Goal: Feedback & Contribution: Contribute content

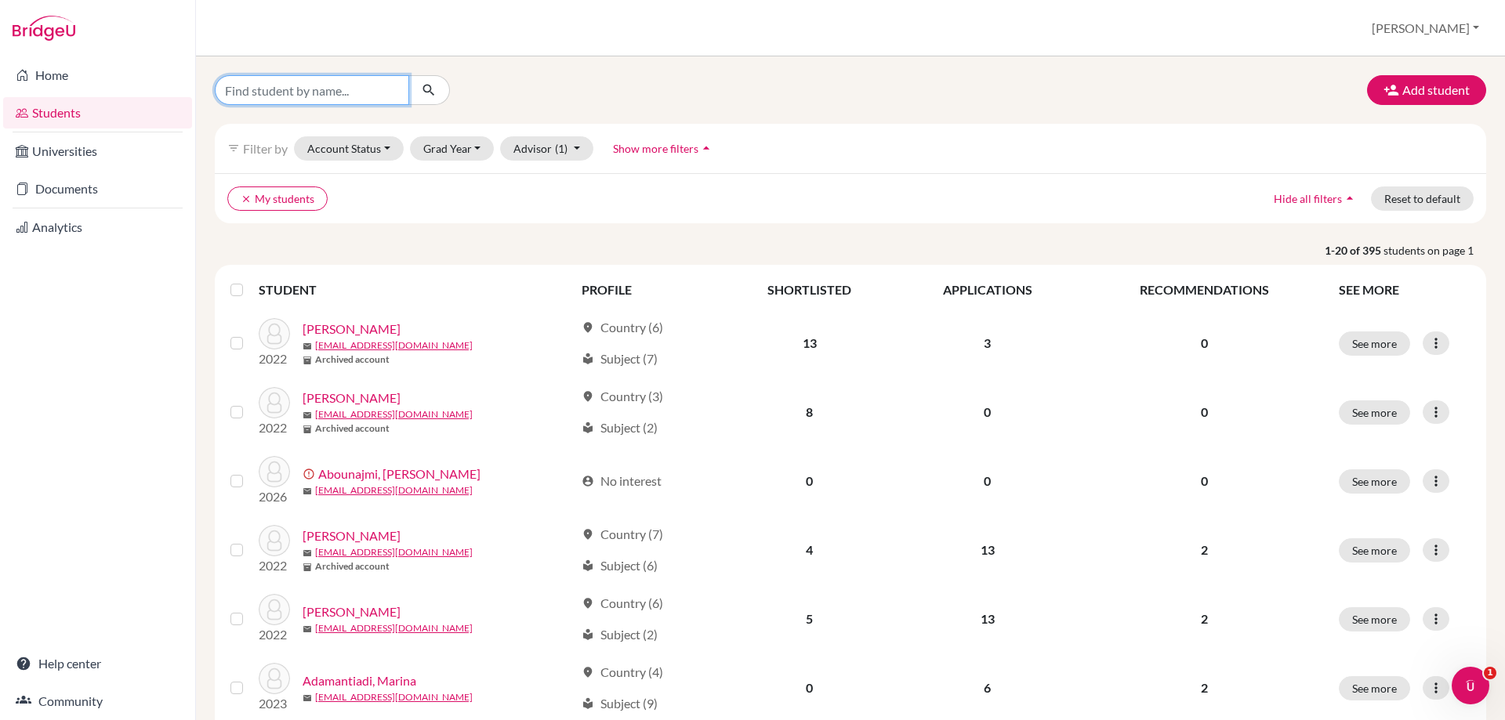
click at [296, 88] on input "Find student by name..." at bounding box center [312, 90] width 194 height 30
type input "kieran"
click button "submit" at bounding box center [429, 90] width 42 height 30
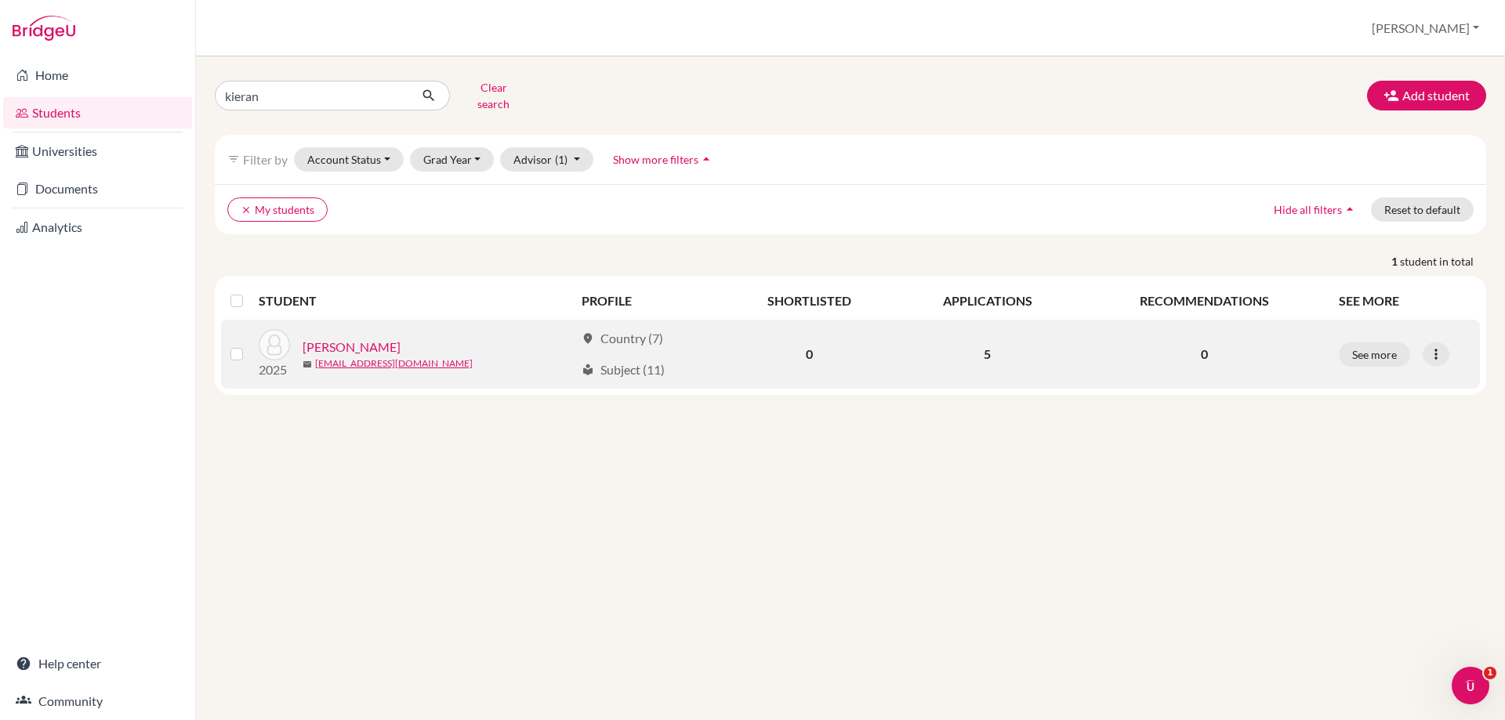
click at [353, 339] on link "[PERSON_NAME]" at bounding box center [351, 347] width 98 height 19
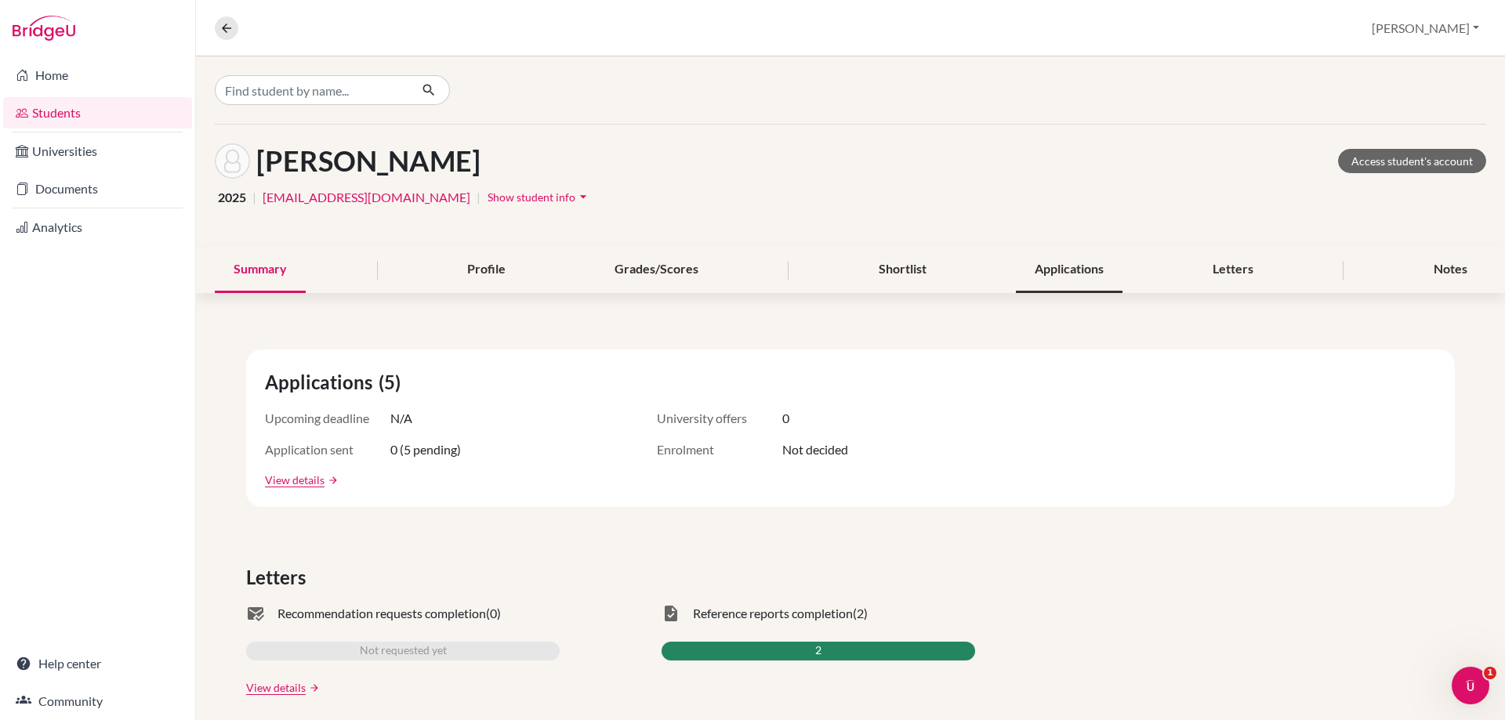
click at [1074, 275] on div "Applications" at bounding box center [1069, 270] width 107 height 46
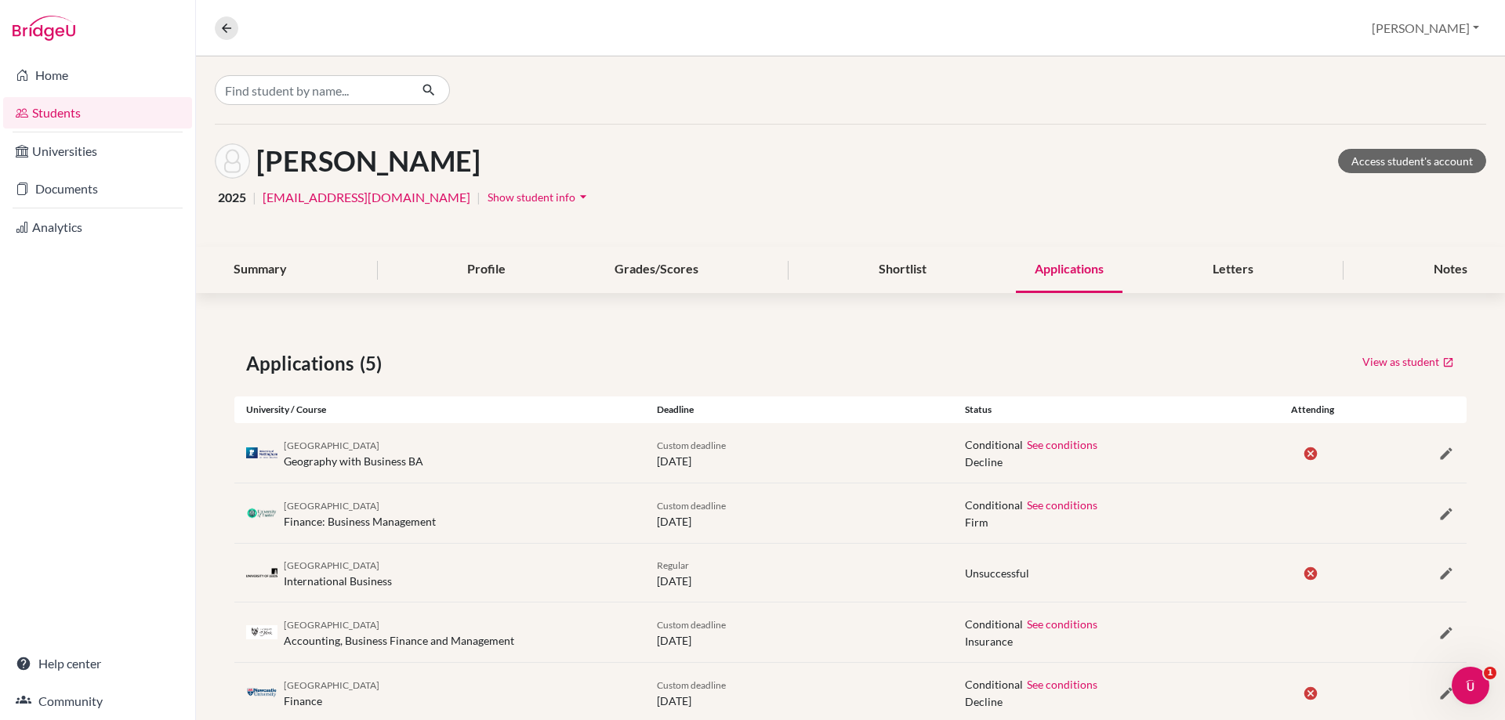
scroll to position [41, 0]
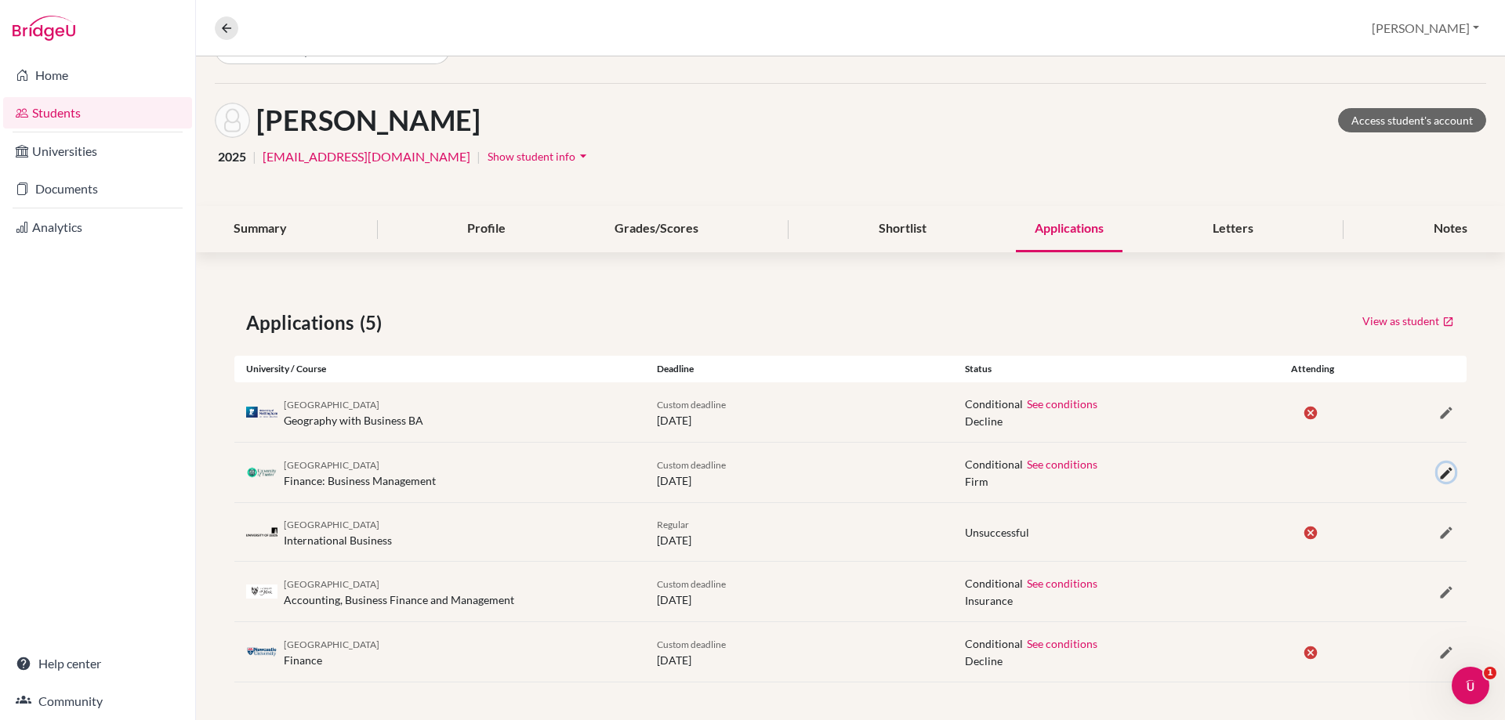
click at [1438, 472] on icon "button" at bounding box center [1446, 473] width 16 height 16
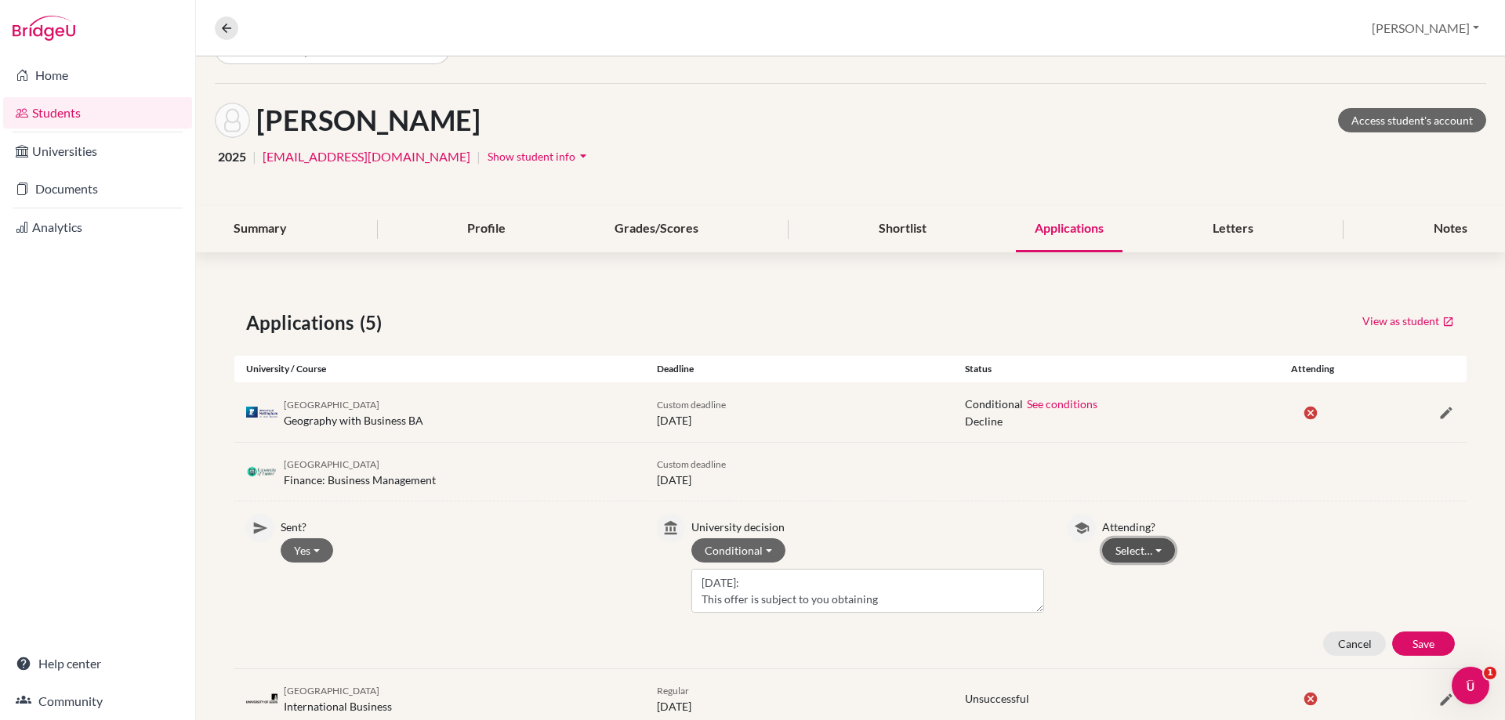
click at [1119, 551] on button "Select…" at bounding box center [1138, 550] width 73 height 24
click at [1136, 596] on button "Attending" at bounding box center [1165, 608] width 124 height 25
click at [1398, 632] on button "Save" at bounding box center [1423, 644] width 63 height 24
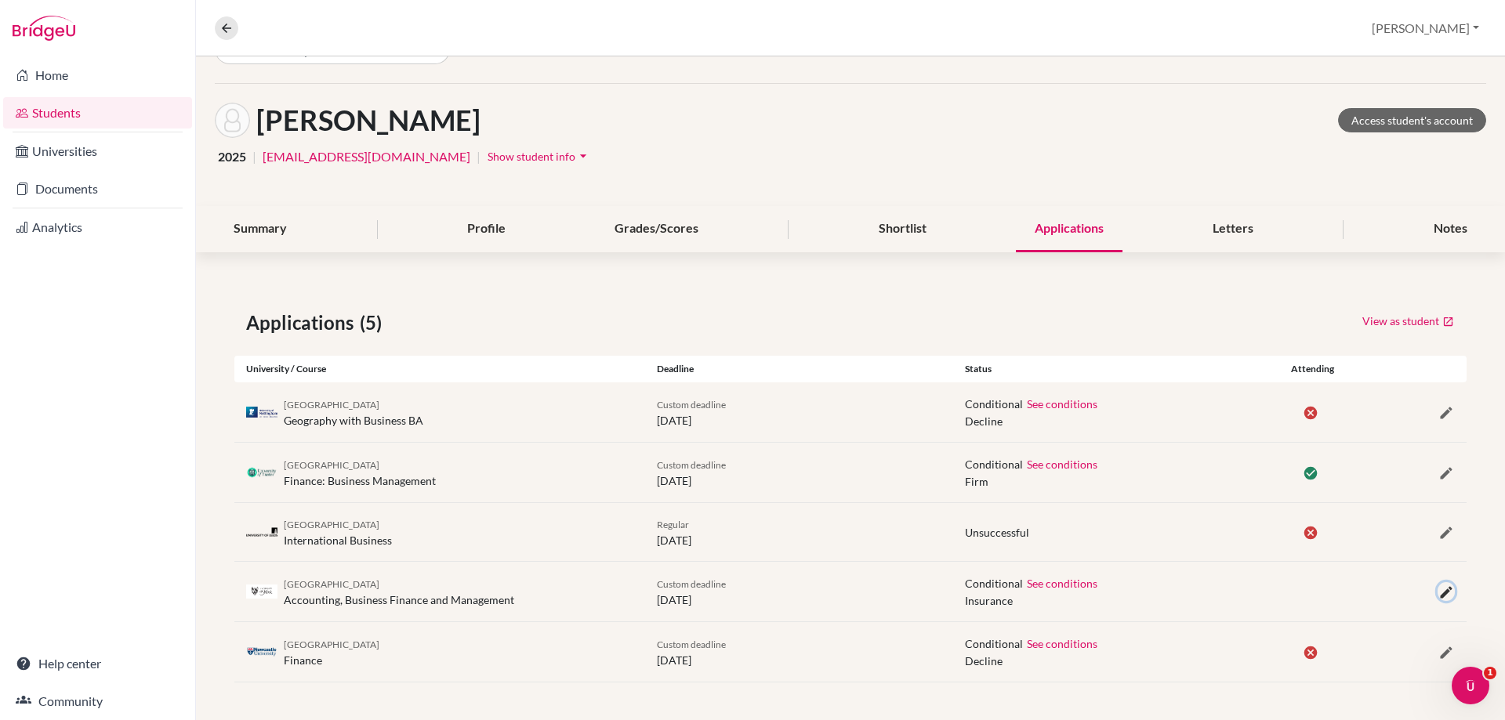
click at [1438, 592] on icon "button" at bounding box center [1446, 593] width 16 height 16
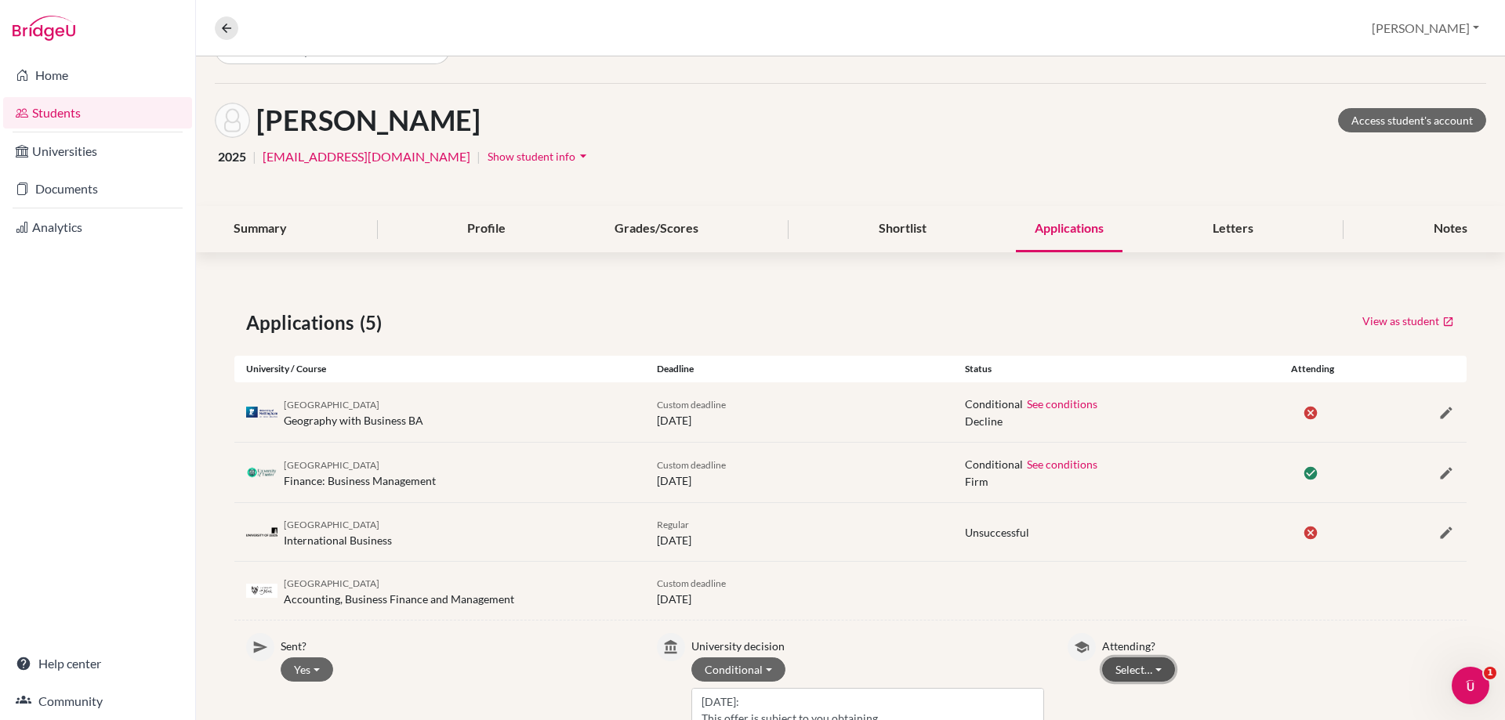
click at [1143, 670] on button "Select…" at bounding box center [1138, 669] width 73 height 24
click at [1157, 634] on button "Not attending" at bounding box center [1165, 637] width 124 height 25
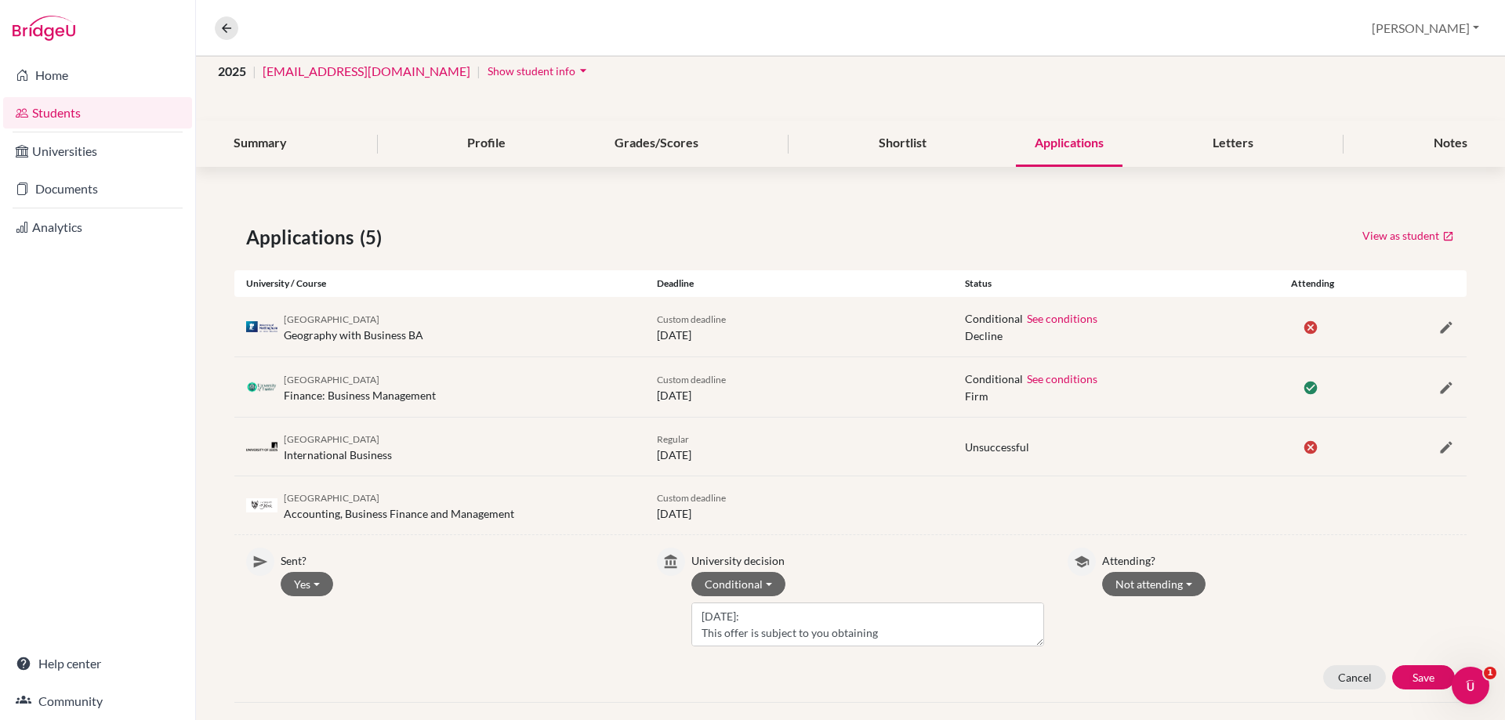
scroll to position [207, 0]
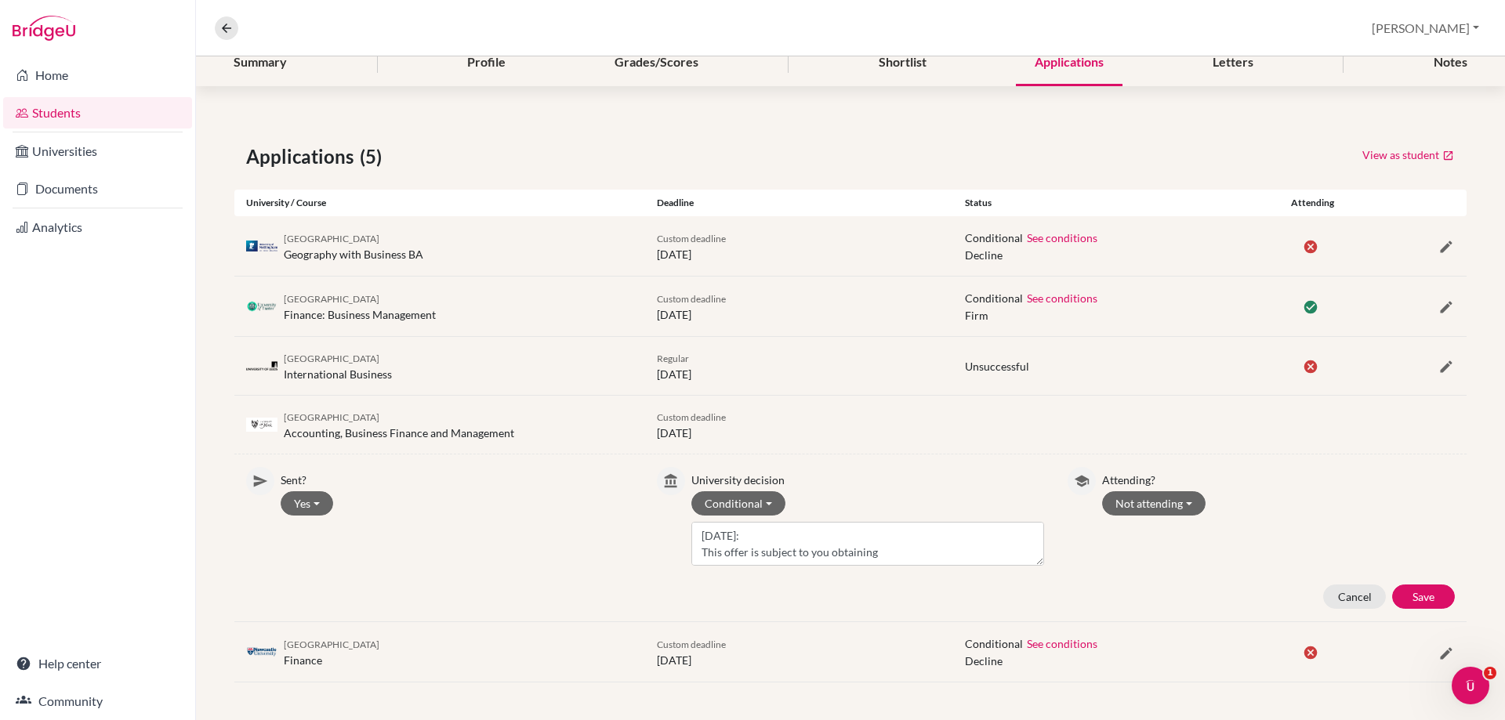
click at [1415, 583] on div "Sent? Yes Yes No University decision Conditional Withdrawn Unsuccessful Waitlis…" at bounding box center [850, 538] width 1232 height 142
click at [1408, 597] on button "Save" at bounding box center [1423, 597] width 63 height 24
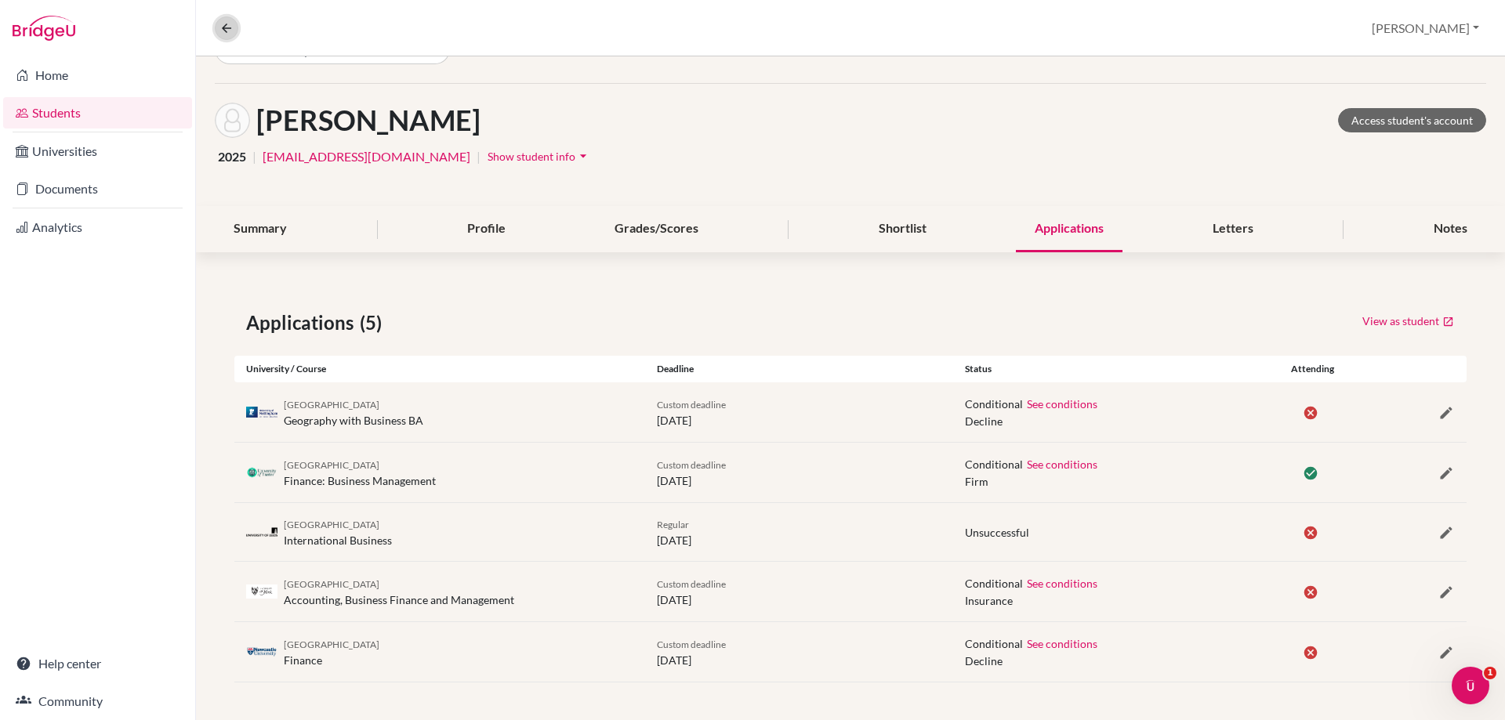
click at [228, 26] on icon at bounding box center [226, 28] width 14 height 14
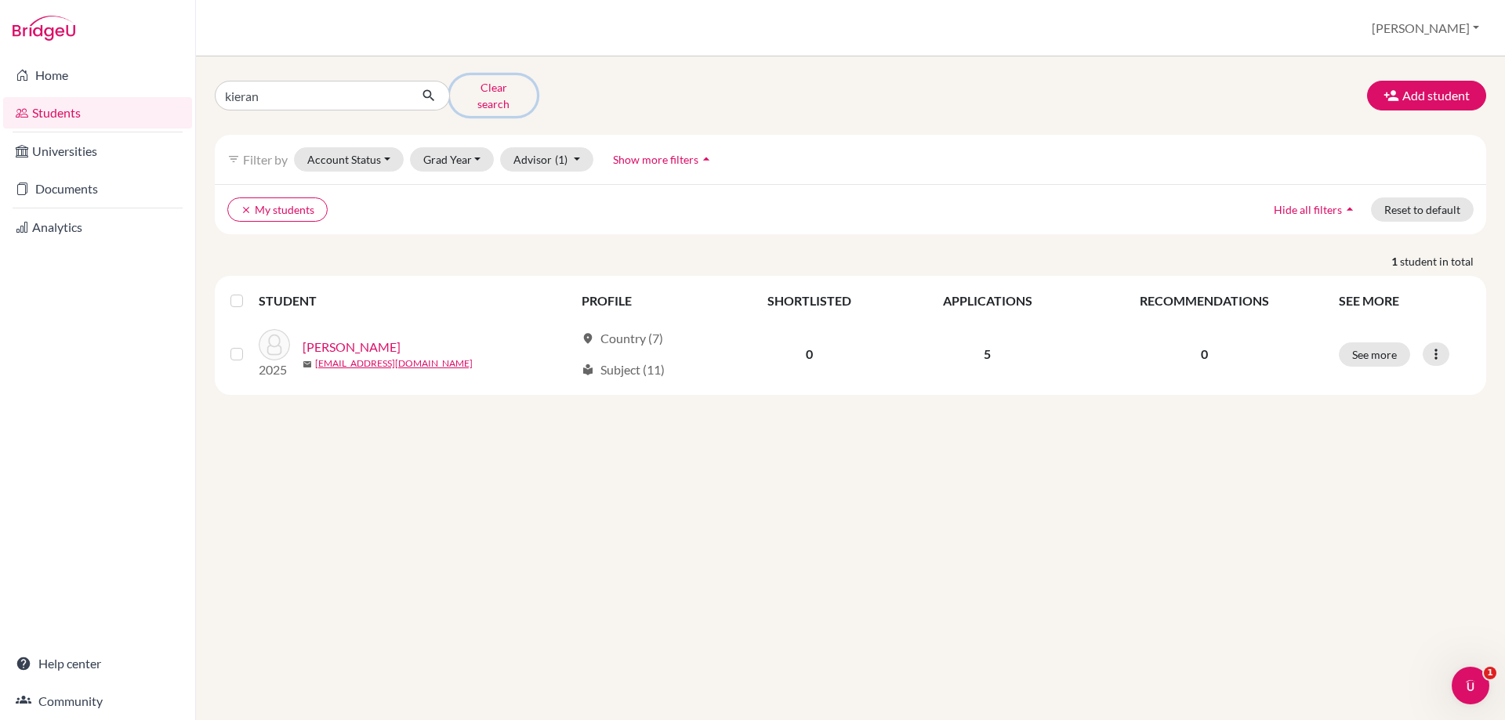
click at [498, 80] on button "Clear search" at bounding box center [493, 95] width 87 height 41
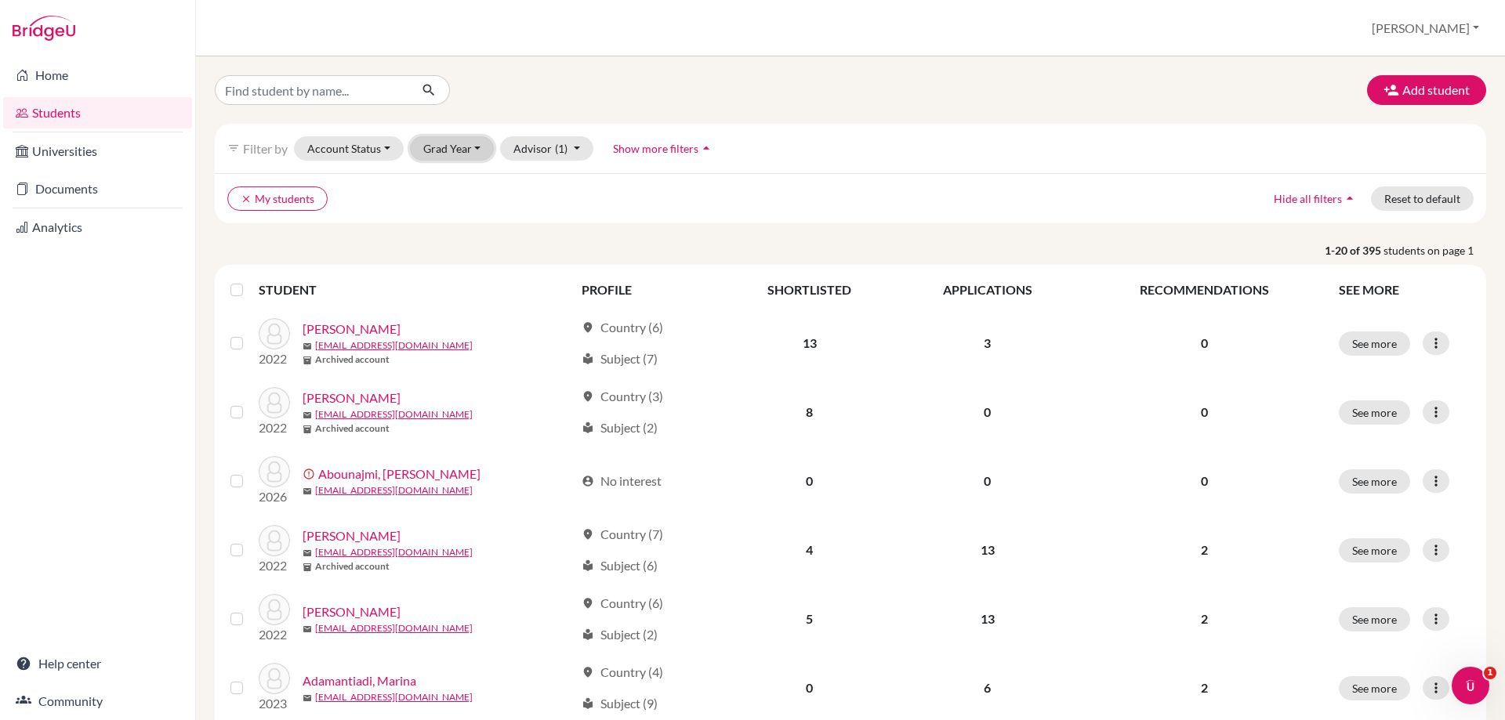
click at [432, 137] on button "Grad Year" at bounding box center [452, 148] width 85 height 24
click at [451, 234] on span "2025" at bounding box center [443, 232] width 28 height 19
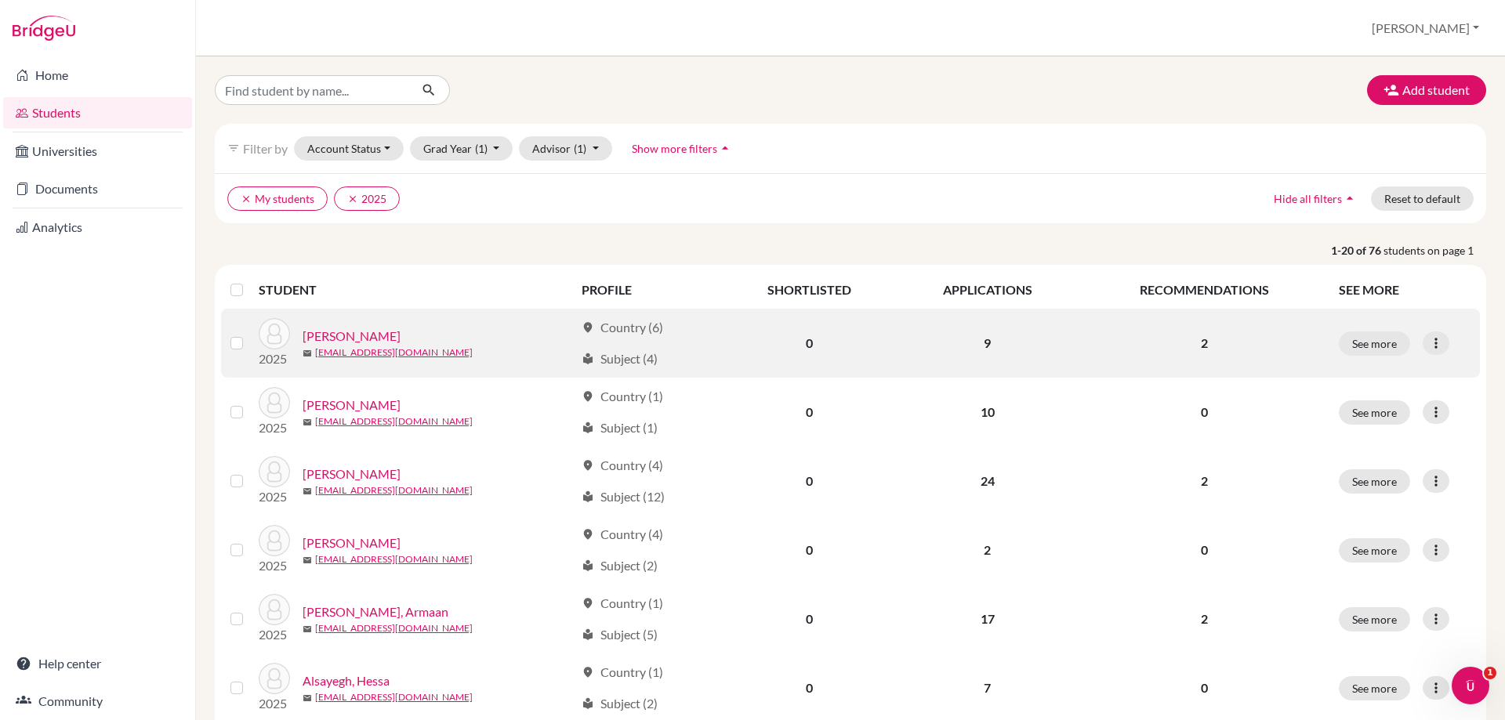
click at [364, 339] on link "[PERSON_NAME]" at bounding box center [351, 336] width 98 height 19
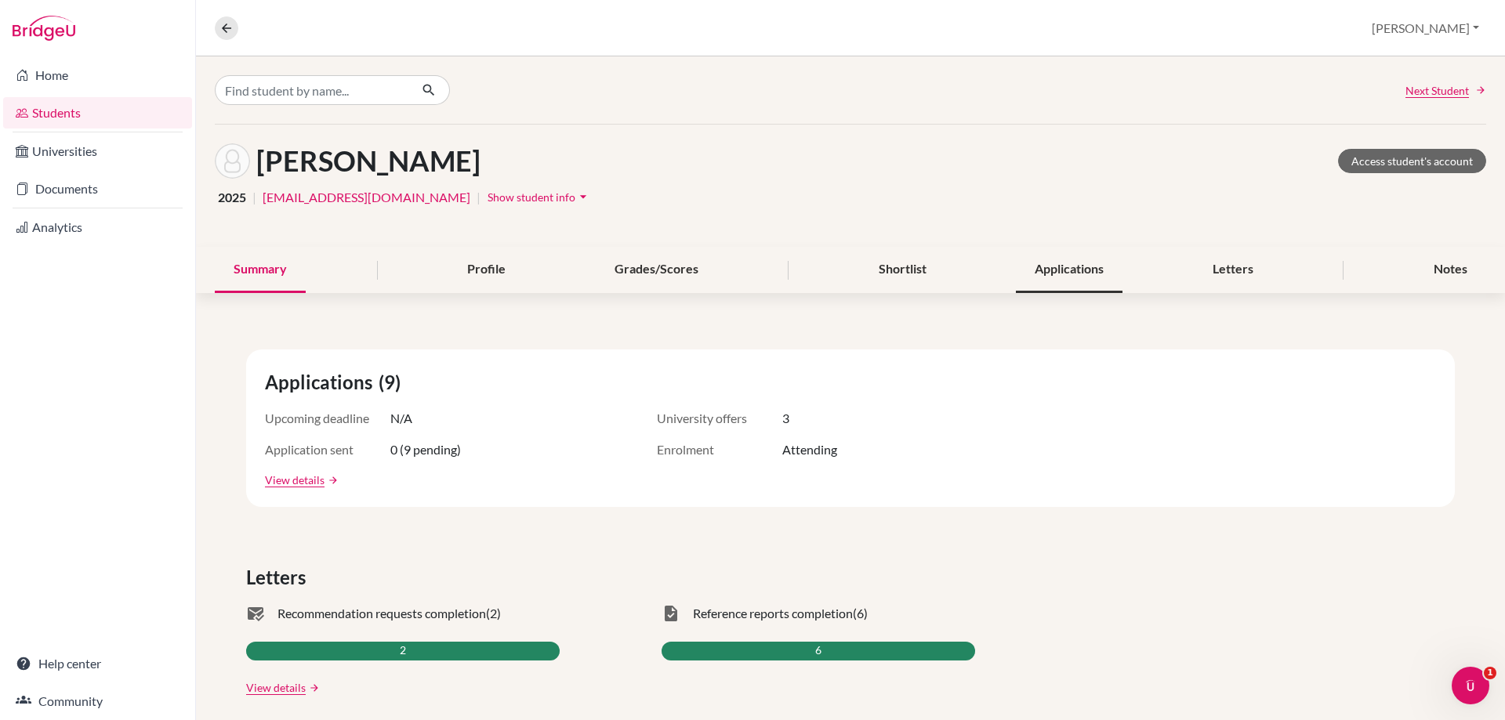
click at [1063, 276] on div "Applications" at bounding box center [1069, 270] width 107 height 46
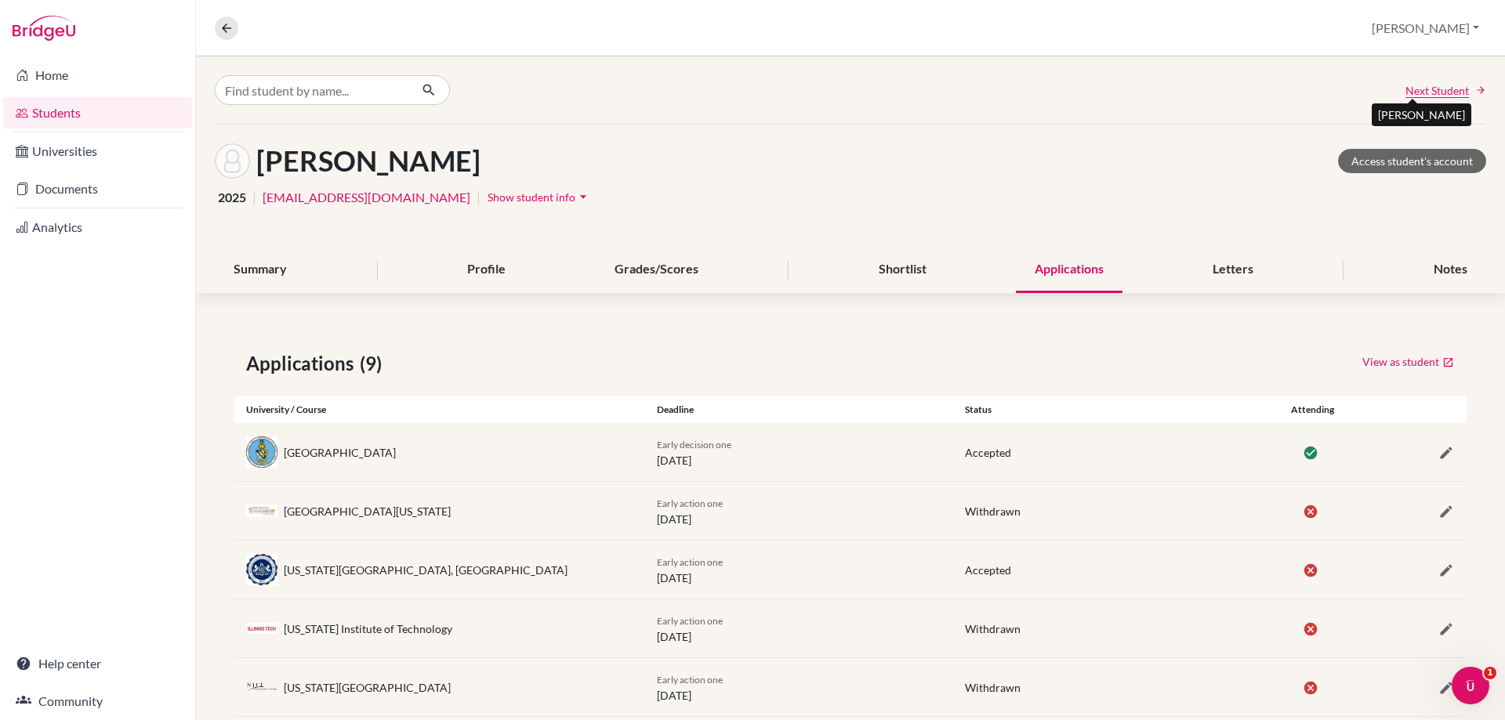
click at [1405, 82] on span "Next Student" at bounding box center [1436, 90] width 63 height 16
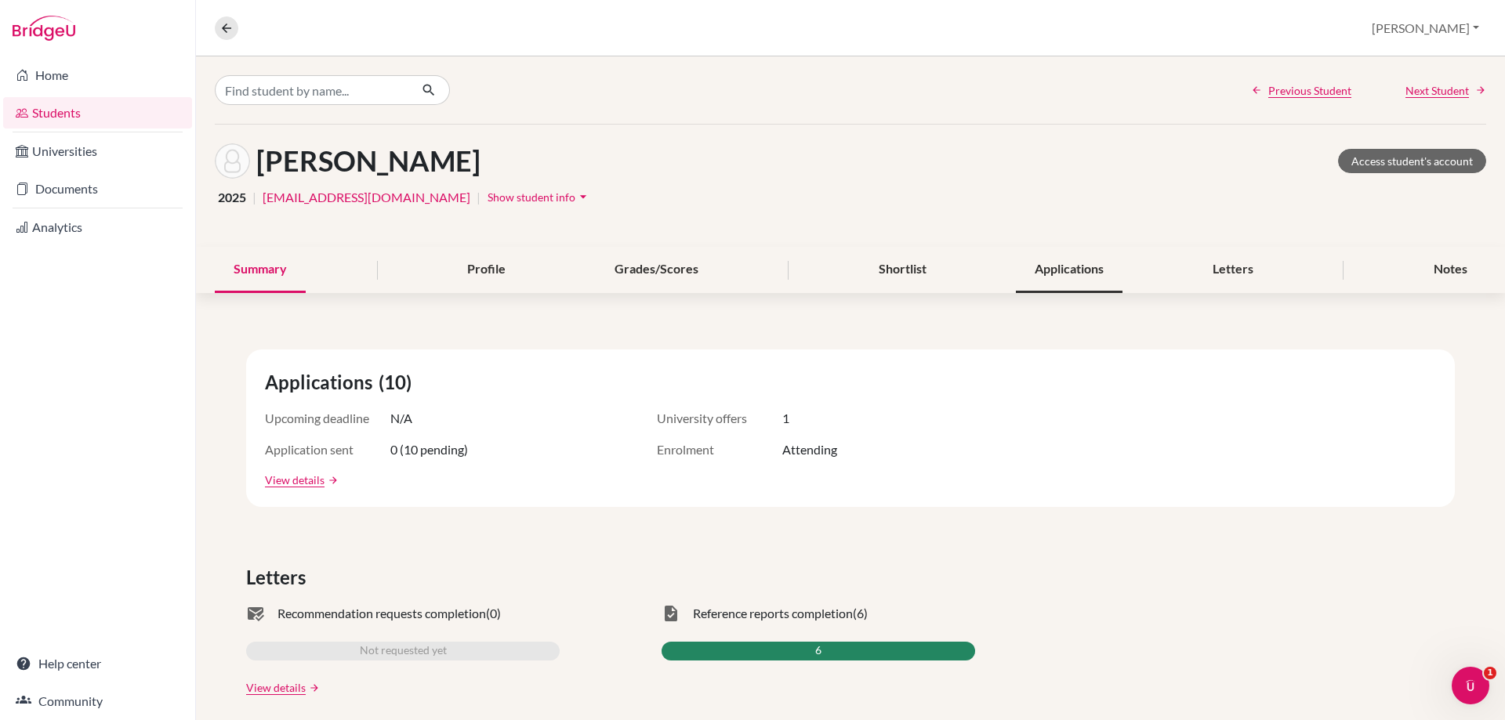
click at [1030, 272] on div "Applications" at bounding box center [1069, 270] width 107 height 46
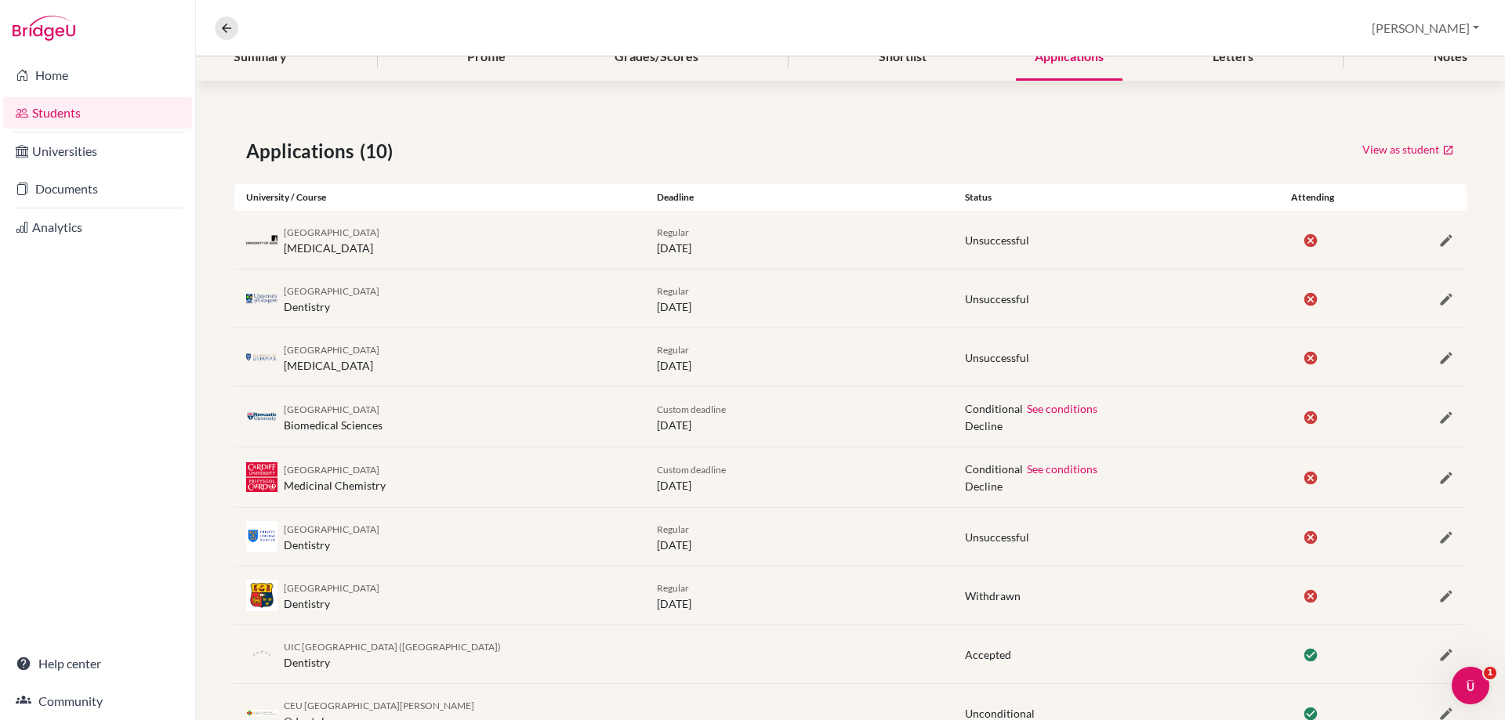
scroll to position [331, 0]
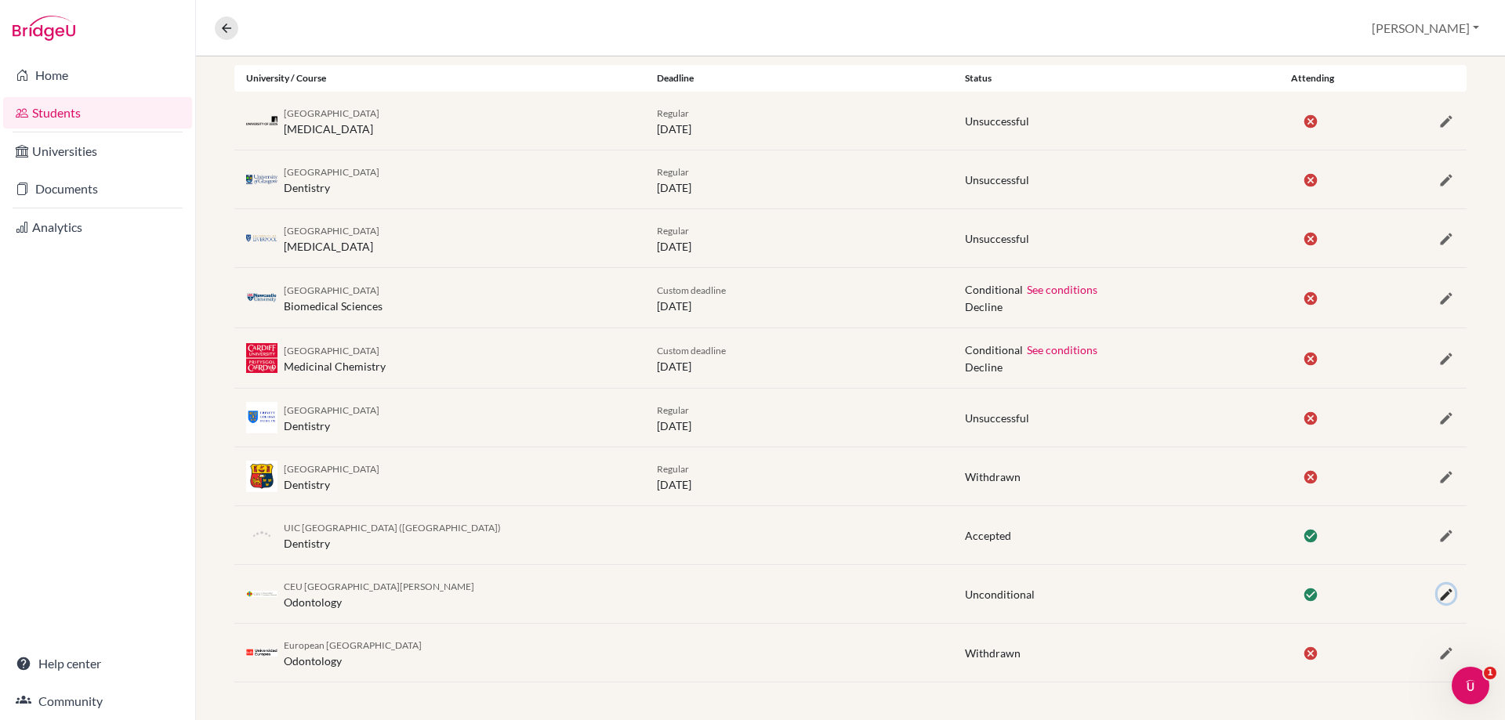
click at [1438, 593] on icon "button" at bounding box center [1446, 595] width 16 height 16
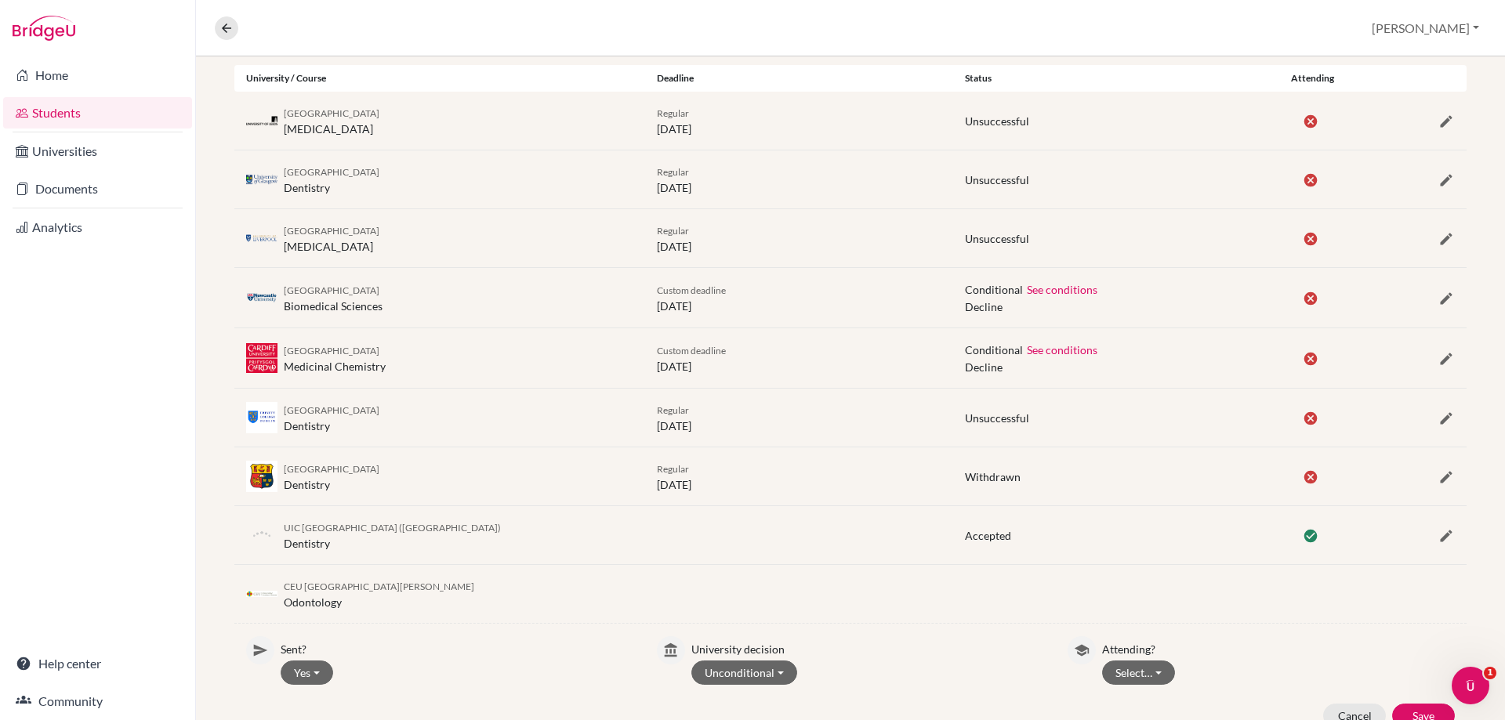
click at [1128, 660] on div "Attending? Select… Attending Not attending" at bounding box center [1278, 660] width 353 height 49
click at [1129, 675] on button "Select…" at bounding box center [1138, 673] width 73 height 24
click at [1139, 646] on button "Not attending" at bounding box center [1165, 640] width 124 height 25
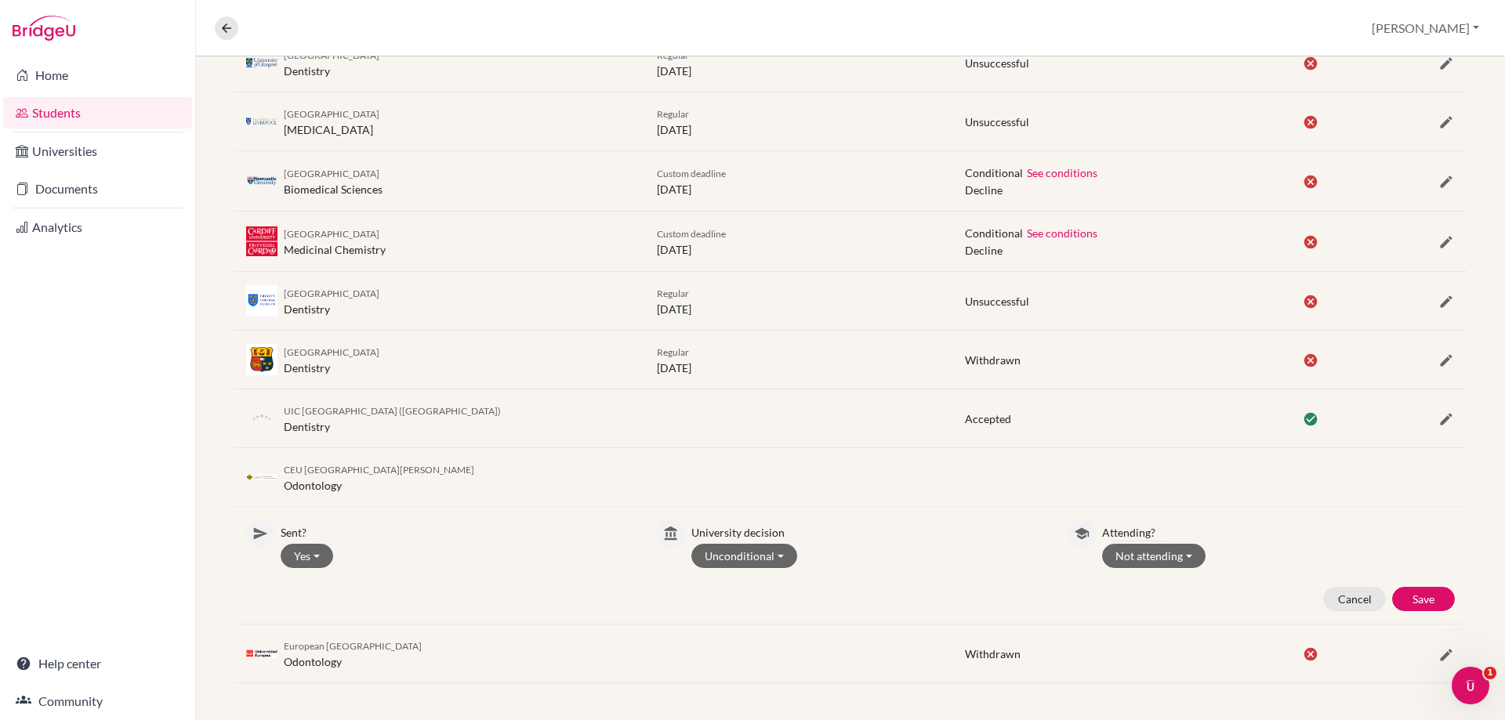
scroll to position [449, 0]
click at [1411, 589] on button "Save" at bounding box center [1423, 598] width 63 height 24
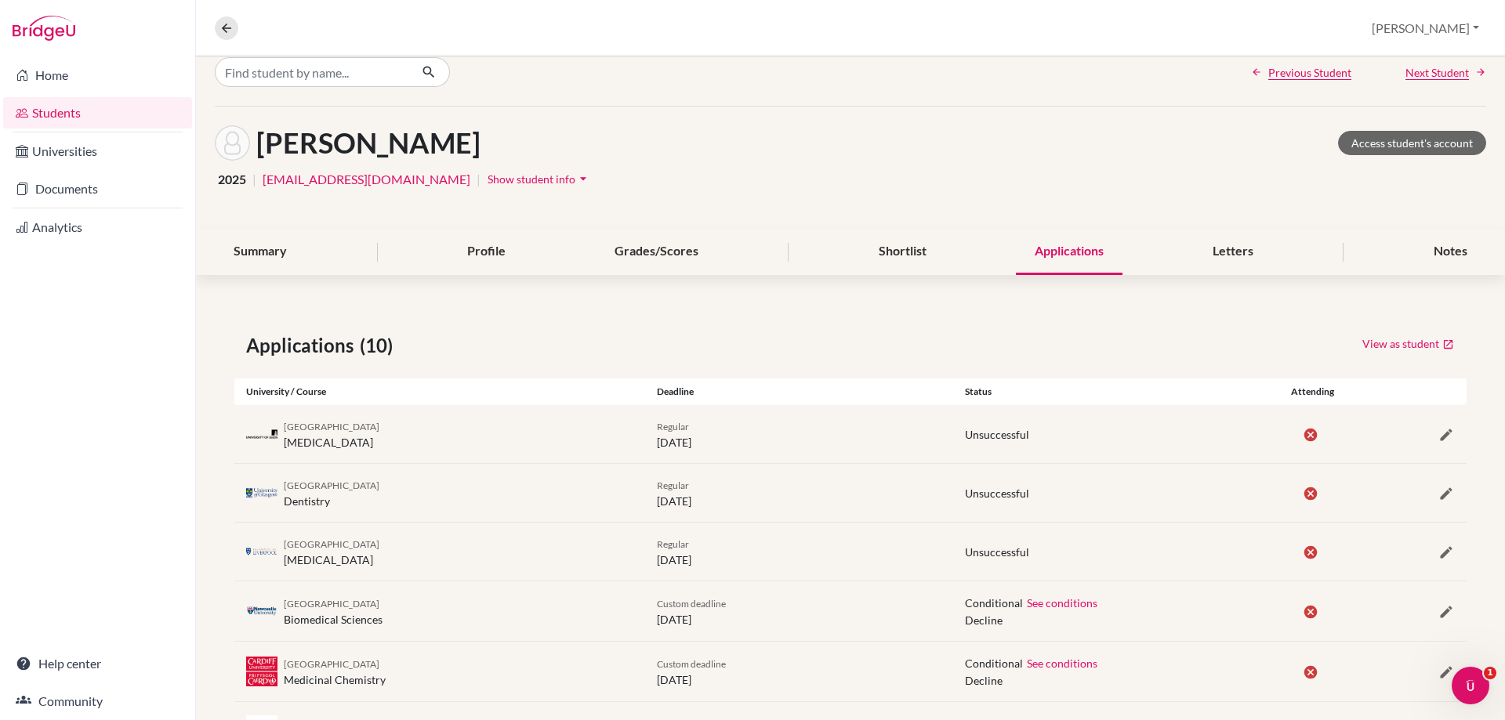
scroll to position [0, 0]
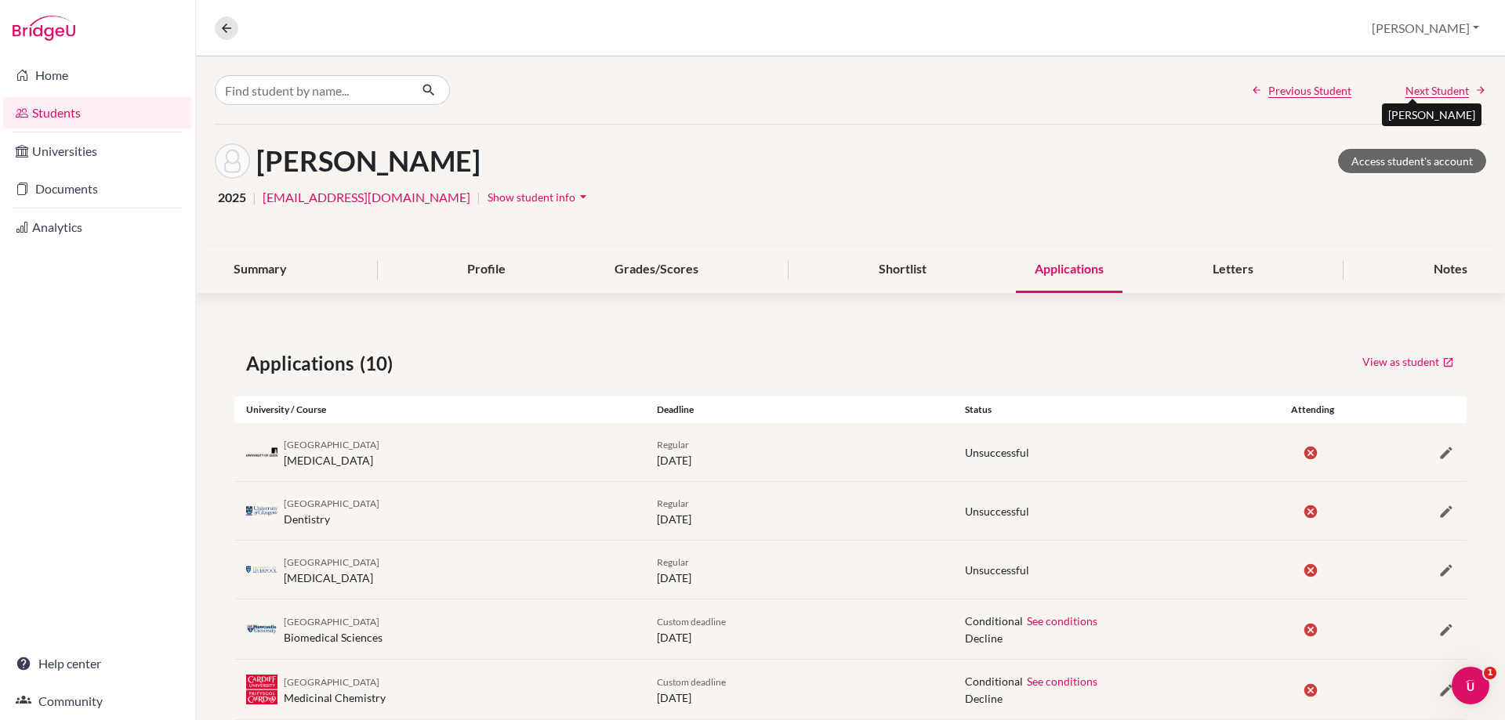
click at [1410, 88] on span "Next Student" at bounding box center [1436, 90] width 63 height 16
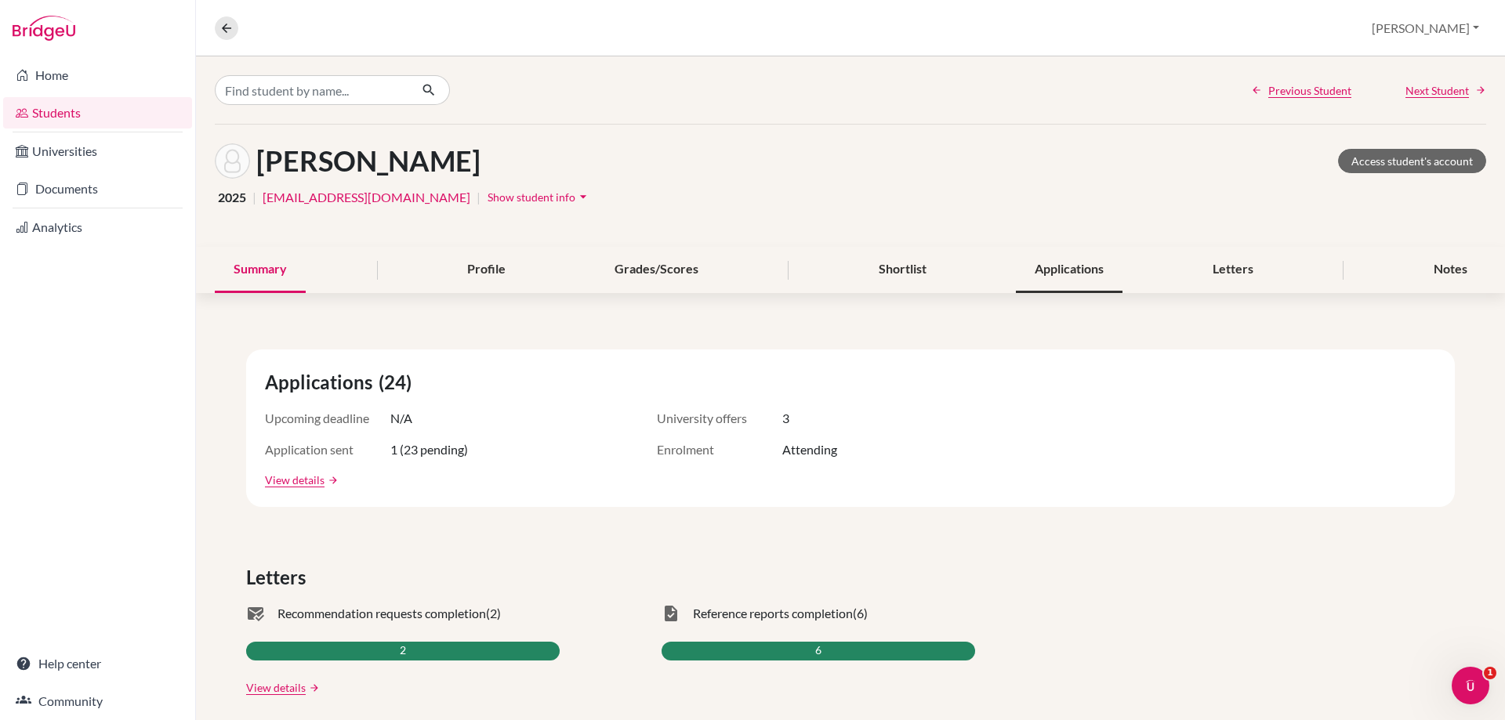
click at [1049, 276] on div "Applications" at bounding box center [1069, 270] width 107 height 46
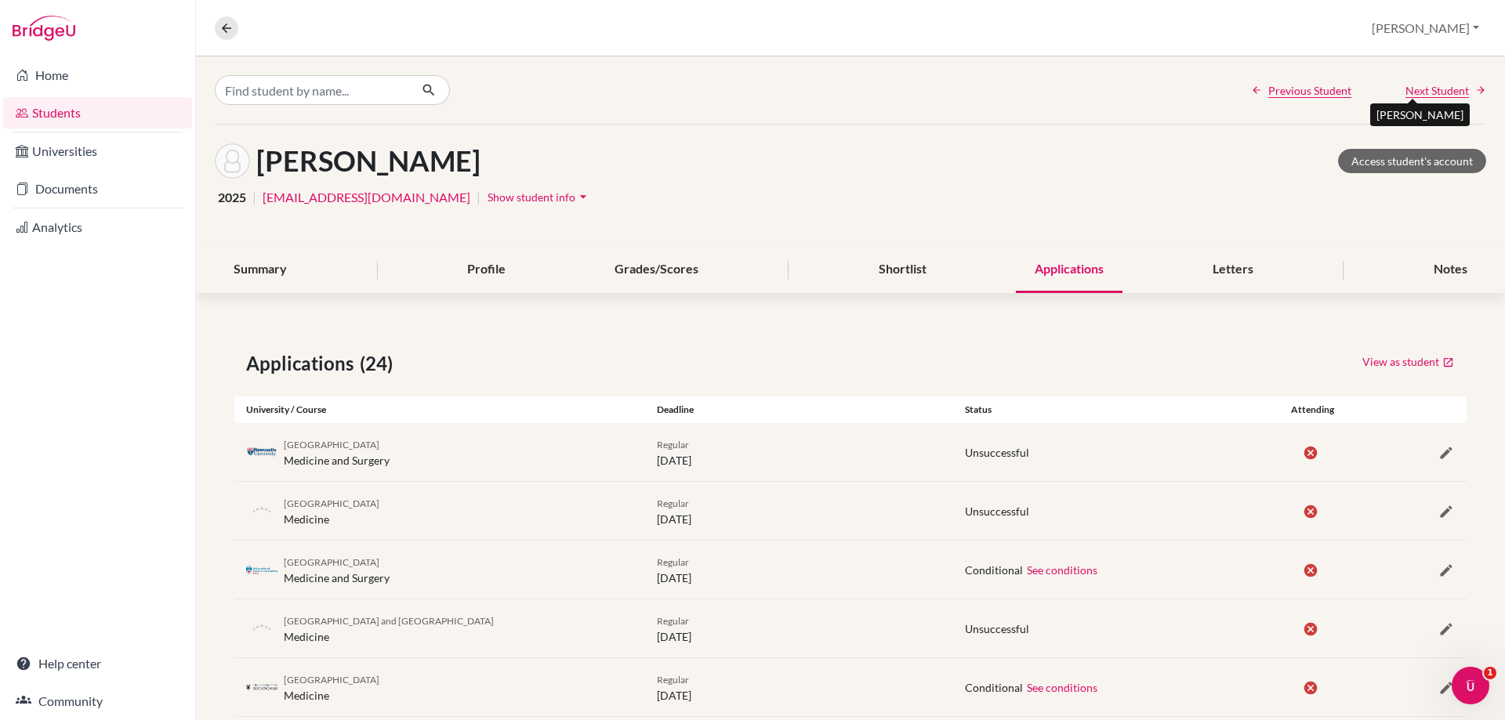
click at [1418, 89] on span "Next Student" at bounding box center [1436, 90] width 63 height 16
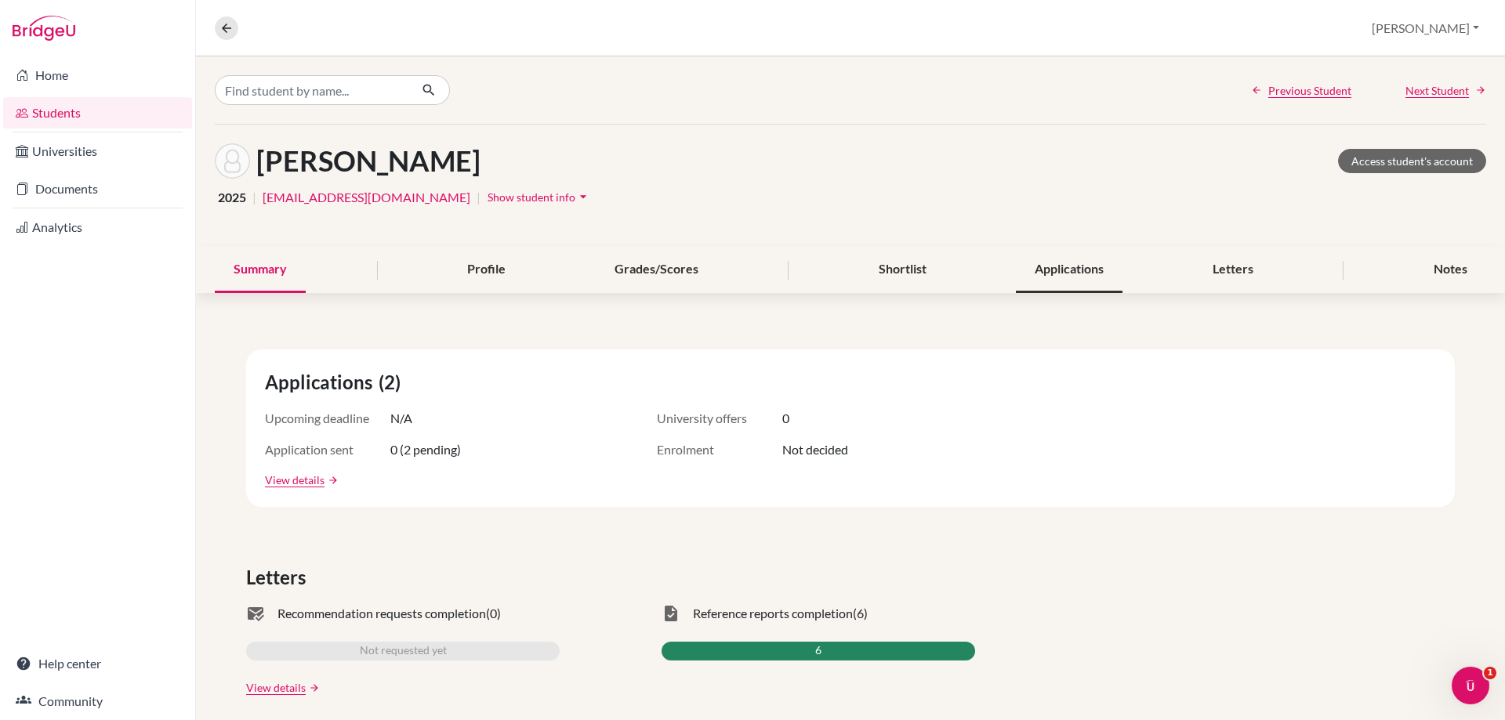
click at [1061, 269] on div "Applications" at bounding box center [1069, 270] width 107 height 46
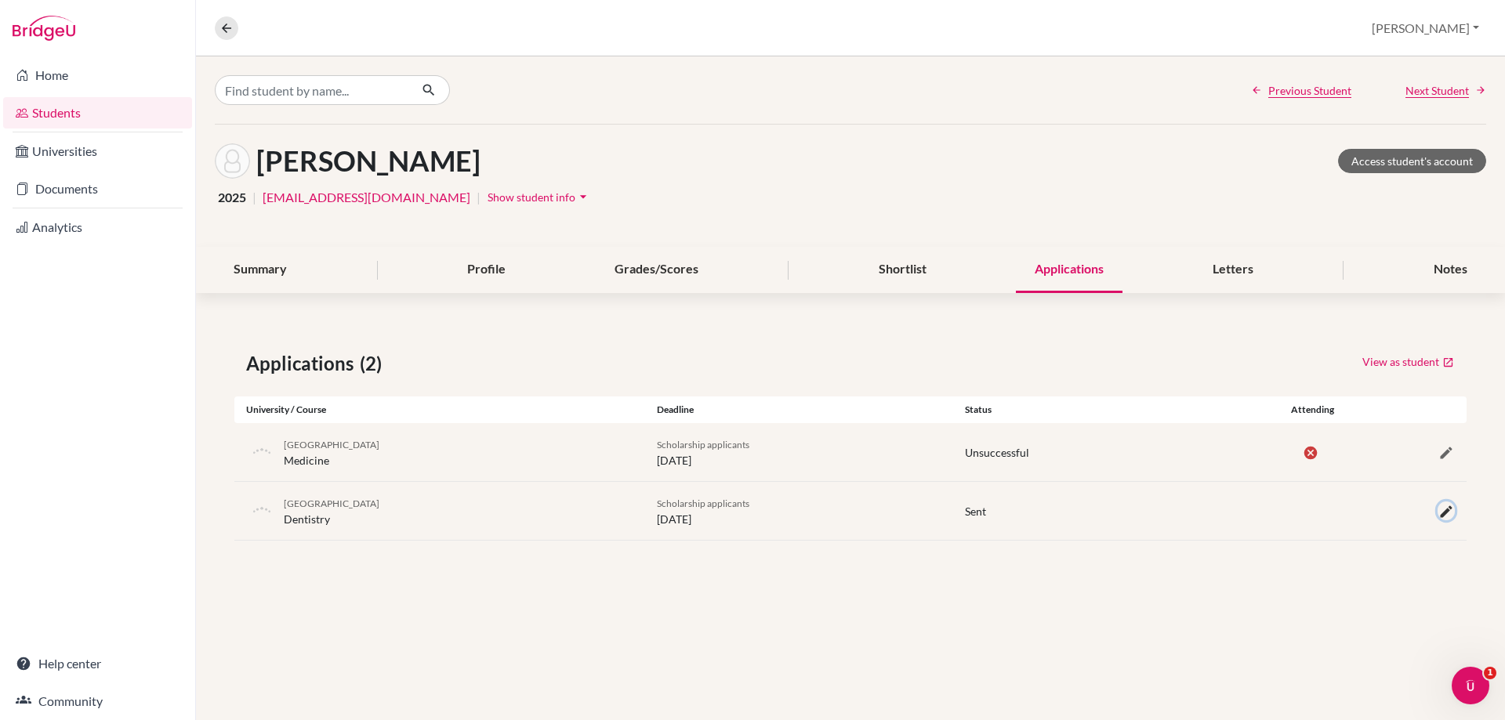
click at [1447, 510] on icon "button" at bounding box center [1446, 512] width 16 height 16
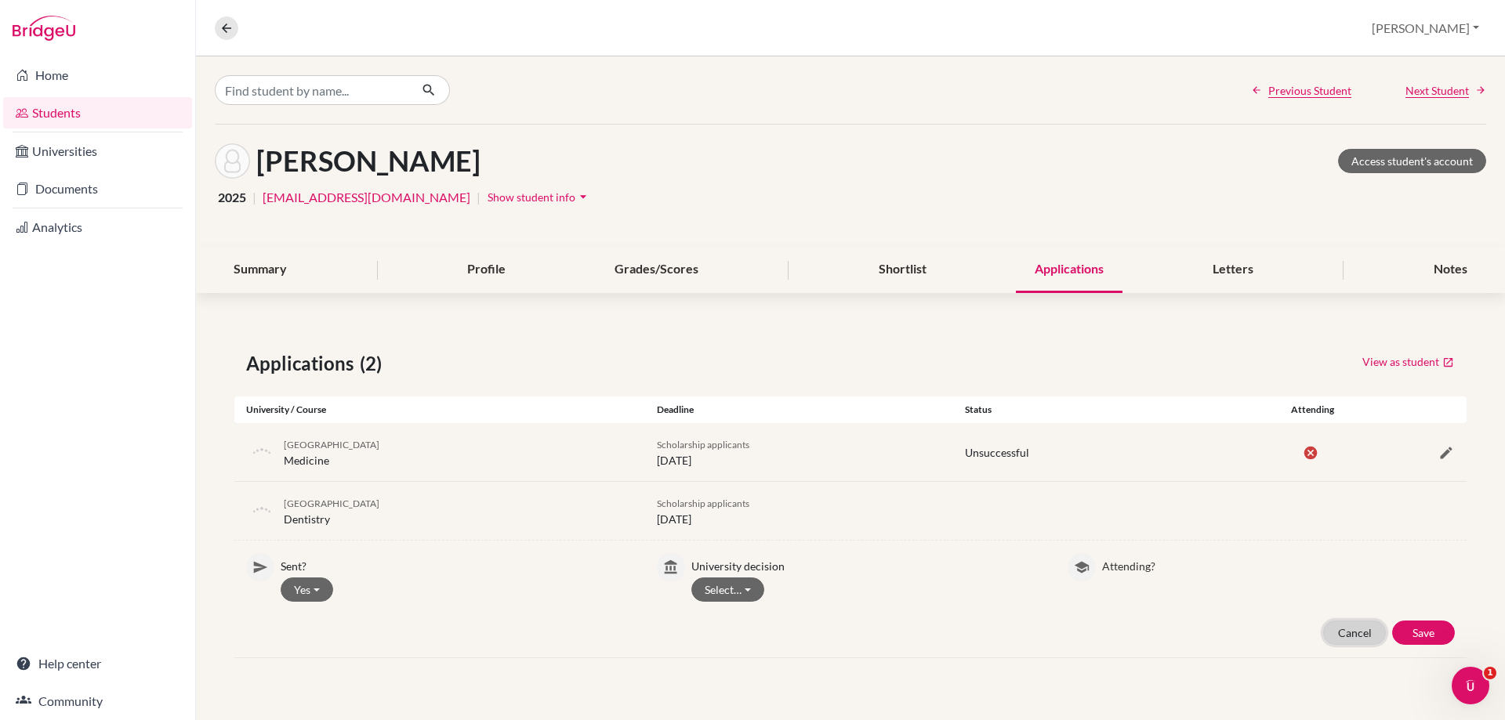
click at [1347, 628] on button "Cancel" at bounding box center [1354, 633] width 63 height 24
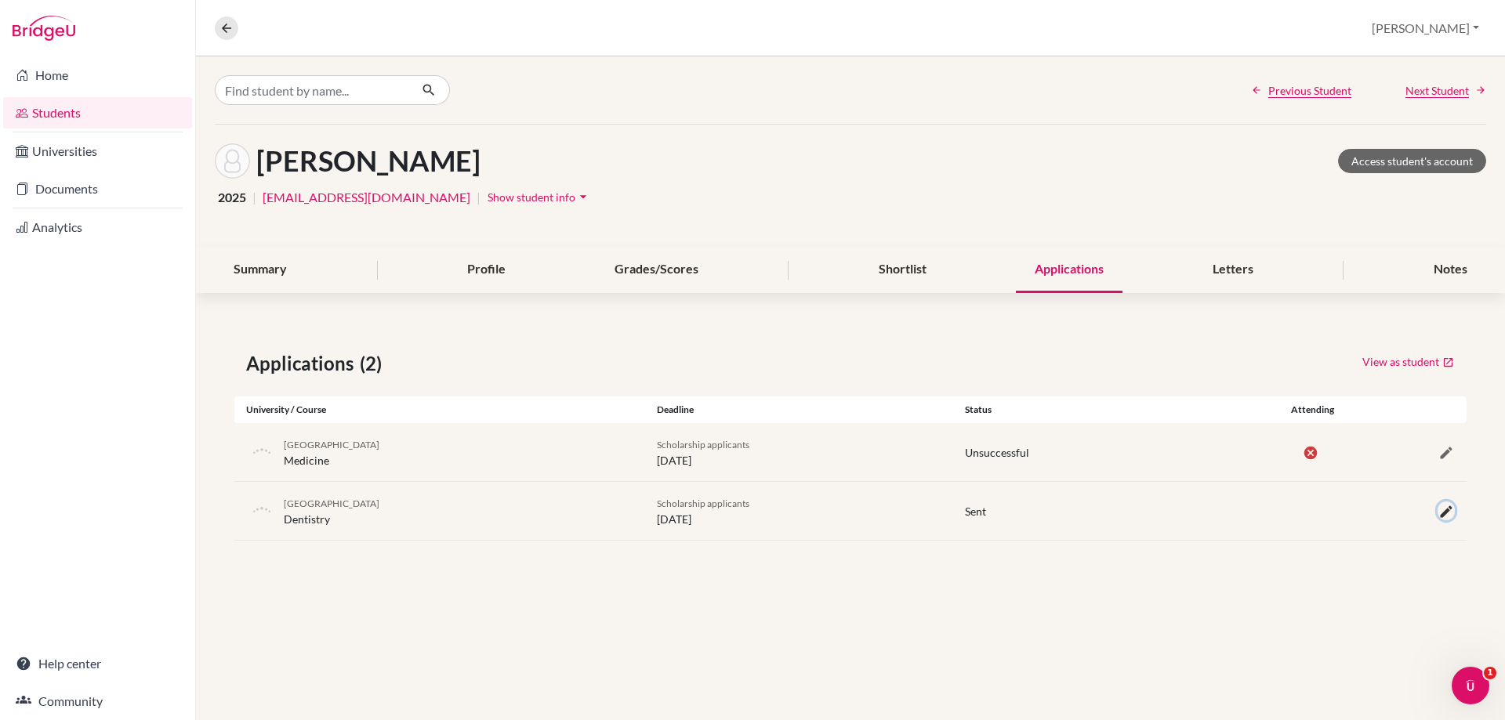
click at [1447, 505] on icon "button" at bounding box center [1446, 512] width 16 height 16
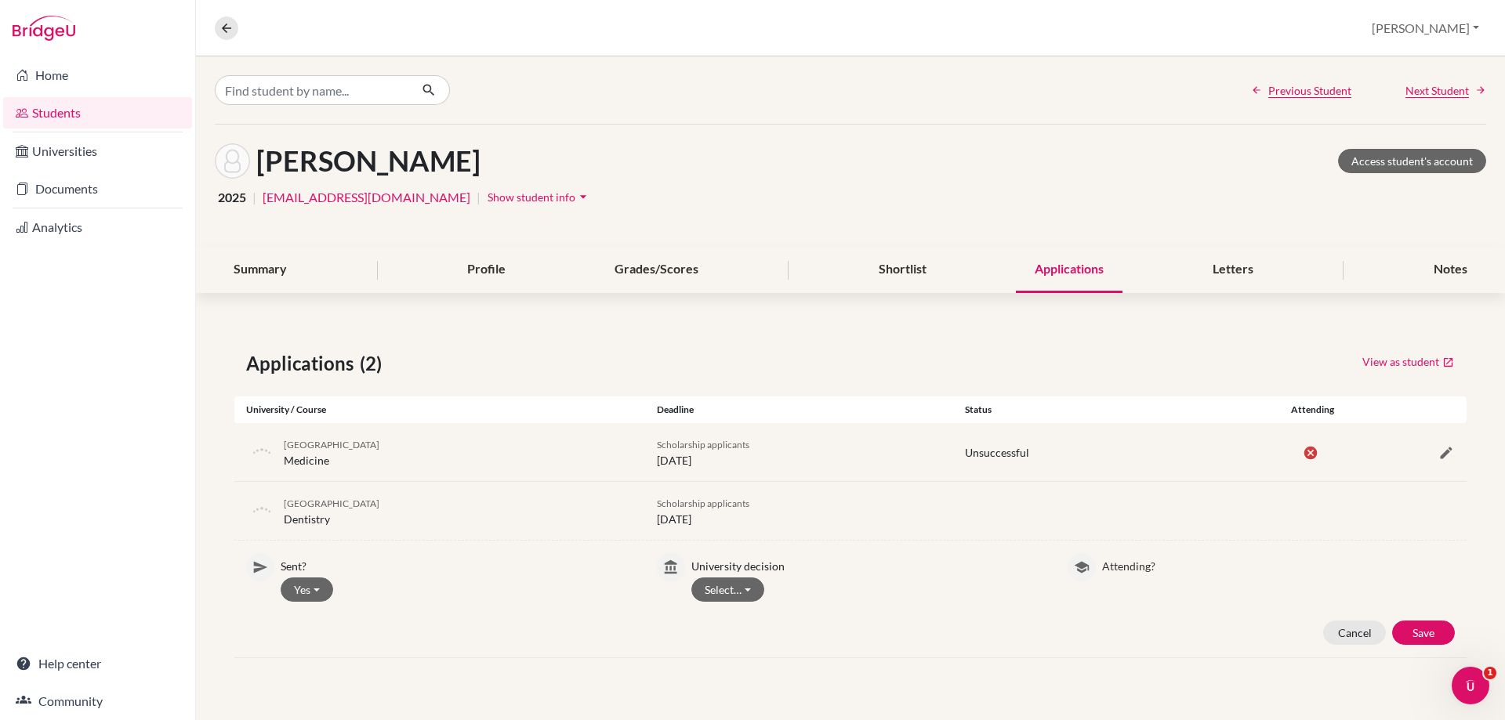
click at [1085, 568] on icon at bounding box center [1082, 568] width 16 height 16
click at [727, 579] on button "Select…" at bounding box center [727, 590] width 73 height 24
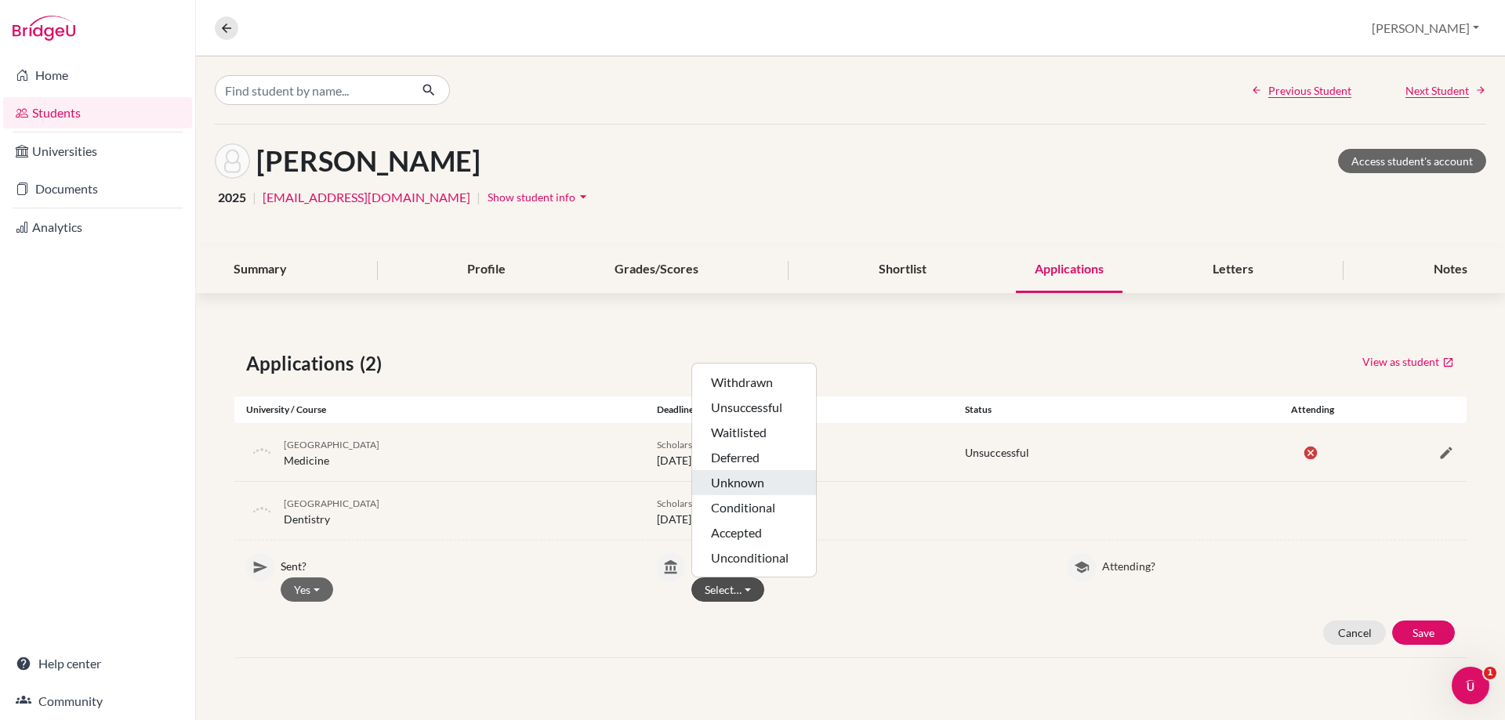
click at [727, 495] on button "Unknown" at bounding box center [754, 507] width 124 height 25
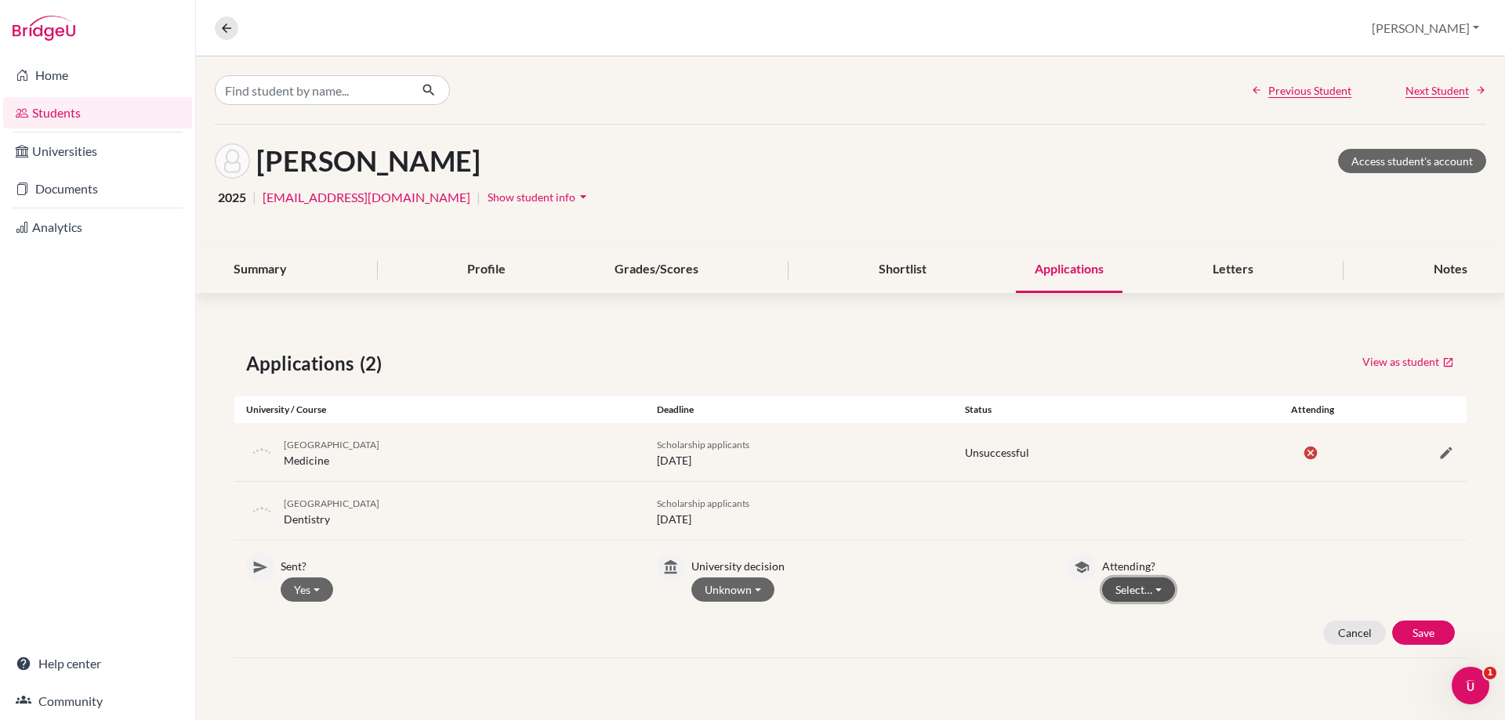
click at [1156, 592] on button "Select…" at bounding box center [1138, 590] width 73 height 24
click at [1133, 647] on button "Not attending" at bounding box center [1165, 648] width 124 height 25
click at [1422, 642] on button "Save" at bounding box center [1423, 633] width 63 height 24
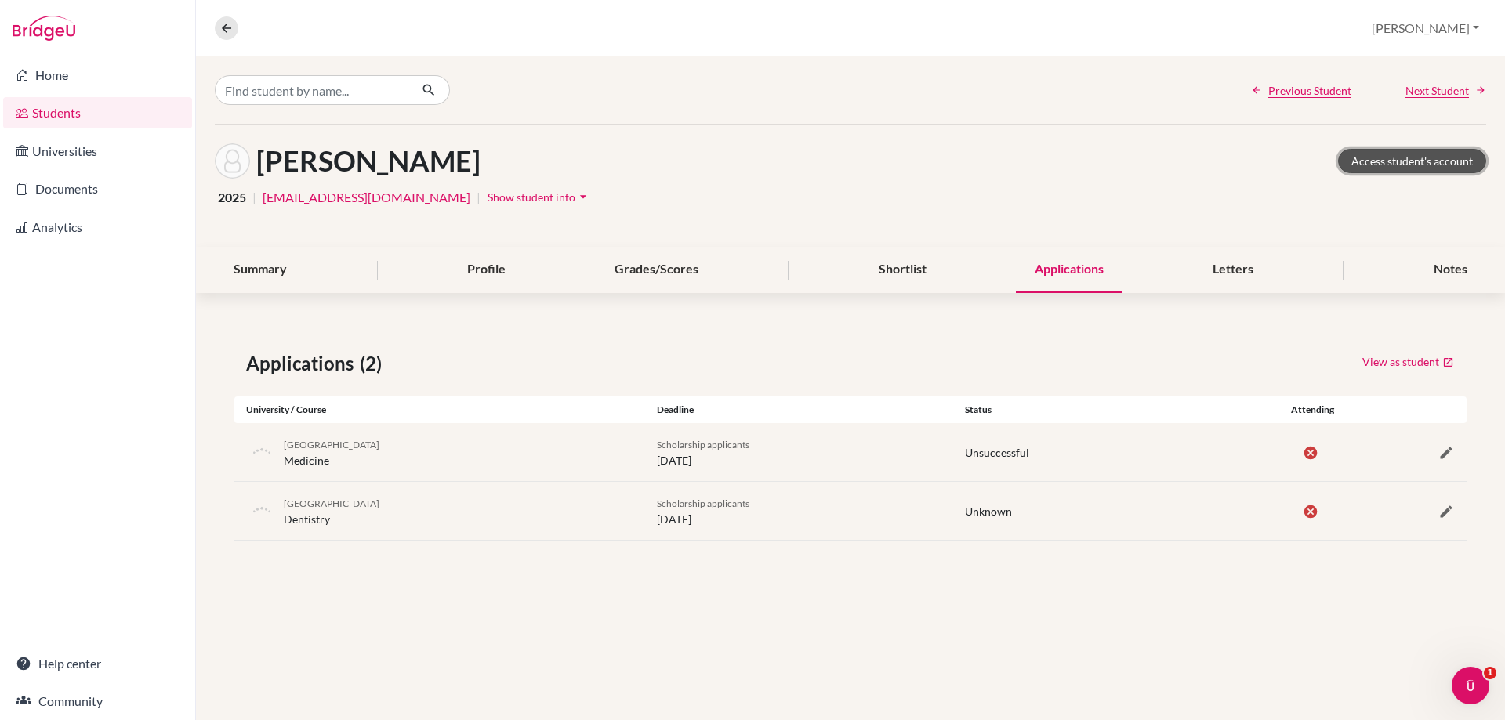
click at [1391, 164] on link "Access student's account" at bounding box center [1412, 161] width 148 height 24
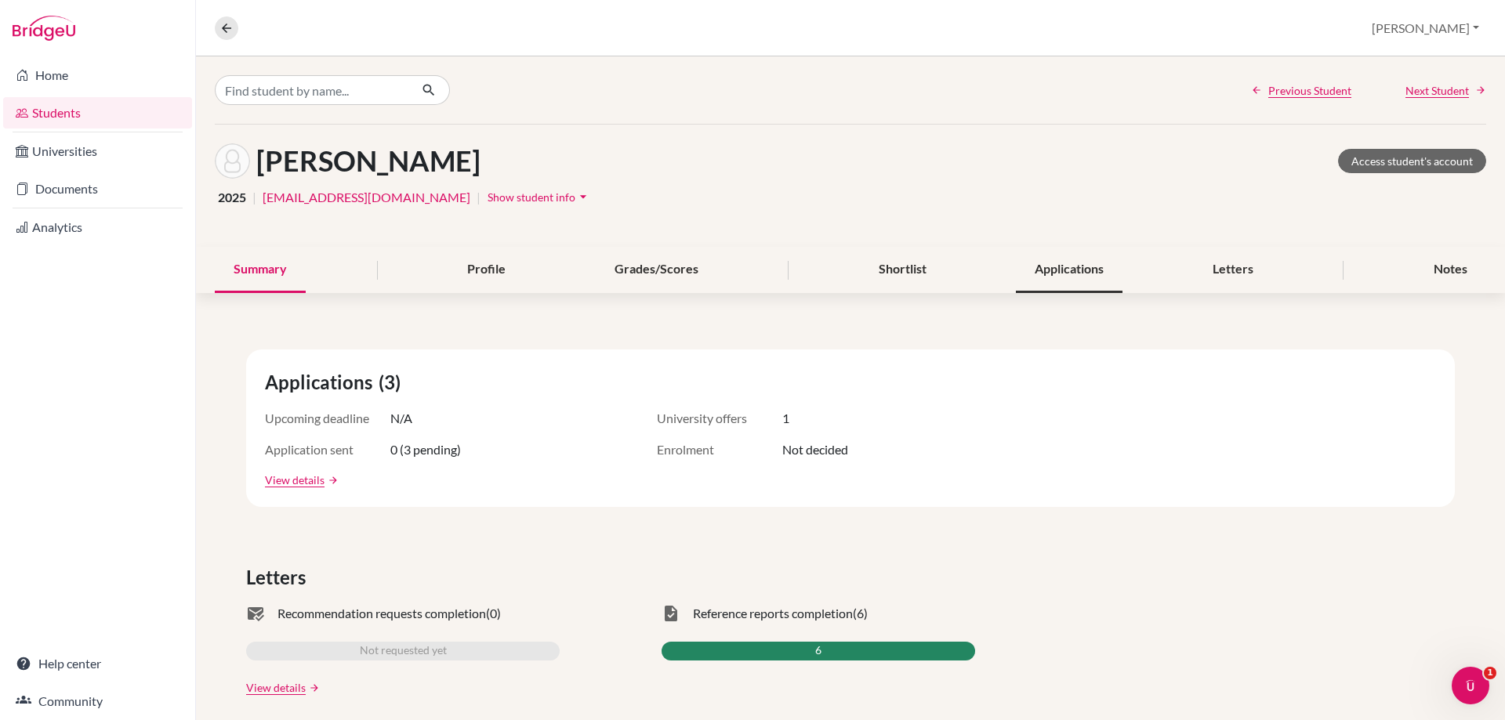
click at [1053, 255] on div "Applications" at bounding box center [1069, 270] width 107 height 46
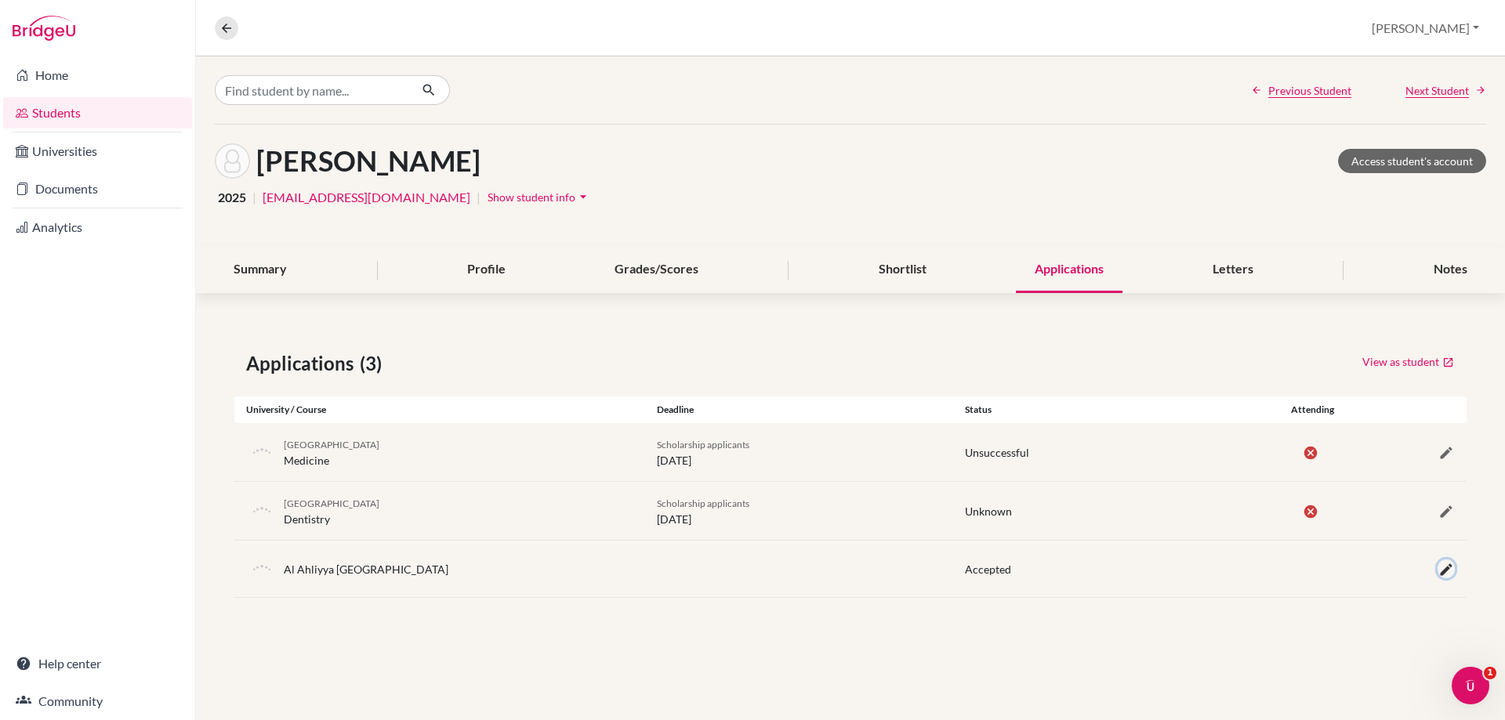
click at [1445, 574] on icon "button" at bounding box center [1446, 570] width 16 height 16
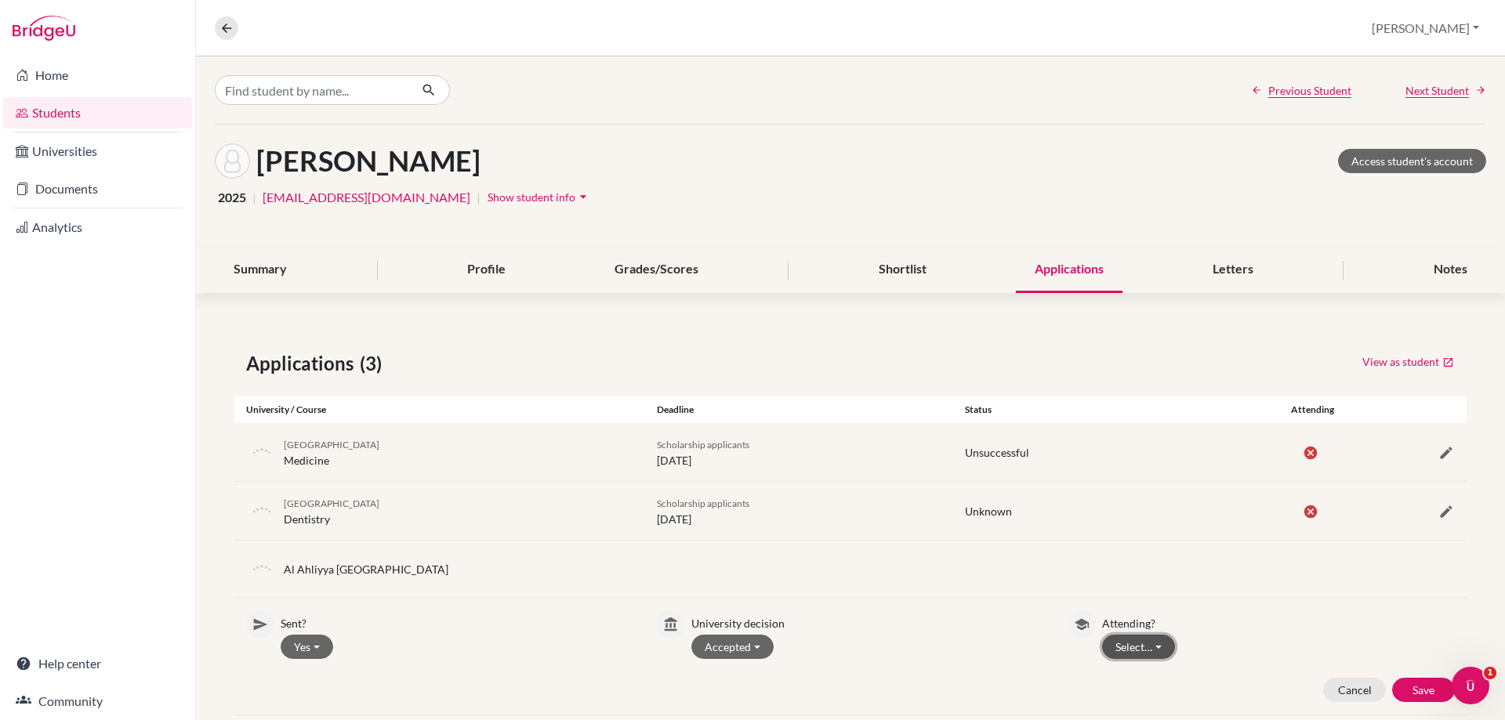
click at [1135, 647] on button "Select…" at bounding box center [1138, 647] width 73 height 24
click at [1135, 603] on button "Attending" at bounding box center [1165, 615] width 124 height 25
click at [1397, 672] on div "Sent? Yes Yes No University decision Accepted Withdrawn Unsuccessful Waitlisted…" at bounding box center [850, 656] width 1232 height 92
click at [1397, 676] on div "Sent? Yes Yes No University decision Accepted Withdrawn Unsuccessful Waitlisted…" at bounding box center [850, 656] width 1232 height 92
click at [1402, 684] on button "Save" at bounding box center [1423, 690] width 63 height 24
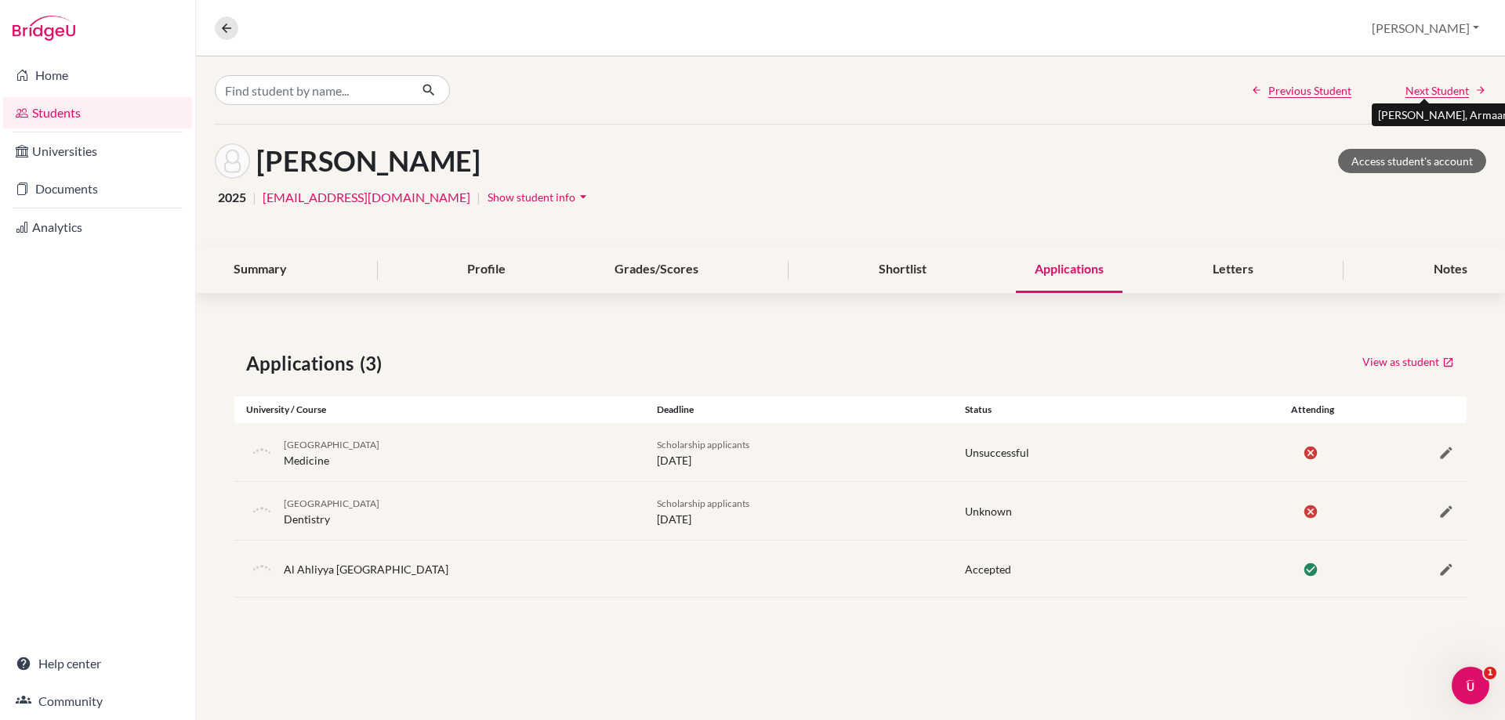
click at [1429, 89] on span "Next Student" at bounding box center [1436, 90] width 63 height 16
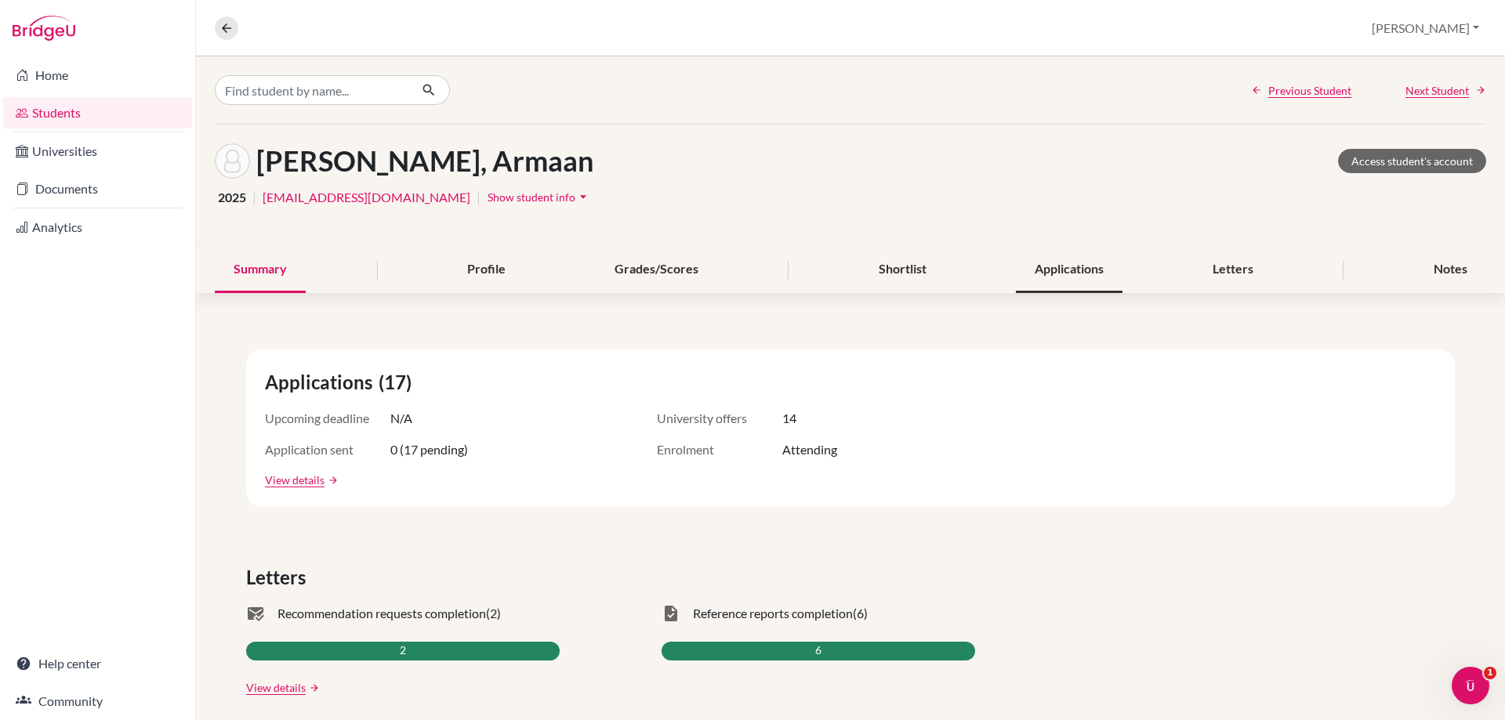
click at [1089, 277] on div "Applications" at bounding box center [1069, 270] width 107 height 46
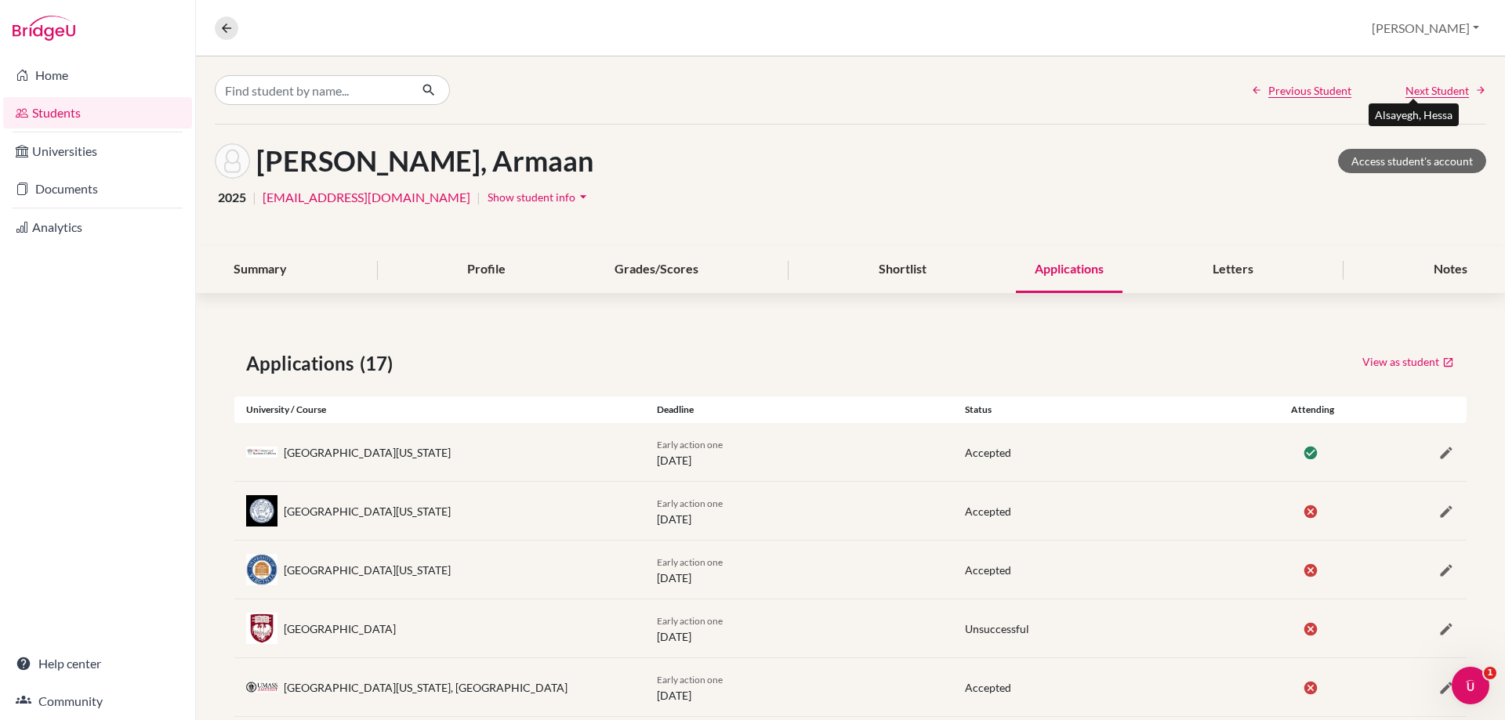
click at [1417, 92] on span "Next Student" at bounding box center [1436, 90] width 63 height 16
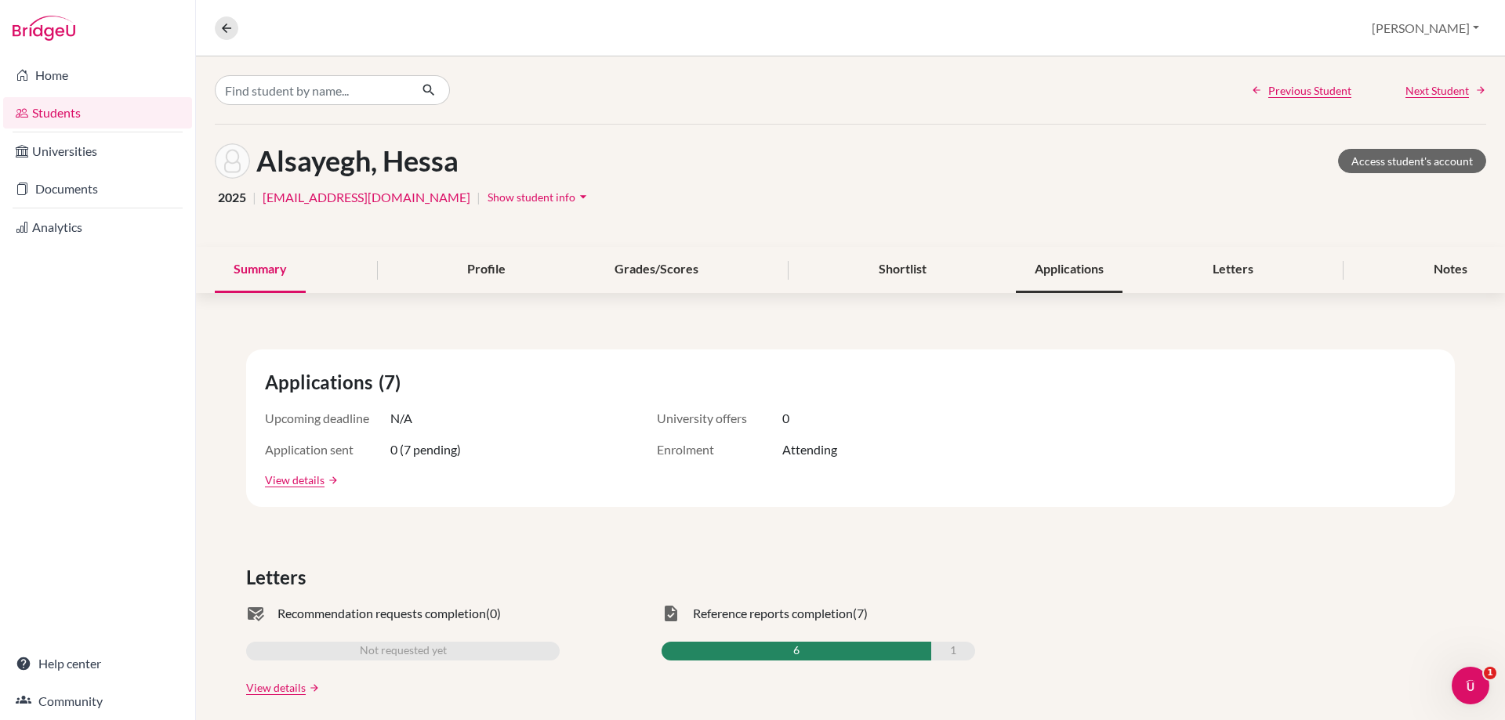
click at [1086, 277] on div "Applications" at bounding box center [1069, 270] width 107 height 46
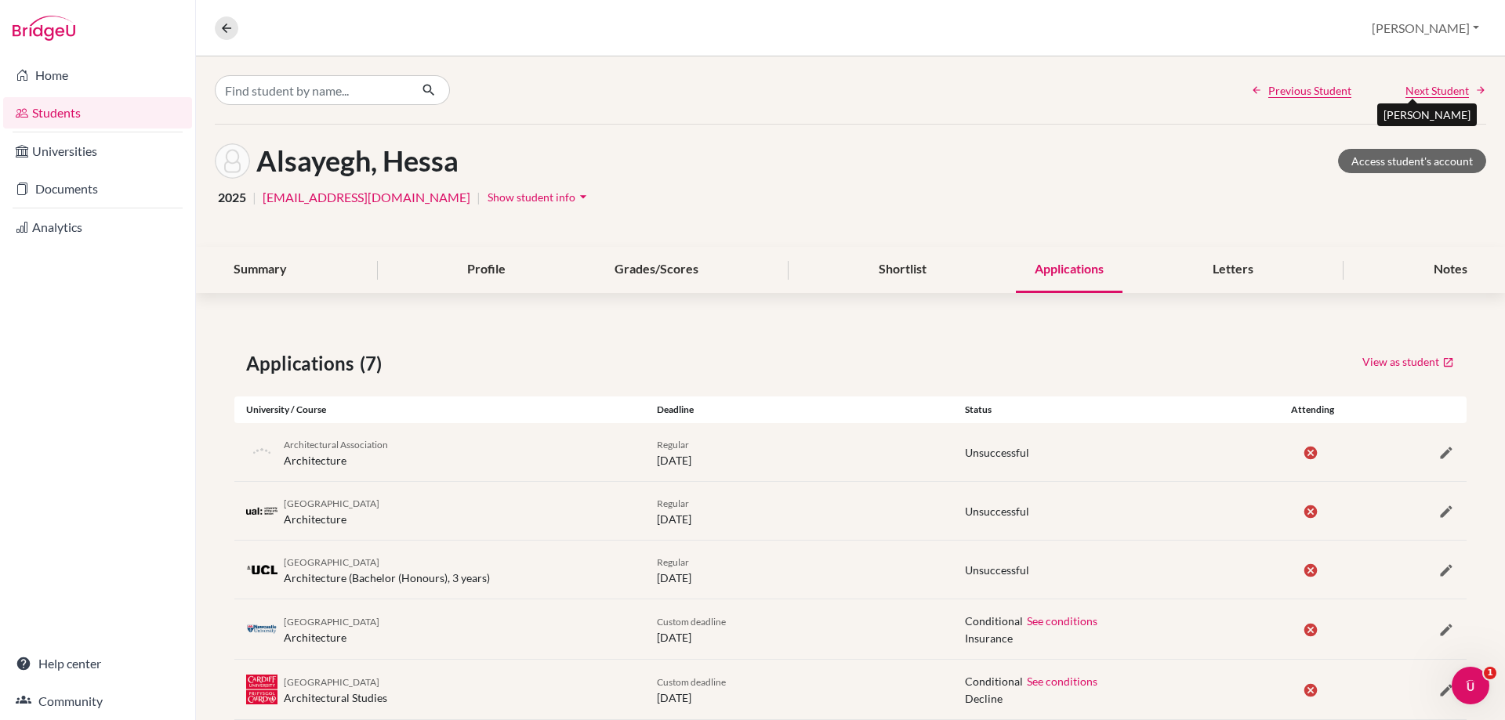
click at [1419, 89] on span "Next Student" at bounding box center [1436, 90] width 63 height 16
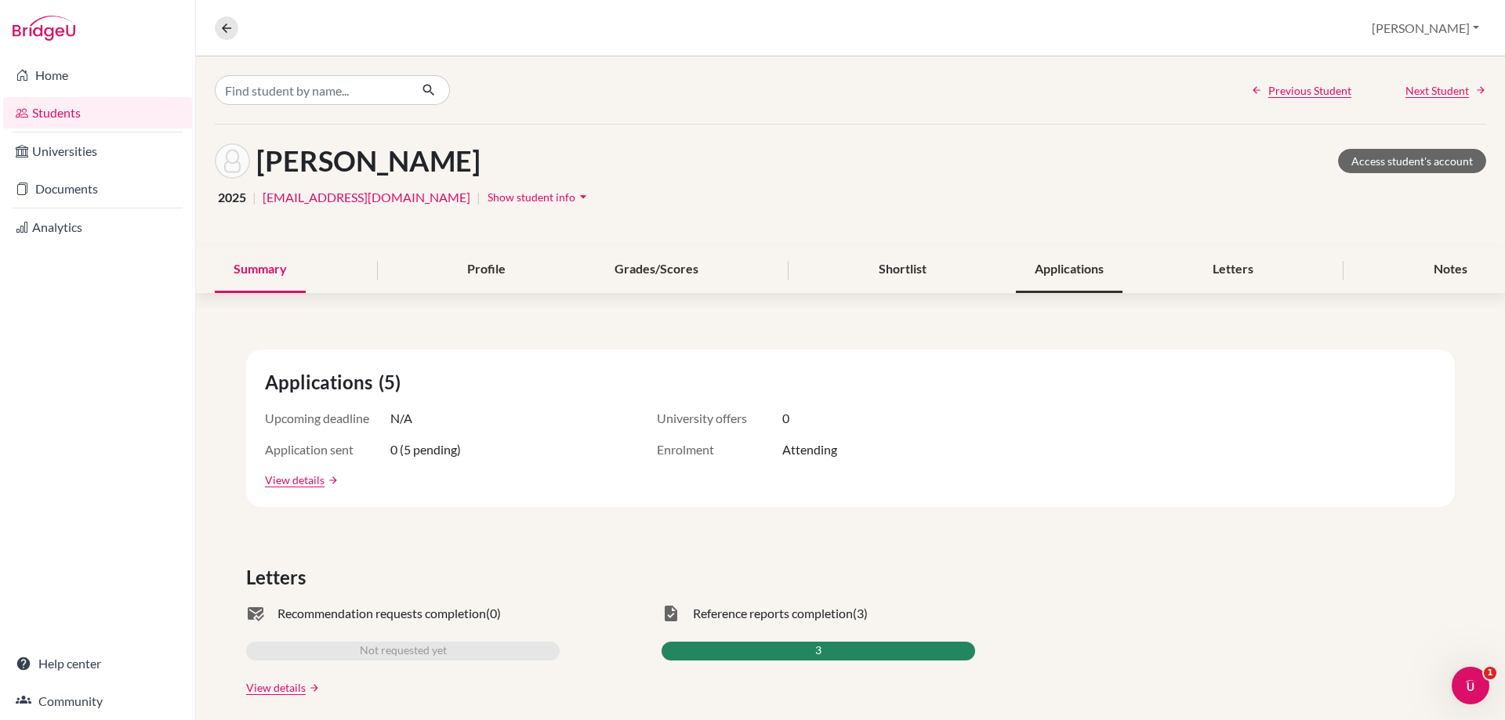
click at [1020, 273] on div "Applications" at bounding box center [1069, 270] width 107 height 46
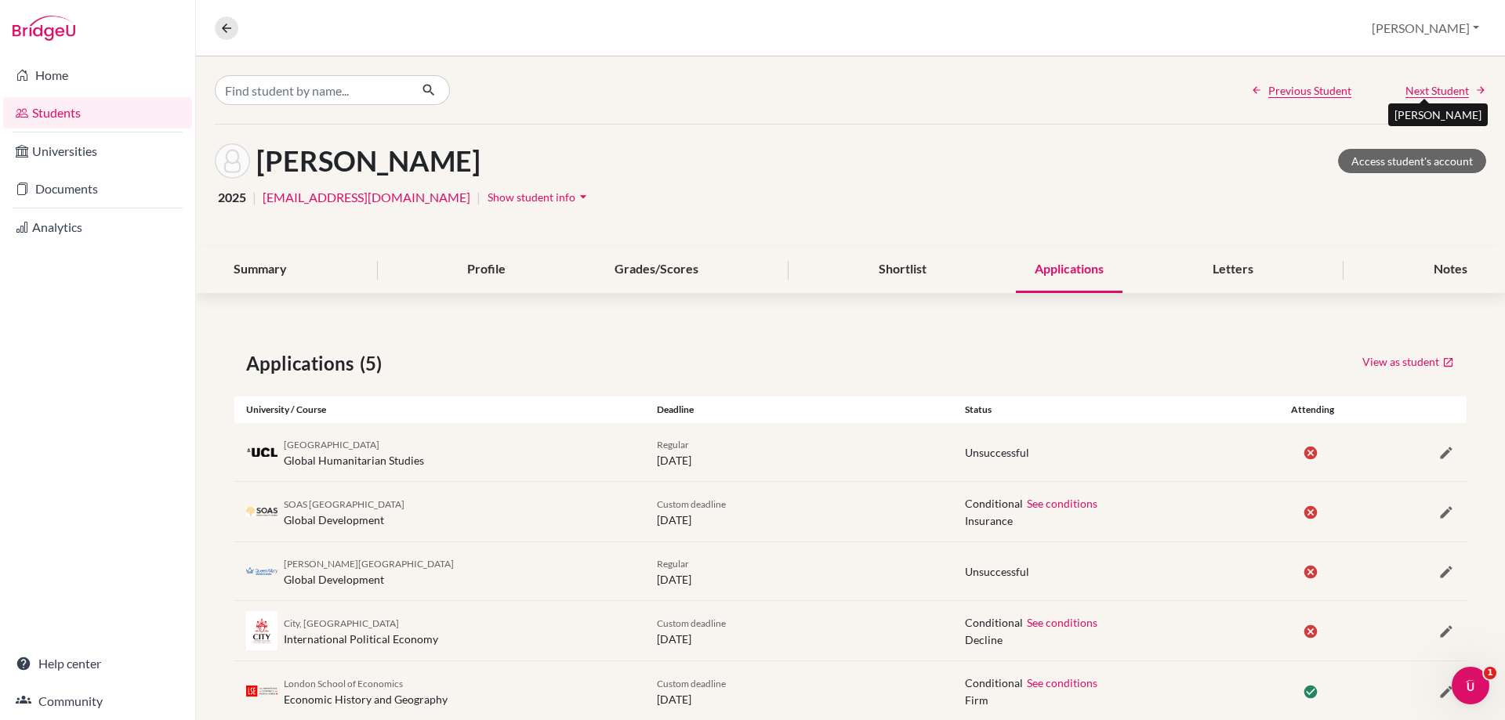
click at [1405, 89] on span "Next Student" at bounding box center [1436, 90] width 63 height 16
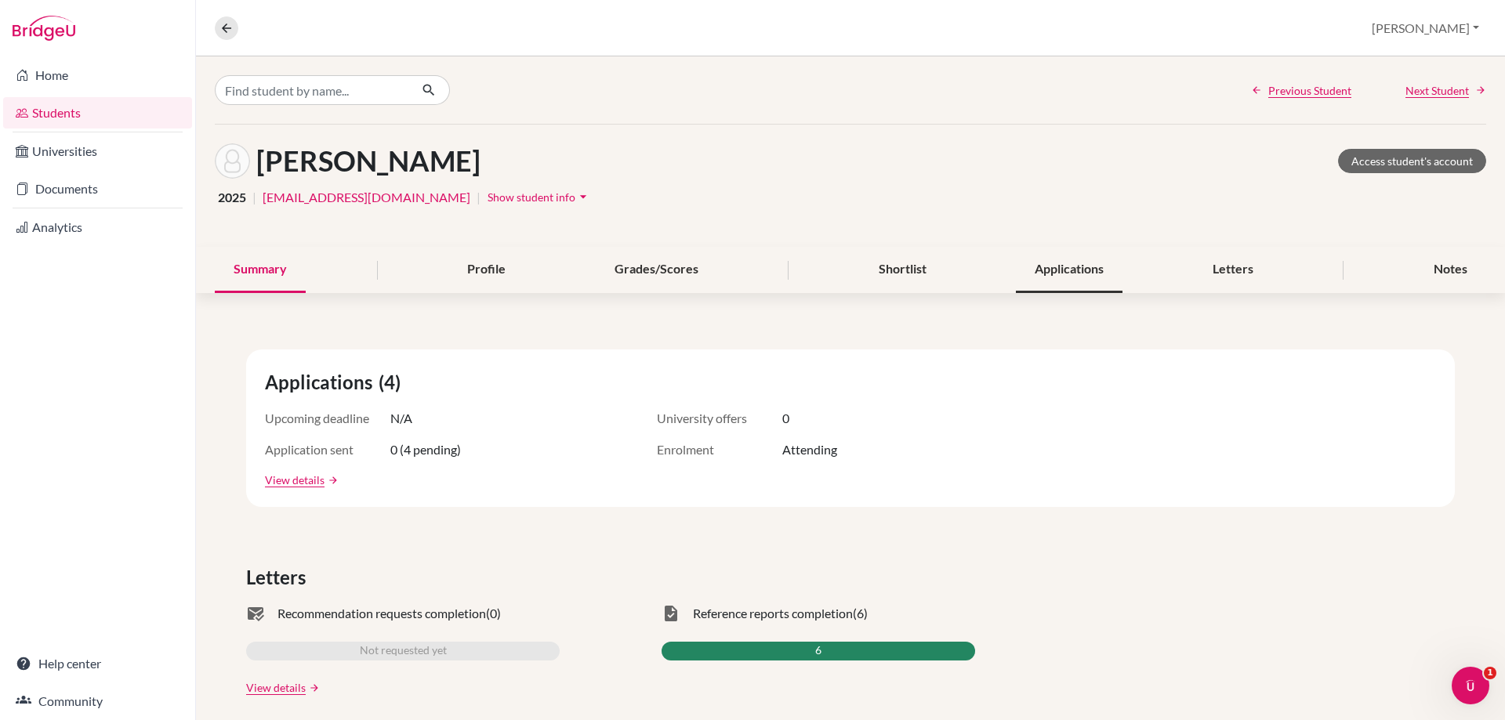
click at [1081, 277] on div "Applications" at bounding box center [1069, 270] width 107 height 46
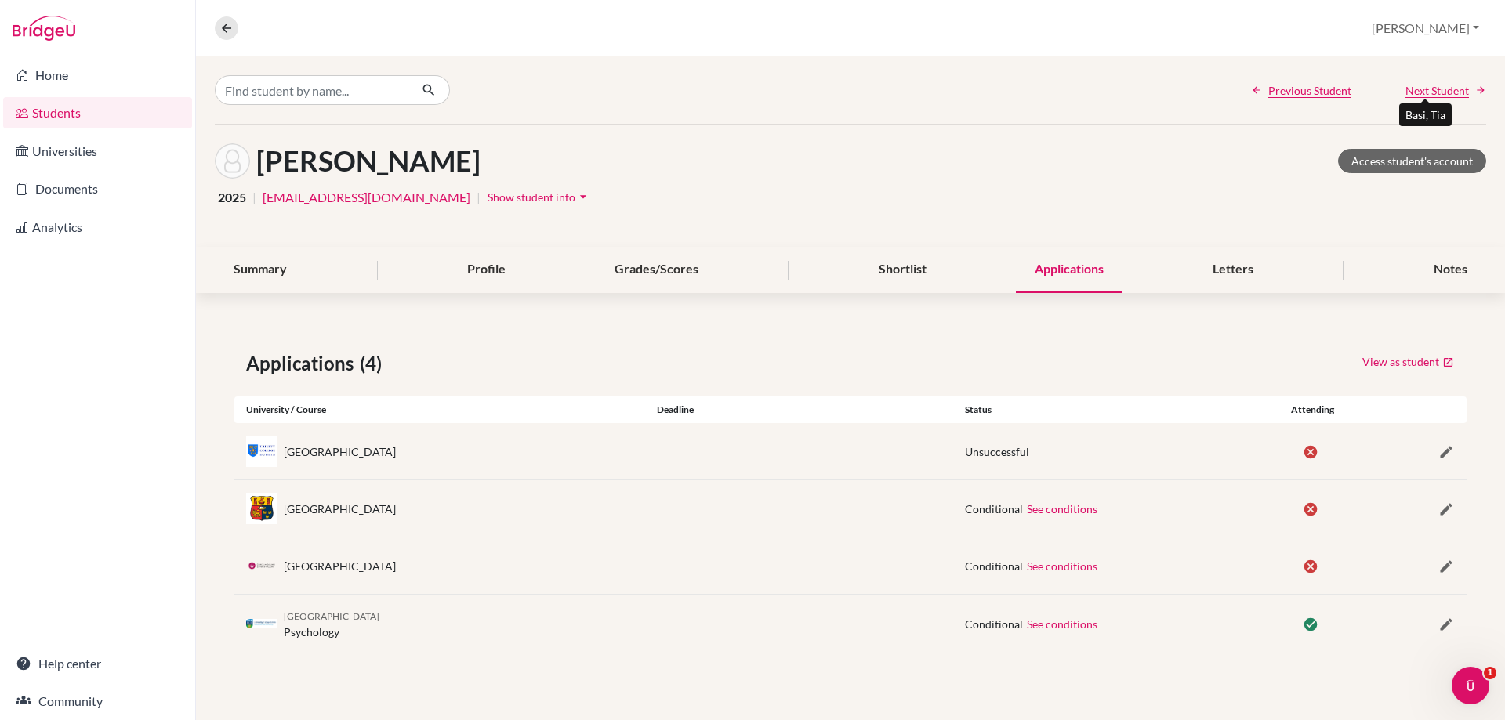
click at [1425, 92] on span "Next Student" at bounding box center [1436, 90] width 63 height 16
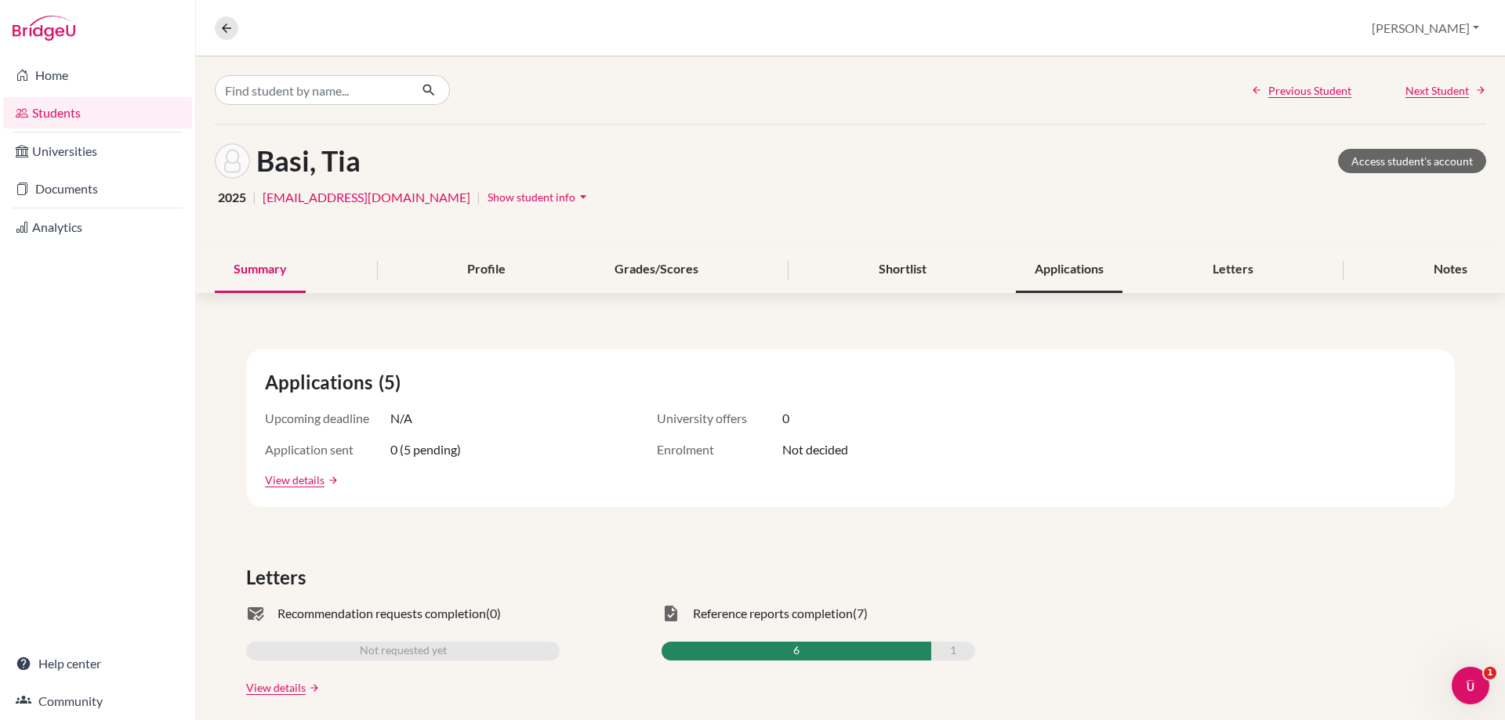
click at [1110, 249] on div "Applications" at bounding box center [1069, 270] width 107 height 46
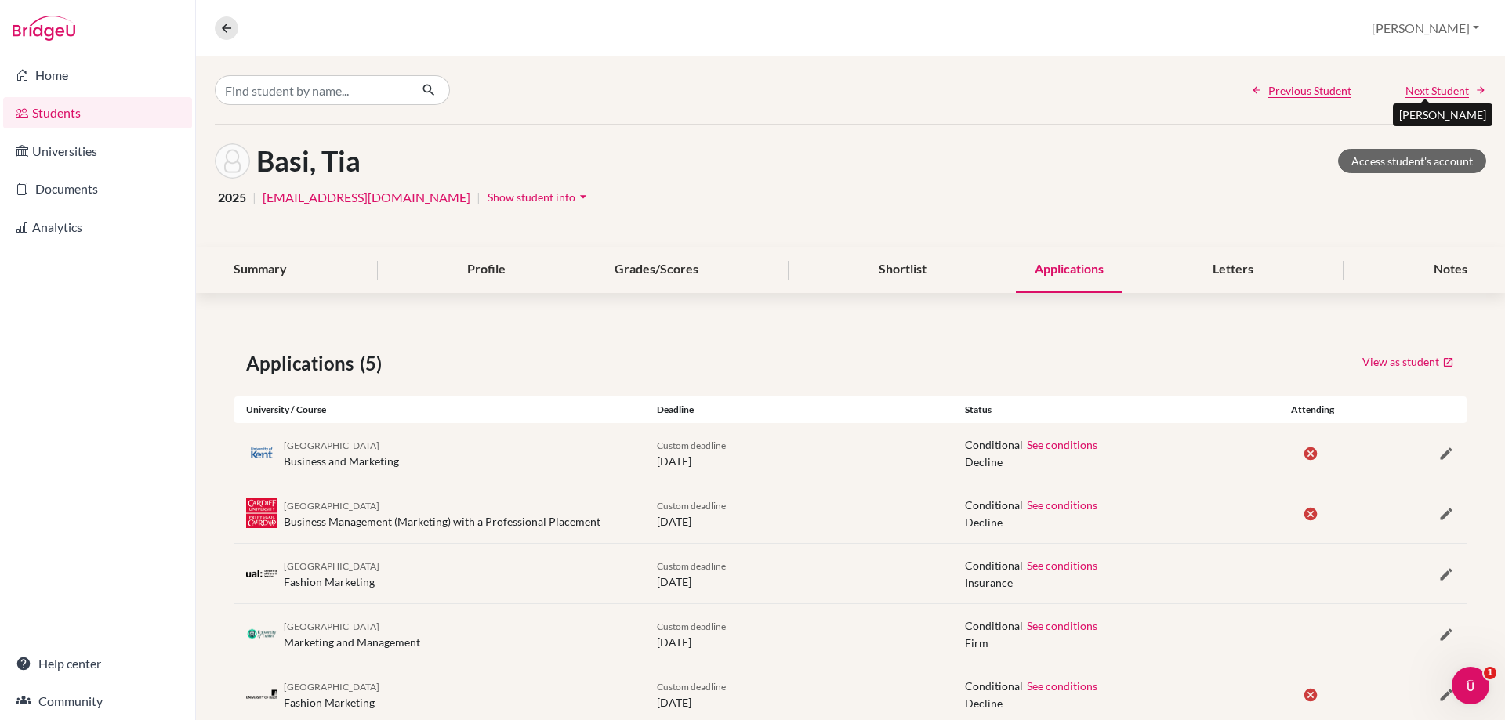
click at [1410, 82] on span "Next Student" at bounding box center [1436, 90] width 63 height 16
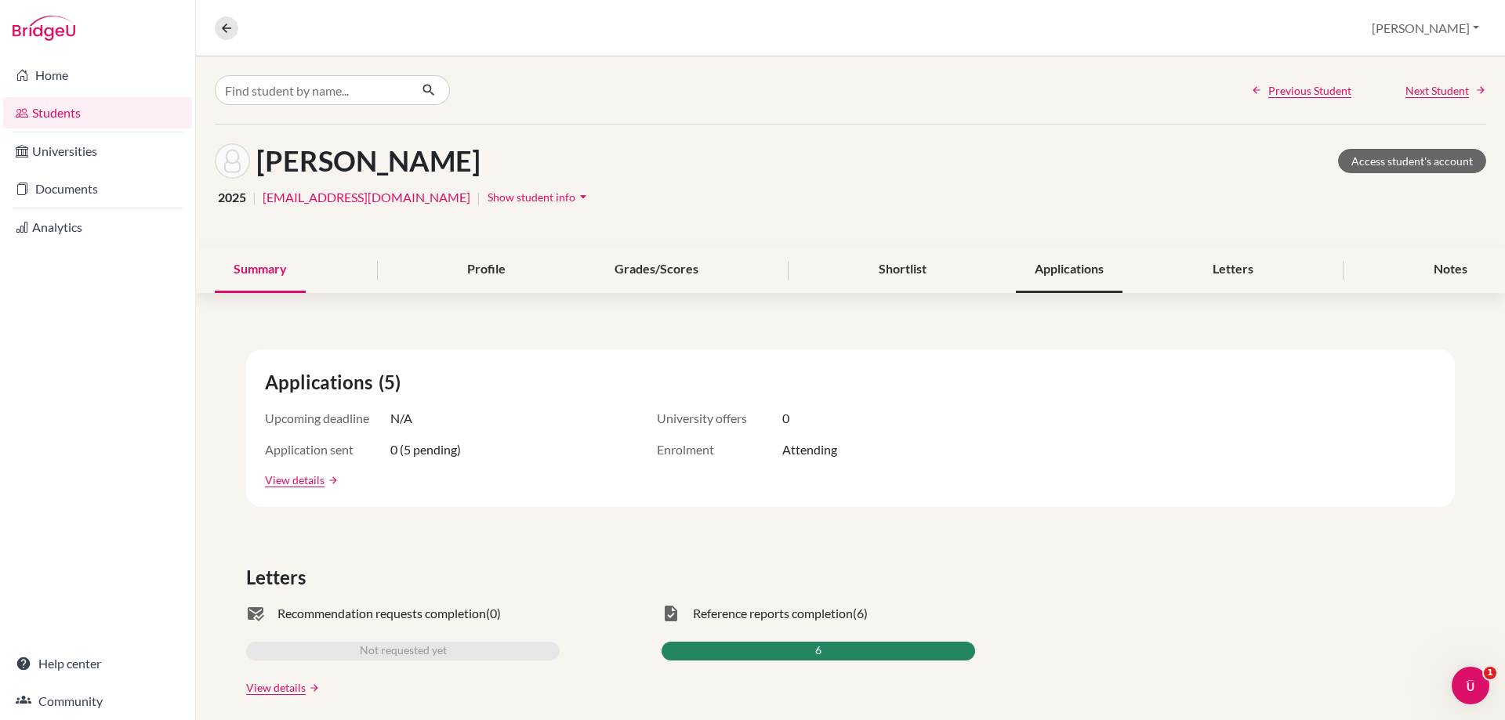
click at [1039, 270] on div "Applications" at bounding box center [1069, 270] width 107 height 46
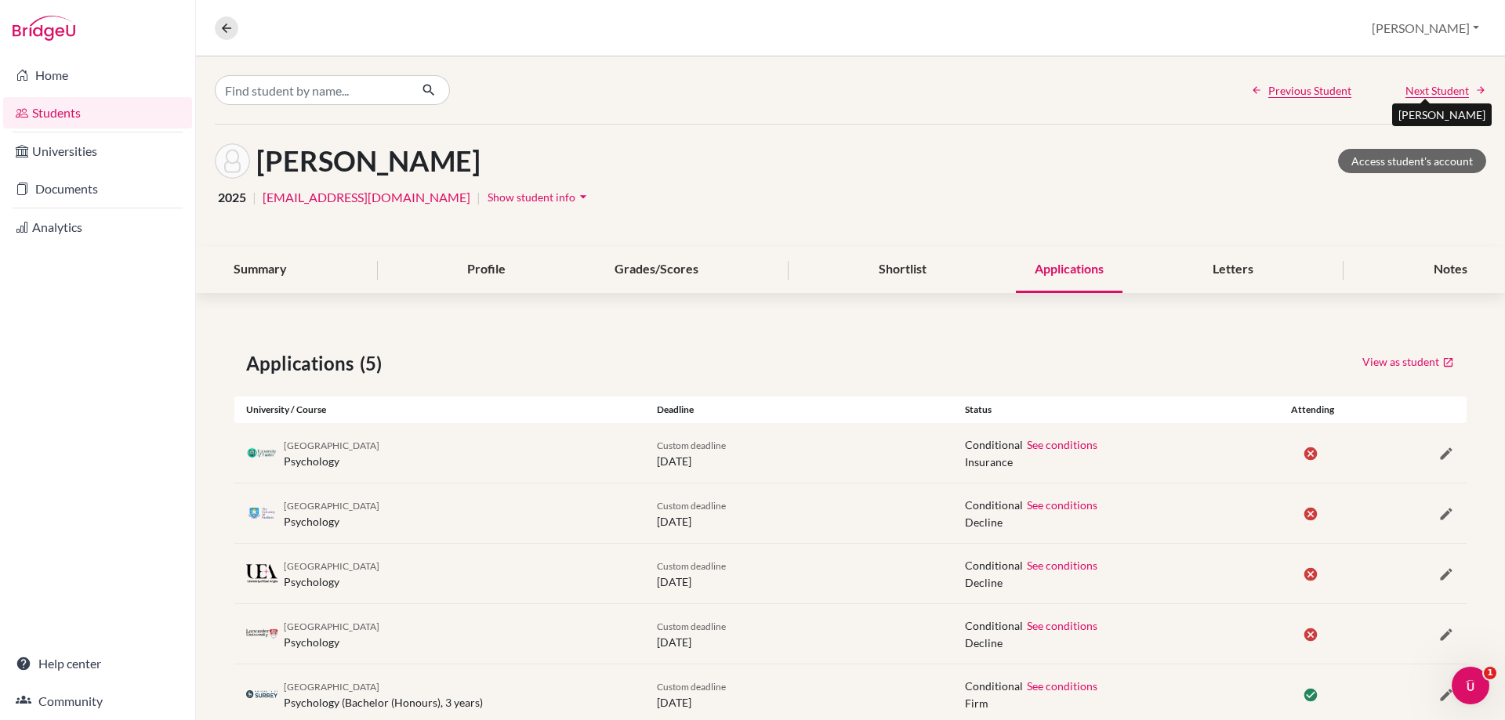
click at [1405, 93] on span "Next Student" at bounding box center [1436, 90] width 63 height 16
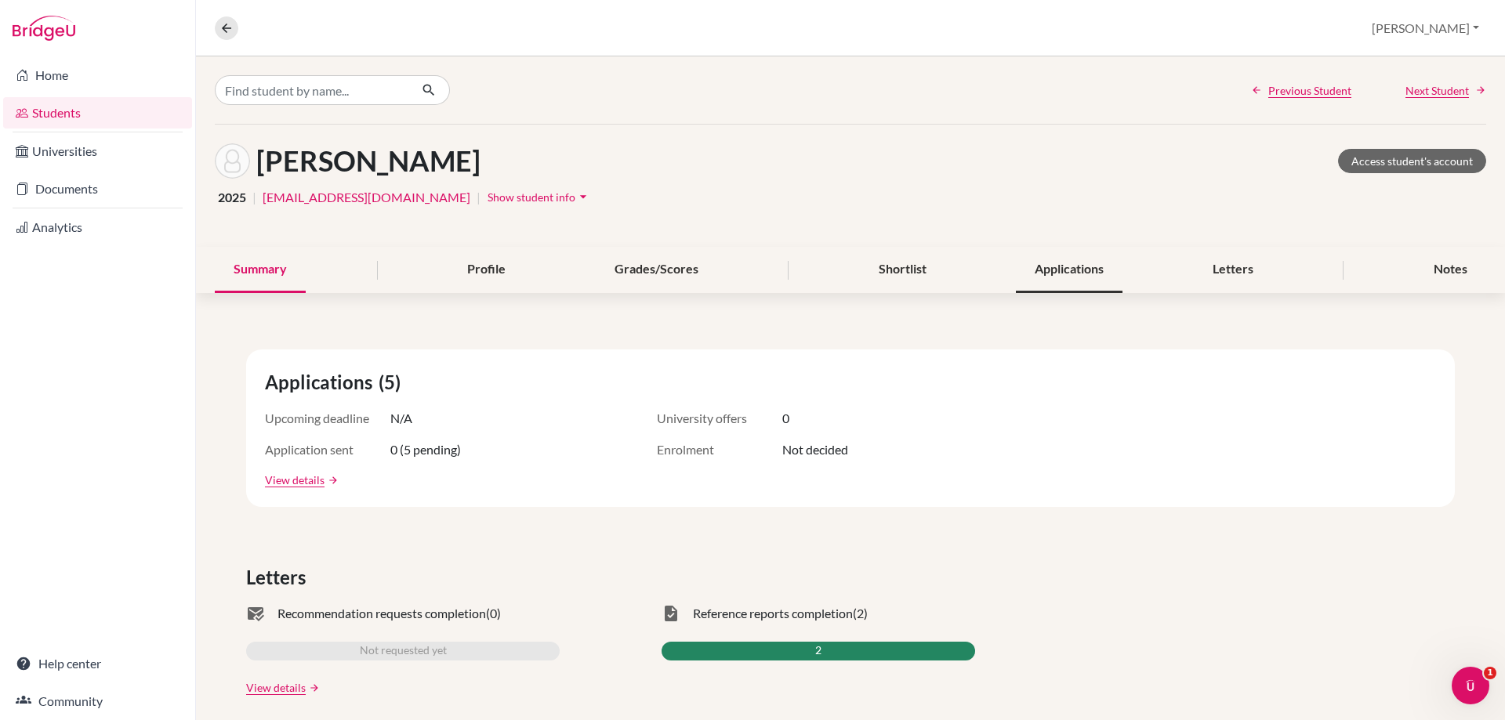
click at [1108, 263] on div "Applications" at bounding box center [1069, 270] width 107 height 46
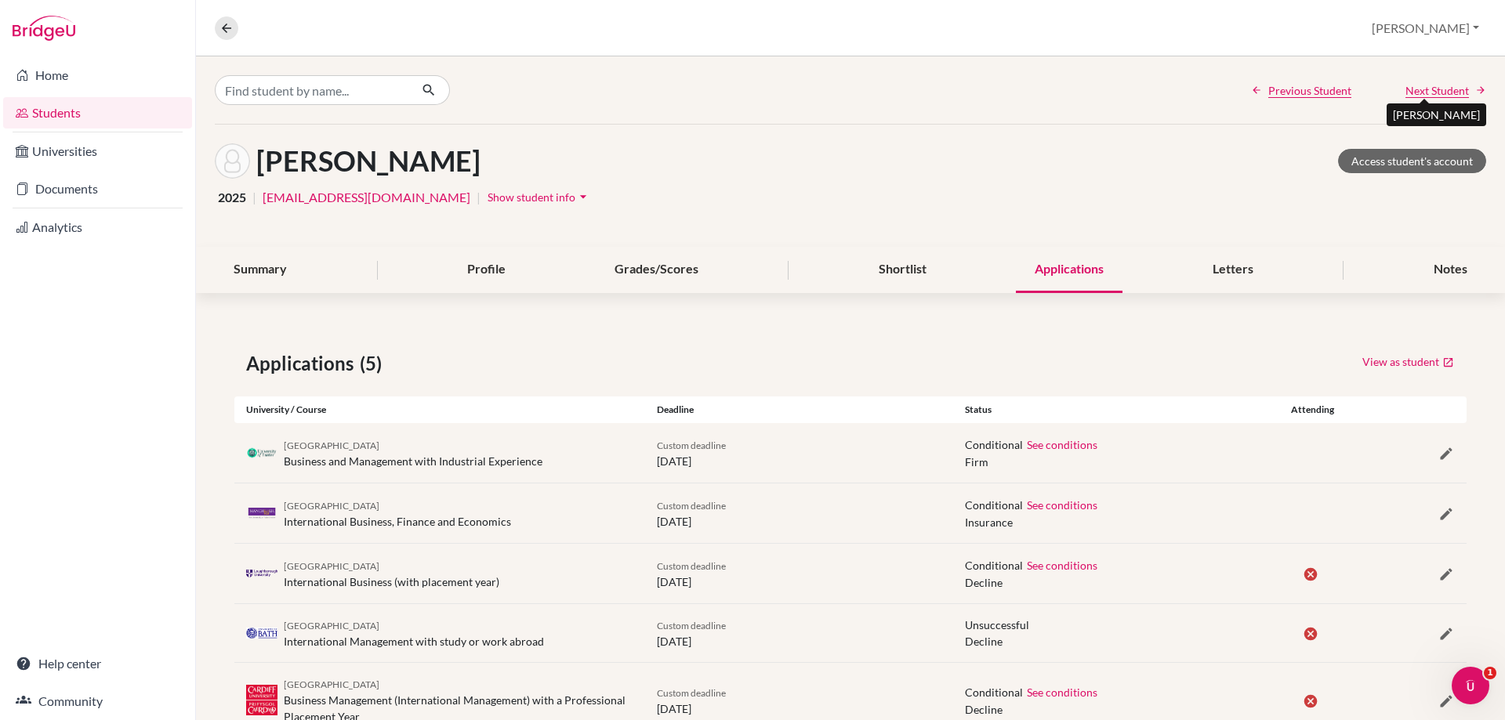
click at [1411, 95] on span "Next Student" at bounding box center [1436, 90] width 63 height 16
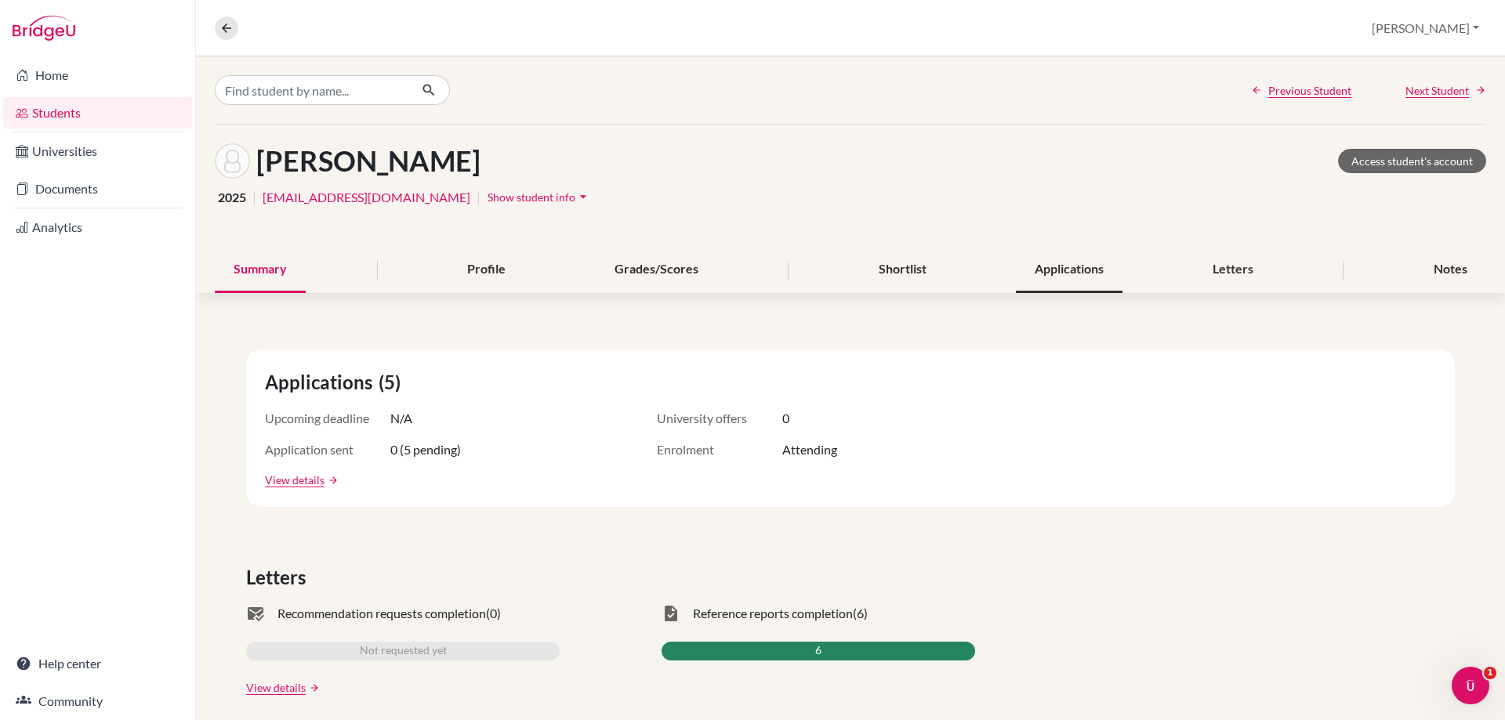
click at [1101, 263] on div "Applications" at bounding box center [1069, 270] width 107 height 46
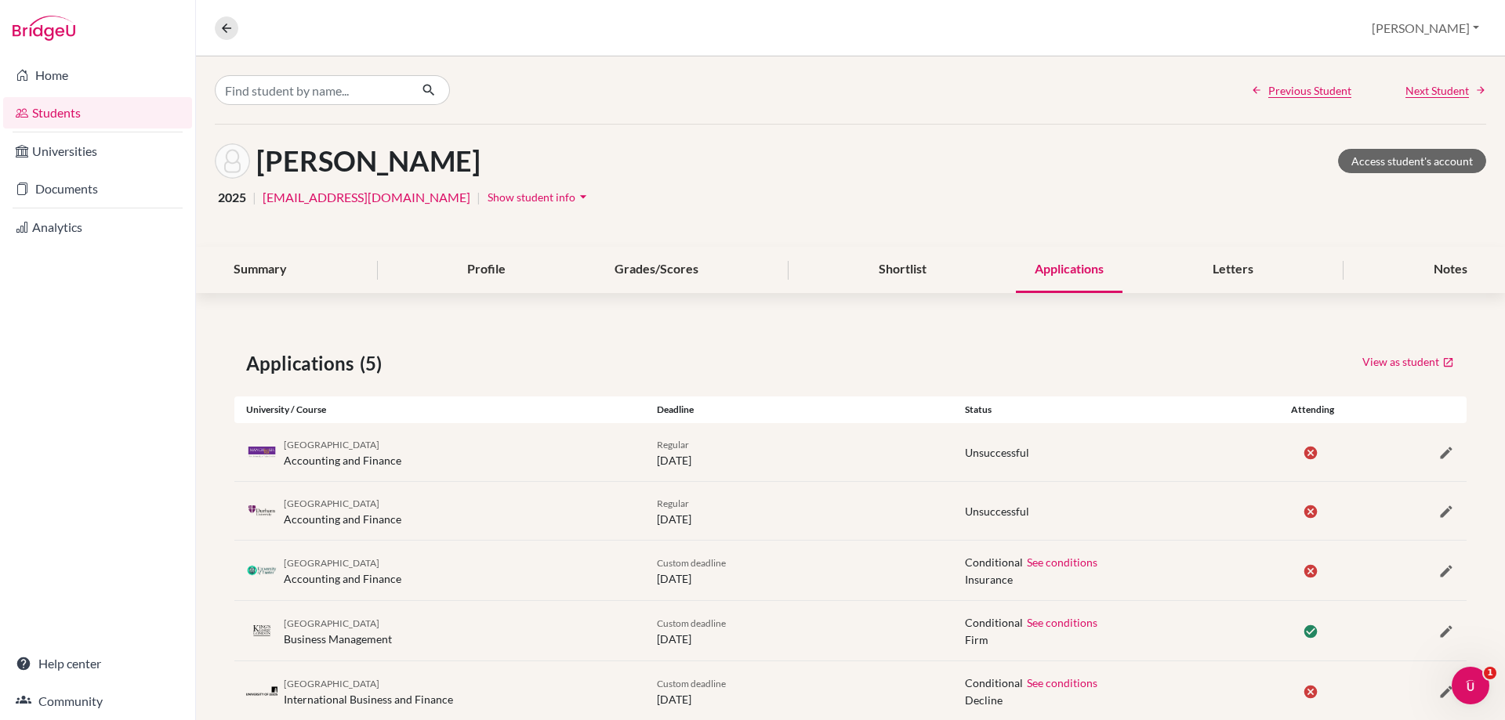
click at [1402, 99] on div "Previous Student Next Student" at bounding box center [850, 89] width 1309 height 67
click at [1419, 82] on span "Next Student" at bounding box center [1436, 90] width 63 height 16
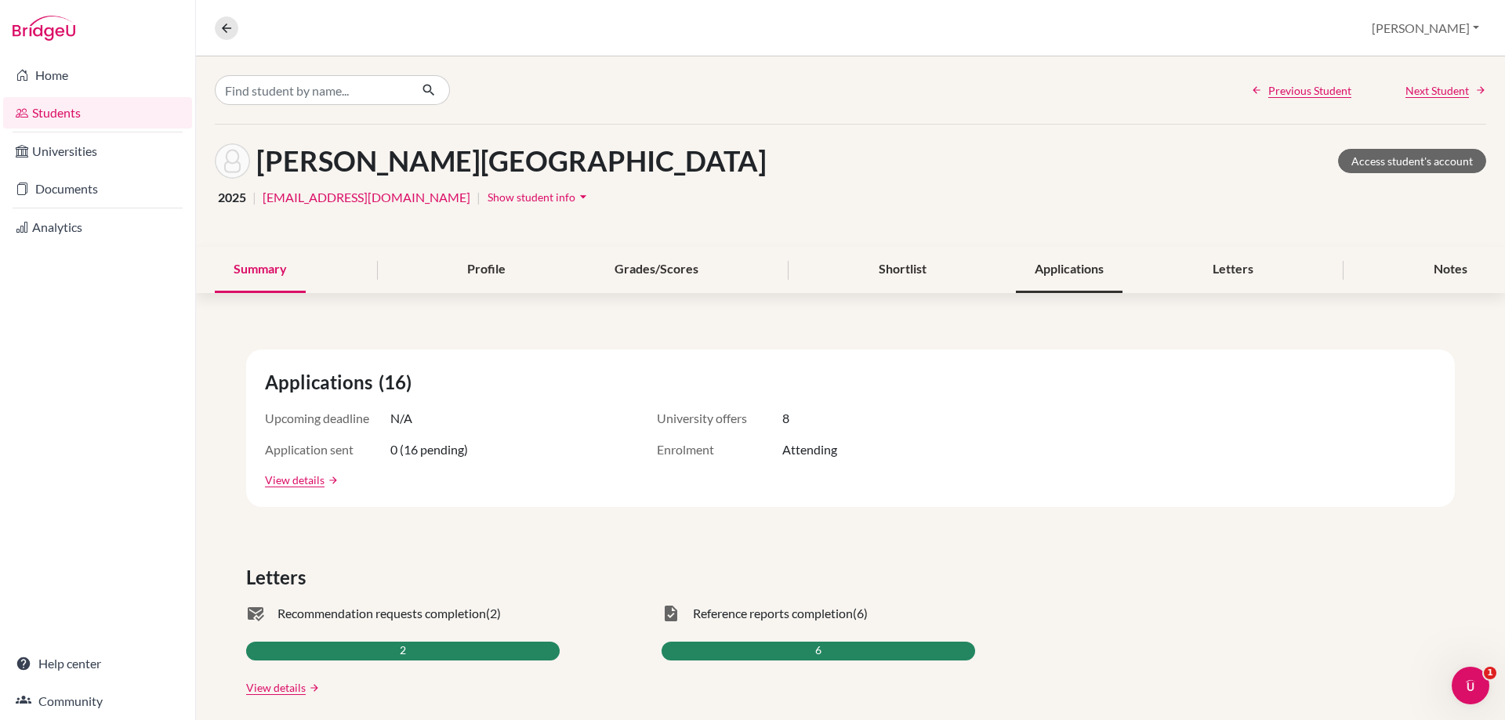
click at [1054, 270] on div "Applications" at bounding box center [1069, 270] width 107 height 46
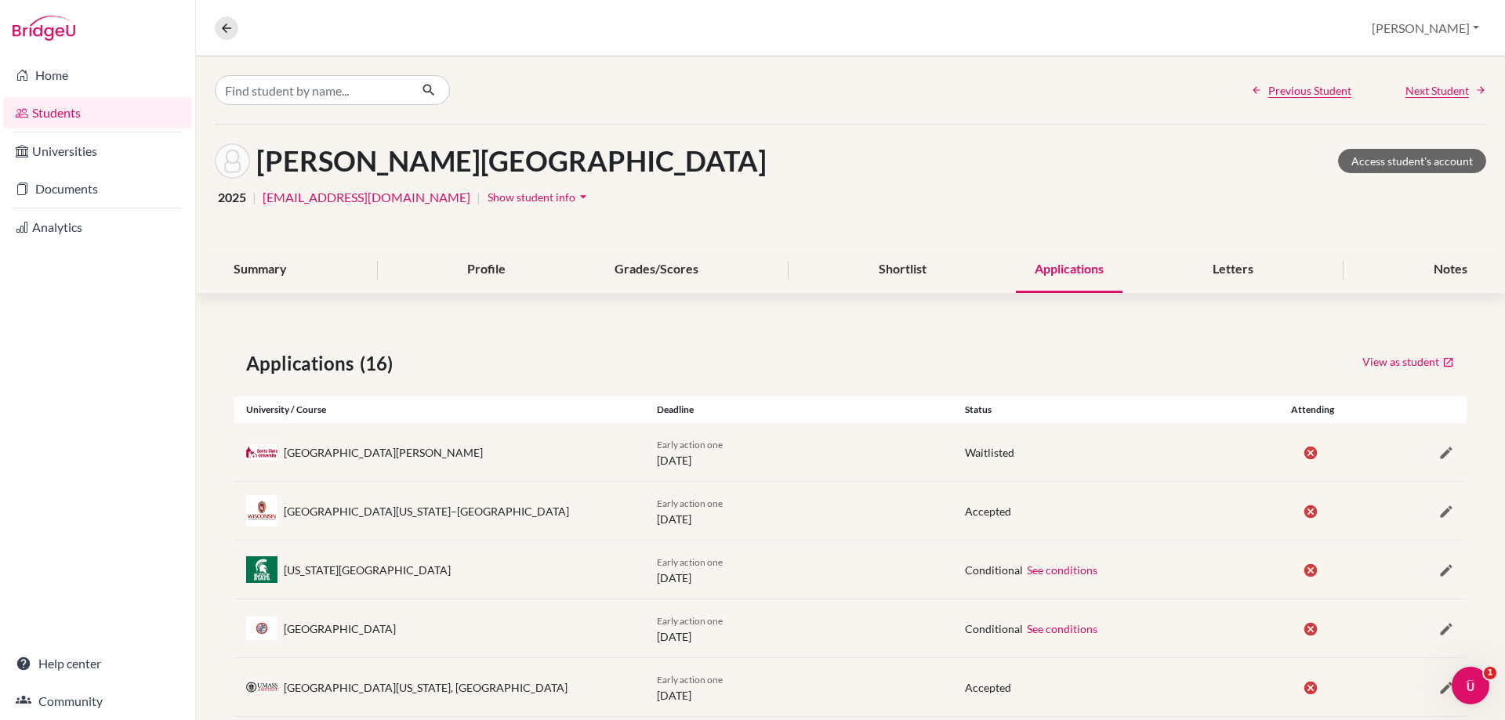
click at [1404, 100] on div "Previous Student Next Student" at bounding box center [850, 89] width 1309 height 67
click at [1405, 93] on span "Next Student" at bounding box center [1436, 90] width 63 height 16
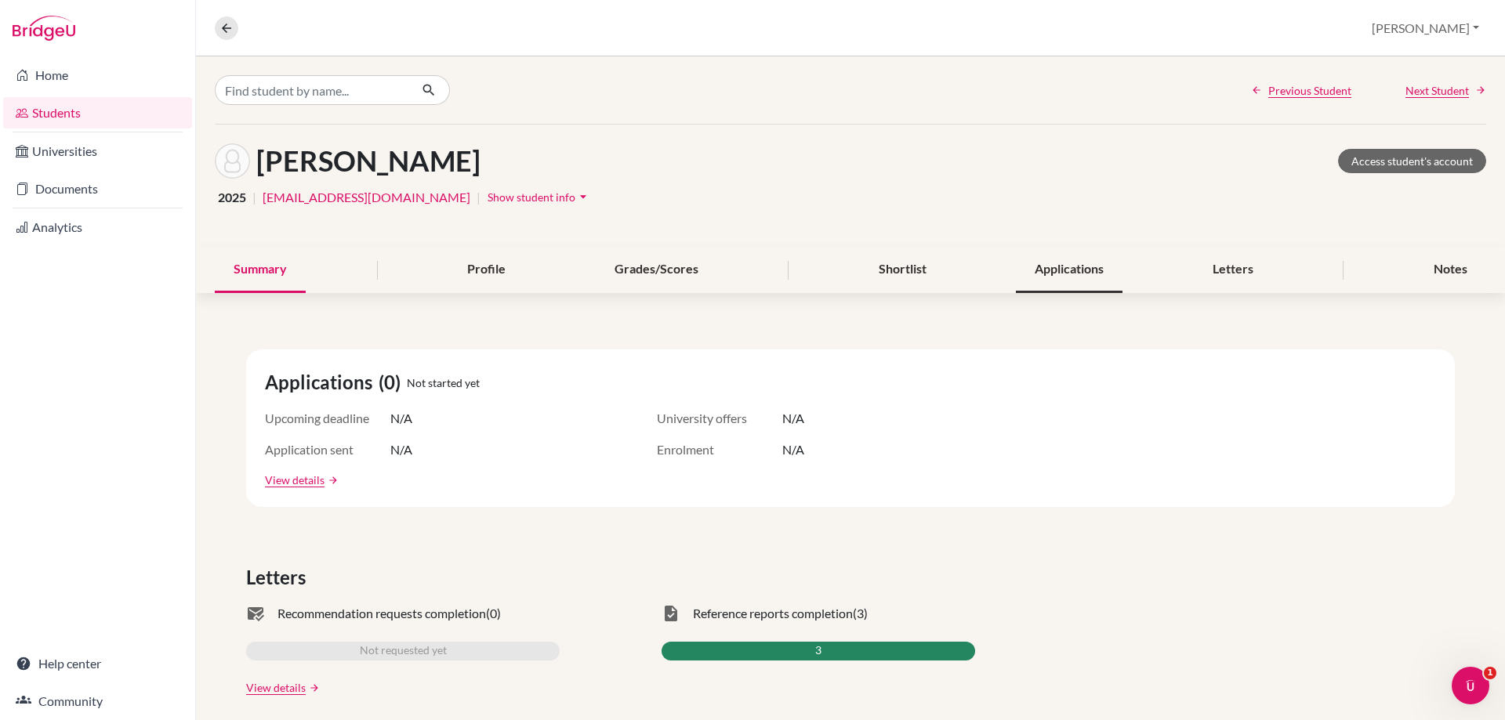
click at [1016, 271] on div "Applications" at bounding box center [1069, 270] width 107 height 46
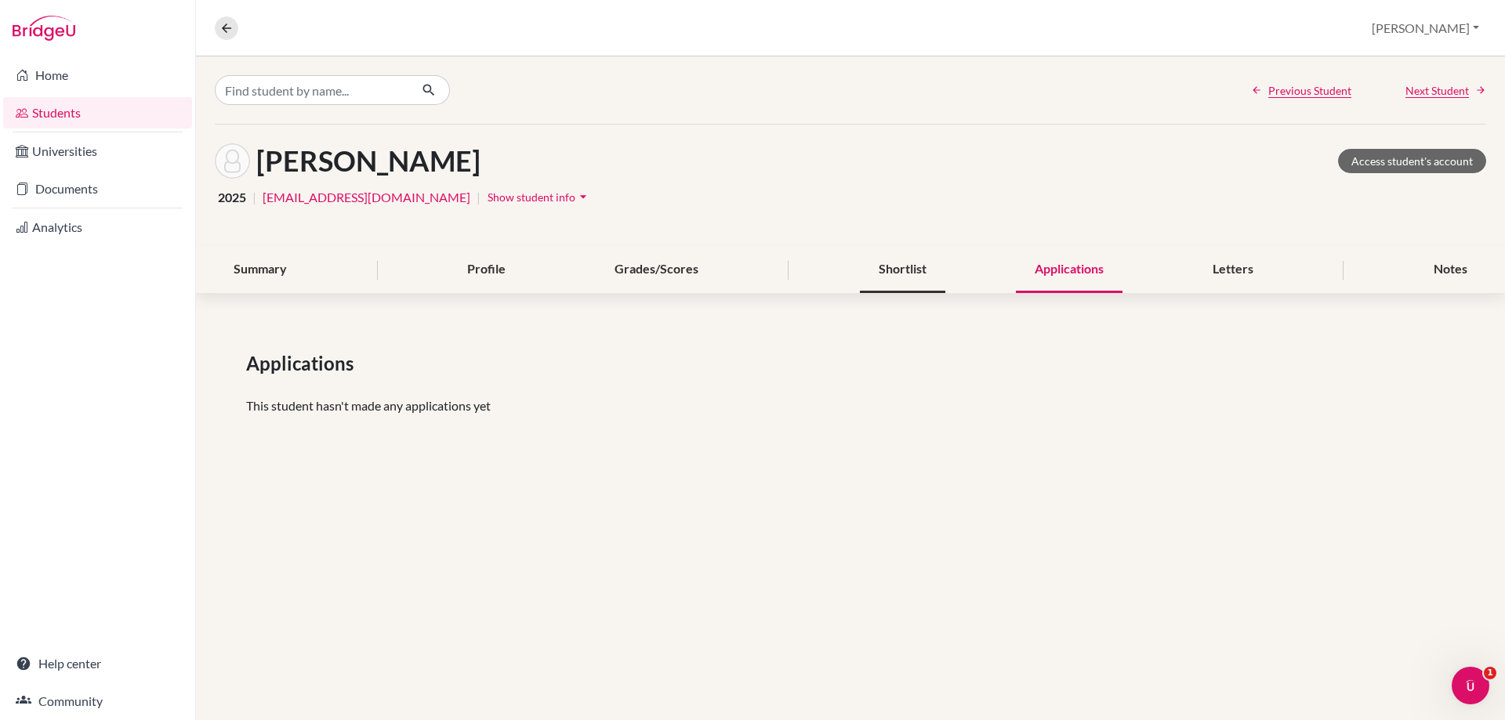
click at [926, 276] on div "Shortlist" at bounding box center [902, 270] width 85 height 46
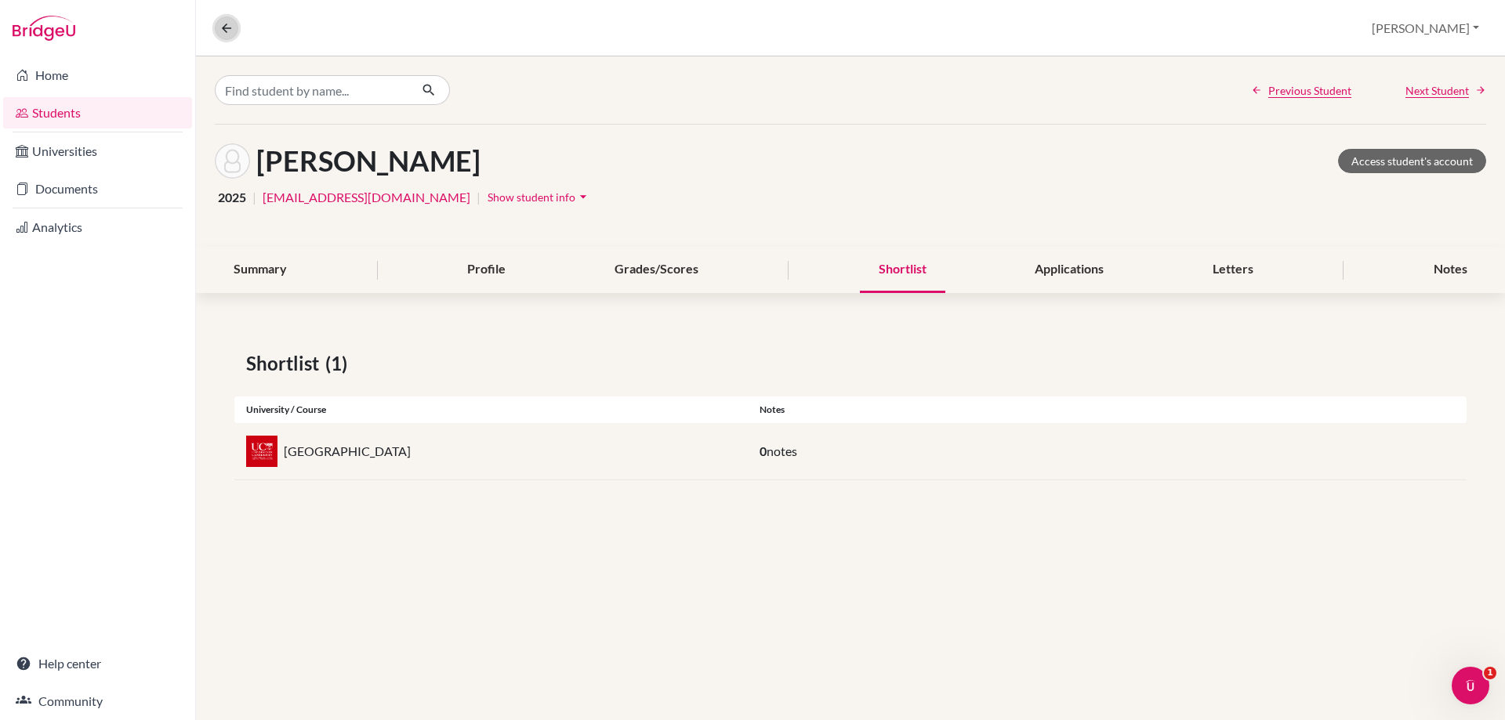
click at [229, 25] on icon at bounding box center [226, 28] width 14 height 14
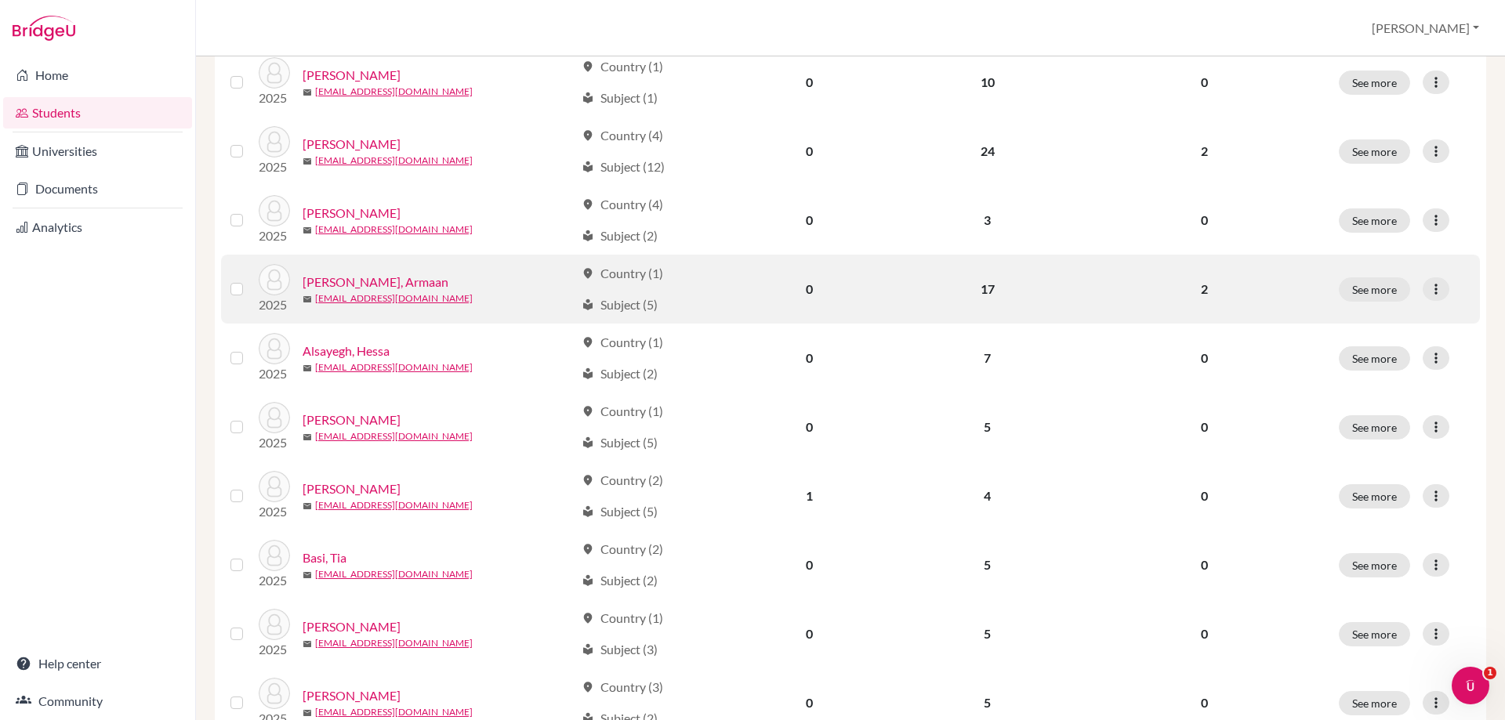
scroll to position [392, 0]
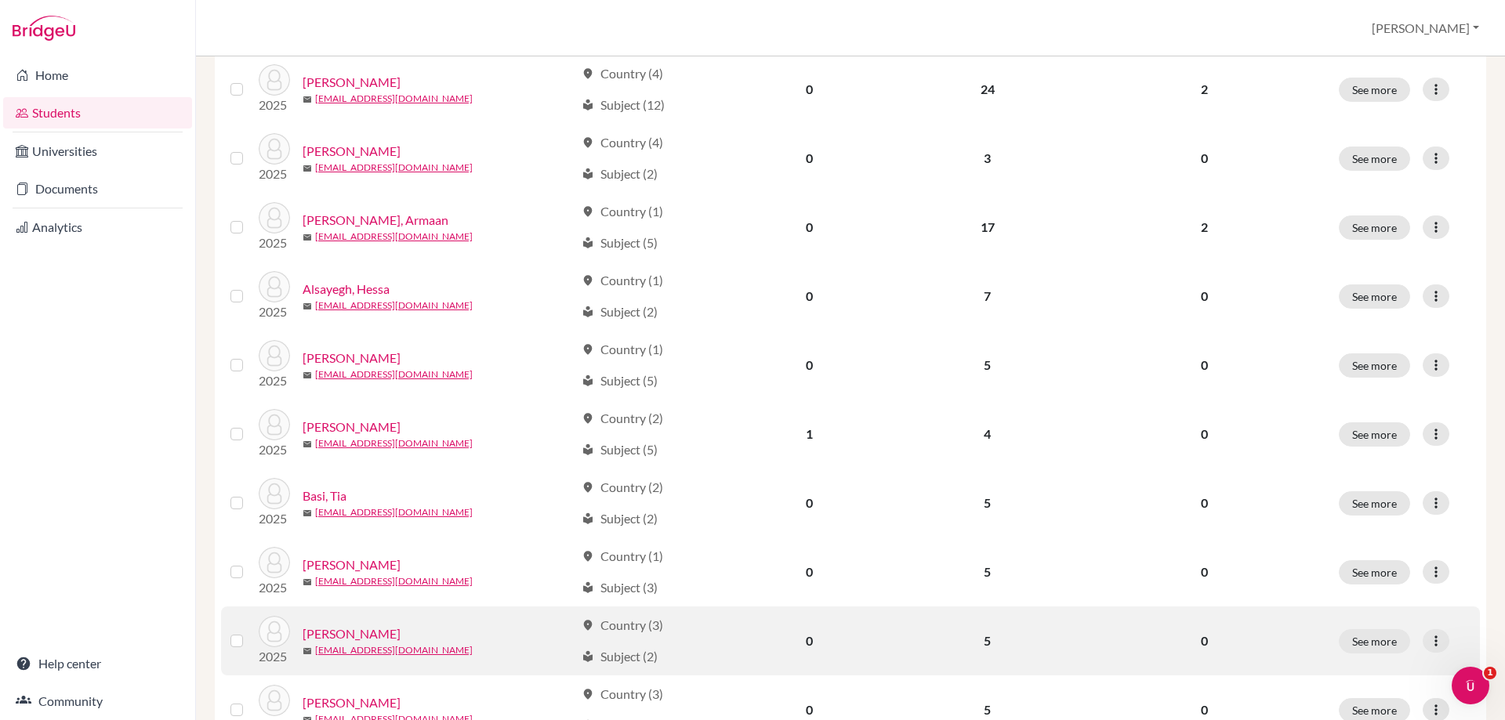
click at [333, 628] on link "Bell, Oliver" at bounding box center [351, 634] width 98 height 19
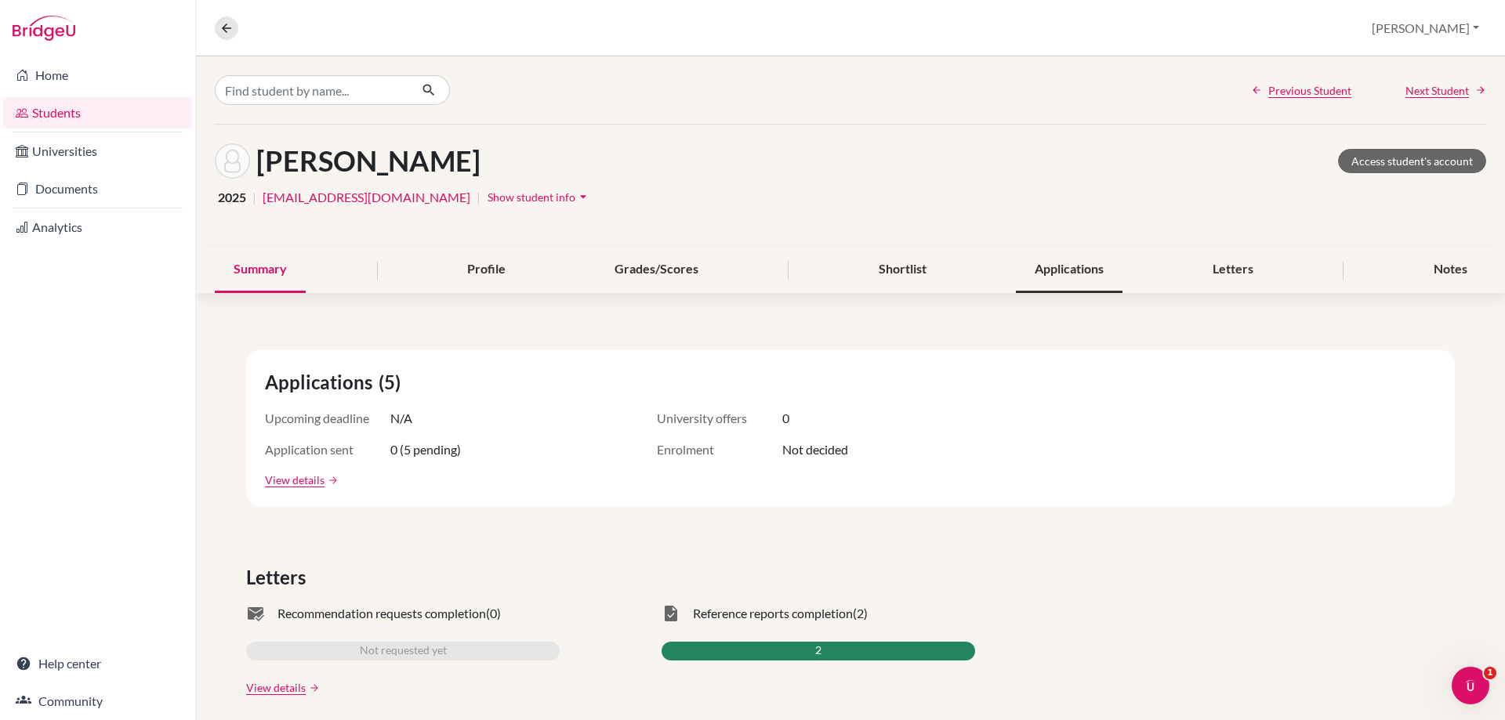
click at [1111, 271] on div "Applications" at bounding box center [1069, 270] width 107 height 46
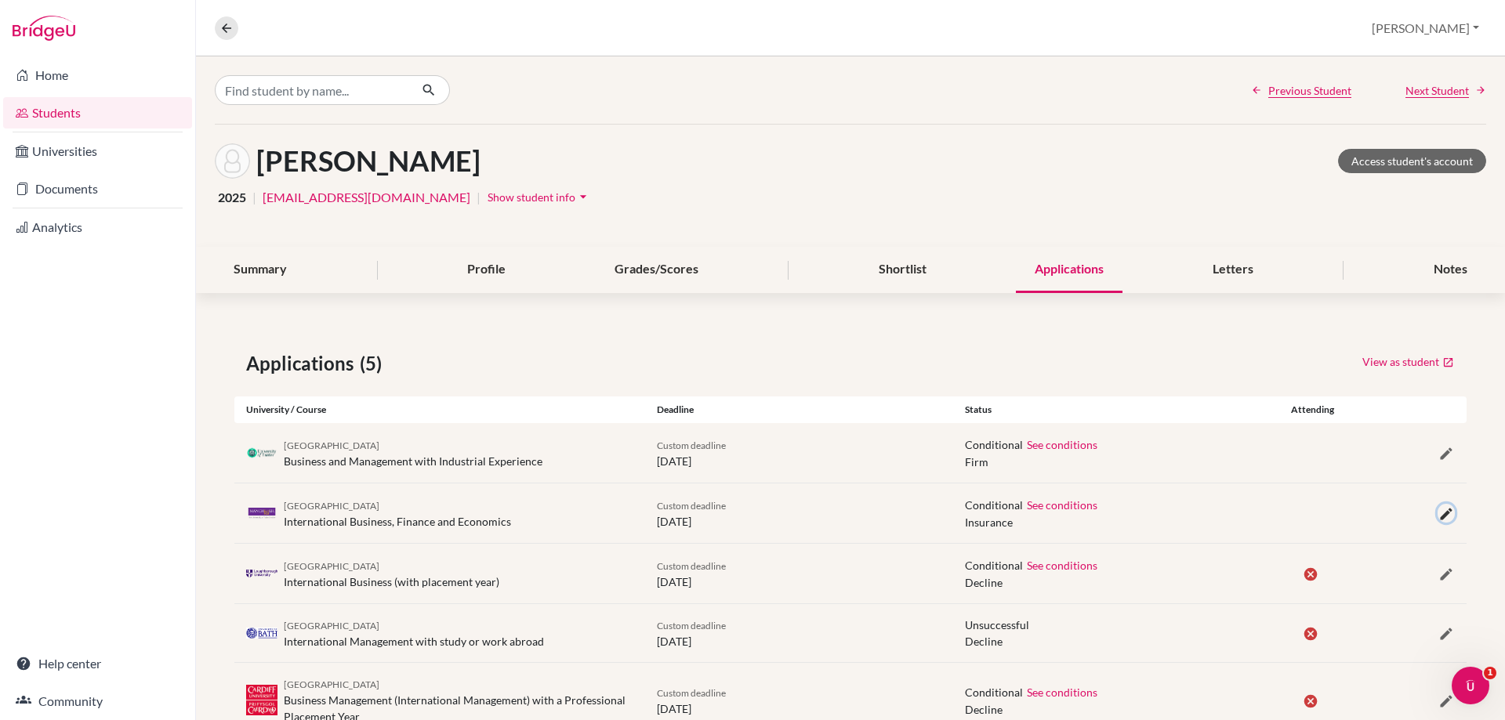
click at [1438, 509] on icon "button" at bounding box center [1446, 514] width 16 height 16
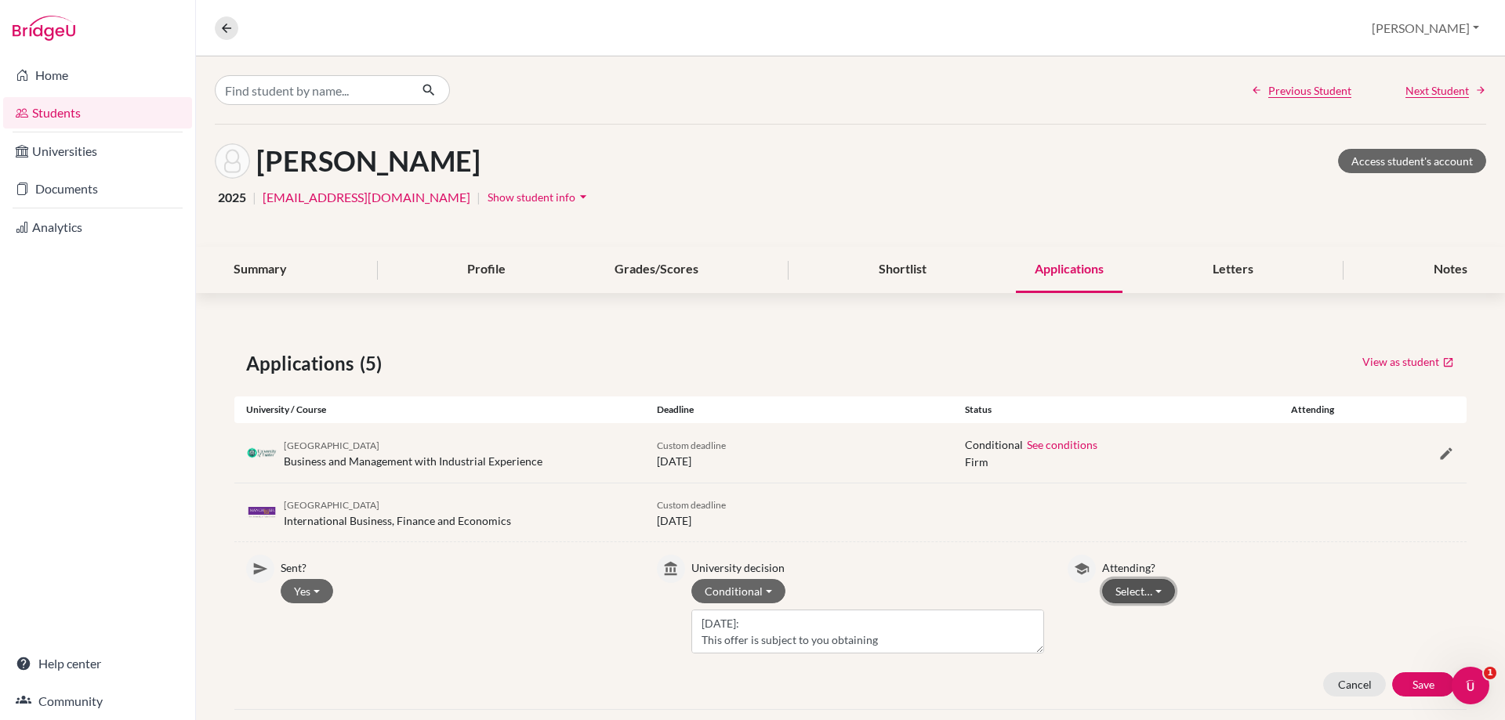
click at [1127, 591] on button "Select…" at bounding box center [1138, 591] width 73 height 24
click at [1122, 644] on button "Not attending" at bounding box center [1165, 649] width 124 height 25
click at [1411, 692] on button "Save" at bounding box center [1423, 684] width 63 height 24
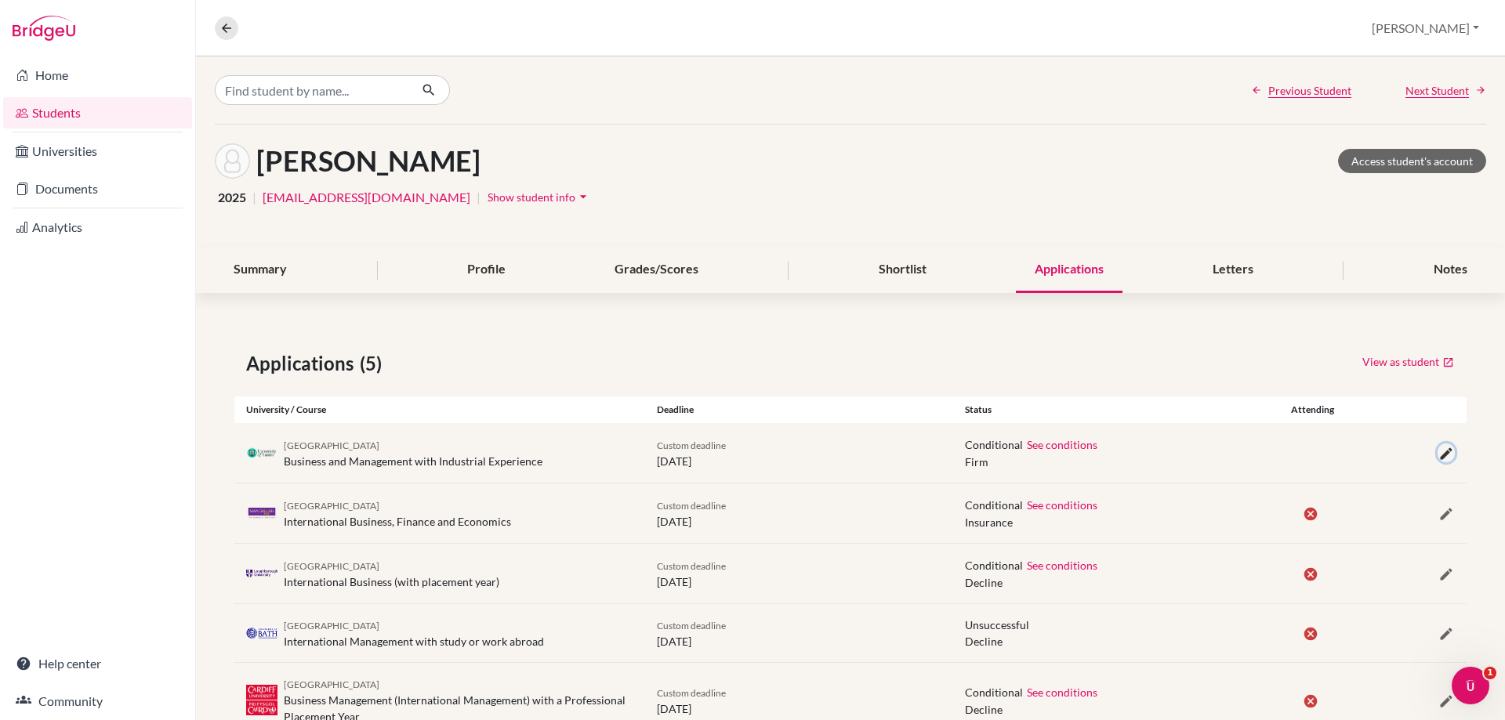
click at [1438, 458] on icon "button" at bounding box center [1446, 454] width 16 height 16
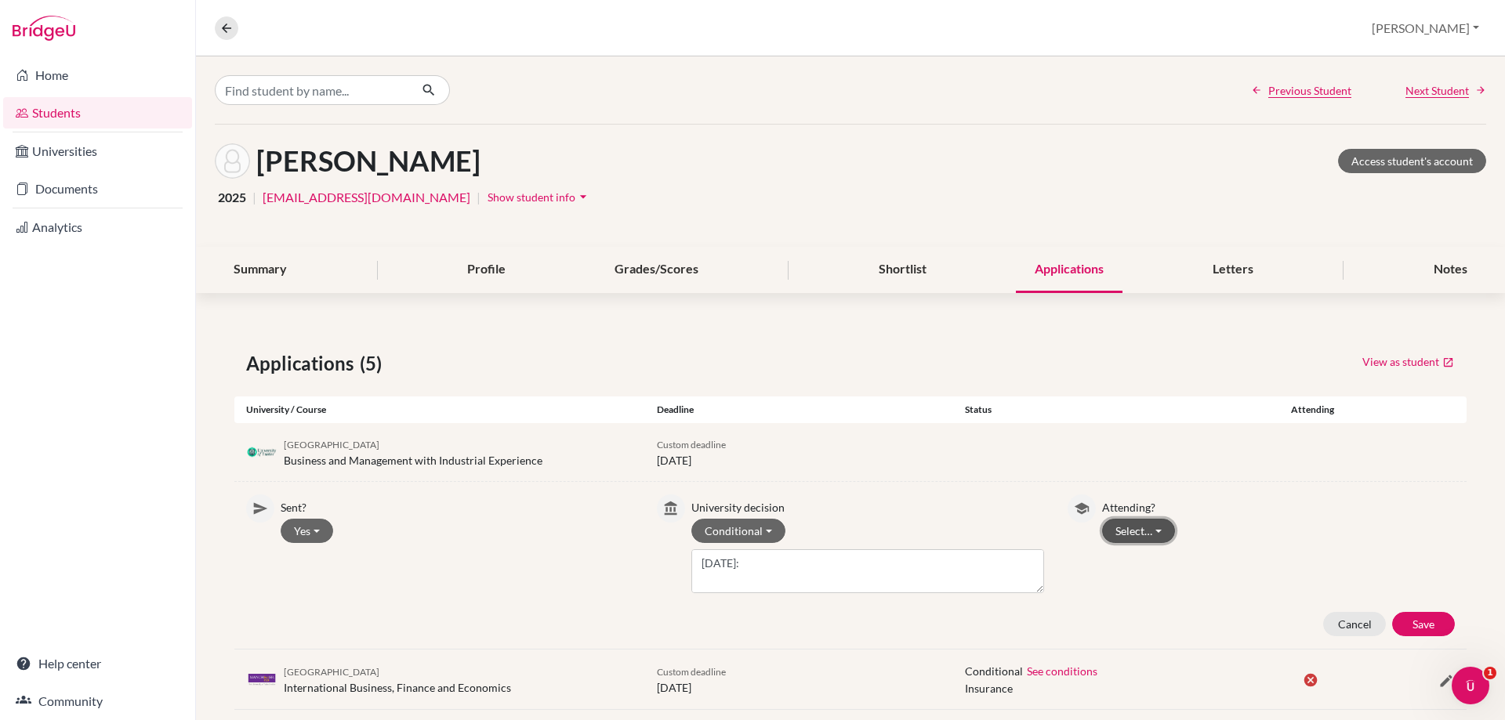
click at [1148, 531] on button "Select…" at bounding box center [1138, 531] width 73 height 24
click at [1148, 577] on button "Attending" at bounding box center [1165, 589] width 124 height 25
click at [1399, 617] on button "Save" at bounding box center [1423, 624] width 63 height 24
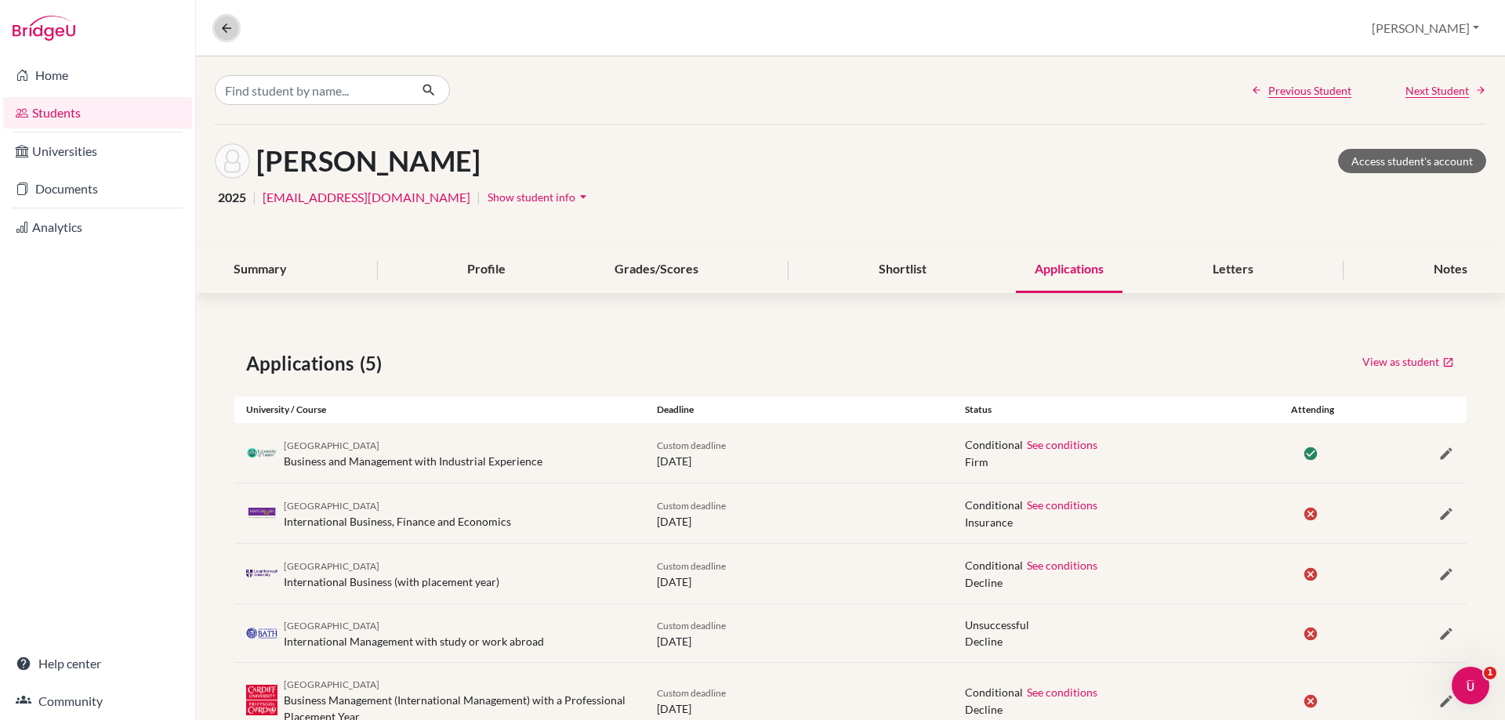
click at [229, 31] on icon at bounding box center [226, 28] width 14 height 14
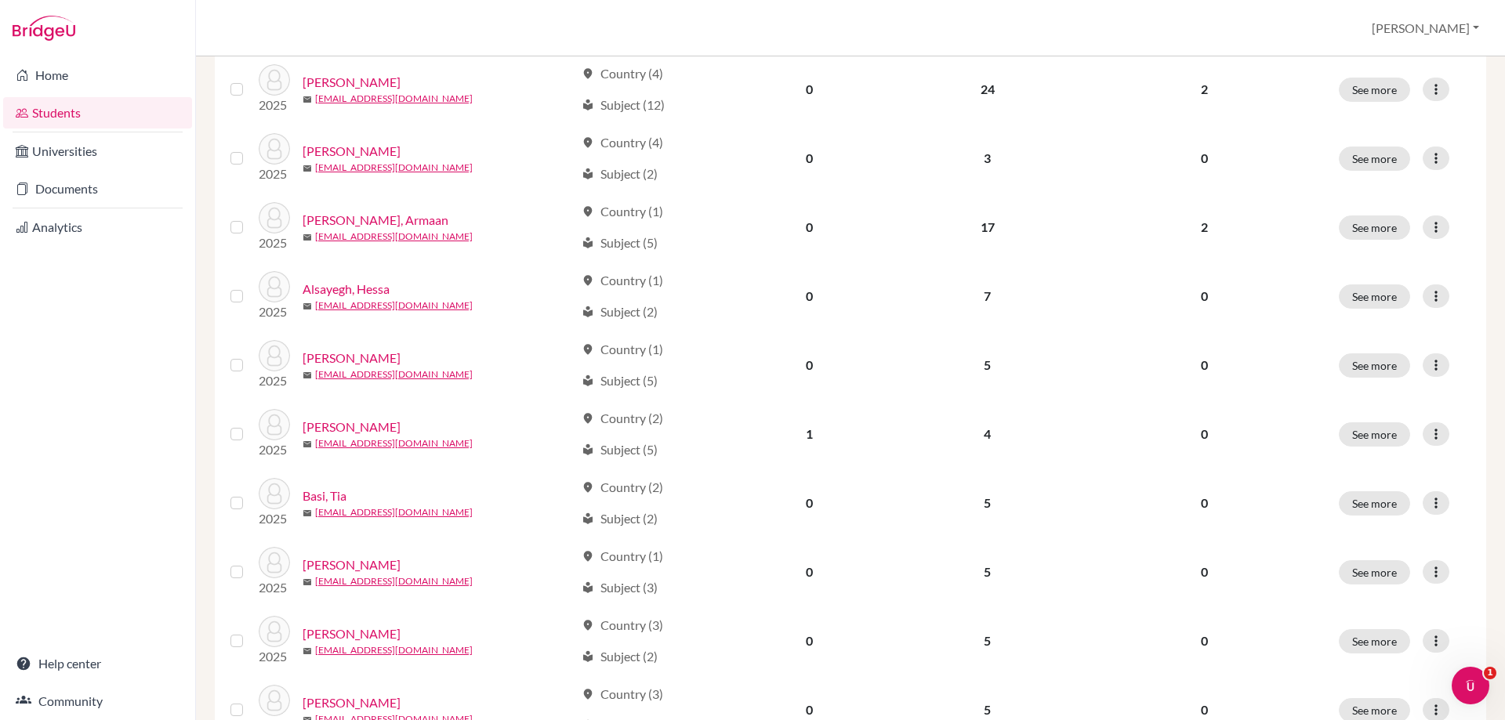
scroll to position [470, 0]
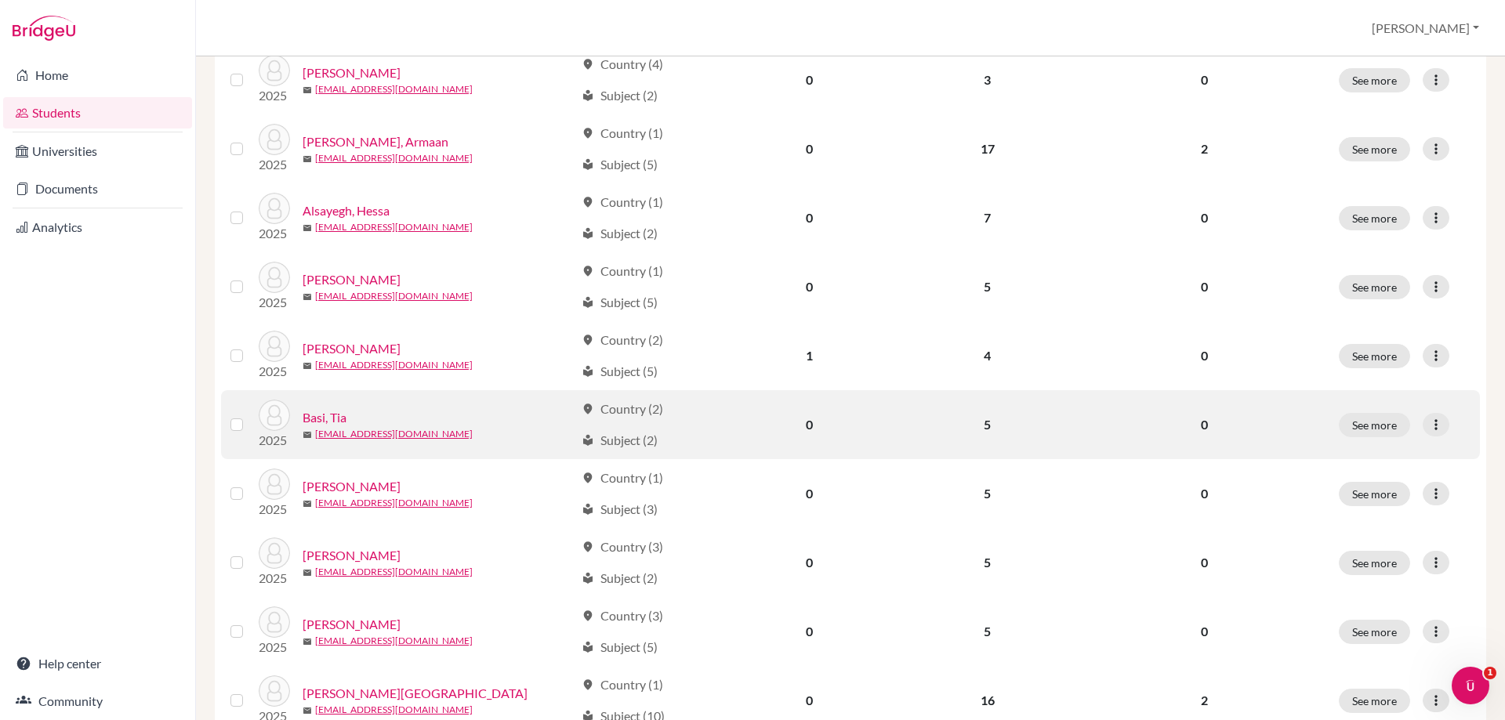
click at [331, 420] on link "Basi, Tia" at bounding box center [324, 417] width 44 height 19
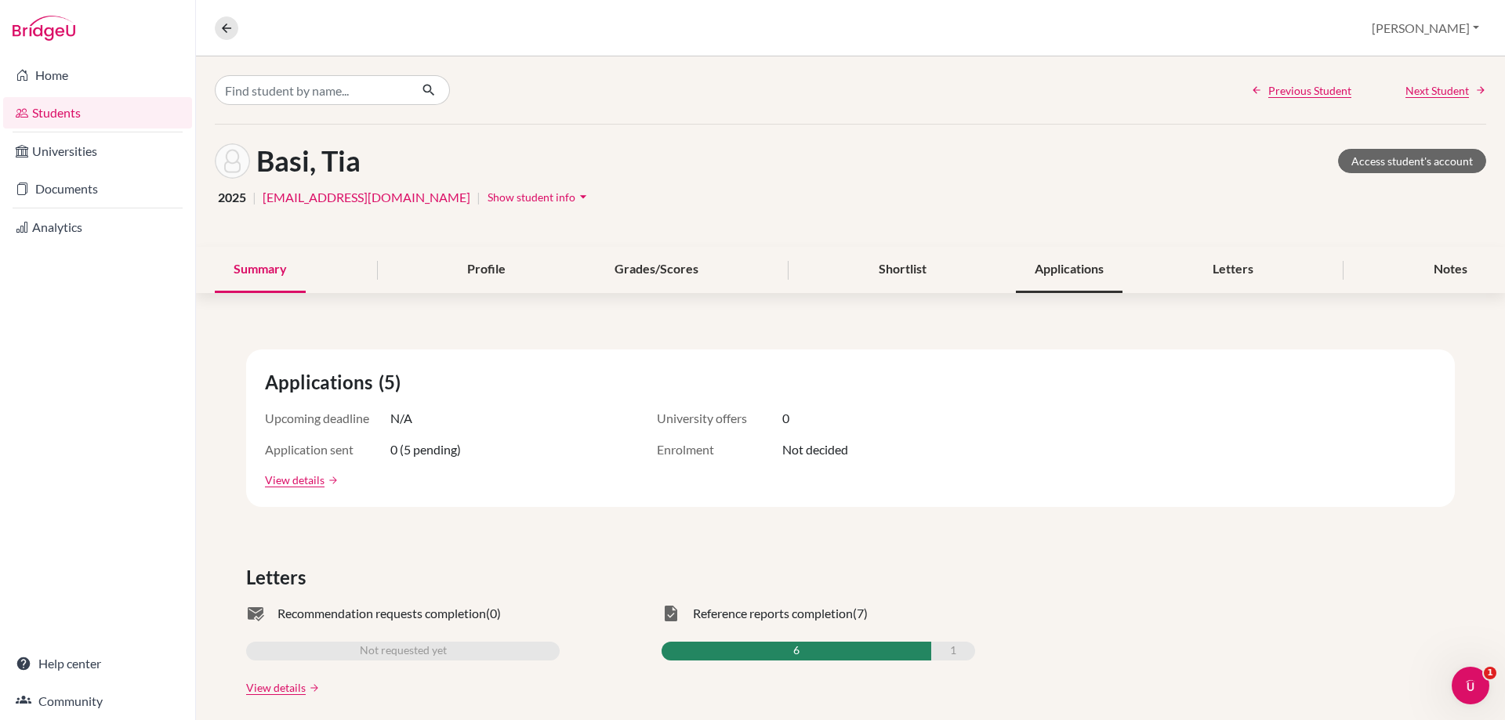
click at [1040, 275] on div "Applications" at bounding box center [1069, 270] width 107 height 46
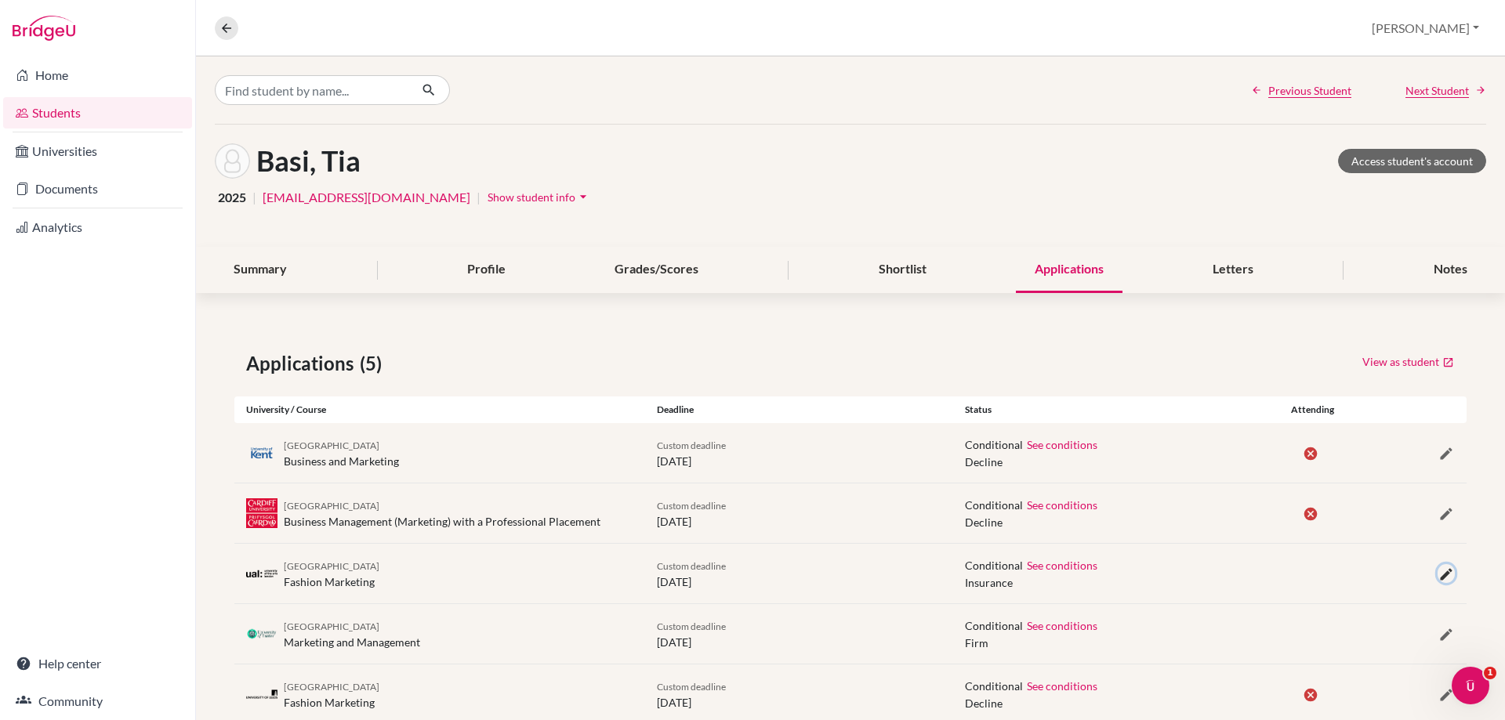
click at [1438, 573] on icon "button" at bounding box center [1446, 575] width 16 height 16
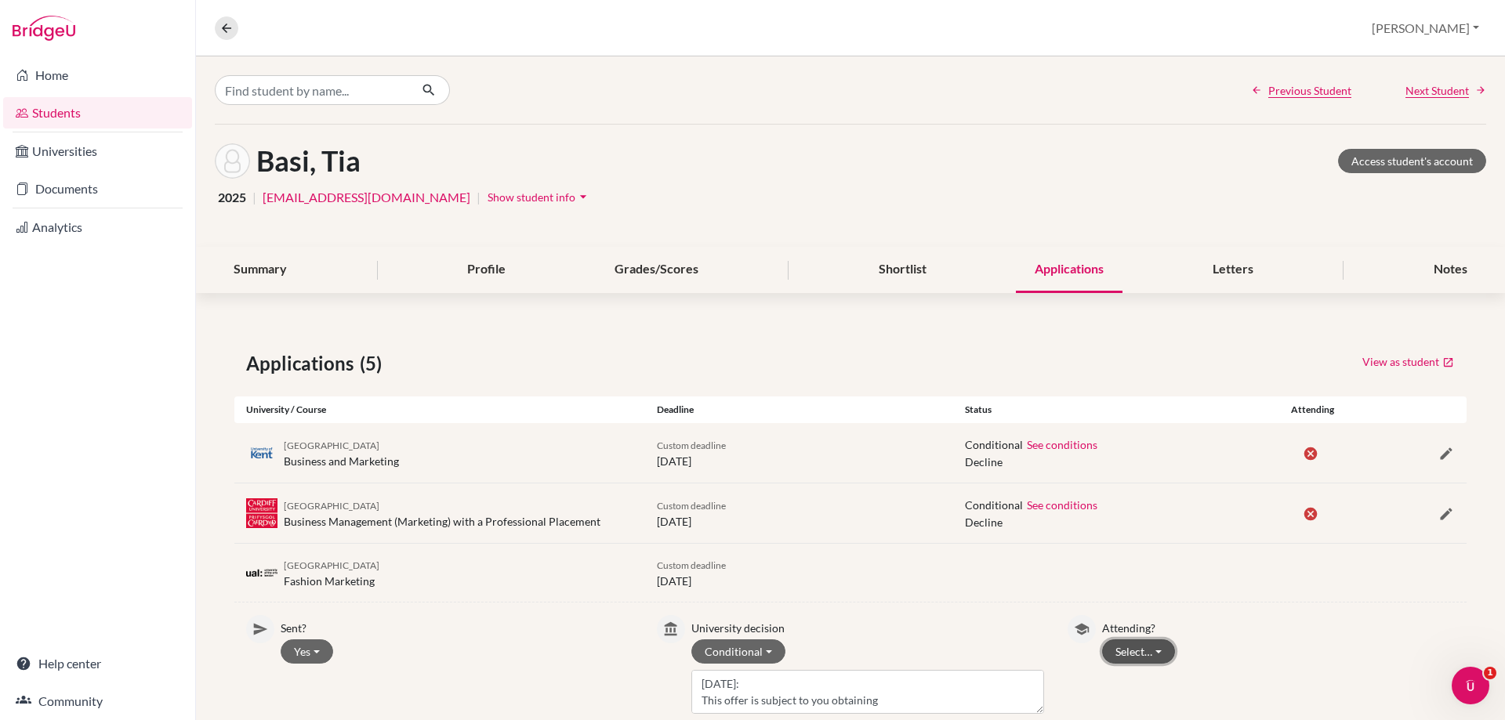
click at [1118, 646] on button "Select…" at bounding box center [1138, 651] width 73 height 24
click at [1126, 629] on button "Not attending" at bounding box center [1165, 619] width 124 height 25
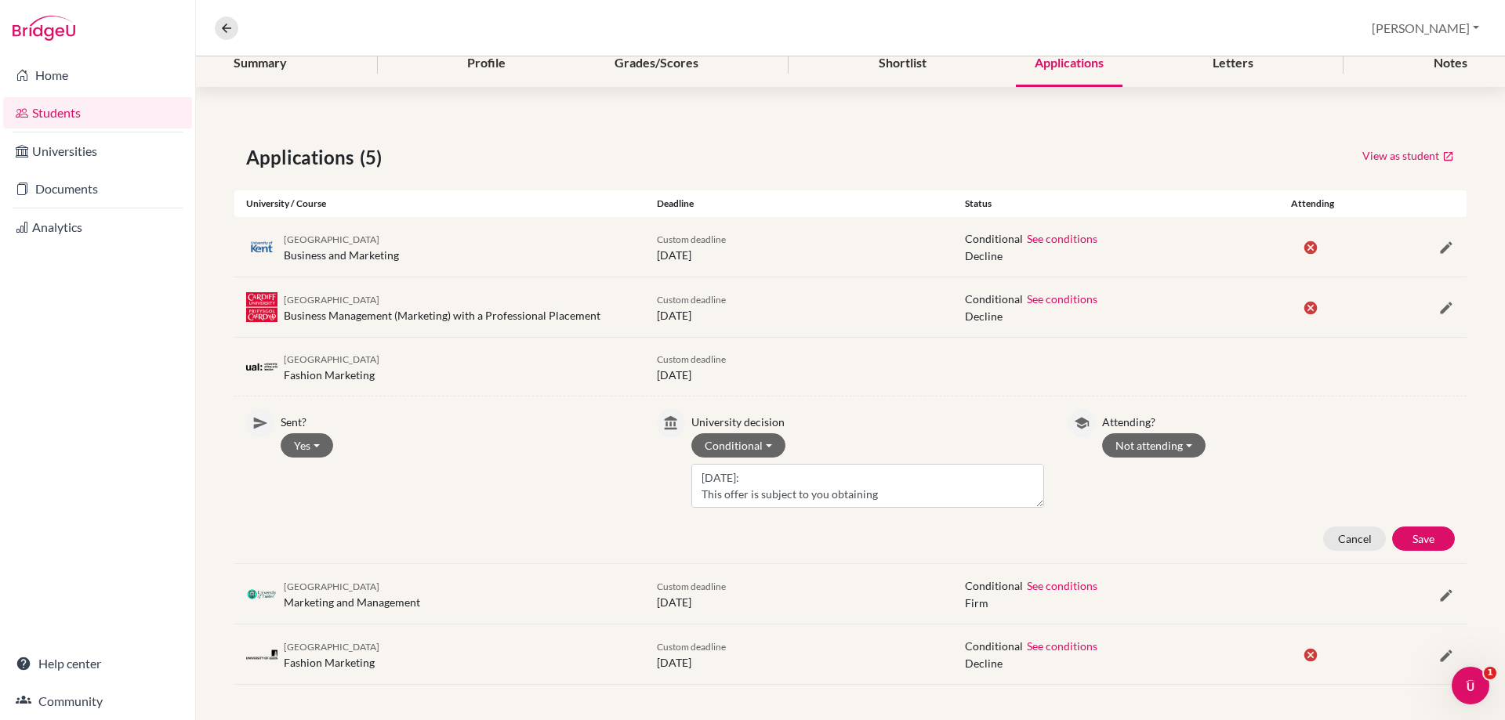
scroll to position [208, 0]
click at [1411, 542] on button "Save" at bounding box center [1423, 536] width 63 height 24
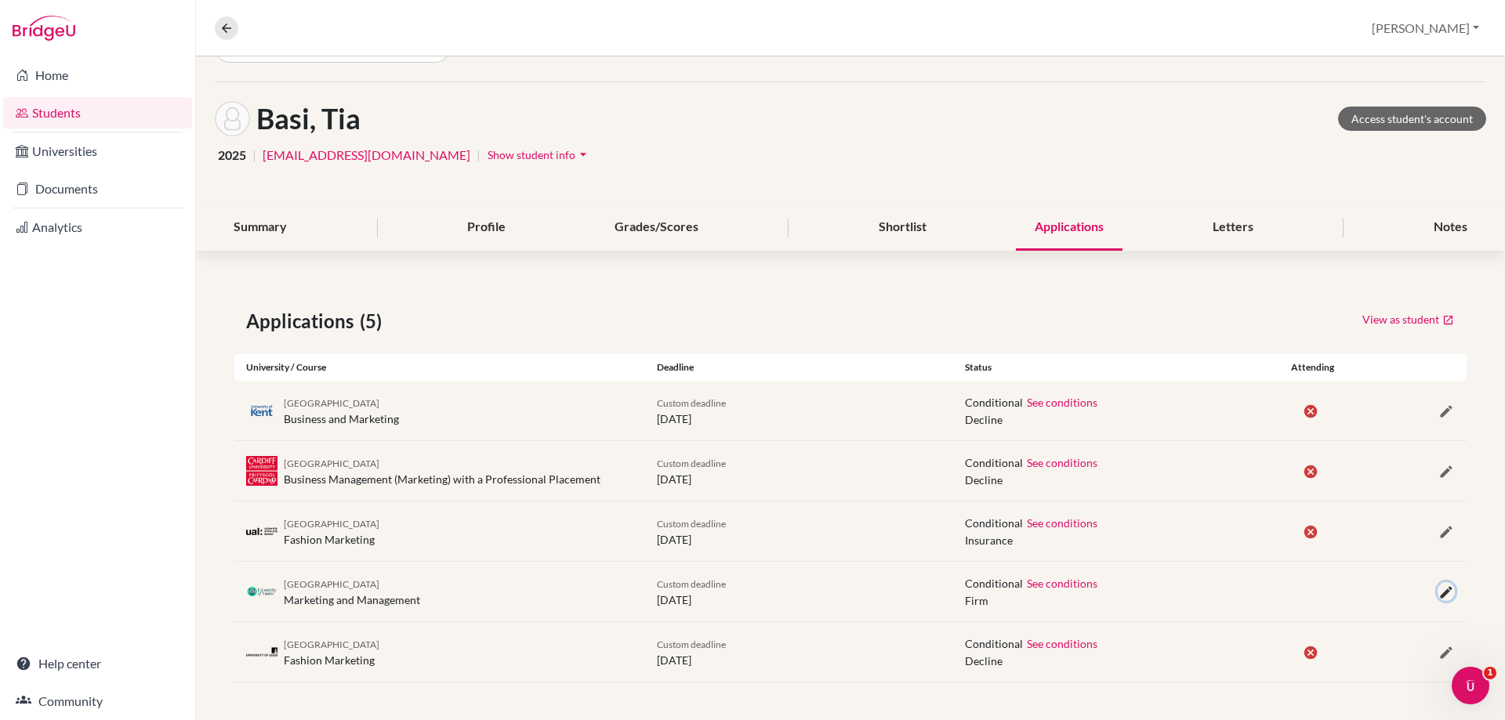
click at [1438, 594] on icon "button" at bounding box center [1446, 593] width 16 height 16
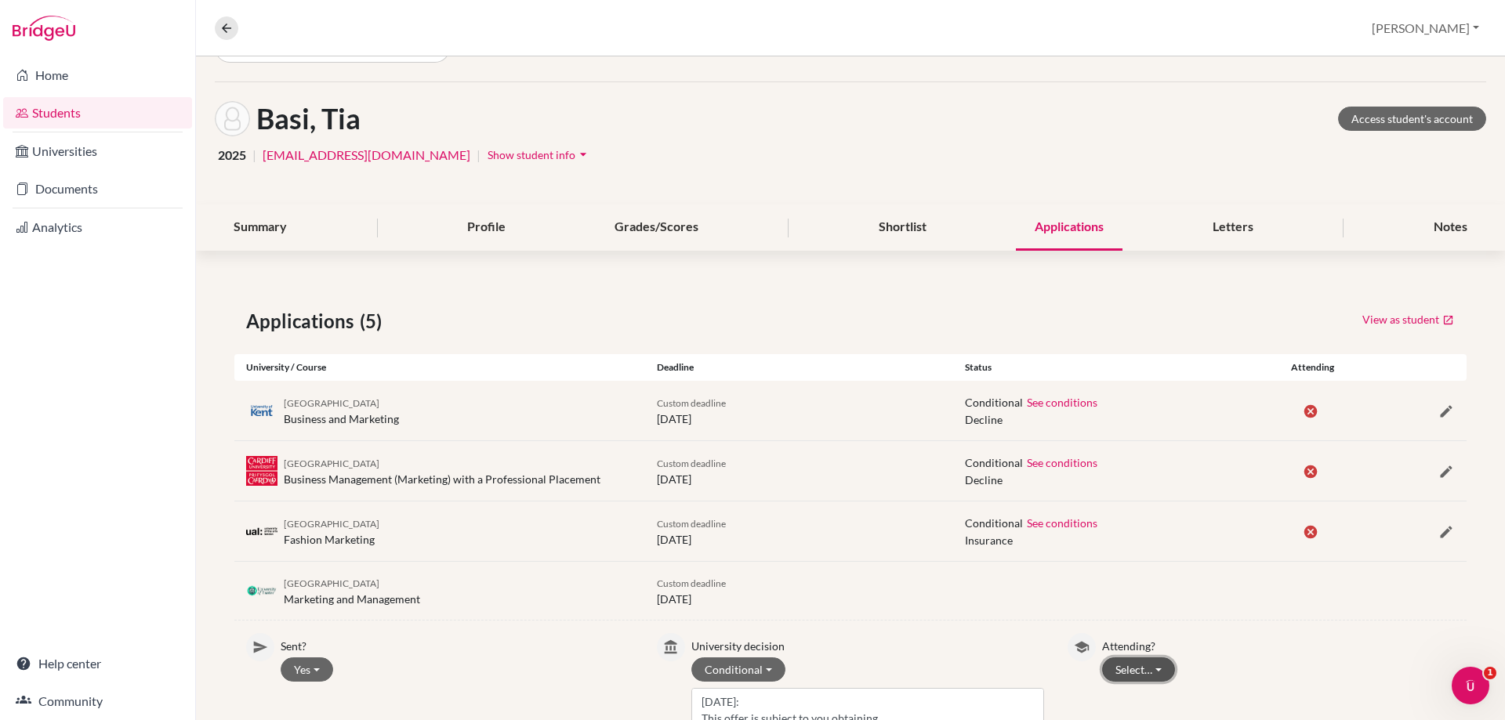
click at [1132, 665] on button "Select…" at bounding box center [1138, 669] width 73 height 24
click at [1143, 625] on button "Attending" at bounding box center [1165, 637] width 124 height 25
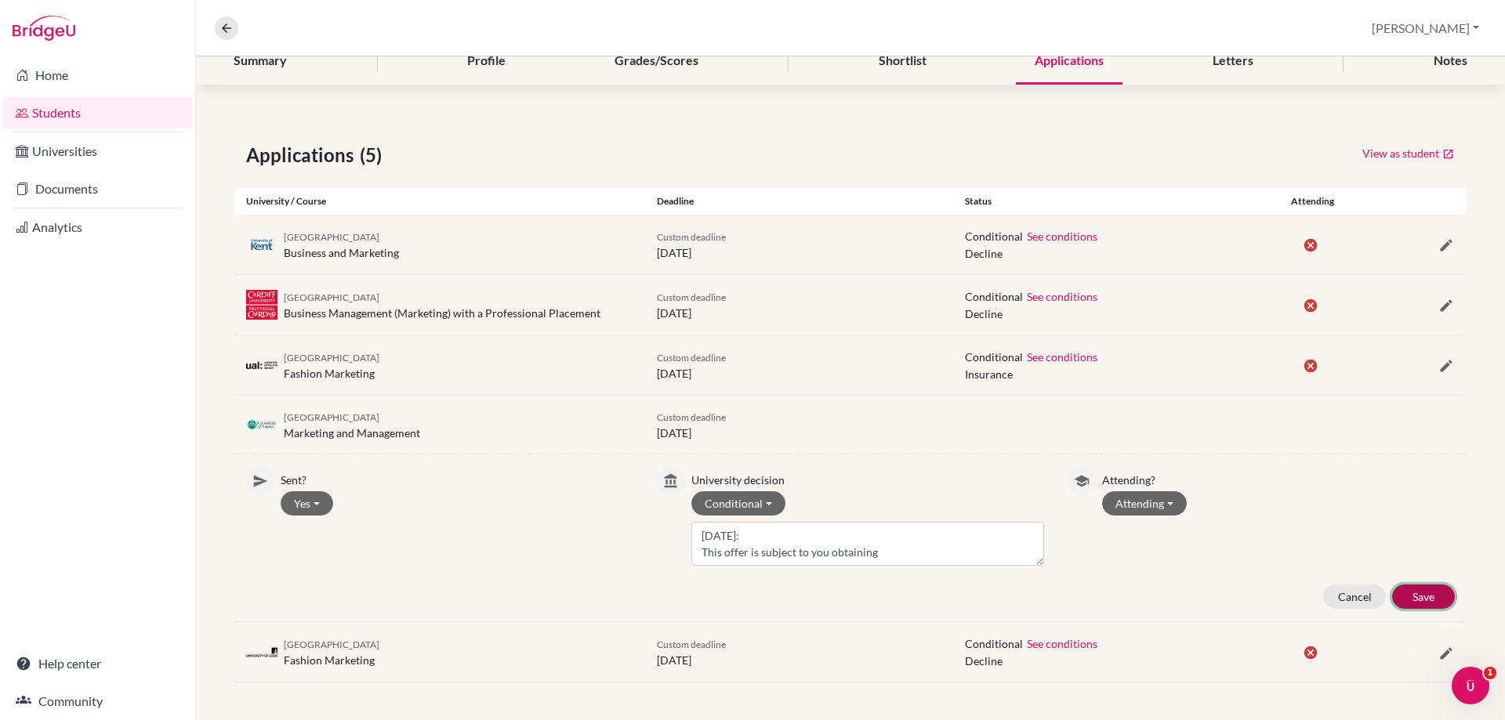
click at [1407, 588] on button "Save" at bounding box center [1423, 597] width 63 height 24
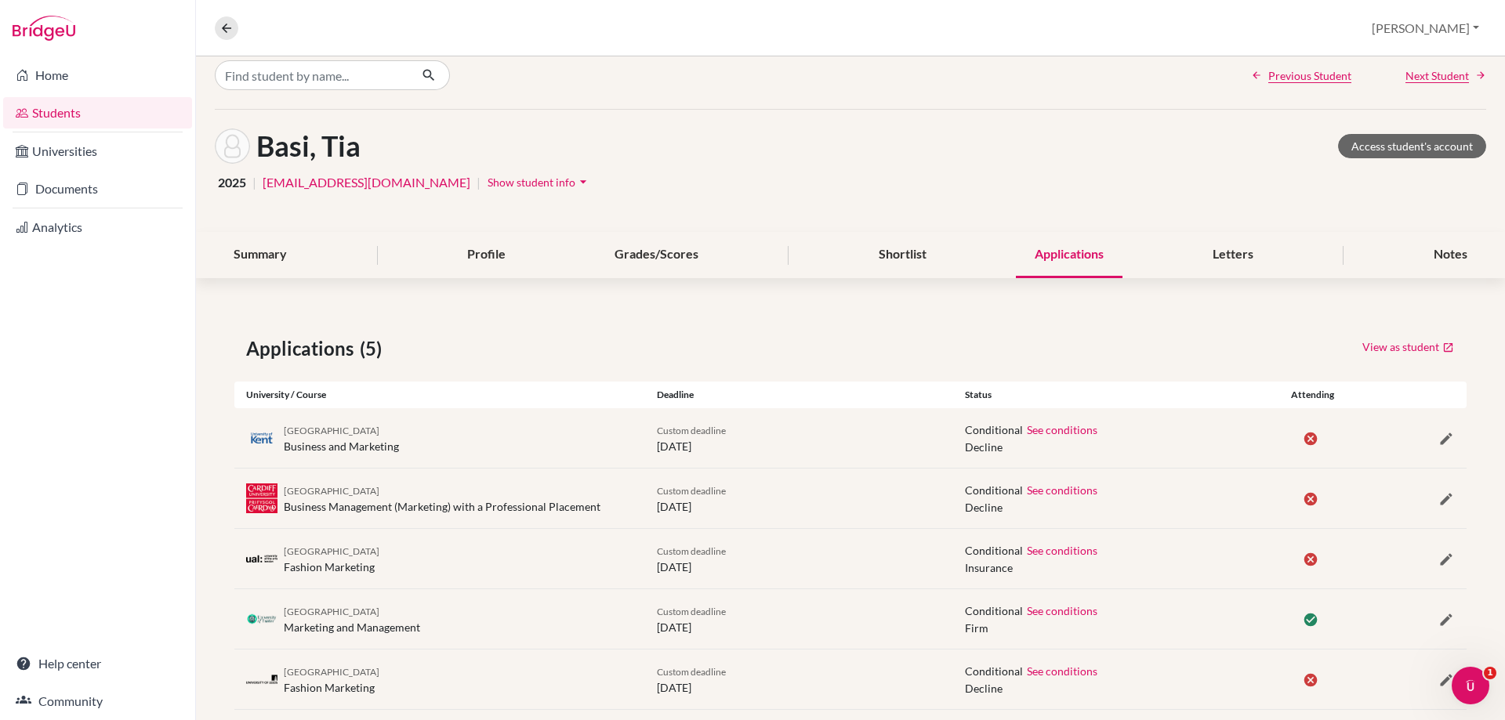
scroll to position [0, 0]
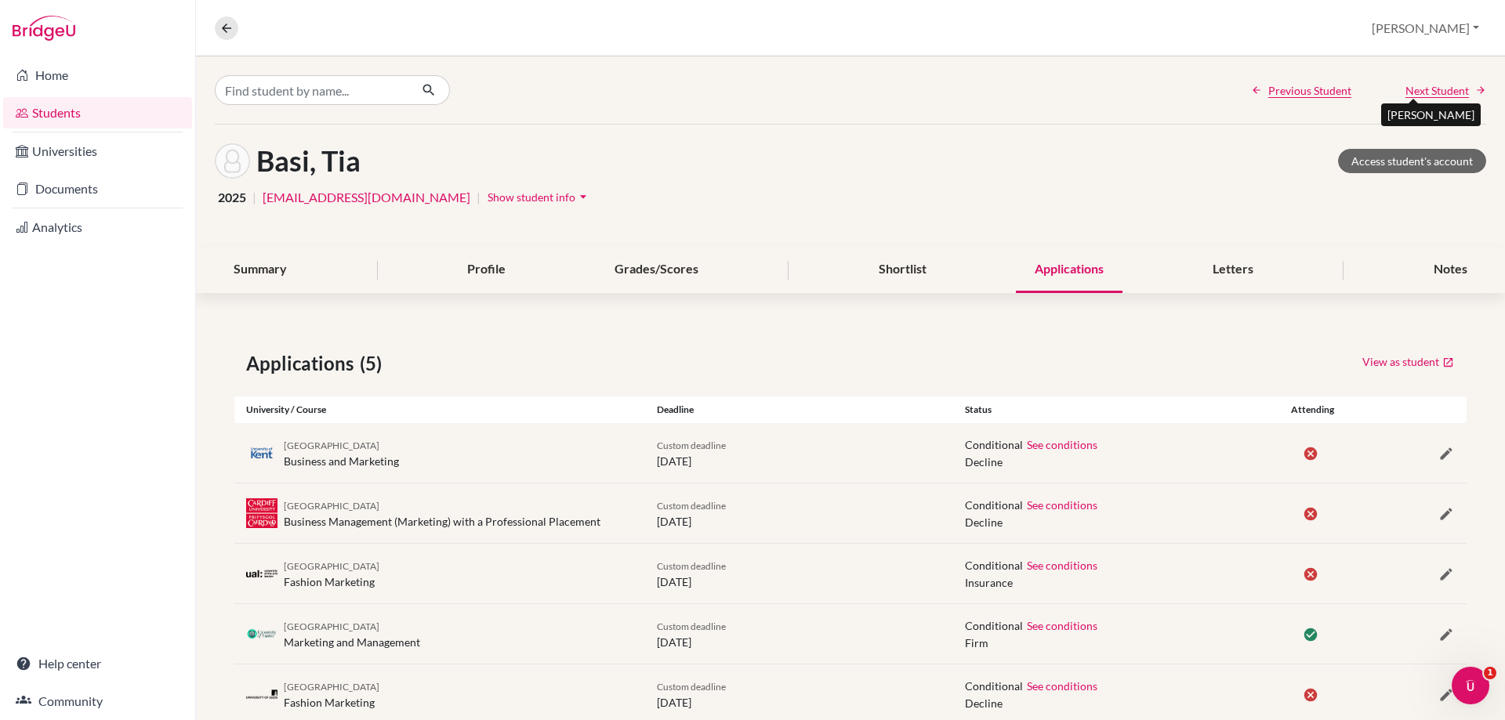
click at [1405, 92] on span "Next Student" at bounding box center [1436, 90] width 63 height 16
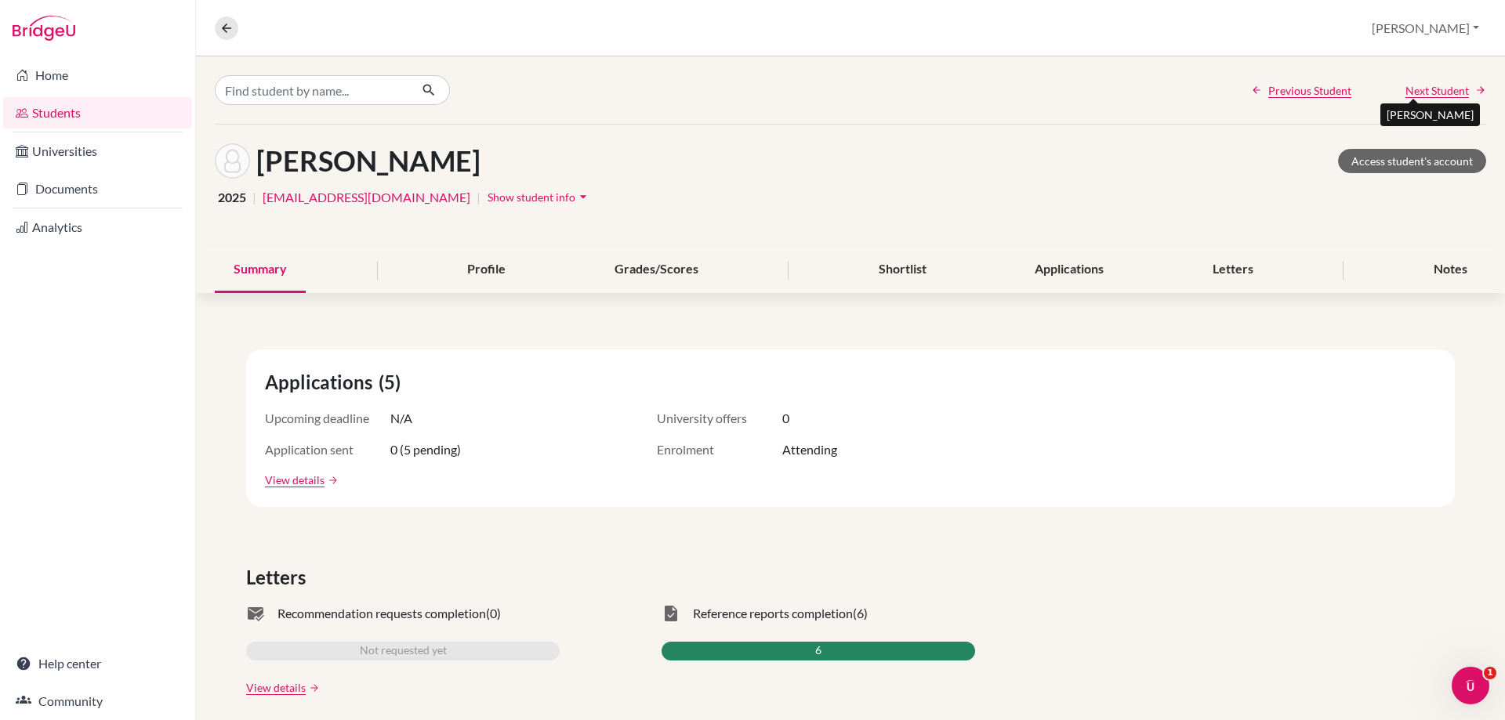
click at [1405, 92] on span "Next Student" at bounding box center [1436, 90] width 63 height 16
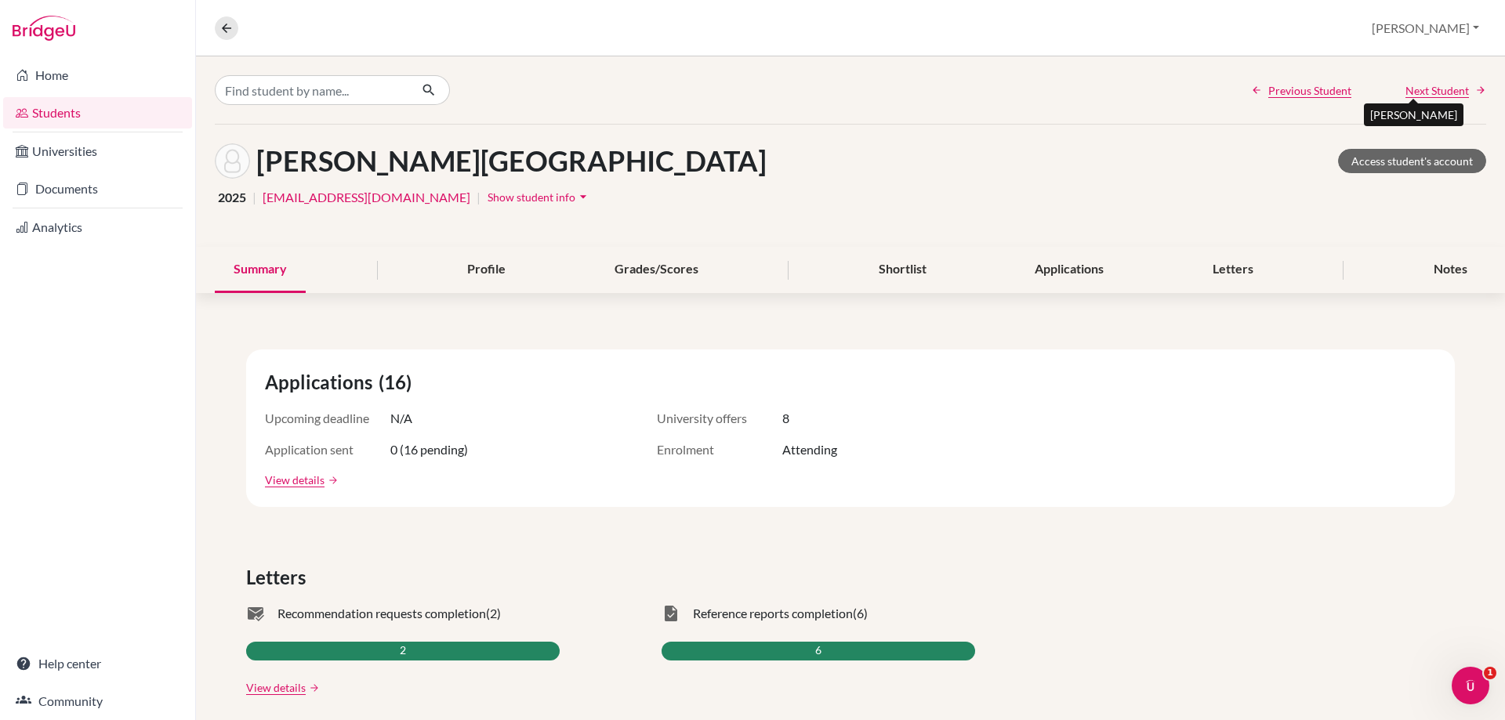
click at [1405, 92] on span "Next Student" at bounding box center [1436, 90] width 63 height 16
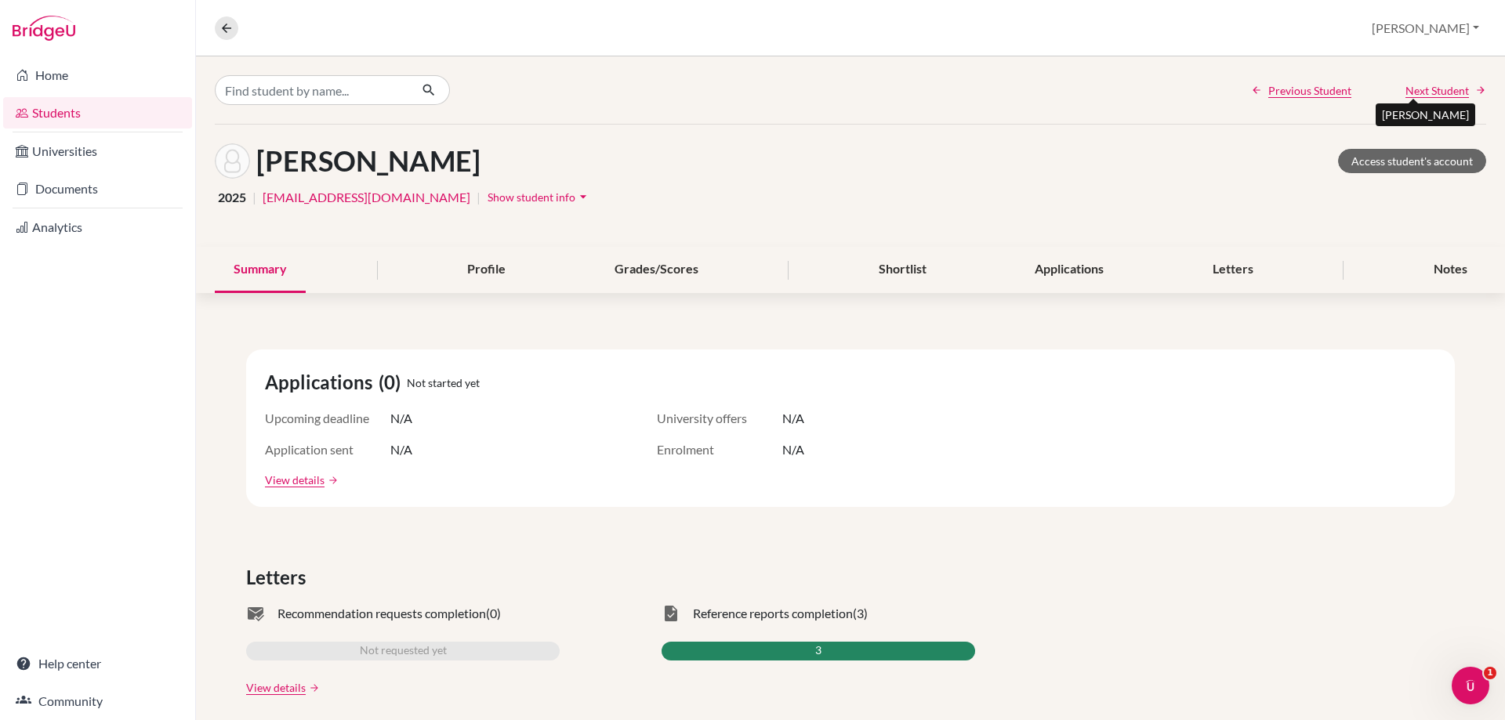
click at [1405, 92] on span "Next Student" at bounding box center [1436, 90] width 63 height 16
click at [1050, 266] on div "Applications" at bounding box center [1069, 270] width 107 height 46
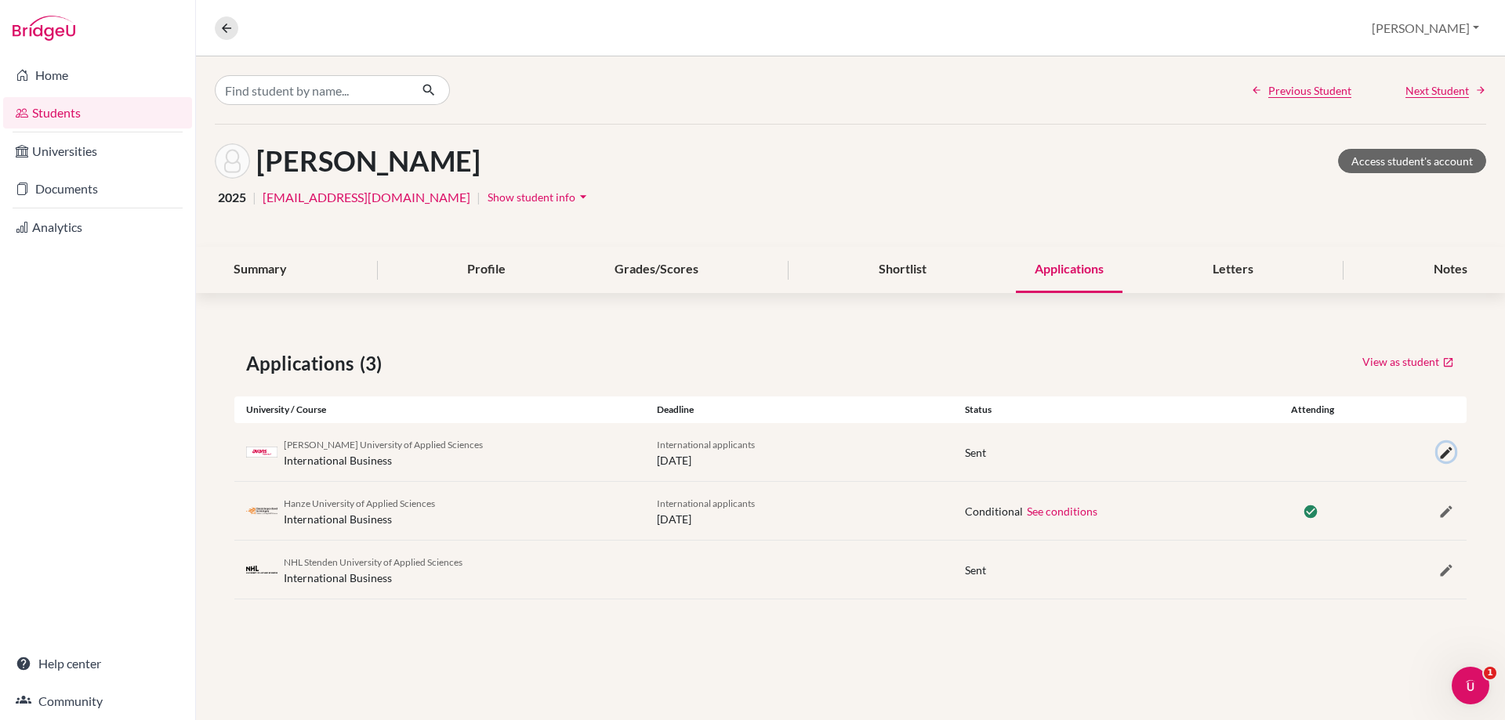
click at [1443, 450] on icon "button" at bounding box center [1446, 453] width 16 height 16
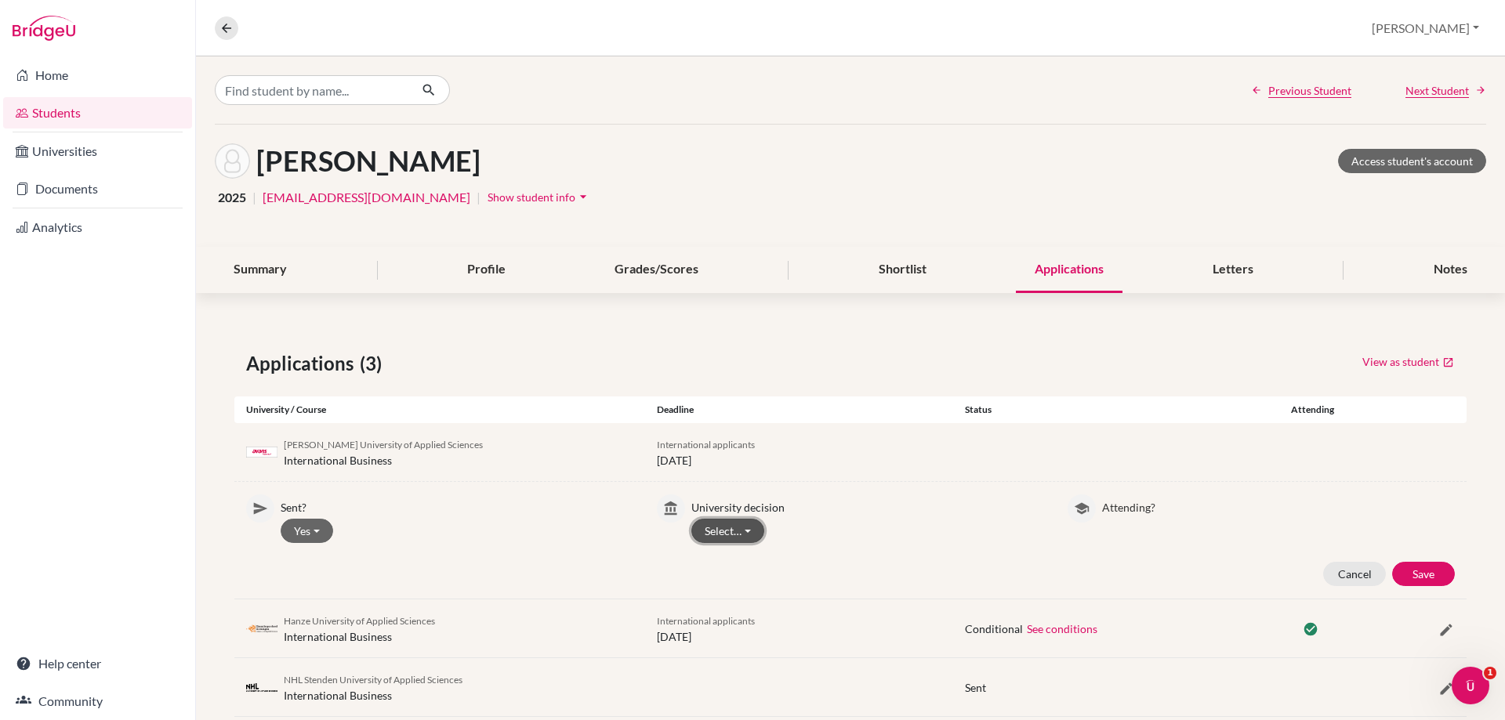
click at [726, 529] on button "Select…" at bounding box center [727, 531] width 73 height 24
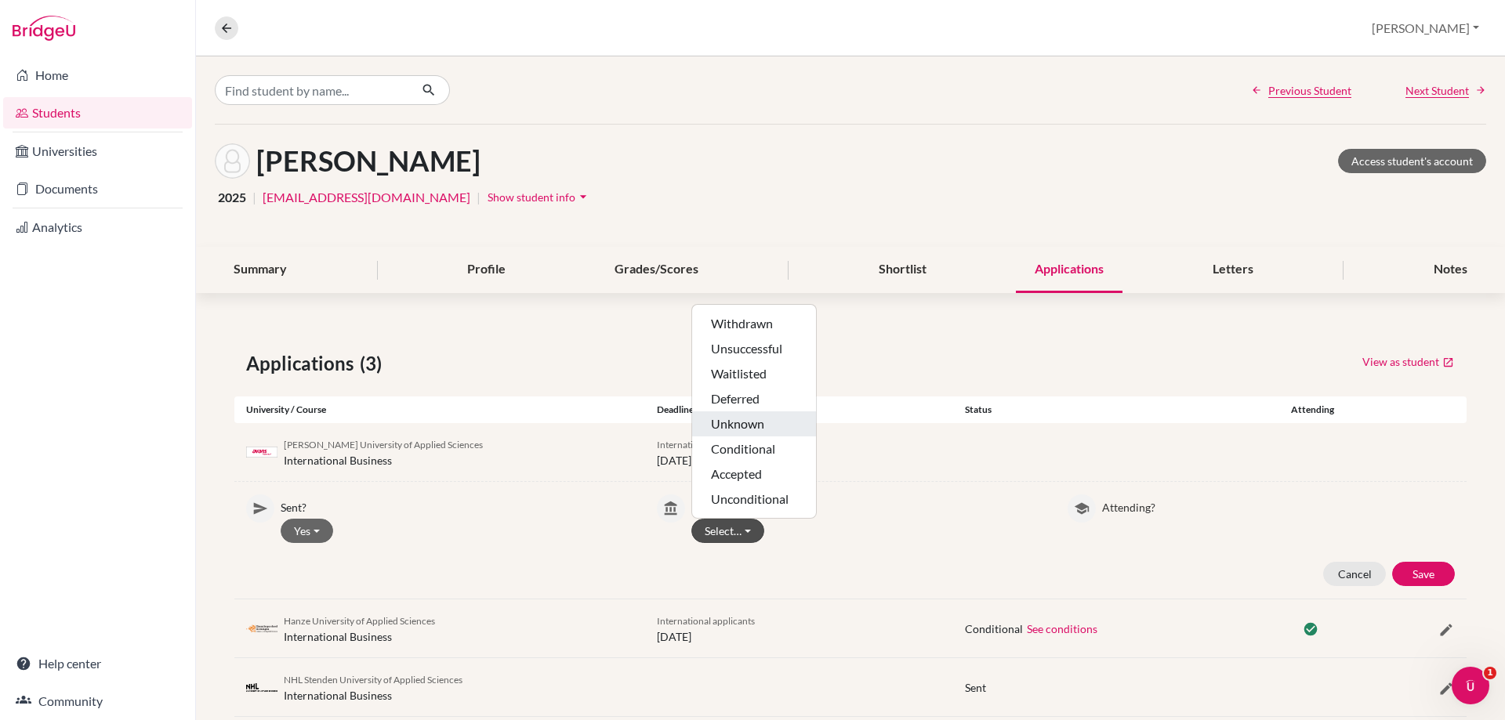
click at [730, 436] on button "Unknown" at bounding box center [754, 448] width 124 height 25
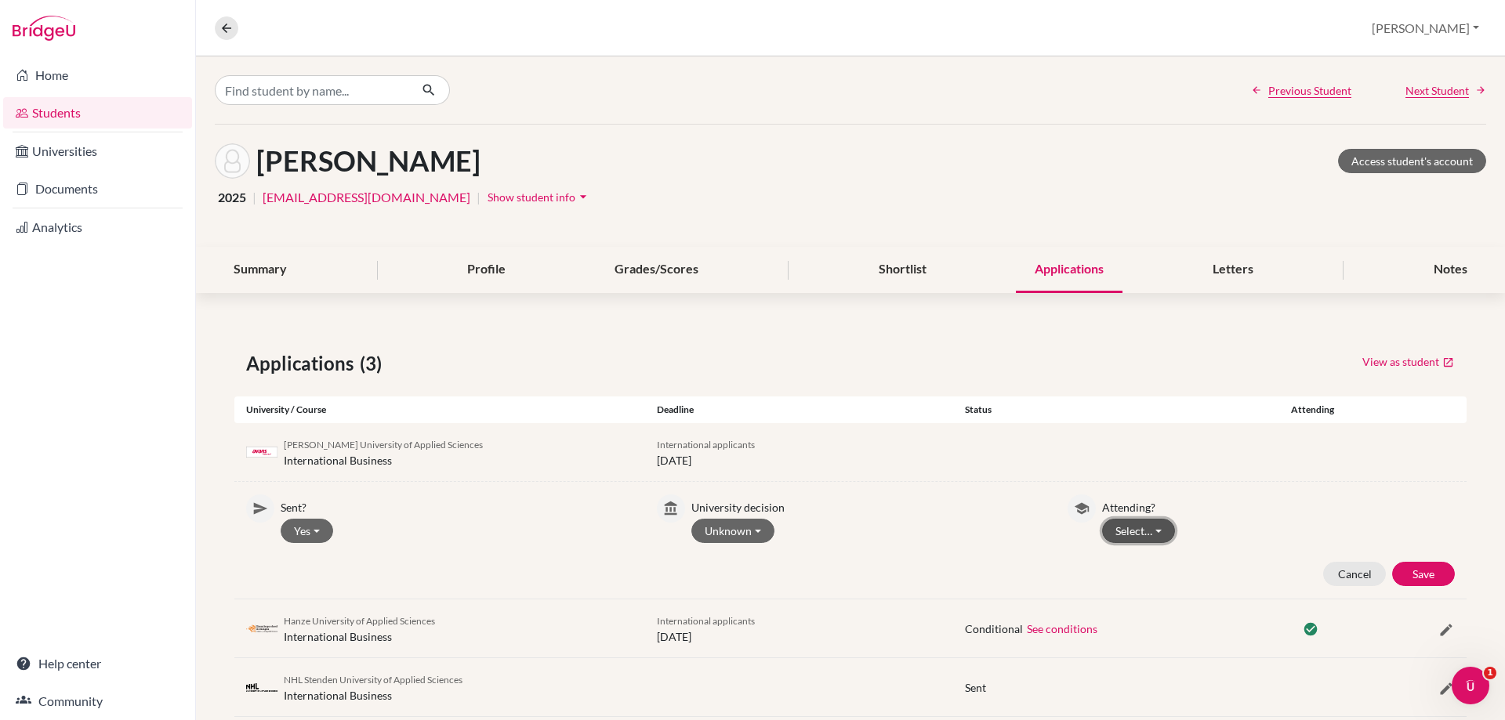
click at [1117, 527] on button "Select…" at bounding box center [1138, 531] width 73 height 24
click at [1118, 585] on button "Not attending" at bounding box center [1165, 589] width 124 height 25
click at [1420, 571] on button "Save" at bounding box center [1423, 574] width 63 height 24
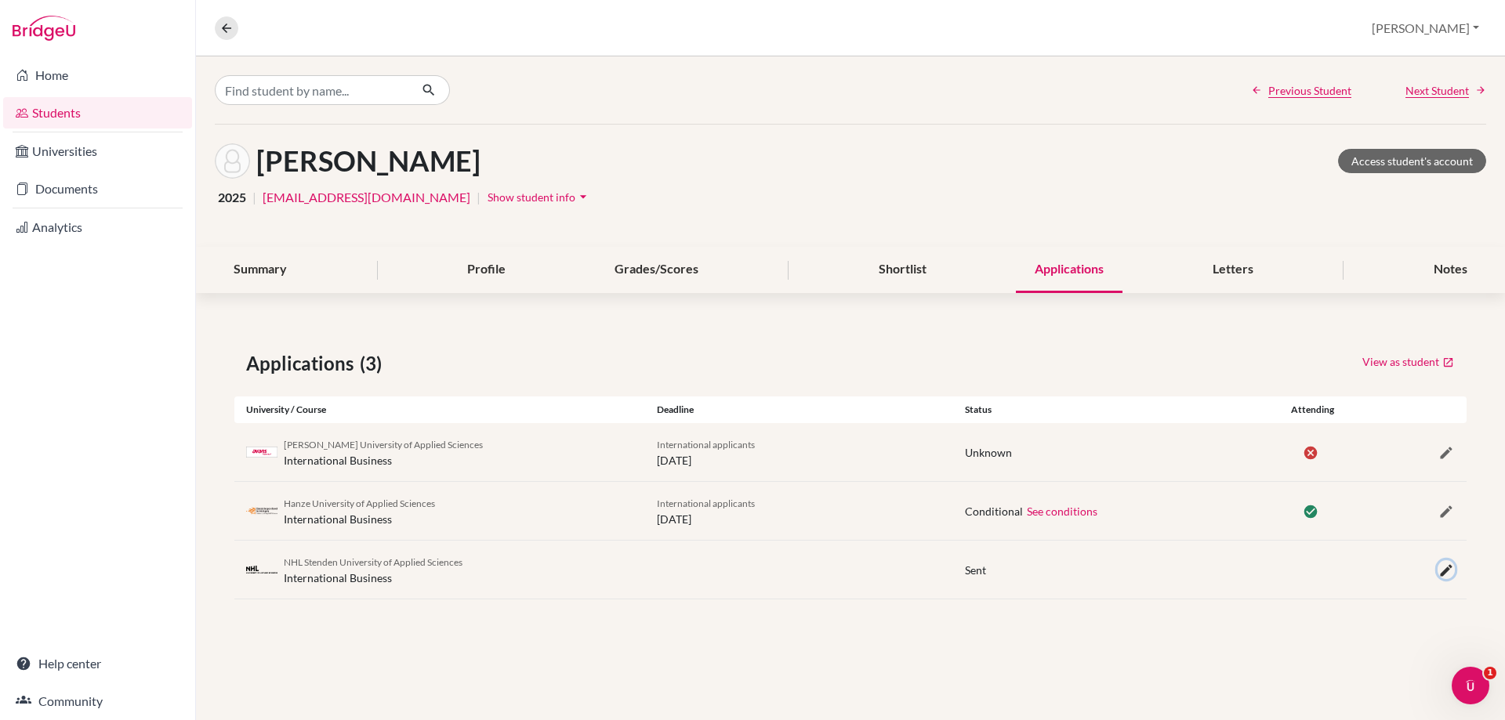
click at [1447, 573] on icon "button" at bounding box center [1446, 571] width 16 height 16
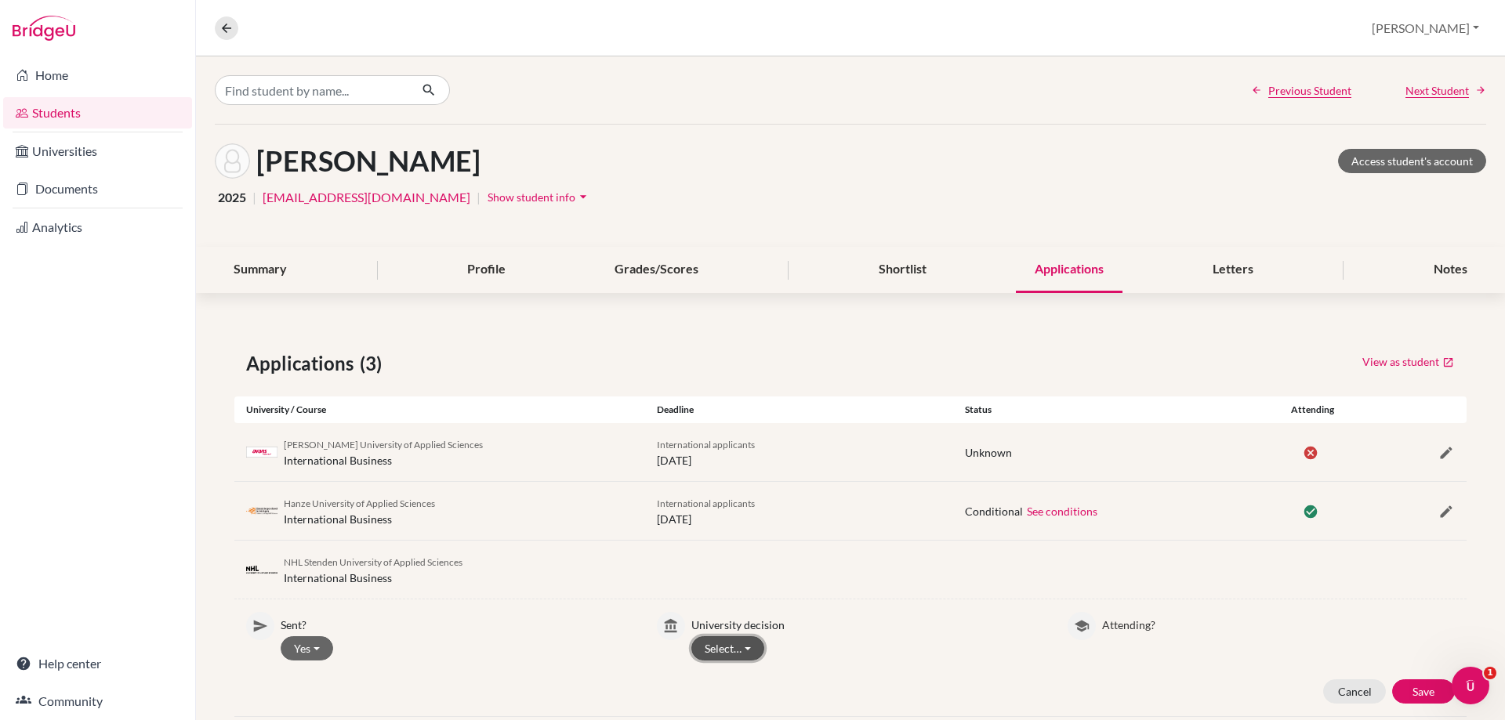
click at [712, 647] on button "Select…" at bounding box center [727, 648] width 73 height 24
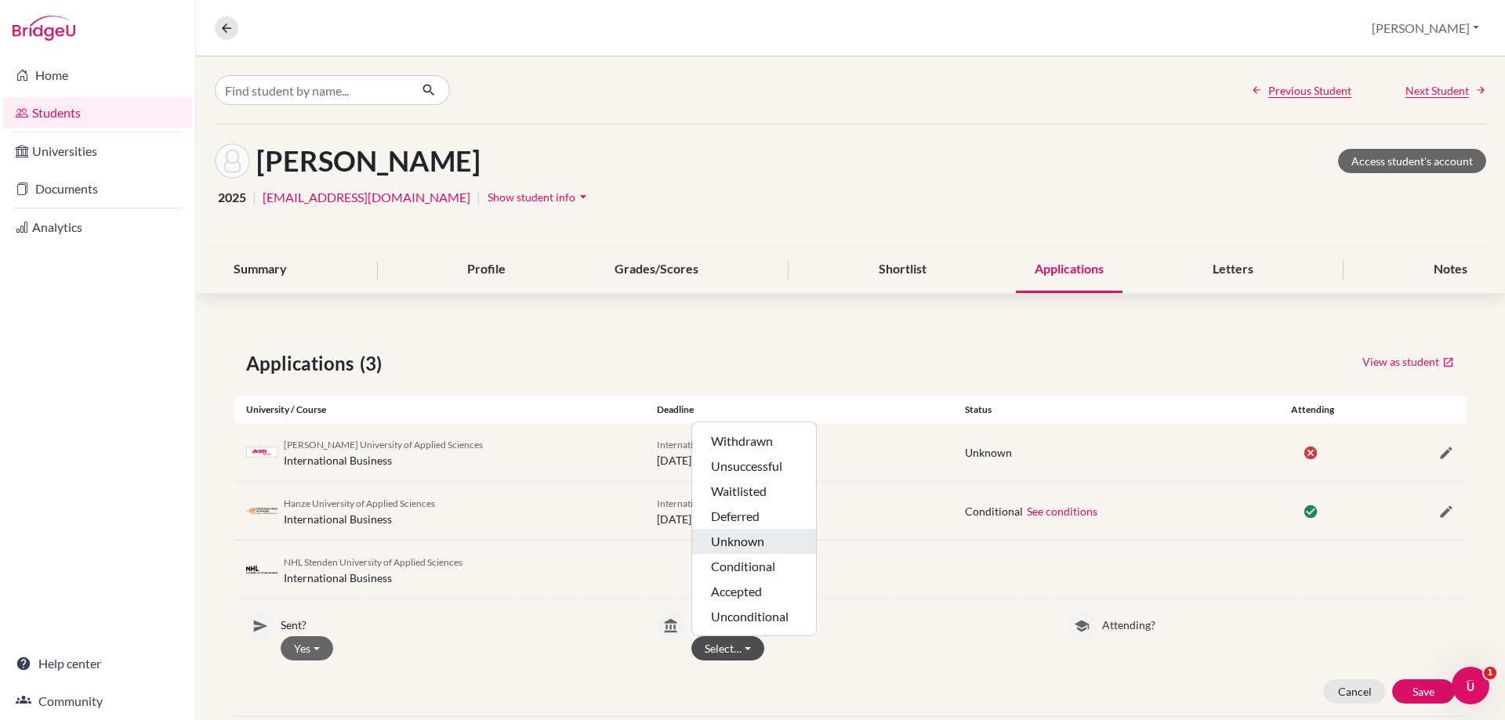
click at [720, 554] on button "Unknown" at bounding box center [754, 566] width 124 height 25
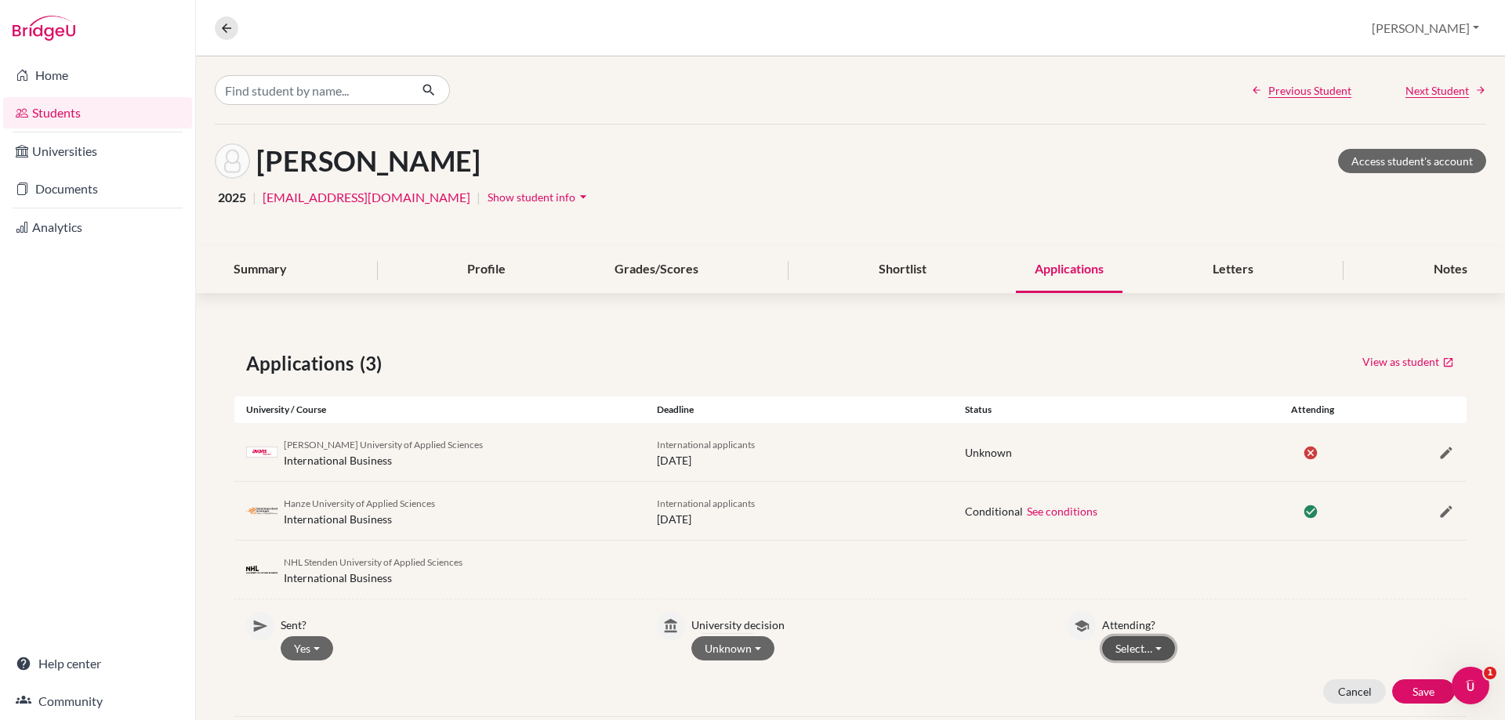
click at [1120, 646] on button "Select…" at bounding box center [1138, 648] width 73 height 24
click at [1110, 621] on button "Not attending" at bounding box center [1165, 616] width 124 height 25
click at [1410, 689] on button "Save" at bounding box center [1423, 691] width 63 height 24
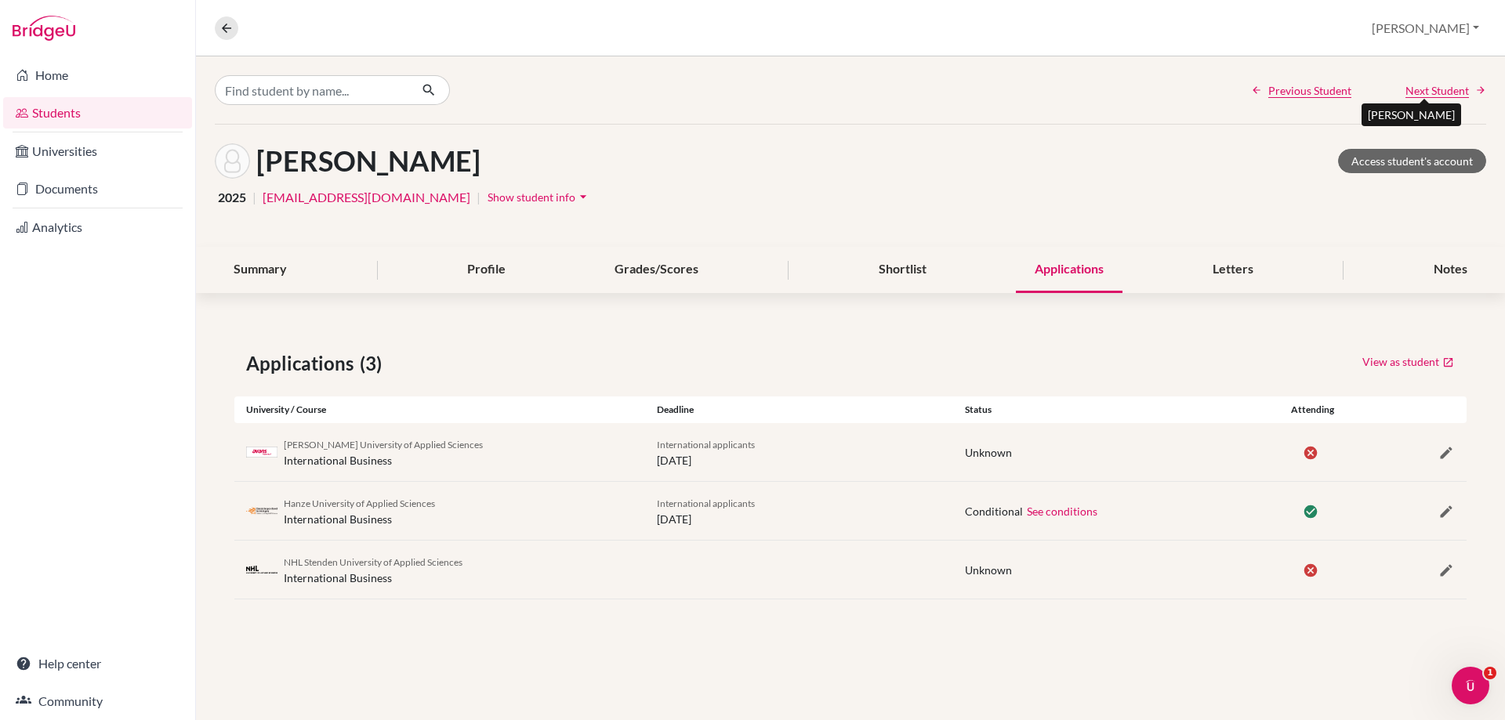
click at [1413, 89] on span "Next Student" at bounding box center [1436, 90] width 63 height 16
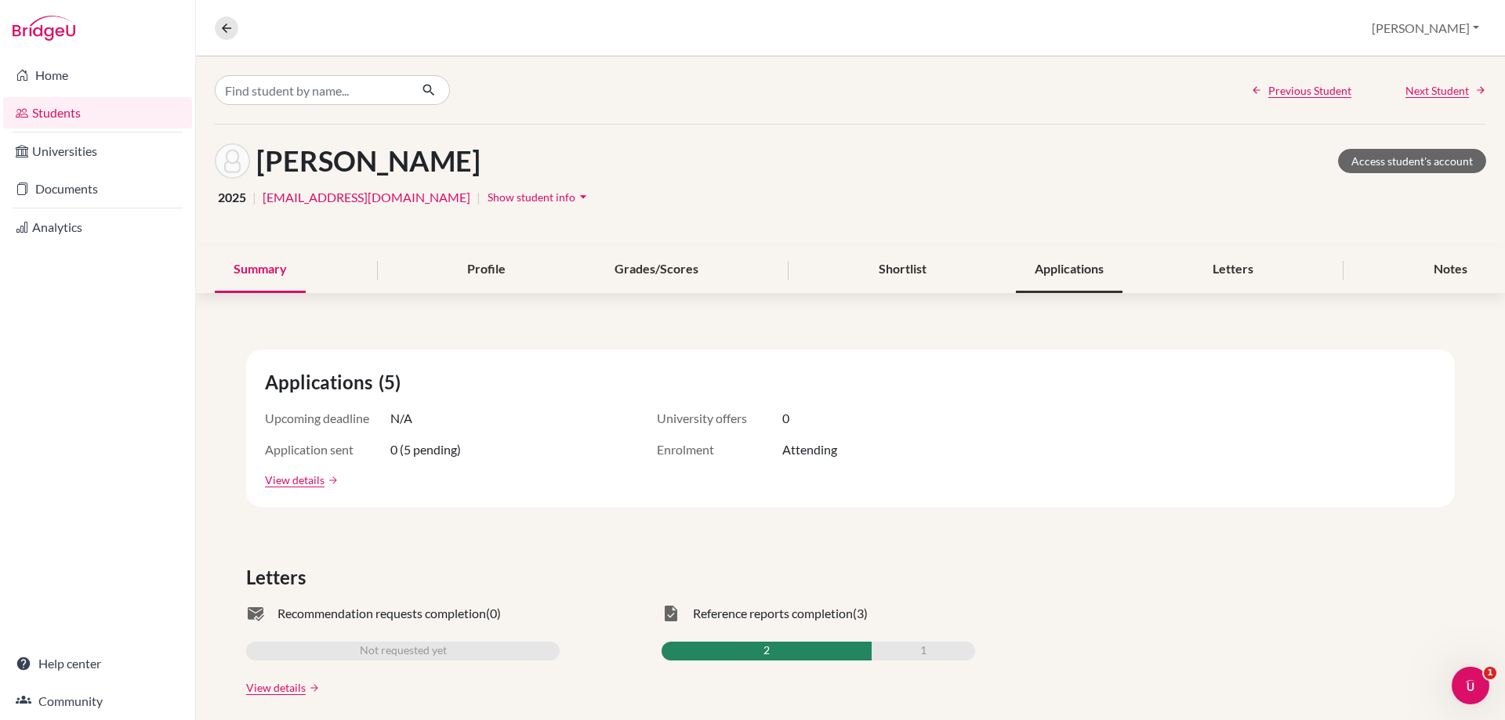
click at [1036, 266] on div "Applications" at bounding box center [1069, 270] width 107 height 46
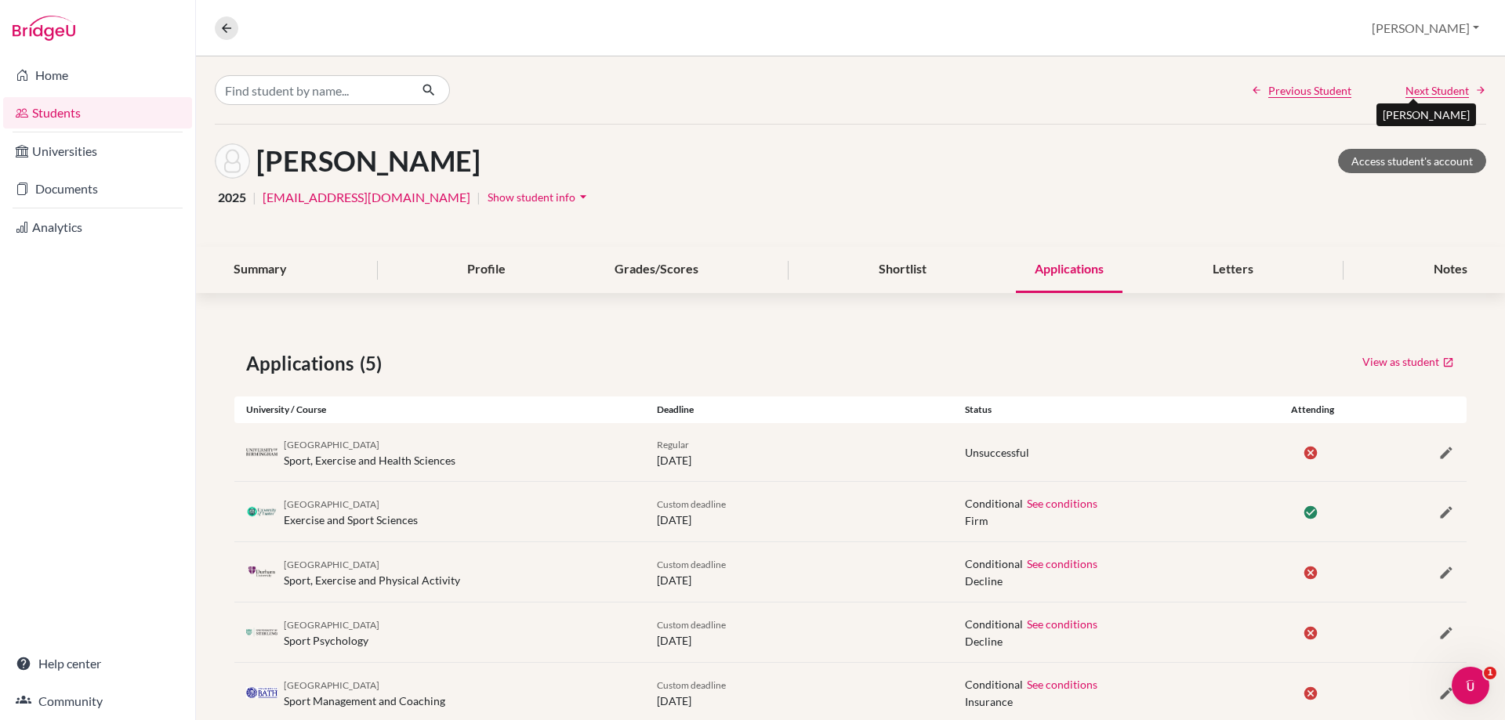
click at [1422, 94] on span "Next Student" at bounding box center [1436, 90] width 63 height 16
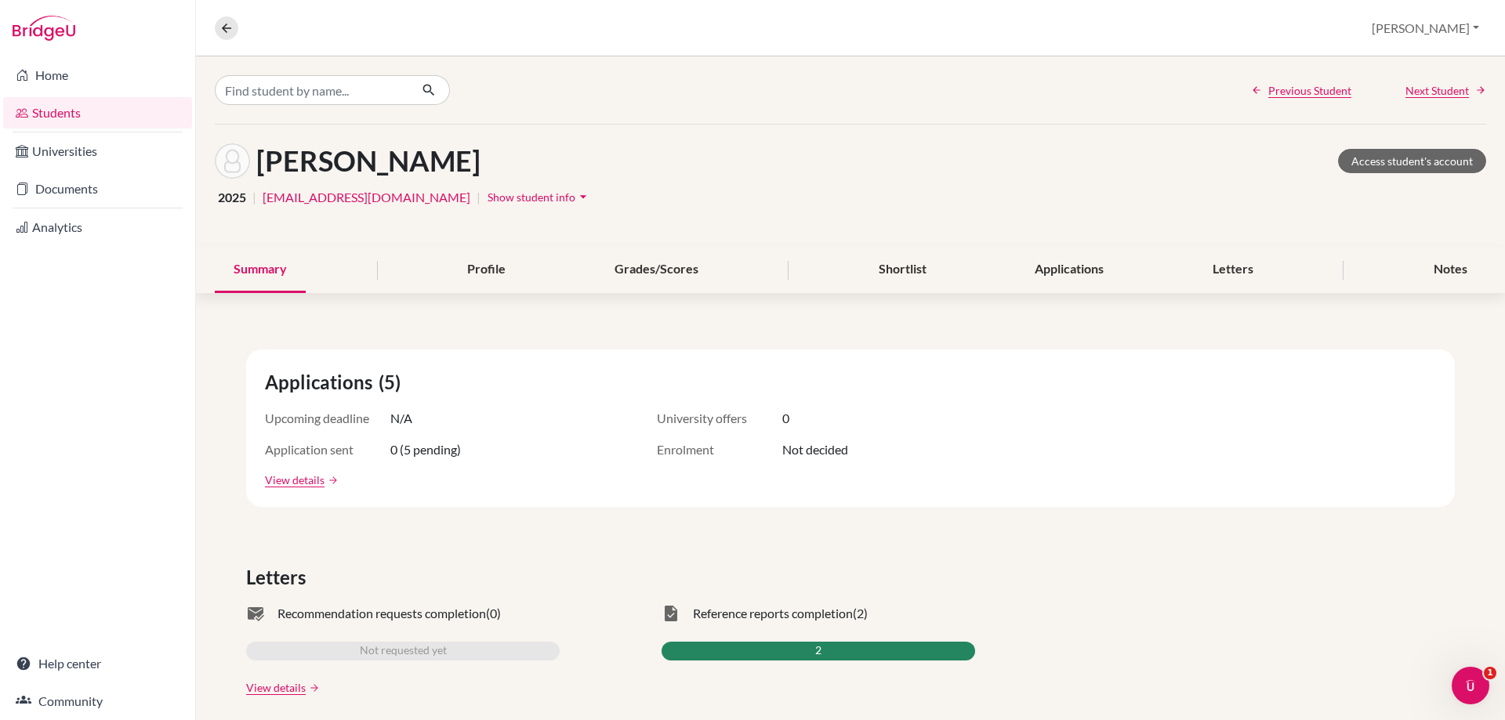
click at [998, 275] on div "Summary Profile Grades/Scores Shortlist Applications Letters Notes" at bounding box center [850, 270] width 1271 height 46
click at [1056, 280] on div "Applications" at bounding box center [1069, 270] width 107 height 46
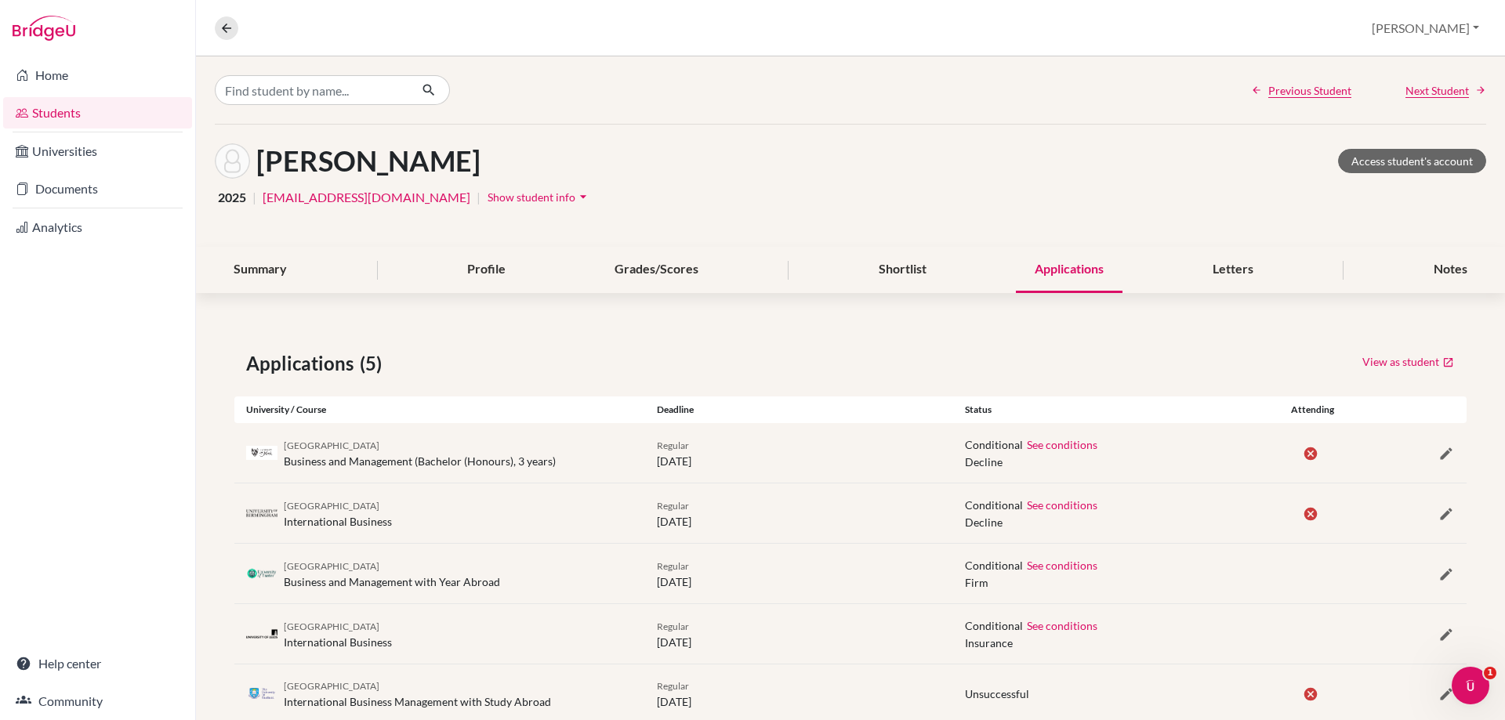
scroll to position [41, 0]
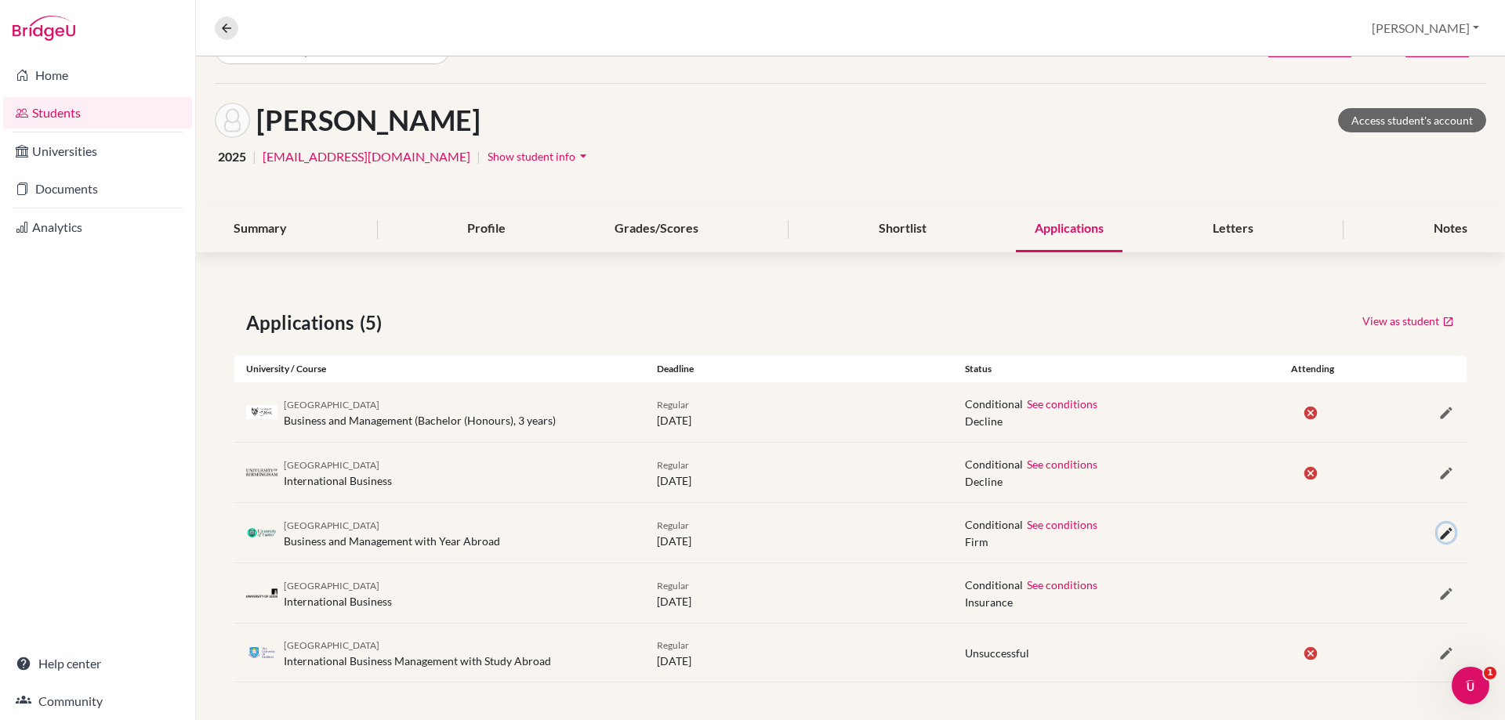
click at [1438, 533] on icon "button" at bounding box center [1446, 534] width 16 height 16
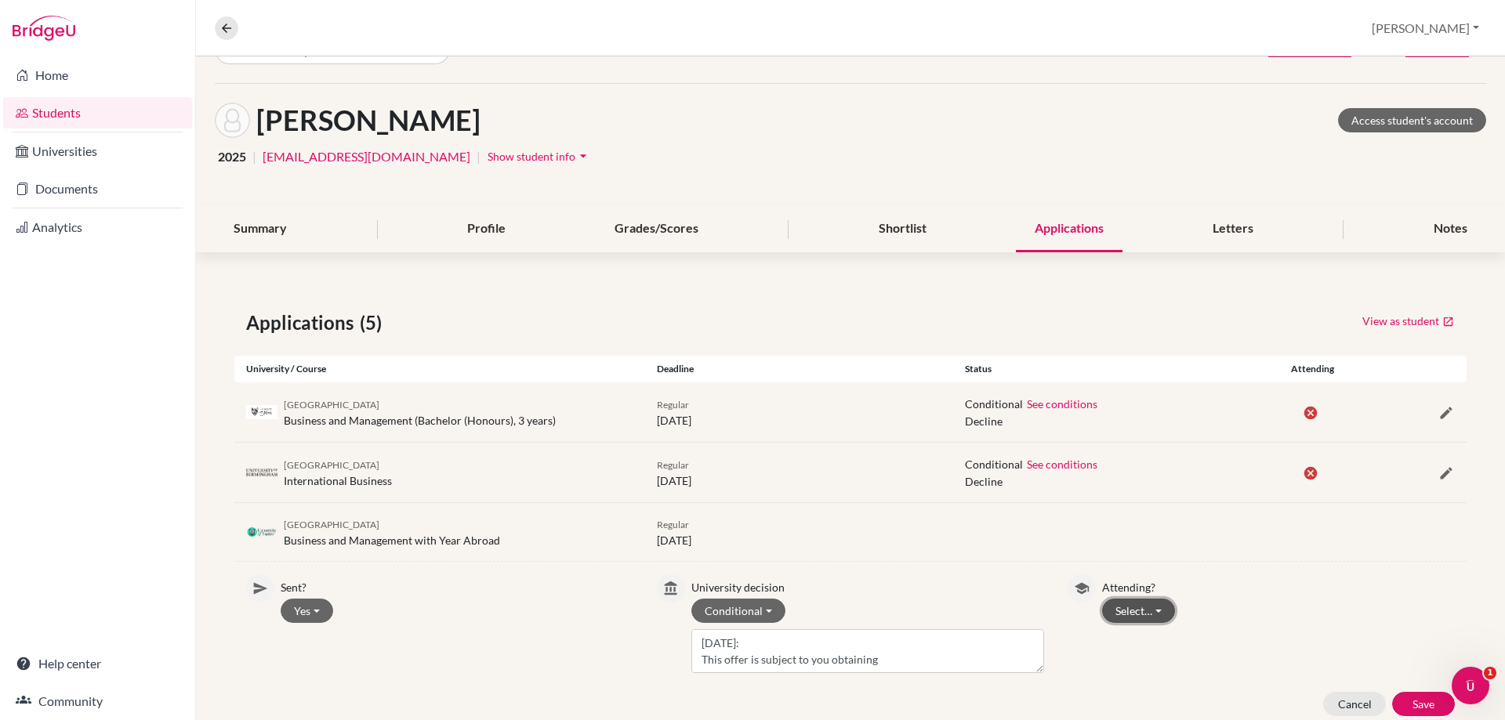
click at [1141, 613] on button "Select…" at bounding box center [1138, 611] width 73 height 24
click at [1140, 657] on button "Attending" at bounding box center [1165, 669] width 124 height 25
click at [1401, 694] on button "Save" at bounding box center [1423, 704] width 63 height 24
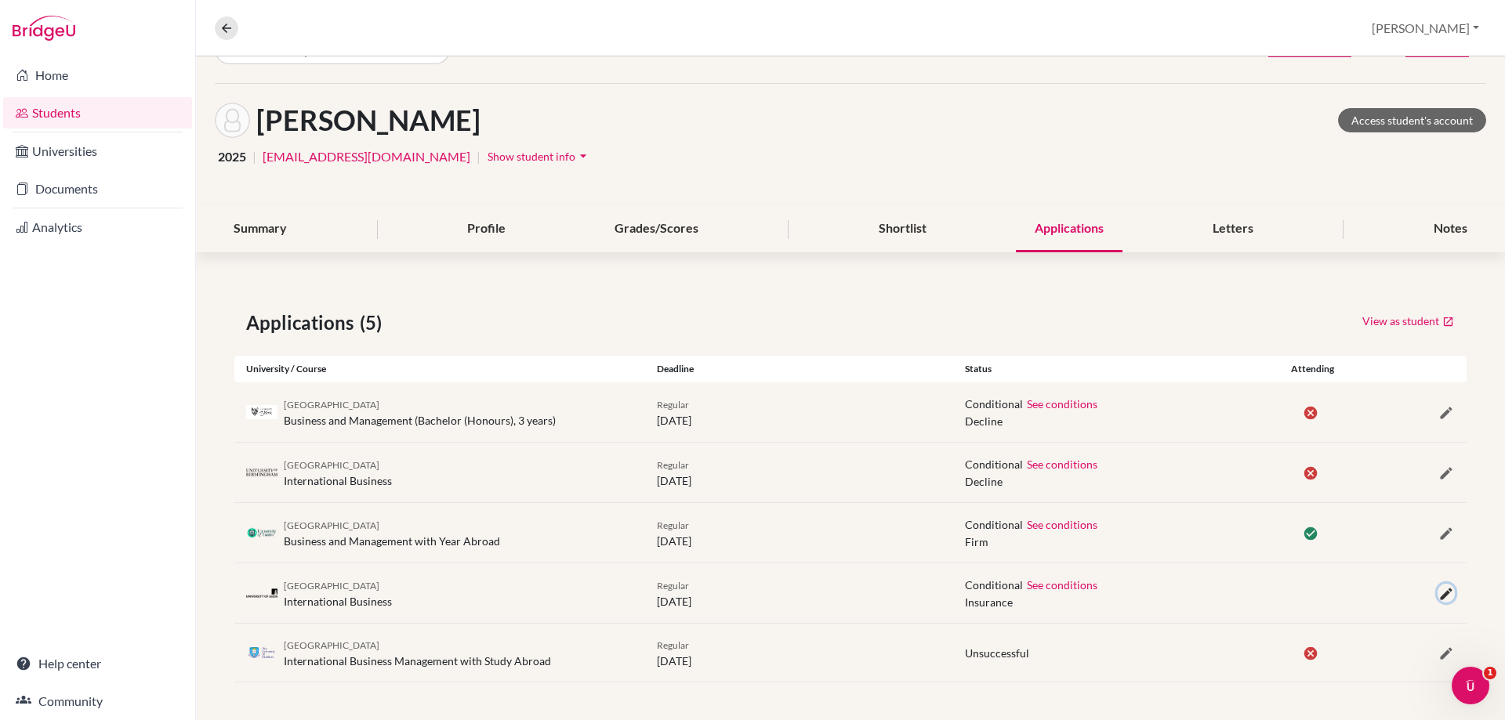
click at [1438, 591] on icon "button" at bounding box center [1446, 594] width 16 height 16
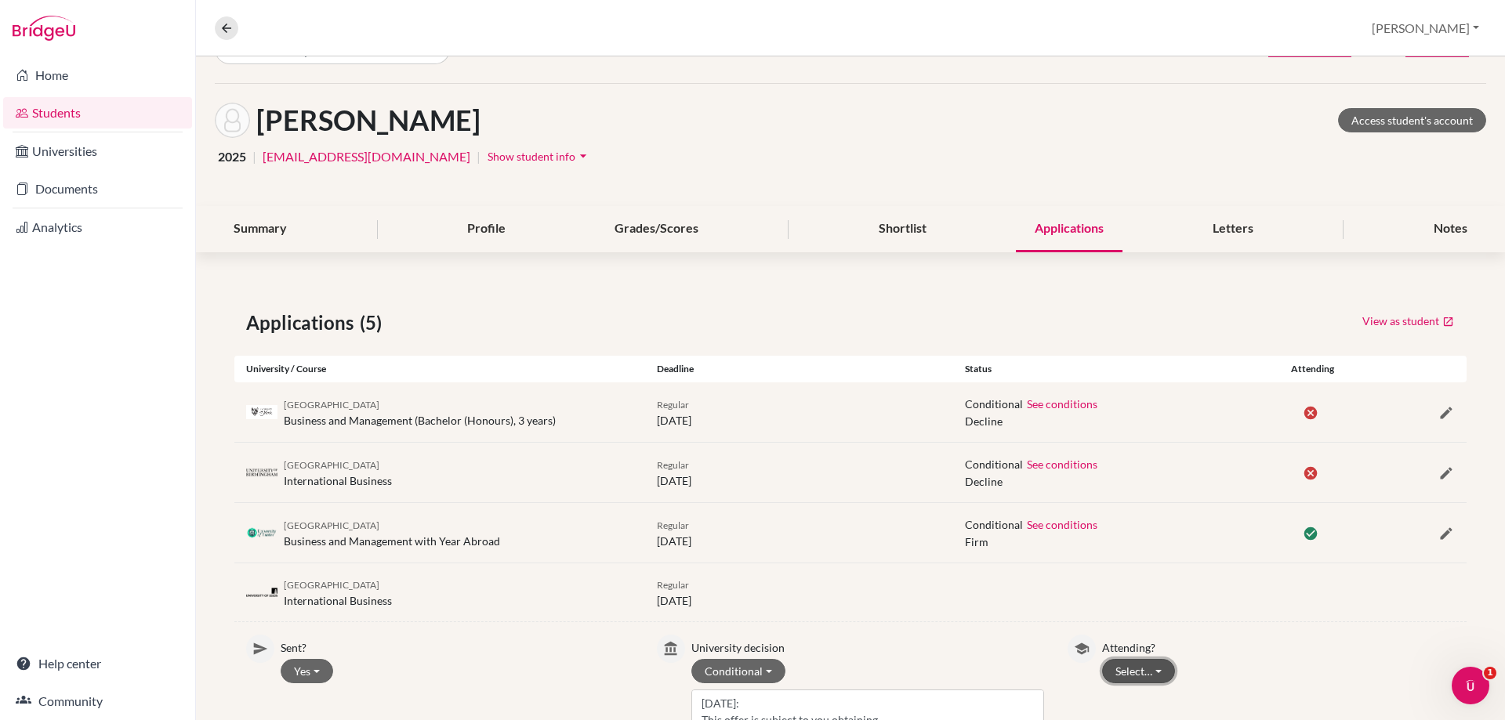
click at [1122, 674] on button "Select…" at bounding box center [1138, 671] width 73 height 24
click at [1122, 638] on button "Not attending" at bounding box center [1165, 639] width 124 height 25
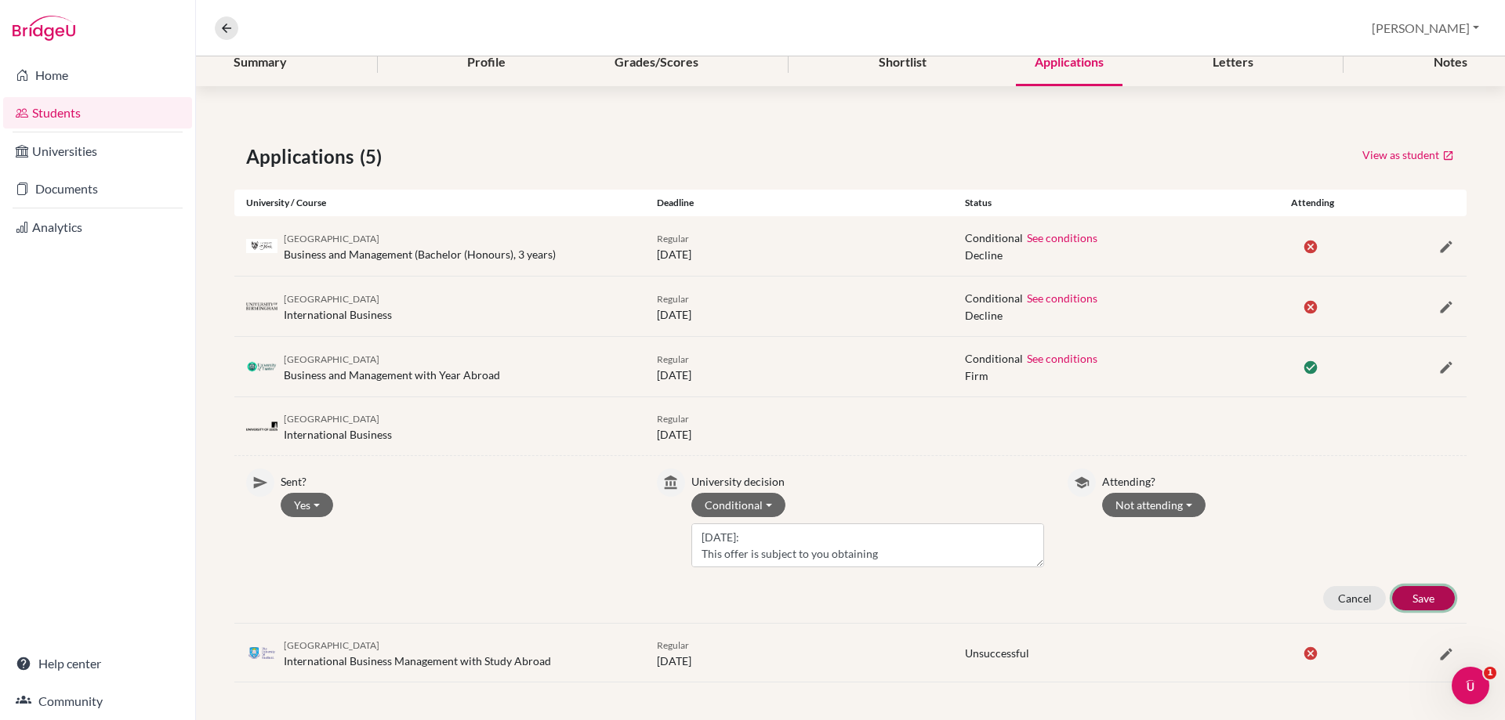
click at [1406, 595] on button "Save" at bounding box center [1423, 598] width 63 height 24
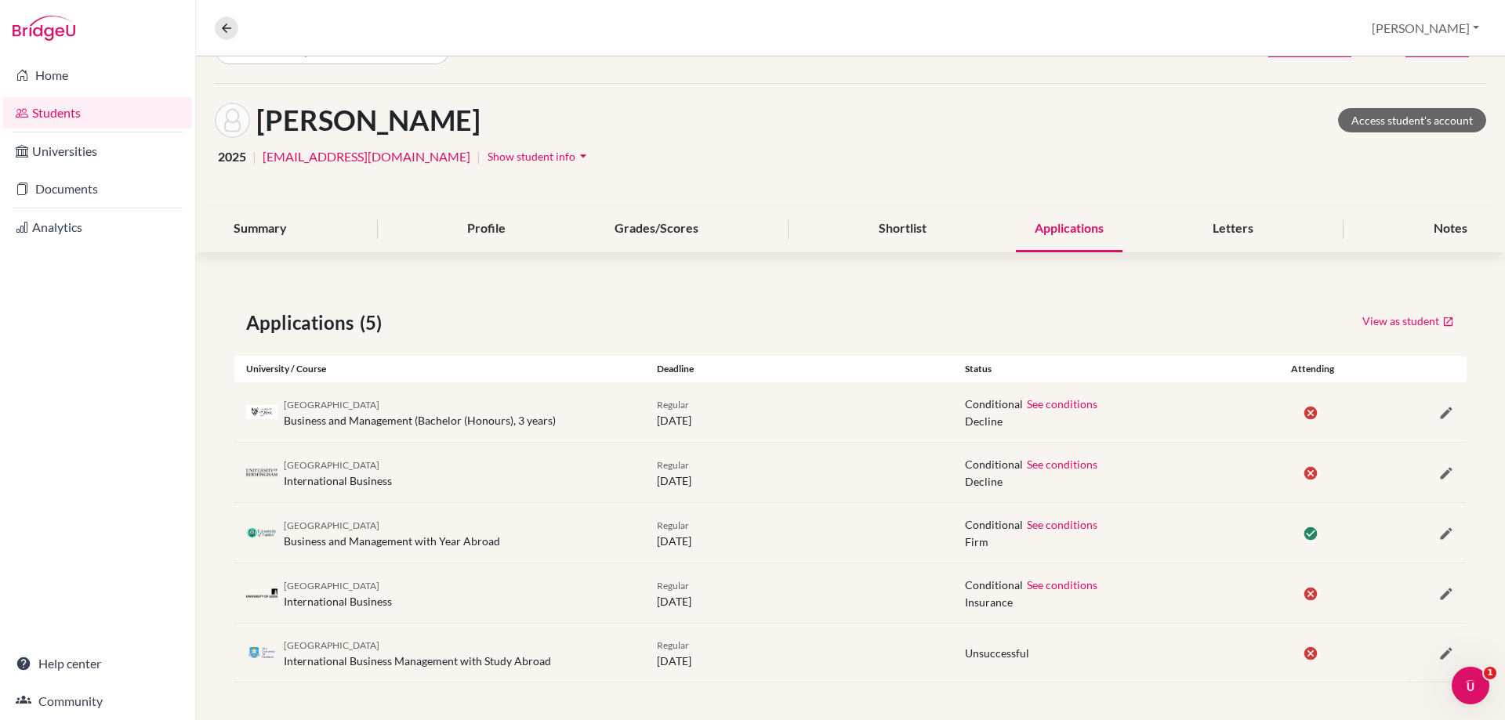
scroll to position [0, 0]
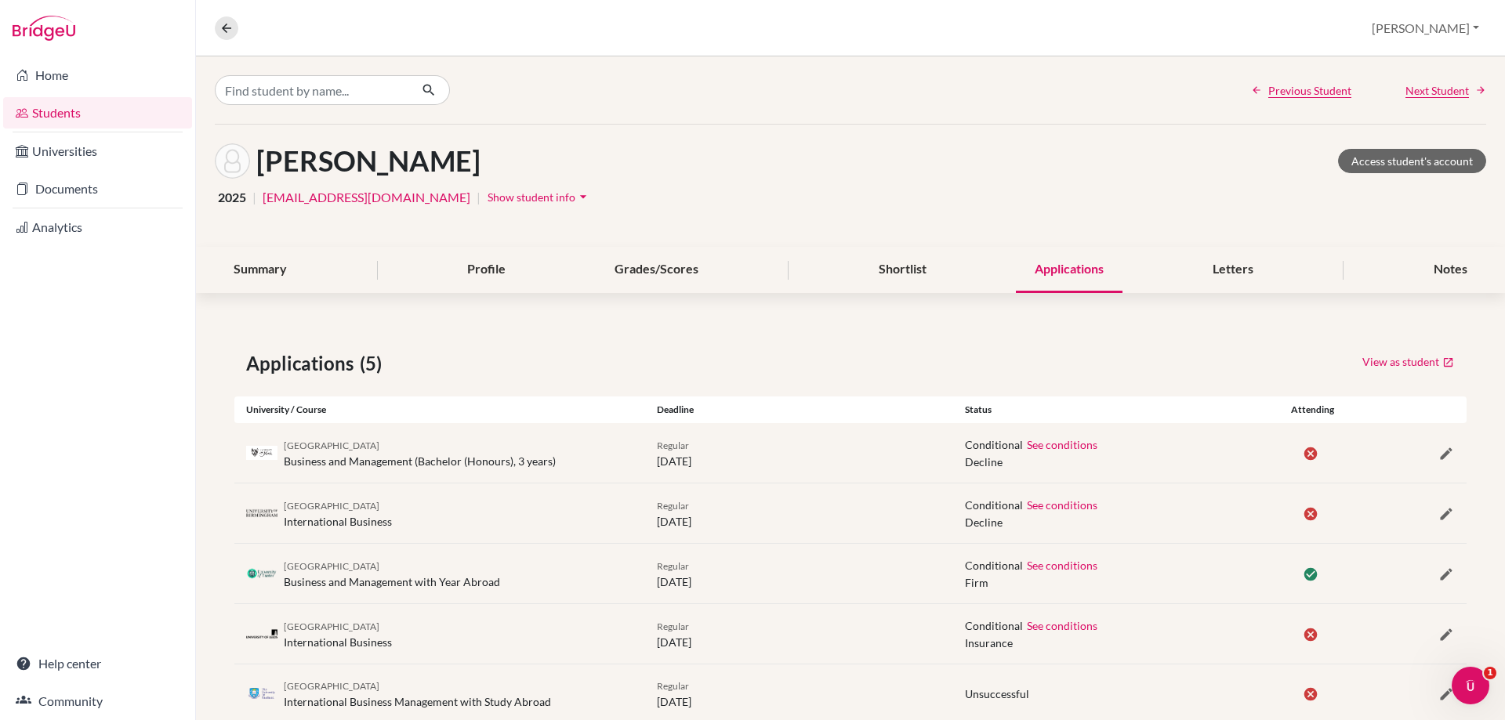
click at [1391, 92] on div "Previous Student Next Student" at bounding box center [1368, 90] width 235 height 16
click at [1411, 92] on span "Next Student" at bounding box center [1436, 90] width 63 height 16
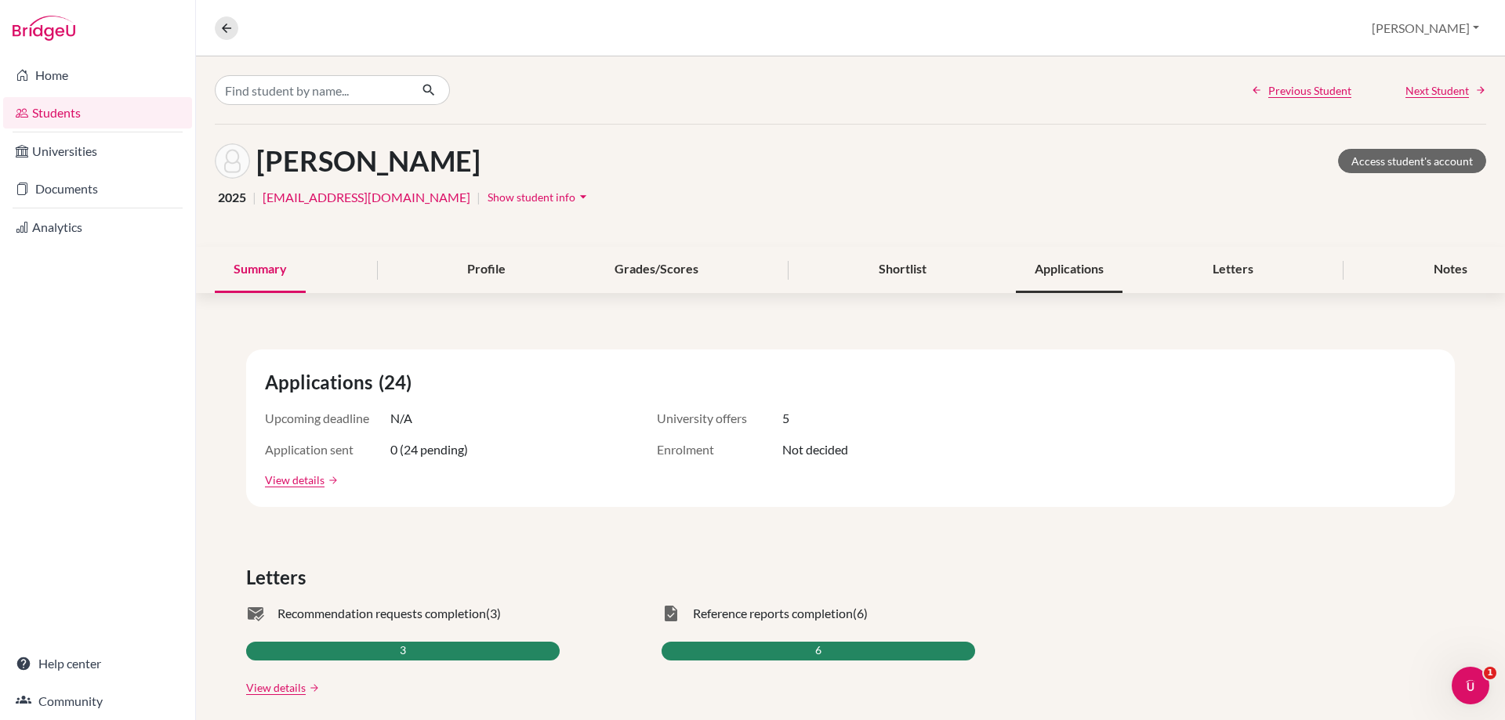
click at [1041, 263] on div "Applications" at bounding box center [1069, 270] width 107 height 46
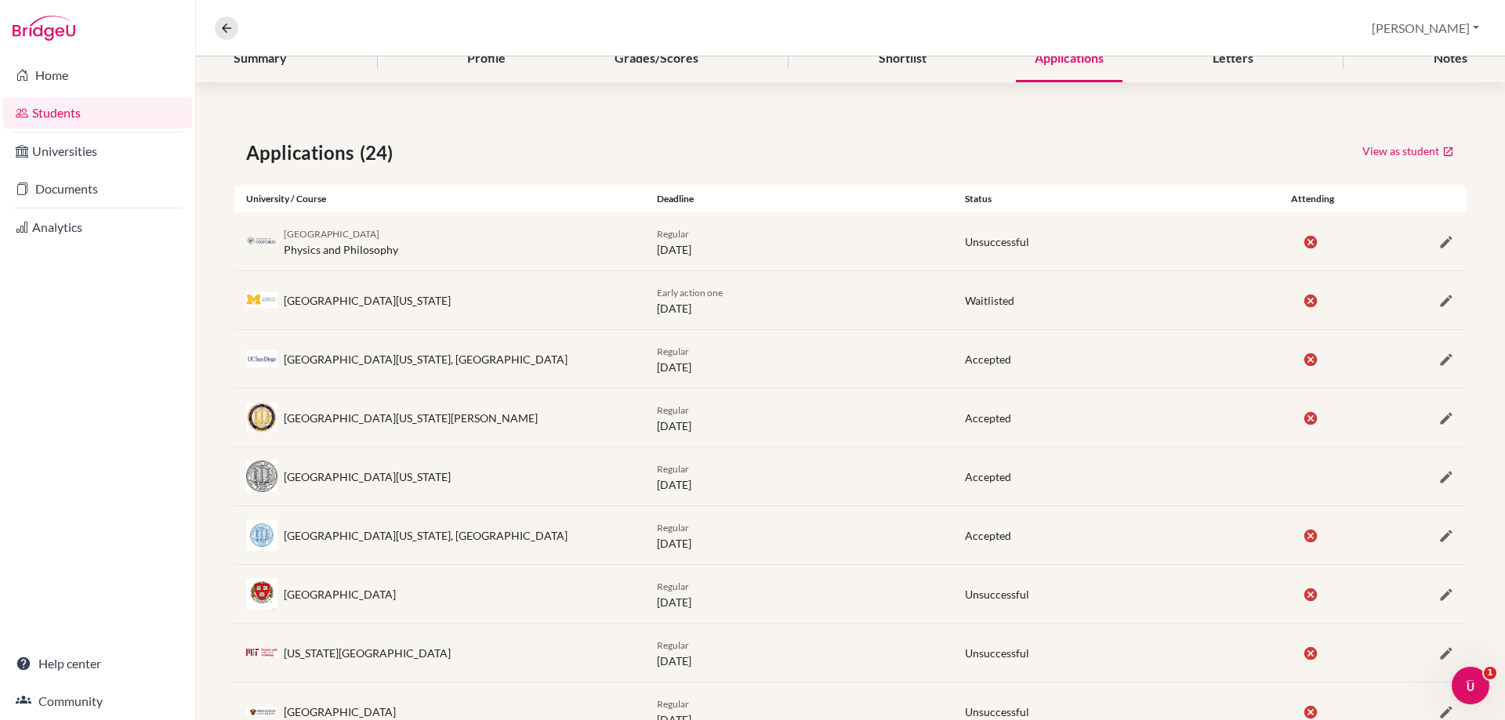
scroll to position [235, 0]
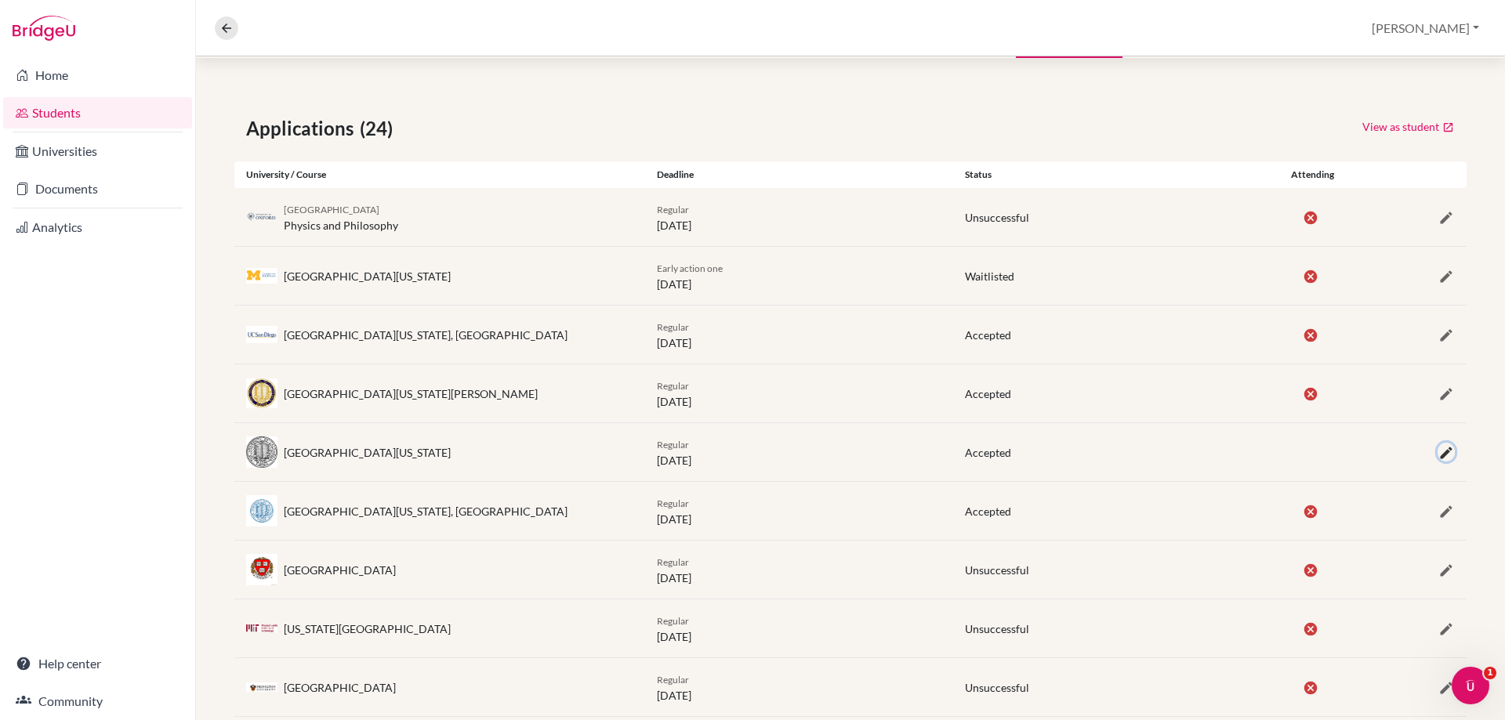
click at [1438, 448] on icon "button" at bounding box center [1446, 453] width 16 height 16
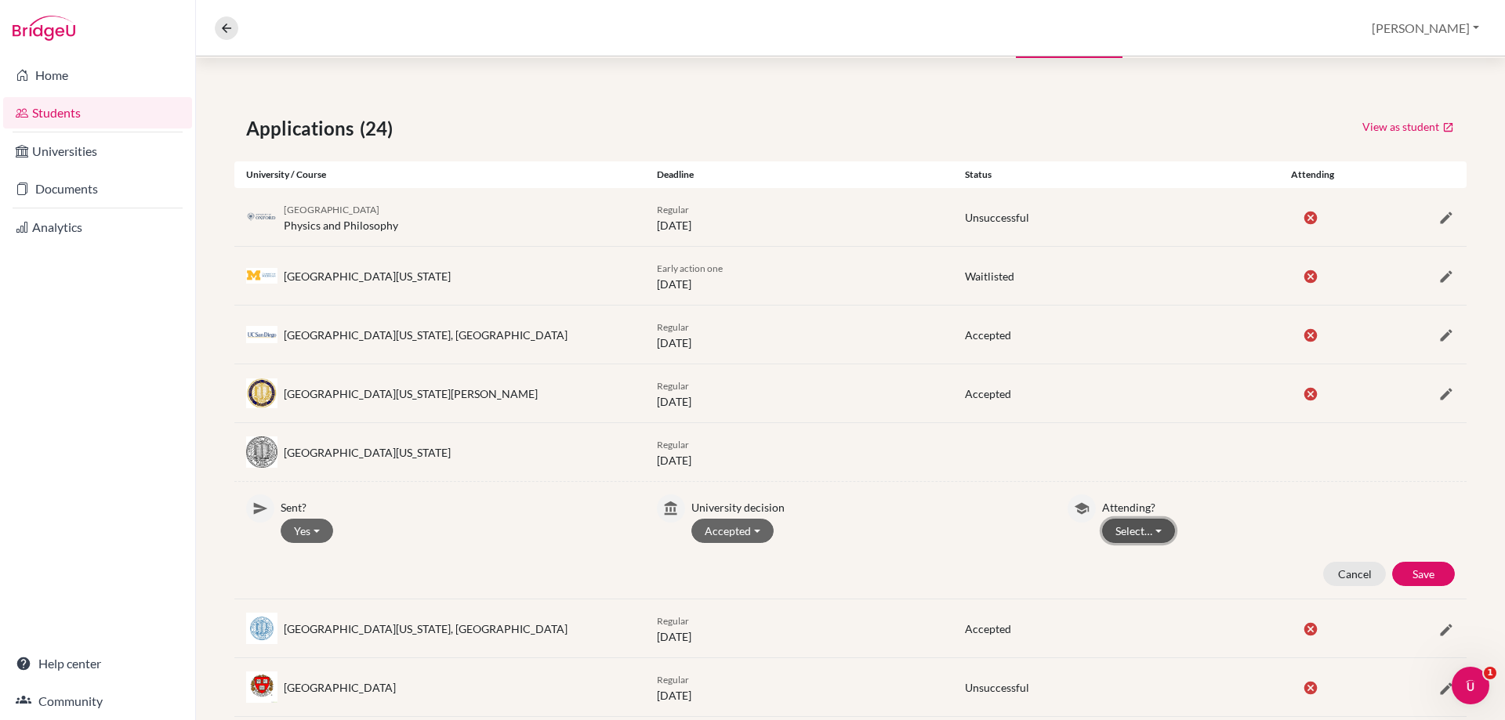
click at [1141, 529] on button "Select…" at bounding box center [1138, 531] width 73 height 24
click at [1143, 577] on button "Attending" at bounding box center [1165, 589] width 124 height 25
click at [1393, 571] on button "Save" at bounding box center [1423, 574] width 63 height 24
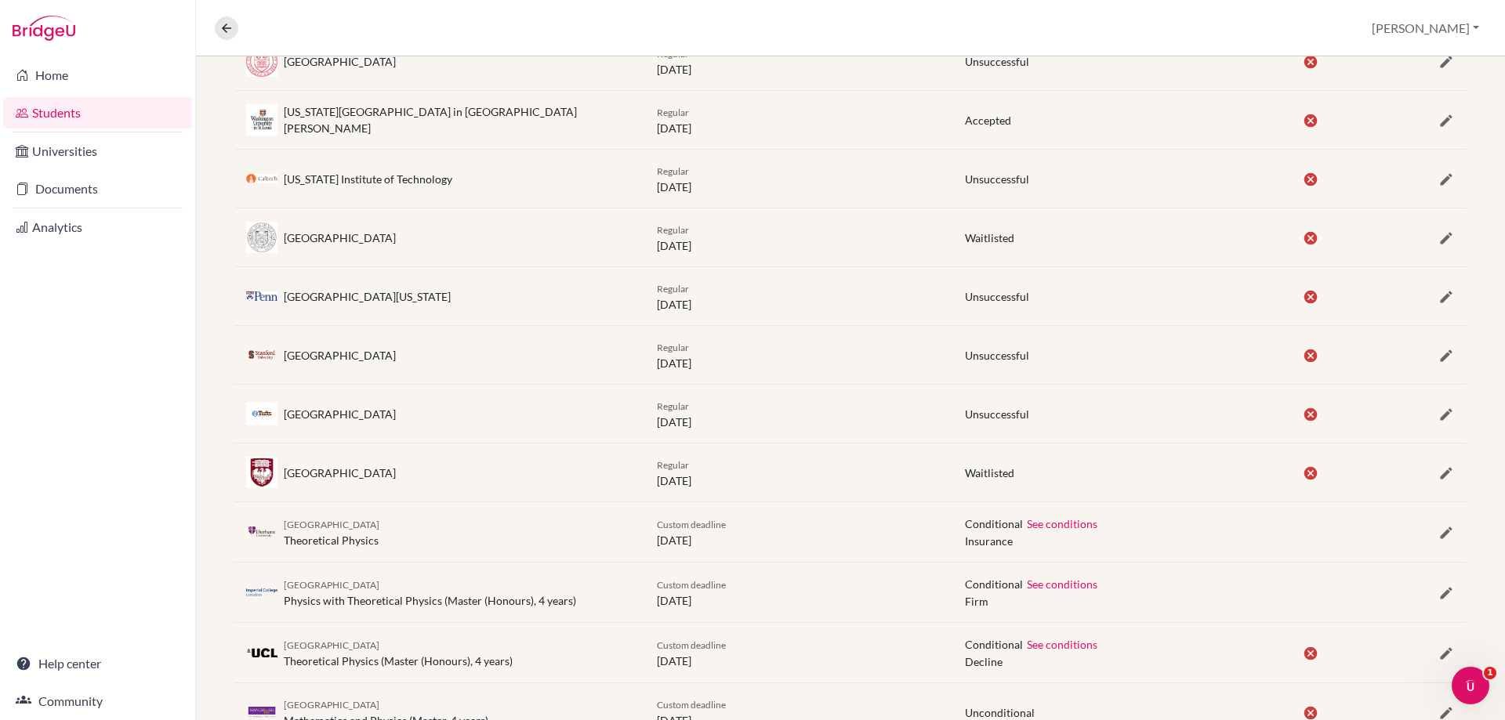
scroll to position [1156, 0]
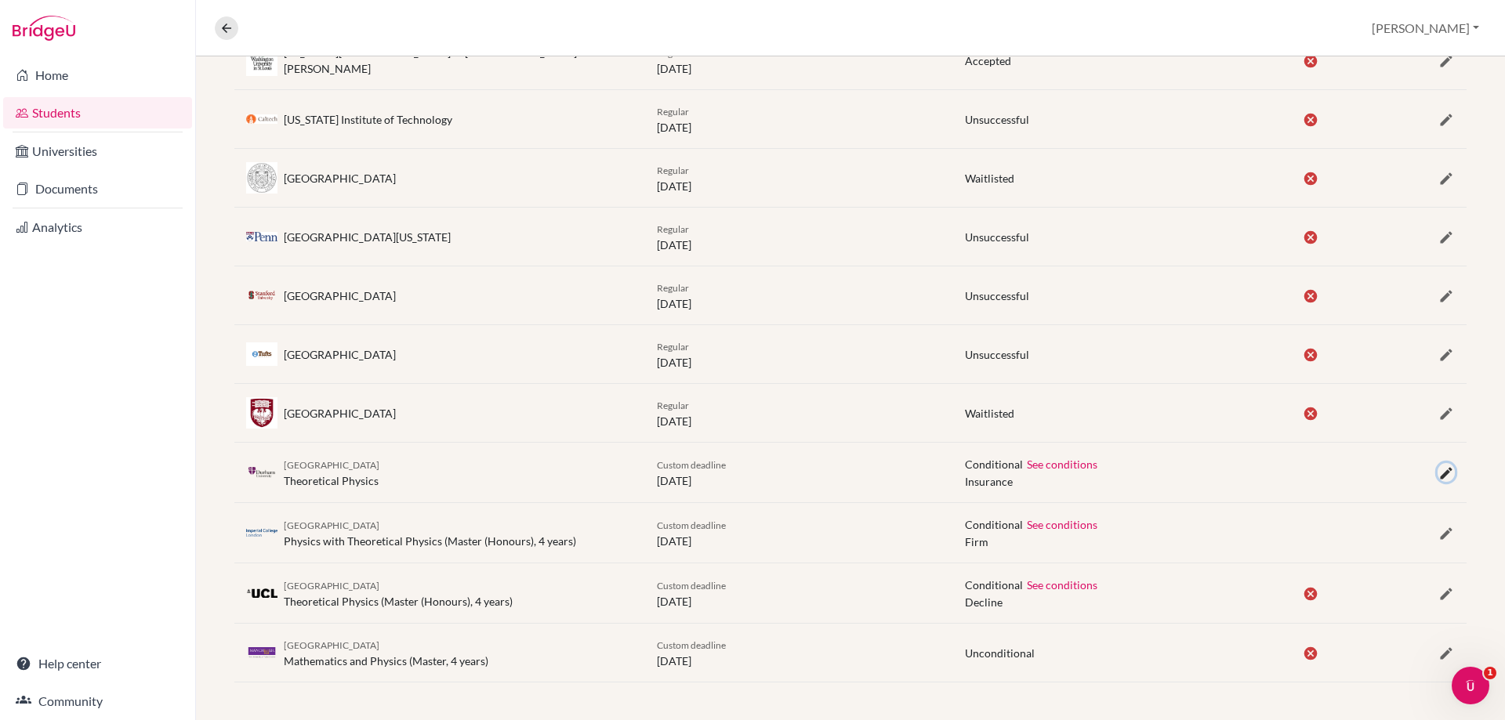
click at [1438, 471] on icon "button" at bounding box center [1446, 473] width 16 height 16
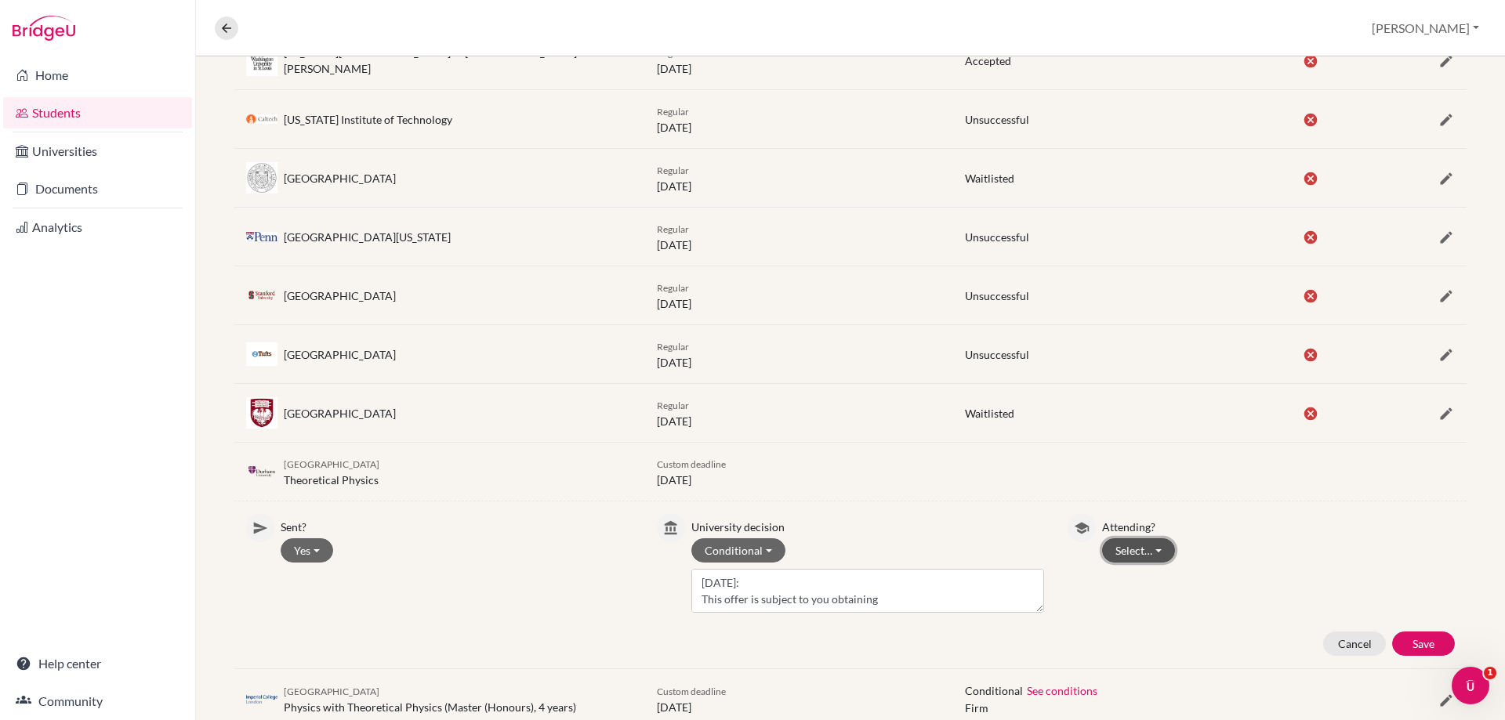
click at [1143, 545] on button "Select…" at bounding box center [1138, 550] width 73 height 24
click at [1146, 603] on button "Not attending" at bounding box center [1165, 608] width 124 height 25
click at [1392, 641] on button "Save" at bounding box center [1423, 644] width 63 height 24
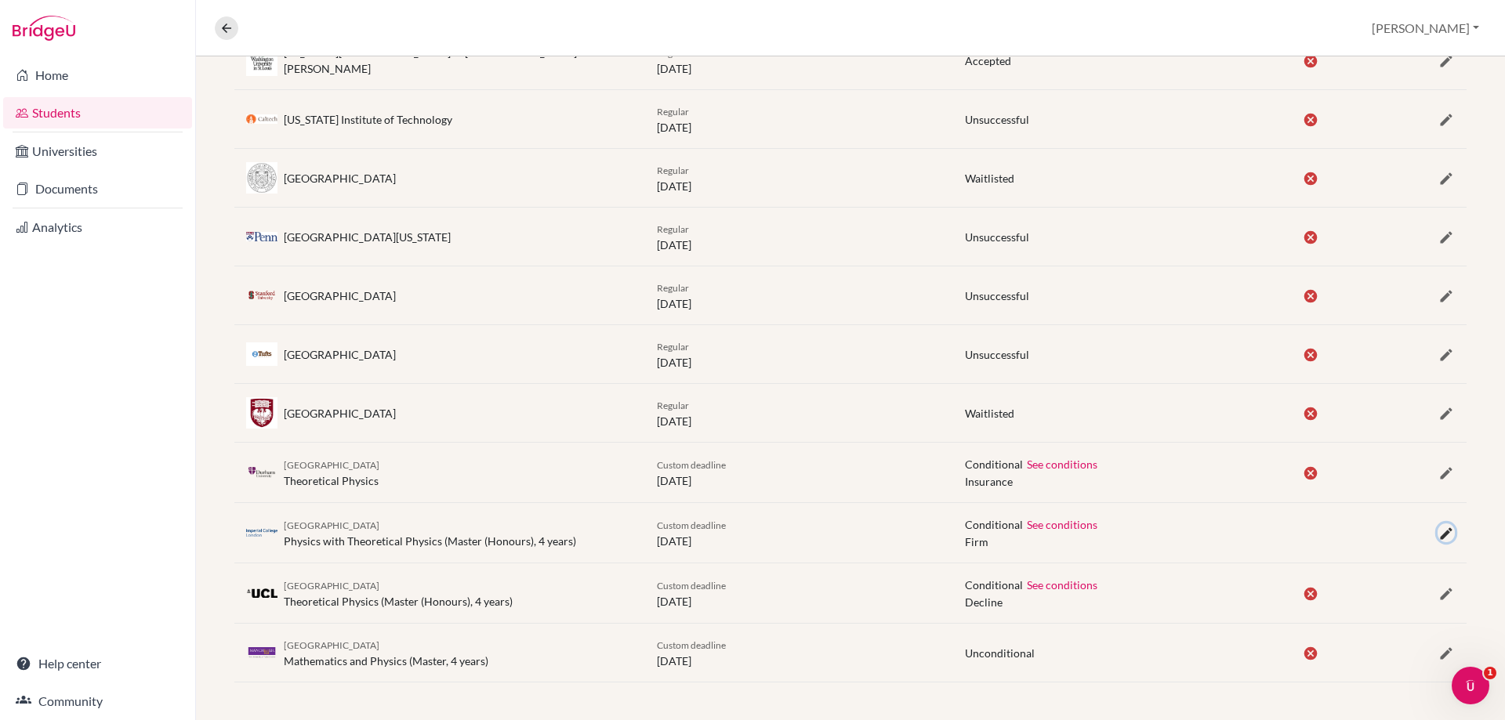
click at [1438, 536] on icon "button" at bounding box center [1446, 534] width 16 height 16
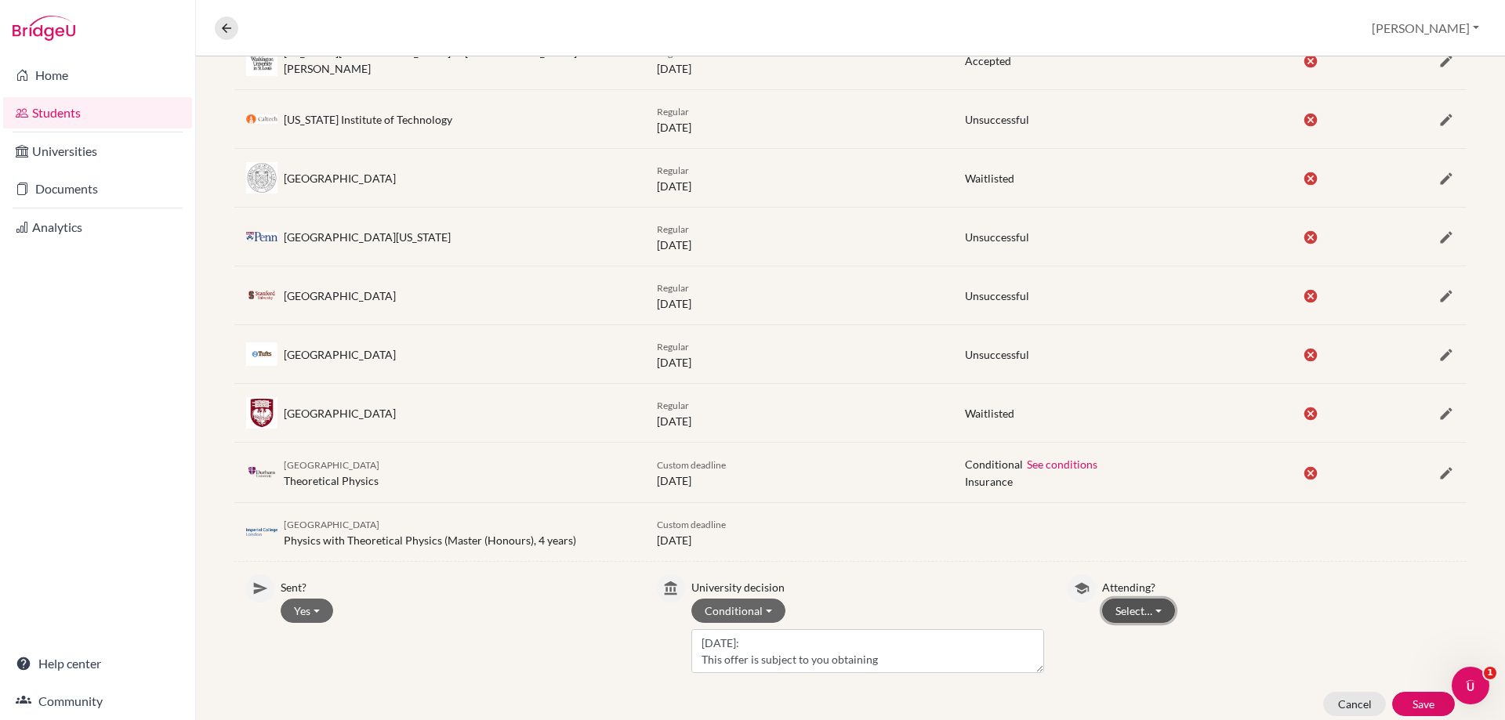
click at [1157, 604] on button "Select…" at bounding box center [1138, 611] width 73 height 24
click at [1167, 665] on button "Not attending" at bounding box center [1165, 669] width 124 height 25
click at [1413, 706] on button "Save" at bounding box center [1423, 704] width 63 height 24
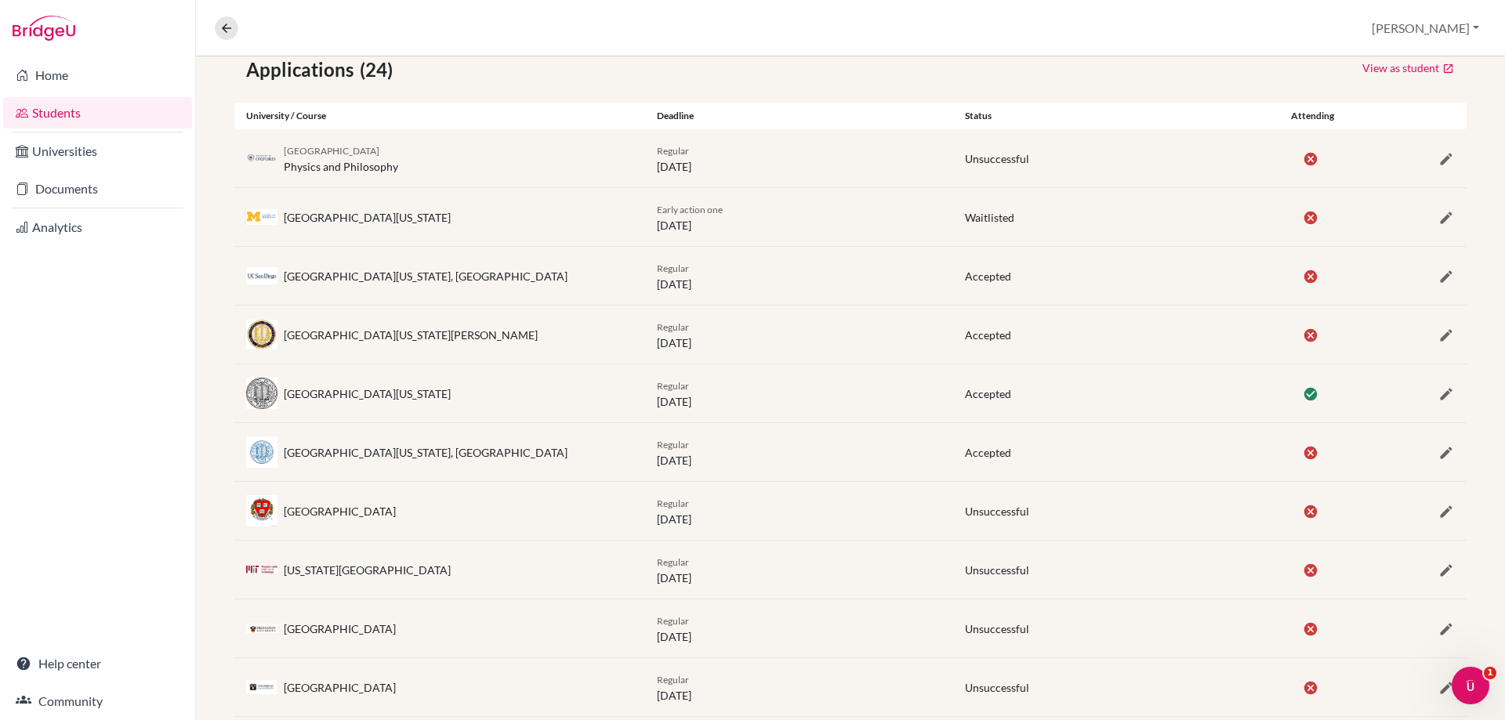
scroll to position [0, 0]
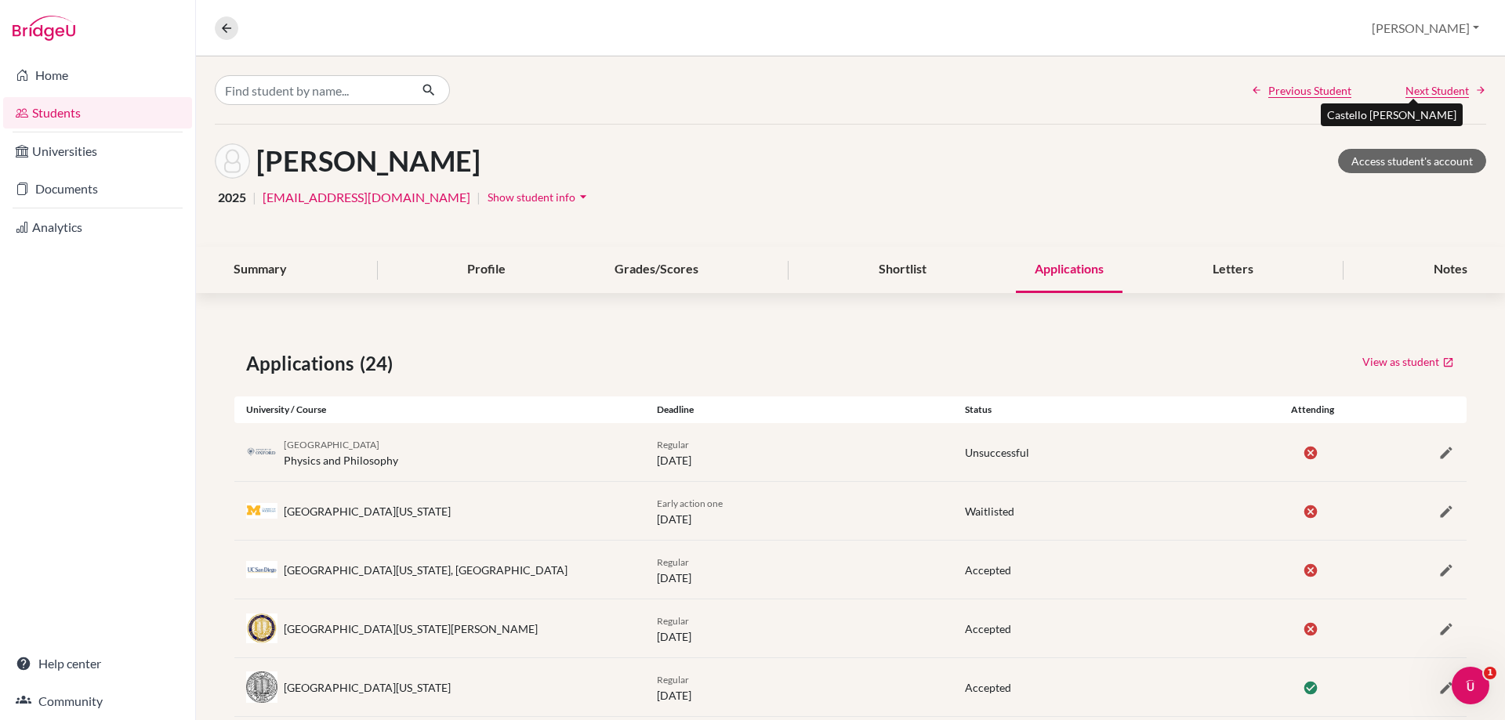
click at [1407, 95] on span "Next Student" at bounding box center [1436, 90] width 63 height 16
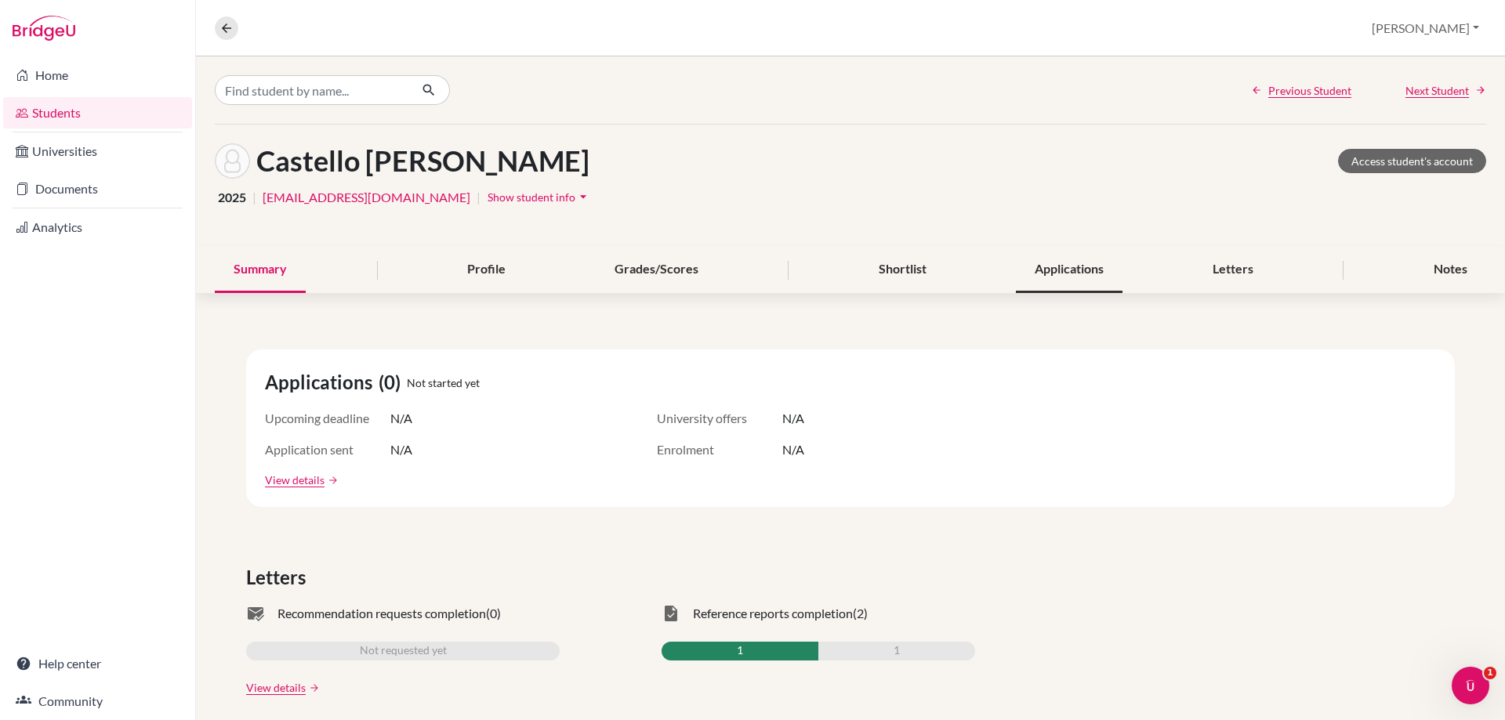
click at [1063, 270] on div "Applications" at bounding box center [1069, 270] width 107 height 46
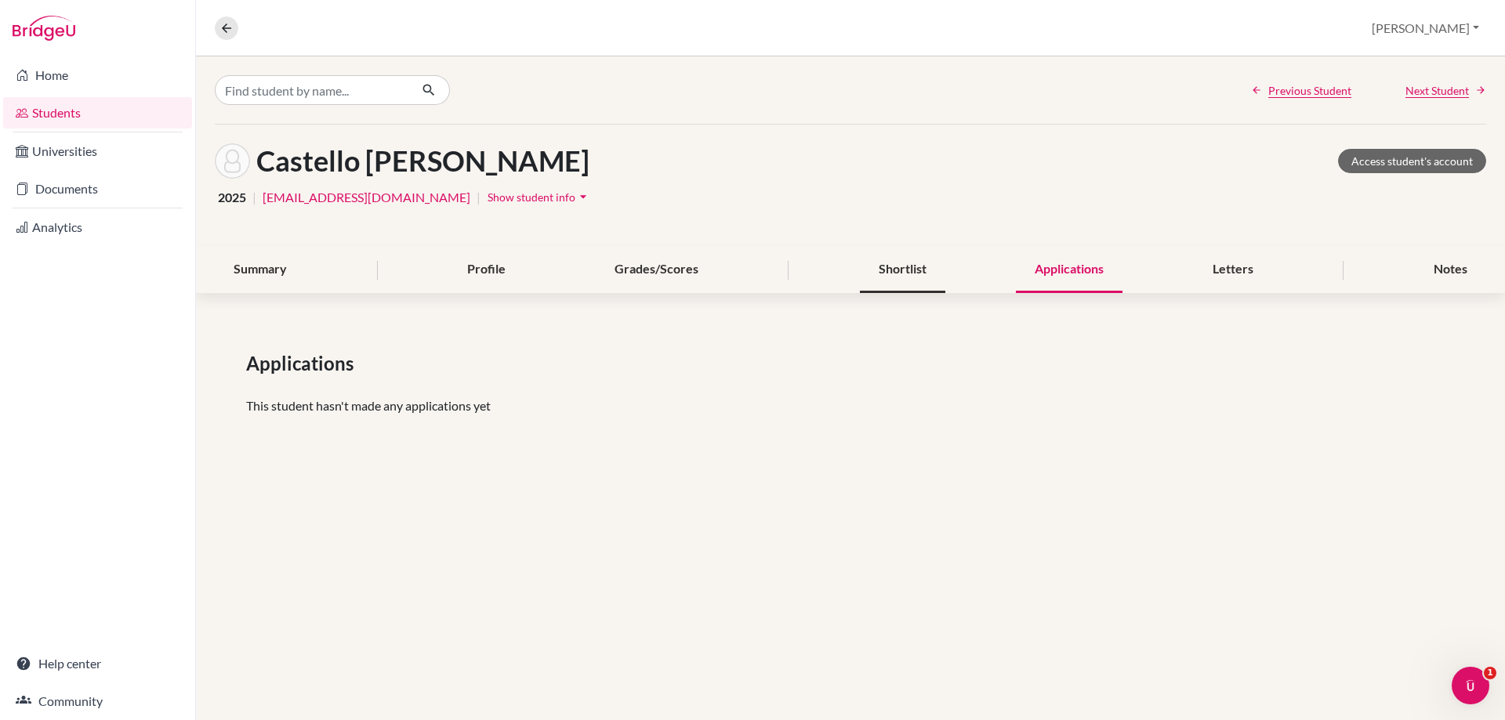
click at [878, 267] on div "Shortlist" at bounding box center [902, 270] width 85 height 46
click at [1422, 88] on span "Next Student" at bounding box center [1436, 90] width 63 height 16
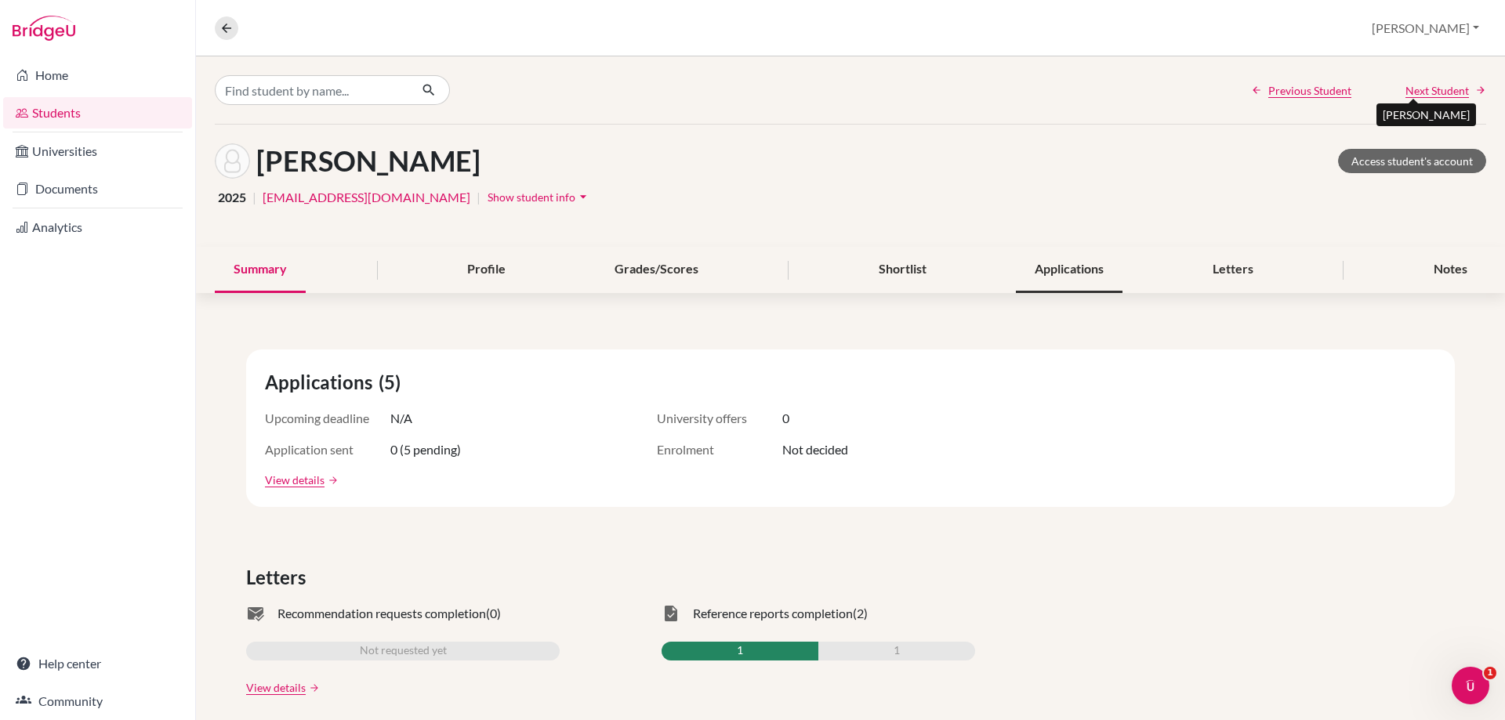
click at [1042, 269] on div "Applications" at bounding box center [1069, 270] width 107 height 46
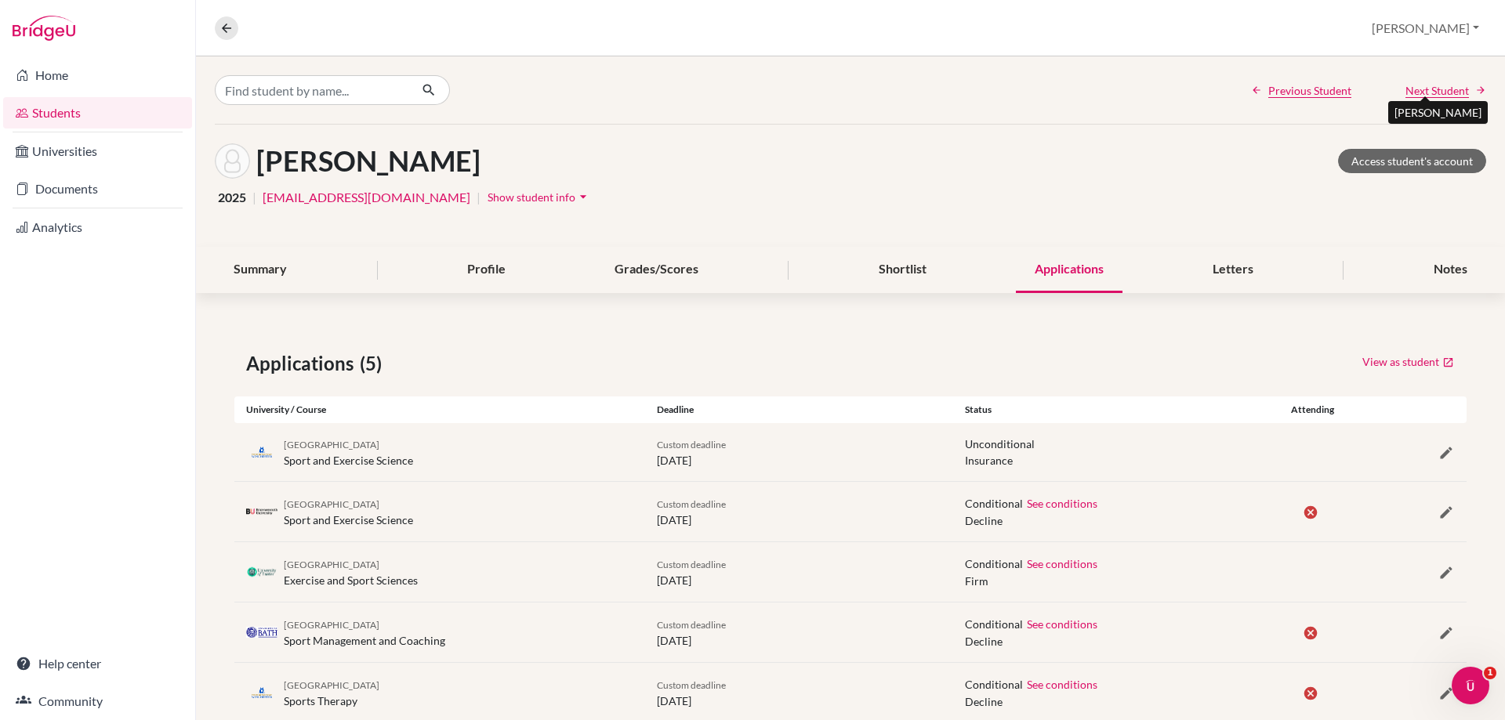
scroll to position [41, 0]
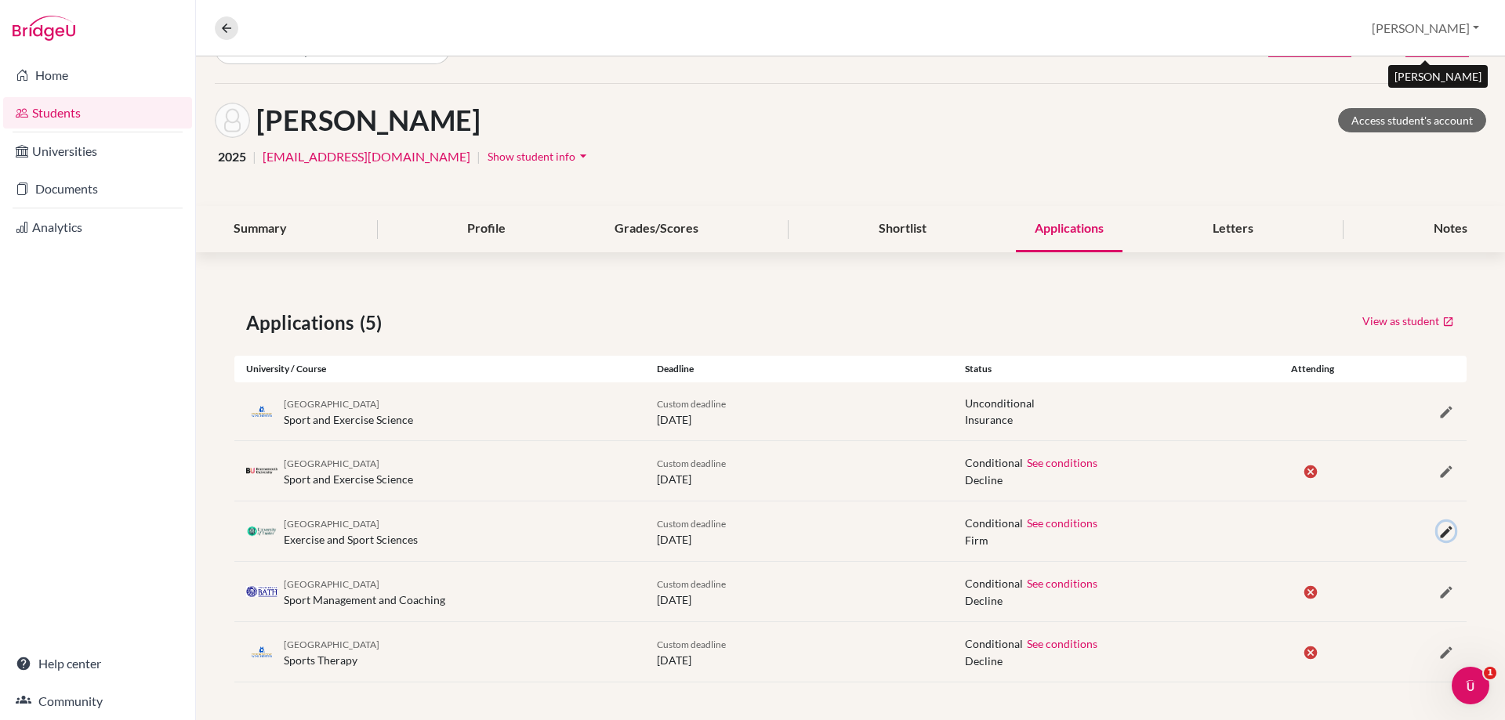
click at [1438, 527] on icon "button" at bounding box center [1446, 532] width 16 height 16
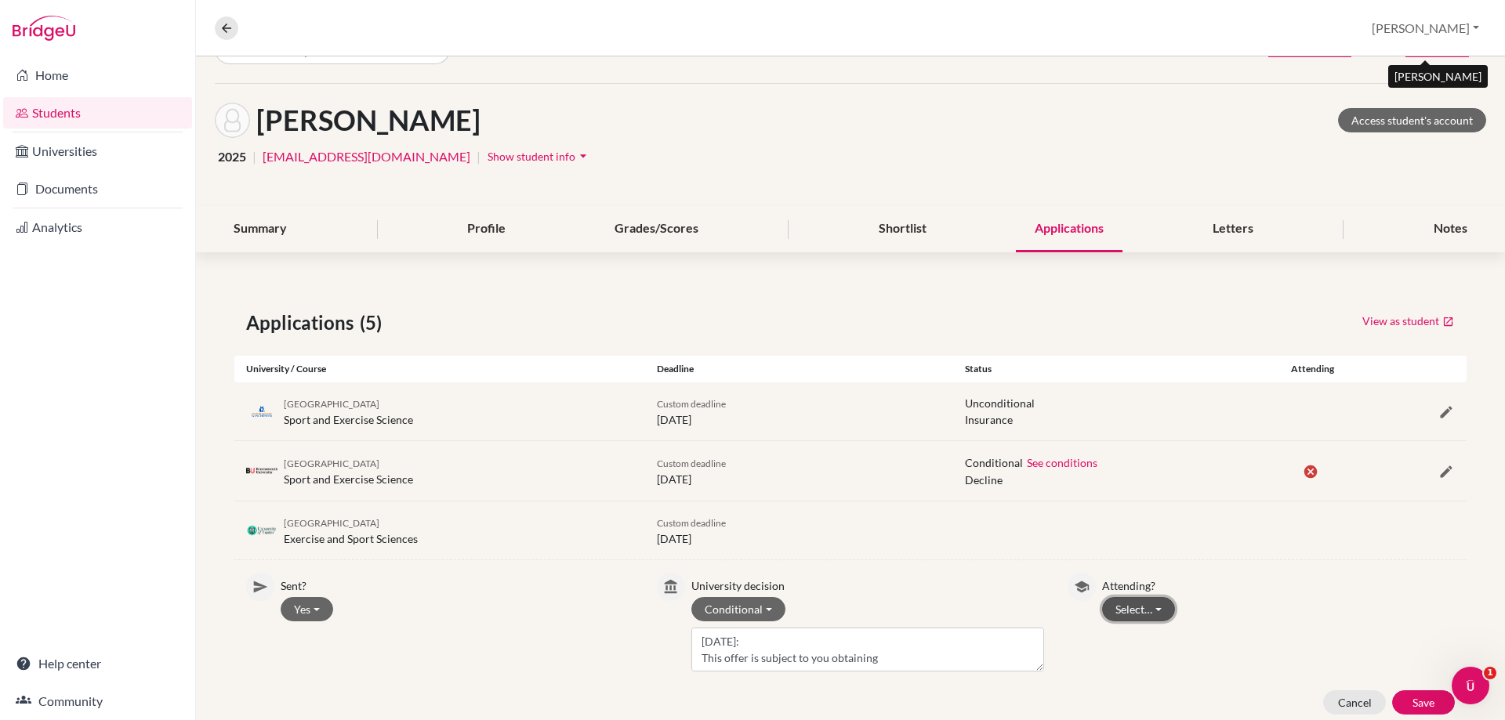
click at [1116, 598] on button "Select…" at bounding box center [1138, 609] width 73 height 24
click at [1134, 655] on button "Attending" at bounding box center [1165, 667] width 124 height 25
click at [1393, 696] on button "Save" at bounding box center [1423, 702] width 63 height 24
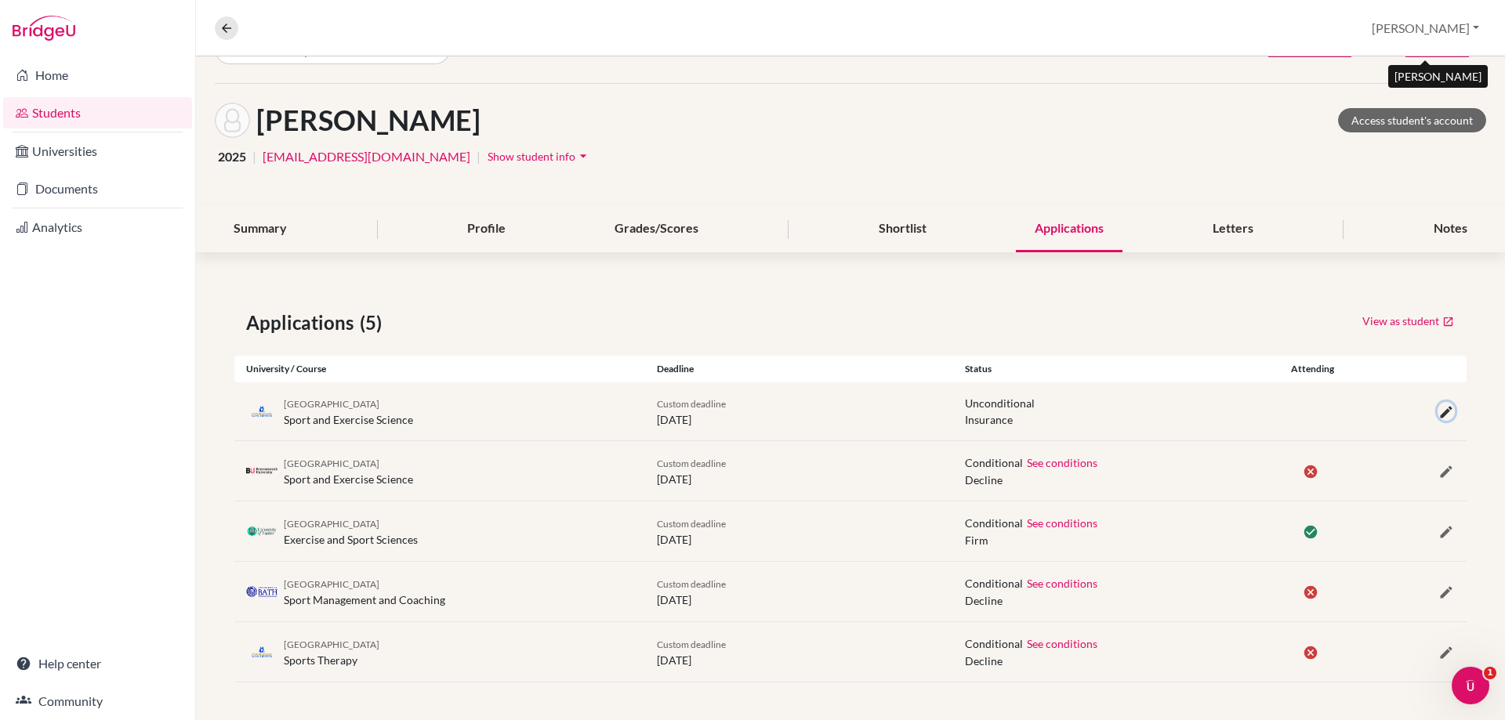
click at [1438, 408] on icon "button" at bounding box center [1446, 412] width 16 height 16
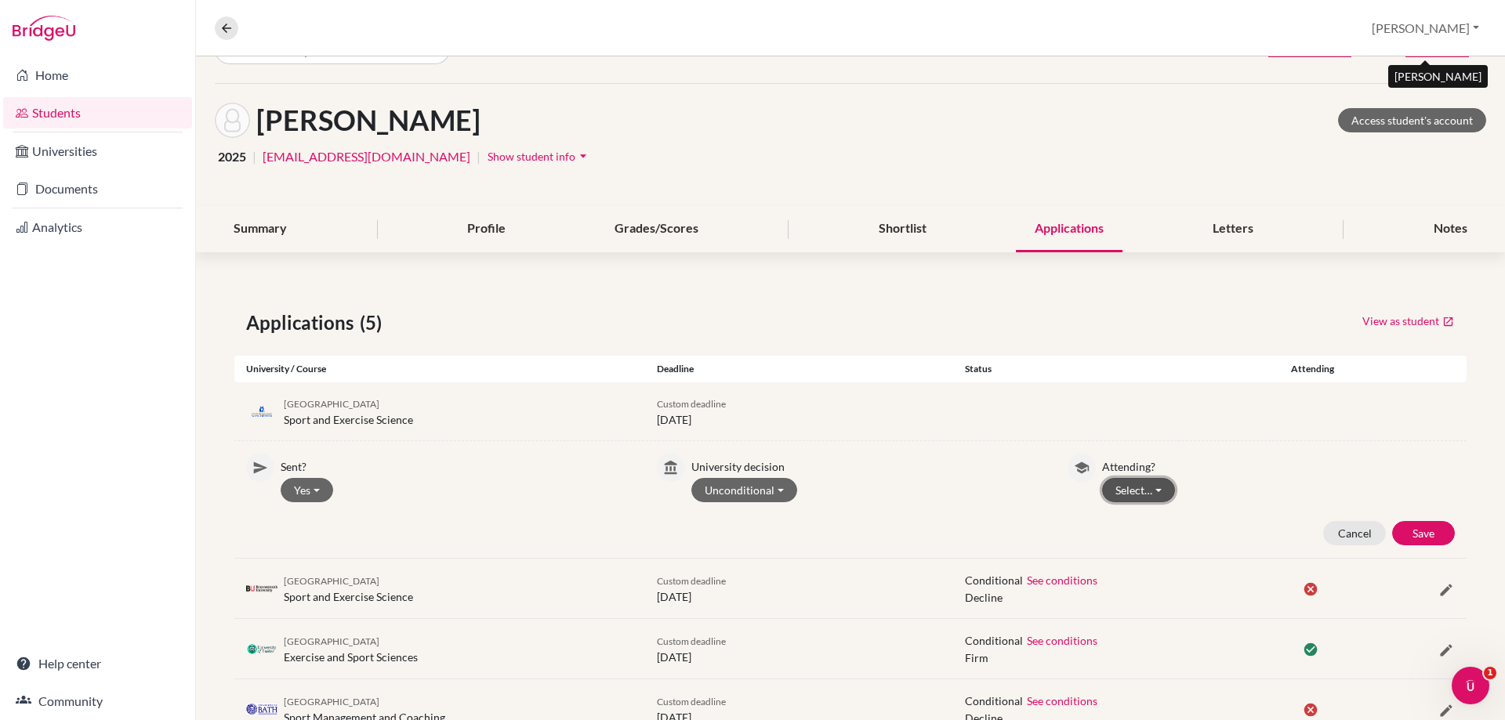
click at [1106, 491] on button "Select…" at bounding box center [1138, 490] width 73 height 24
click at [1121, 542] on button "Not attending" at bounding box center [1165, 548] width 124 height 25
click at [1400, 531] on button "Save" at bounding box center [1423, 533] width 63 height 24
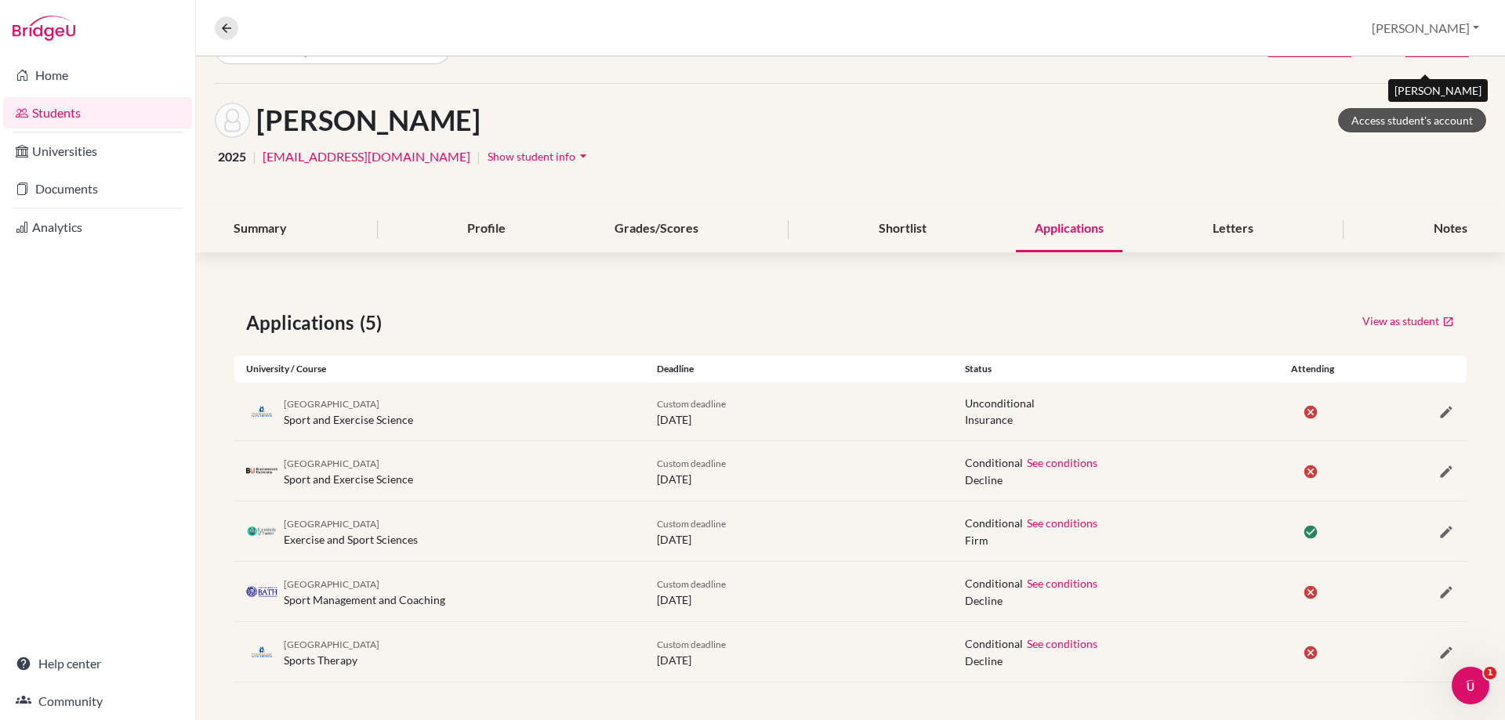
scroll to position [0, 0]
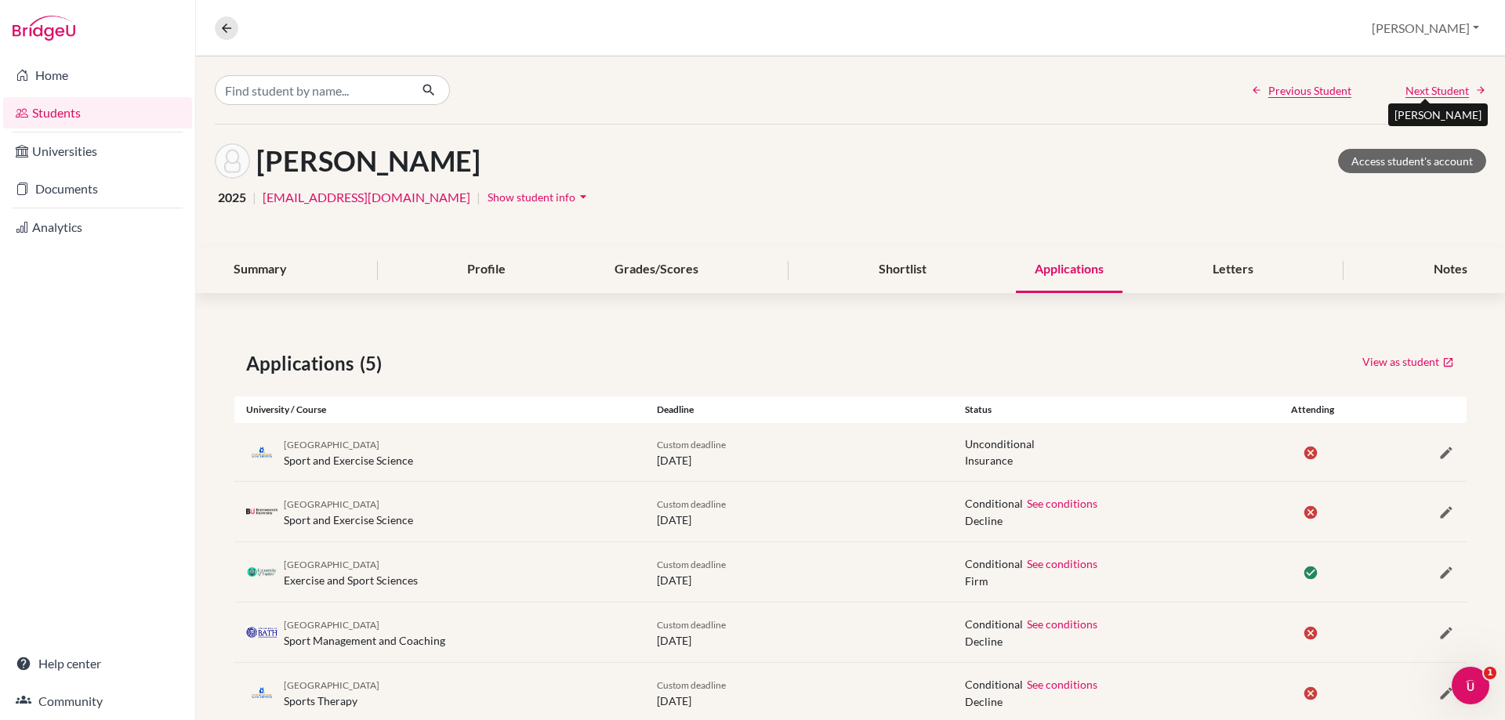
click at [1406, 90] on span "Next Student" at bounding box center [1436, 90] width 63 height 16
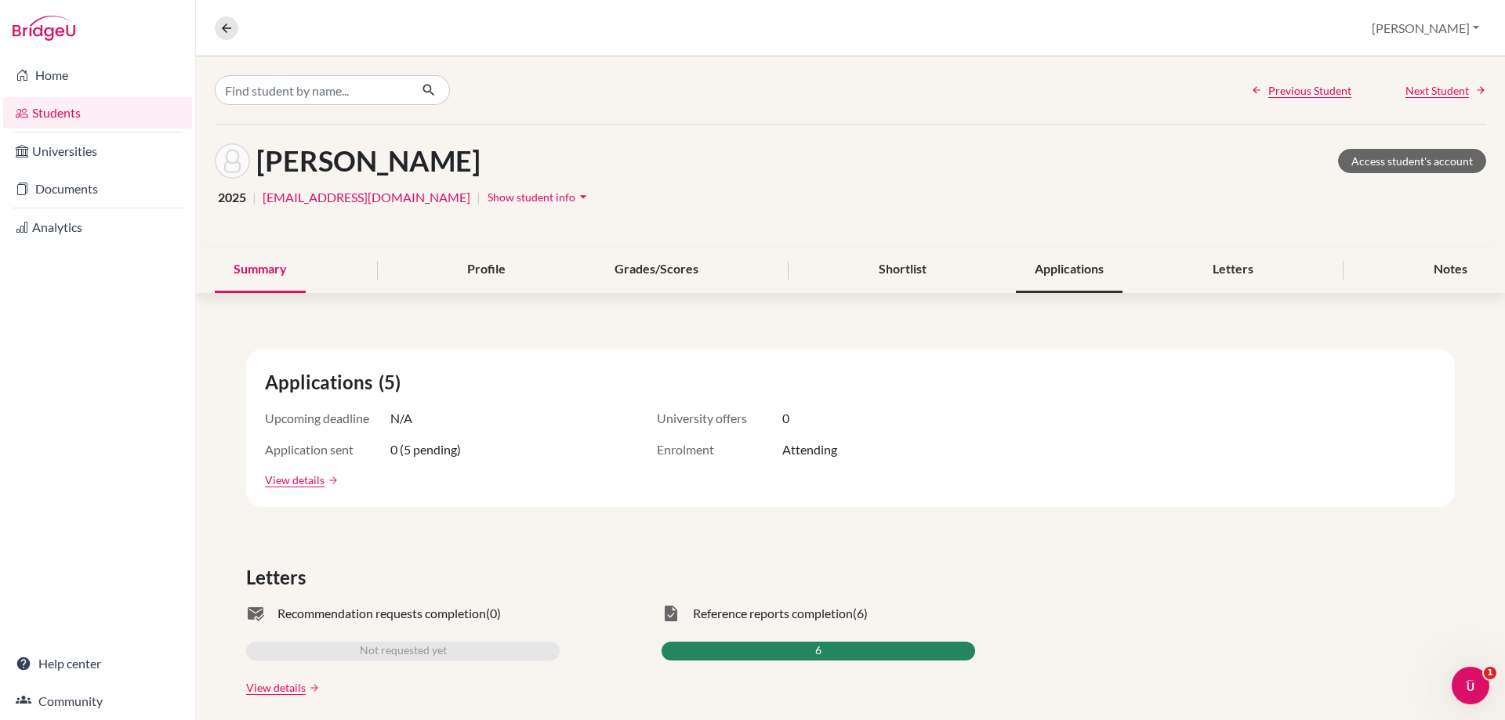
click at [1052, 265] on div "Applications" at bounding box center [1069, 270] width 107 height 46
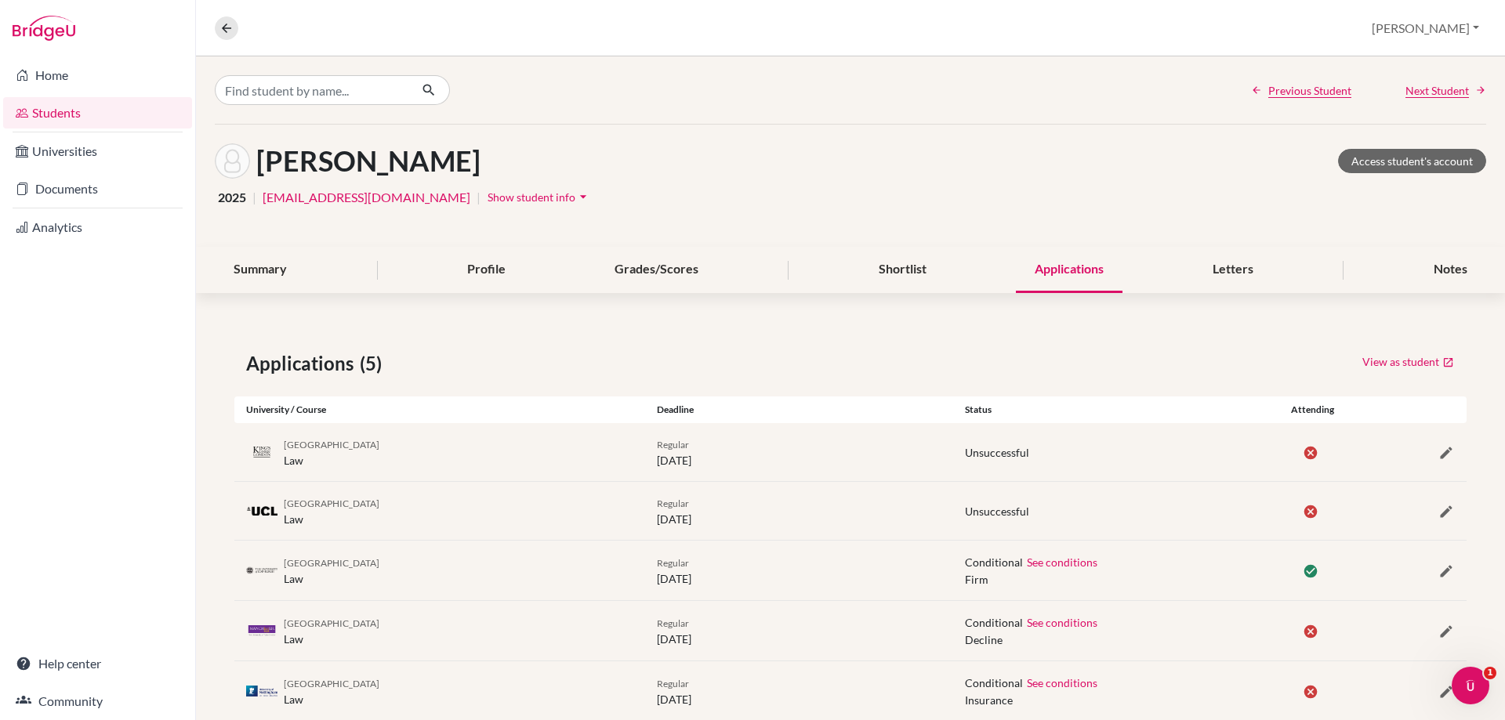
click at [1408, 94] on span "Next Student" at bounding box center [1436, 90] width 63 height 16
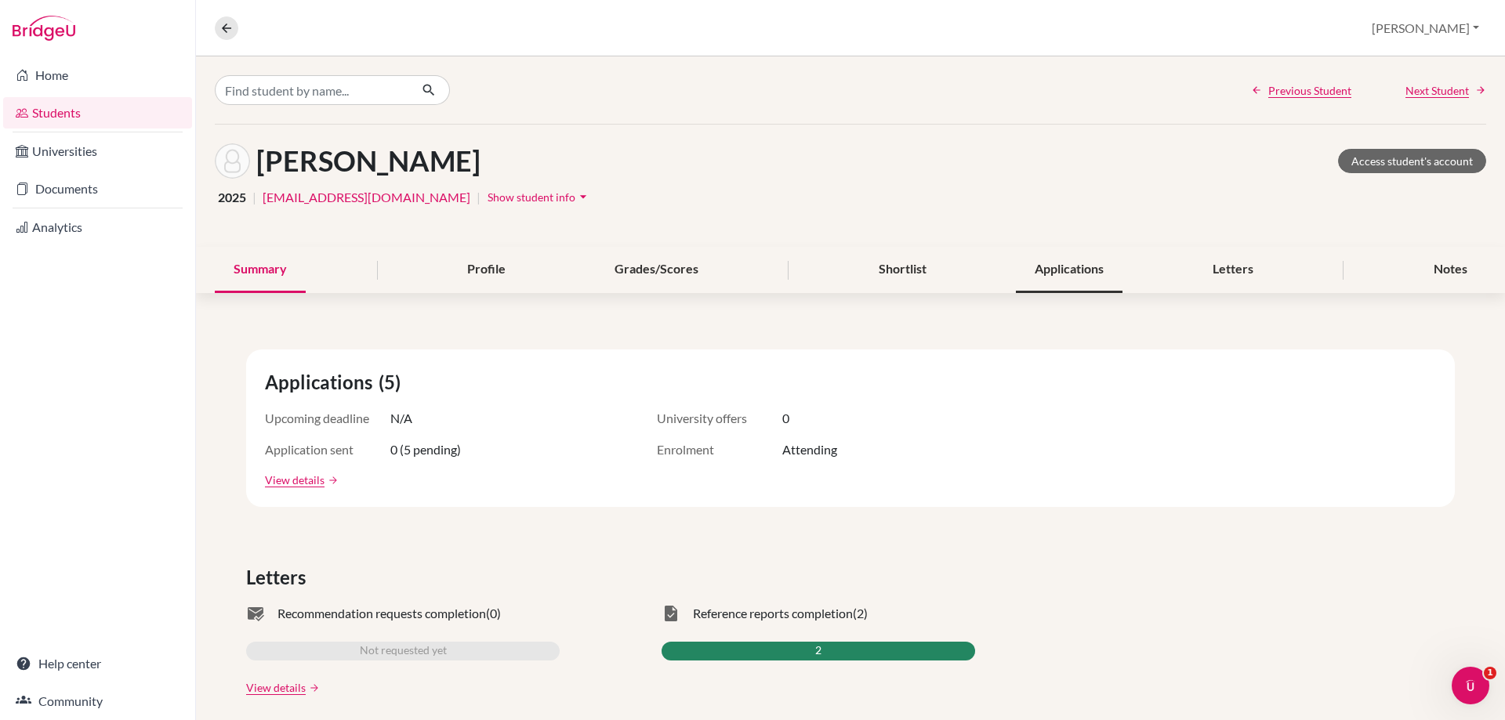
click at [1104, 266] on div "Applications" at bounding box center [1069, 270] width 107 height 46
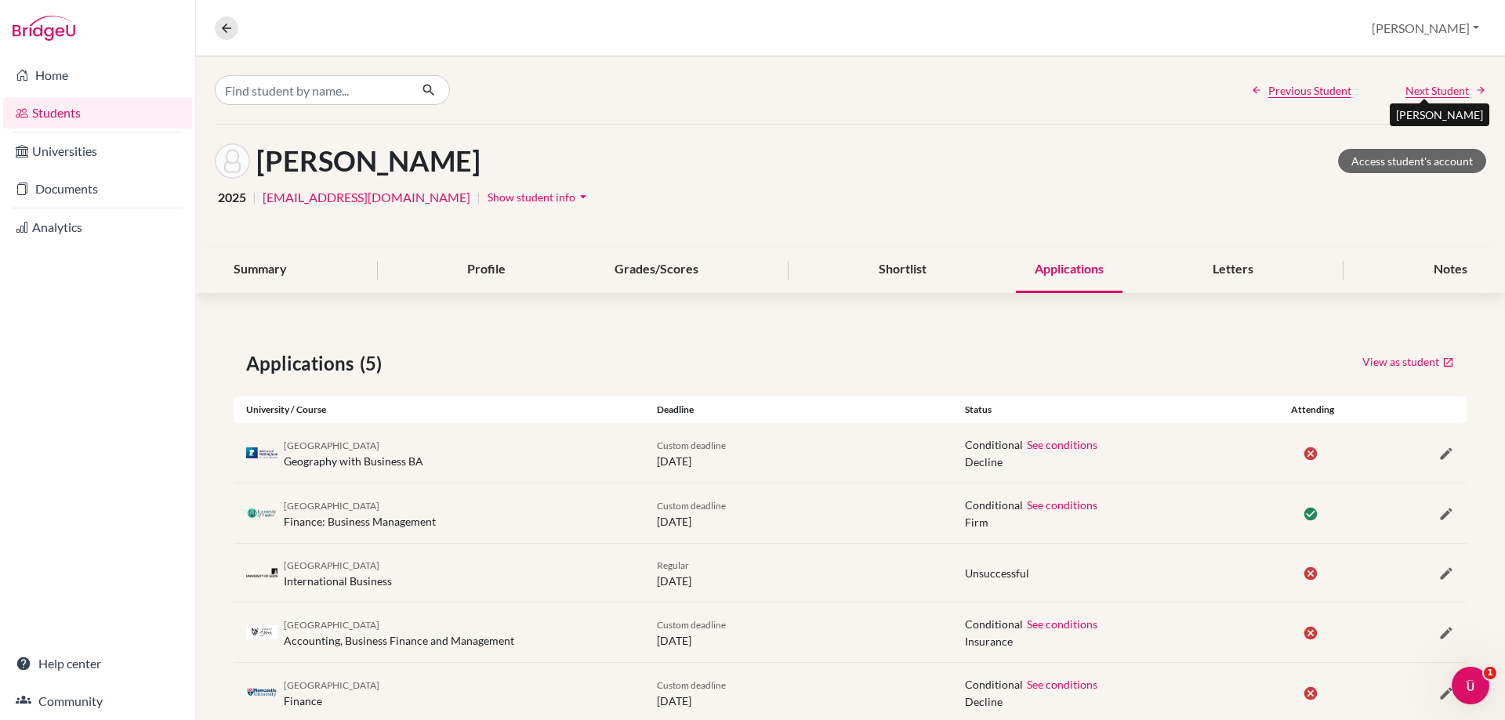
click at [1406, 92] on span "Next Student" at bounding box center [1436, 90] width 63 height 16
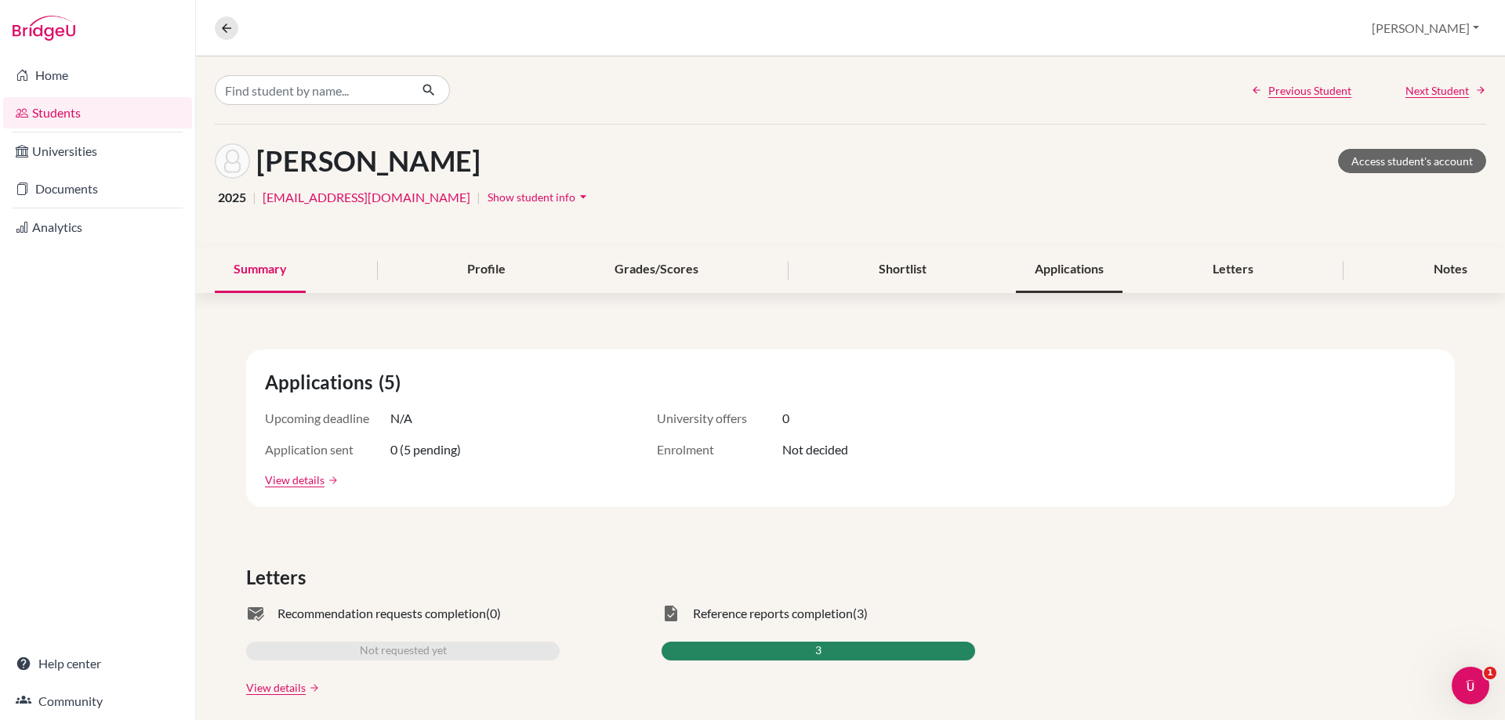
click at [1058, 271] on div "Applications" at bounding box center [1069, 270] width 107 height 46
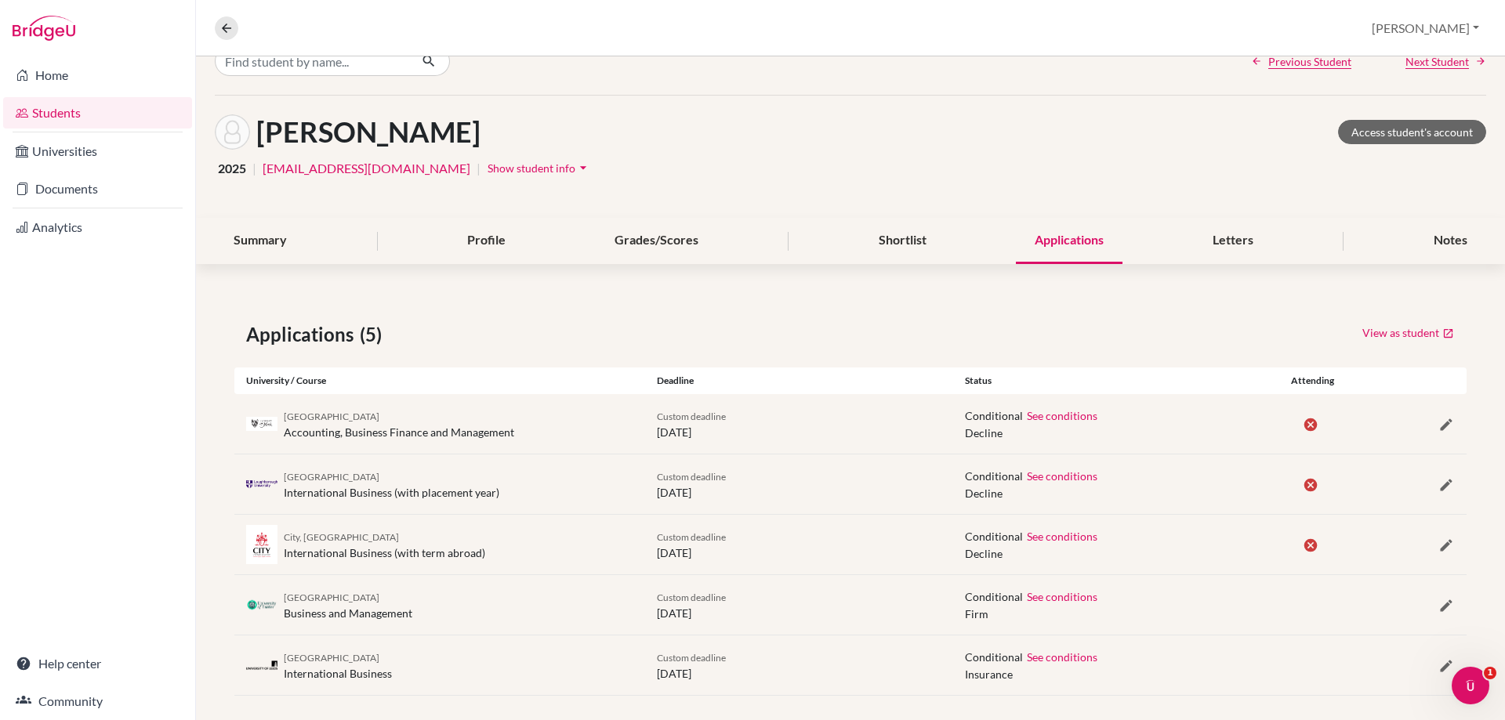
scroll to position [42, 0]
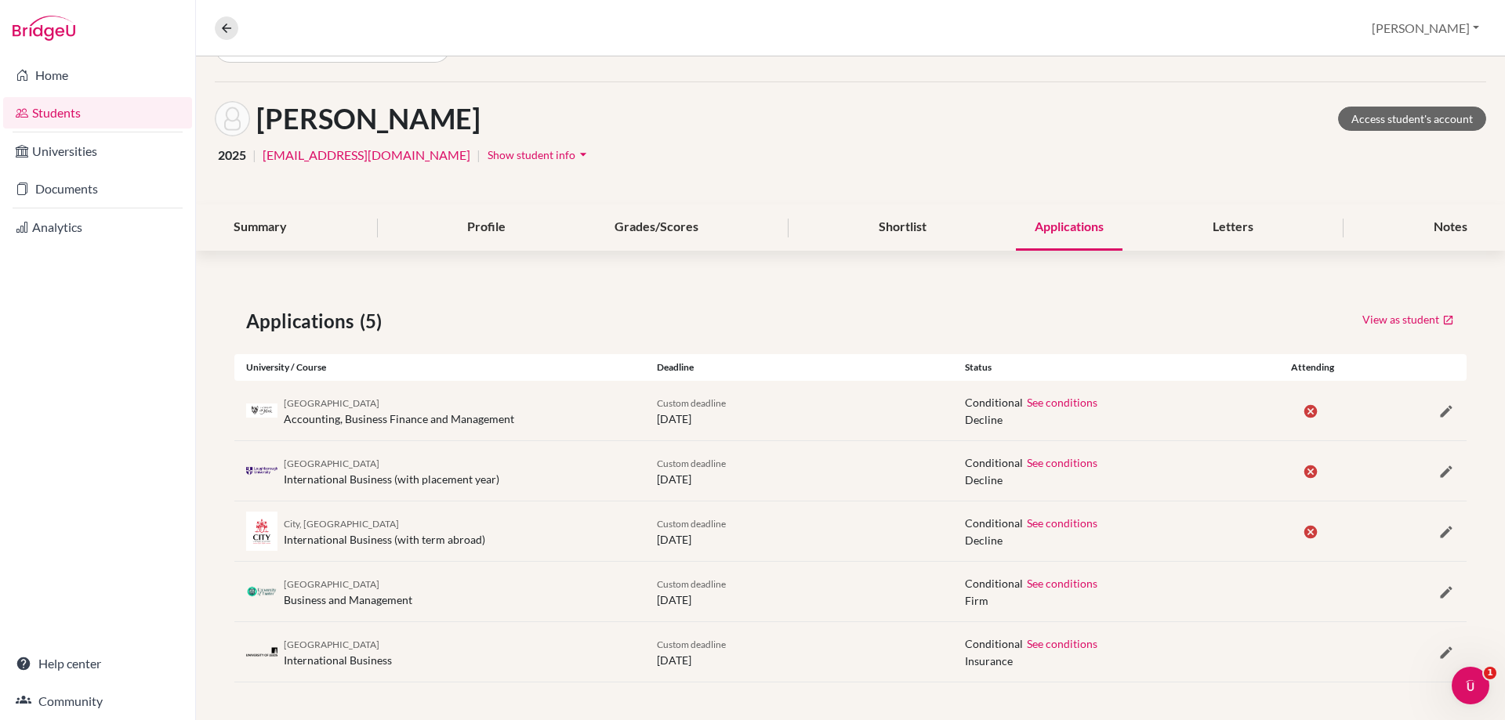
click at [1424, 583] on div at bounding box center [1415, 591] width 103 height 19
click at [1438, 589] on icon "button" at bounding box center [1446, 593] width 16 height 16
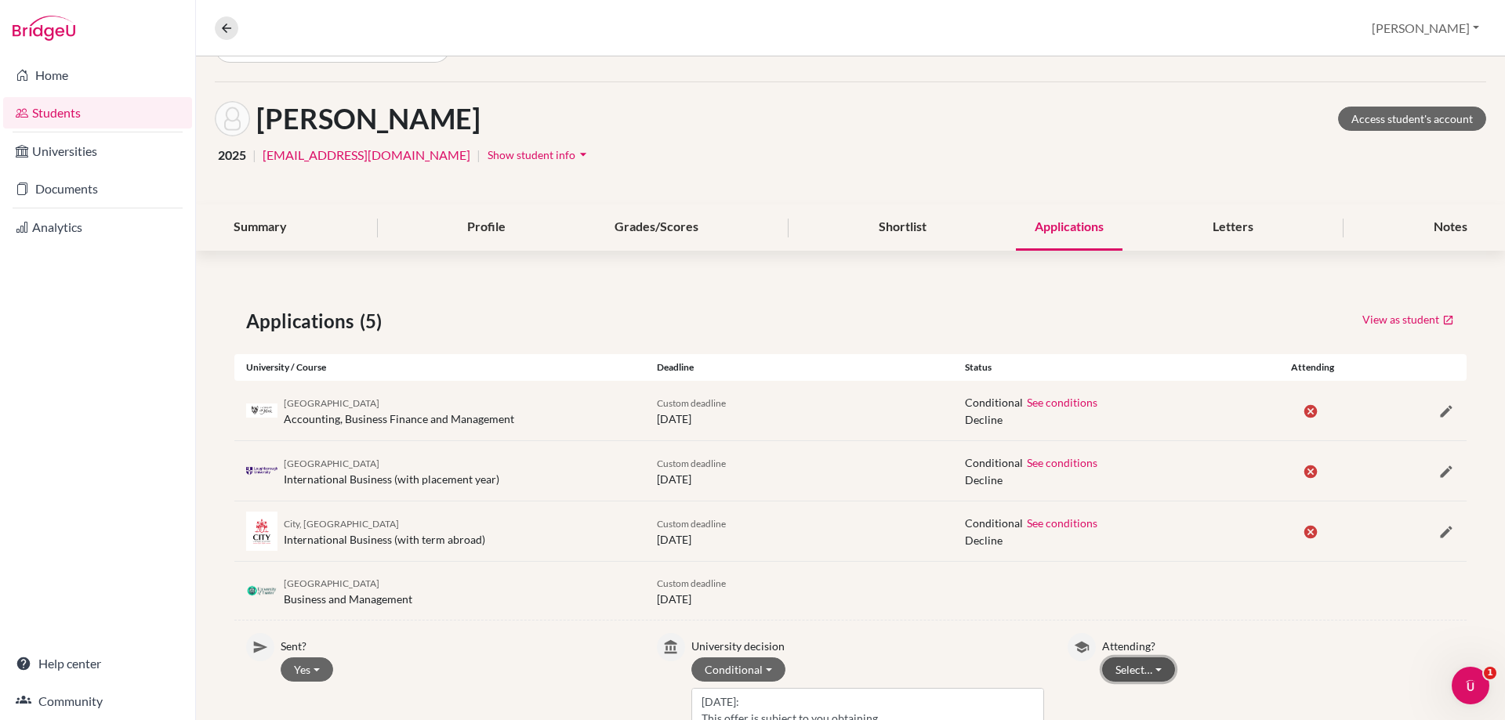
click at [1146, 666] on button "Select…" at bounding box center [1138, 669] width 73 height 24
click at [1141, 625] on button "Attending" at bounding box center [1165, 637] width 124 height 25
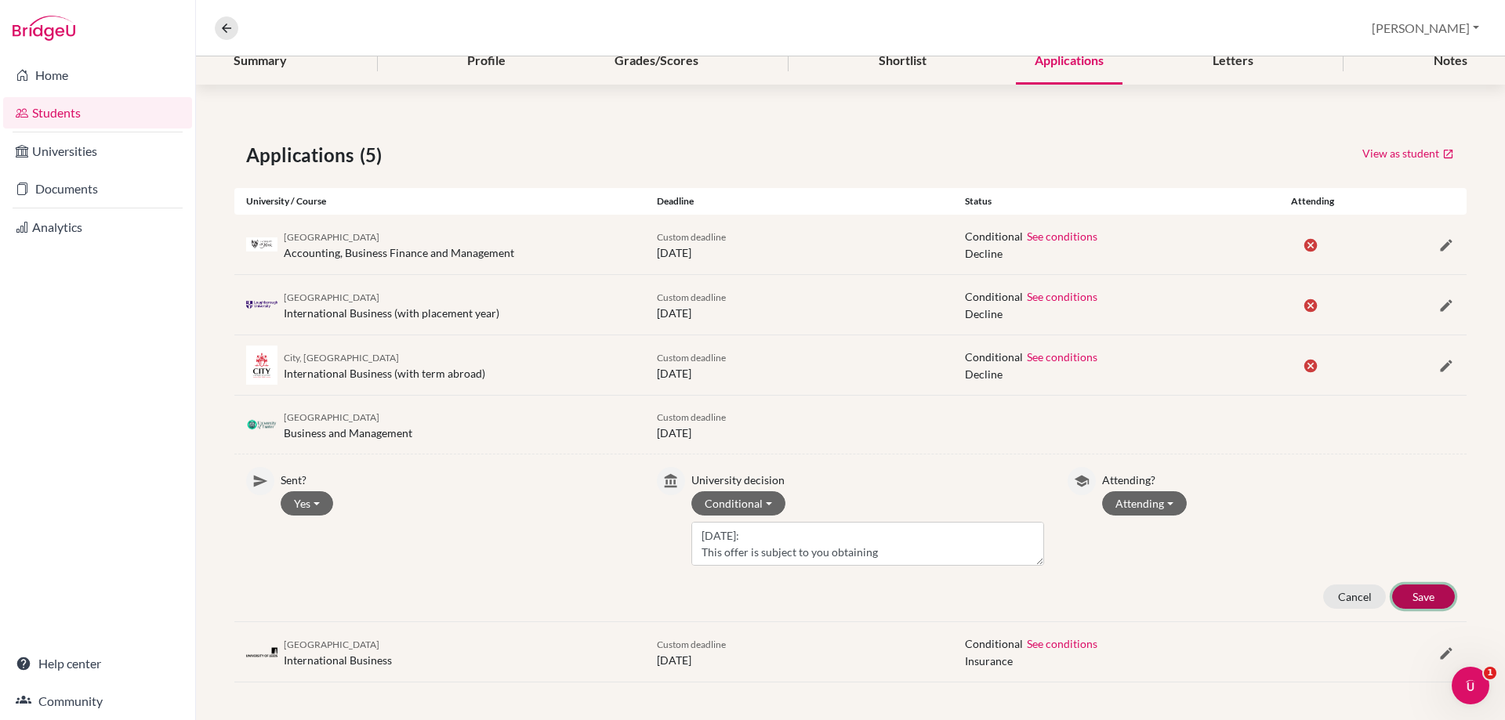
click at [1407, 602] on button "Save" at bounding box center [1423, 597] width 63 height 24
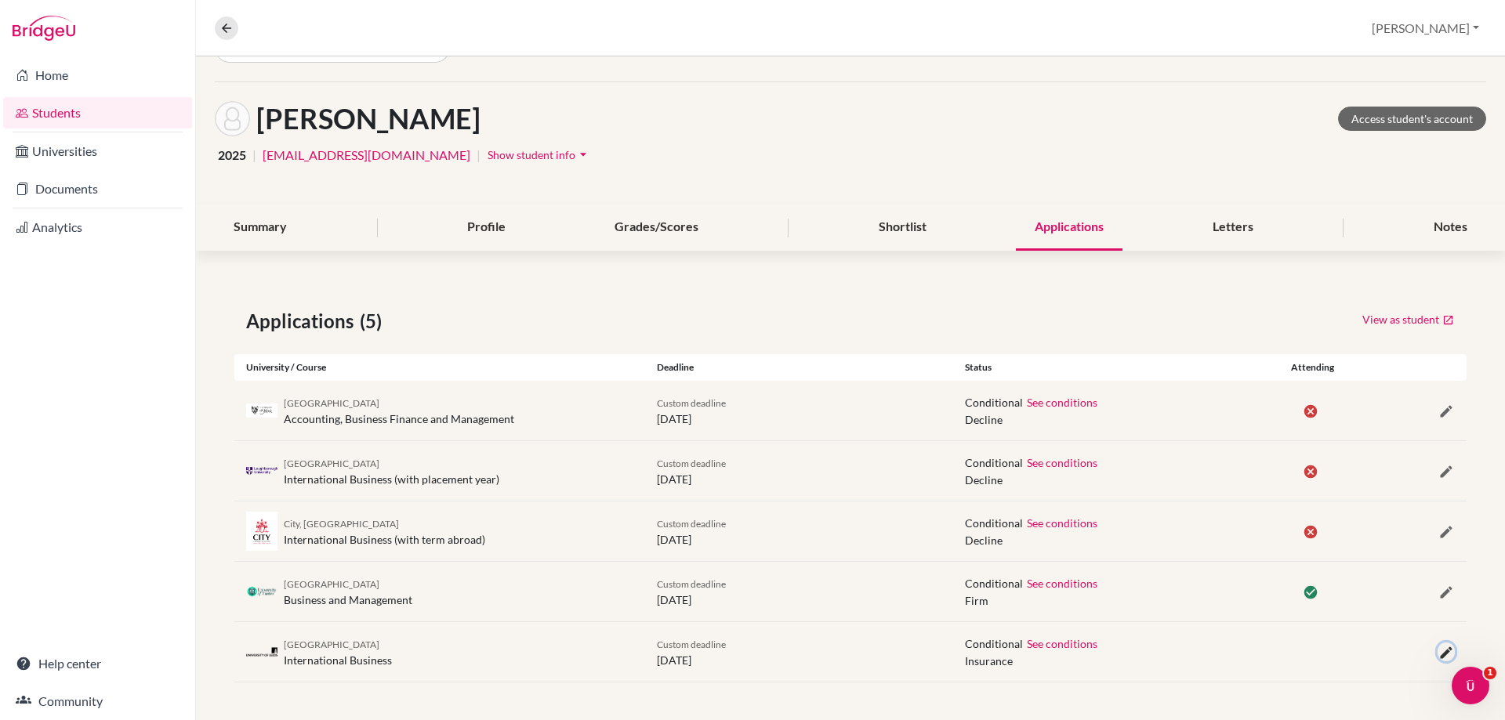
click at [1438, 656] on icon "button" at bounding box center [1446, 653] width 16 height 16
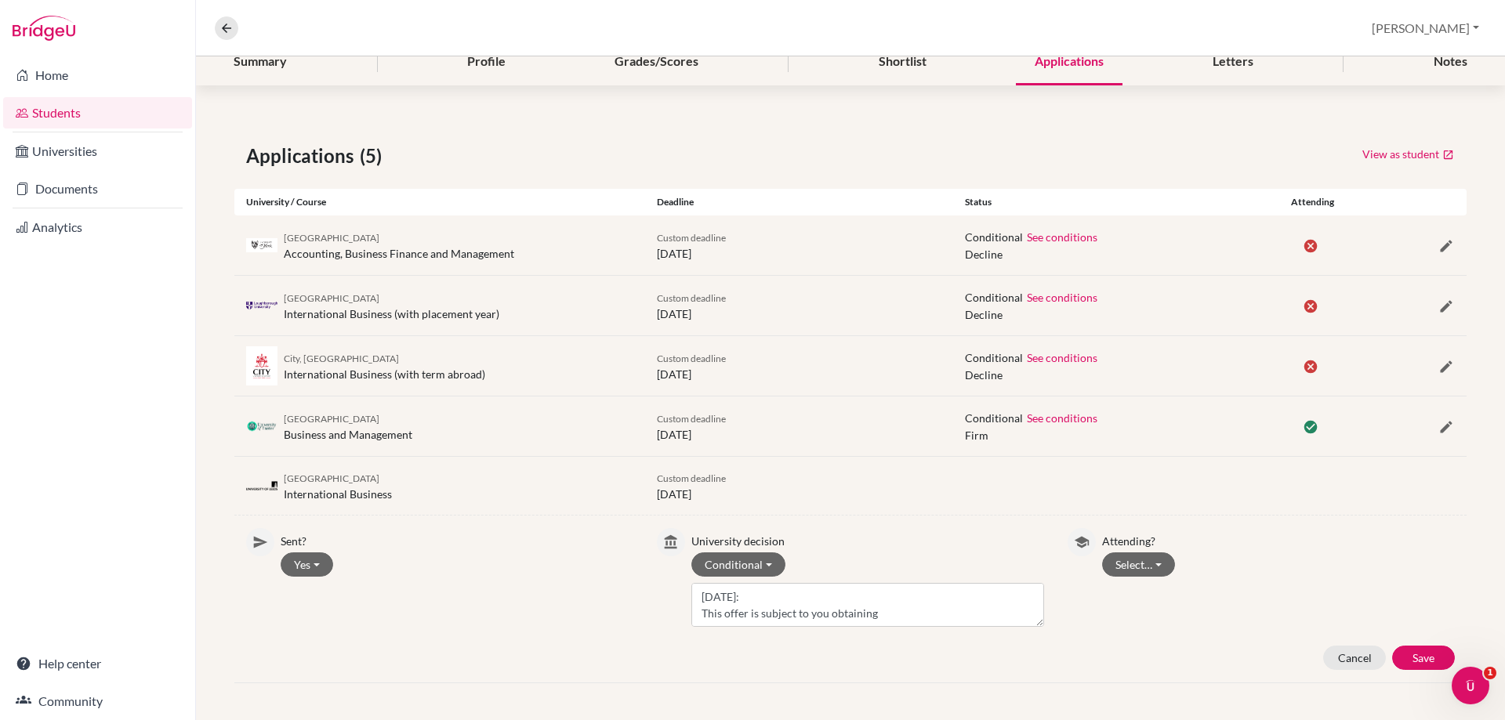
scroll to position [208, 0]
click at [1118, 568] on button "Select…" at bounding box center [1138, 564] width 73 height 24
click at [1122, 621] on button "Not attending" at bounding box center [1165, 622] width 124 height 25
click at [1413, 654] on button "Save" at bounding box center [1423, 657] width 63 height 24
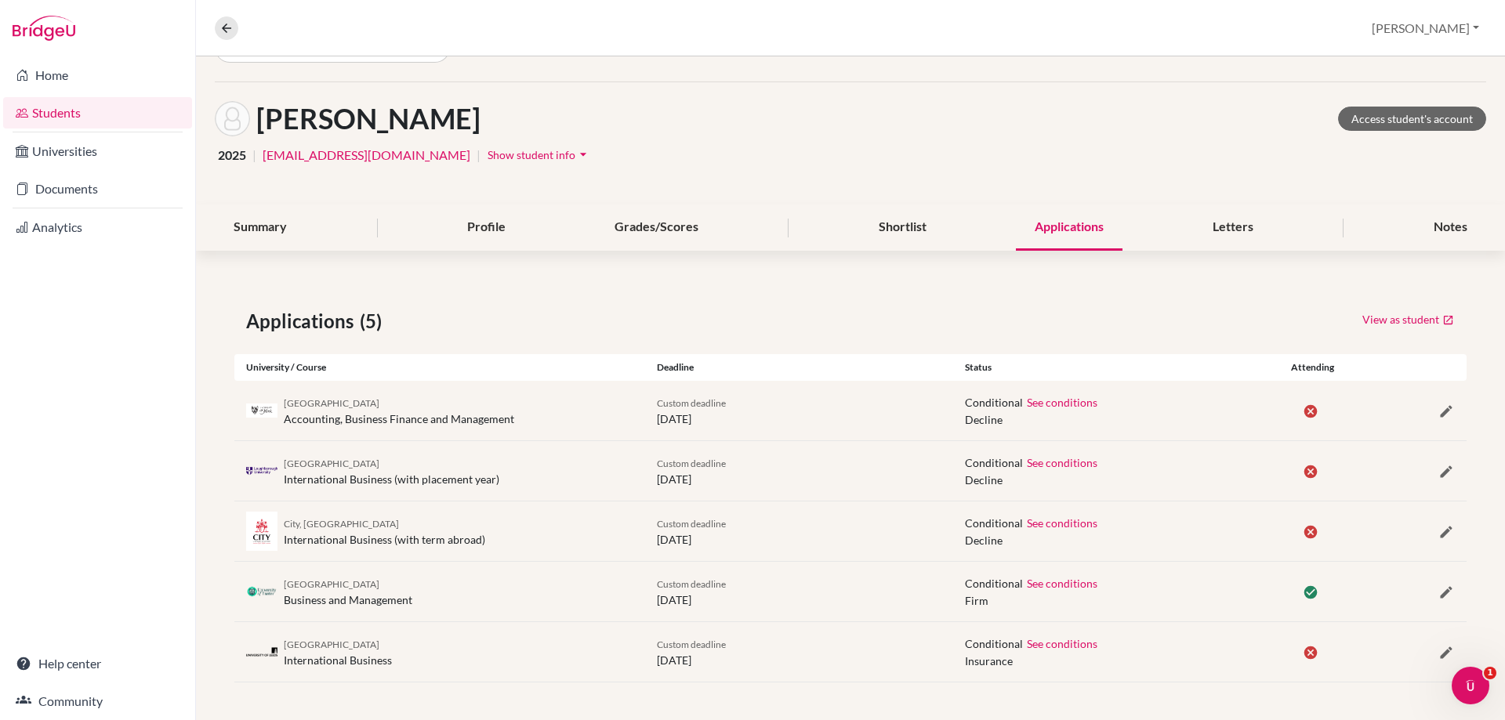
scroll to position [0, 0]
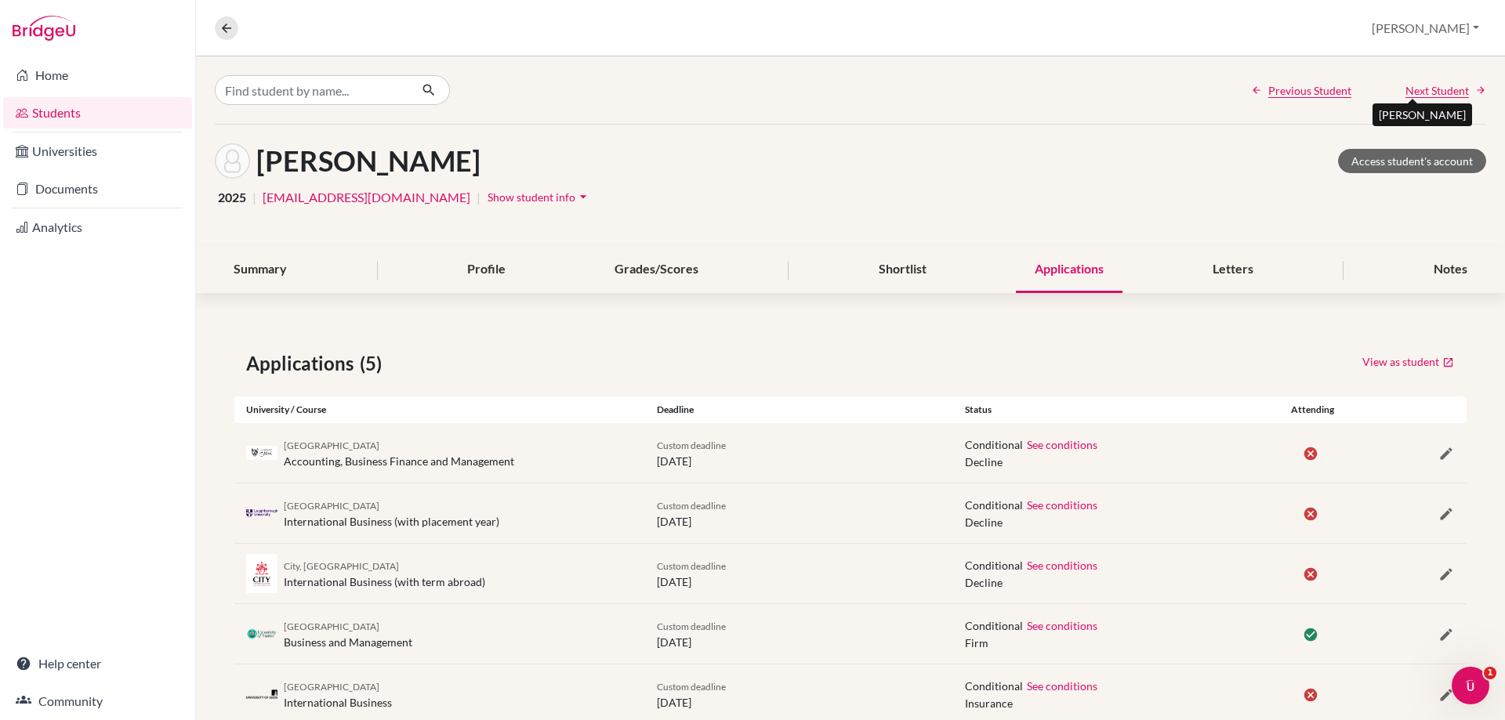
click at [1405, 85] on span "Next Student" at bounding box center [1436, 90] width 63 height 16
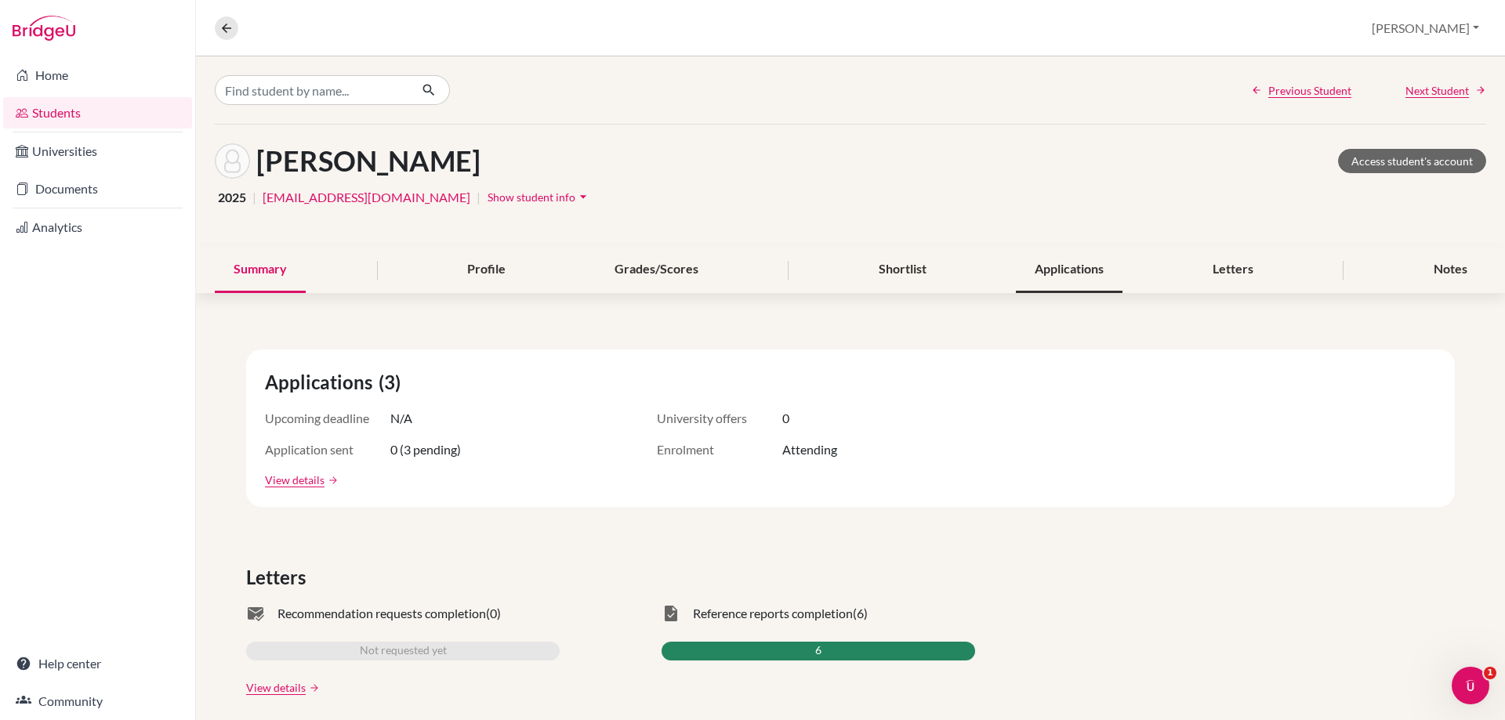
click at [1081, 263] on div "Applications" at bounding box center [1069, 270] width 107 height 46
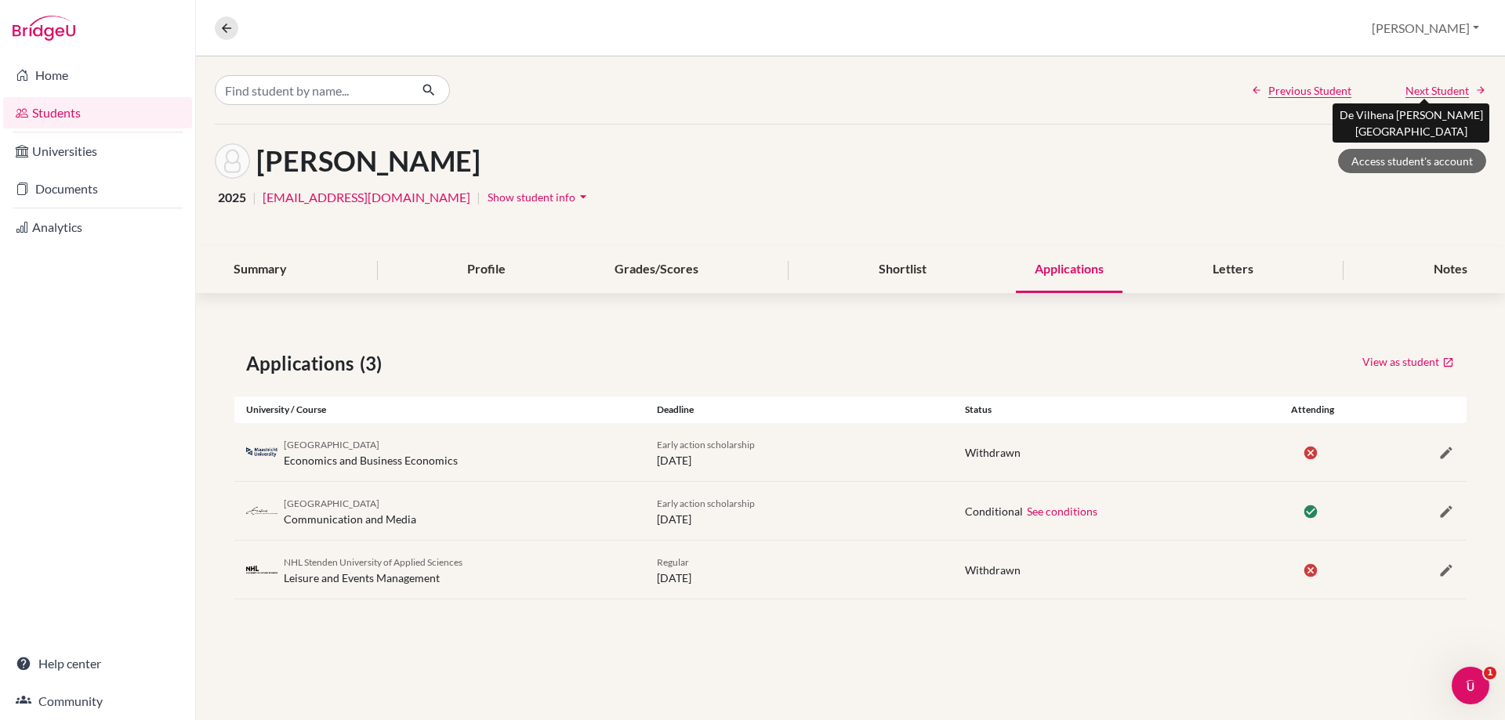
click at [1423, 91] on span "Next Student" at bounding box center [1436, 90] width 63 height 16
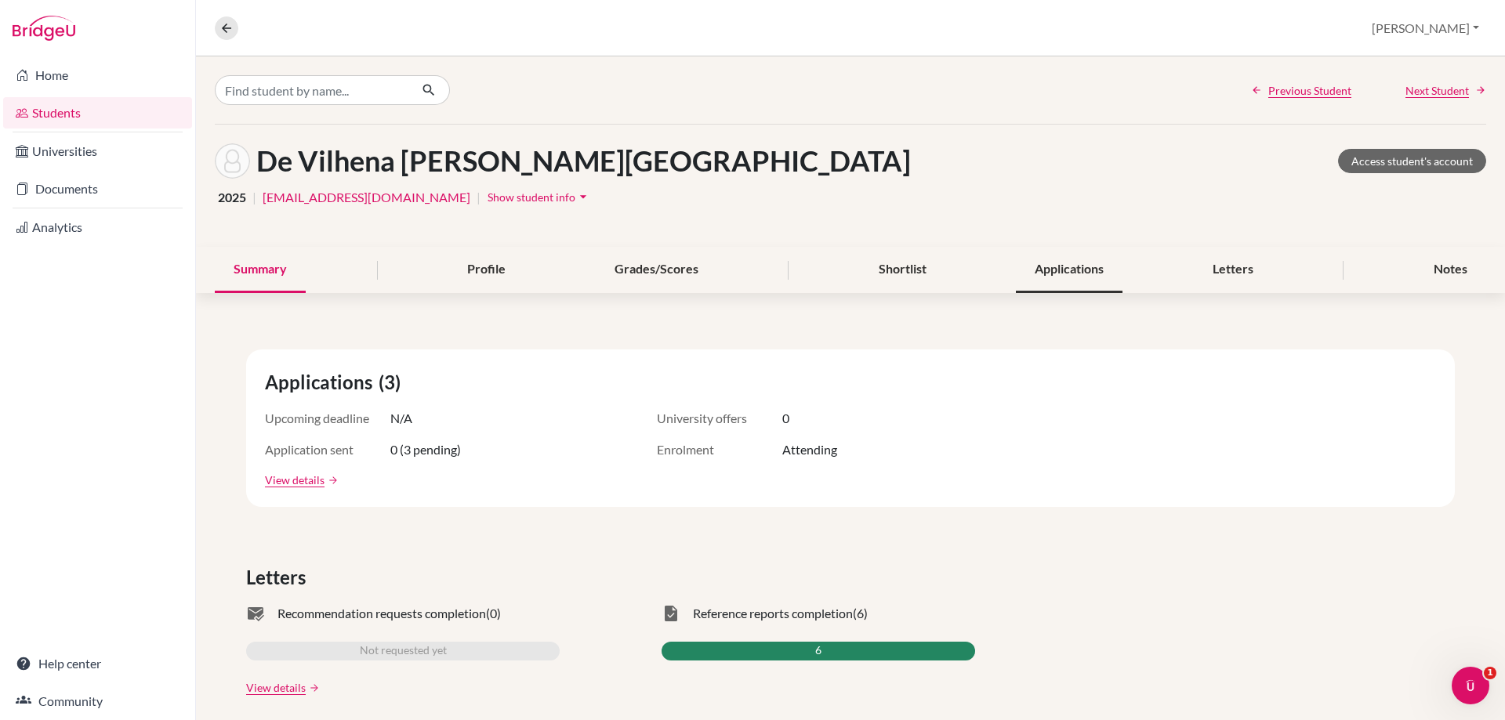
click at [1053, 263] on div "Applications" at bounding box center [1069, 270] width 107 height 46
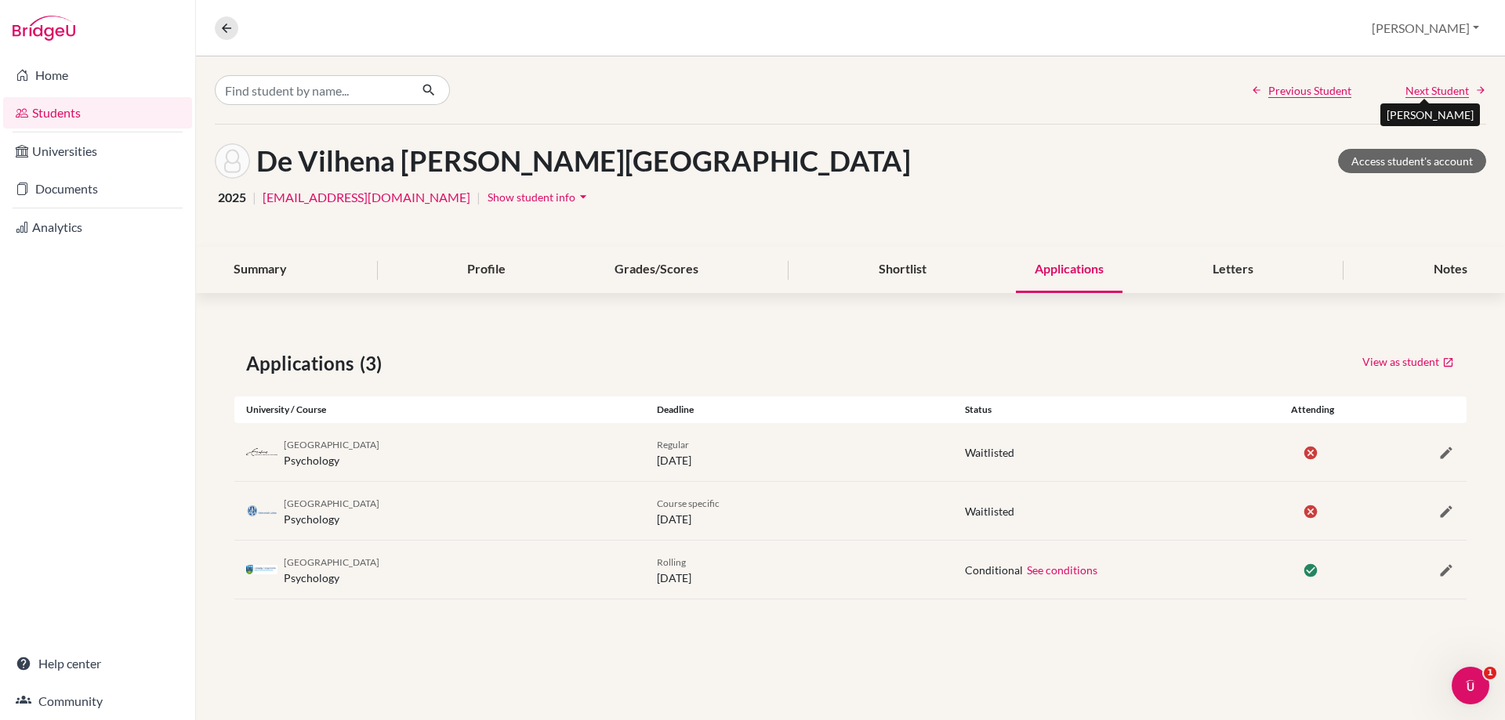
click at [1422, 89] on span "Next Student" at bounding box center [1436, 90] width 63 height 16
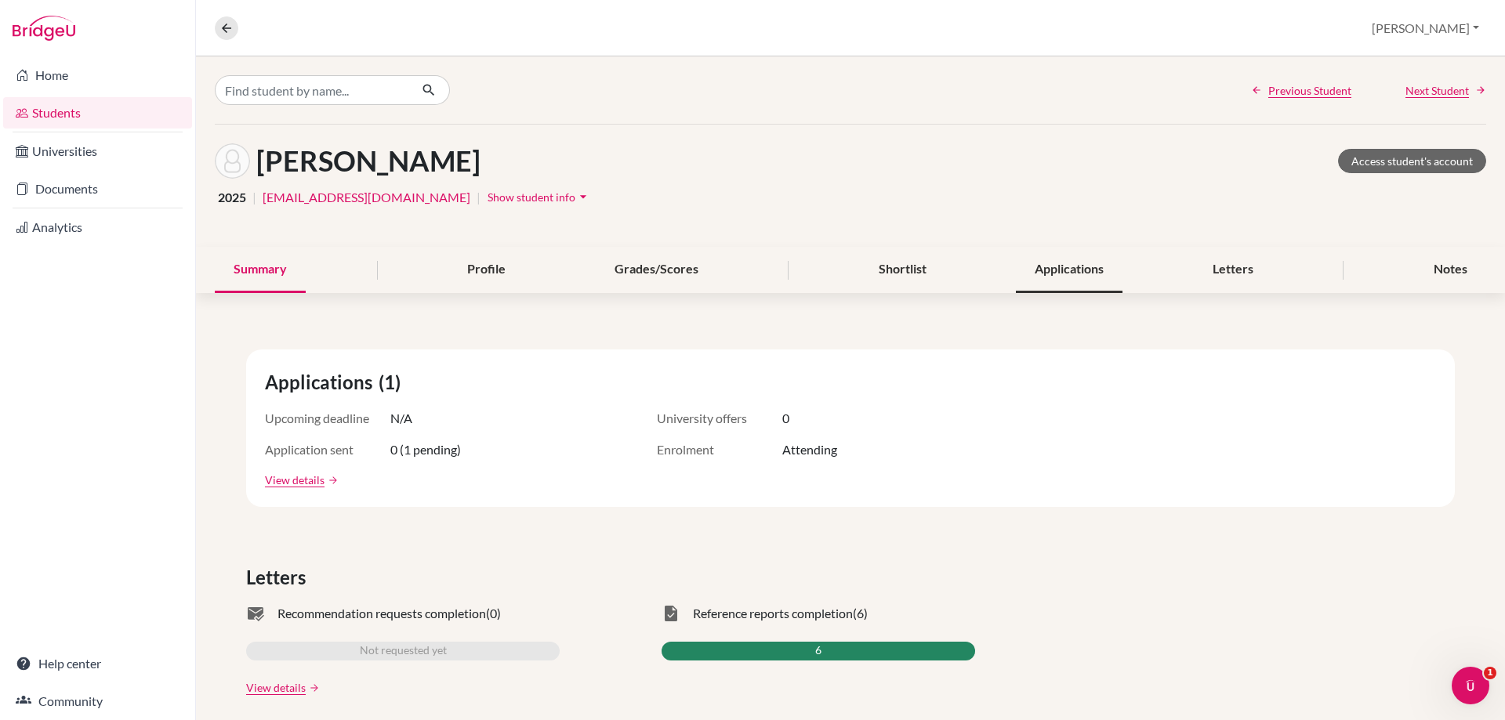
click at [1038, 264] on div "Applications" at bounding box center [1069, 270] width 107 height 46
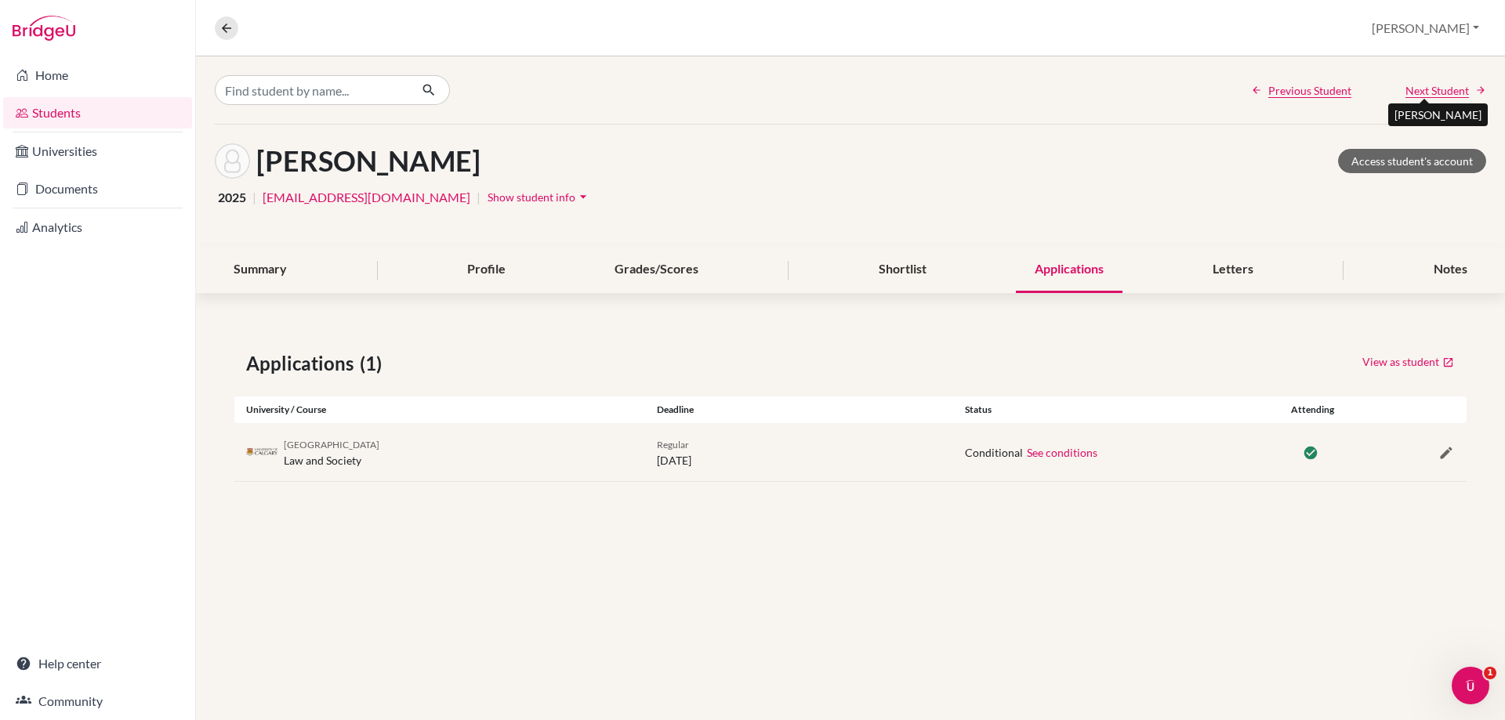
click at [1422, 86] on span "Next Student" at bounding box center [1436, 90] width 63 height 16
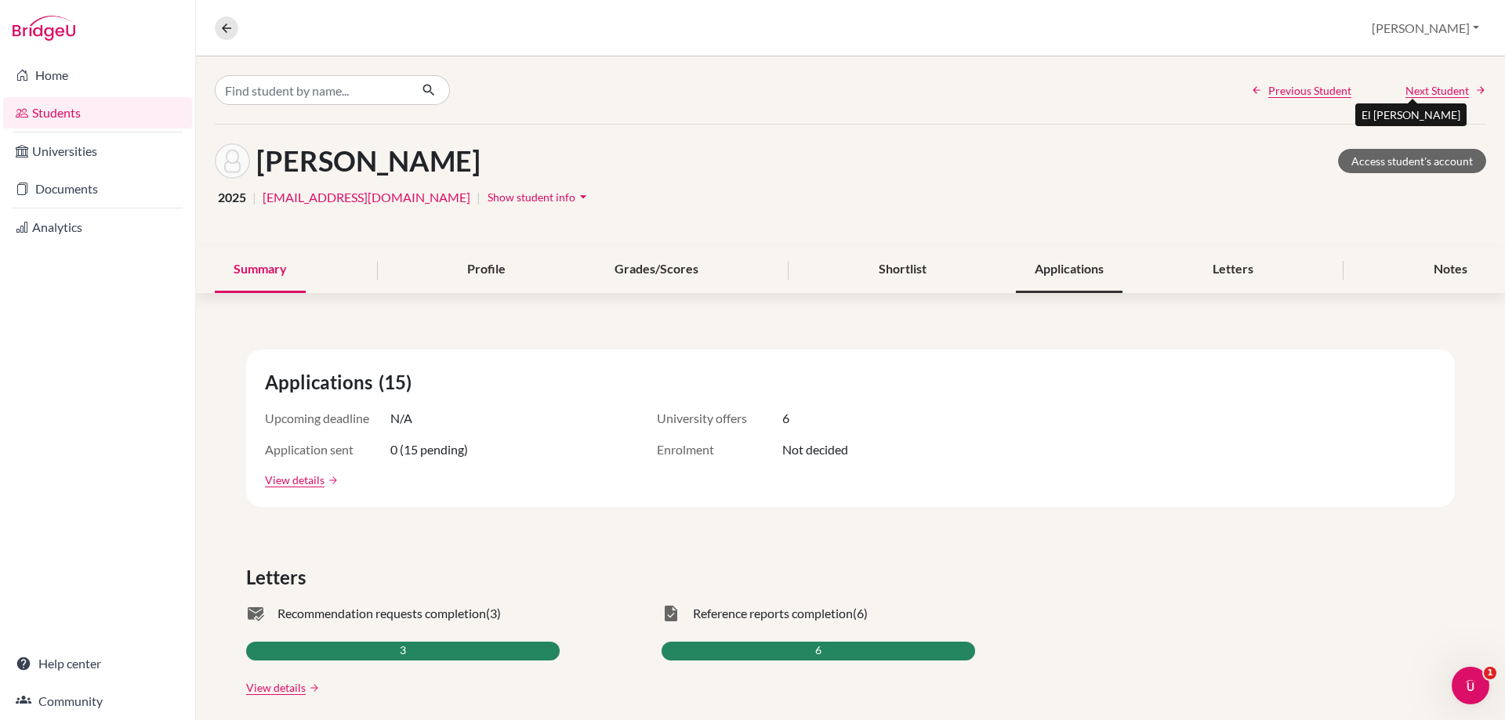
click at [1078, 281] on div "Applications" at bounding box center [1069, 270] width 107 height 46
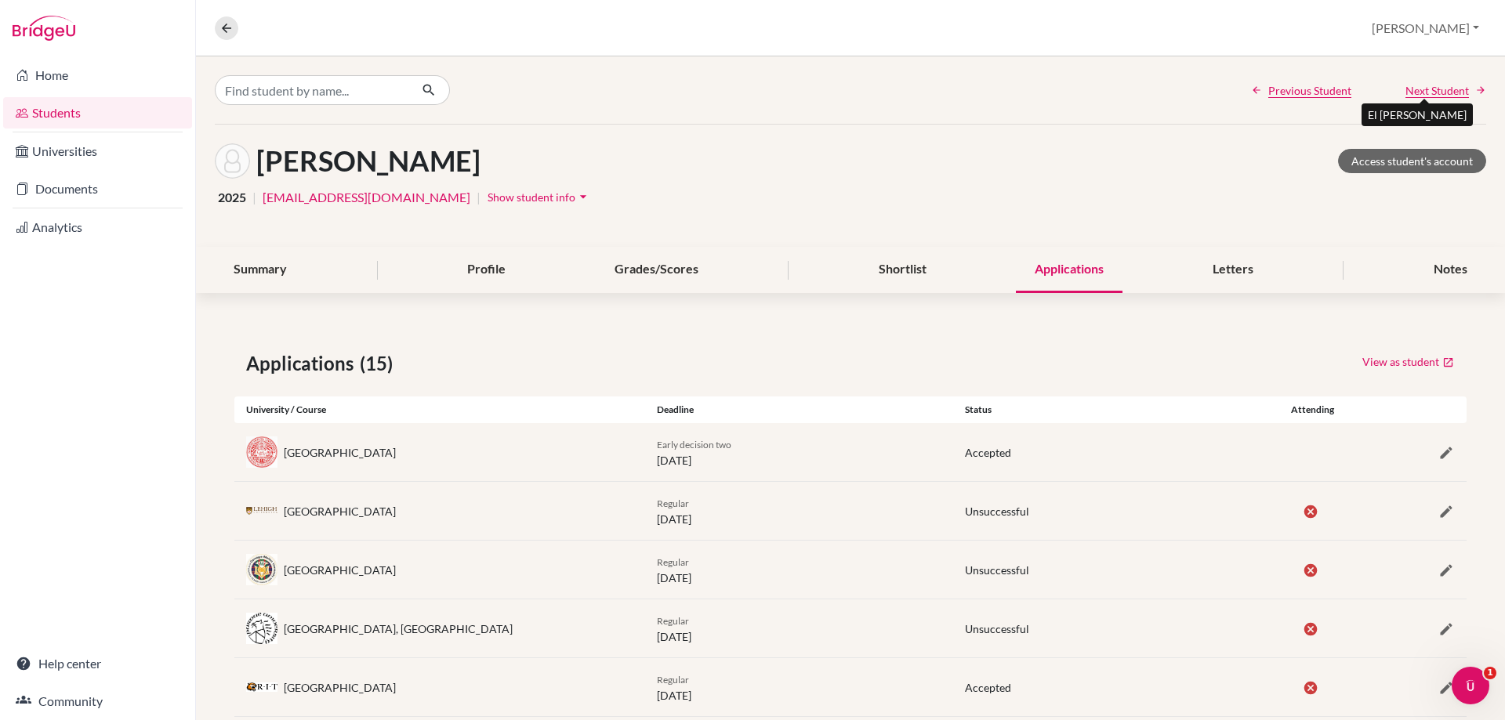
click at [1423, 89] on span "Next Student" at bounding box center [1436, 90] width 63 height 16
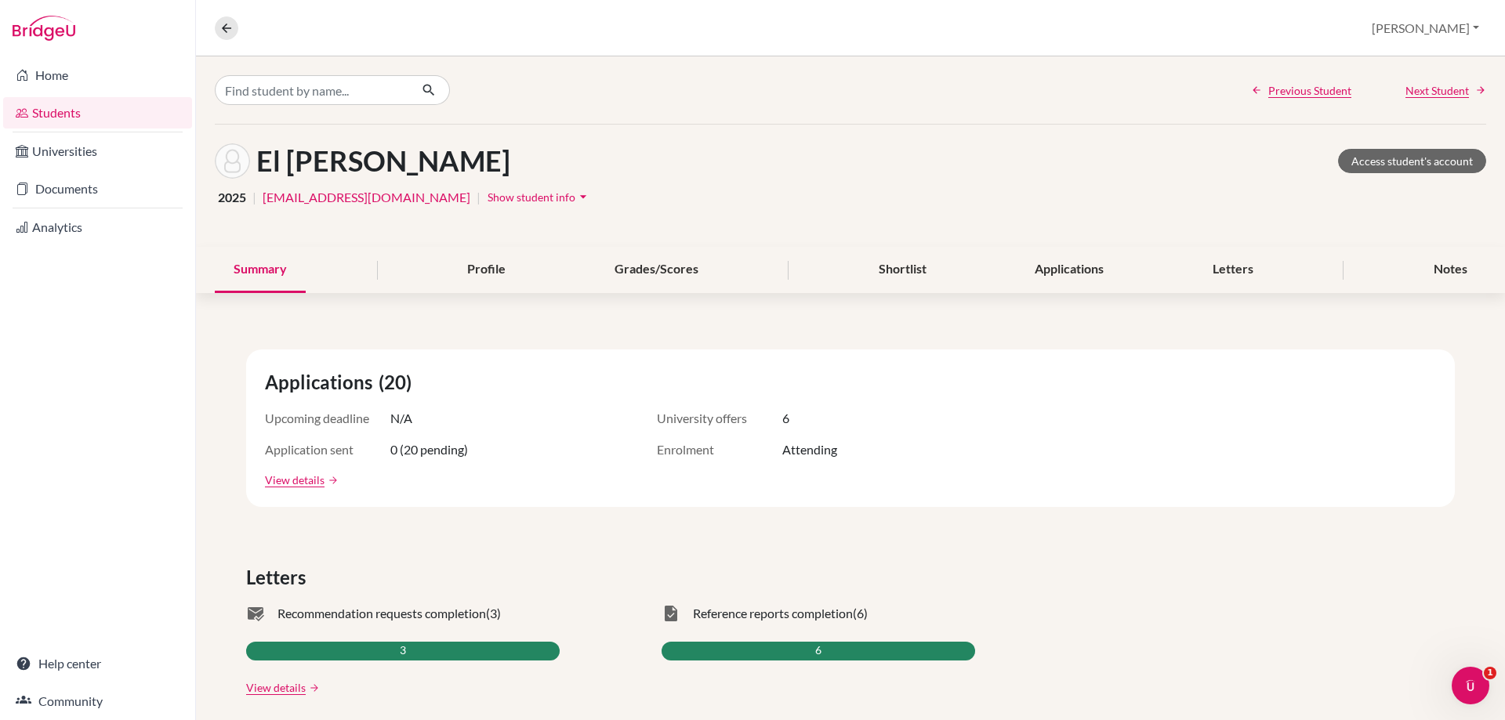
click at [1116, 278] on div "Summary Profile Grades/Scores Shortlist Applications Letters Notes" at bounding box center [850, 270] width 1271 height 46
click at [1079, 271] on div "Applications" at bounding box center [1069, 270] width 107 height 46
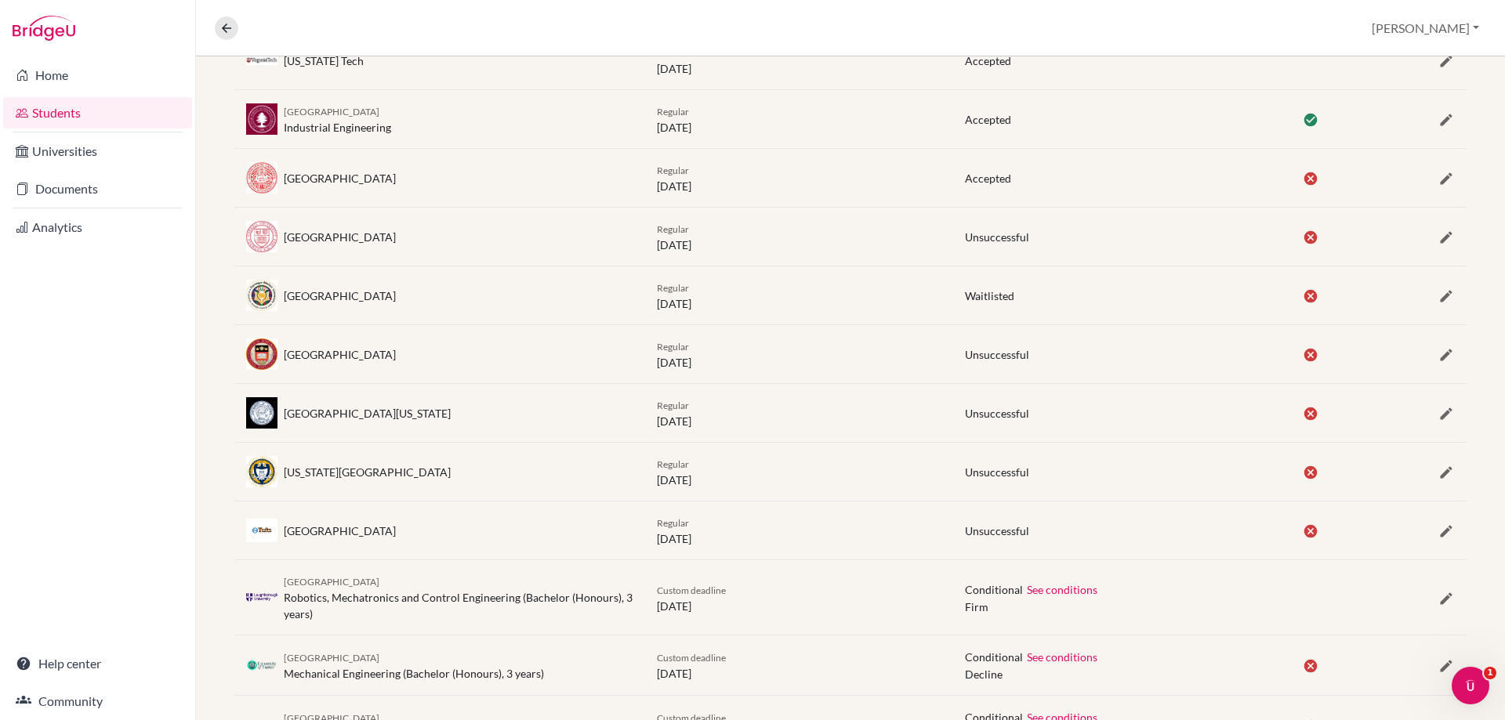
scroll to position [939, 0]
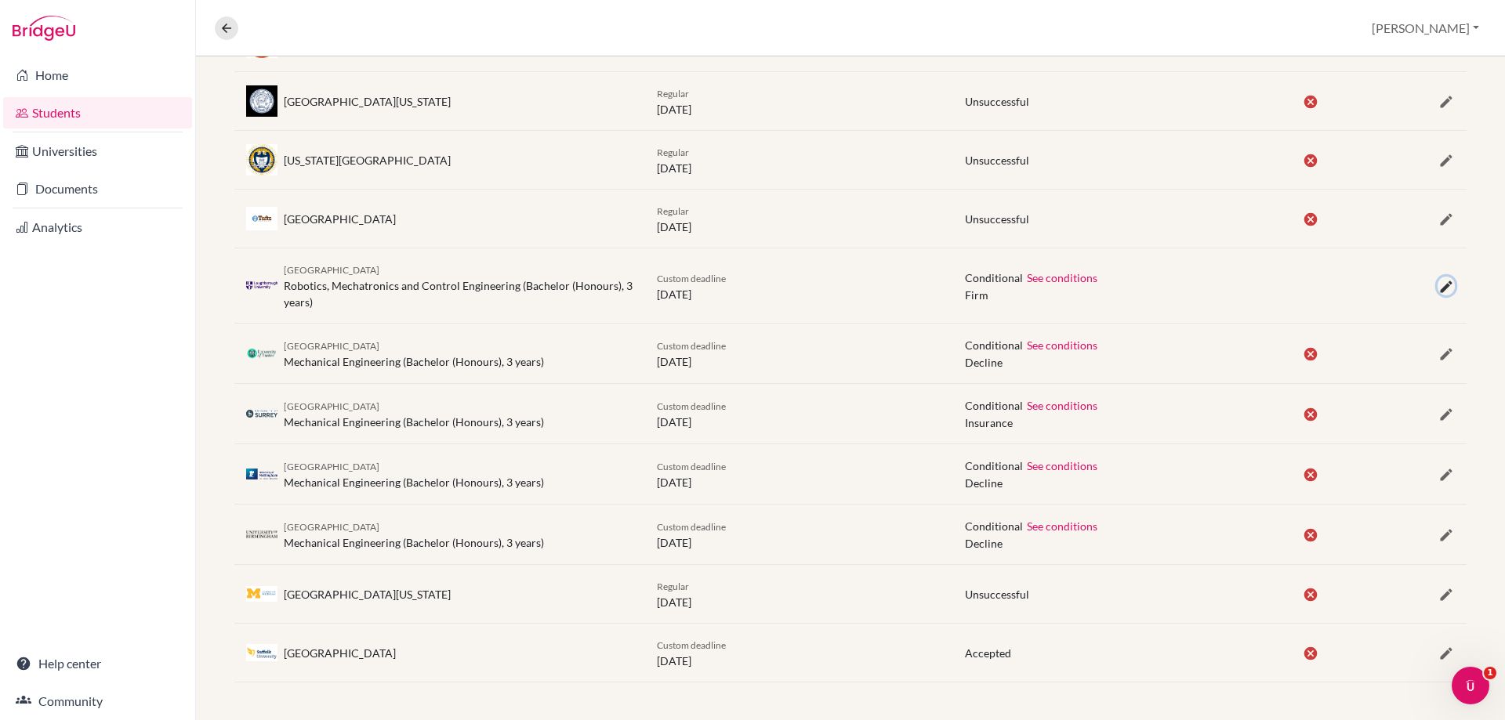
click at [1437, 286] on button "button" at bounding box center [1445, 286] width 17 height 19
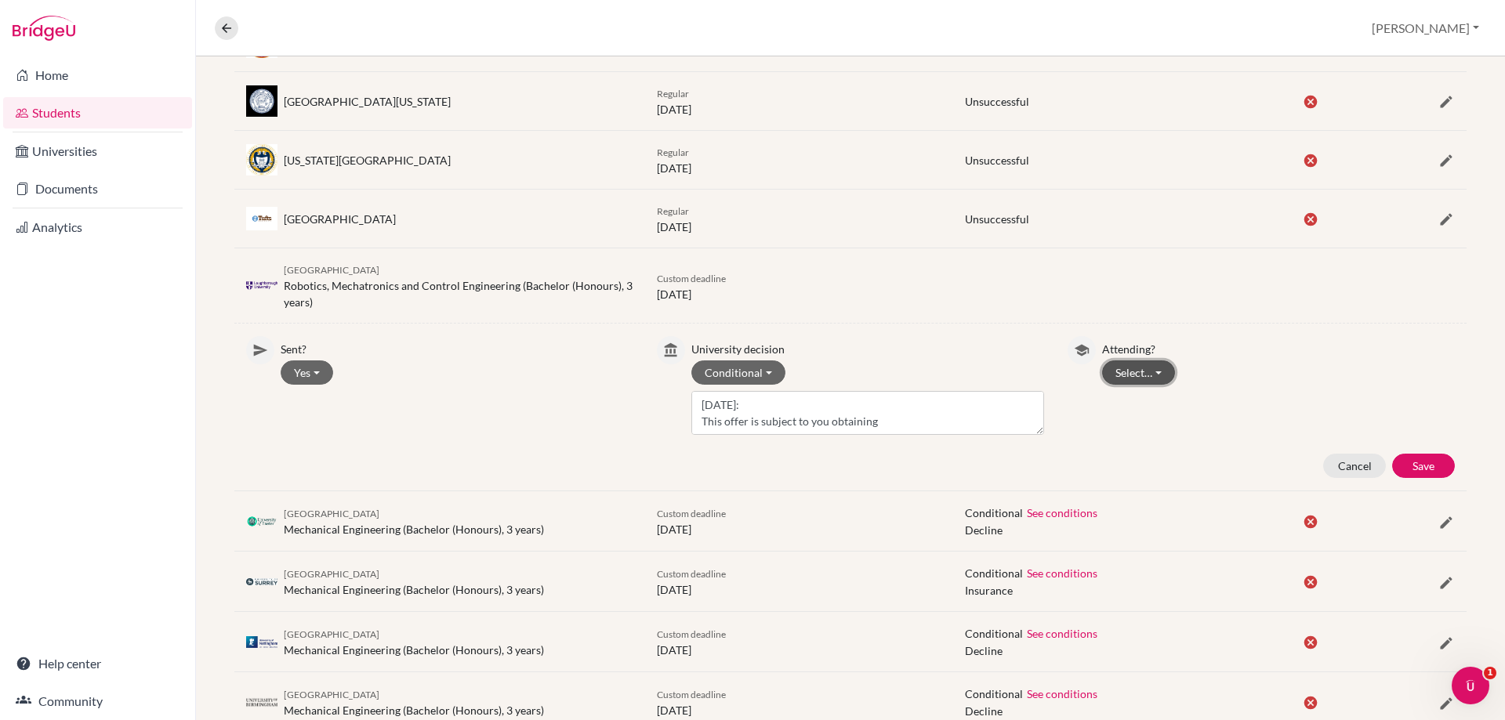
click at [1109, 374] on button "Select…" at bounding box center [1138, 372] width 73 height 24
click at [1115, 421] on button "Not attending" at bounding box center [1165, 430] width 124 height 25
click at [1413, 469] on button "Save" at bounding box center [1423, 466] width 63 height 24
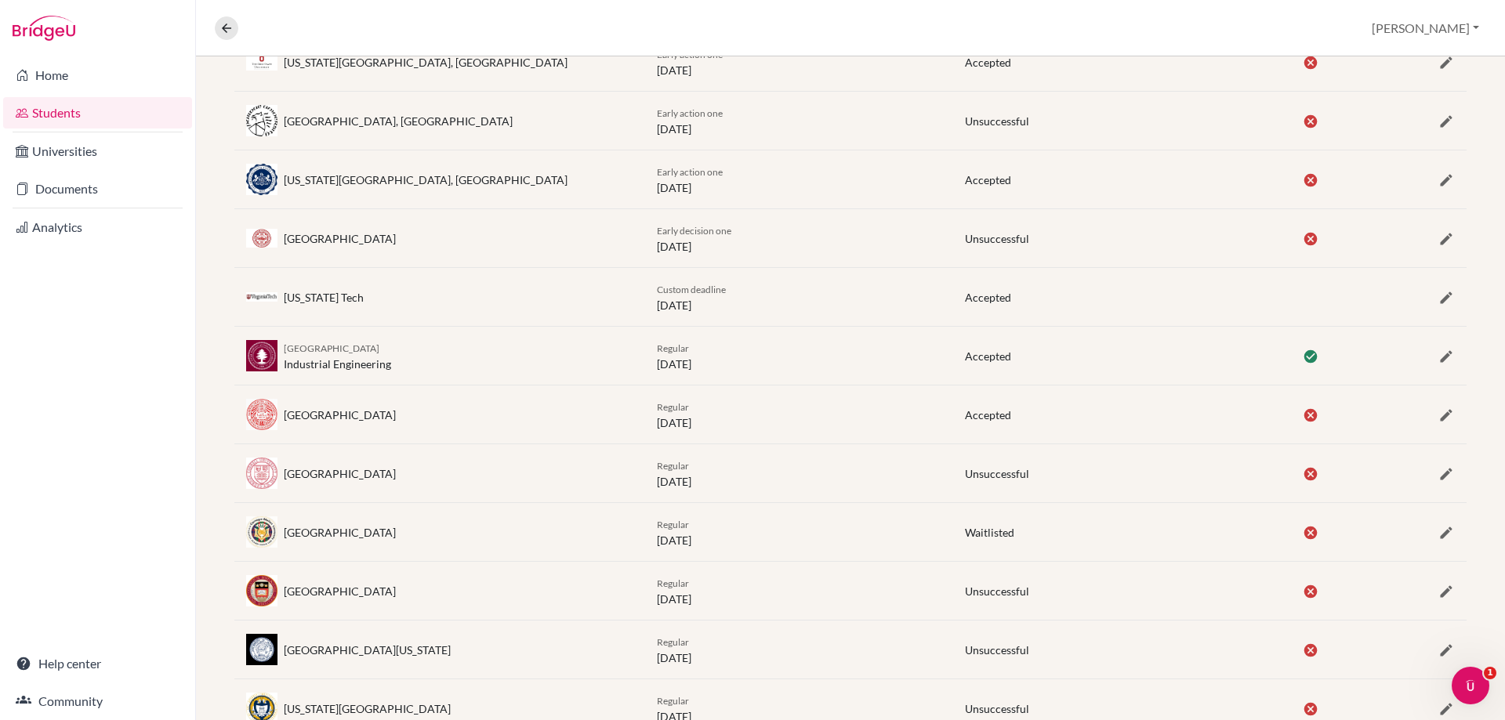
scroll to position [312, 0]
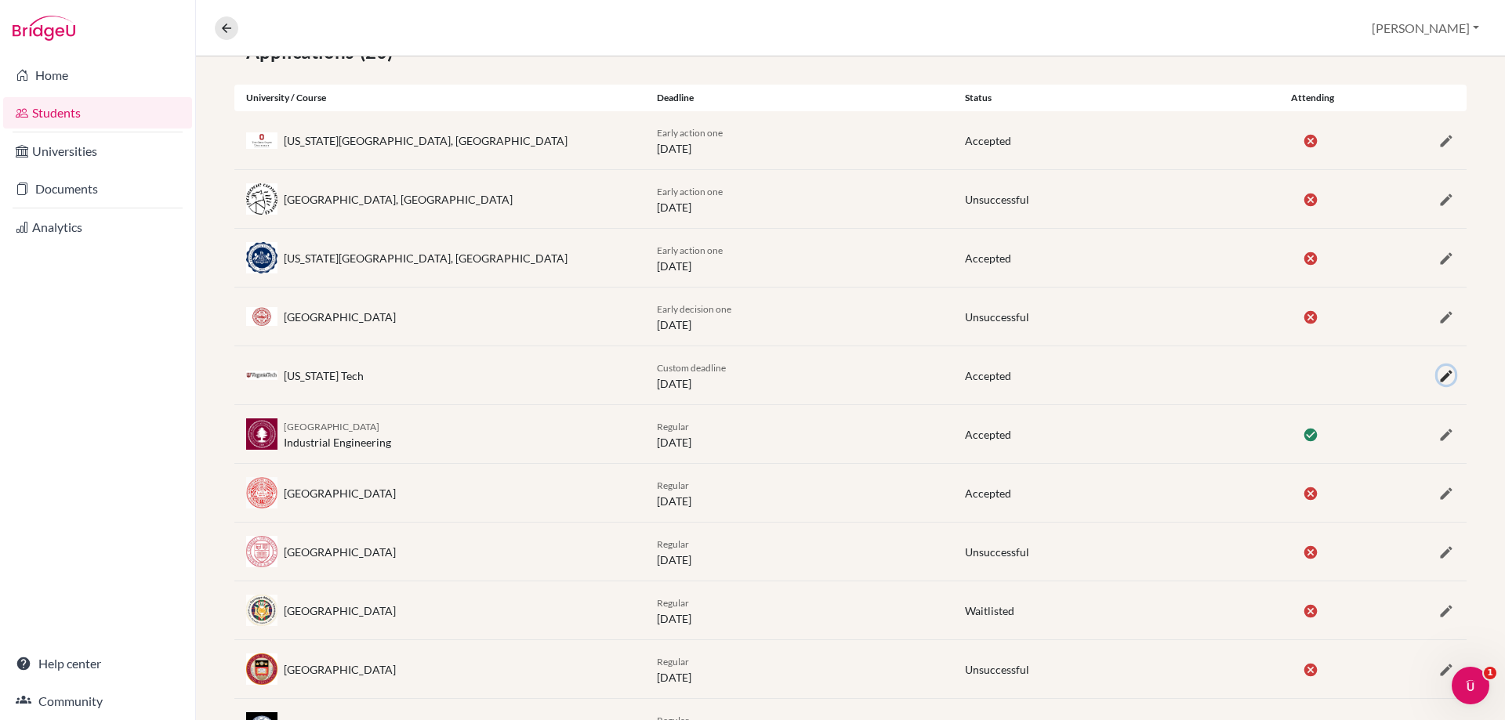
click at [1438, 376] on icon "button" at bounding box center [1446, 376] width 16 height 16
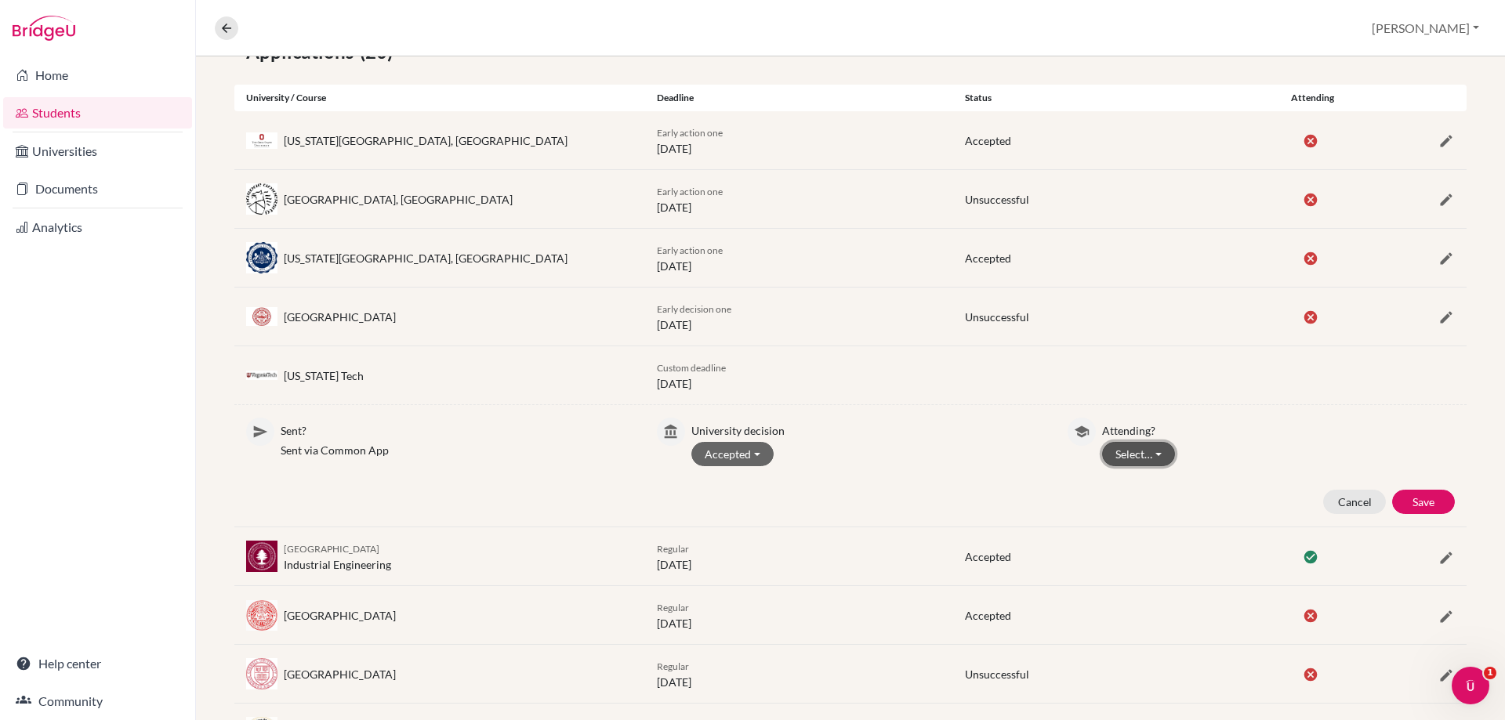
click at [1116, 455] on button "Select…" at bounding box center [1138, 454] width 73 height 24
click at [1128, 509] on button "Not attending" at bounding box center [1165, 512] width 124 height 25
click at [1439, 505] on button "Save" at bounding box center [1423, 502] width 63 height 24
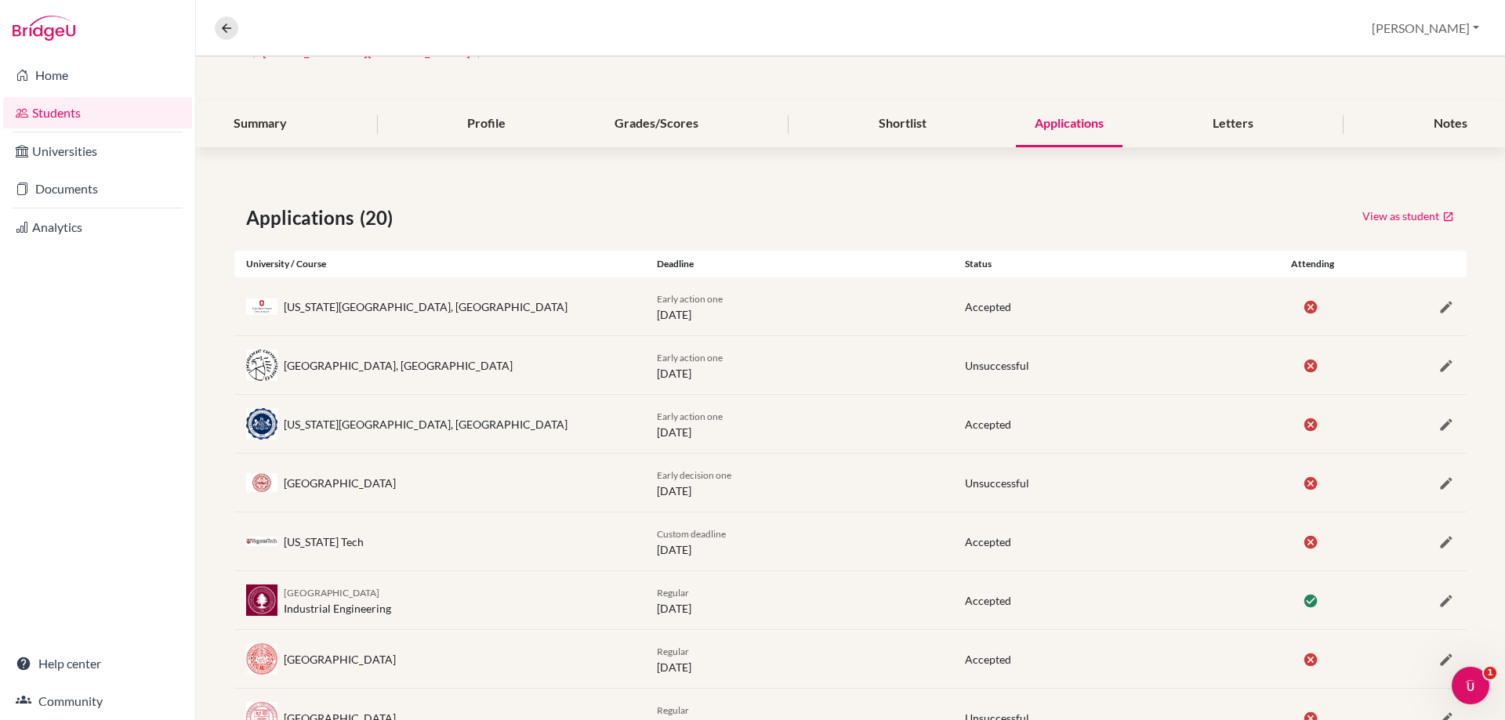
scroll to position [0, 0]
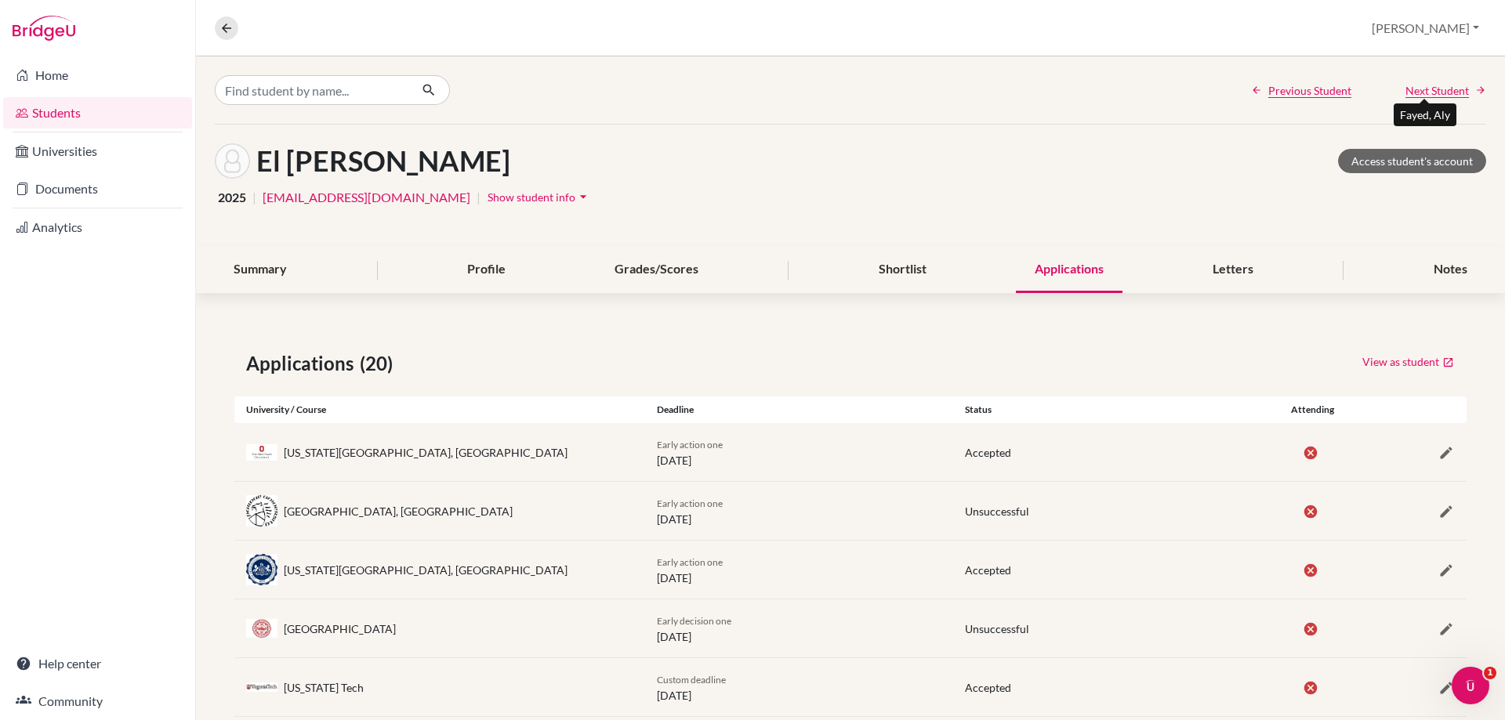
click at [1405, 96] on span "Next Student" at bounding box center [1436, 90] width 63 height 16
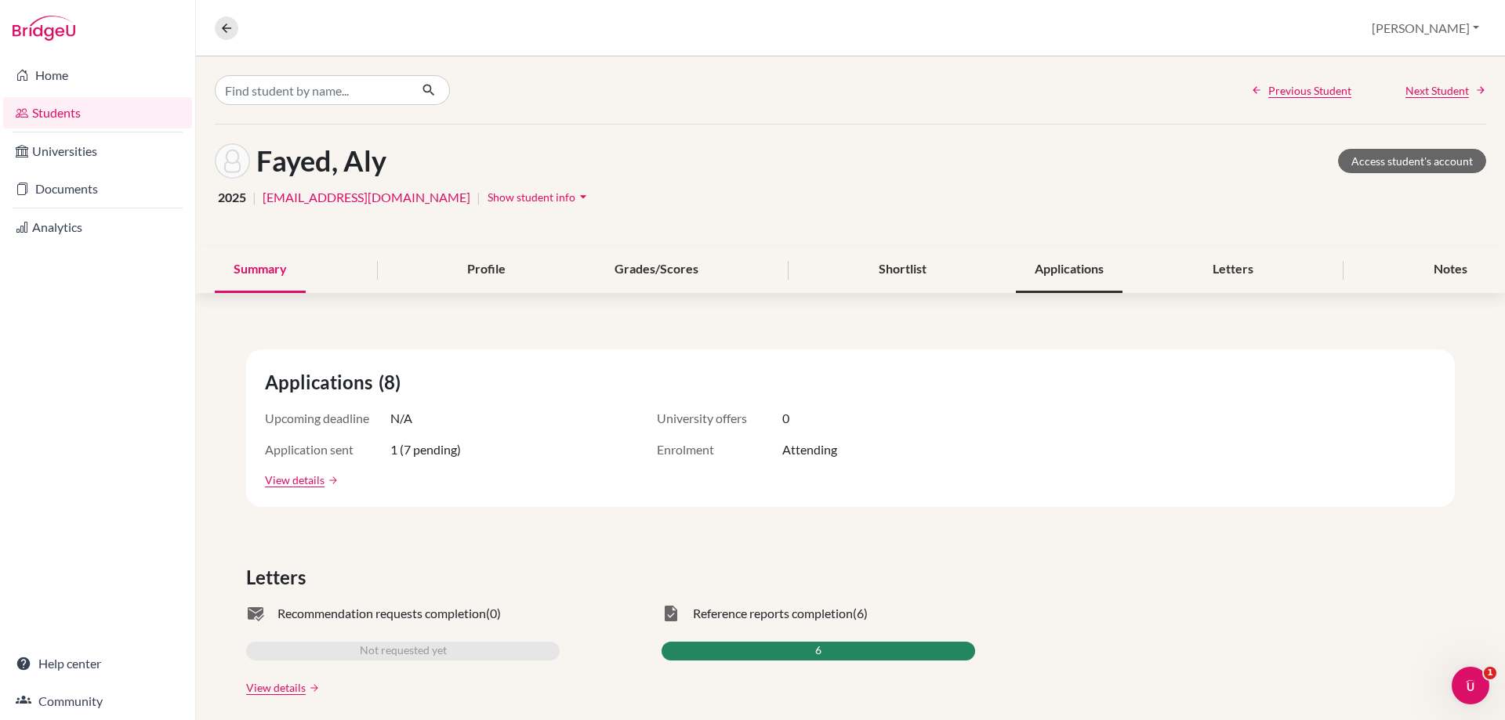
click at [1049, 268] on div "Applications" at bounding box center [1069, 270] width 107 height 46
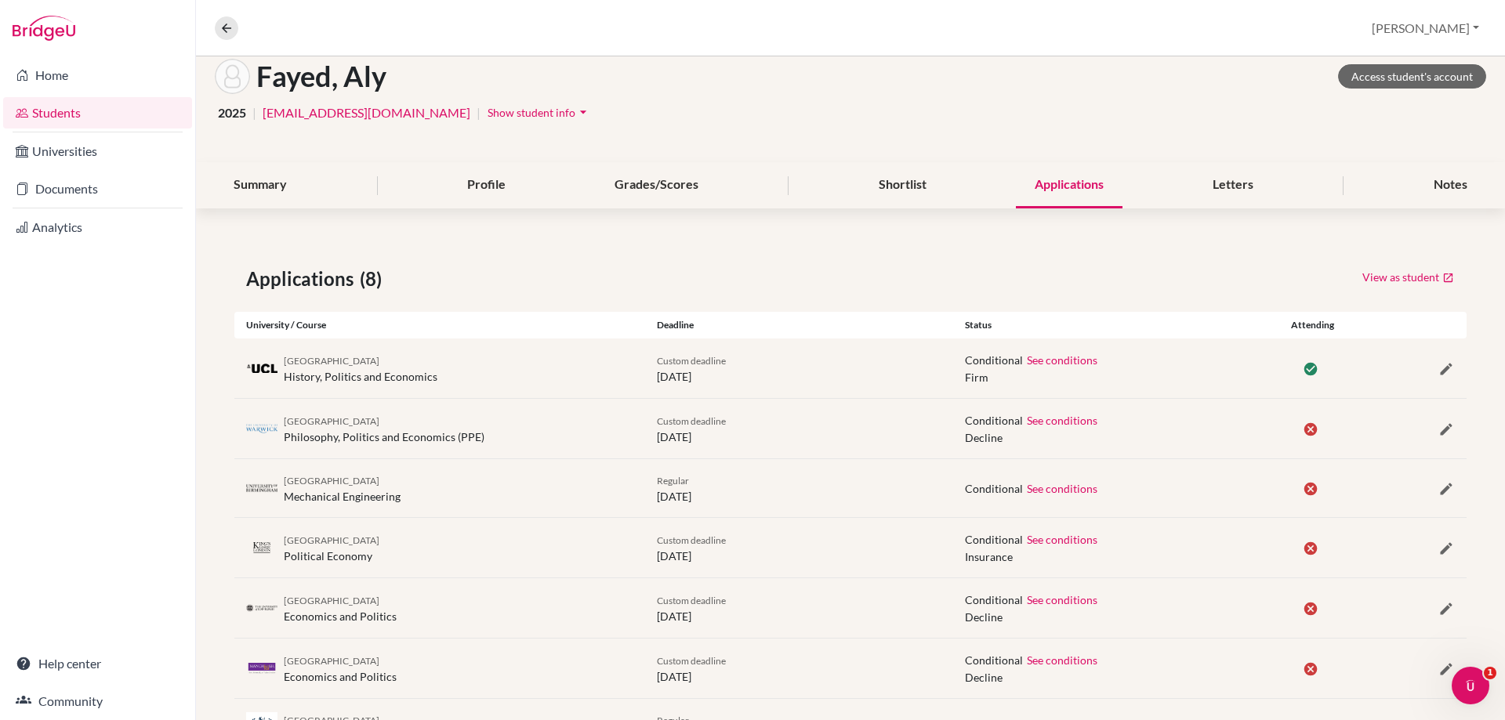
scroll to position [219, 0]
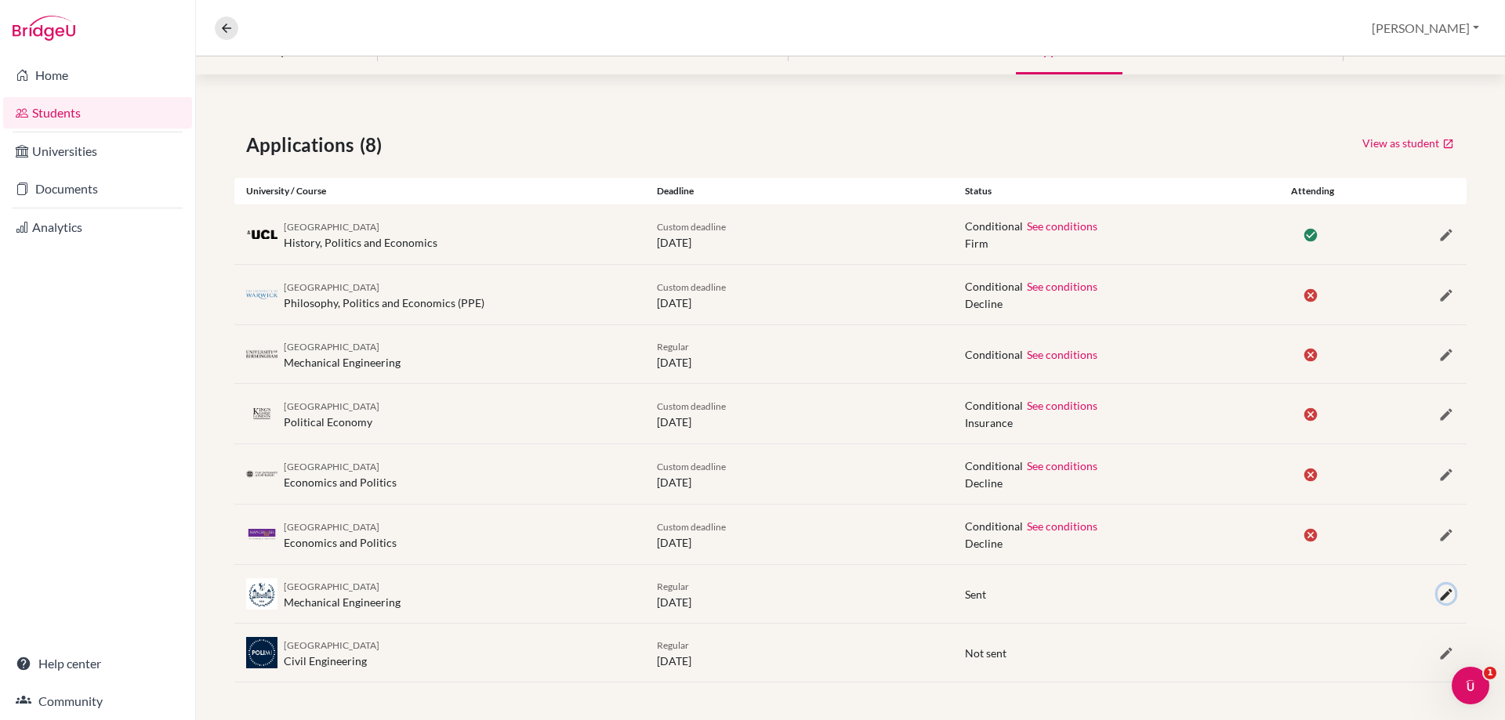
click at [1438, 599] on icon "button" at bounding box center [1446, 595] width 16 height 16
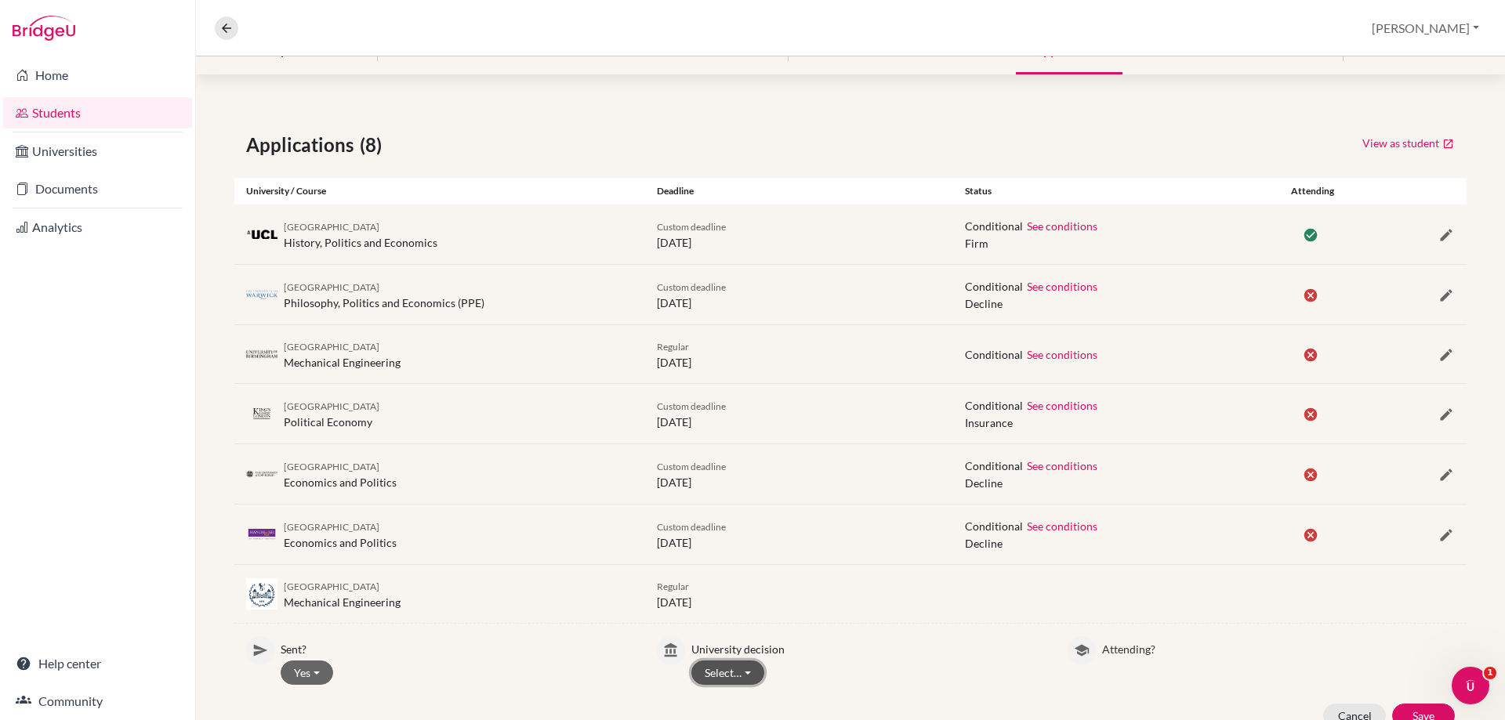
click at [746, 673] on button "Select…" at bounding box center [727, 673] width 73 height 24
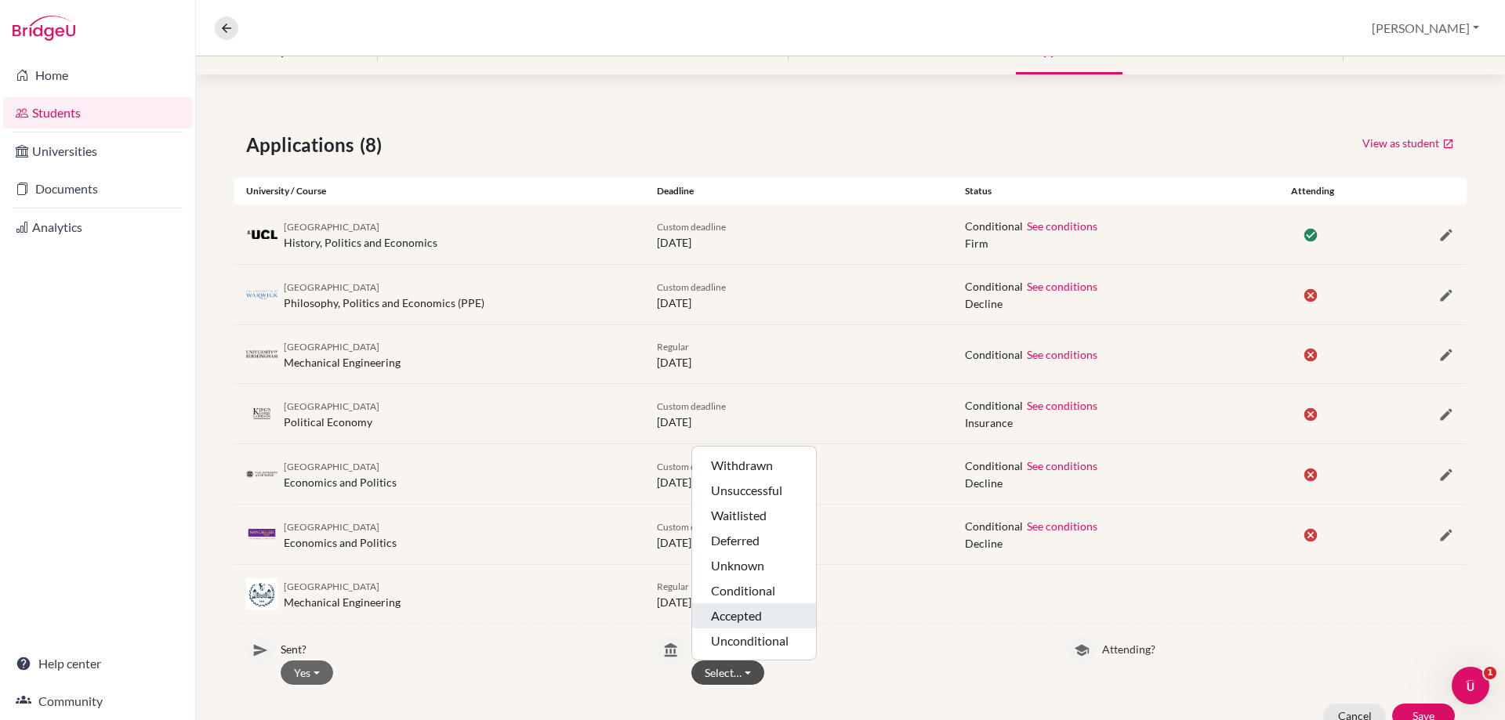
click at [726, 628] on button "Accepted" at bounding box center [754, 640] width 124 height 25
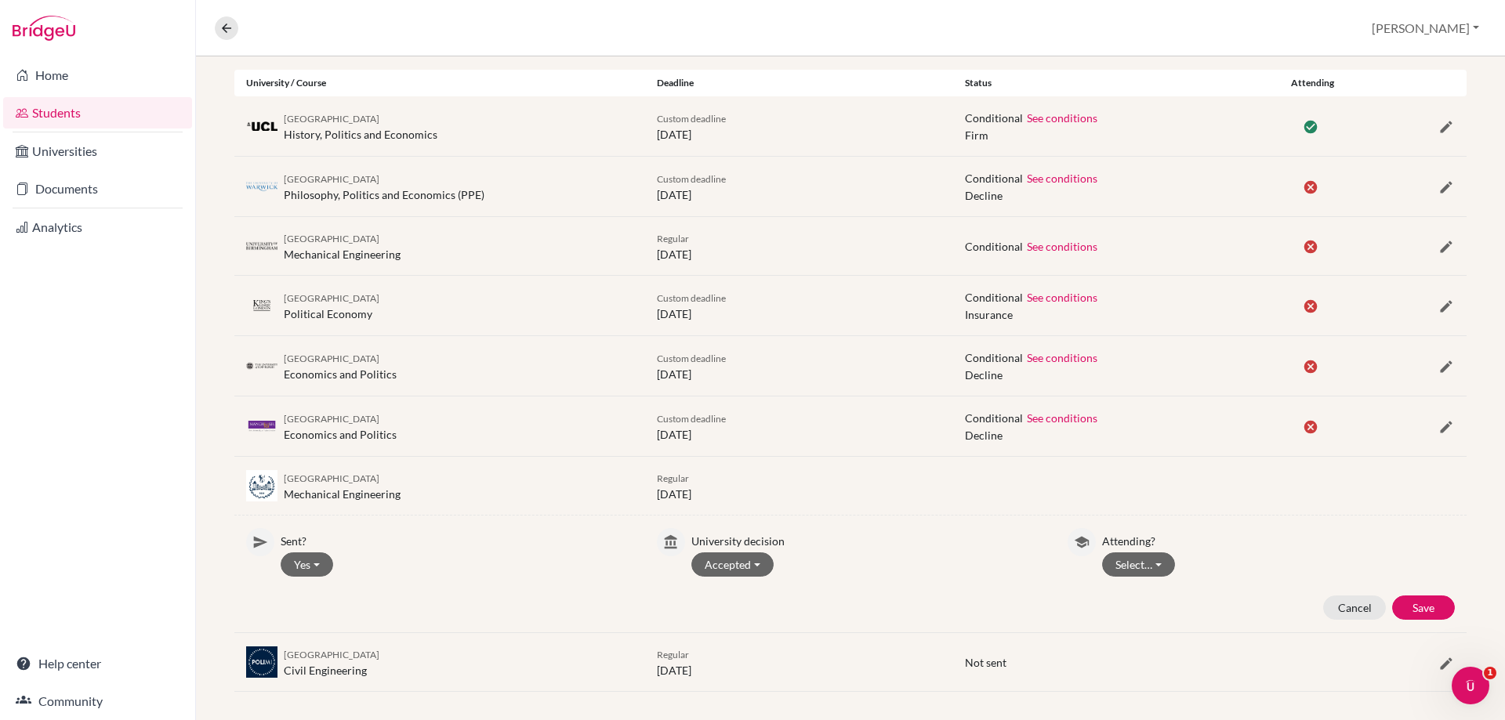
scroll to position [336, 0]
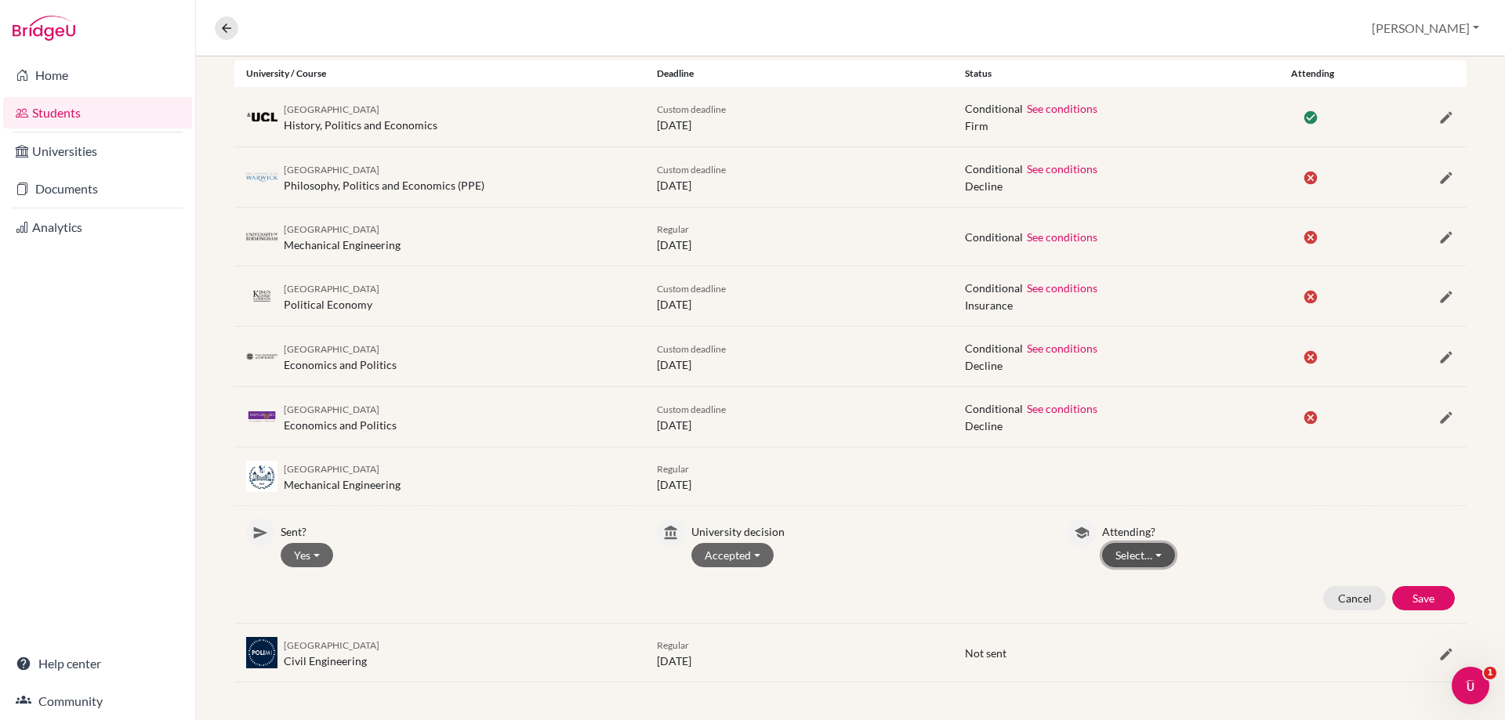
click at [1103, 554] on button "Select…" at bounding box center [1138, 555] width 73 height 24
click at [1110, 601] on button "Attending" at bounding box center [1165, 613] width 124 height 25
click at [1392, 592] on button "Save" at bounding box center [1423, 598] width 63 height 24
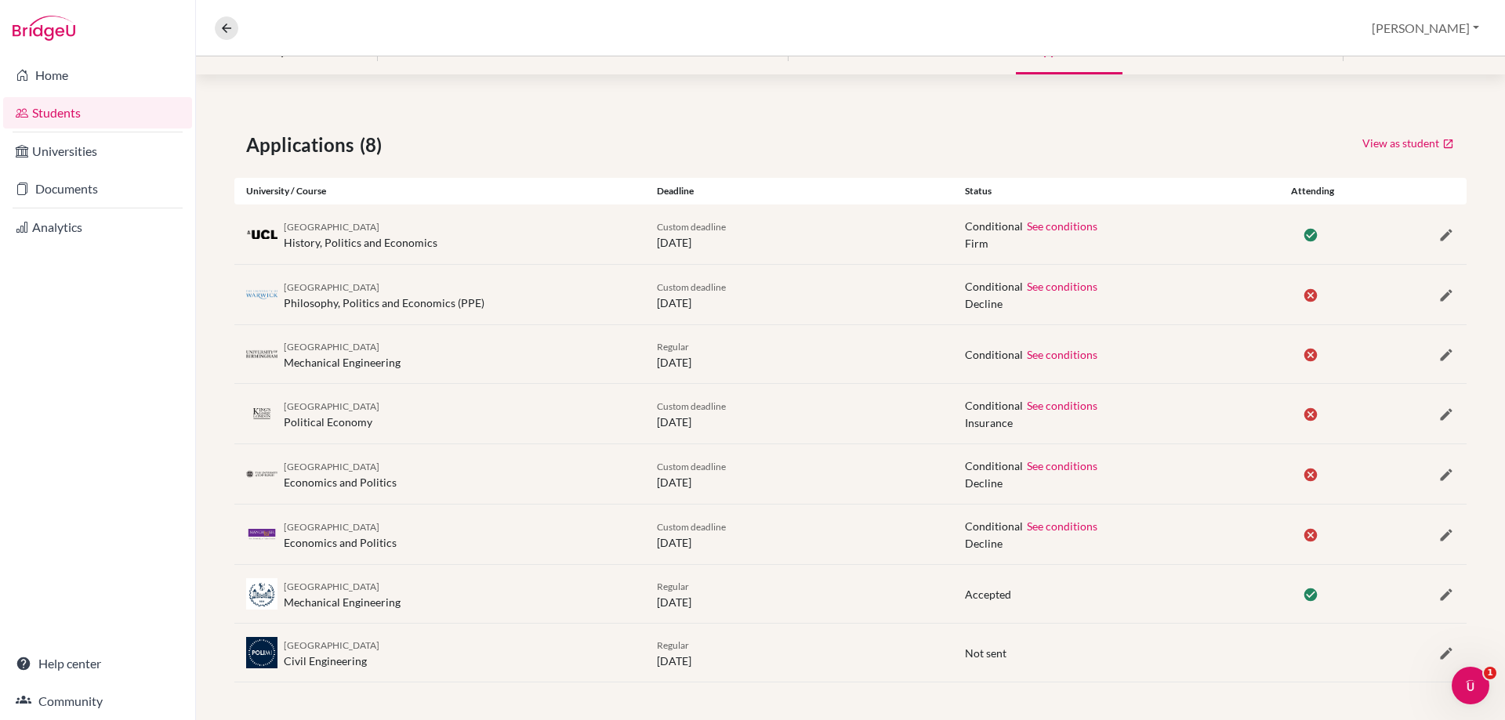
scroll to position [219, 0]
click at [1438, 656] on icon "button" at bounding box center [1446, 654] width 16 height 16
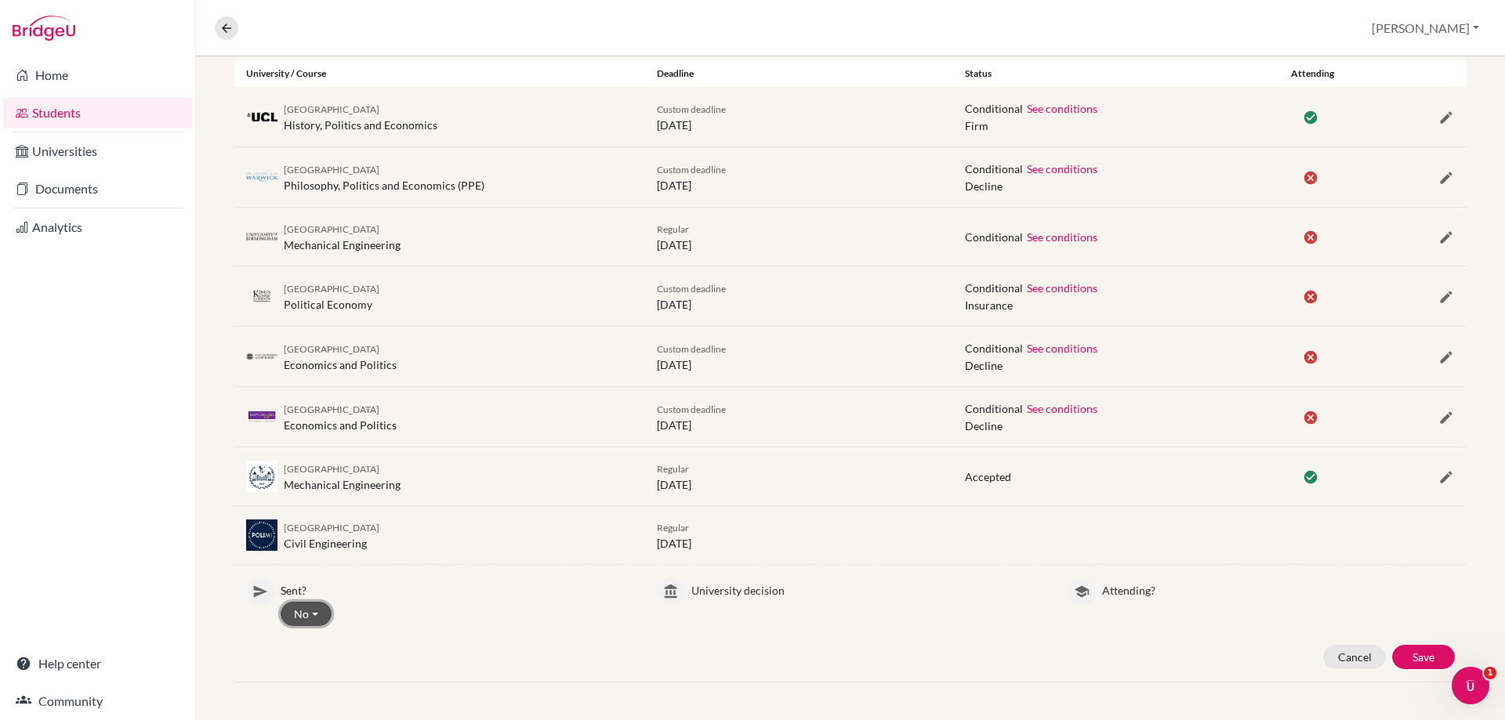
click at [296, 610] on button "No" at bounding box center [306, 614] width 51 height 24
click at [306, 660] on button "Yes" at bounding box center [343, 672] width 124 height 25
click at [719, 603] on button "Select…" at bounding box center [727, 614] width 73 height 24
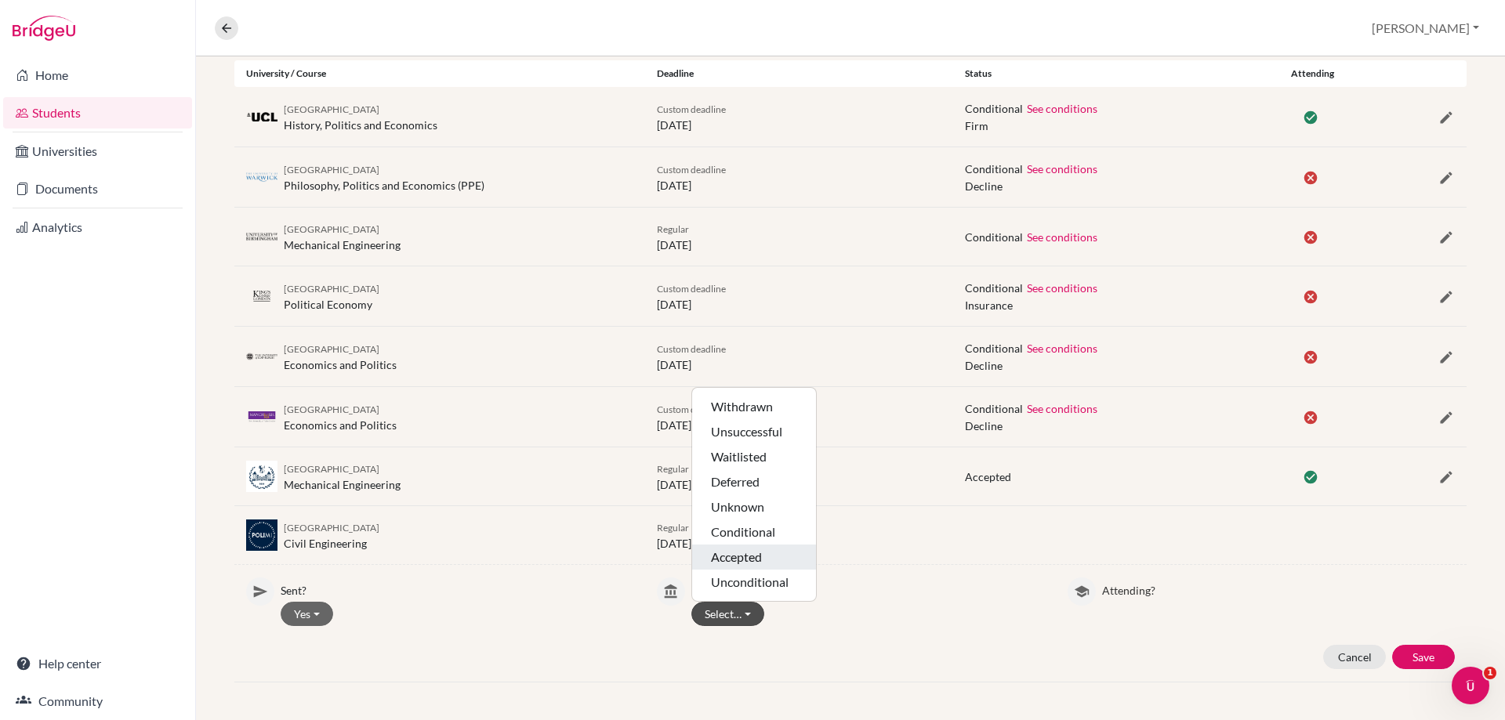
click at [732, 570] on button "Accepted" at bounding box center [754, 582] width 124 height 25
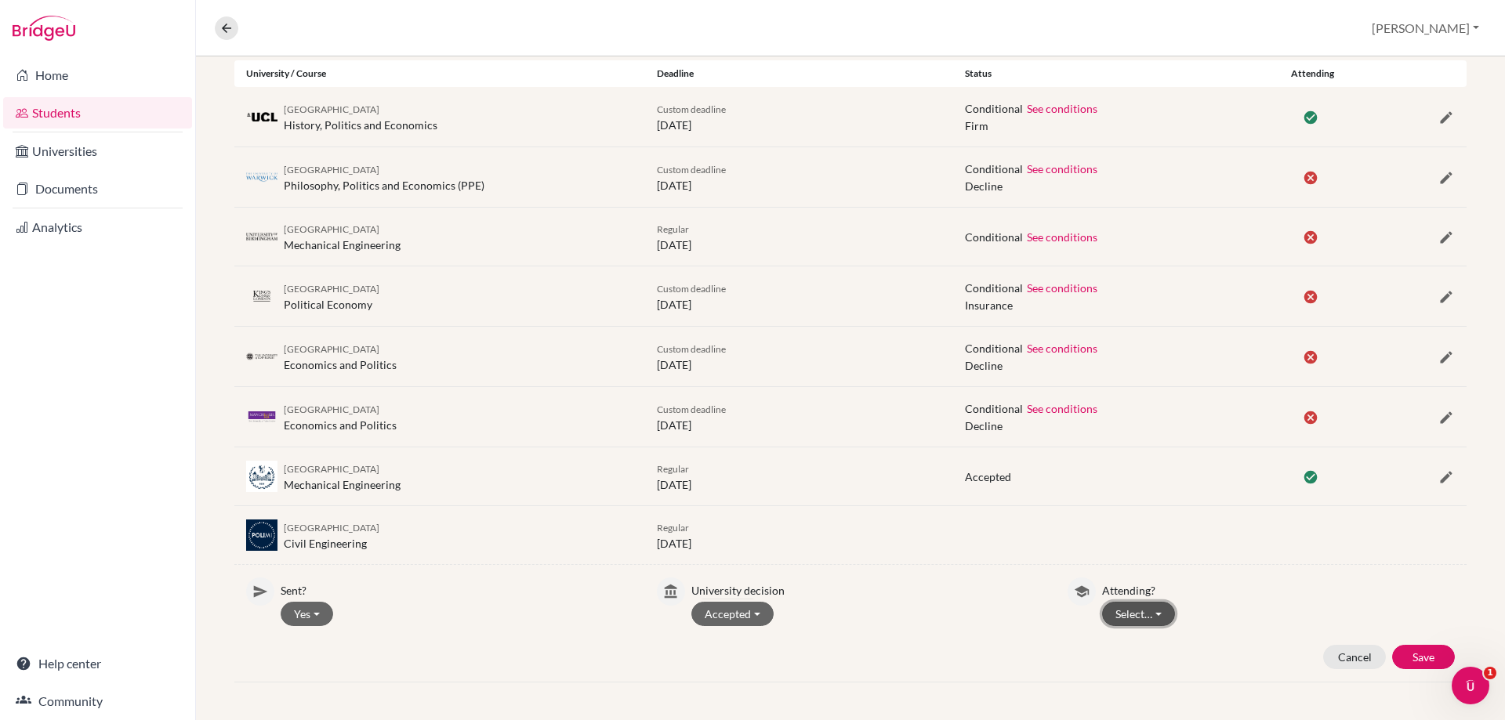
click at [1106, 617] on button "Select…" at bounding box center [1138, 614] width 73 height 24
click at [1130, 668] on button "Not attending" at bounding box center [1165, 672] width 124 height 25
click at [1396, 660] on button "Save" at bounding box center [1423, 657] width 63 height 24
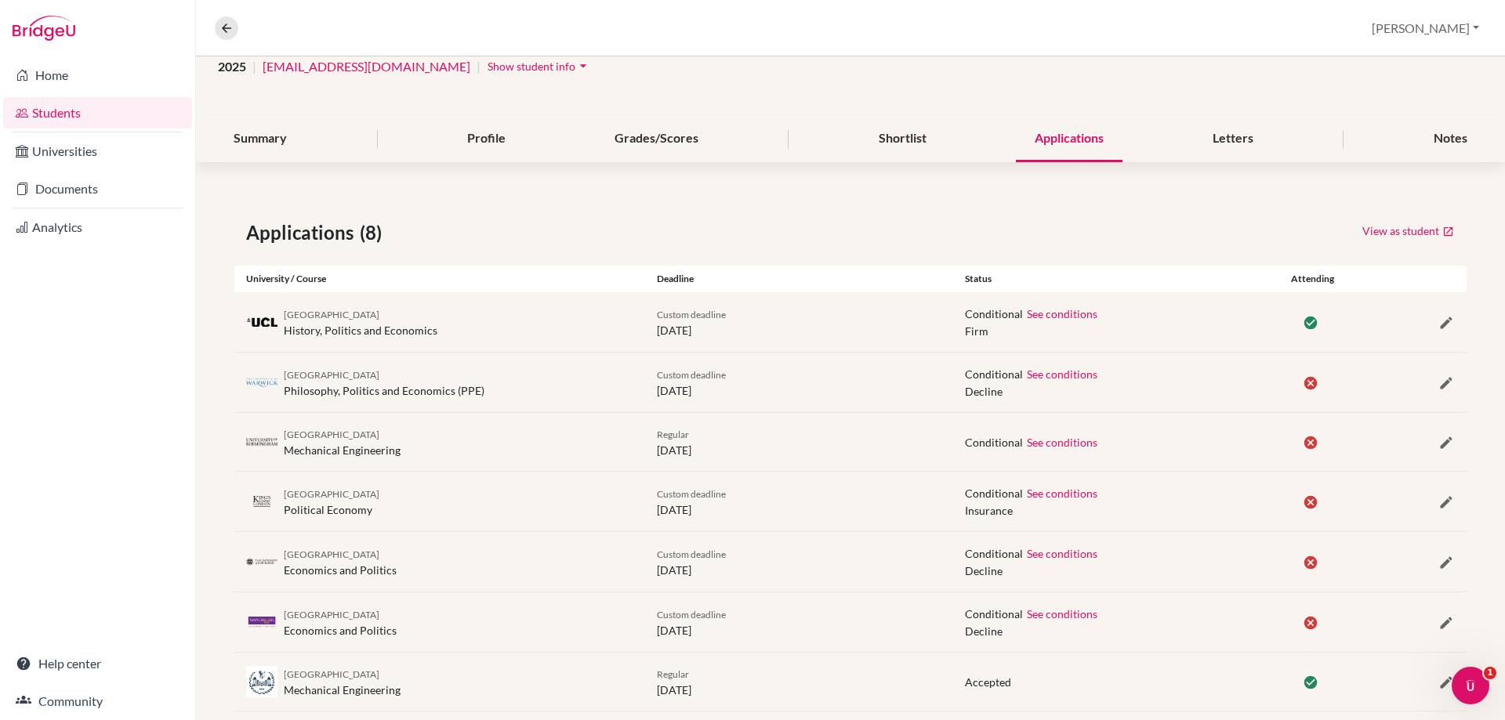
scroll to position [0, 0]
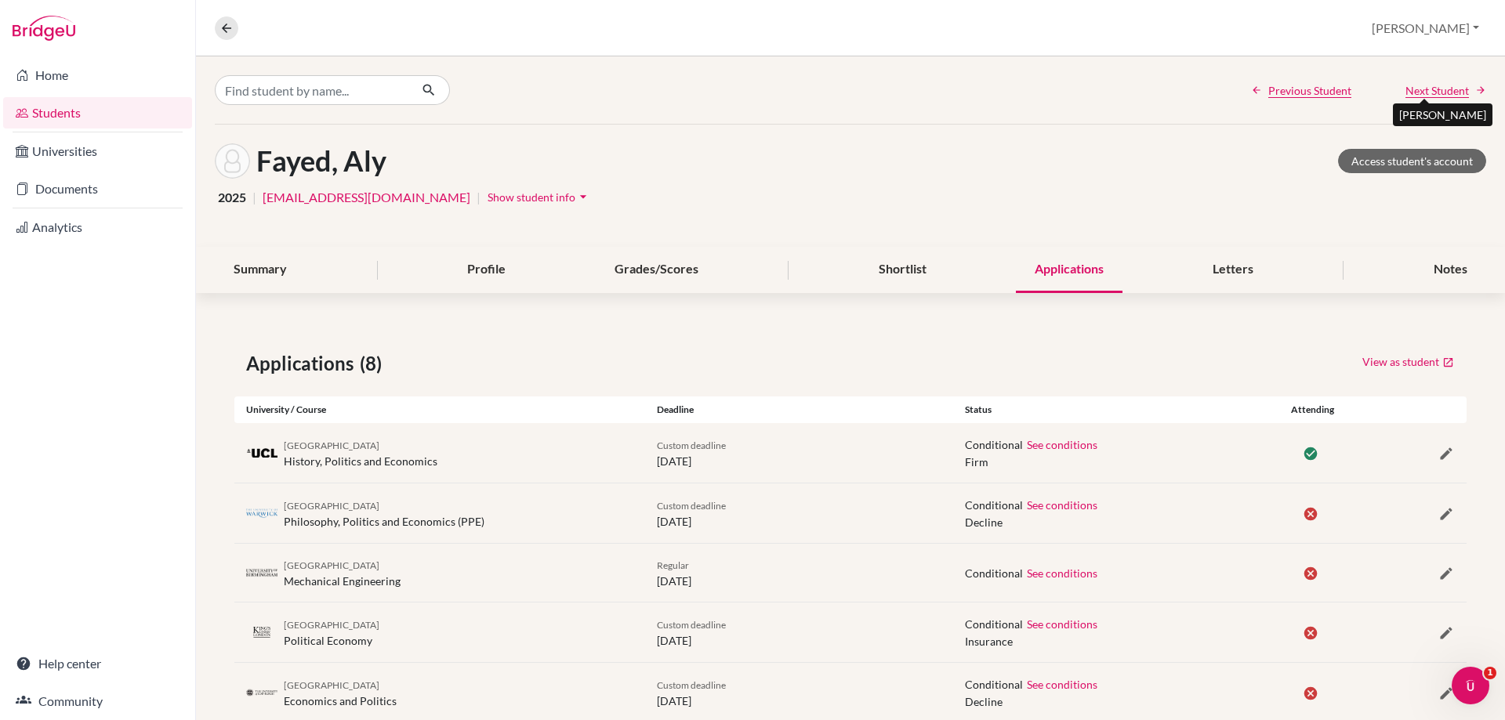
click at [1422, 95] on span "Next Student" at bounding box center [1436, 90] width 63 height 16
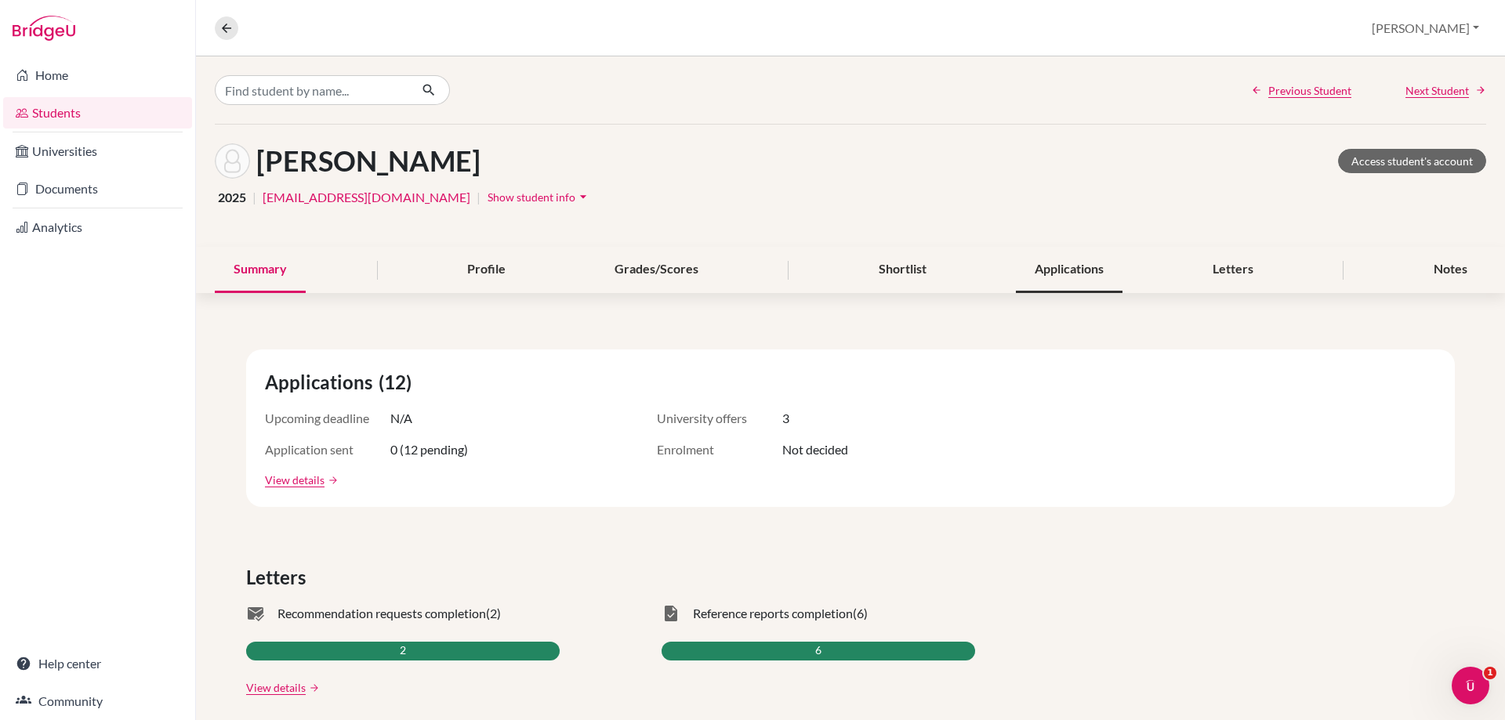
click at [1083, 257] on div "Applications" at bounding box center [1069, 270] width 107 height 46
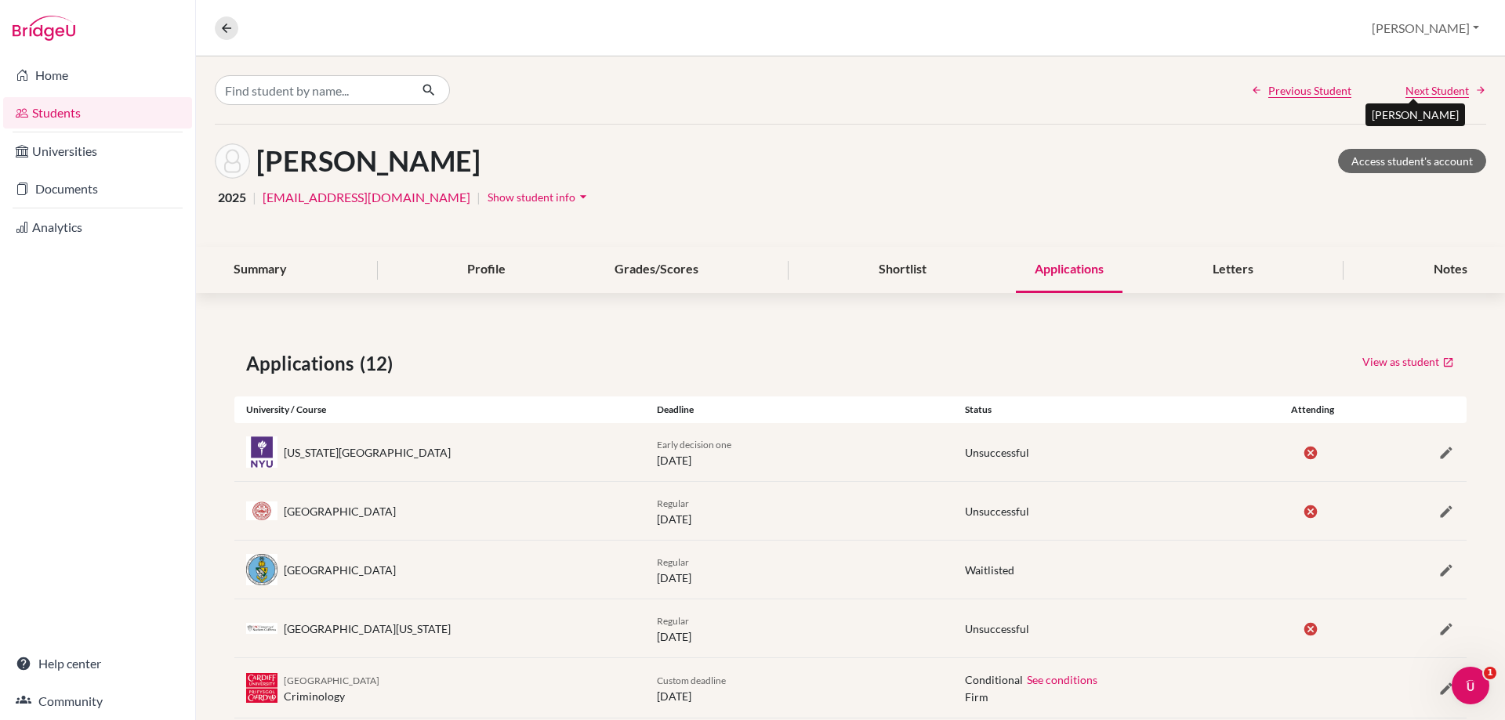
click at [1411, 89] on span "Next Student" at bounding box center [1436, 90] width 63 height 16
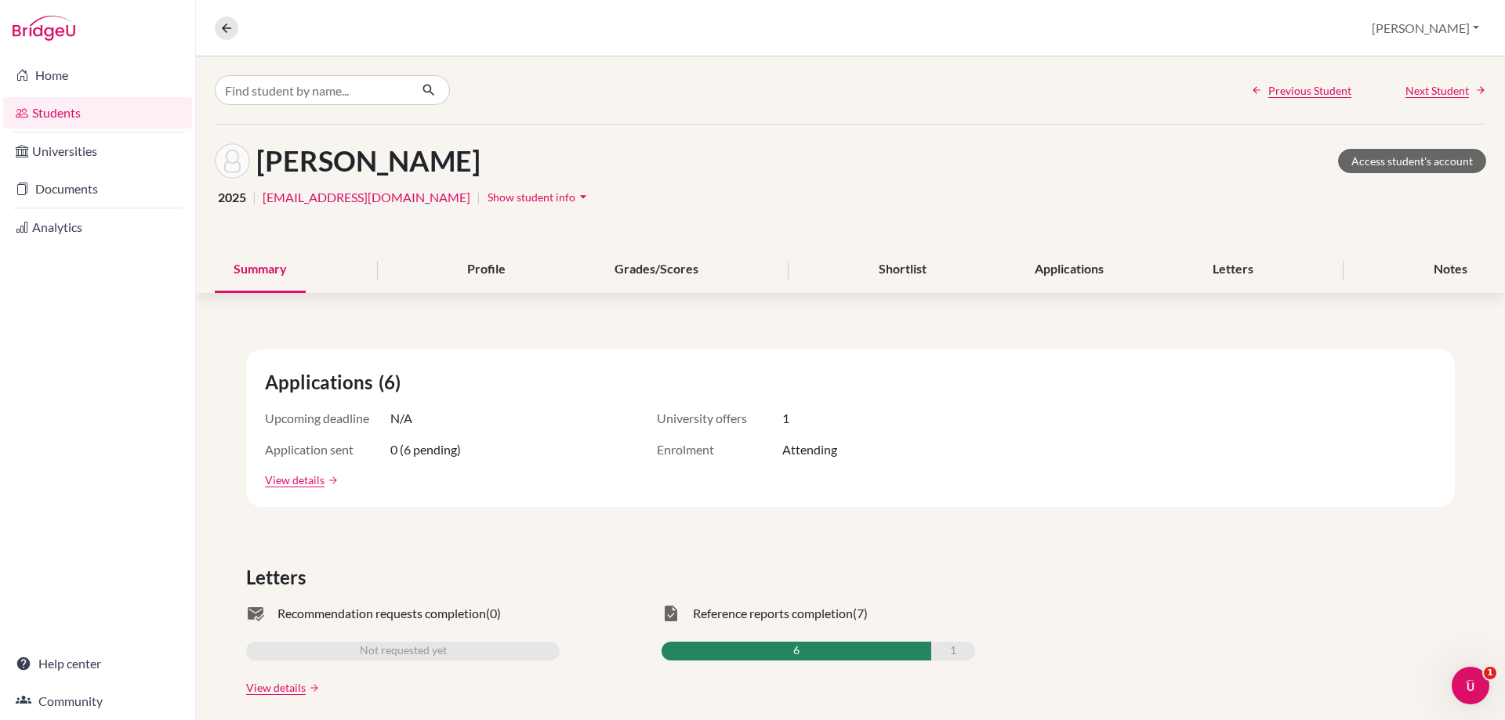
click at [1057, 246] on div "Gambini, Ginevra Access student's account 2025 | 11ggambini@jess.sch.ae | Show …" at bounding box center [850, 186] width 1309 height 122
click at [1052, 257] on div "Applications" at bounding box center [1069, 270] width 107 height 46
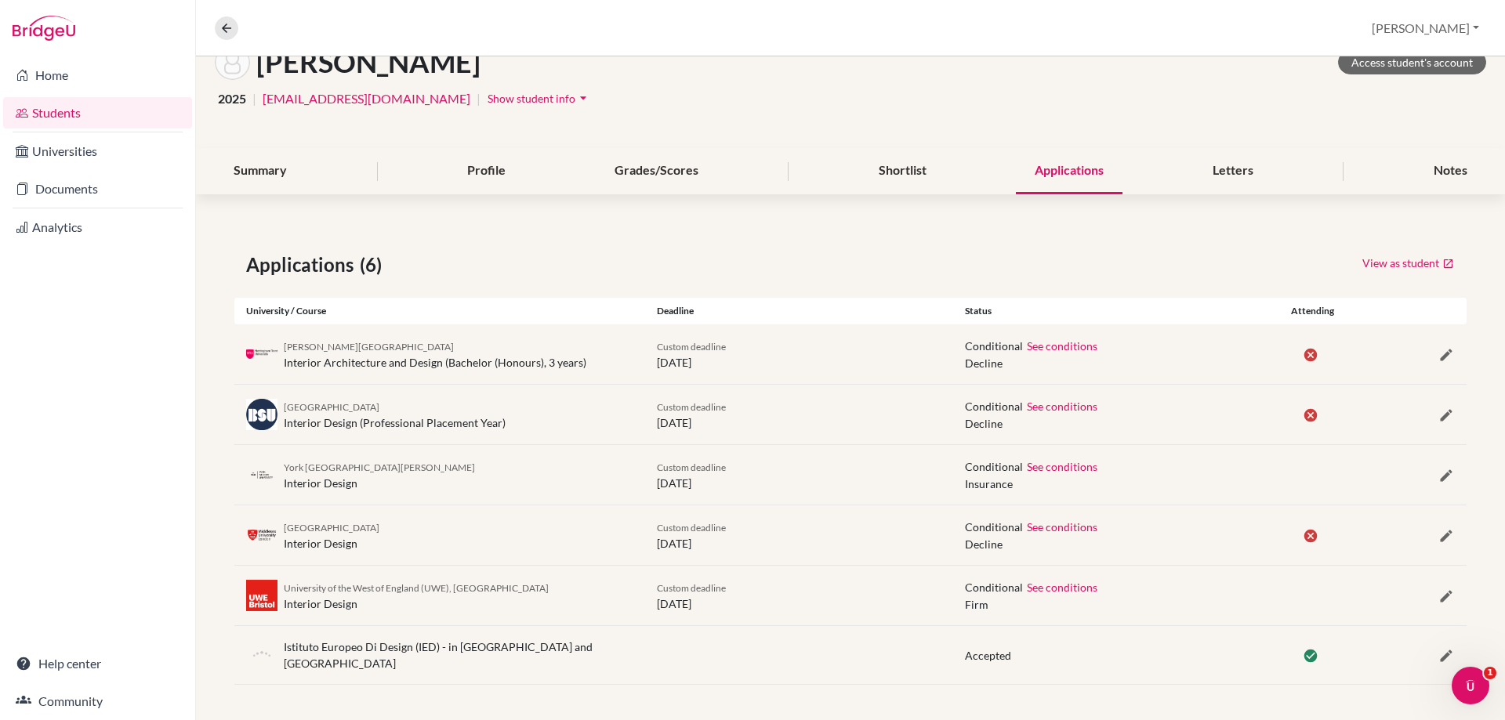
scroll to position [100, 0]
click at [1438, 476] on icon "button" at bounding box center [1446, 475] width 16 height 16
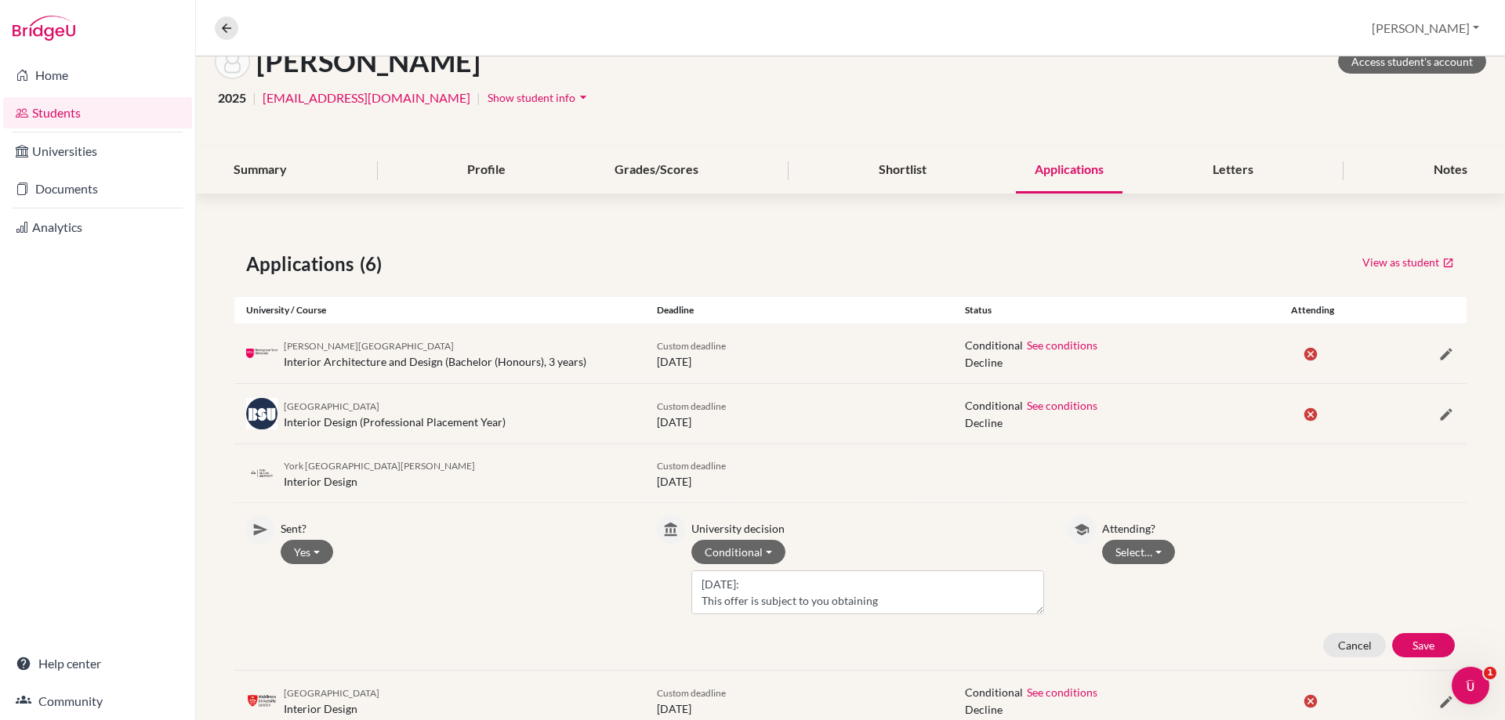
click at [1159, 537] on p "Attending?" at bounding box center [1278, 526] width 353 height 21
click at [1150, 552] on button "Select…" at bounding box center [1138, 552] width 73 height 24
click at [1150, 601] on button "Not attending" at bounding box center [1165, 610] width 124 height 25
click at [1392, 639] on button "Save" at bounding box center [1423, 645] width 63 height 24
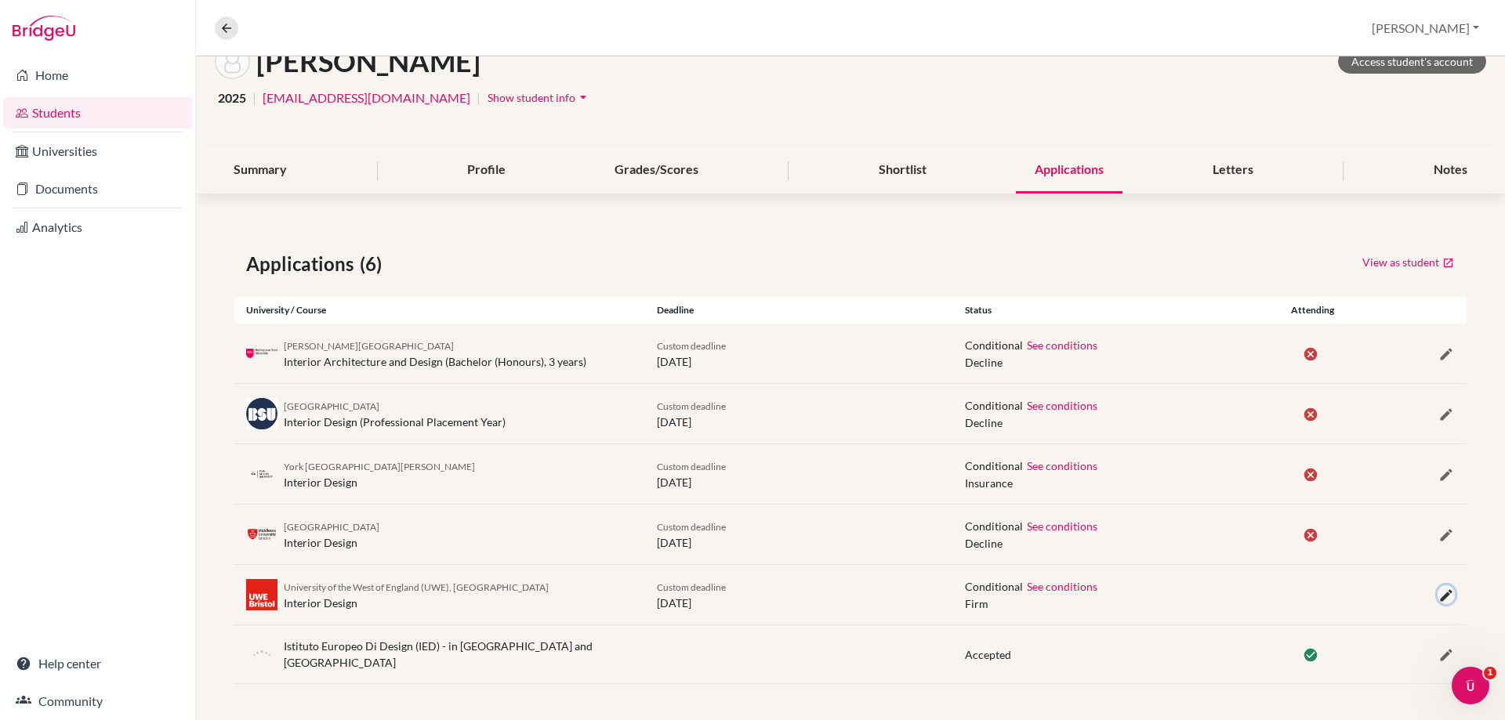
click at [1438, 599] on icon "button" at bounding box center [1446, 596] width 16 height 16
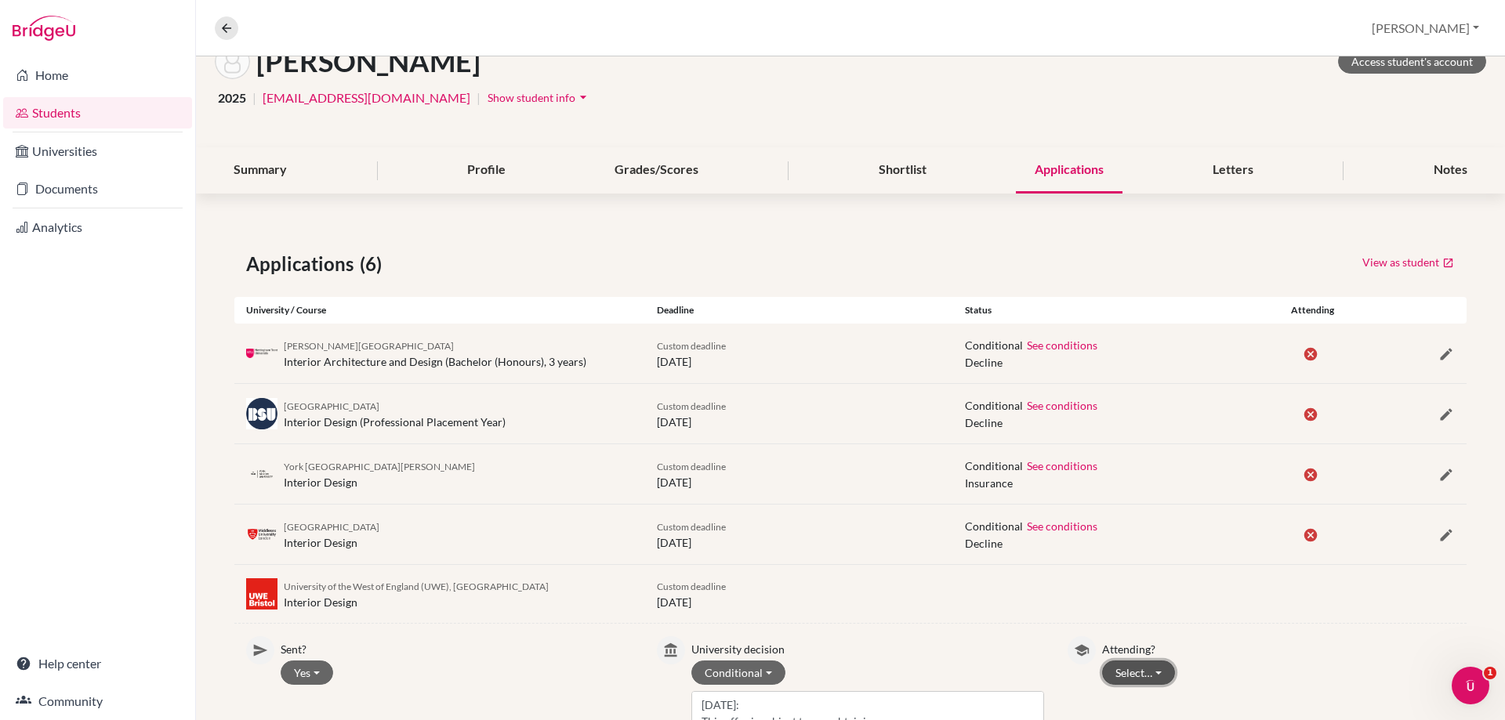
click at [1145, 661] on button "Select…" at bounding box center [1138, 673] width 73 height 24
click at [1172, 648] on button "Not attending" at bounding box center [1165, 640] width 124 height 25
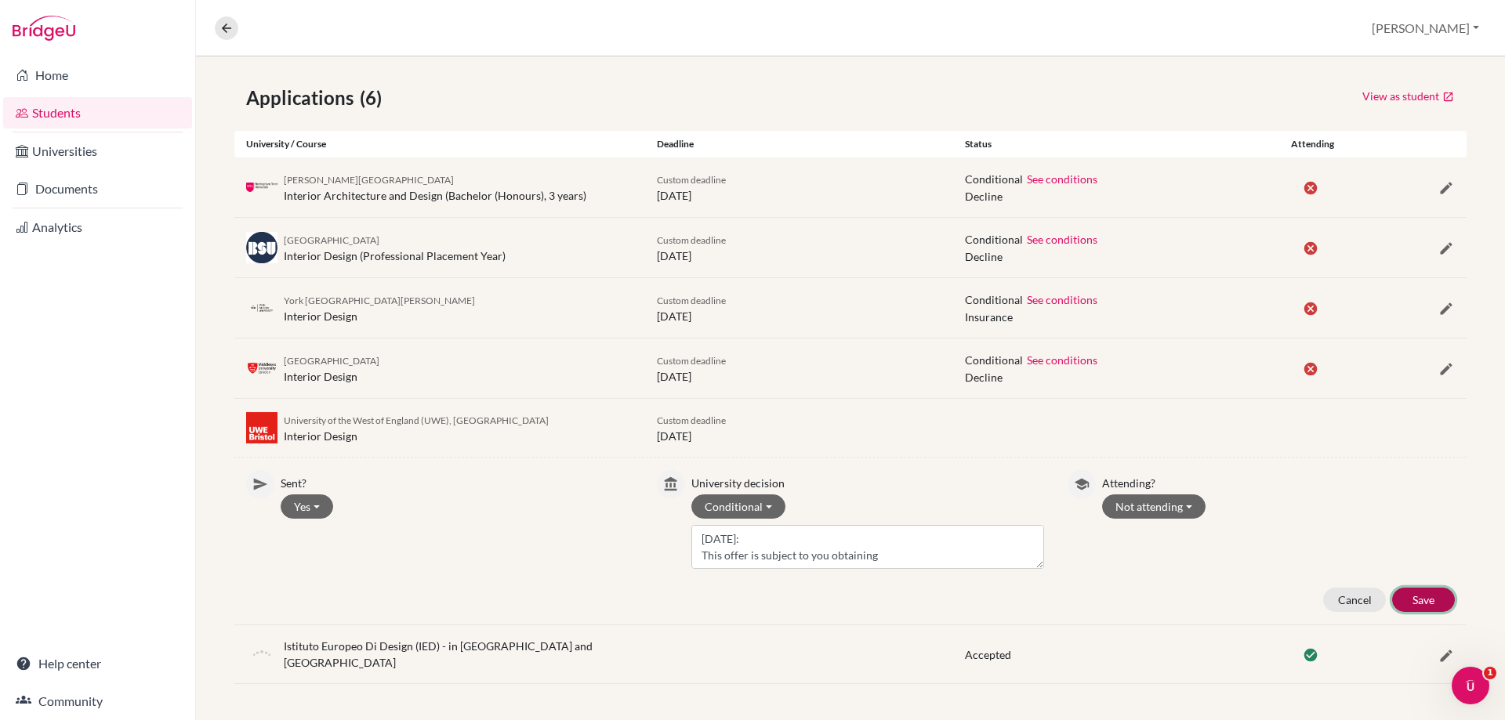
click at [1415, 596] on button "Save" at bounding box center [1423, 600] width 63 height 24
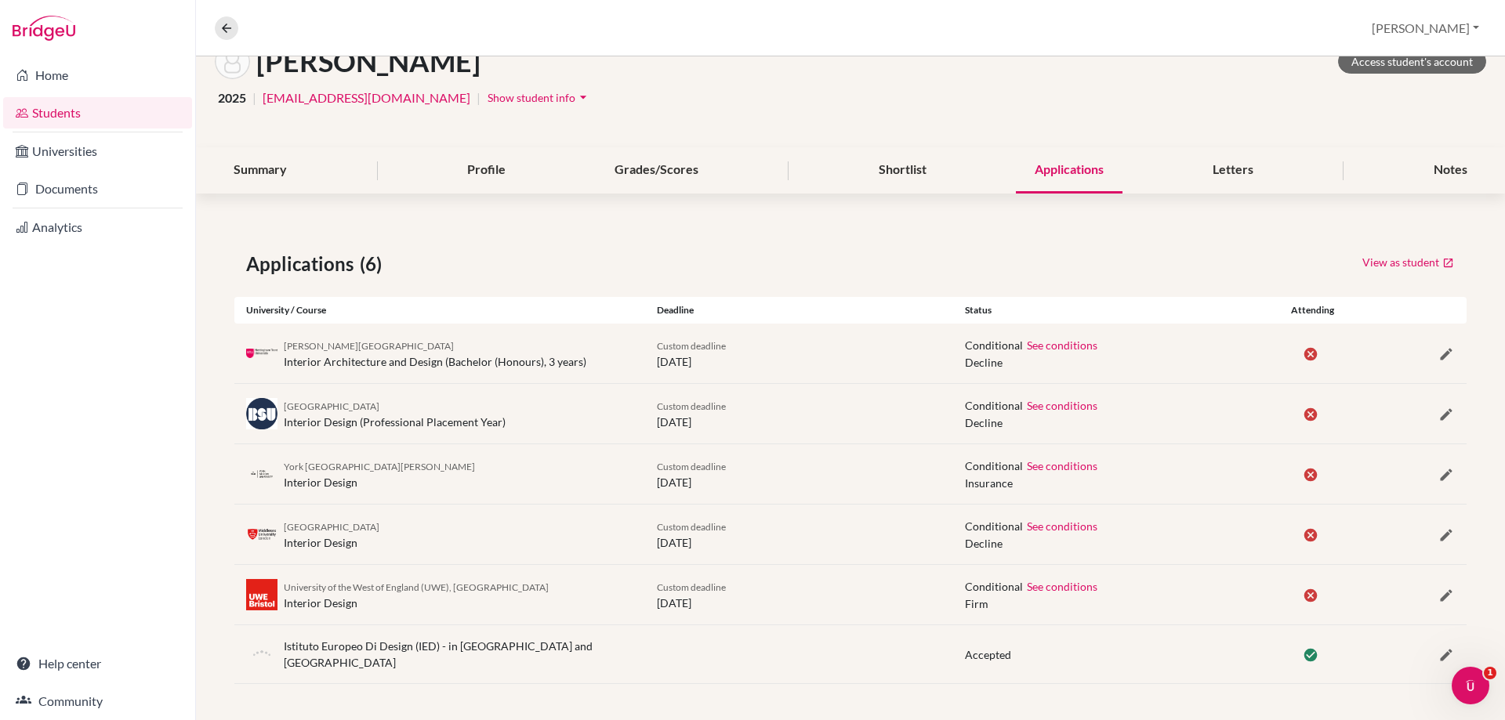
scroll to position [0, 0]
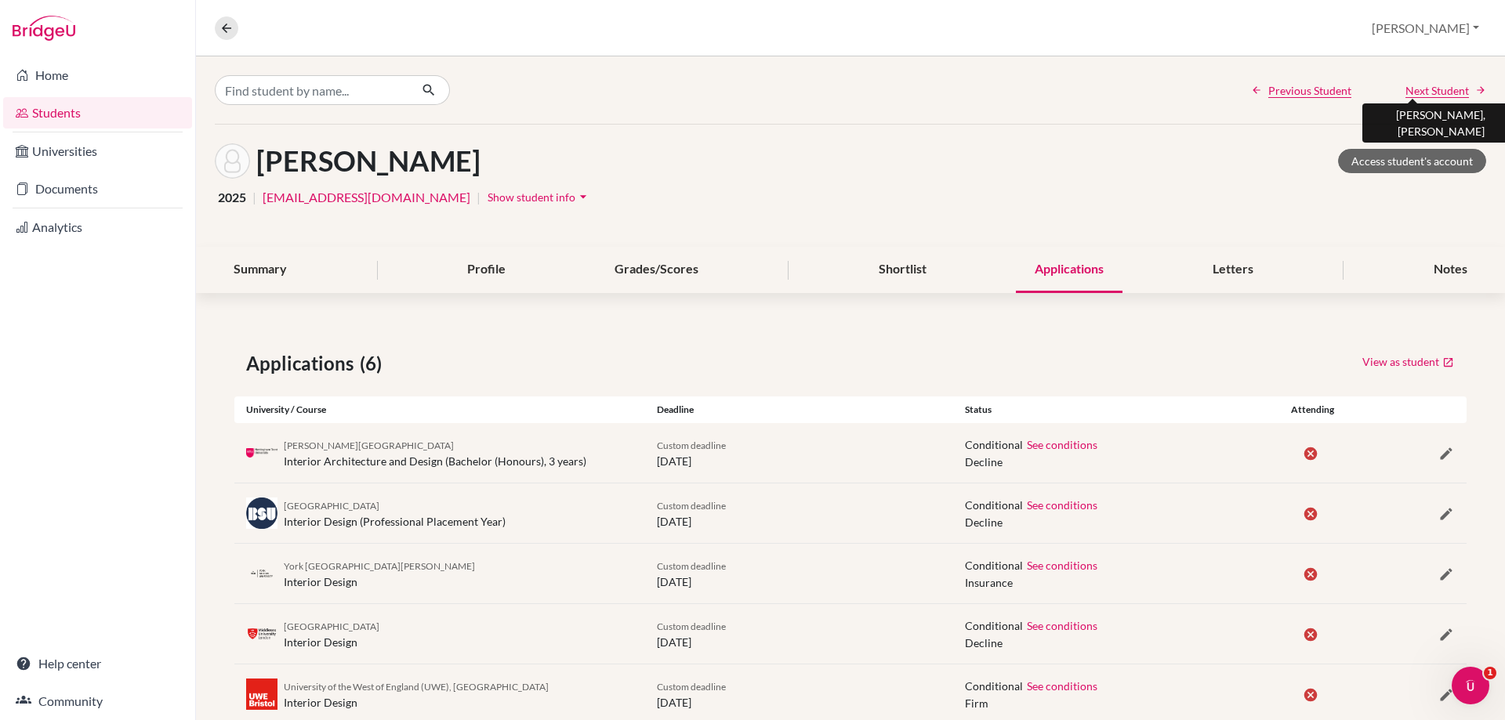
click at [1425, 97] on span "Next Student" at bounding box center [1436, 90] width 63 height 16
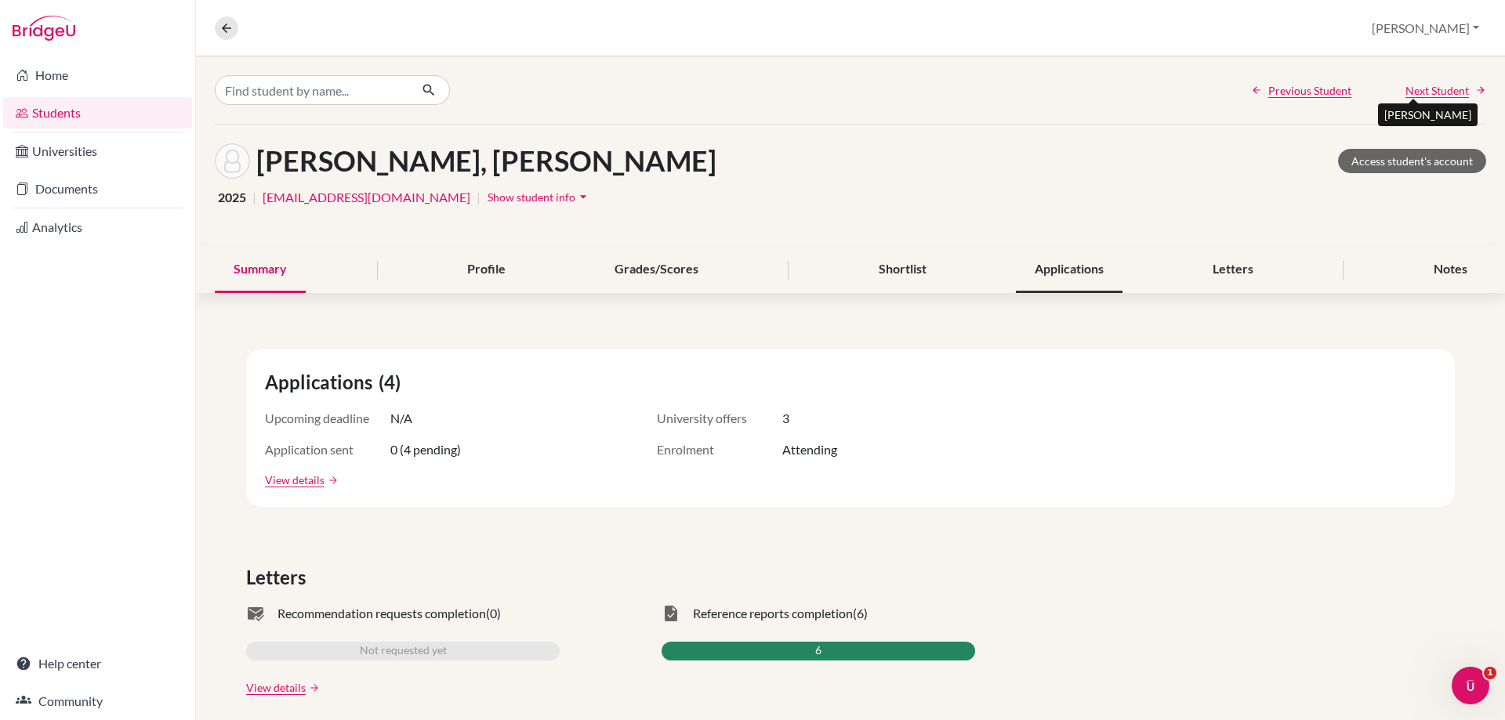
click at [1062, 260] on div "Applications" at bounding box center [1069, 270] width 107 height 46
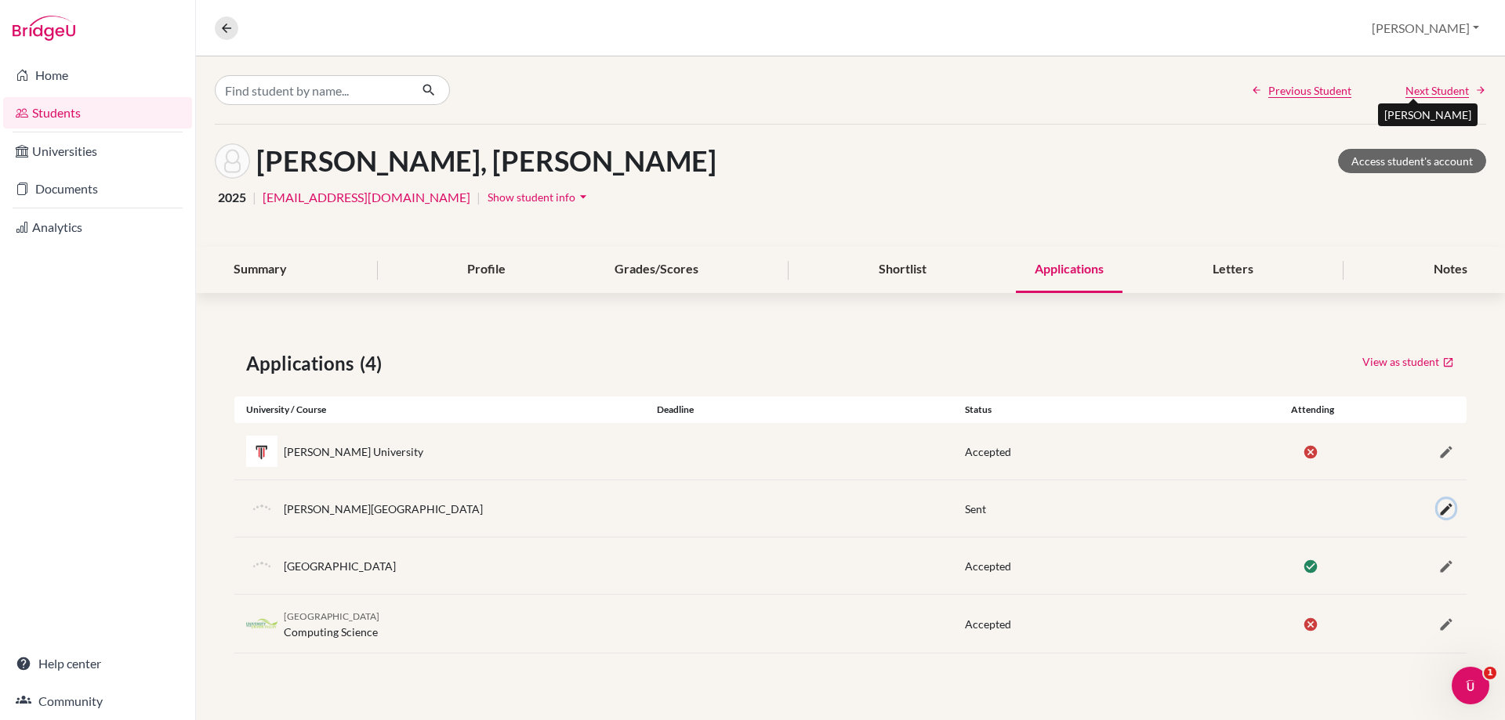
click at [1446, 507] on icon "button" at bounding box center [1446, 510] width 16 height 16
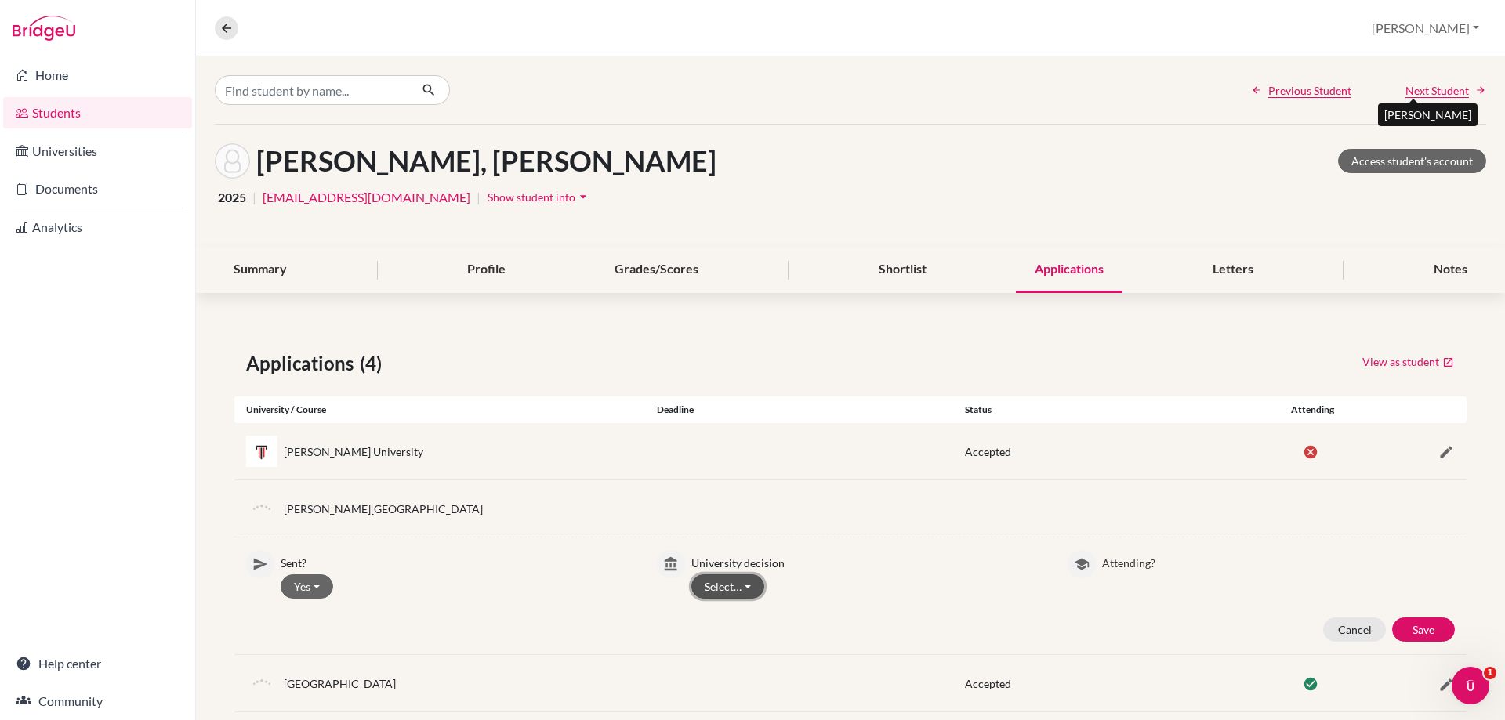
click at [733, 590] on button "Select…" at bounding box center [727, 586] width 73 height 24
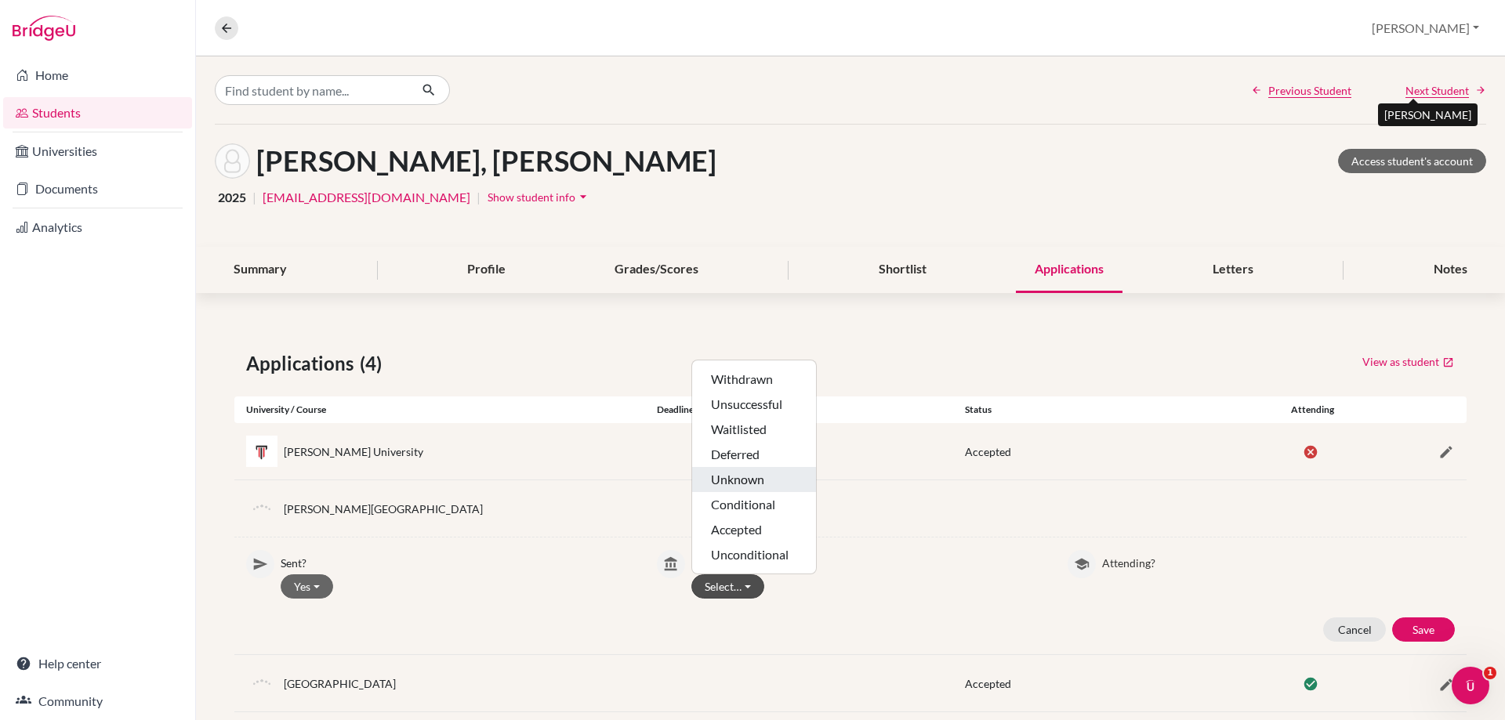
click at [705, 492] on button "Unknown" at bounding box center [754, 504] width 124 height 25
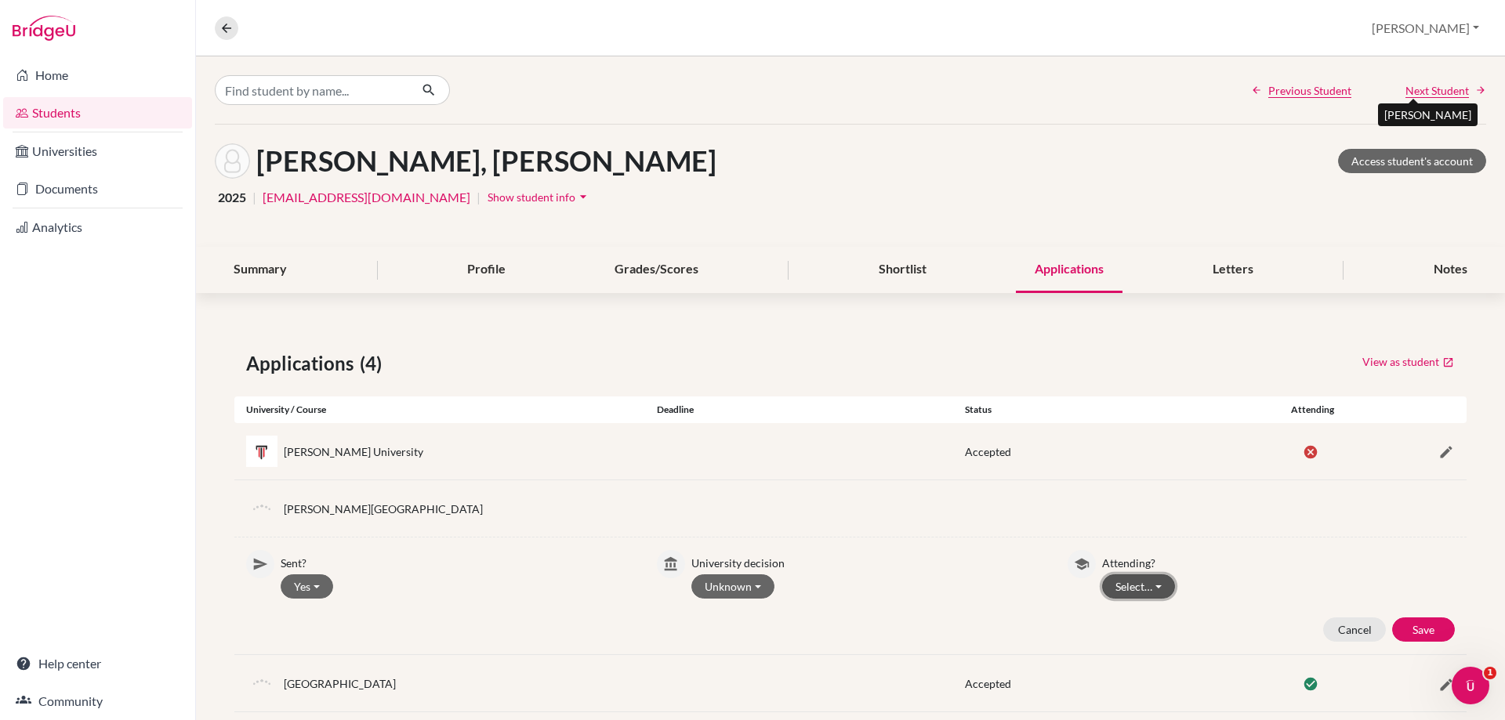
click at [1123, 580] on button "Select…" at bounding box center [1138, 586] width 73 height 24
click at [1117, 638] on button "Not attending" at bounding box center [1165, 644] width 124 height 25
click at [1392, 632] on button "Save" at bounding box center [1423, 630] width 63 height 24
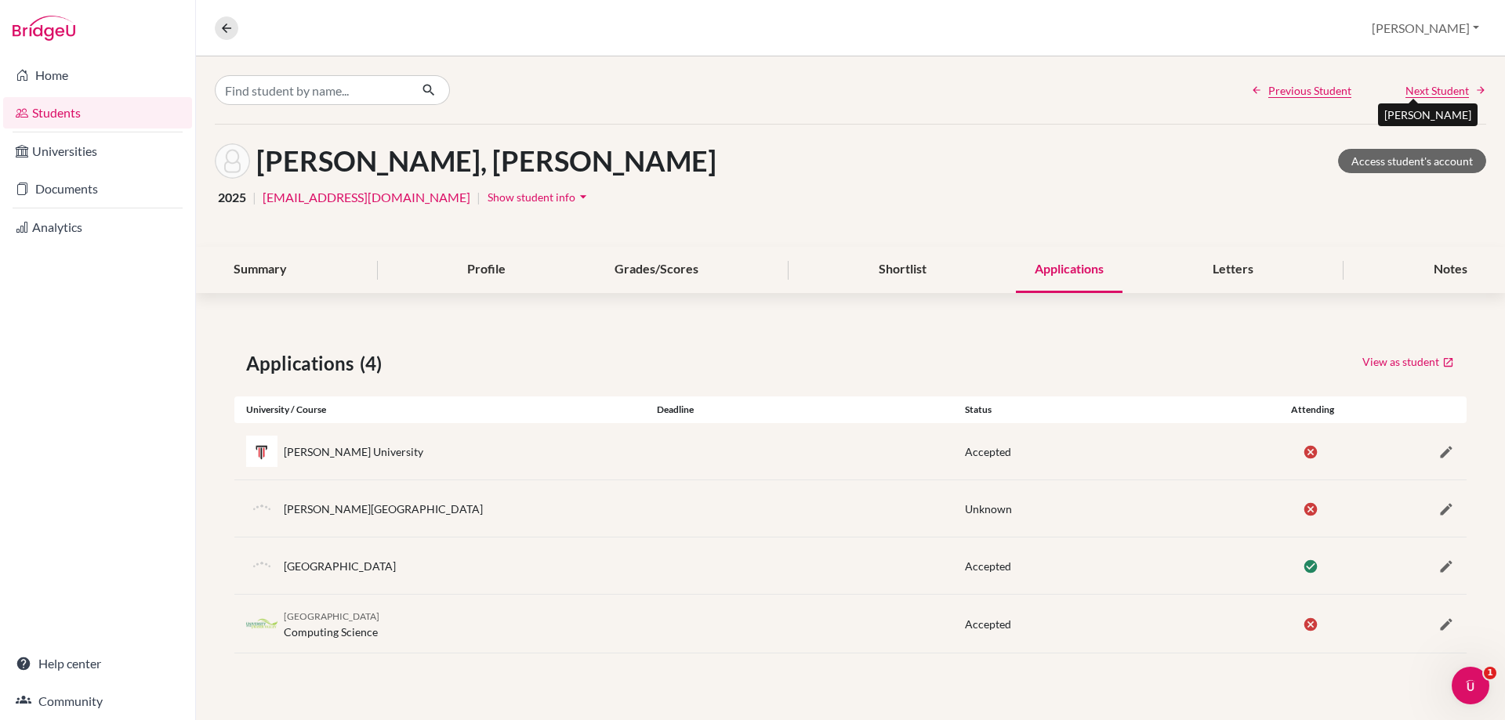
click at [1421, 90] on span "Next Student" at bounding box center [1436, 90] width 63 height 16
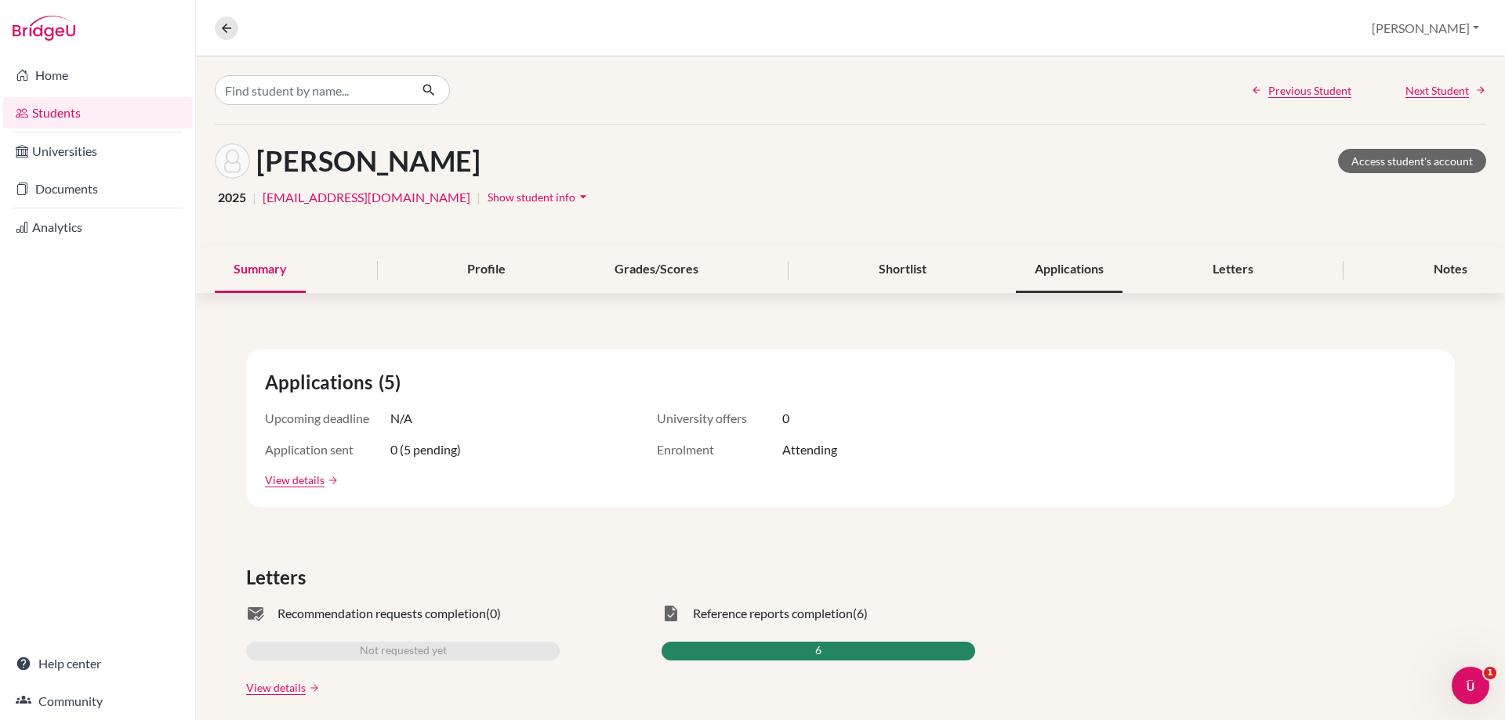
click at [1070, 271] on div "Applications" at bounding box center [1069, 270] width 107 height 46
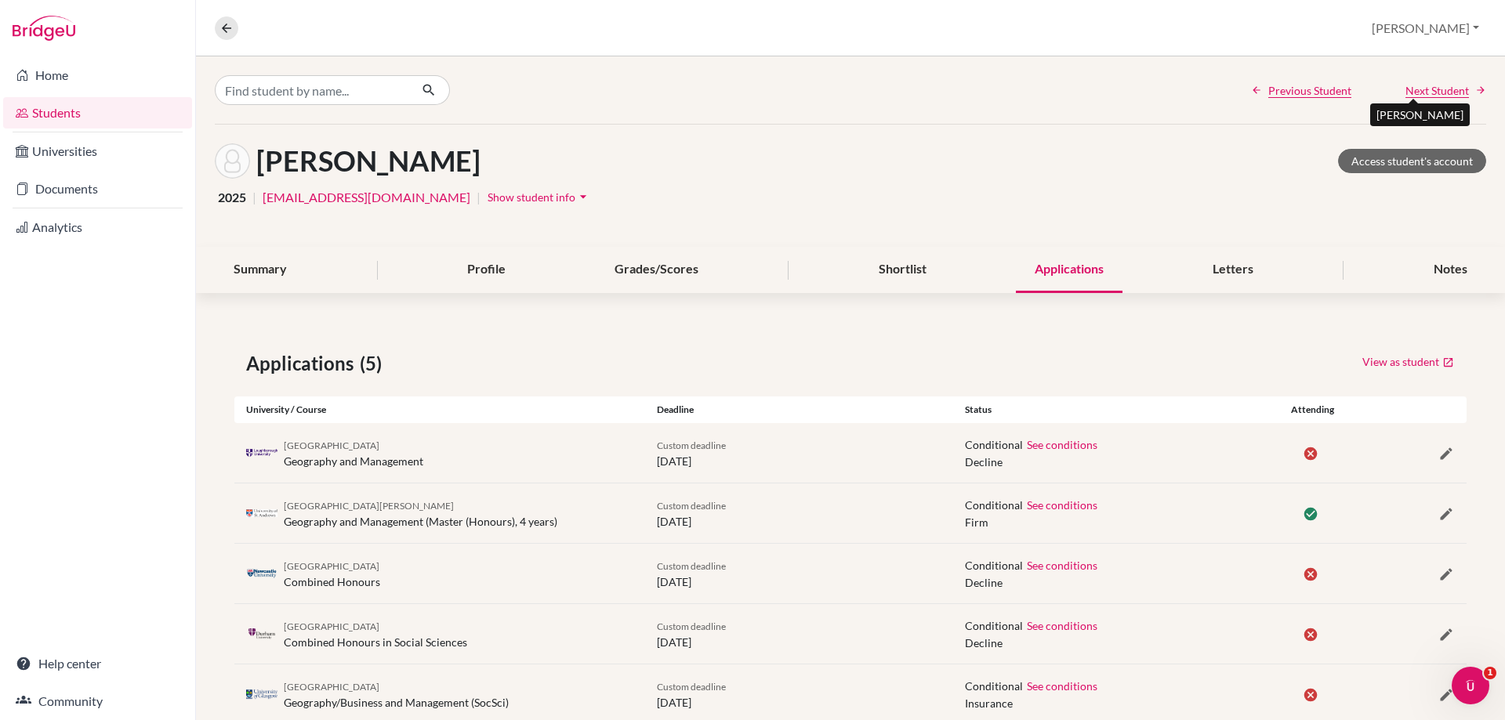
click at [1420, 92] on span "Next Student" at bounding box center [1436, 90] width 63 height 16
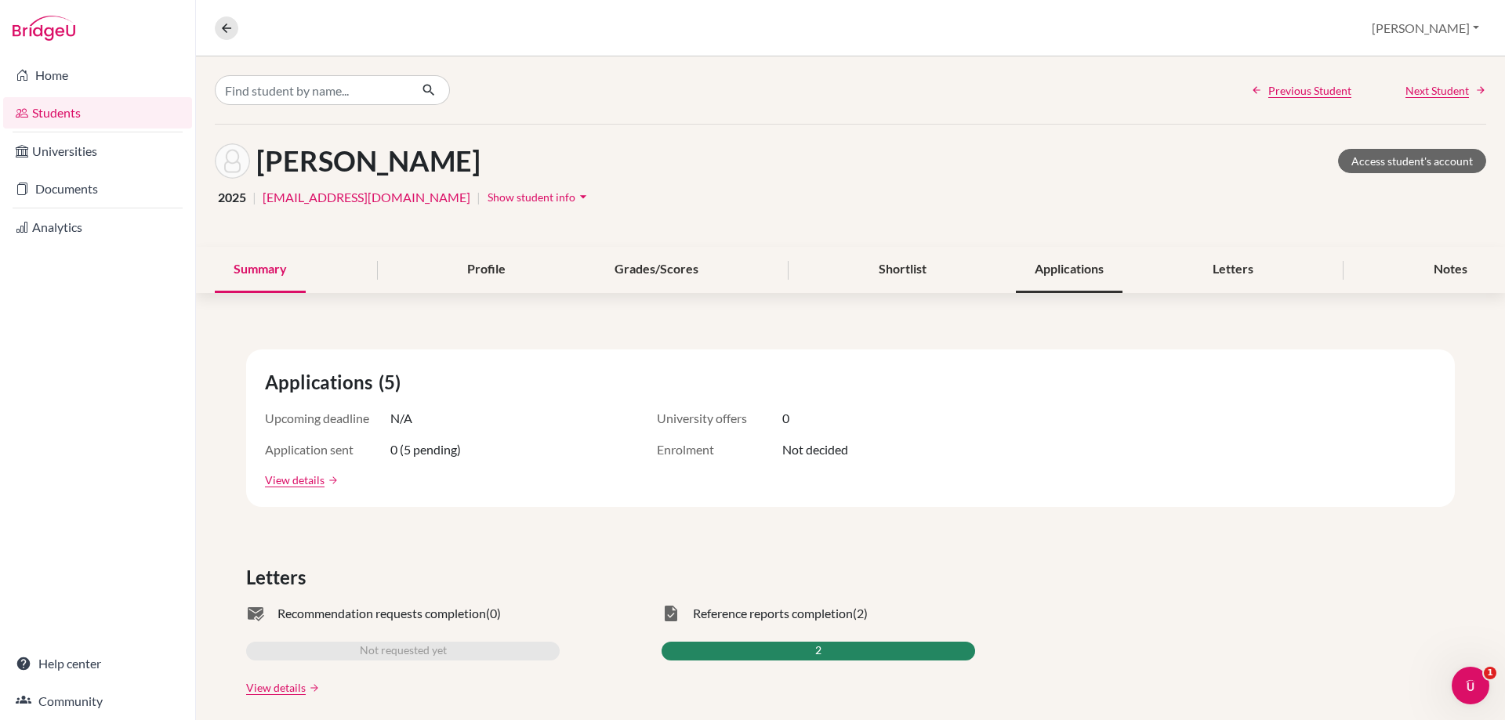
click at [1078, 277] on div "Applications" at bounding box center [1069, 270] width 107 height 46
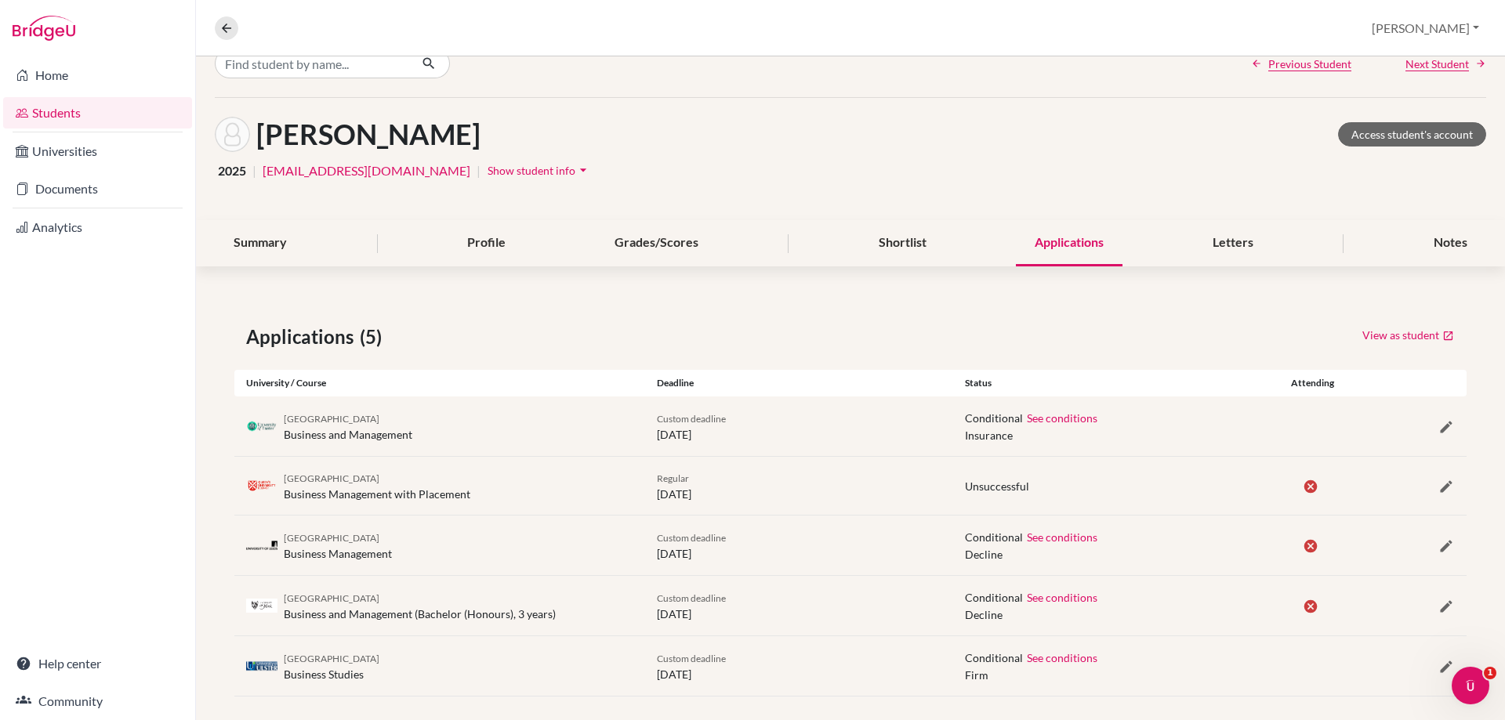
scroll to position [41, 0]
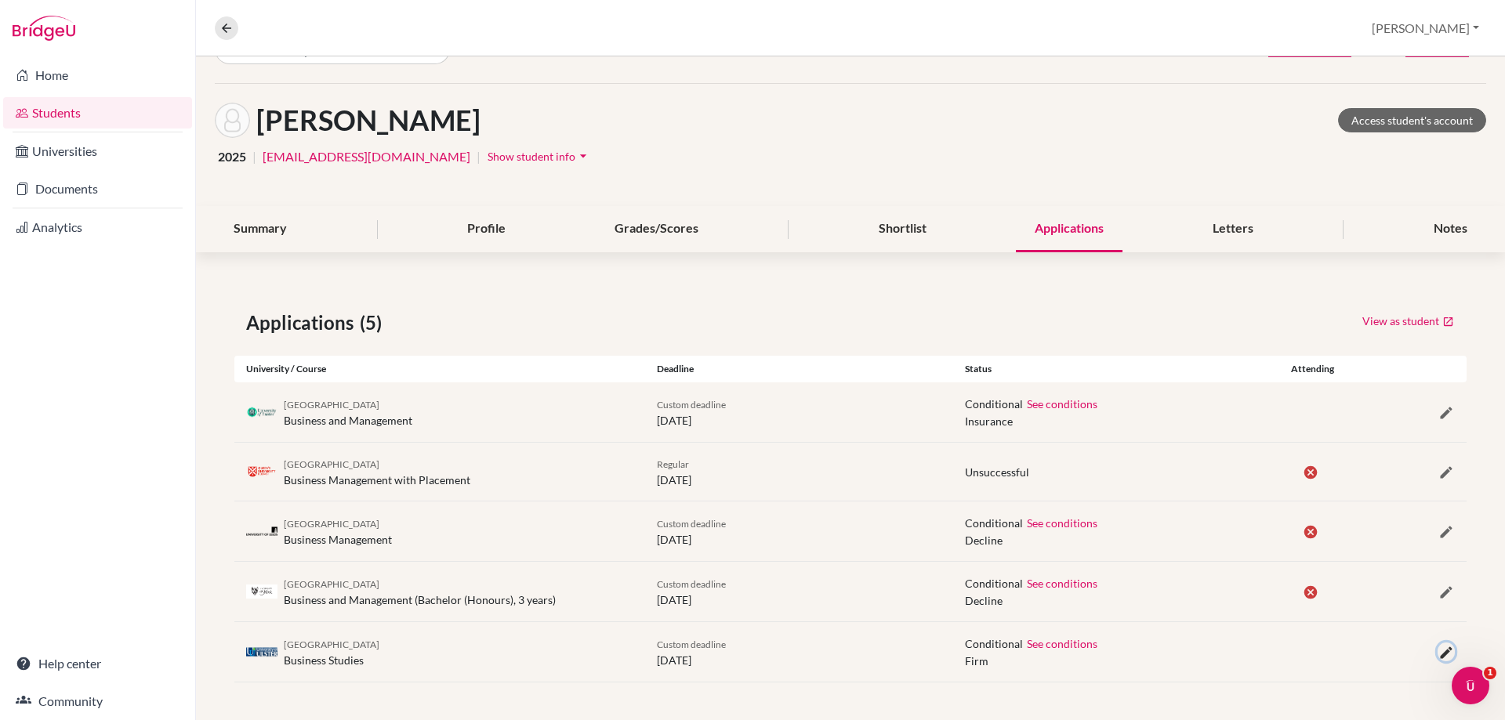
click at [1438, 657] on icon "button" at bounding box center [1446, 653] width 16 height 16
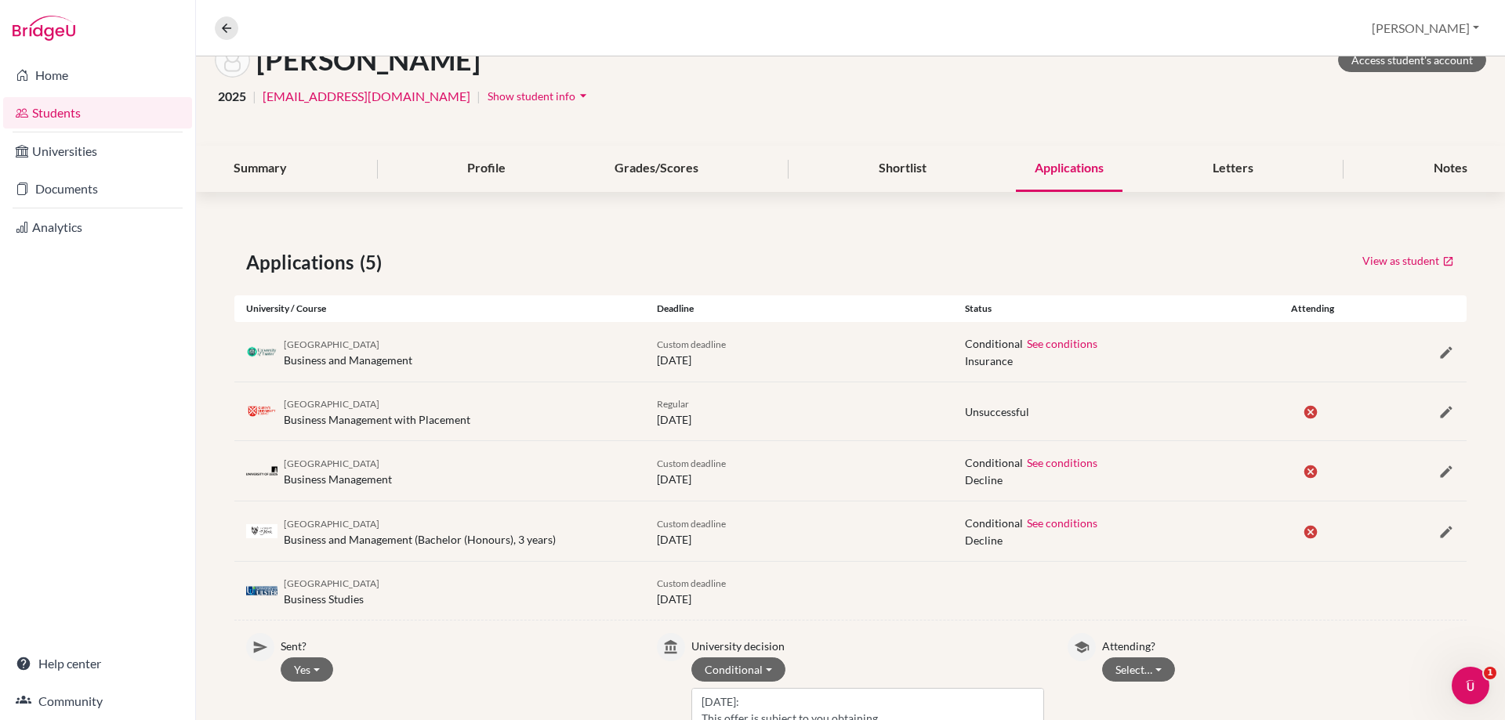
scroll to position [197, 0]
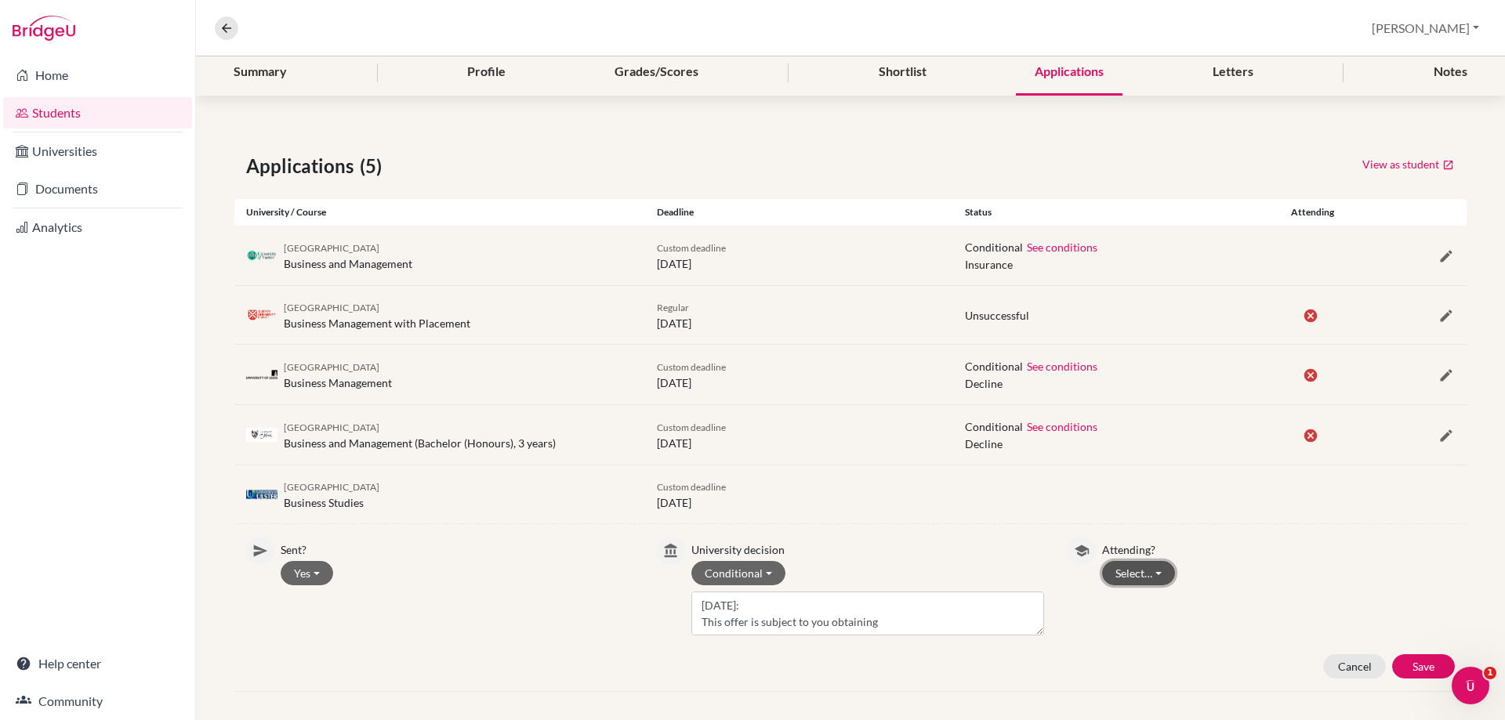
click at [1136, 579] on button "Select…" at bounding box center [1138, 573] width 73 height 24
click at [1143, 619] on button "Attending" at bounding box center [1165, 631] width 124 height 25
click at [1418, 672] on button "Save" at bounding box center [1423, 666] width 63 height 24
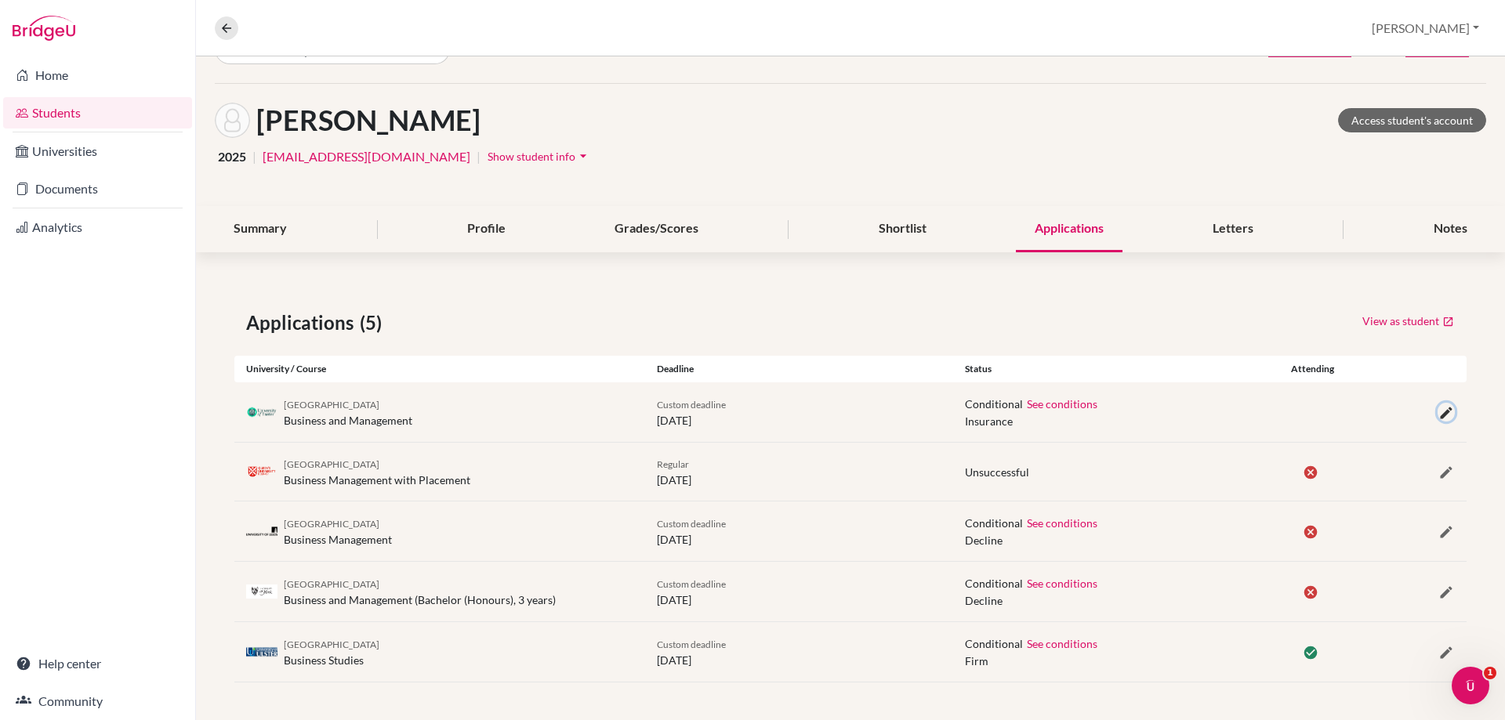
click at [1438, 411] on icon "button" at bounding box center [1446, 413] width 16 height 16
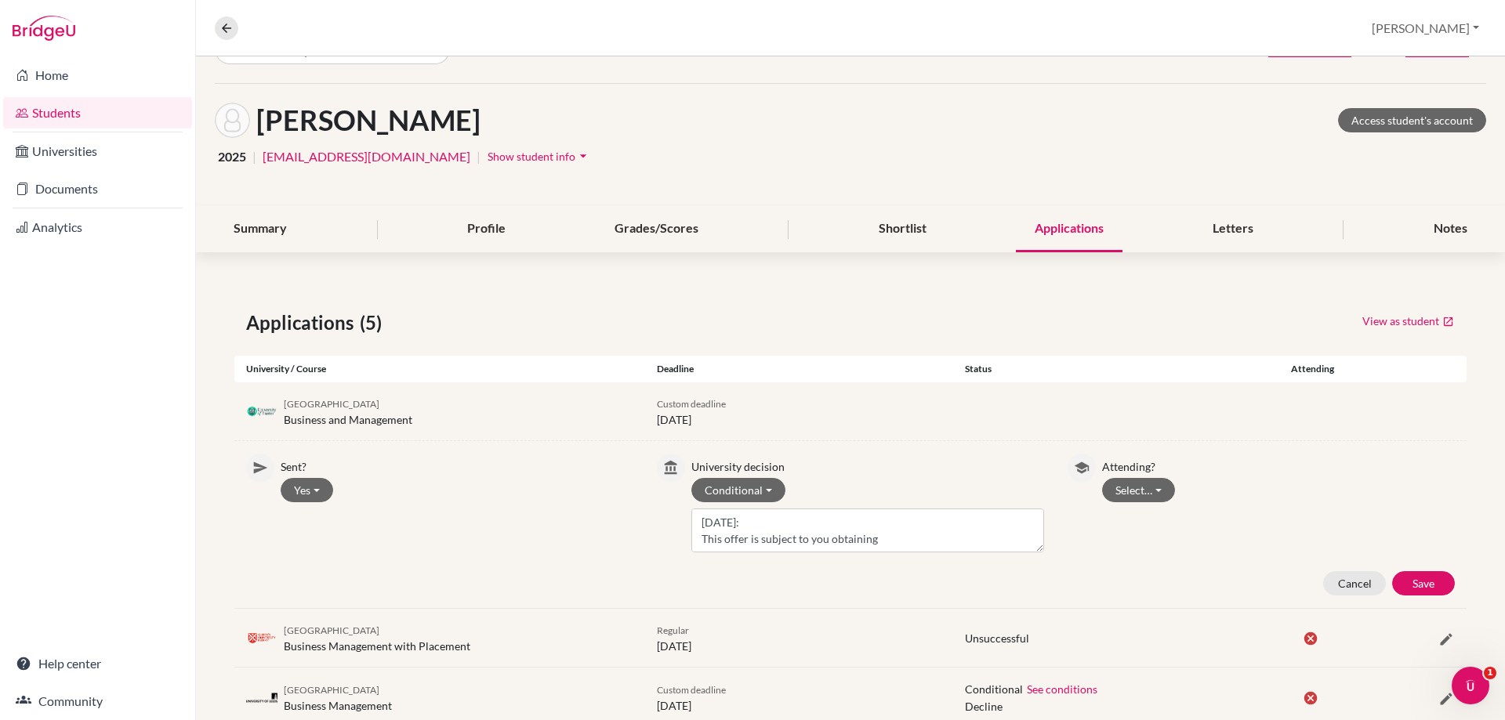
click at [1165, 498] on div "Select… Attending Not attending" at bounding box center [1278, 490] width 353 height 24
click at [1131, 498] on button "Select…" at bounding box center [1138, 490] width 73 height 24
click at [1133, 545] on button "Not attending" at bounding box center [1165, 548] width 124 height 25
click at [1398, 576] on button "Save" at bounding box center [1423, 583] width 63 height 24
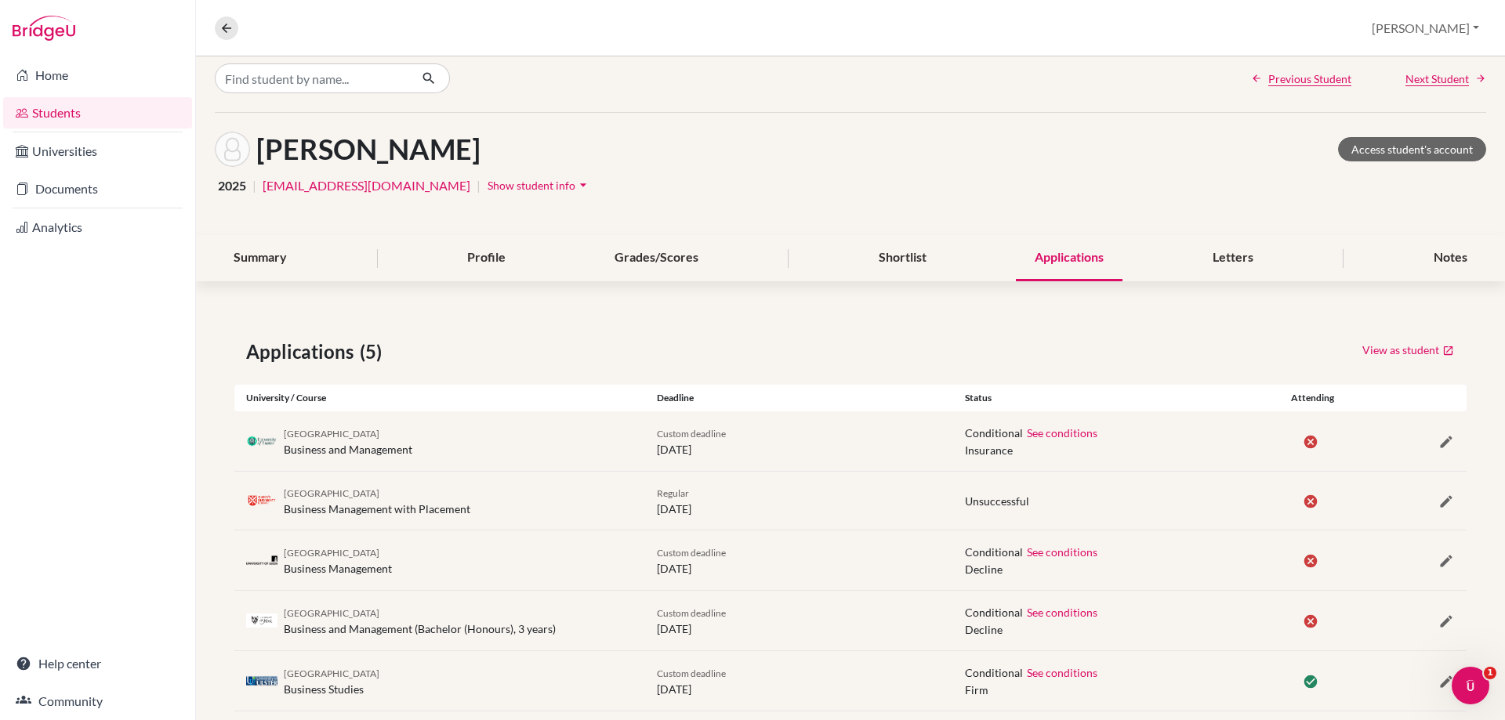
scroll to position [0, 0]
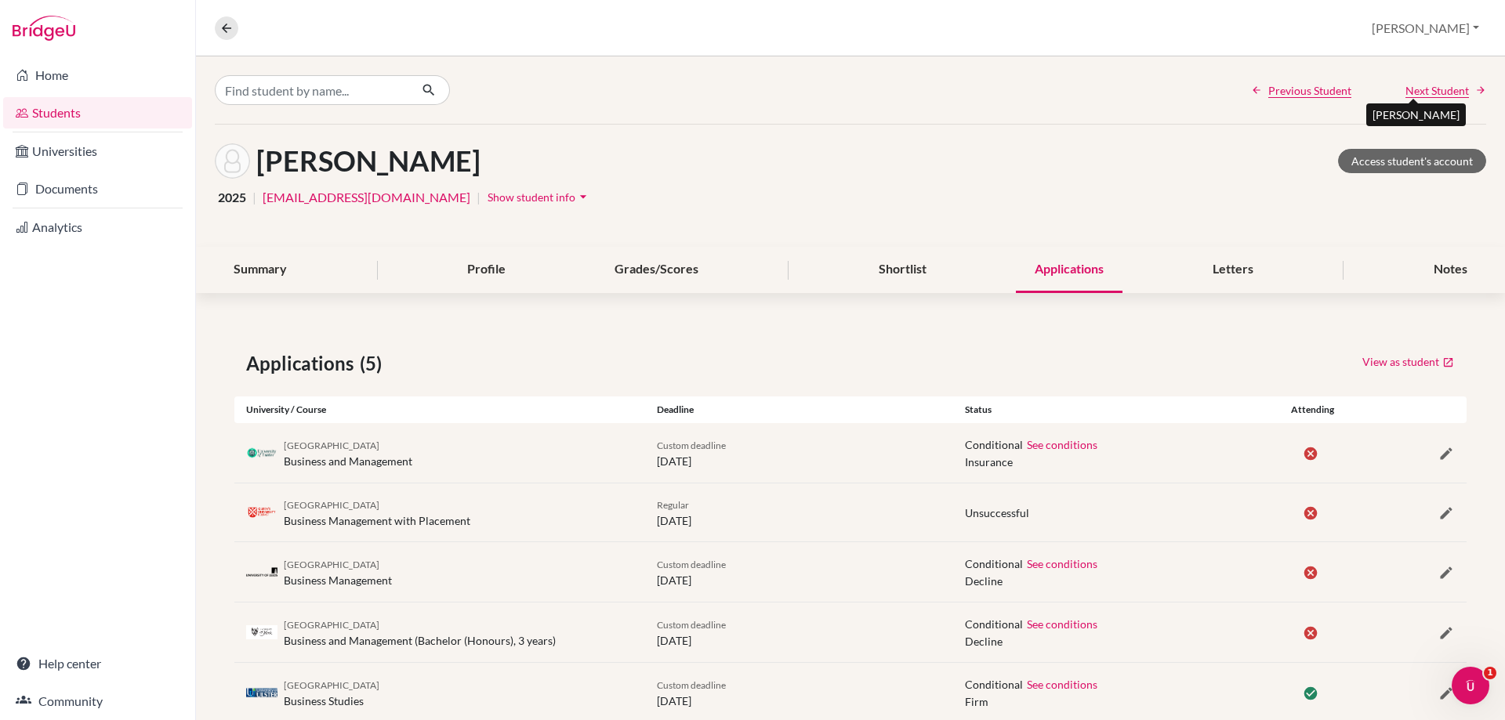
click at [1408, 91] on span "Next Student" at bounding box center [1436, 90] width 63 height 16
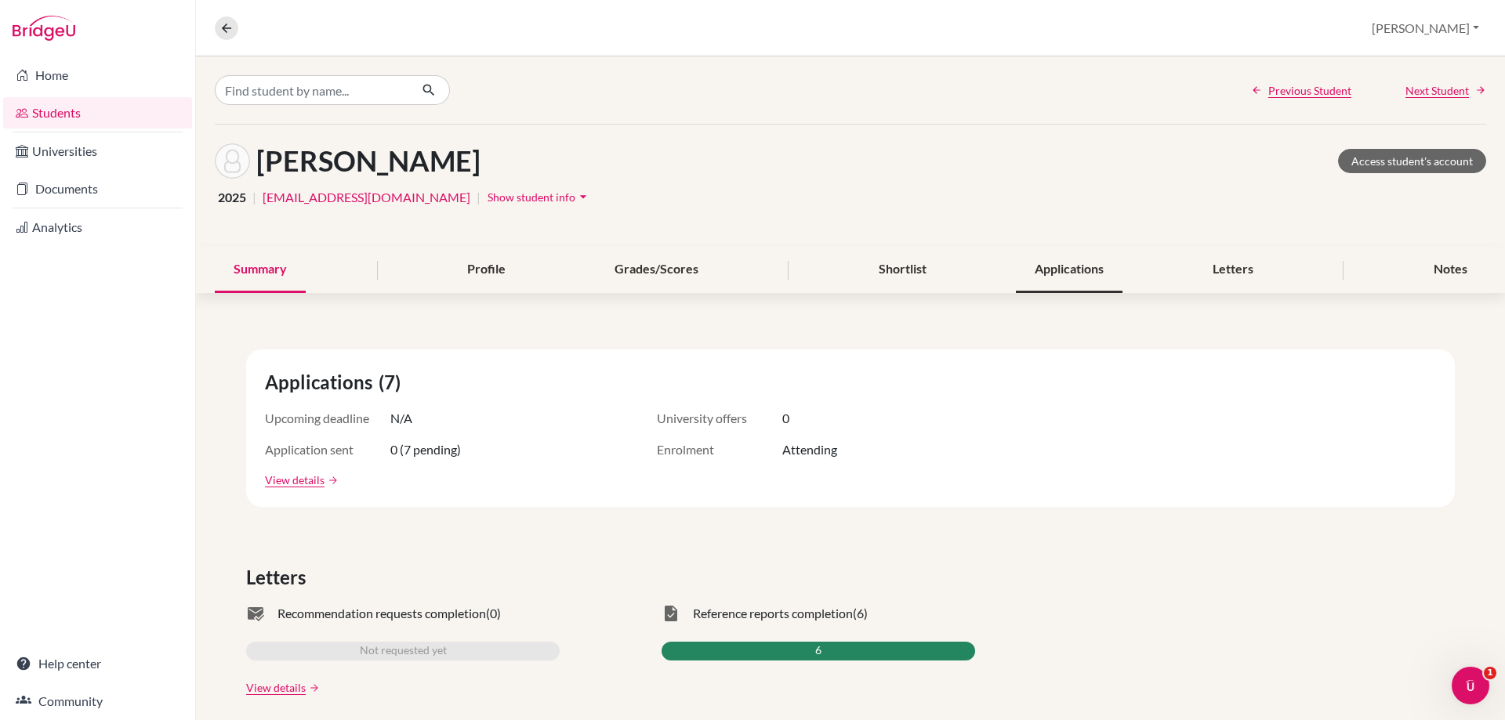
click at [1092, 270] on div "Applications" at bounding box center [1069, 270] width 107 height 46
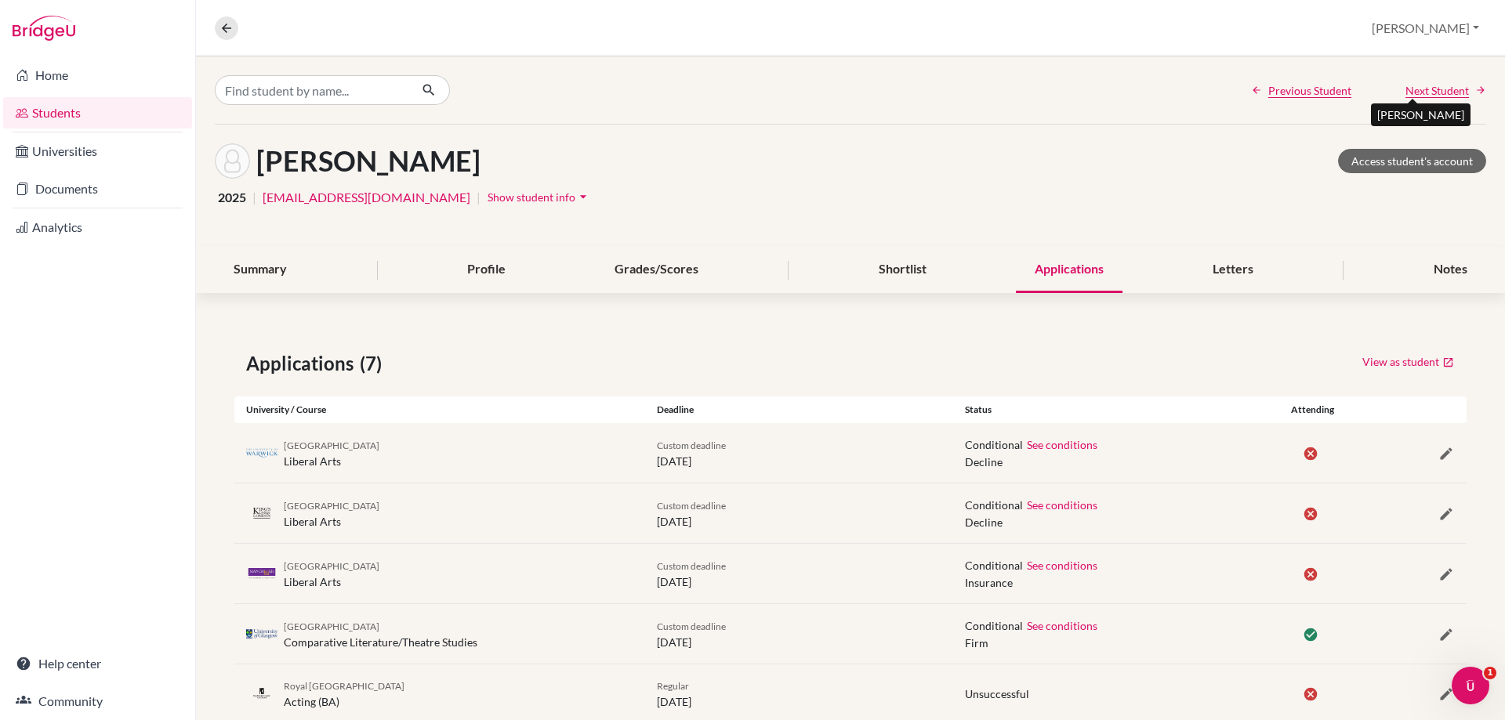
click at [1414, 92] on span "Next Student" at bounding box center [1436, 90] width 63 height 16
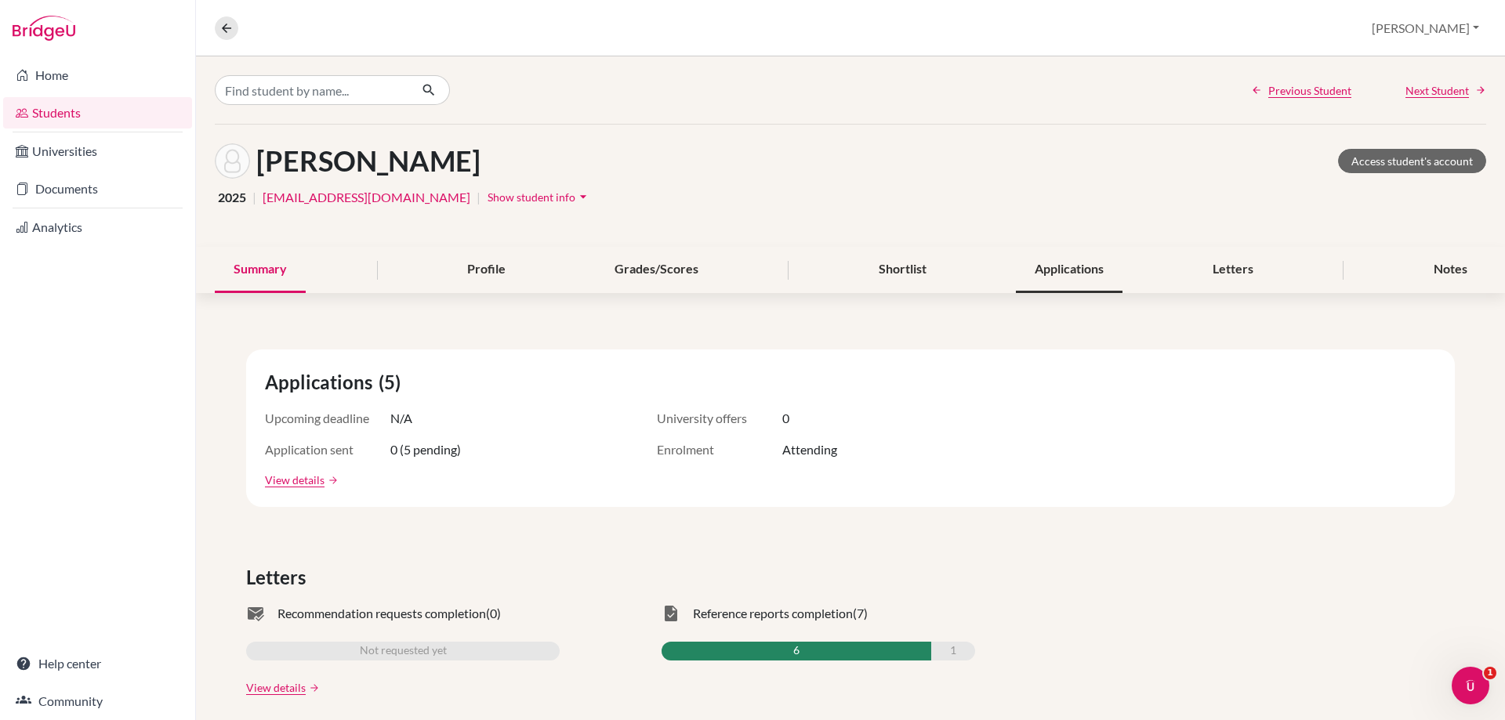
click at [1099, 275] on div "Applications" at bounding box center [1069, 270] width 107 height 46
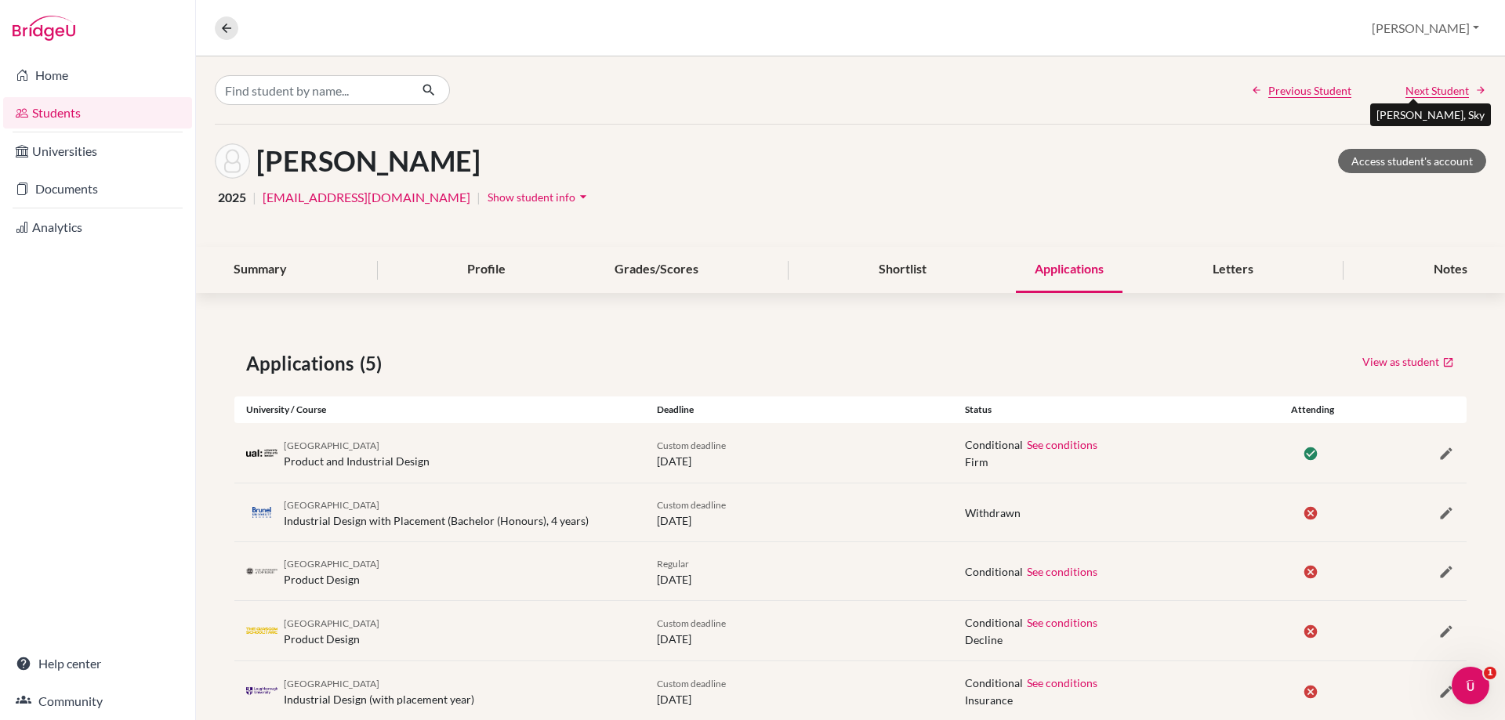
click at [1418, 94] on span "Next Student" at bounding box center [1436, 90] width 63 height 16
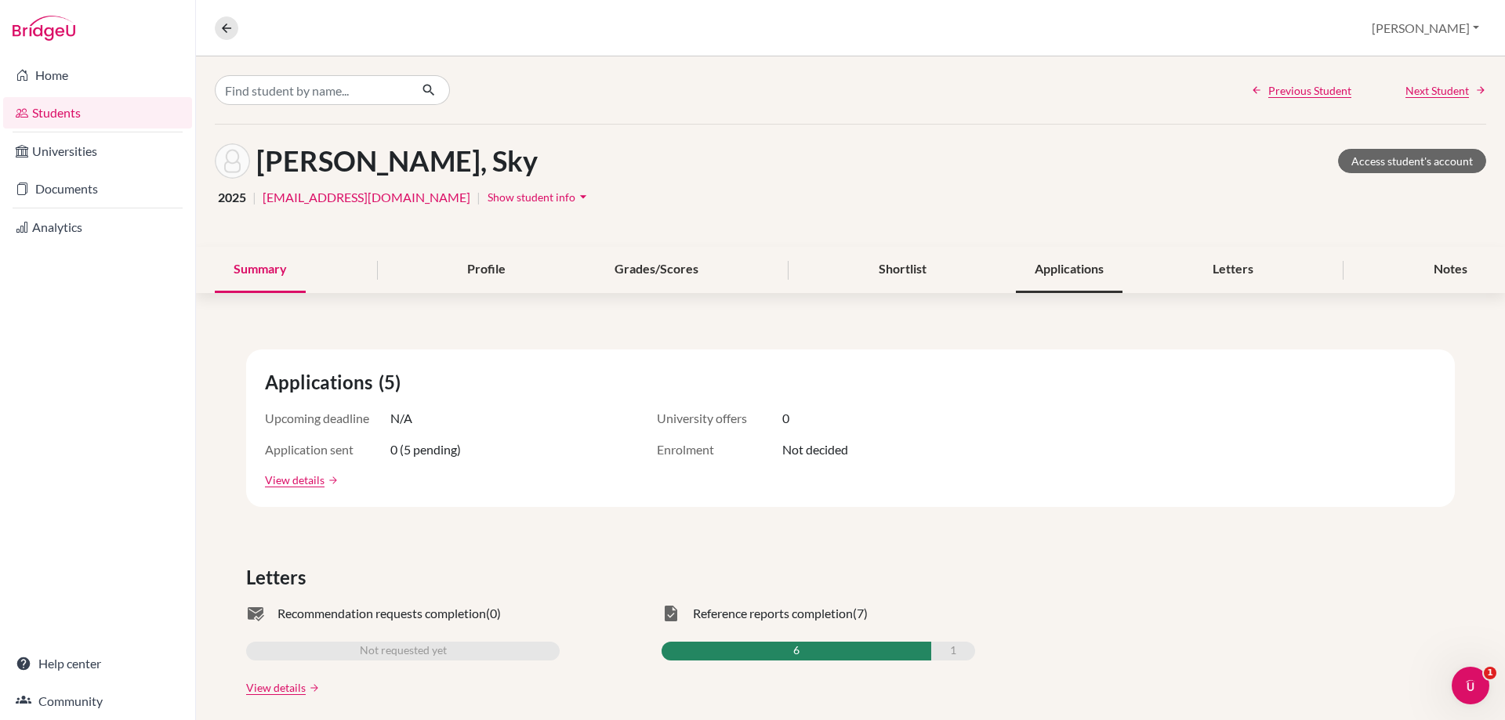
click at [1083, 275] on div "Applications" at bounding box center [1069, 270] width 107 height 46
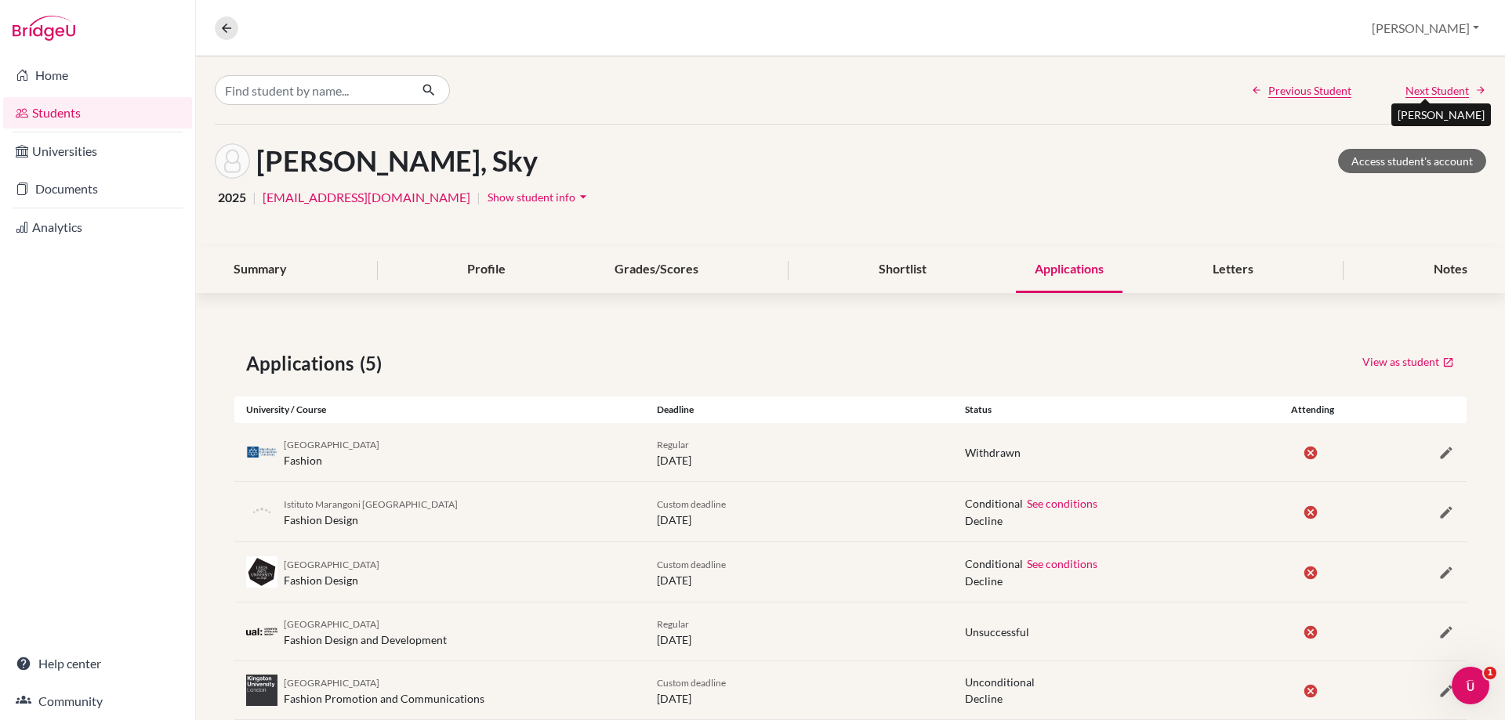
click at [1429, 92] on span "Next Student" at bounding box center [1436, 90] width 63 height 16
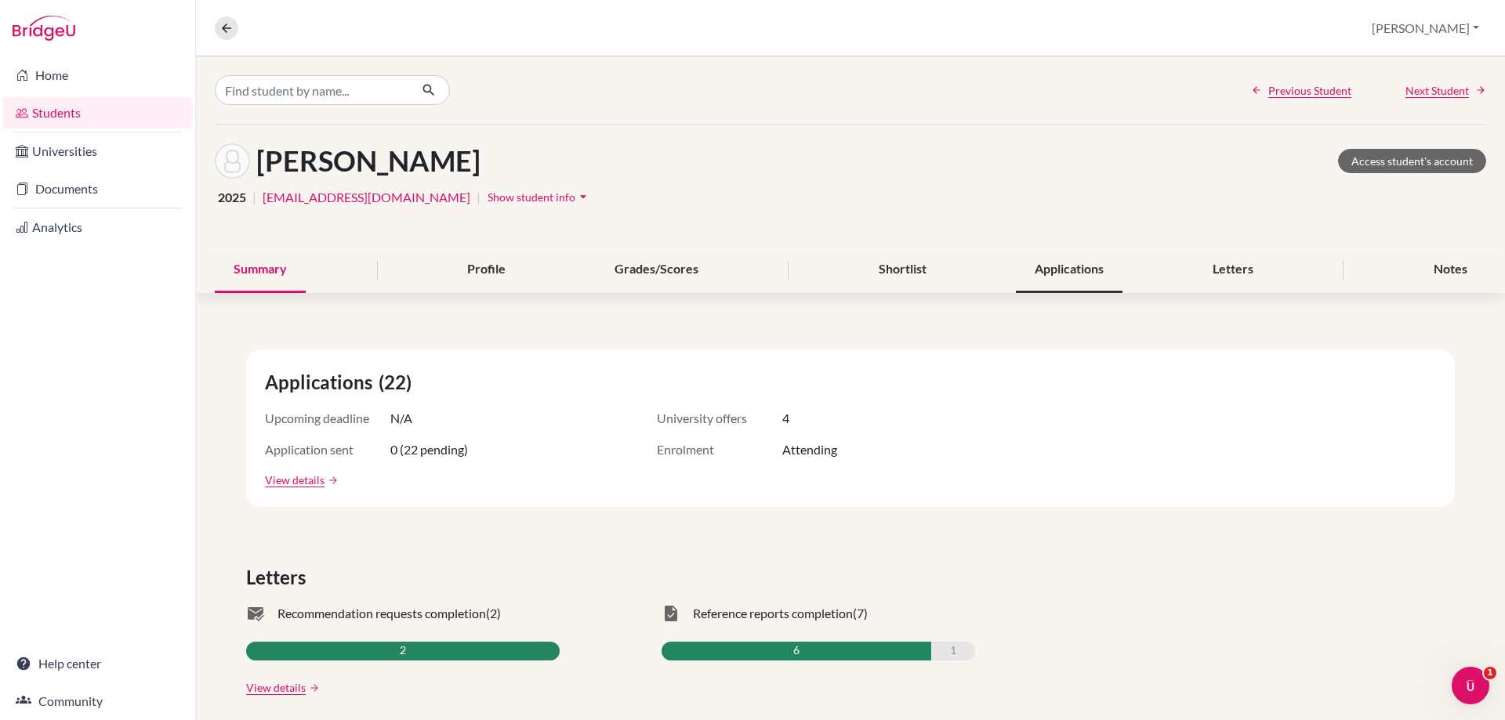
click at [1100, 272] on div "Applications" at bounding box center [1069, 270] width 107 height 46
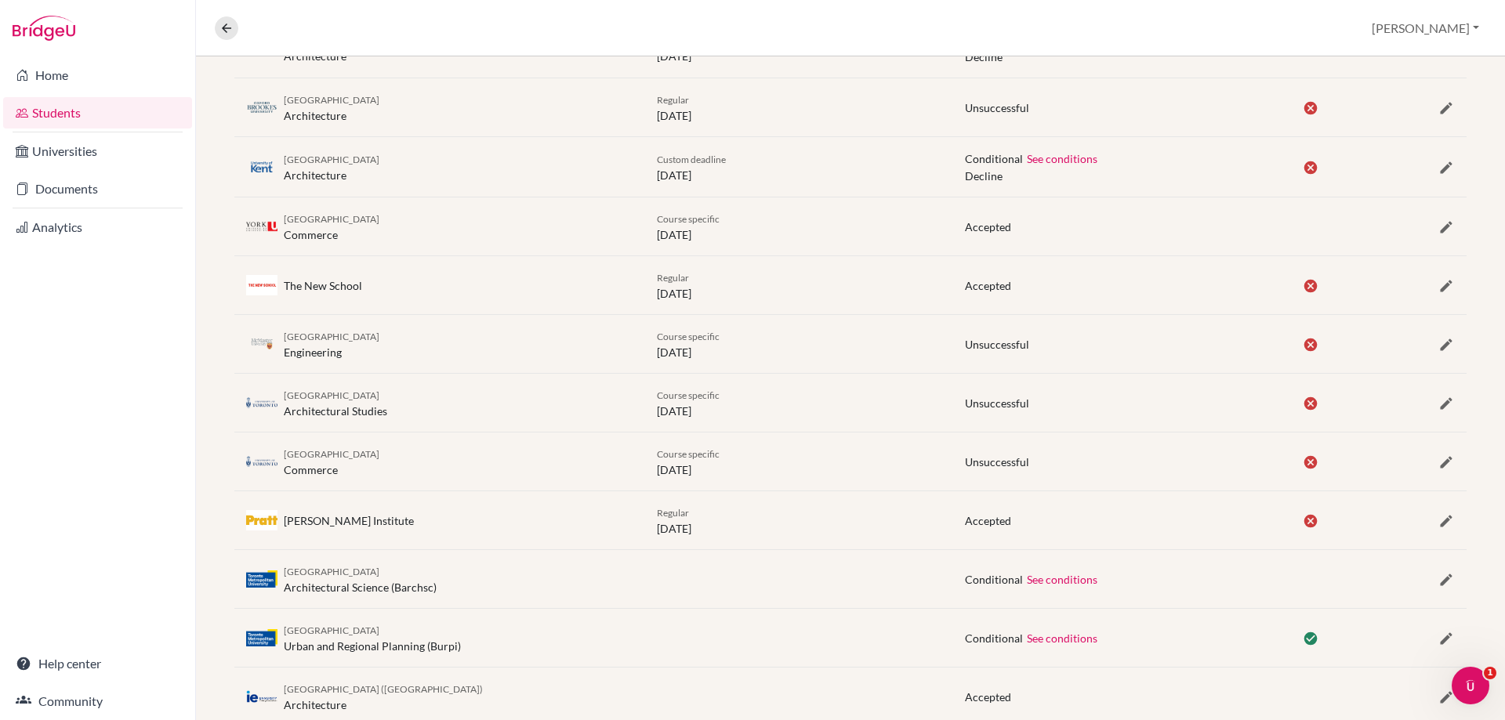
scroll to position [1038, 0]
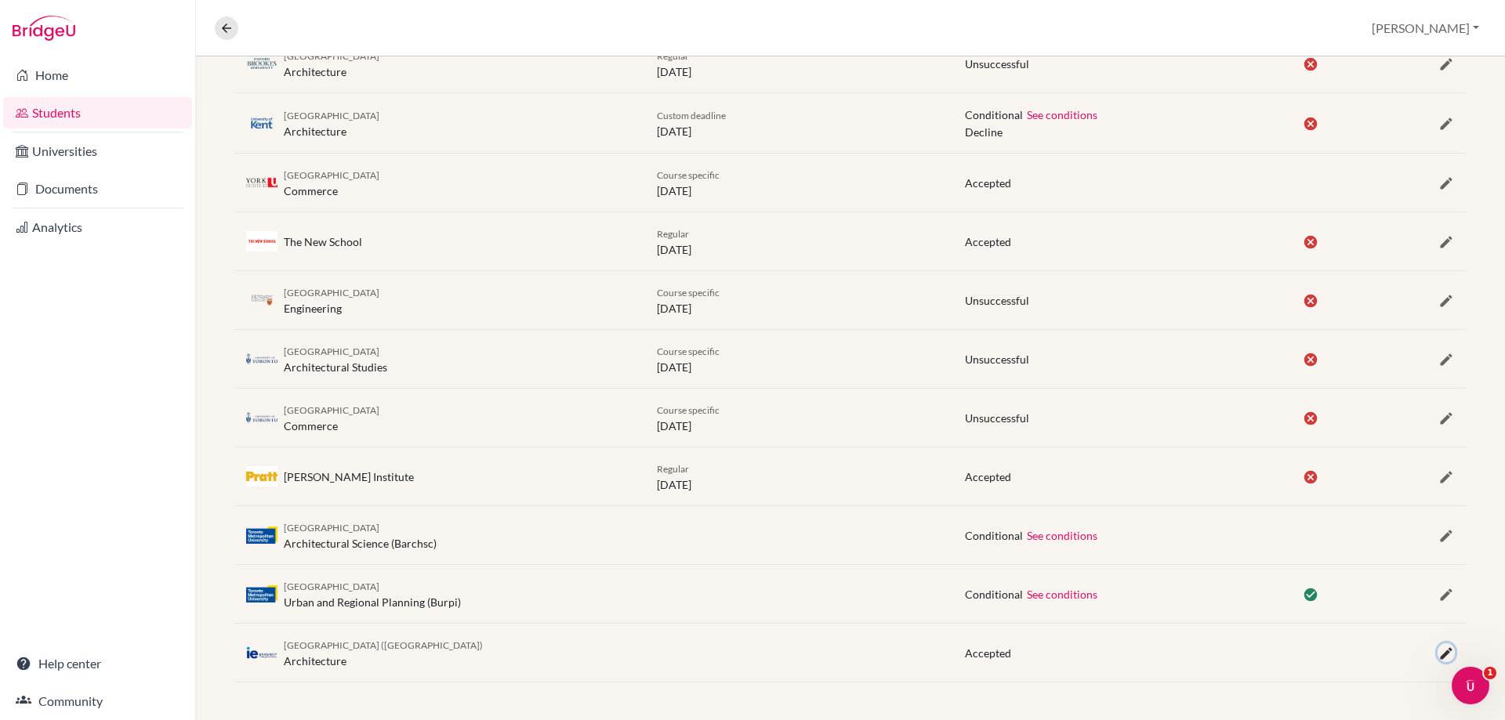
click at [1438, 650] on icon "button" at bounding box center [1446, 654] width 16 height 16
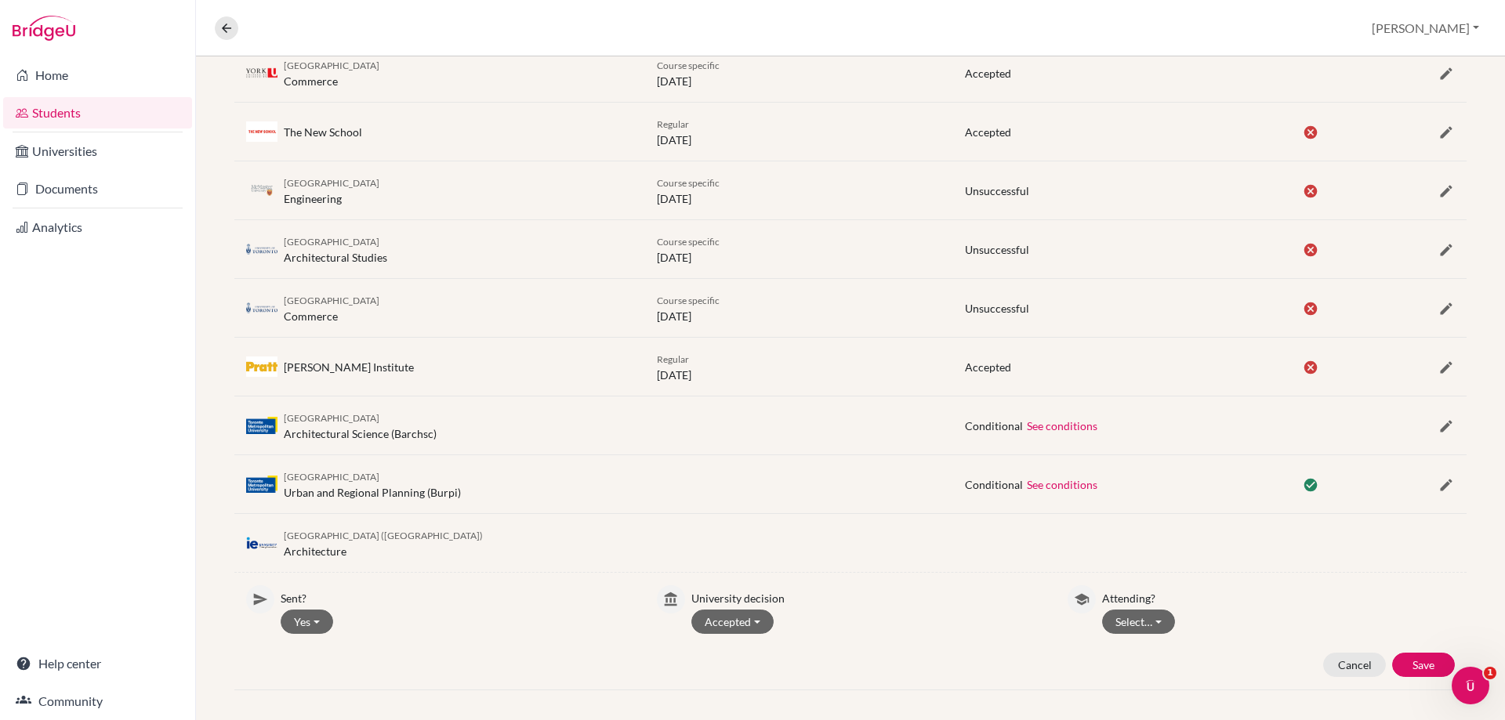
scroll to position [1156, 0]
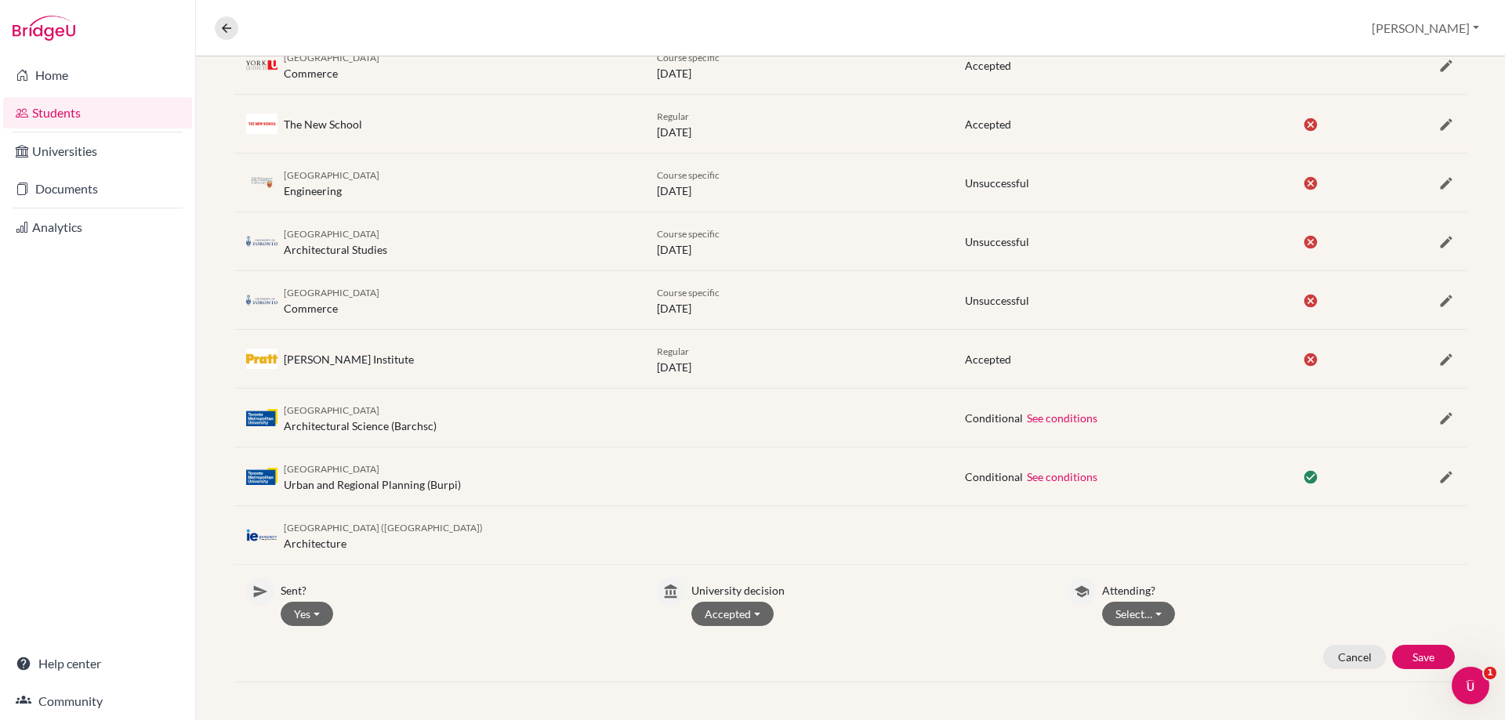
click at [1151, 600] on div "Attending? Select… Attending Not attending" at bounding box center [1278, 602] width 353 height 49
click at [1145, 621] on button "Select…" at bounding box center [1138, 614] width 73 height 24
click at [1143, 669] on button "Not attending" at bounding box center [1165, 672] width 124 height 25
click at [1407, 646] on button "Save" at bounding box center [1423, 657] width 63 height 24
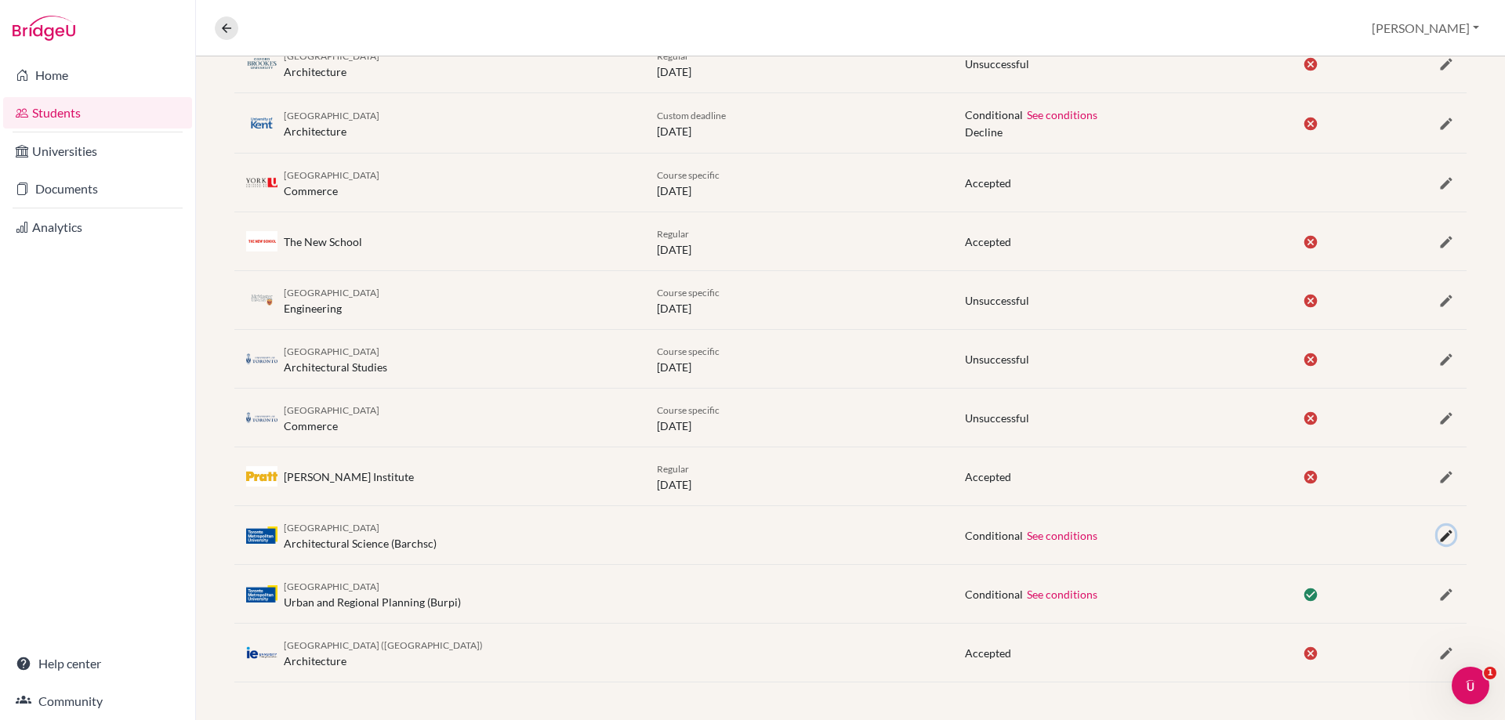
click at [1438, 534] on icon "button" at bounding box center [1446, 536] width 16 height 16
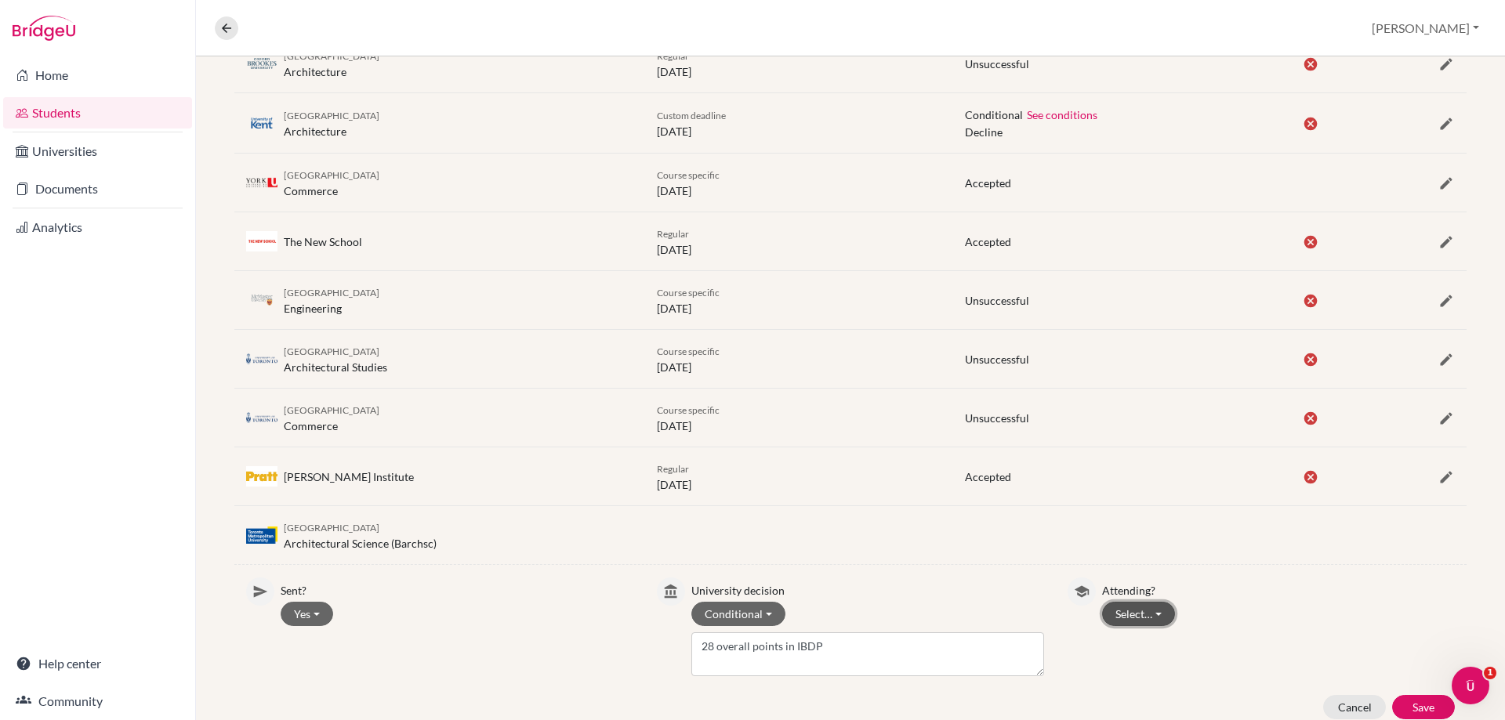
click at [1161, 607] on button "Select…" at bounding box center [1138, 614] width 73 height 24
click at [1139, 661] on button "Not attending" at bounding box center [1165, 672] width 124 height 25
click at [1397, 697] on button "Save" at bounding box center [1423, 707] width 63 height 24
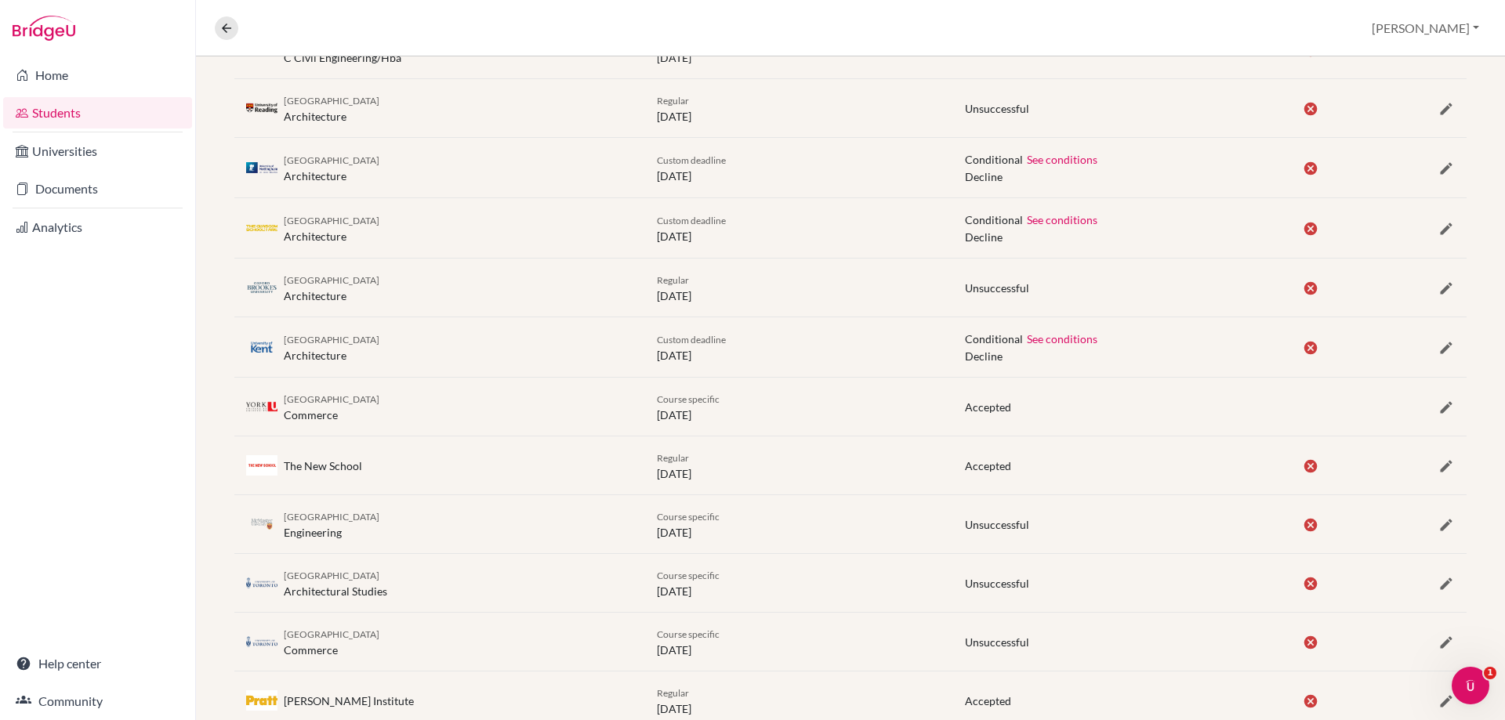
scroll to position [803, 0]
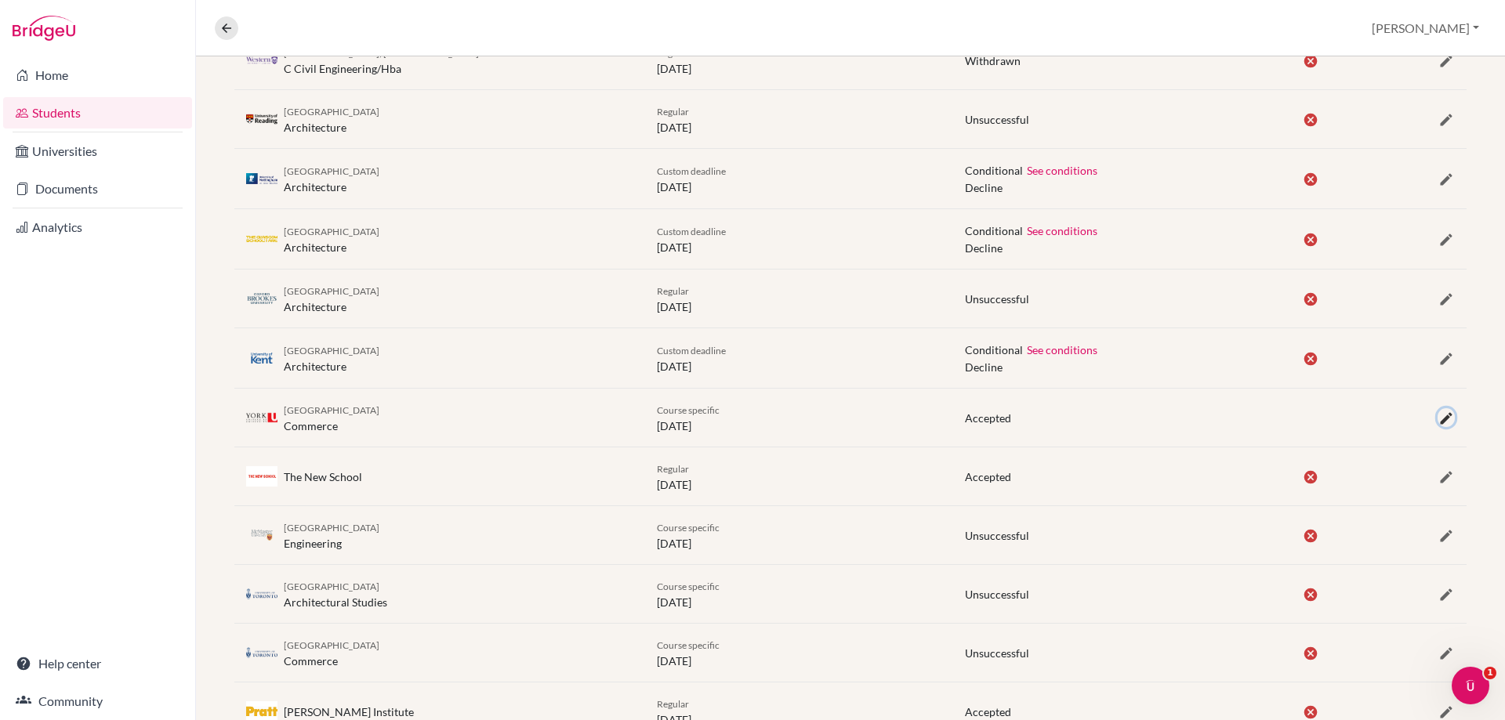
click at [1438, 417] on icon "button" at bounding box center [1446, 419] width 16 height 16
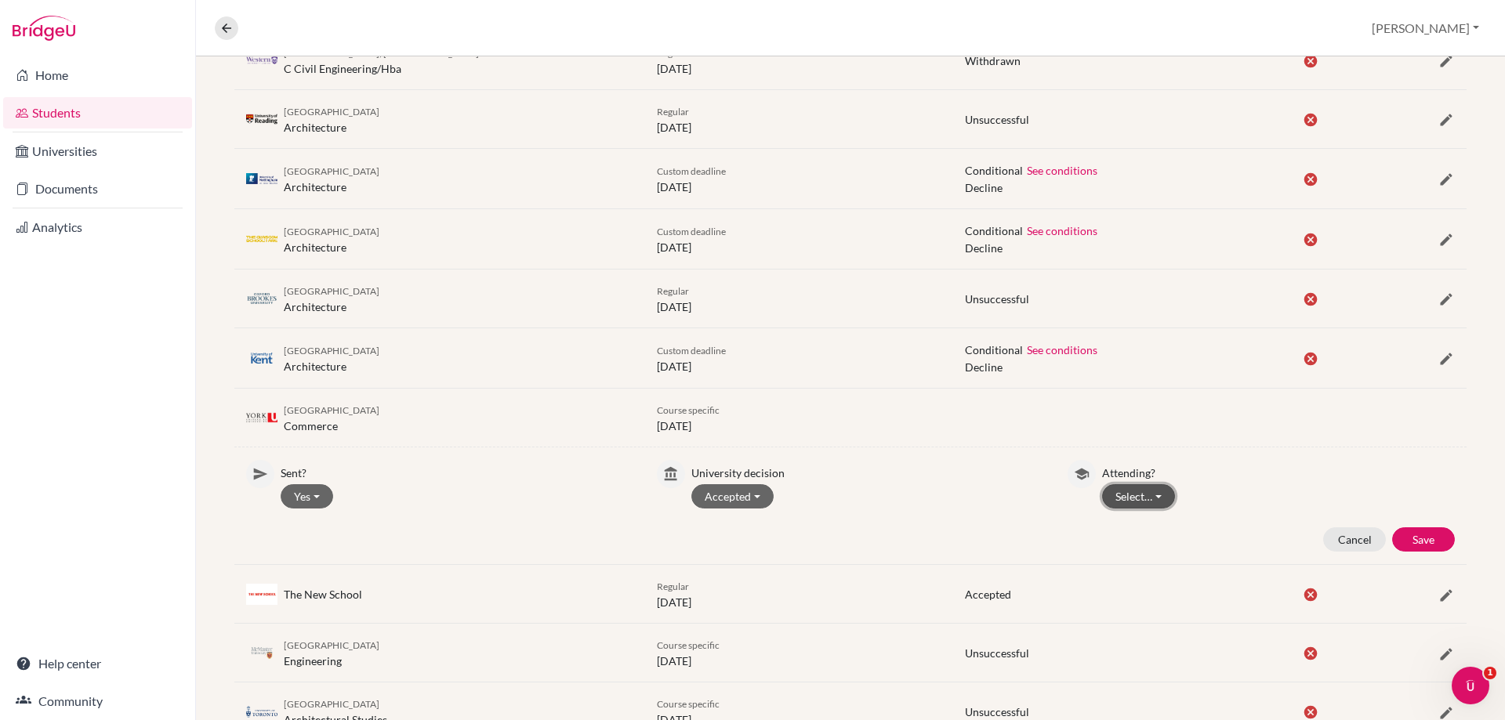
click at [1129, 499] on button "Select…" at bounding box center [1138, 496] width 73 height 24
click at [1148, 550] on button "Not attending" at bounding box center [1165, 554] width 124 height 25
click at [1415, 534] on button "Save" at bounding box center [1423, 539] width 63 height 24
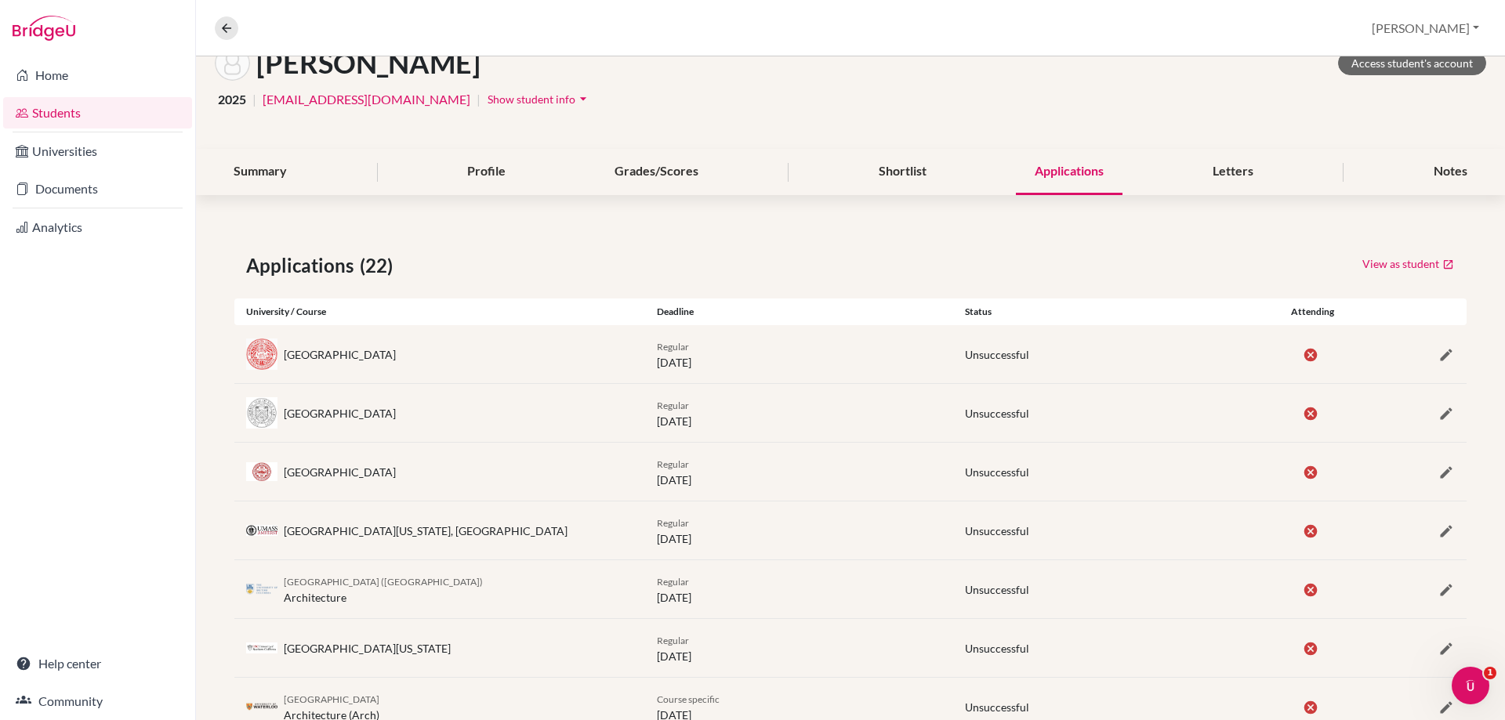
scroll to position [0, 0]
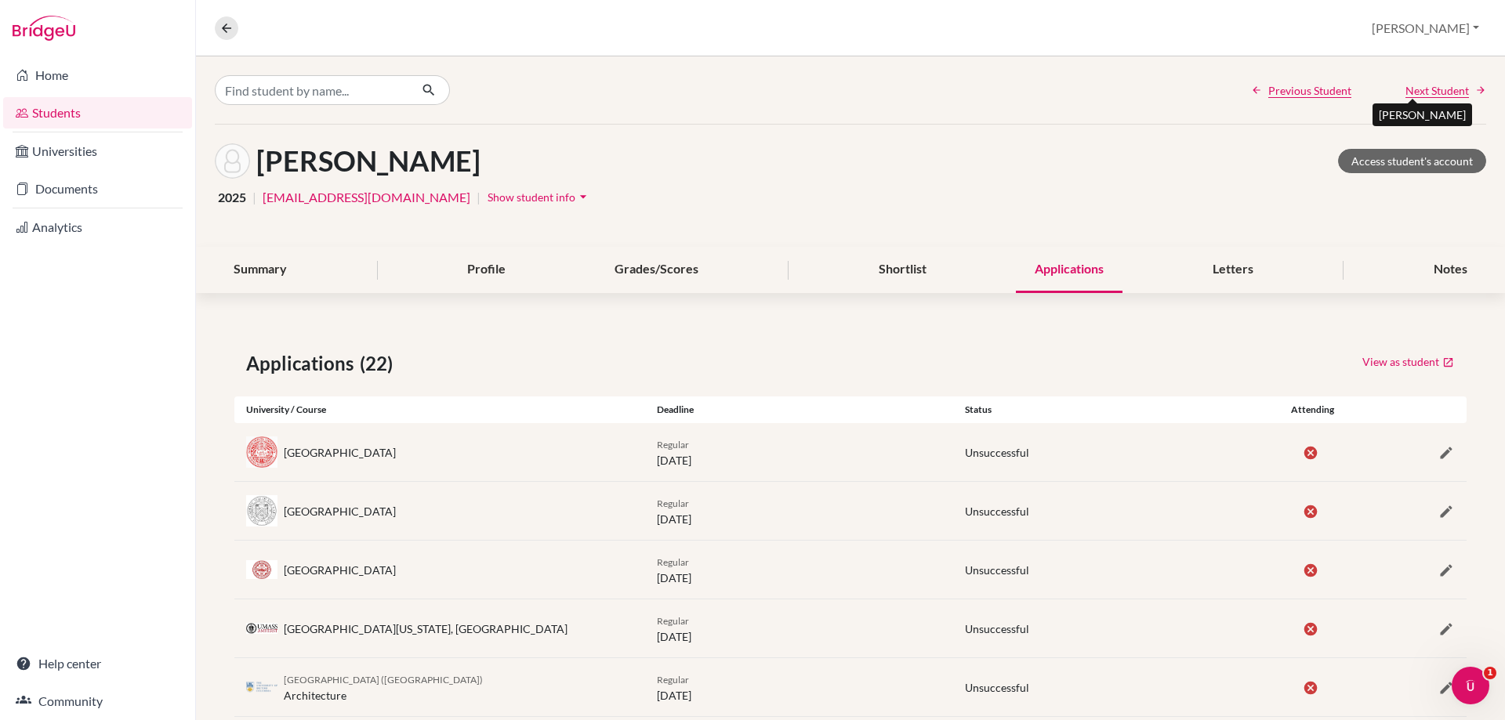
click at [1405, 90] on span "Next Student" at bounding box center [1436, 90] width 63 height 16
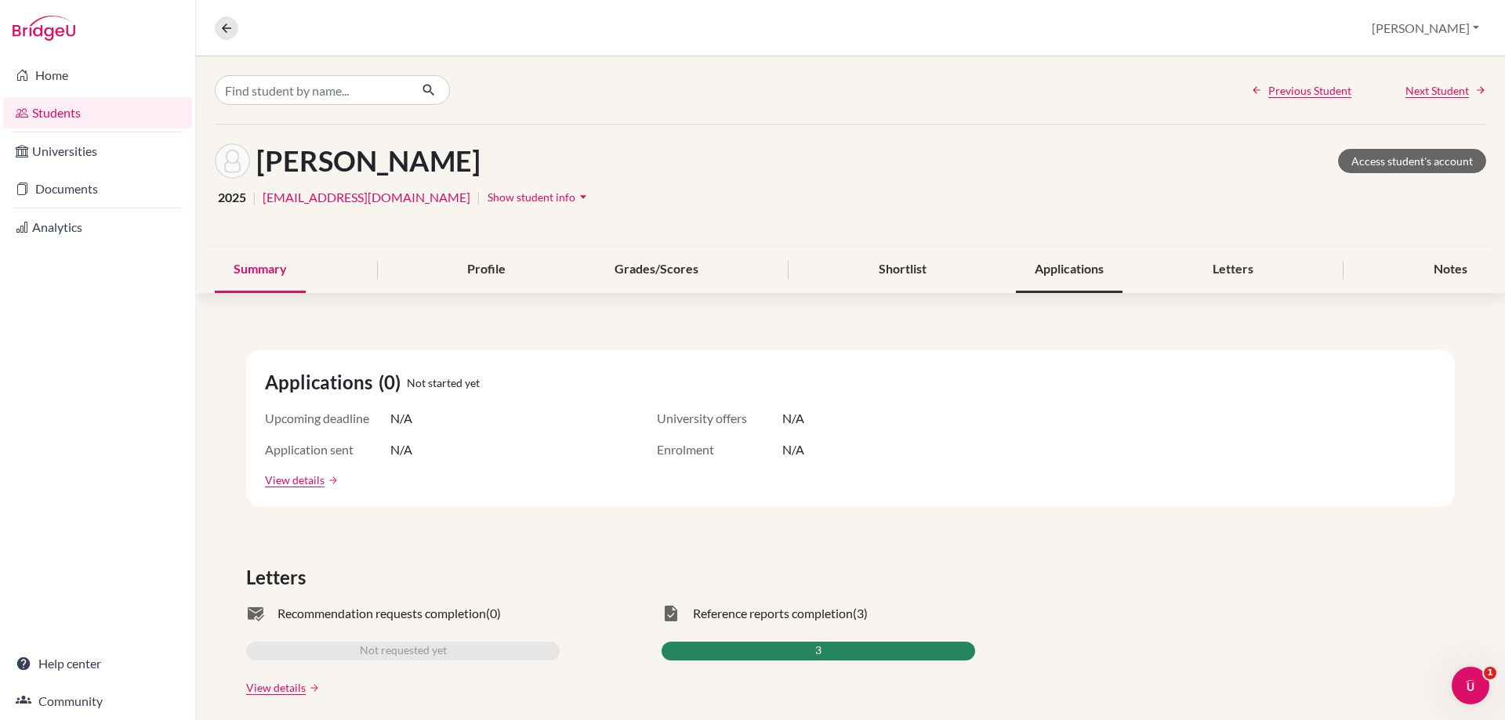
click at [1084, 264] on div "Applications" at bounding box center [1069, 270] width 107 height 46
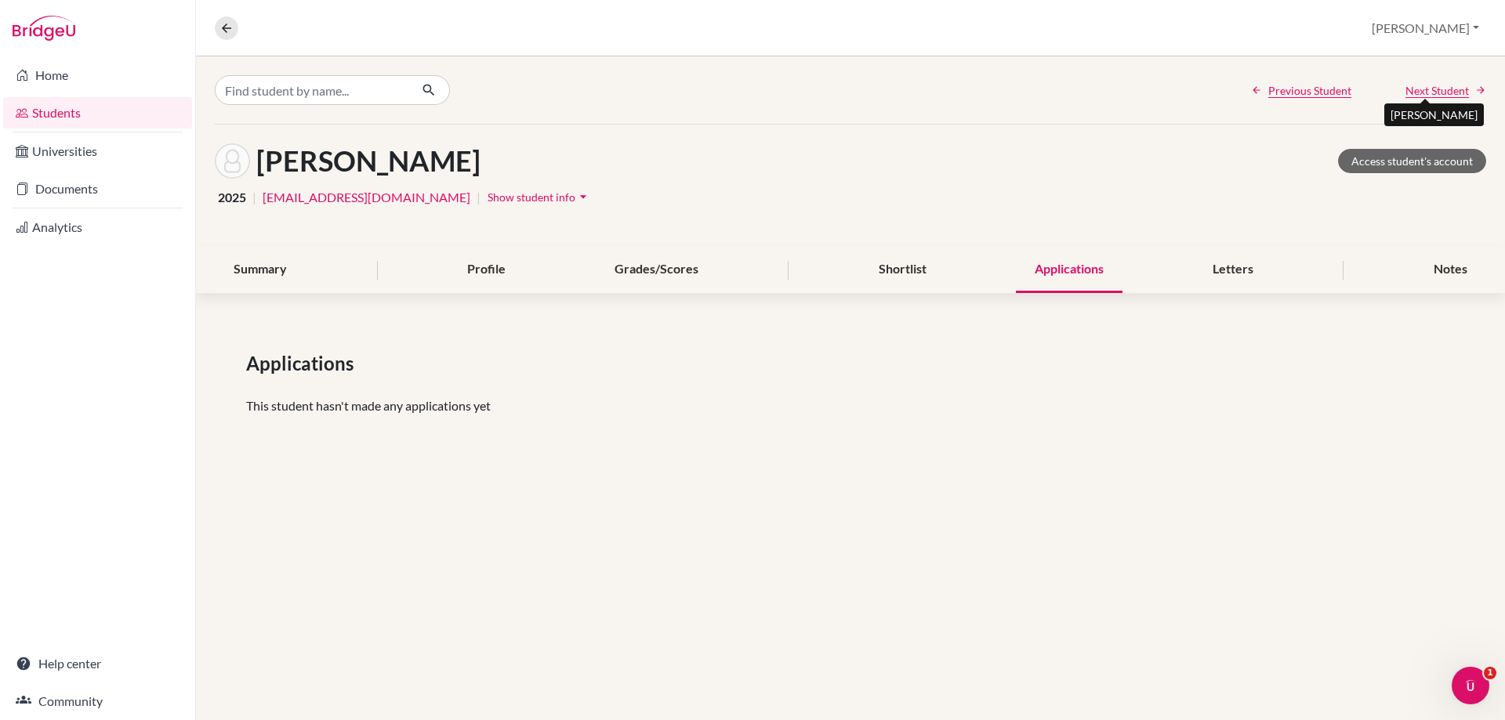
click at [1433, 88] on span "Next Student" at bounding box center [1436, 90] width 63 height 16
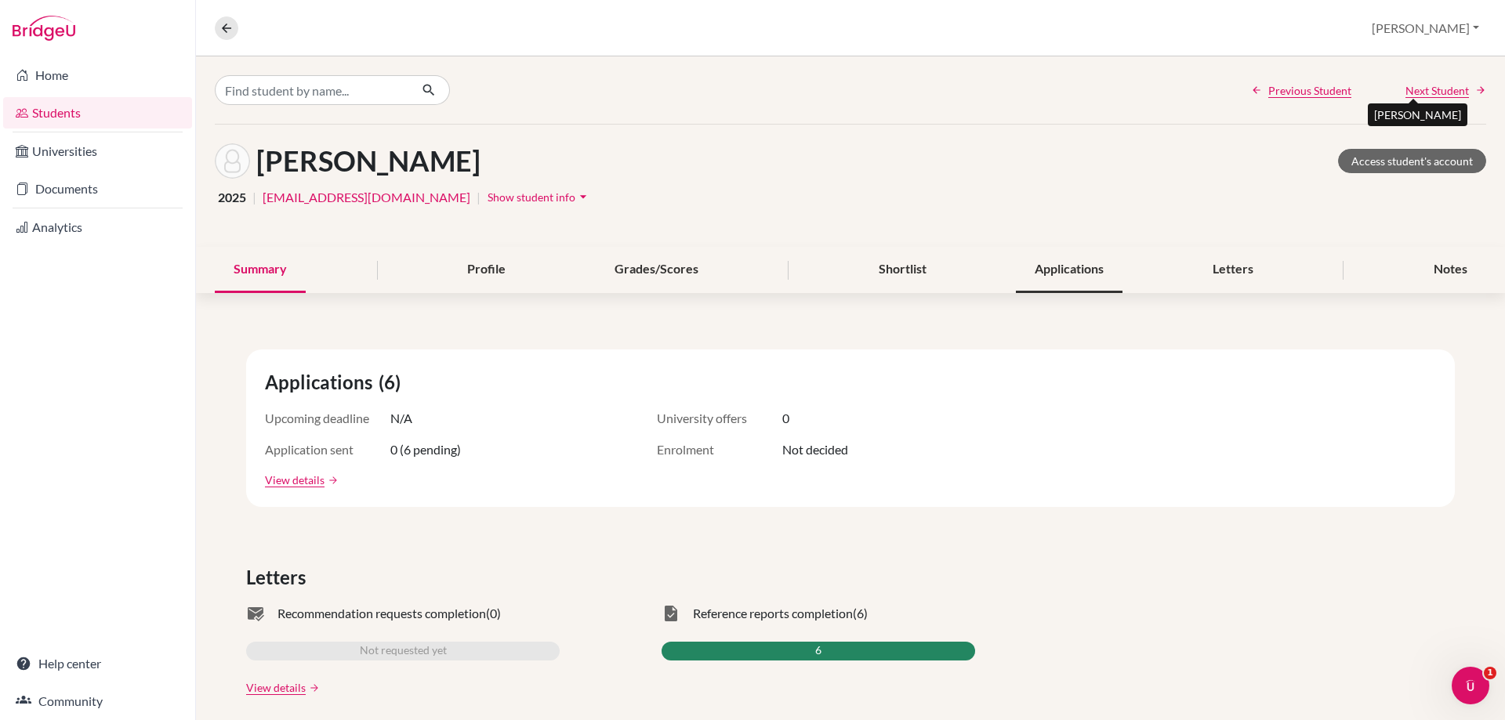
click at [1029, 263] on div "Applications" at bounding box center [1069, 270] width 107 height 46
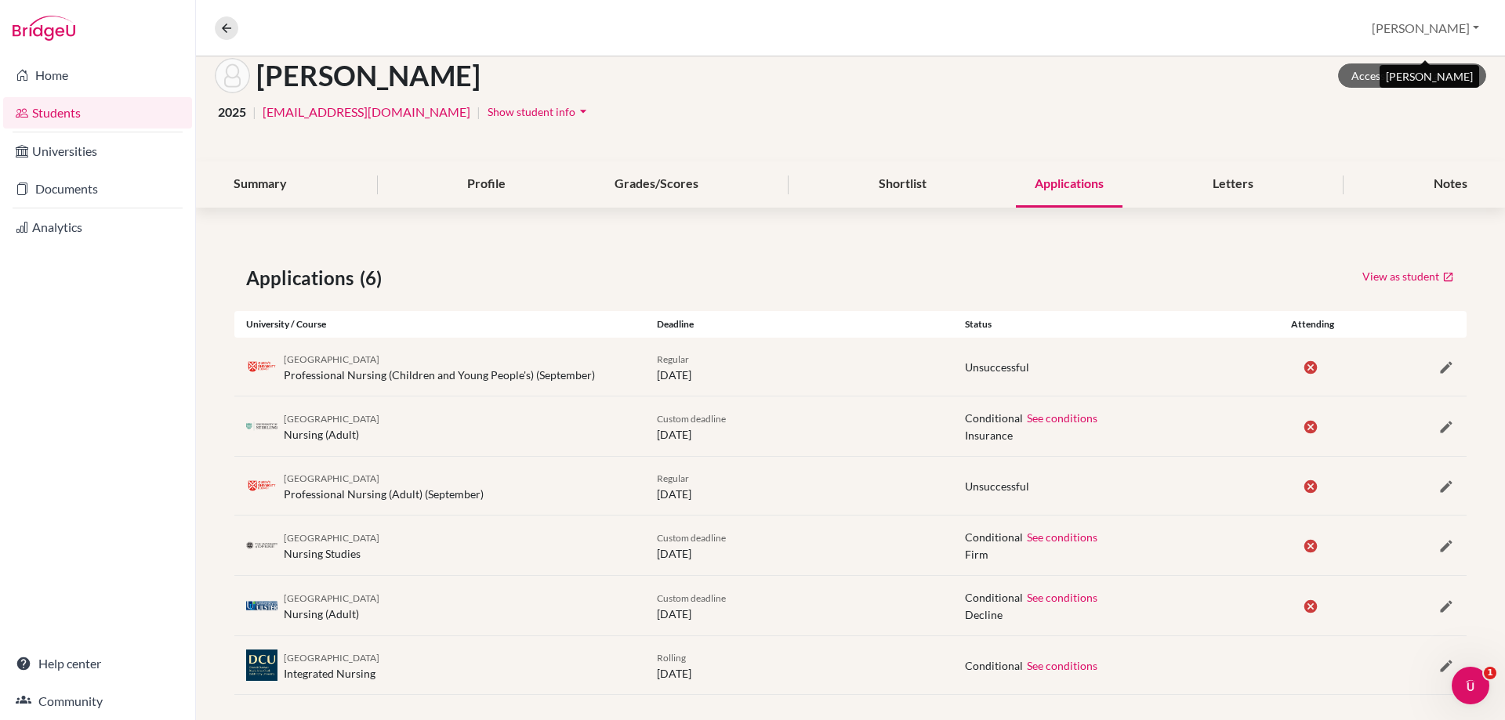
scroll to position [98, 0]
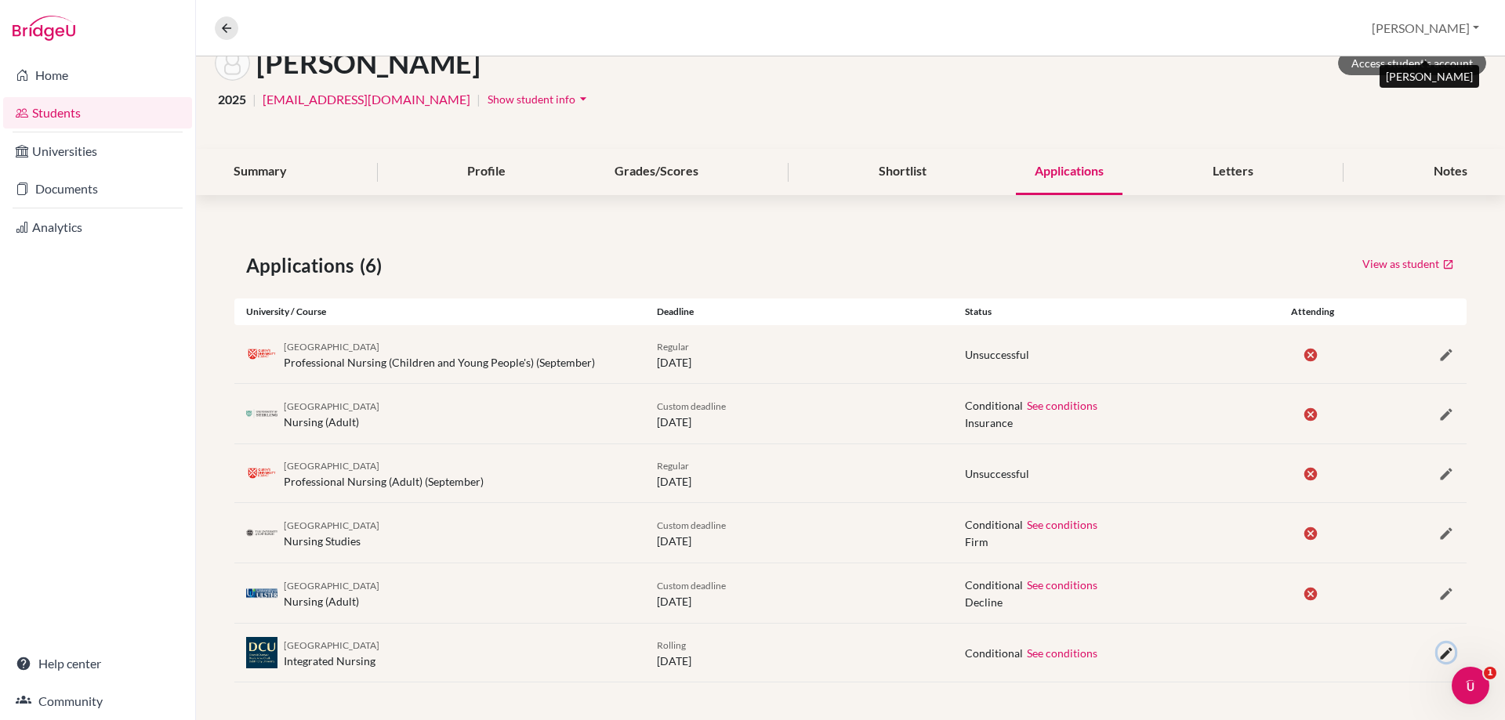
click at [1438, 657] on icon "button" at bounding box center [1446, 654] width 16 height 16
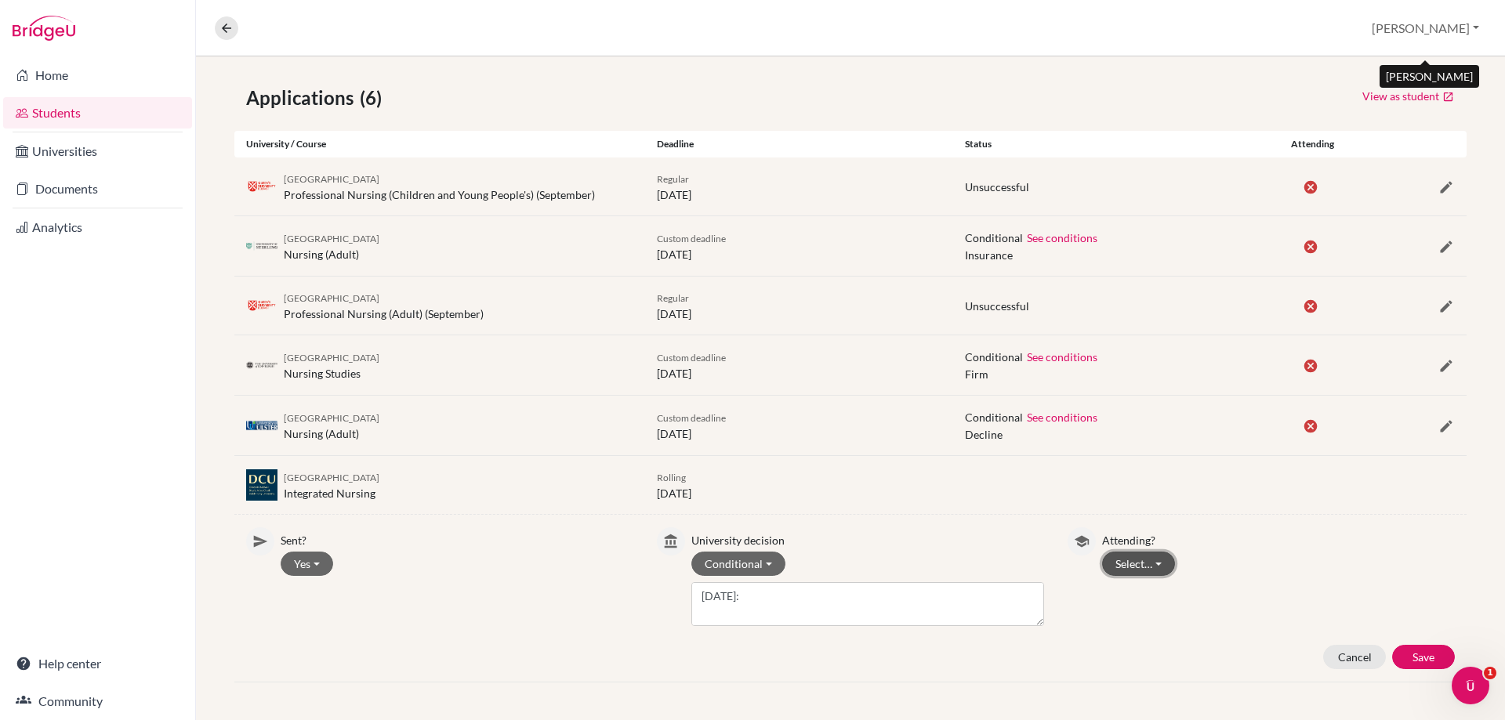
click at [1103, 569] on button "Select…" at bounding box center [1138, 564] width 73 height 24
click at [1126, 610] on button "Attending" at bounding box center [1165, 622] width 124 height 25
click at [1418, 650] on button "Save" at bounding box center [1423, 657] width 63 height 24
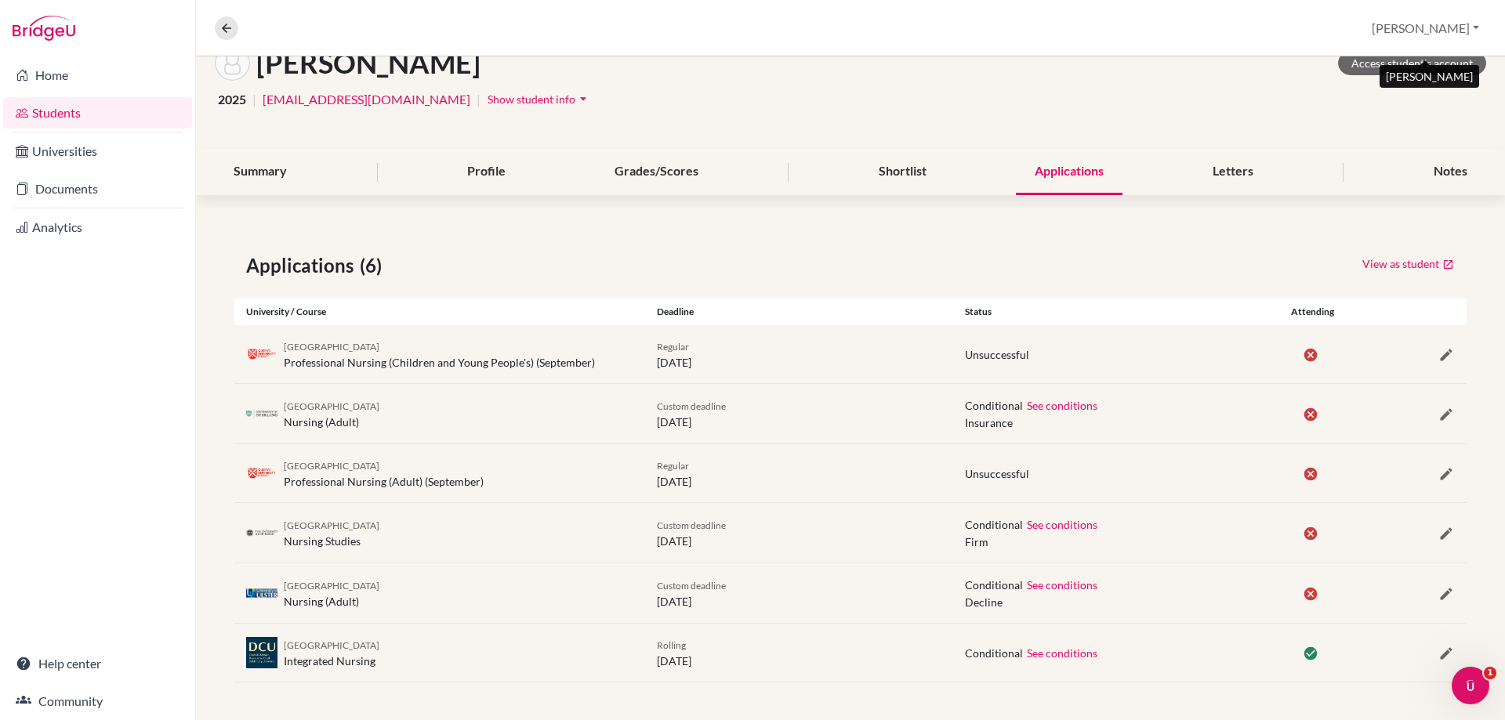
scroll to position [0, 0]
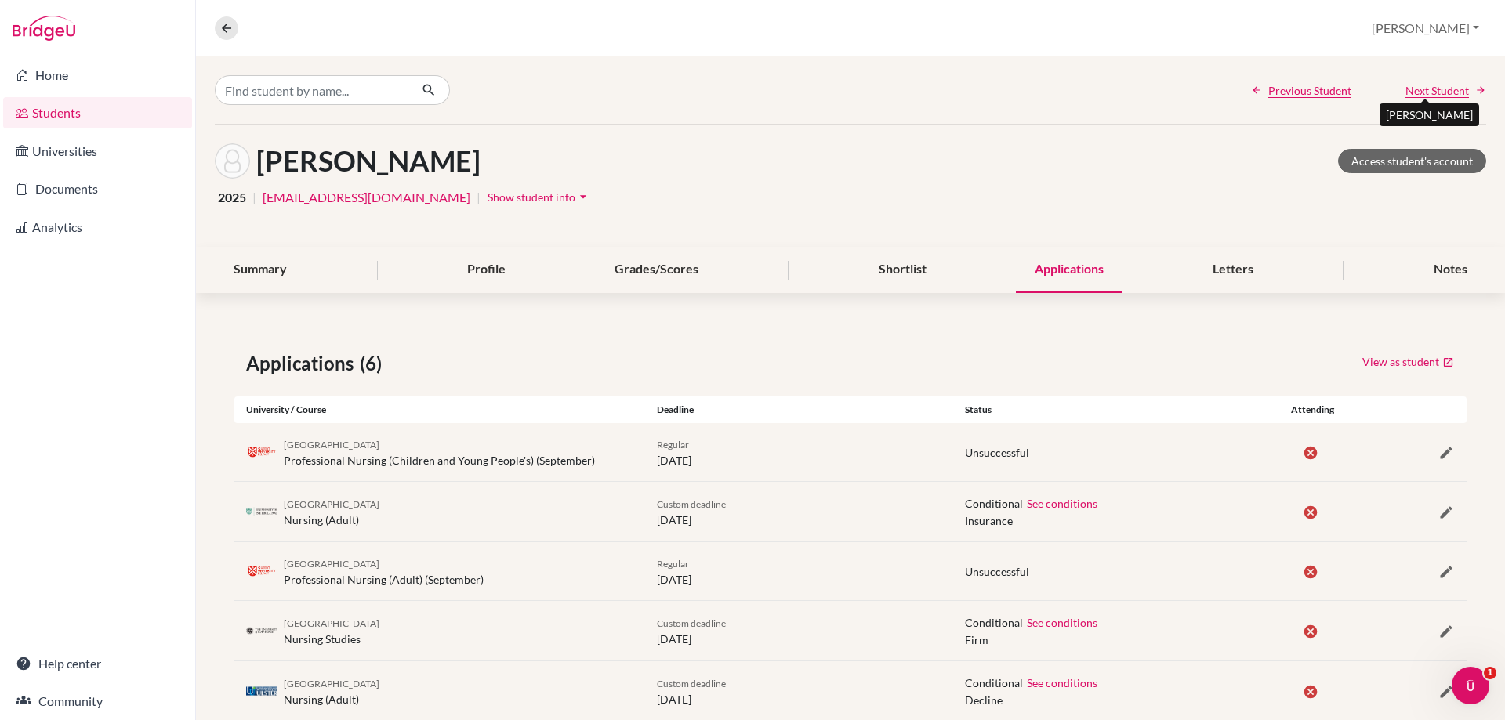
click at [1410, 91] on span "Next Student" at bounding box center [1436, 90] width 63 height 16
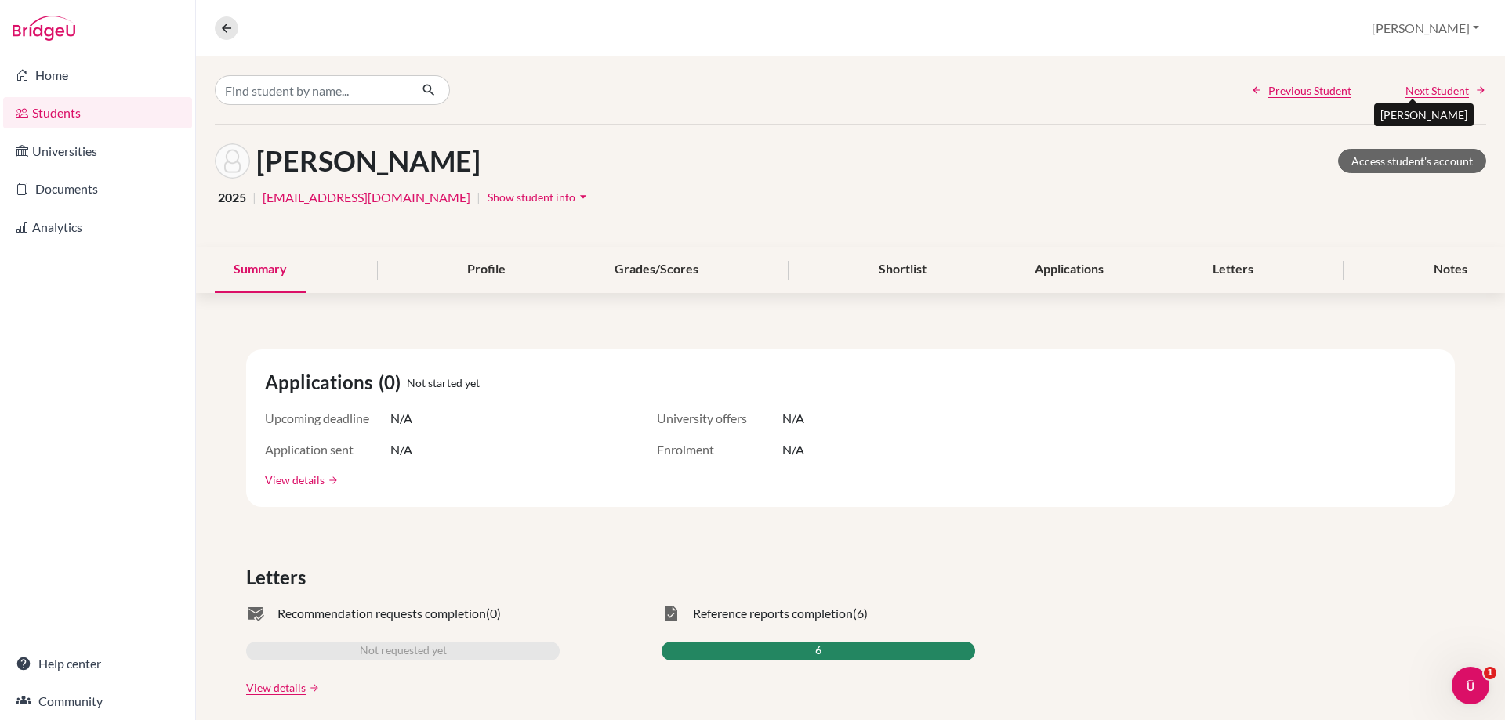
click at [1410, 91] on span "Next Student" at bounding box center [1436, 90] width 63 height 16
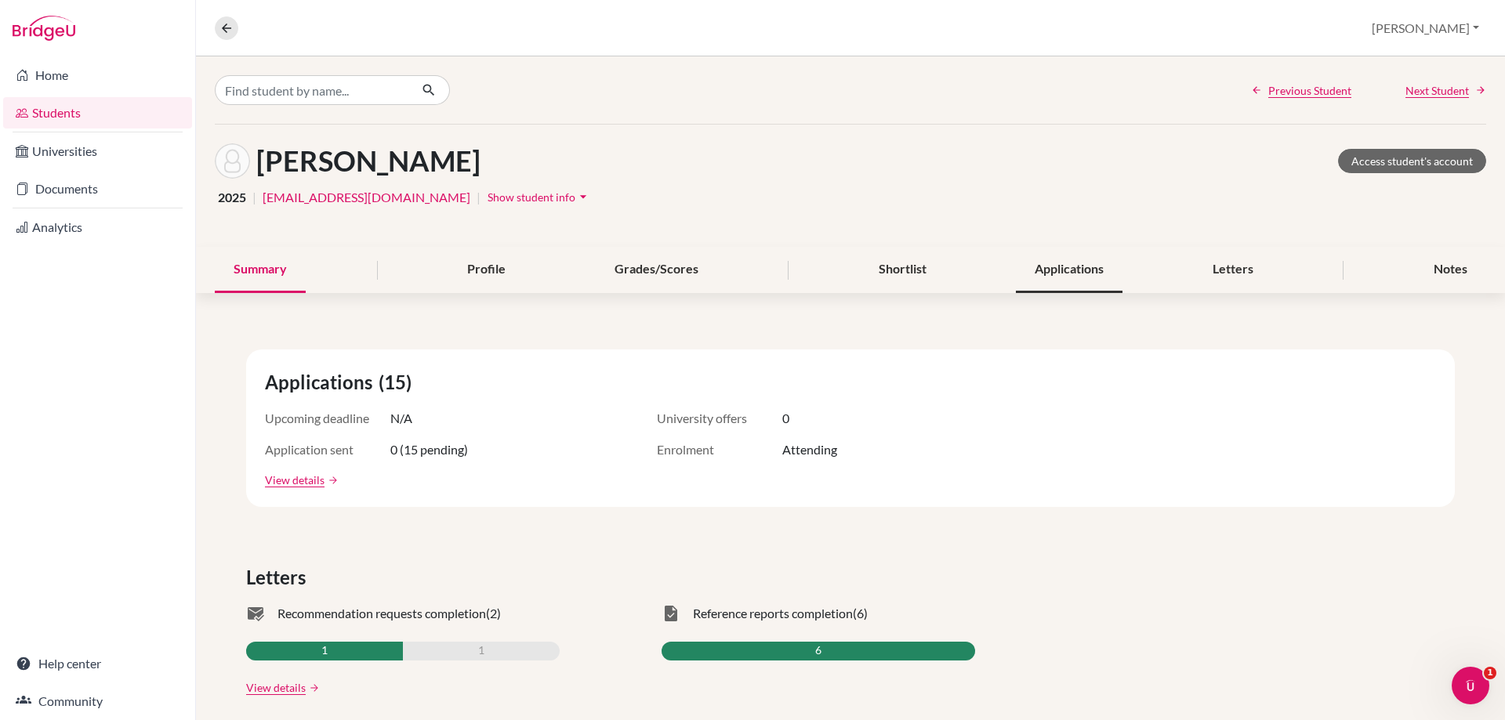
click at [1057, 269] on div "Applications" at bounding box center [1069, 270] width 107 height 46
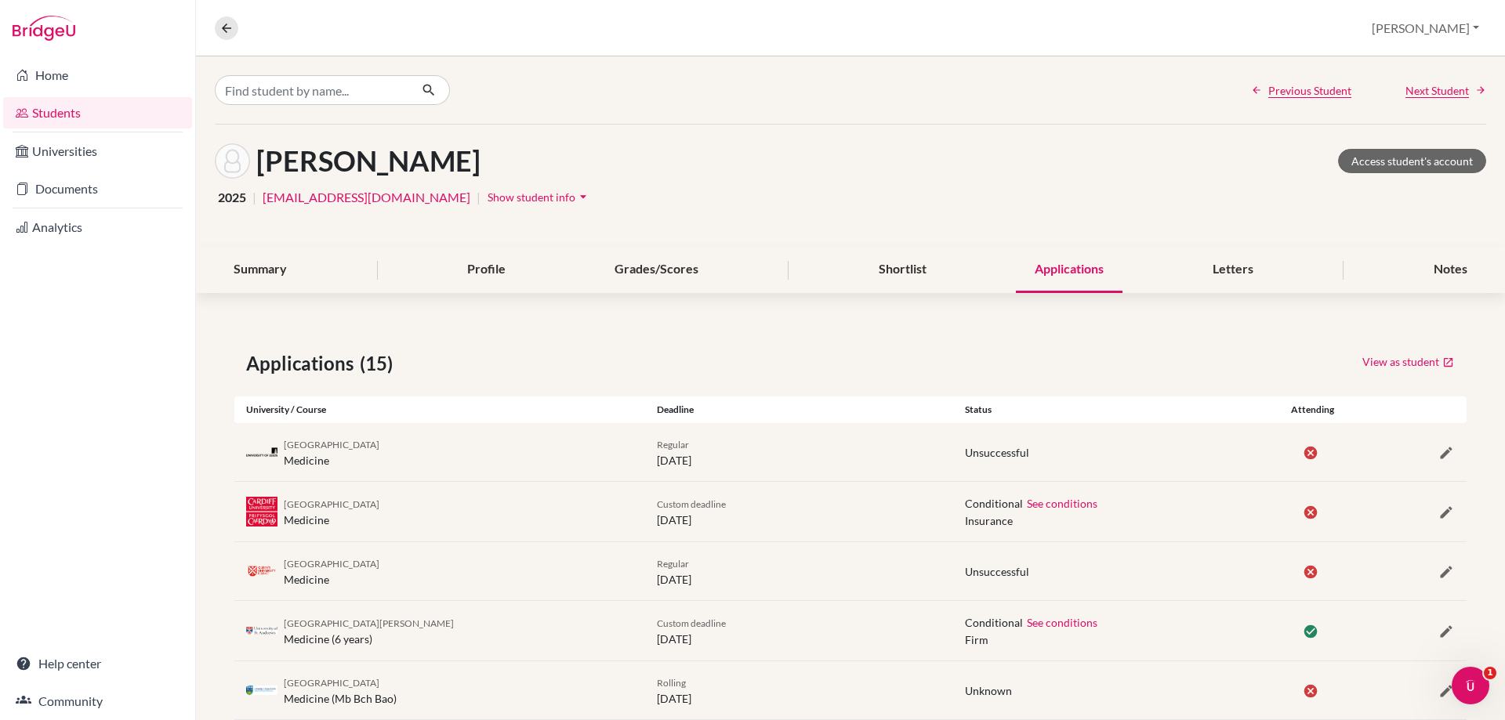
click at [1405, 88] on span "Next Student" at bounding box center [1436, 90] width 63 height 16
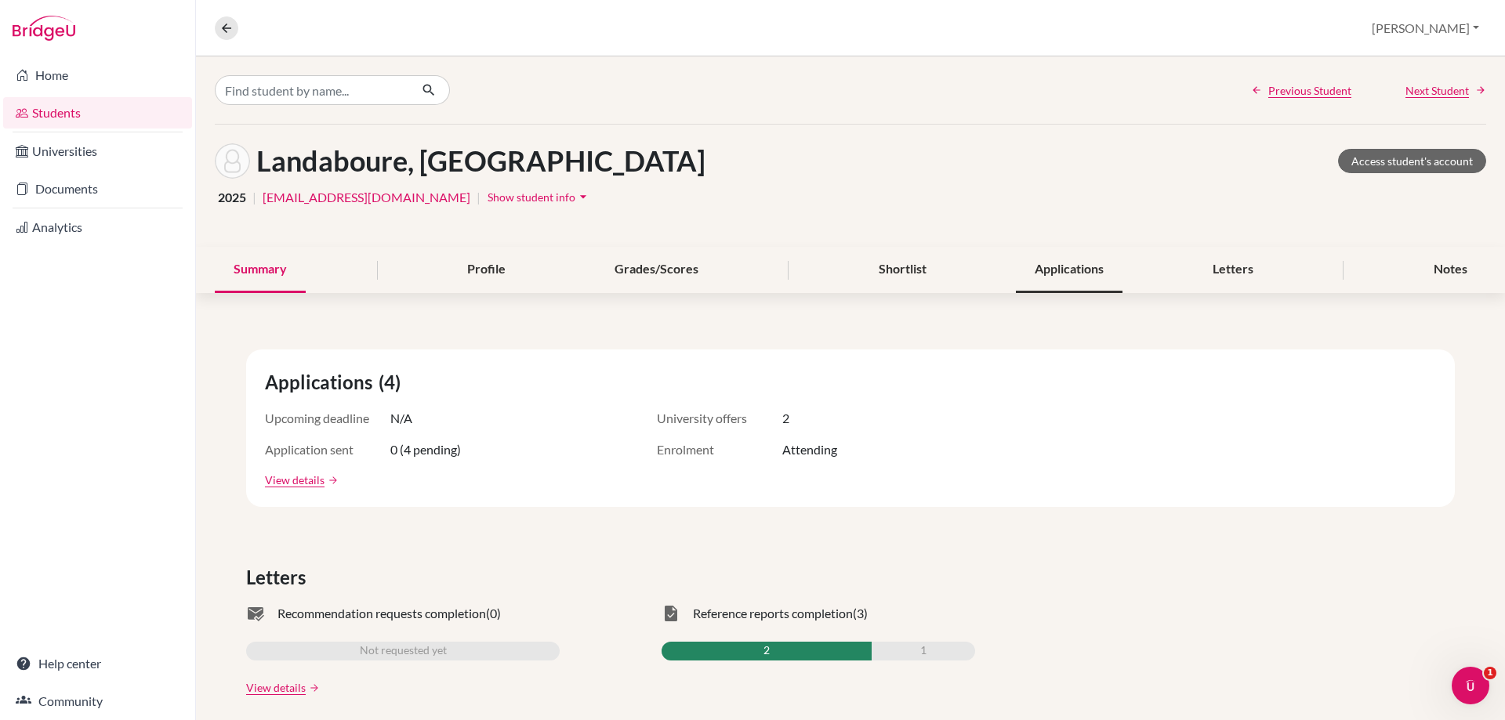
click at [1113, 267] on div "Applications" at bounding box center [1069, 270] width 107 height 46
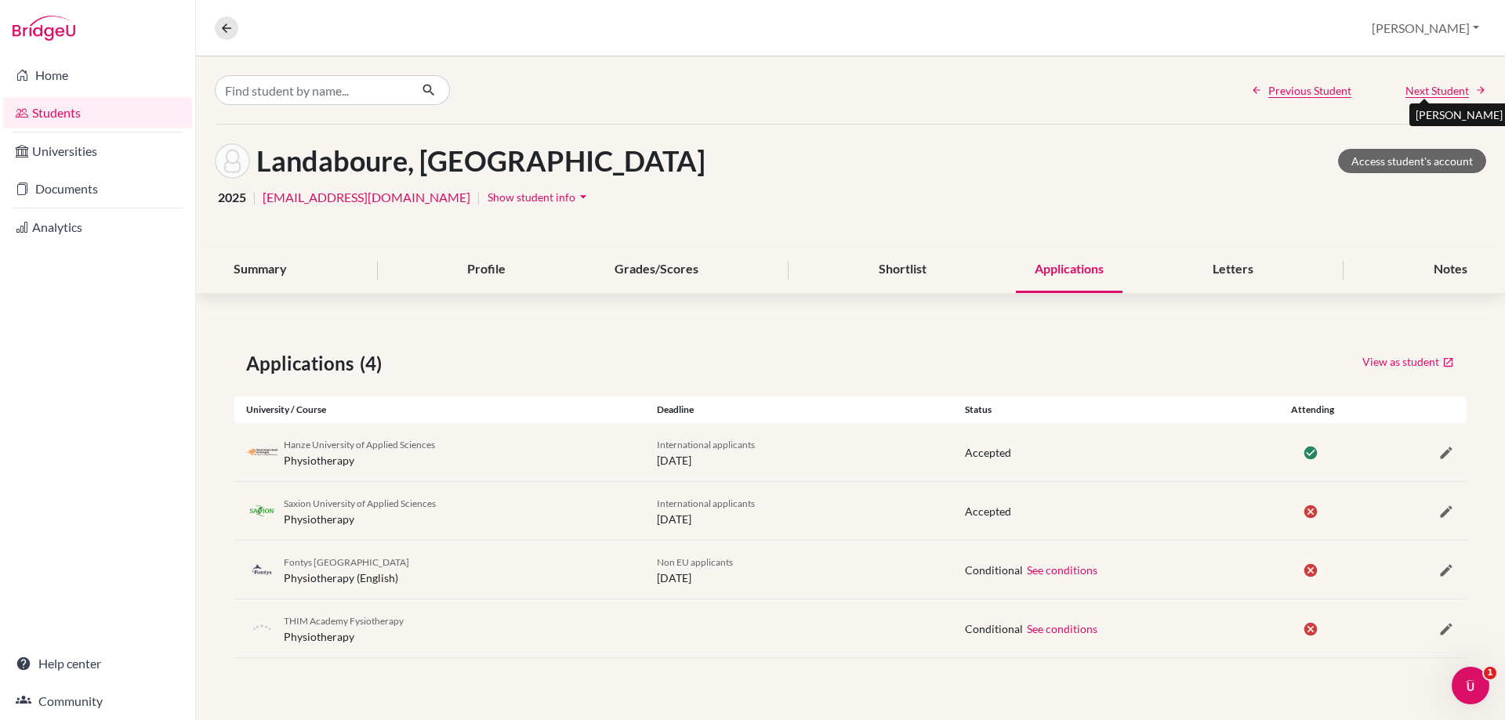
click at [1413, 93] on span "Next Student" at bounding box center [1436, 90] width 63 height 16
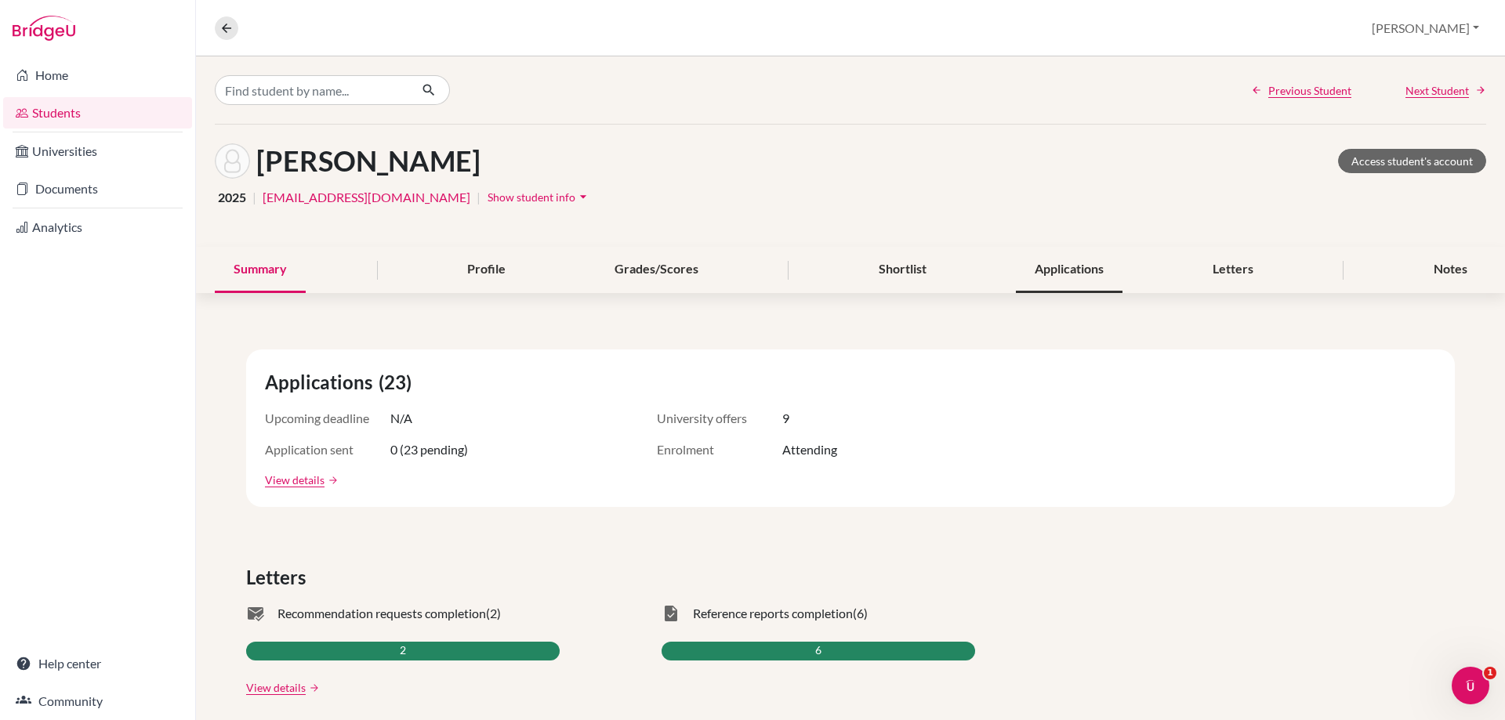
click at [1103, 270] on div "Applications" at bounding box center [1069, 270] width 107 height 46
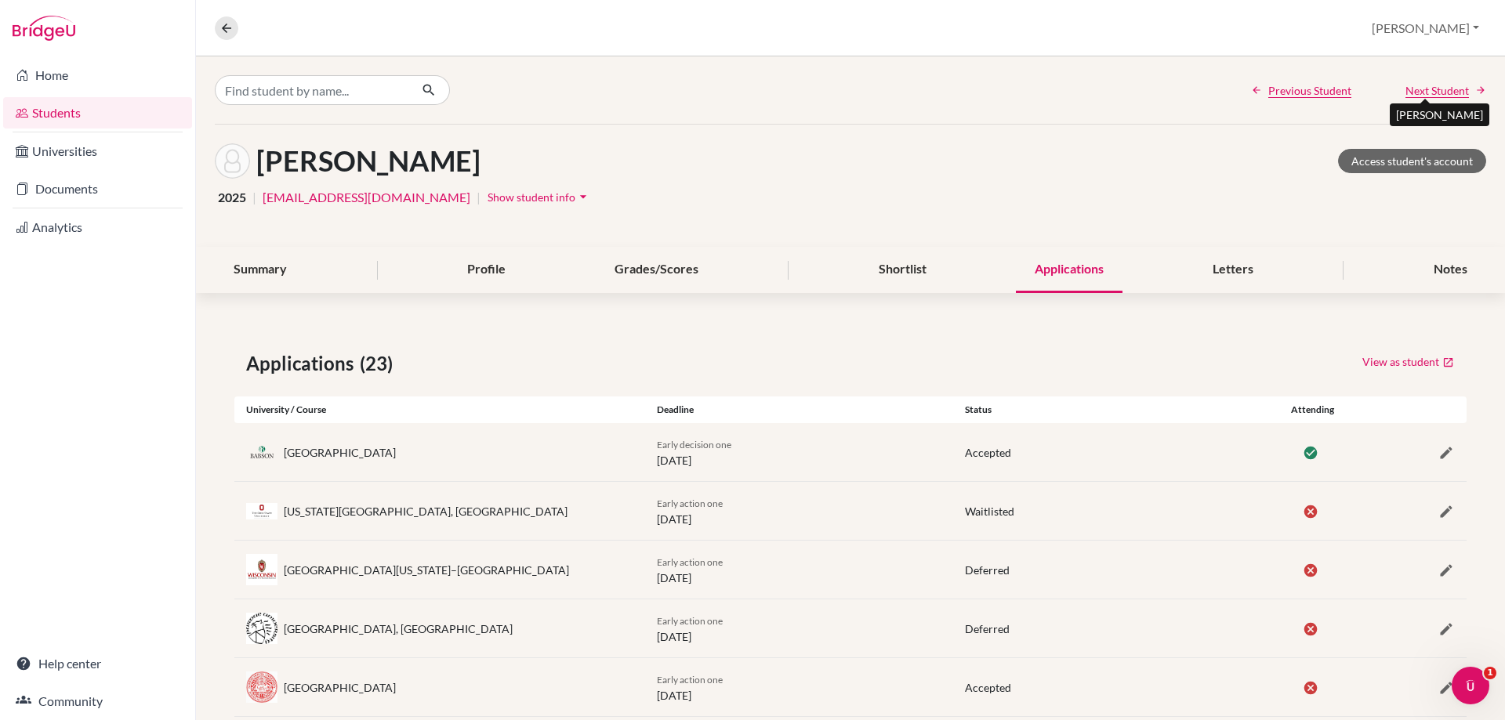
click at [1405, 91] on span "Next Student" at bounding box center [1436, 90] width 63 height 16
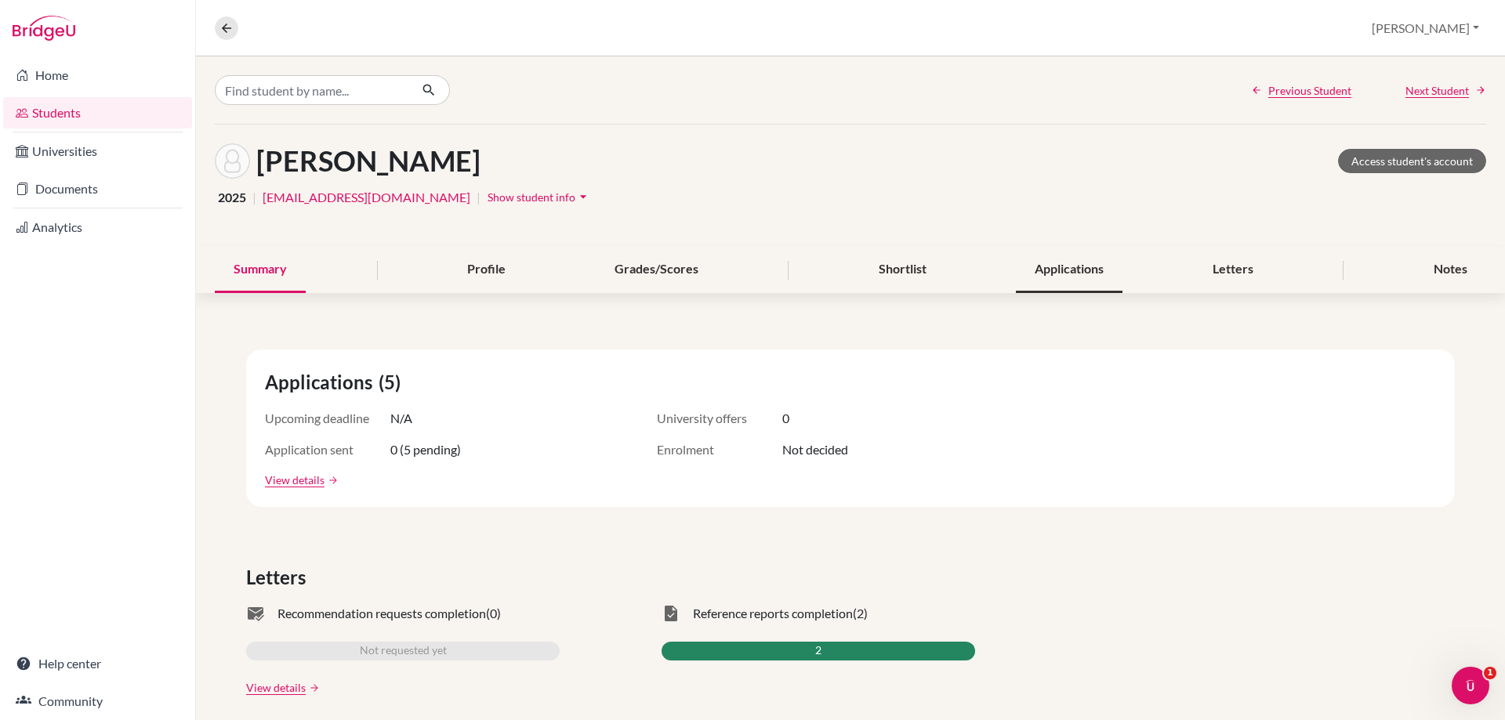
click at [1051, 274] on div "Applications" at bounding box center [1069, 270] width 107 height 46
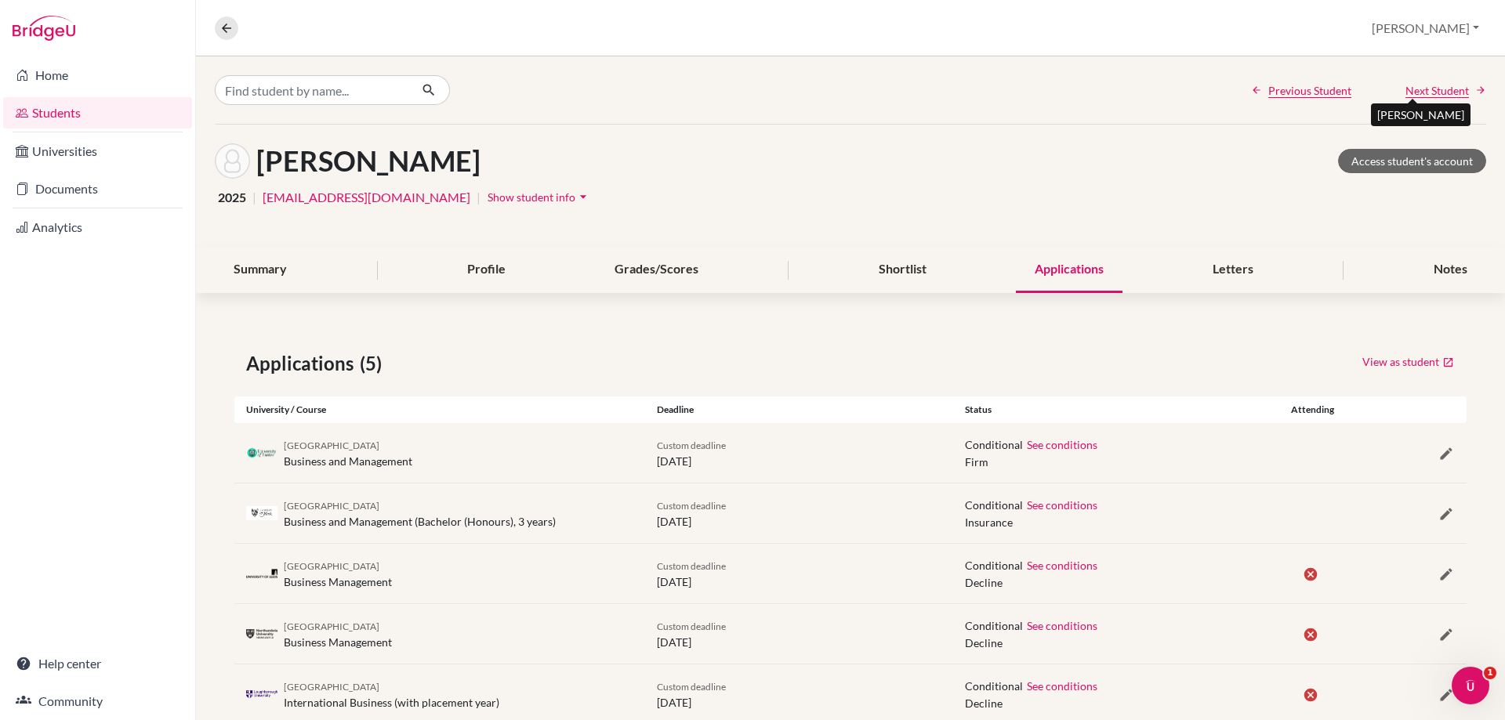
click at [1416, 94] on span "Next Student" at bounding box center [1436, 90] width 63 height 16
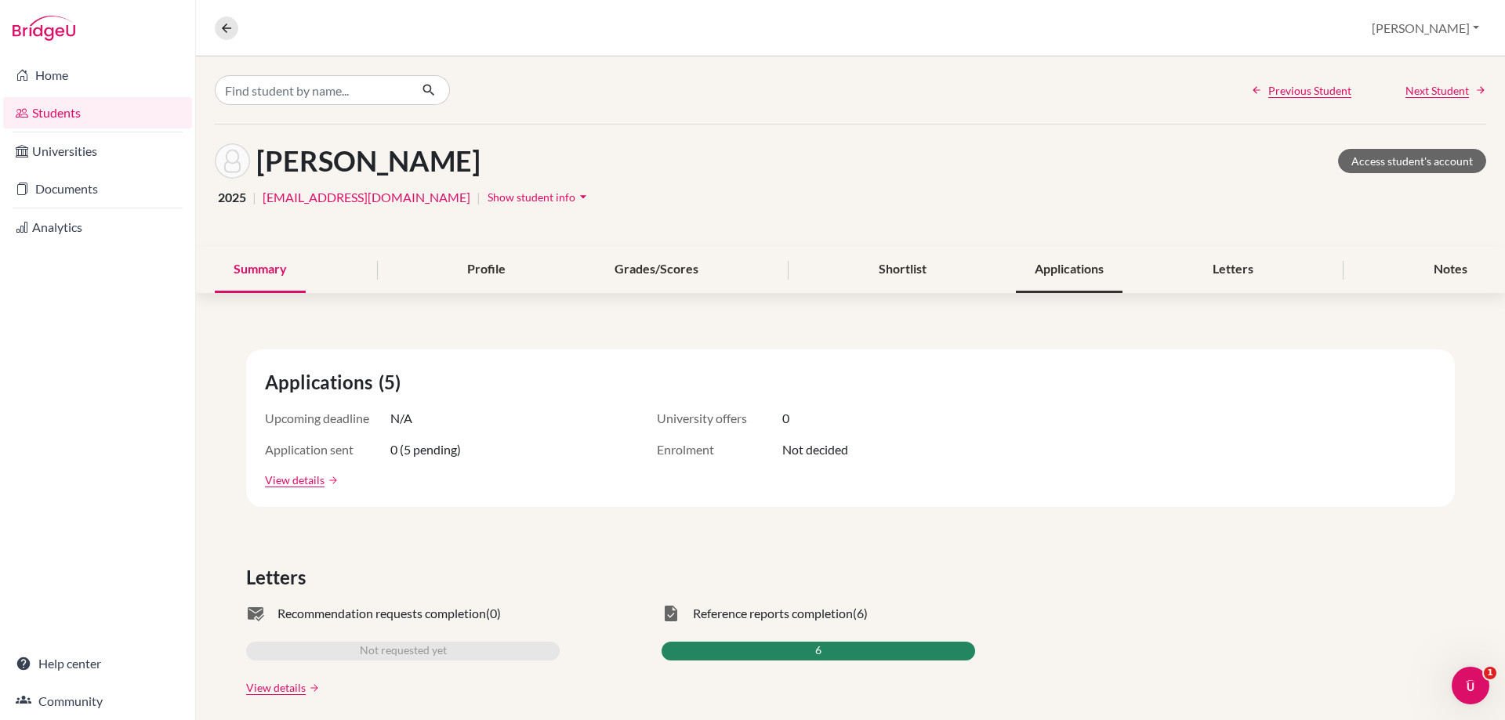
click at [1069, 261] on div "Applications" at bounding box center [1069, 270] width 107 height 46
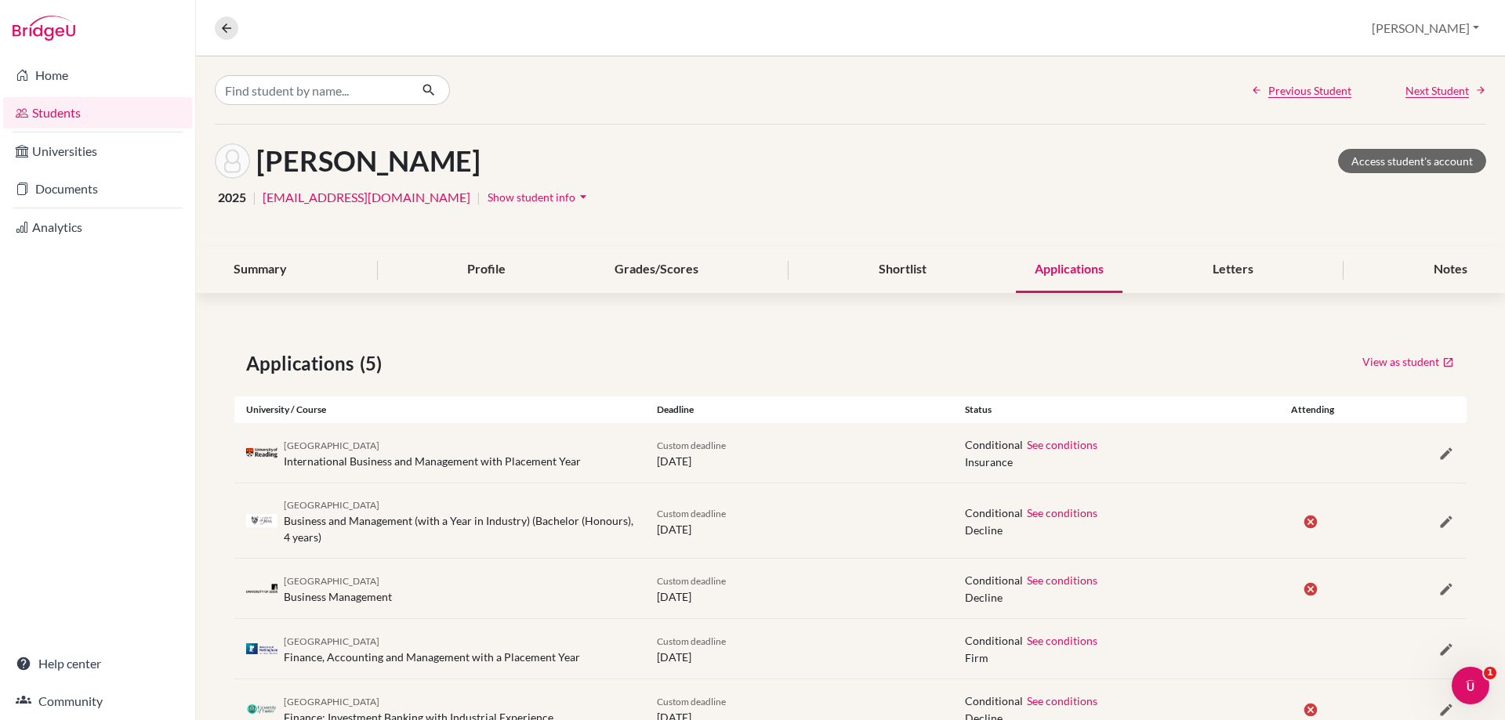
click at [1423, 99] on div "Previous Student Next Student" at bounding box center [850, 89] width 1309 height 67
click at [1426, 89] on span "Next Student" at bounding box center [1436, 90] width 63 height 16
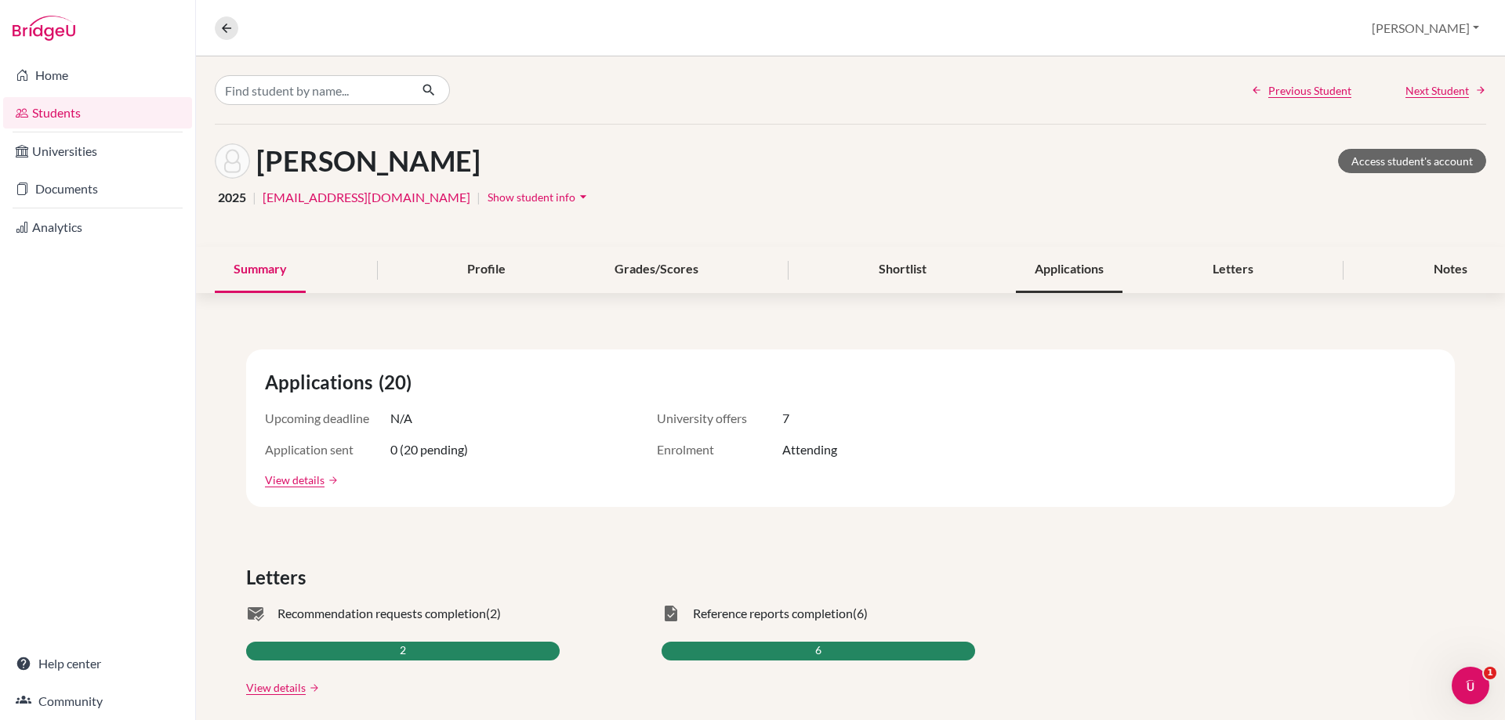
click at [1035, 266] on div "Applications" at bounding box center [1069, 270] width 107 height 46
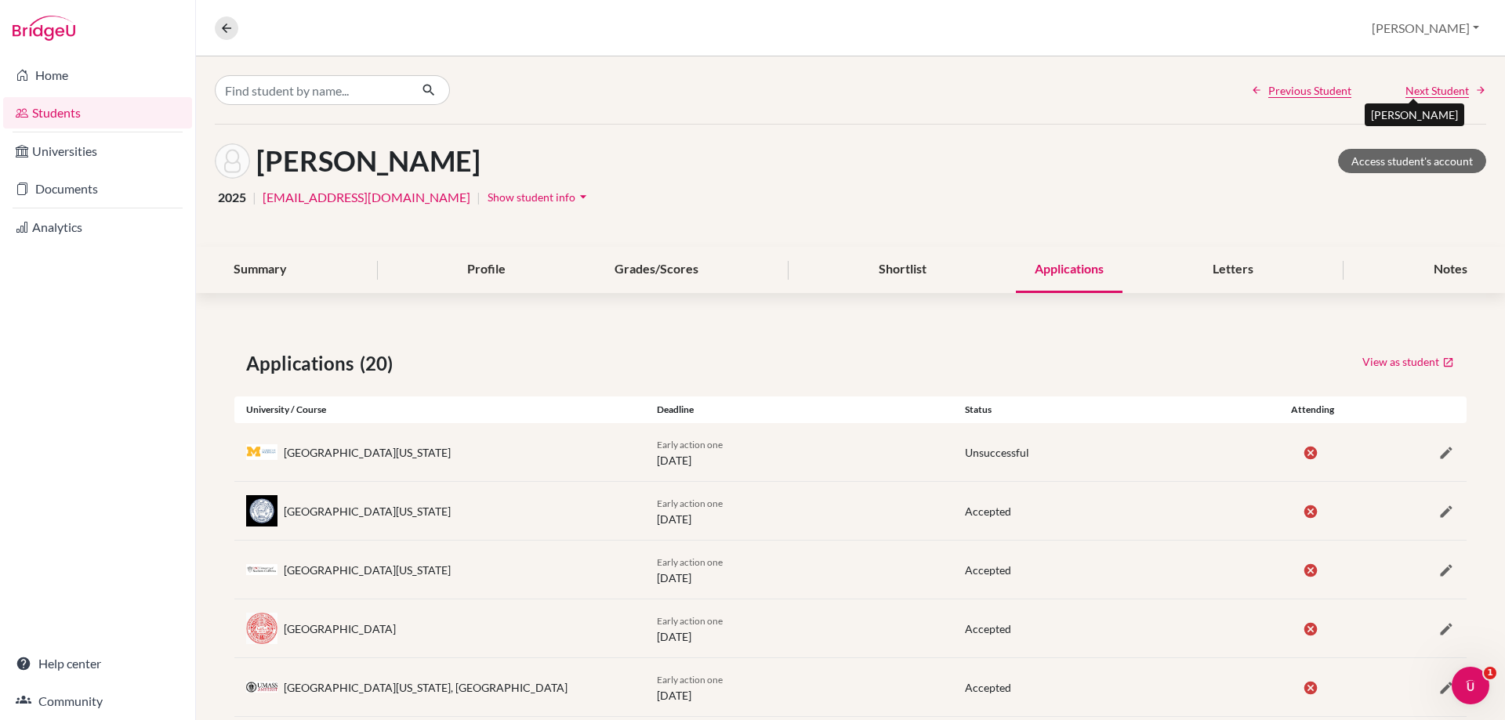
click at [1452, 93] on span "Next Student" at bounding box center [1436, 90] width 63 height 16
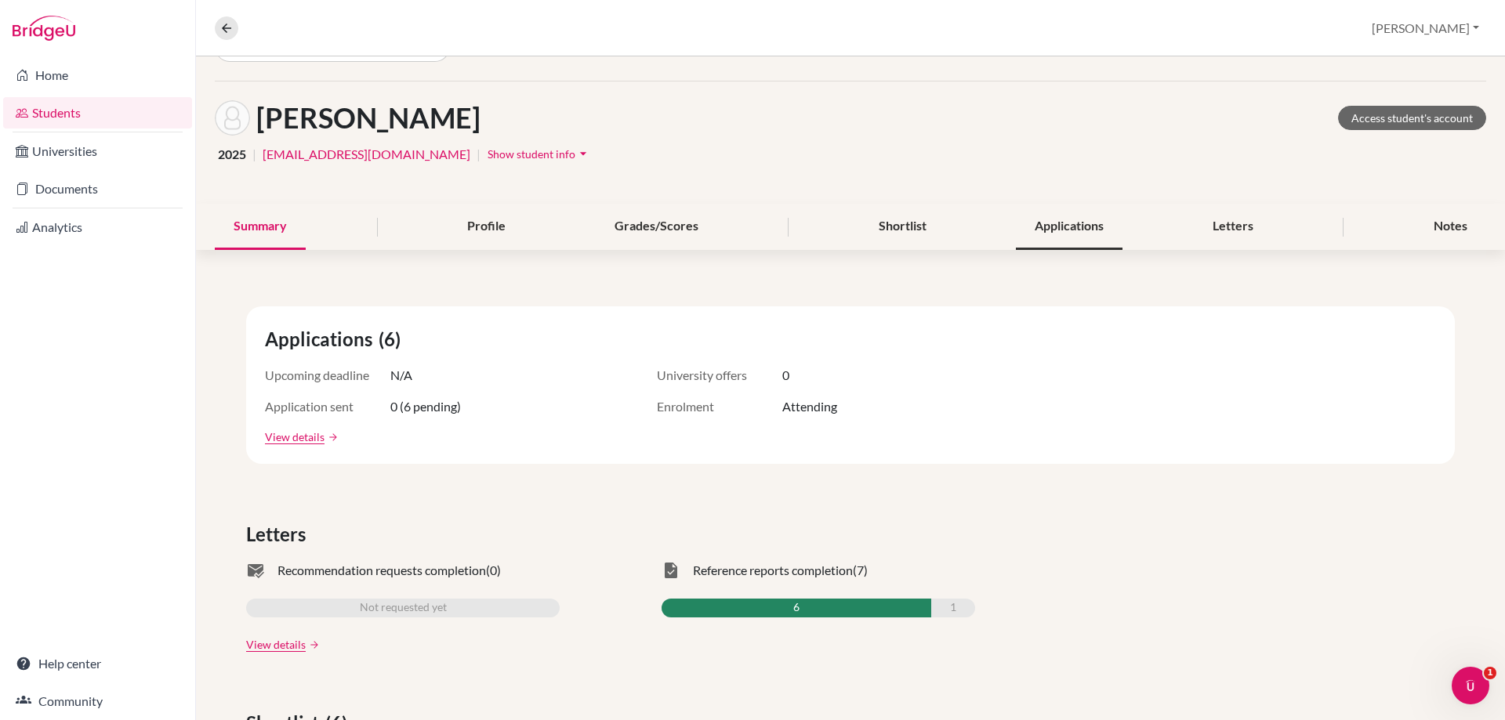
scroll to position [78, 0]
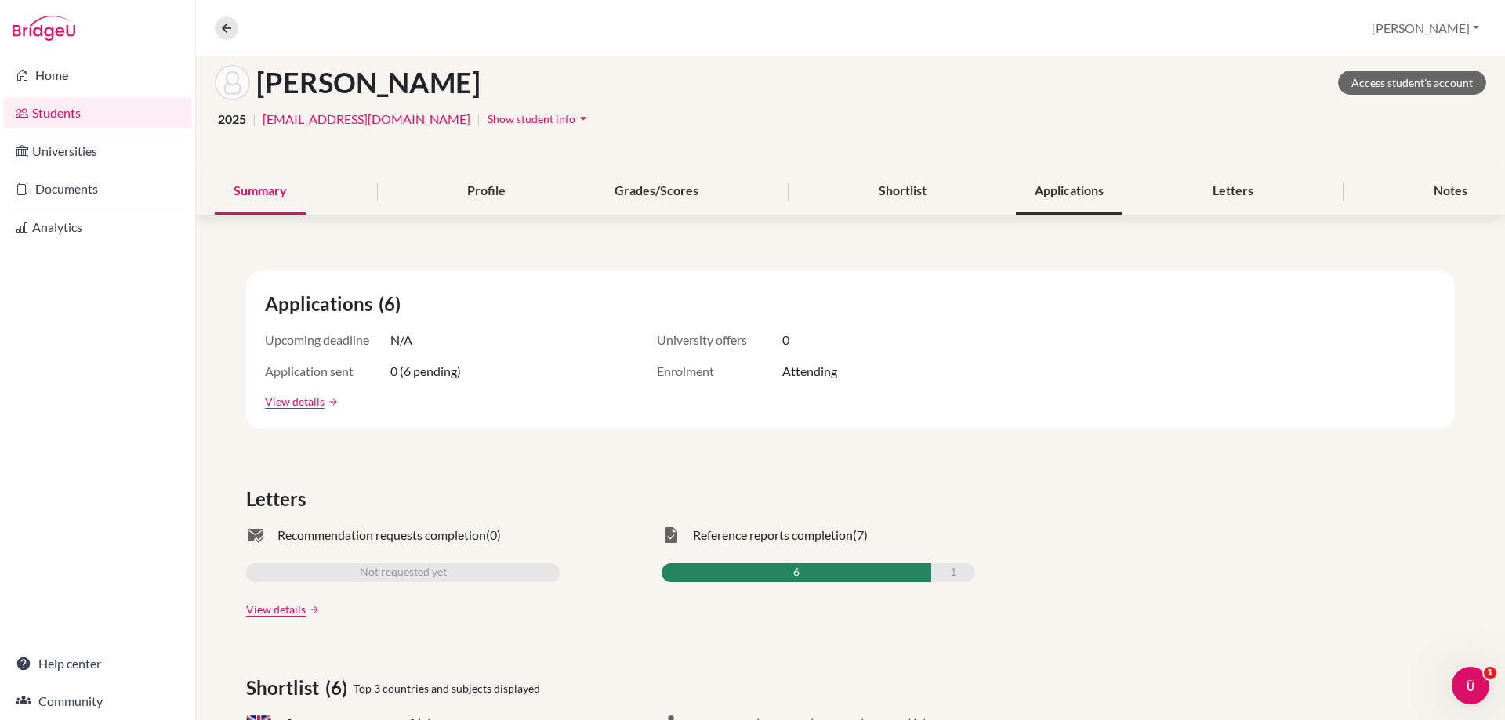
click at [1078, 184] on div "Applications" at bounding box center [1069, 191] width 107 height 46
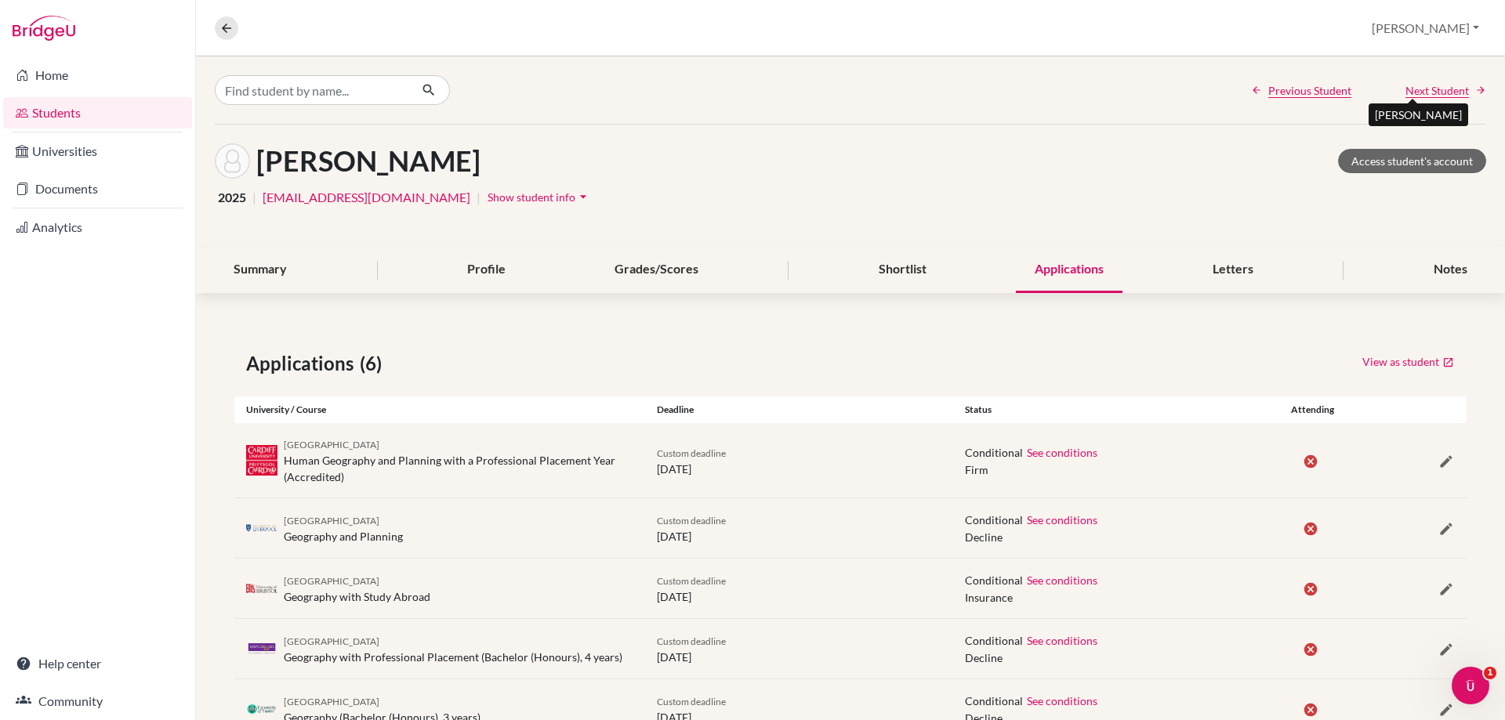
click at [1421, 96] on span "Next Student" at bounding box center [1436, 90] width 63 height 16
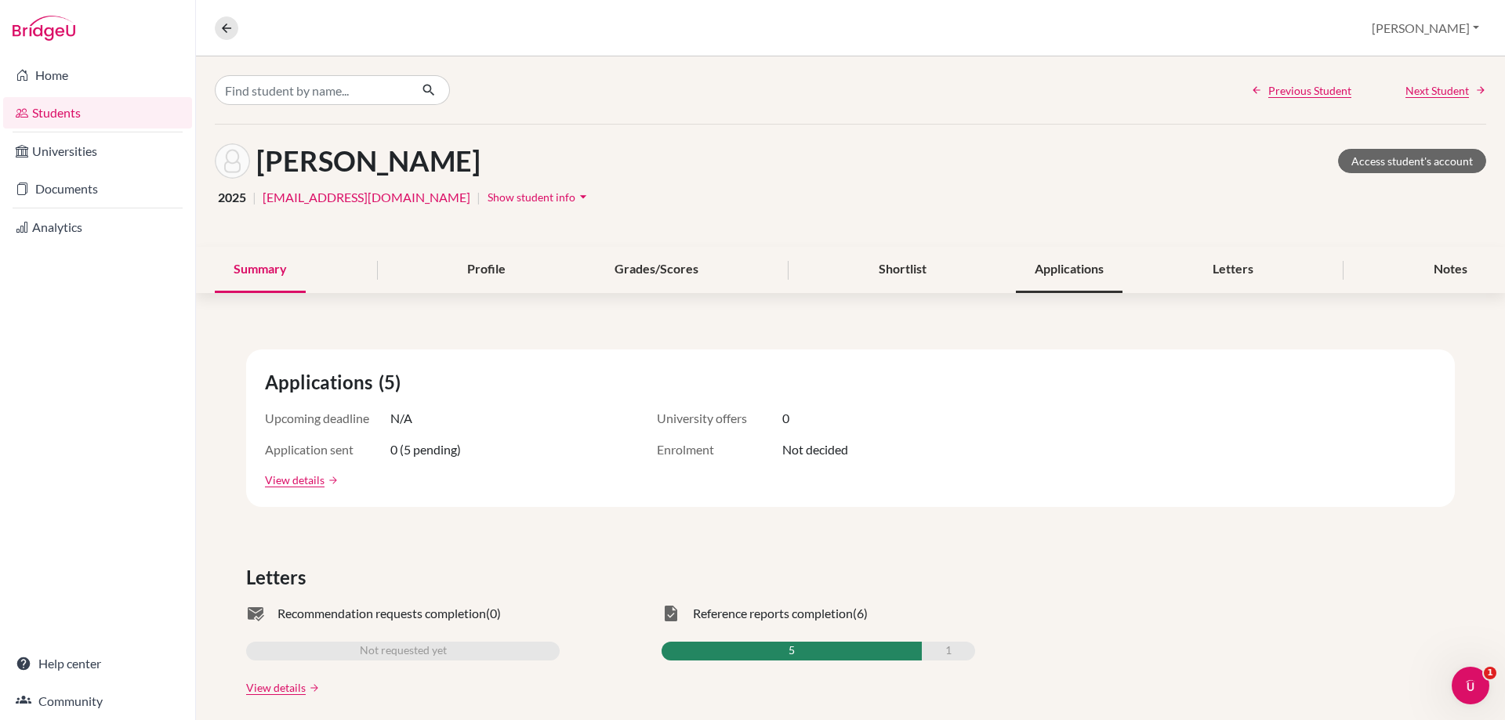
click at [1067, 272] on div "Applications" at bounding box center [1069, 270] width 107 height 46
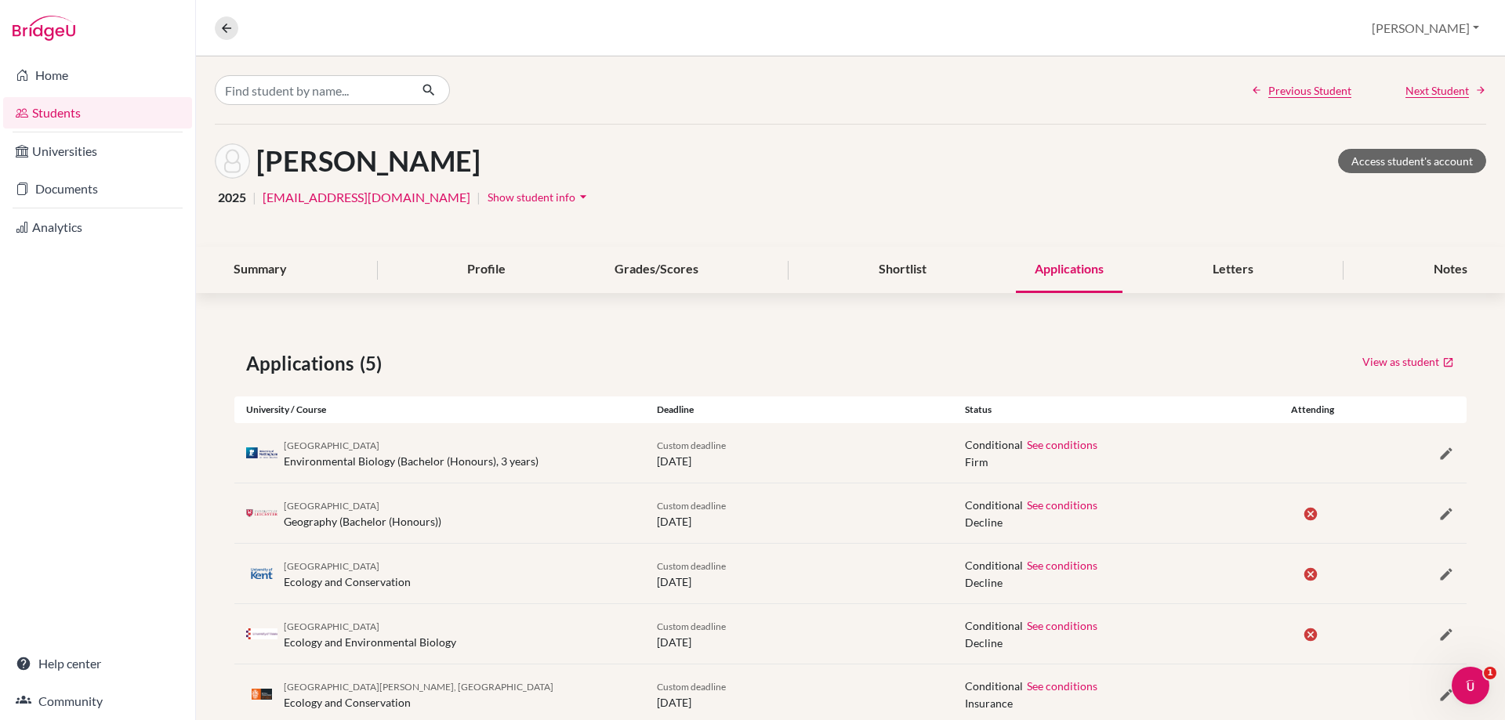
scroll to position [42, 0]
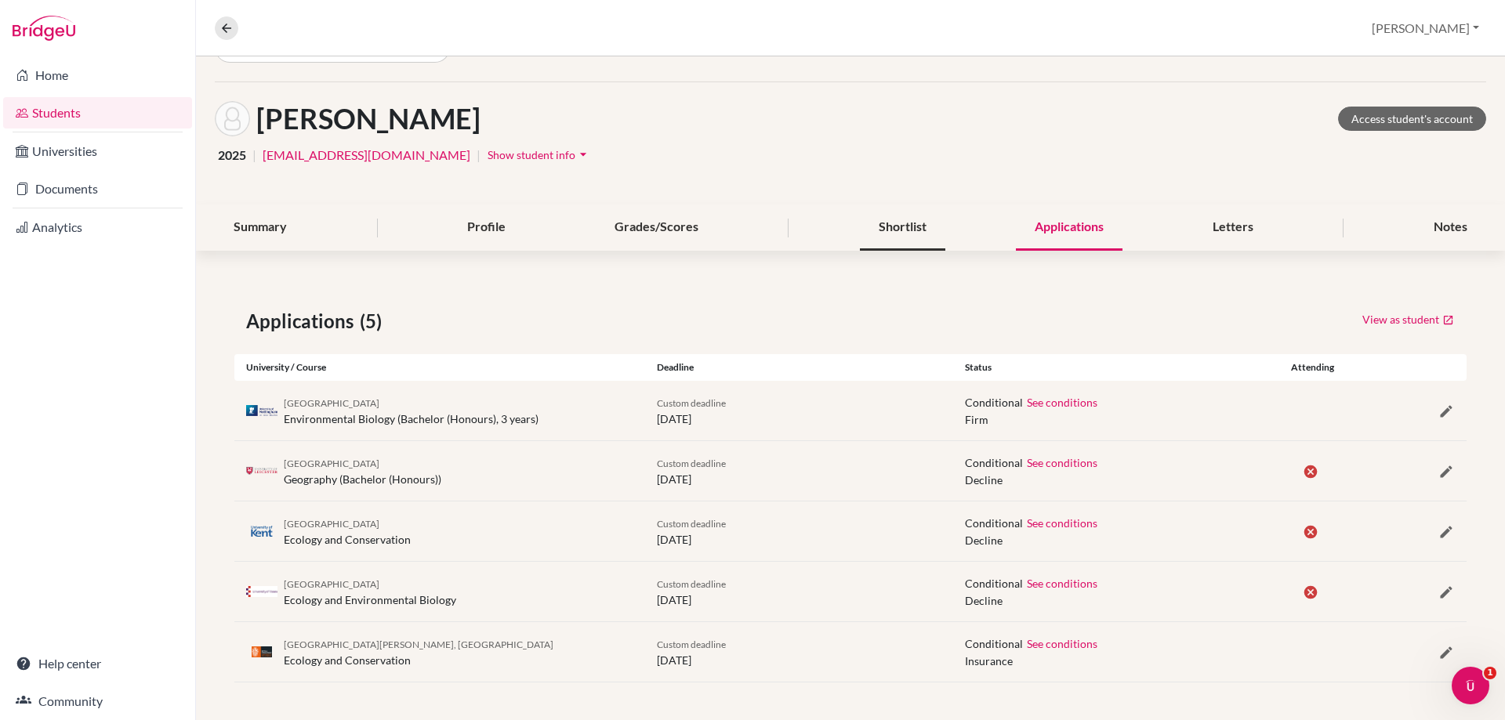
click at [899, 218] on div "Shortlist" at bounding box center [902, 228] width 85 height 46
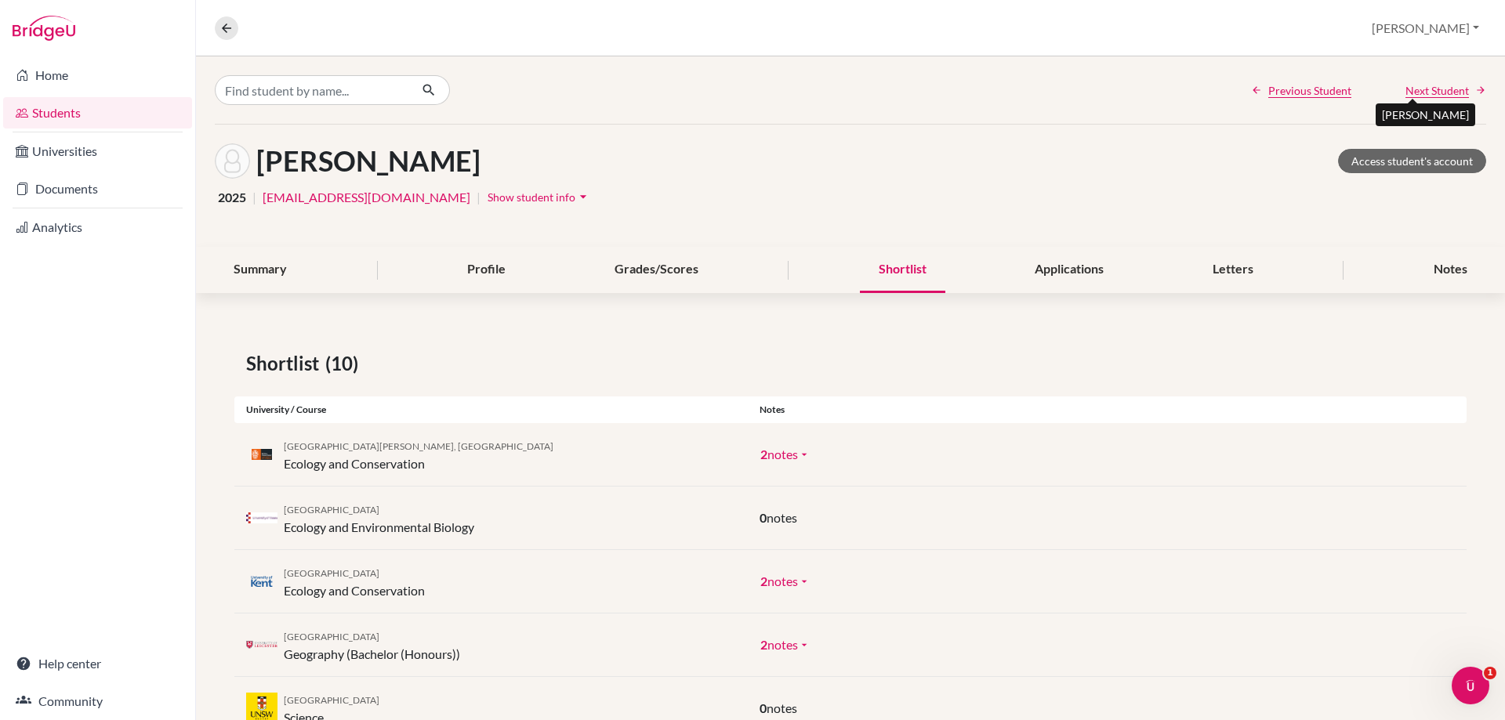
click at [1444, 88] on span "Next Student" at bounding box center [1436, 90] width 63 height 16
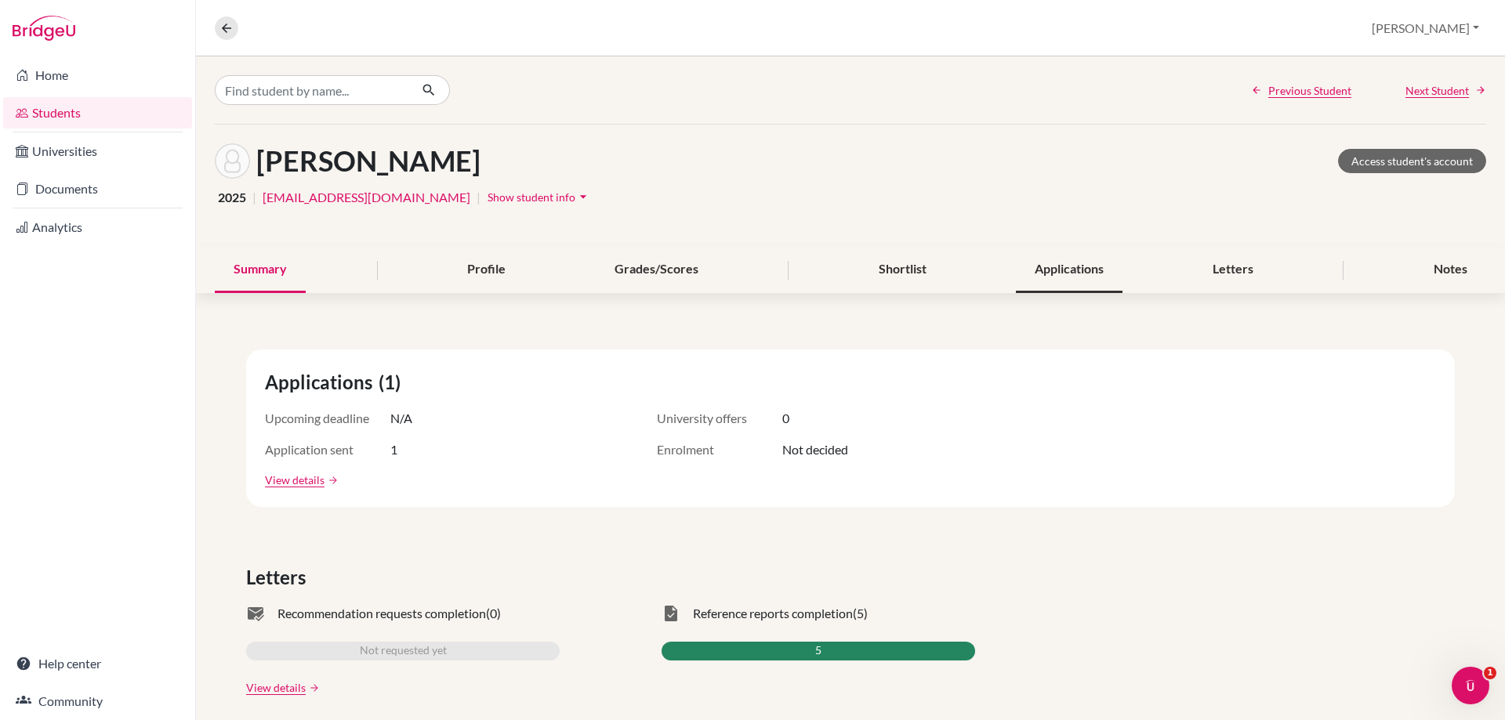
click at [1080, 272] on div "Applications" at bounding box center [1069, 270] width 107 height 46
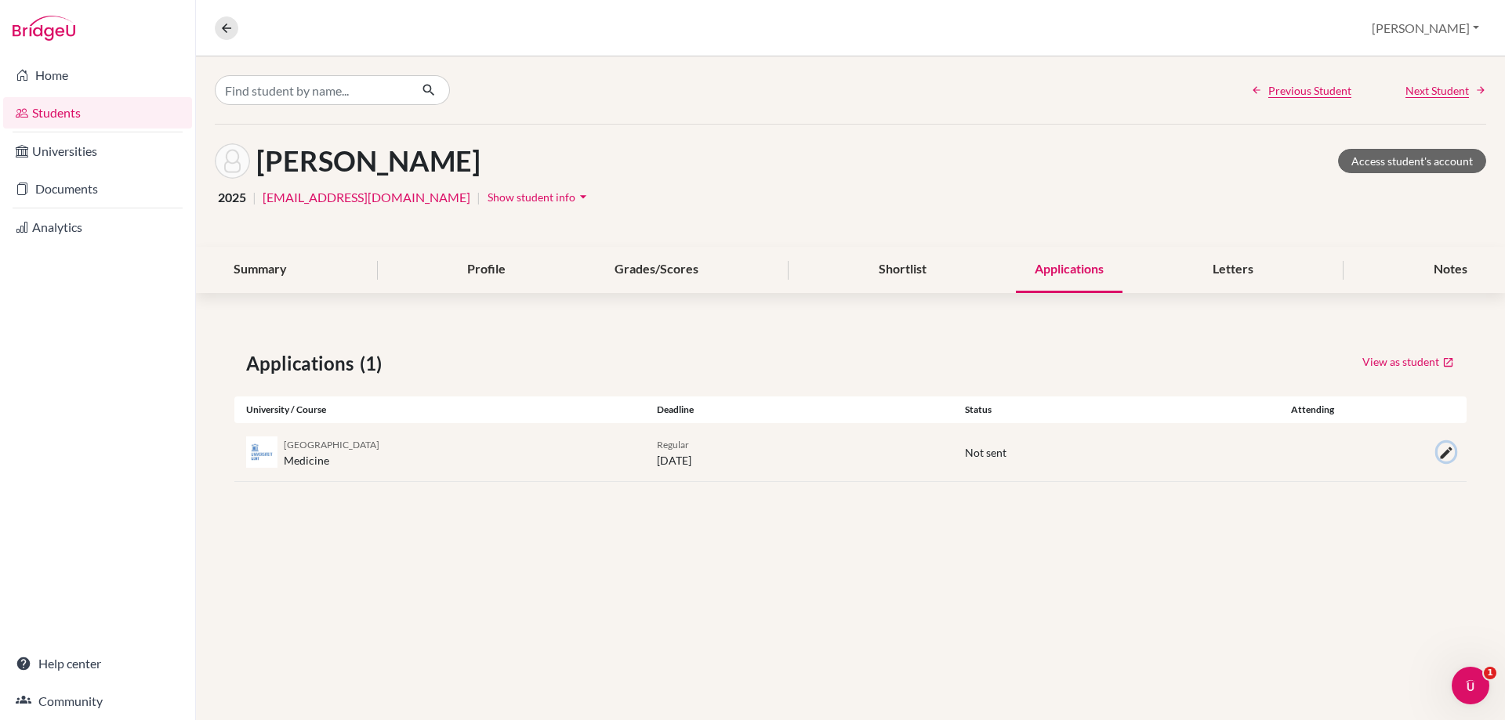
click at [1438, 456] on icon "button" at bounding box center [1446, 453] width 16 height 16
click at [1371, 575] on button "Cancel" at bounding box center [1354, 574] width 63 height 24
click at [1451, 450] on icon "button" at bounding box center [1446, 453] width 16 height 16
click at [308, 542] on button "No" at bounding box center [306, 531] width 51 height 24
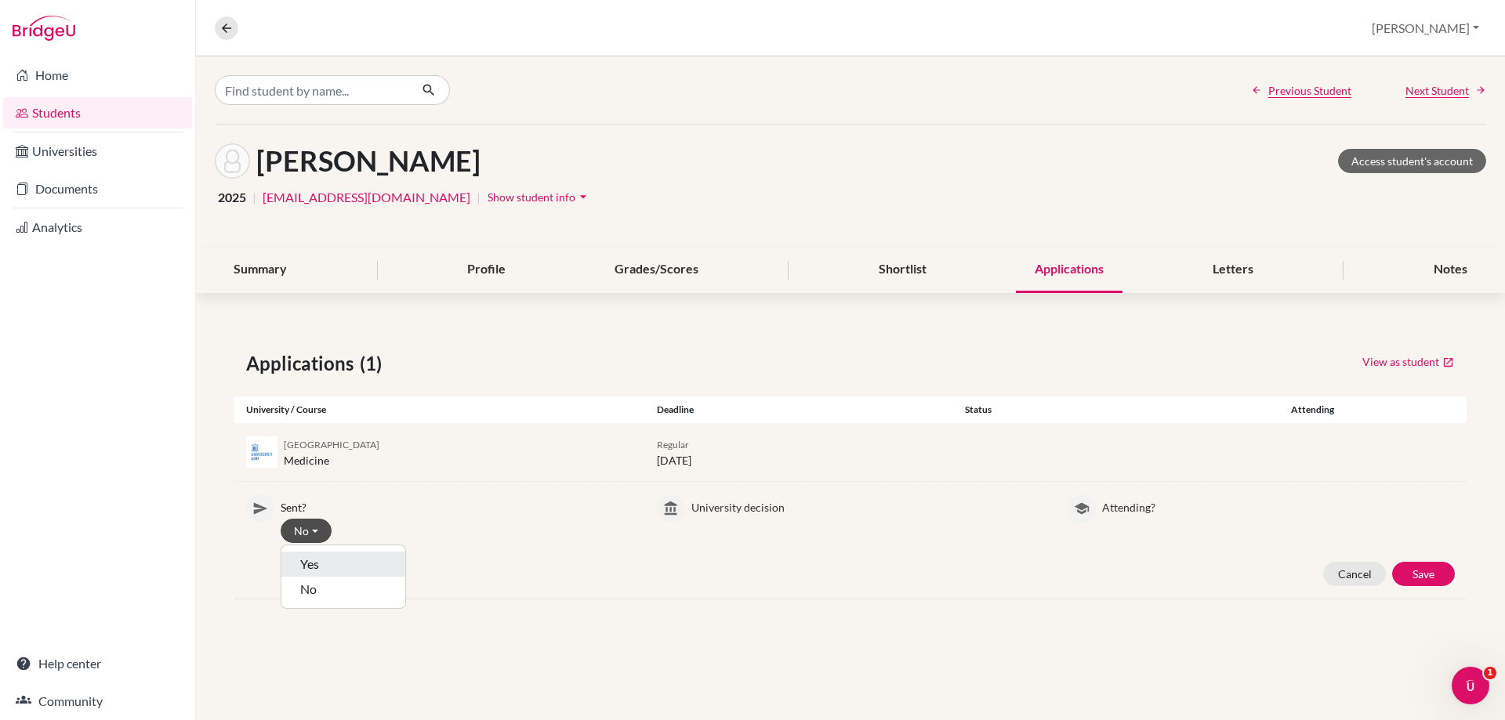
click at [305, 577] on button "Yes" at bounding box center [343, 589] width 124 height 25
click at [725, 528] on button "Select…" at bounding box center [727, 531] width 73 height 24
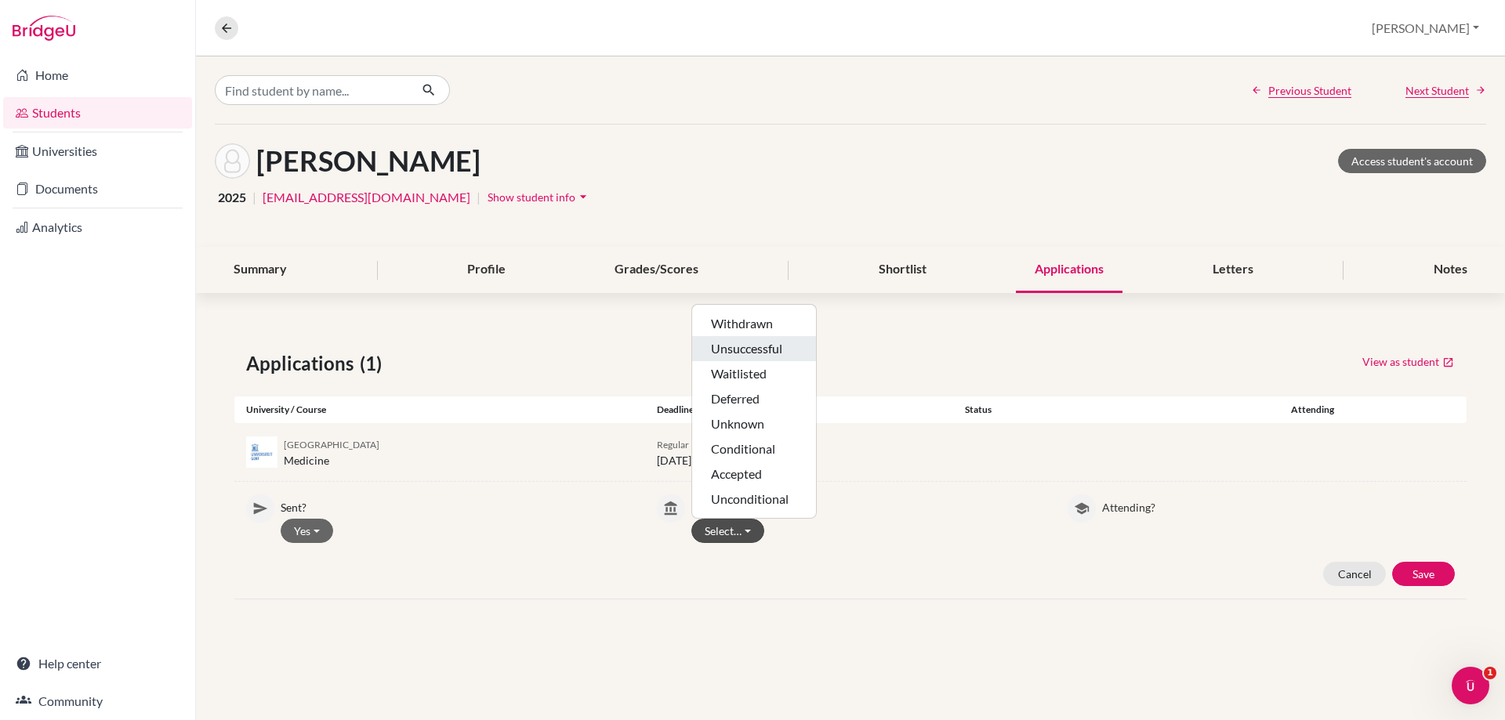
click at [712, 361] on button "Unsuccessful" at bounding box center [754, 373] width 124 height 25
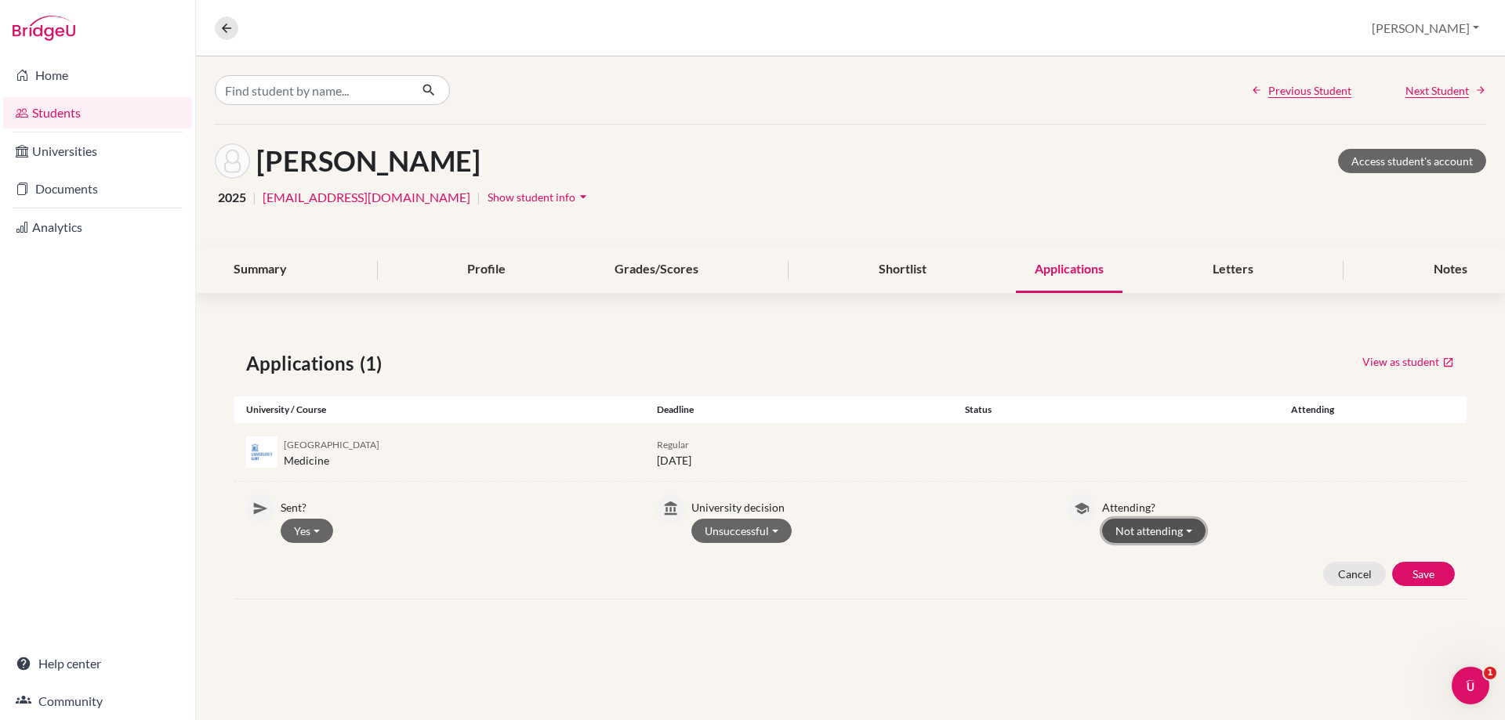
click at [1150, 527] on button "Not attending" at bounding box center [1153, 531] width 103 height 24
click at [1149, 586] on button "Not attending" at bounding box center [1165, 589] width 124 height 25
click at [1405, 571] on button "Save" at bounding box center [1423, 574] width 63 height 24
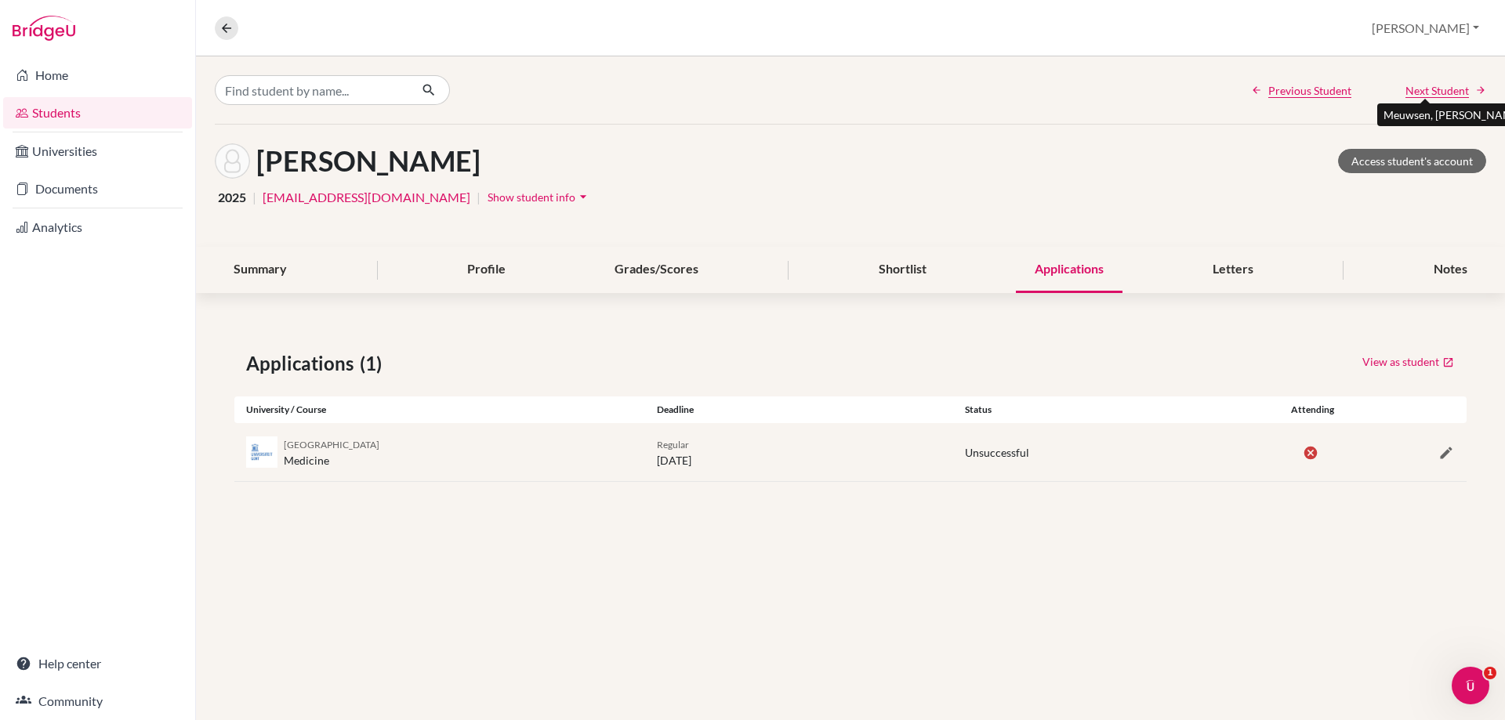
click at [1422, 92] on span "Next Student" at bounding box center [1436, 90] width 63 height 16
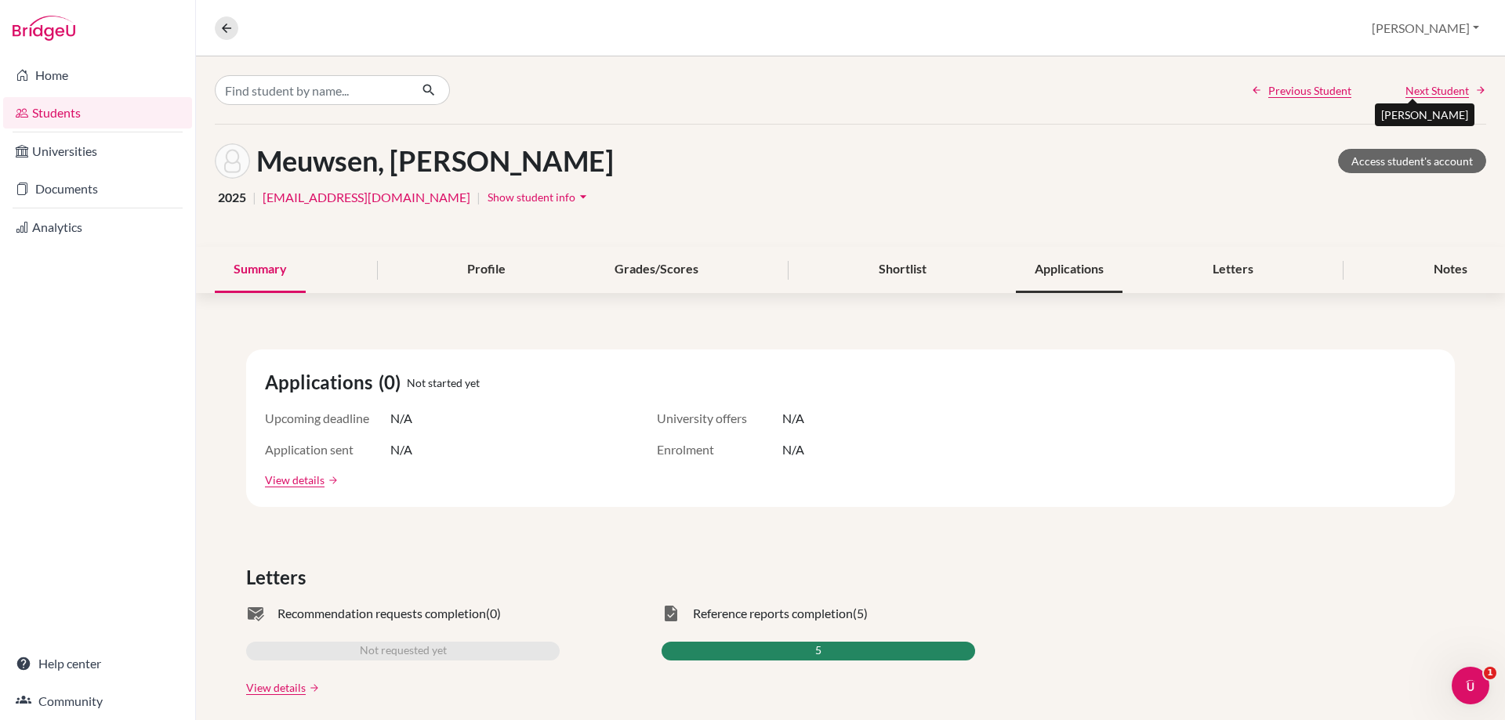
click at [1092, 271] on div "Applications" at bounding box center [1069, 270] width 107 height 46
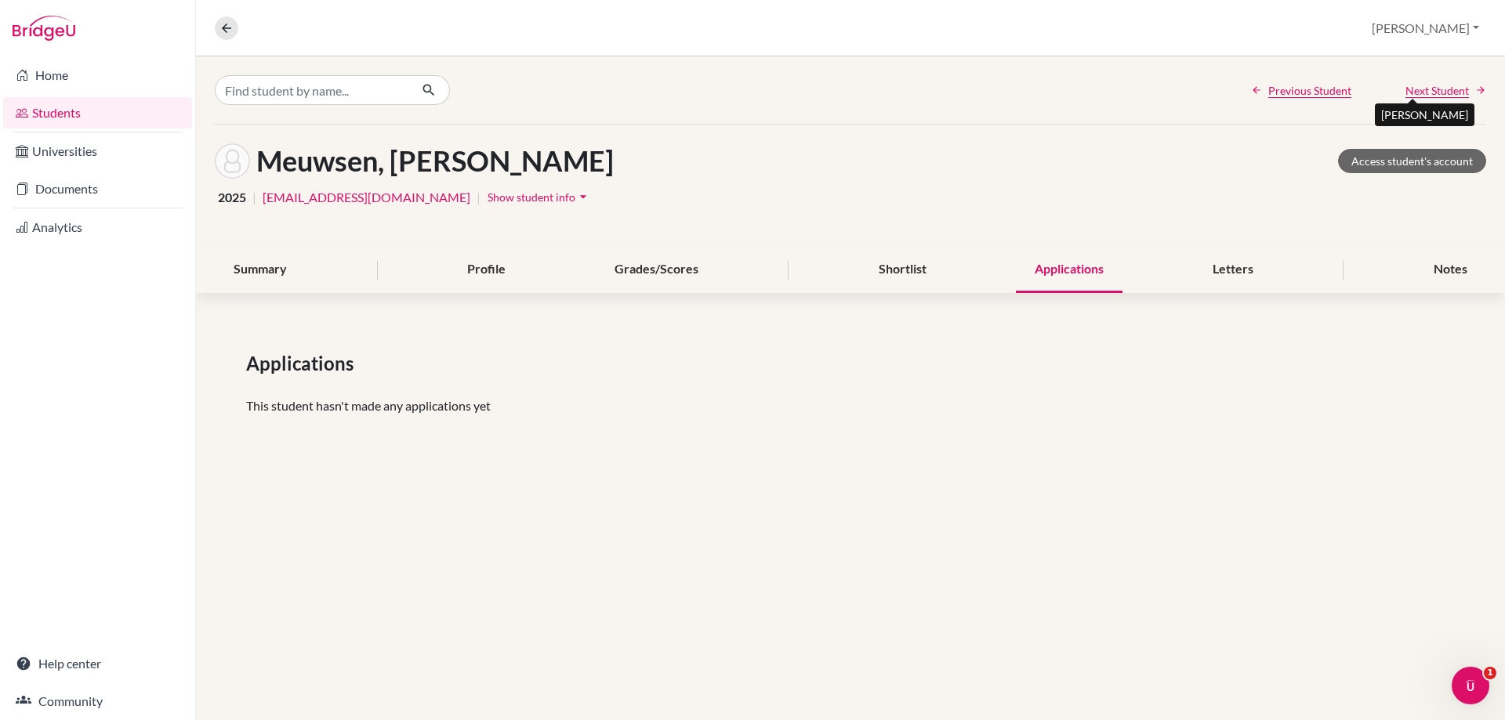
click at [1430, 92] on span "Next Student" at bounding box center [1436, 90] width 63 height 16
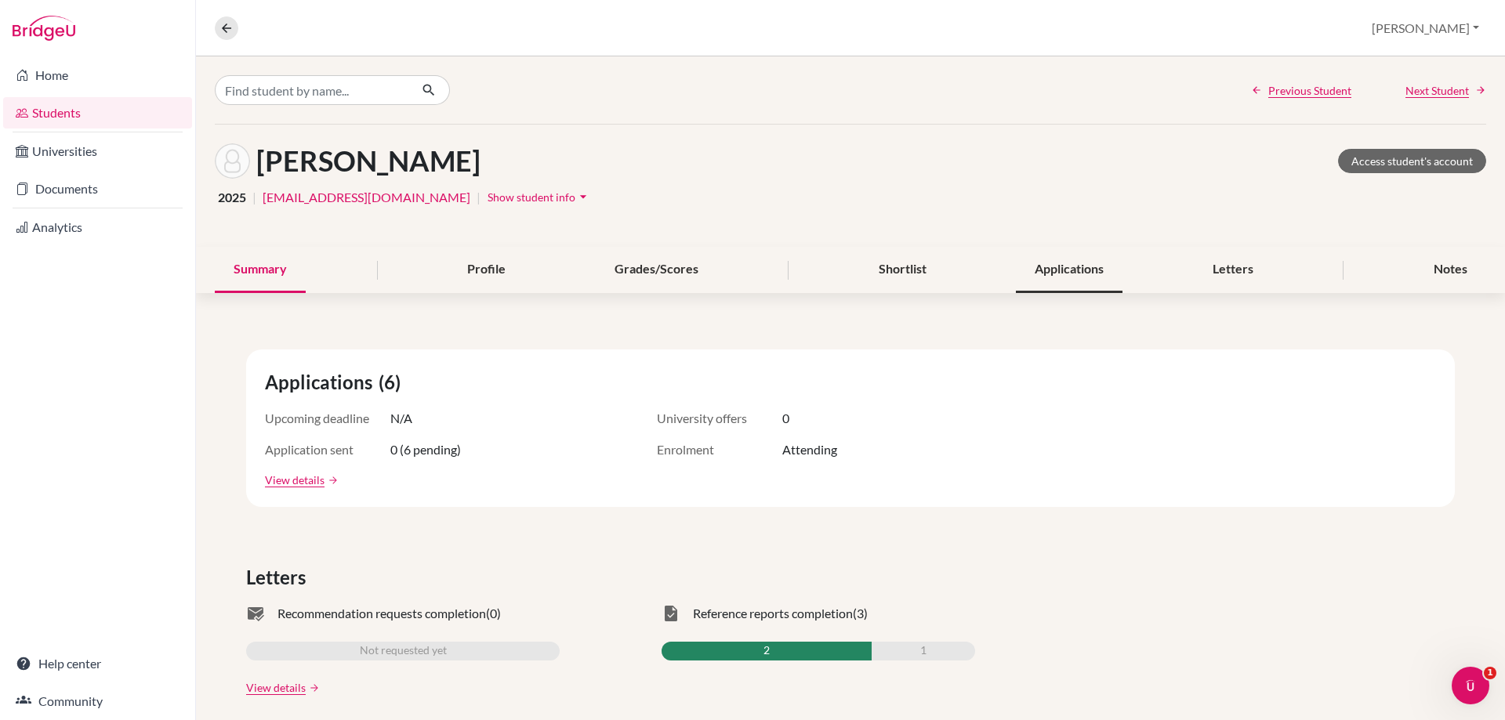
click at [1047, 270] on div "Applications" at bounding box center [1069, 270] width 107 height 46
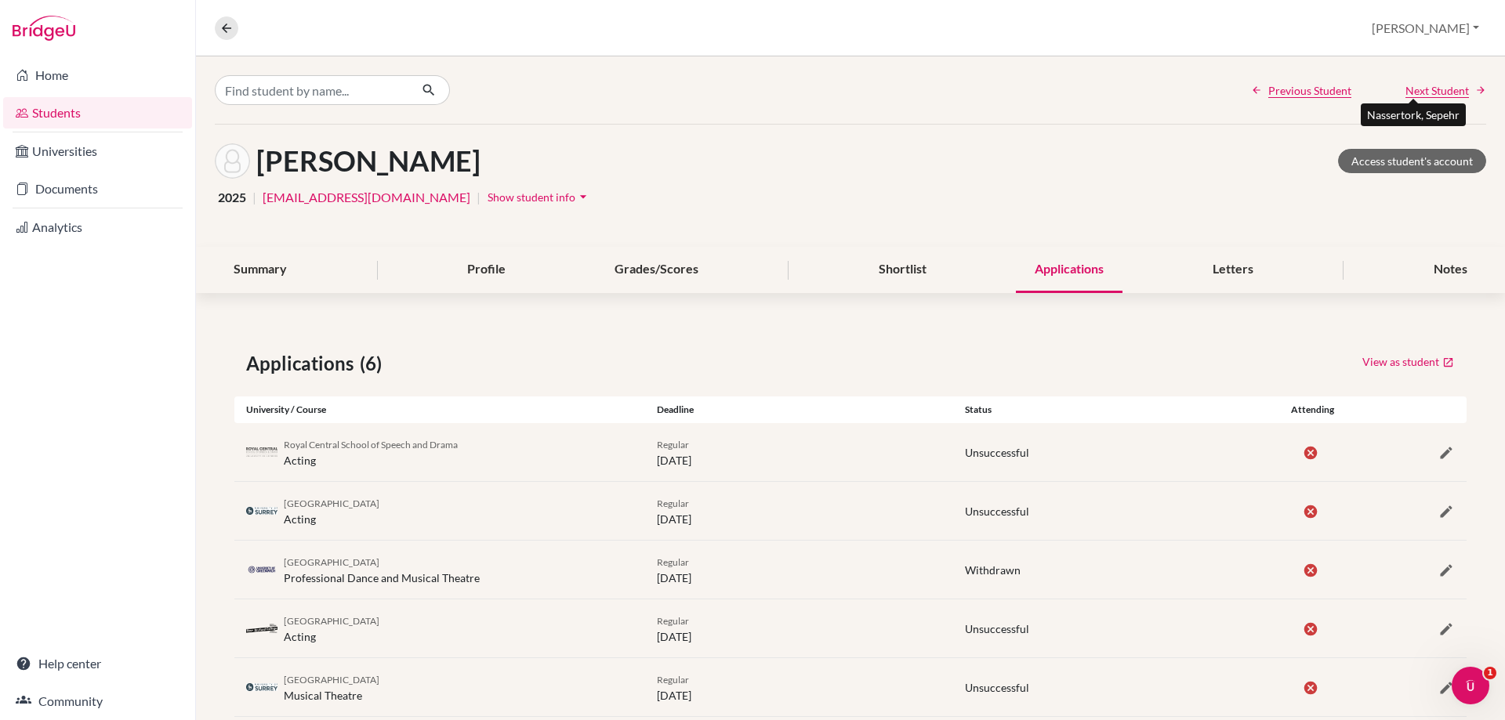
click at [1426, 82] on span "Next Student" at bounding box center [1436, 90] width 63 height 16
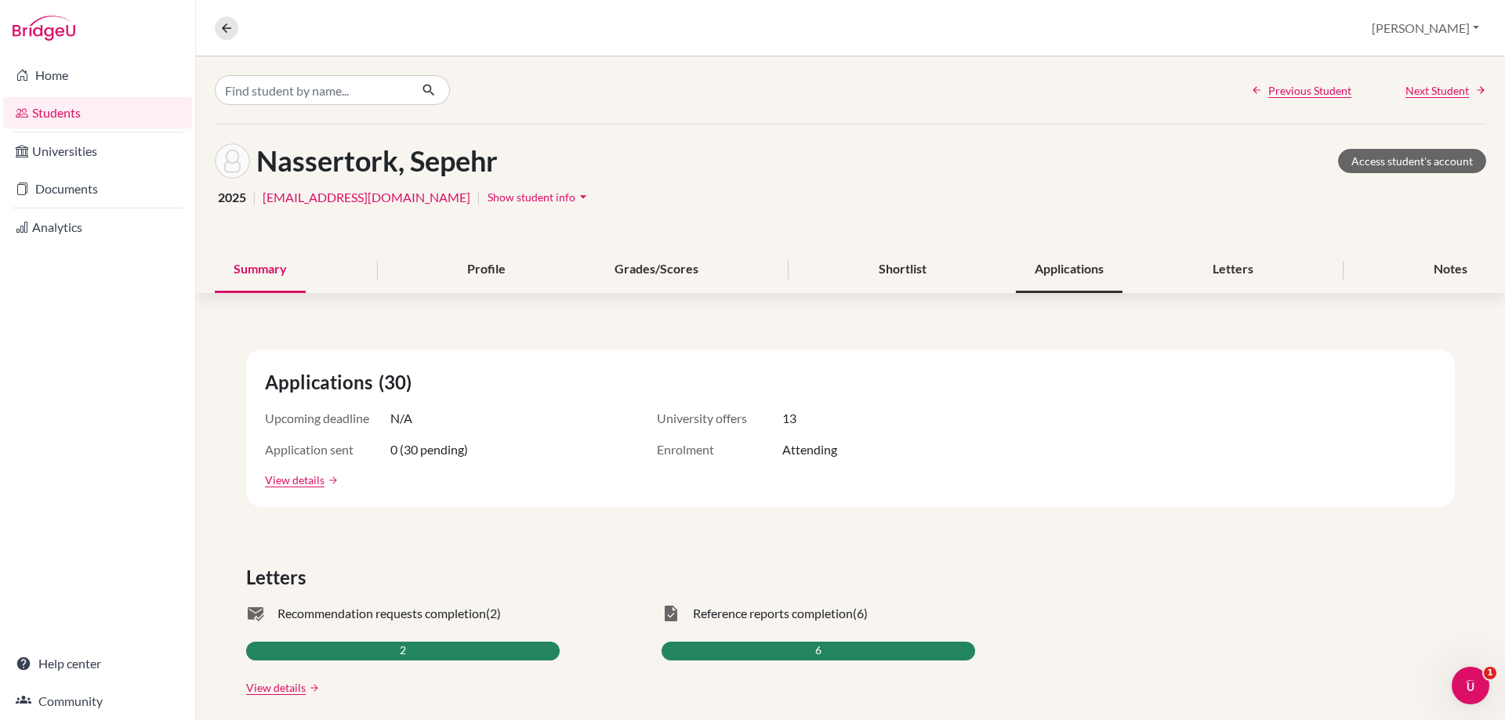
click at [1070, 255] on div "Applications" at bounding box center [1069, 270] width 107 height 46
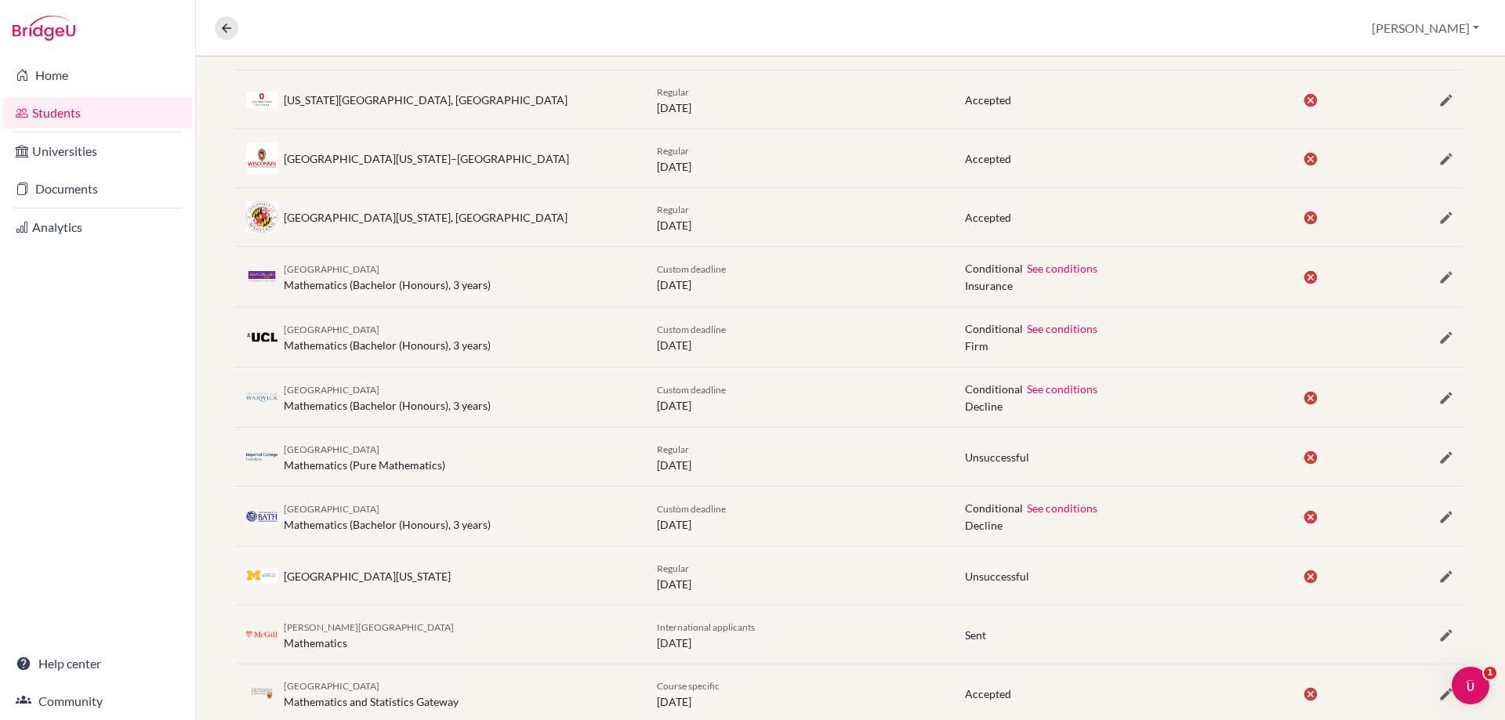
scroll to position [1510, 0]
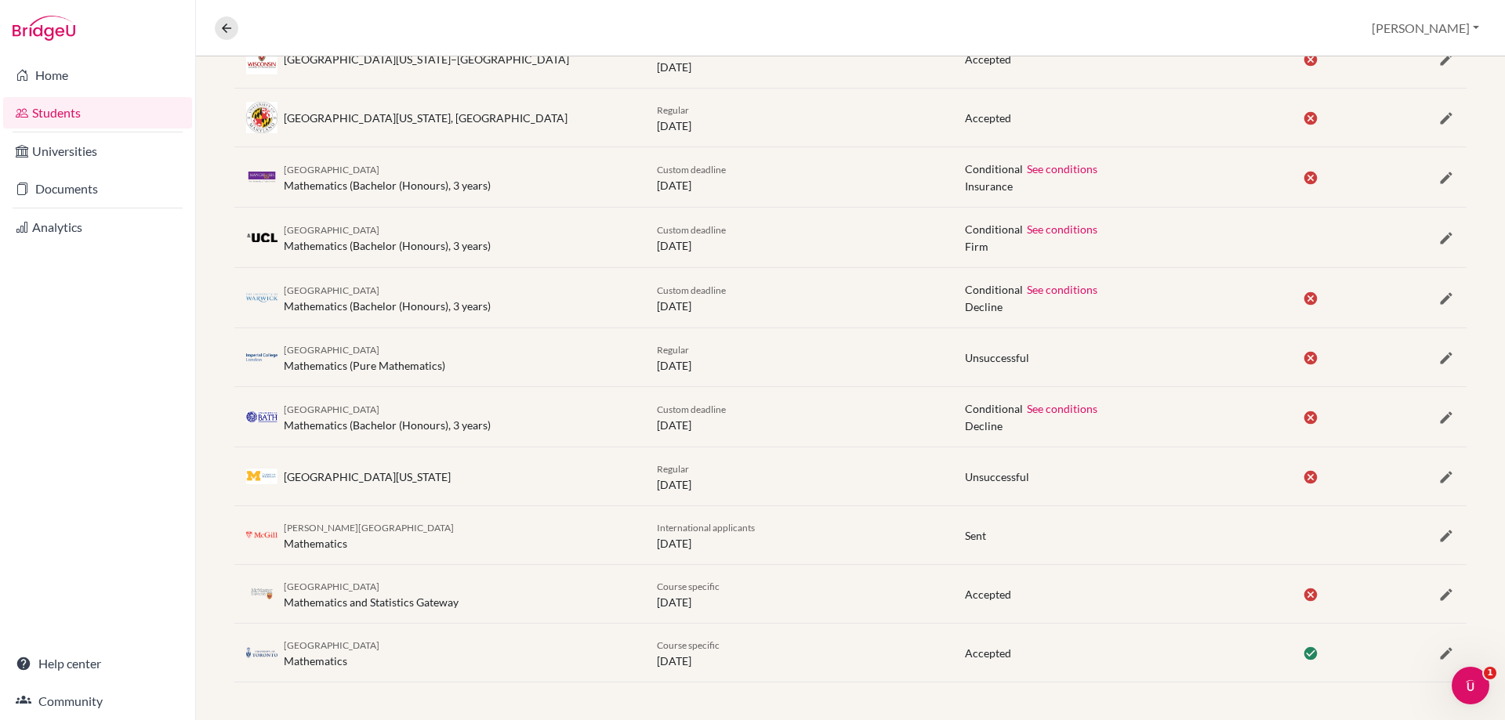
click at [1424, 537] on div at bounding box center [1415, 535] width 103 height 19
click at [1438, 538] on icon "button" at bounding box center [1446, 536] width 16 height 16
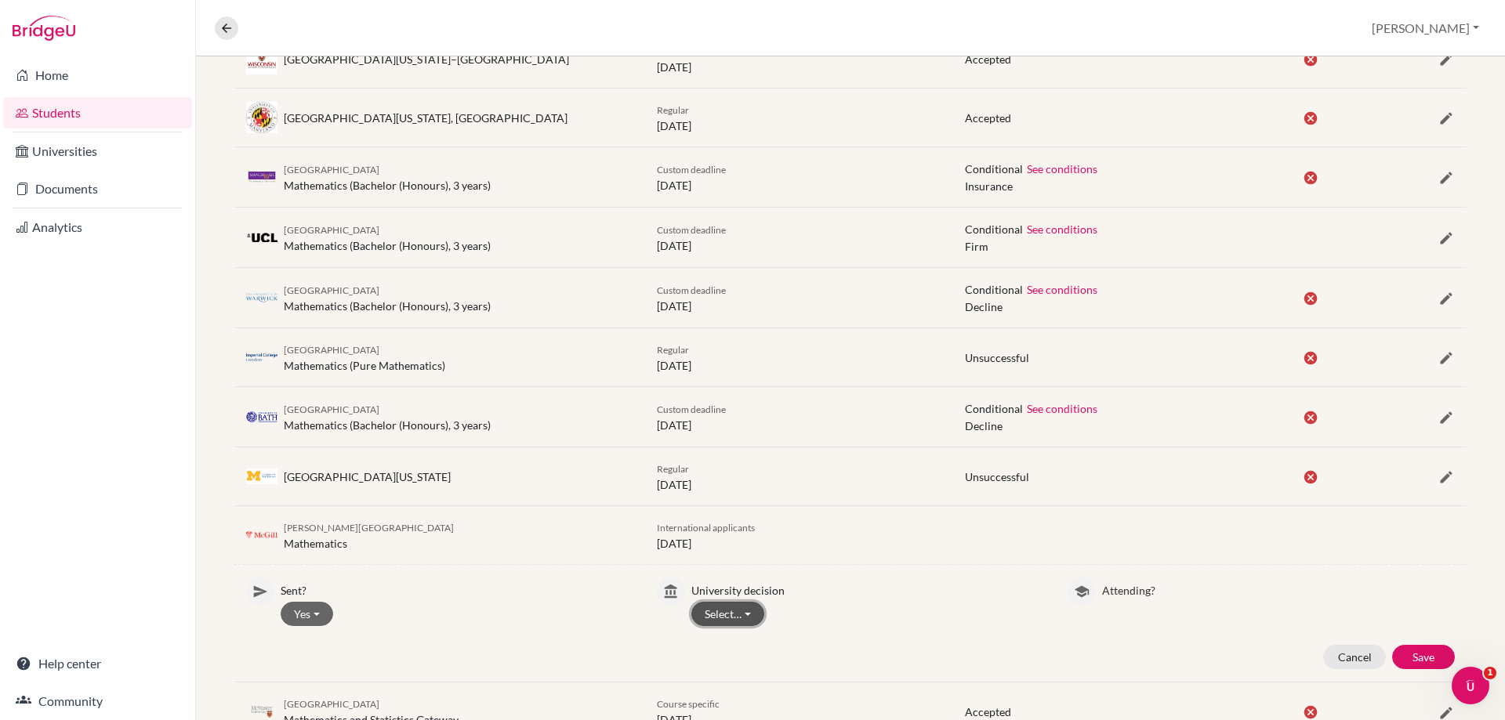
click at [726, 616] on button "Select…" at bounding box center [727, 614] width 73 height 24
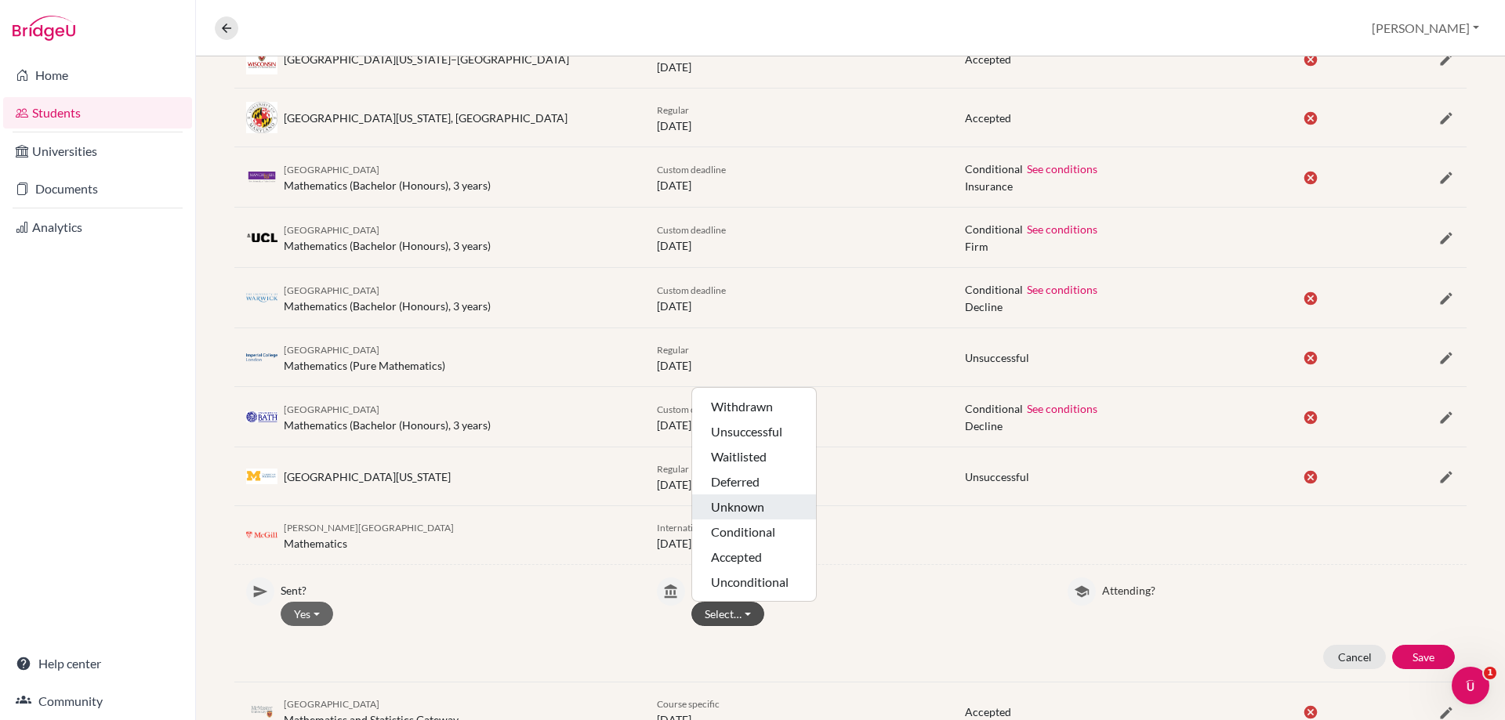
click at [730, 520] on button "Unknown" at bounding box center [754, 532] width 124 height 25
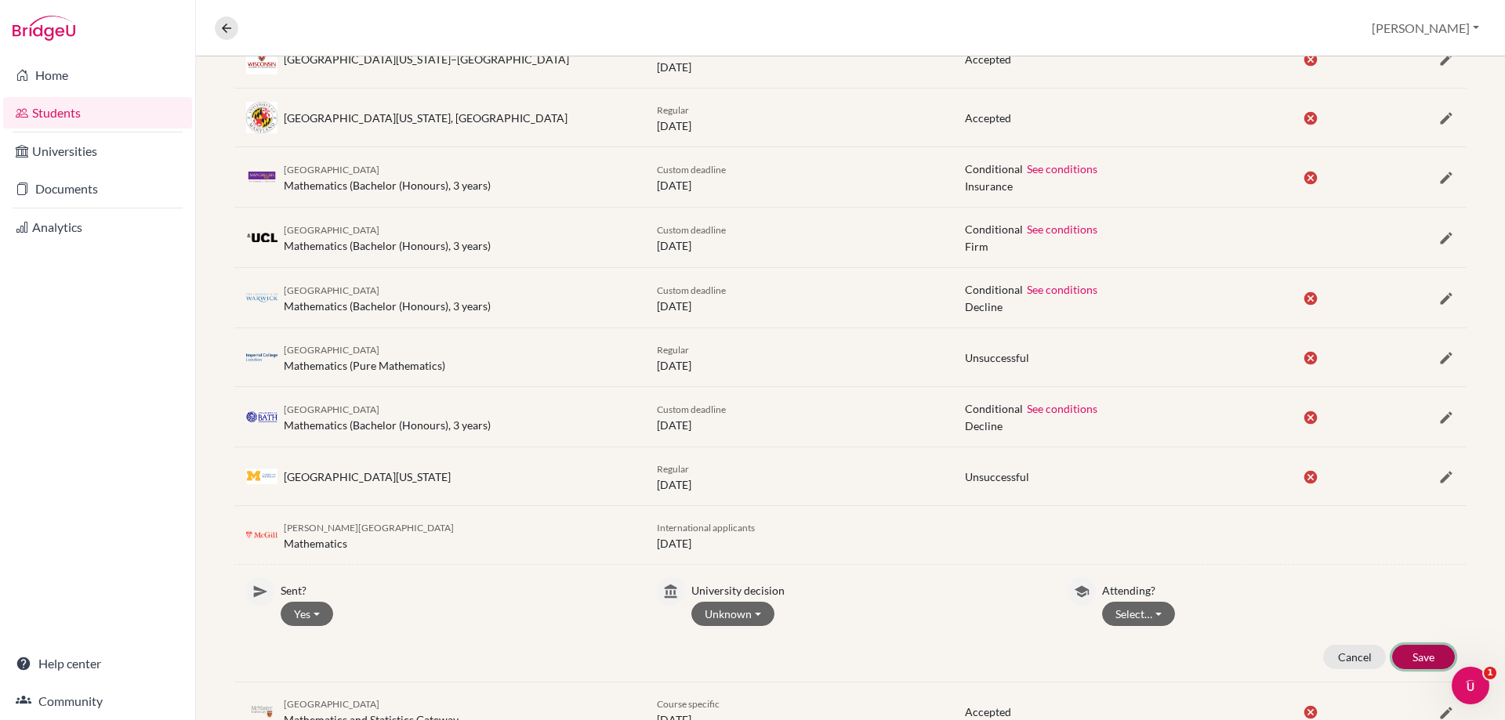
click at [1429, 649] on button "Save" at bounding box center [1423, 657] width 63 height 24
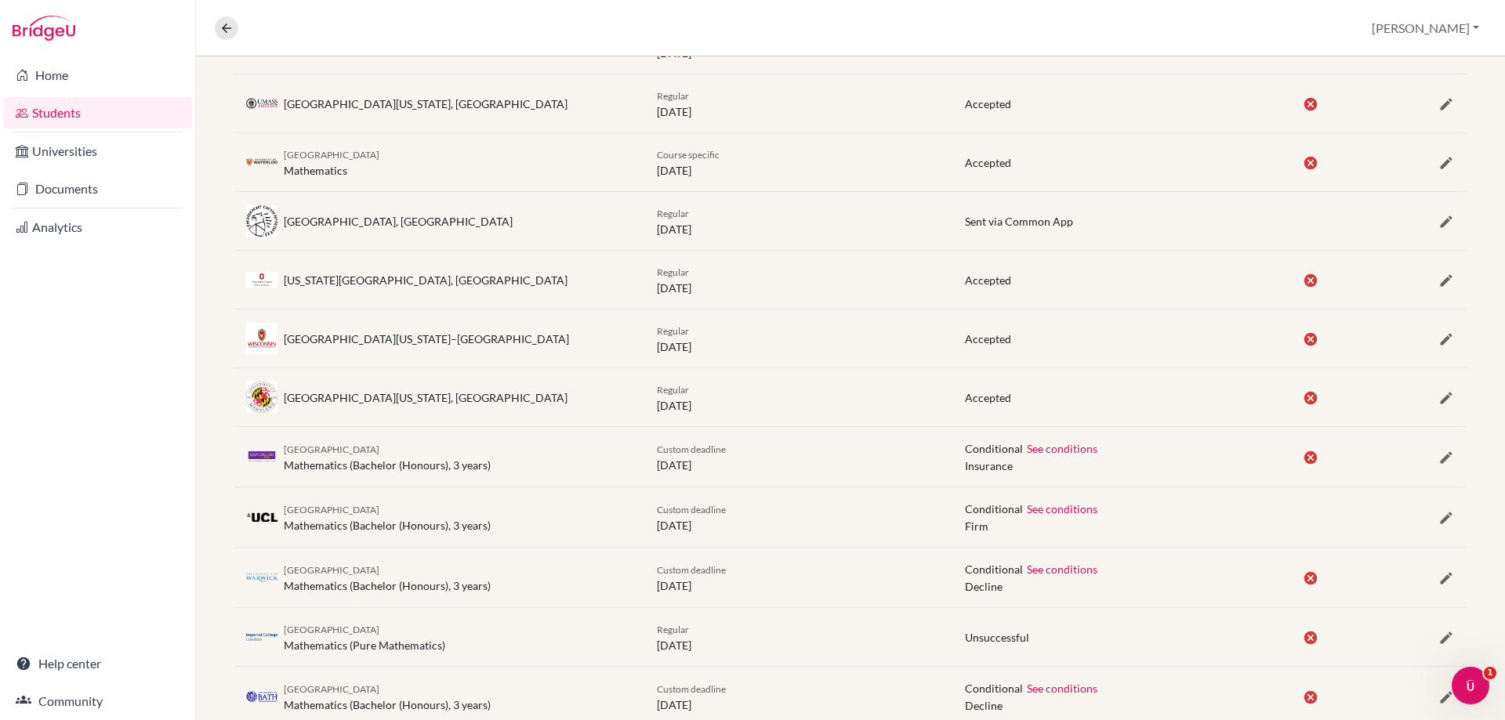
scroll to position [1197, 0]
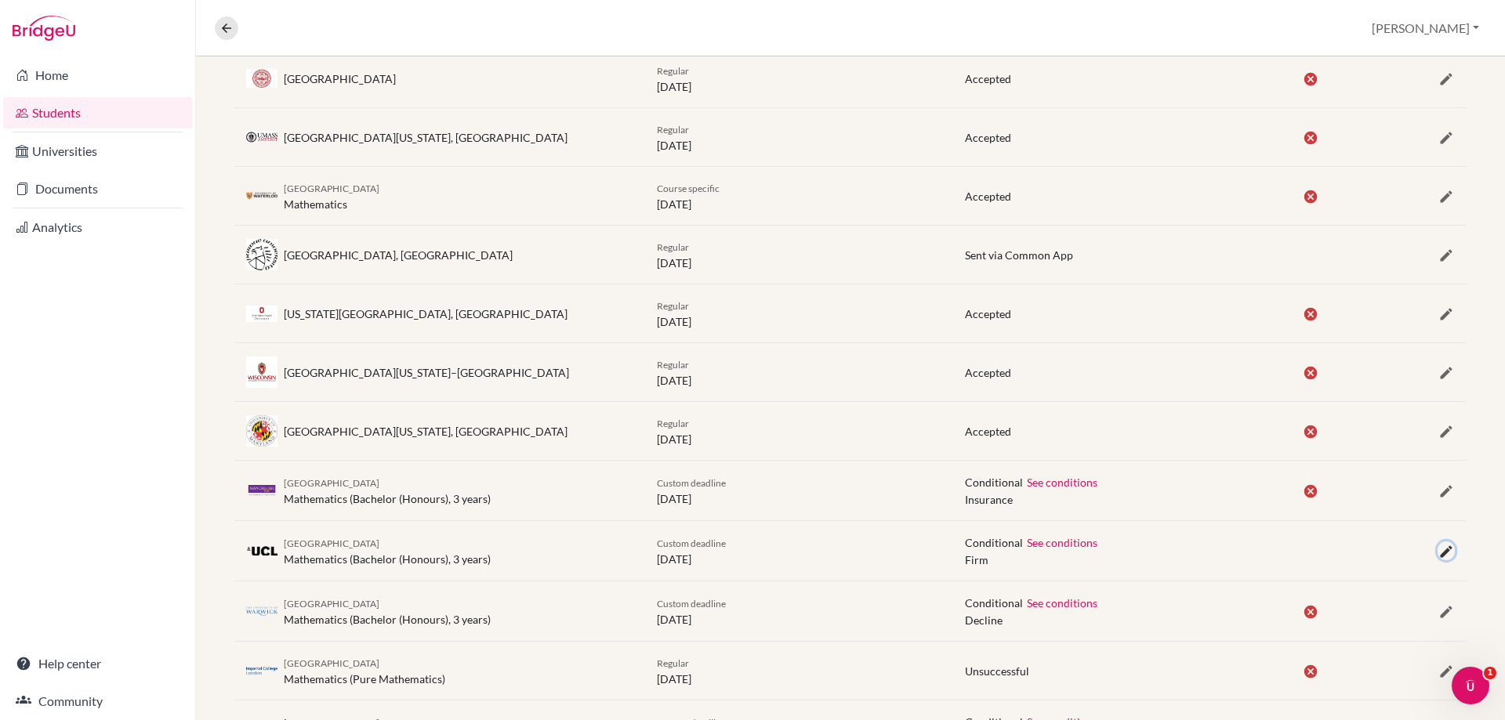
click at [1438, 558] on icon "button" at bounding box center [1446, 552] width 16 height 16
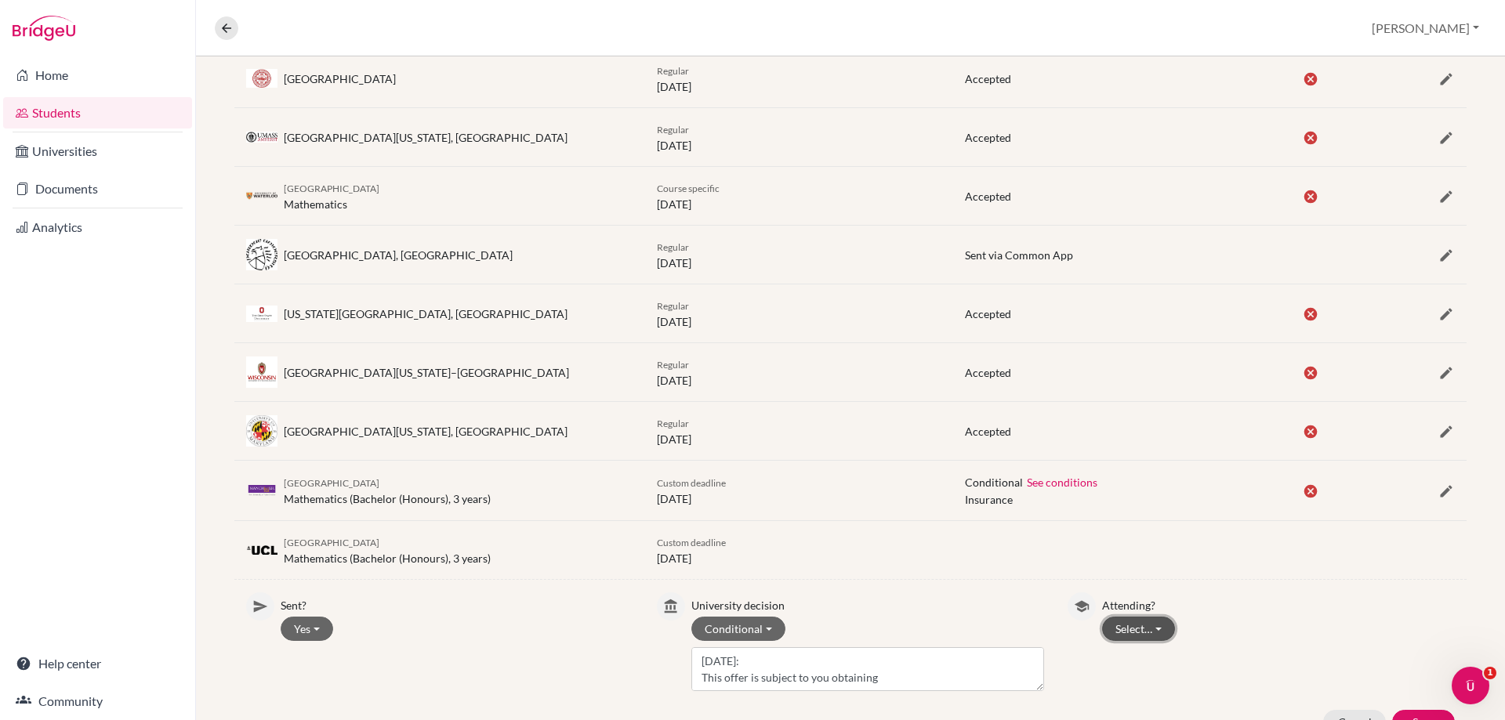
click at [1131, 630] on button "Select…" at bounding box center [1138, 629] width 73 height 24
click at [1137, 681] on button "Not attending" at bounding box center [1165, 687] width 124 height 25
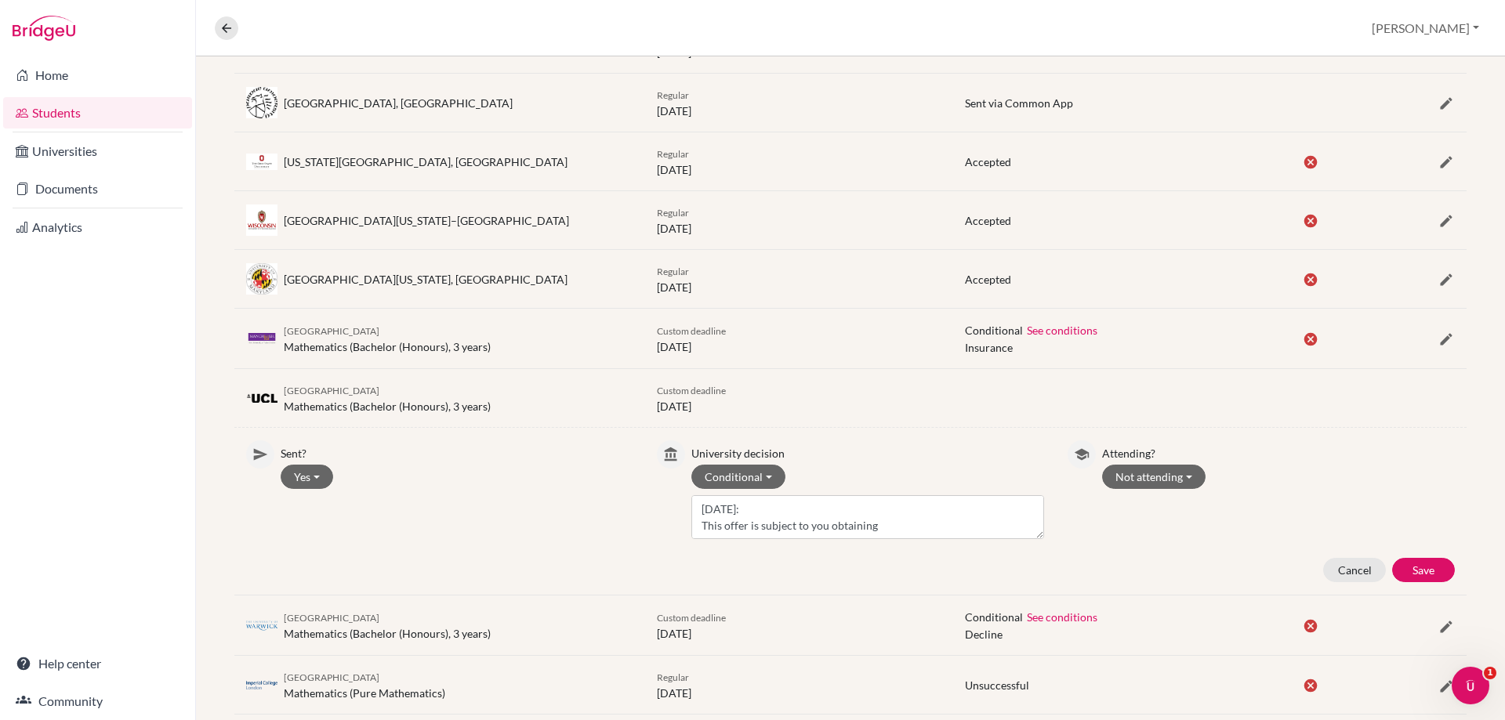
scroll to position [1353, 0]
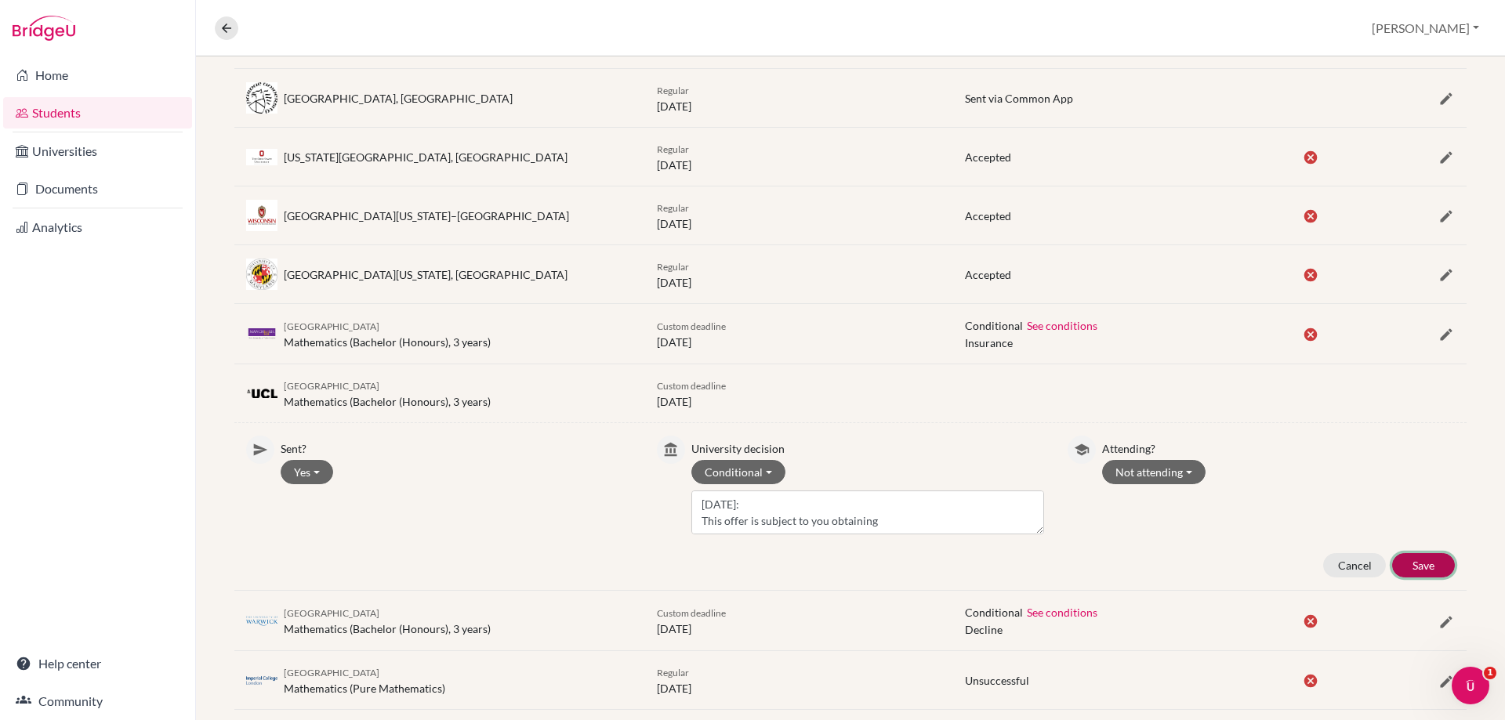
click at [1392, 560] on button "Save" at bounding box center [1423, 565] width 63 height 24
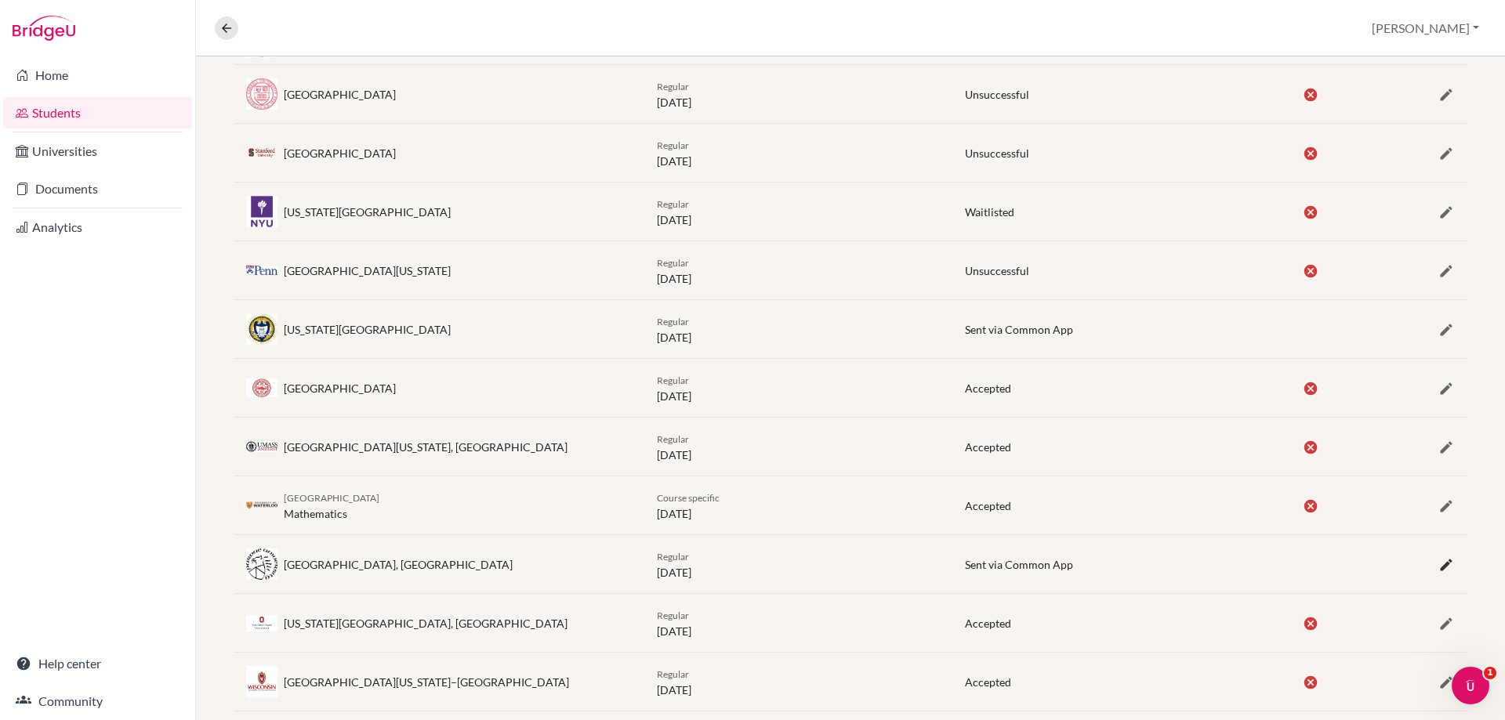
scroll to position [883, 0]
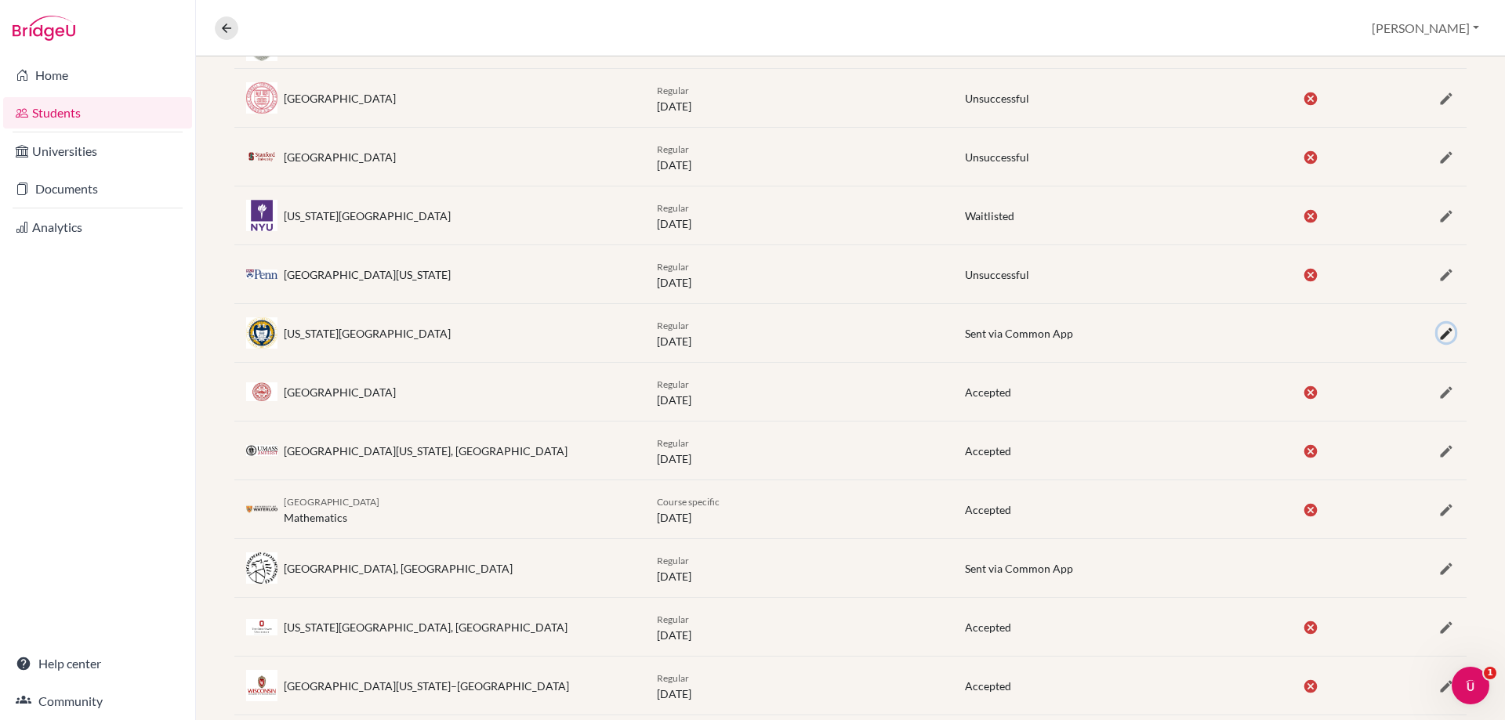
click at [1438, 336] on icon "button" at bounding box center [1446, 334] width 16 height 16
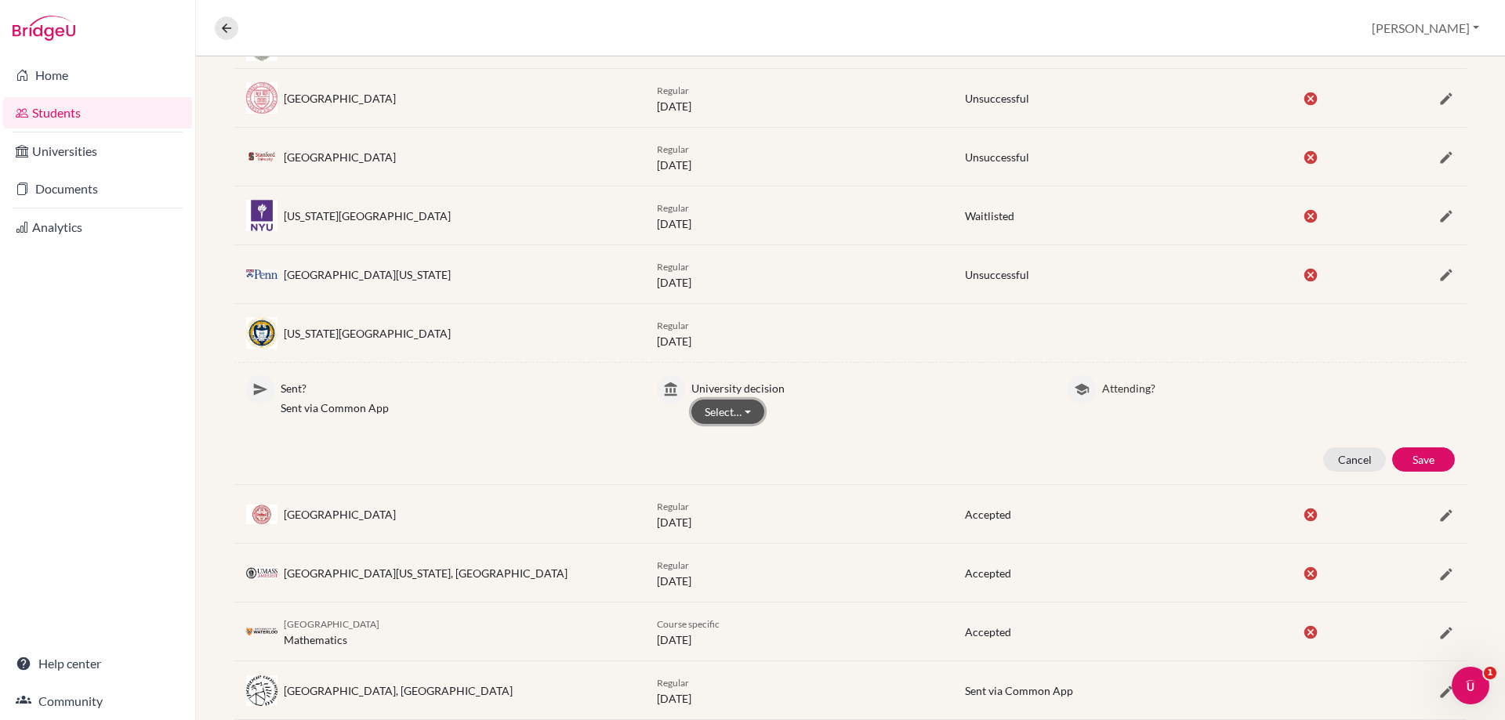
click at [718, 402] on button "Select…" at bounding box center [727, 412] width 73 height 24
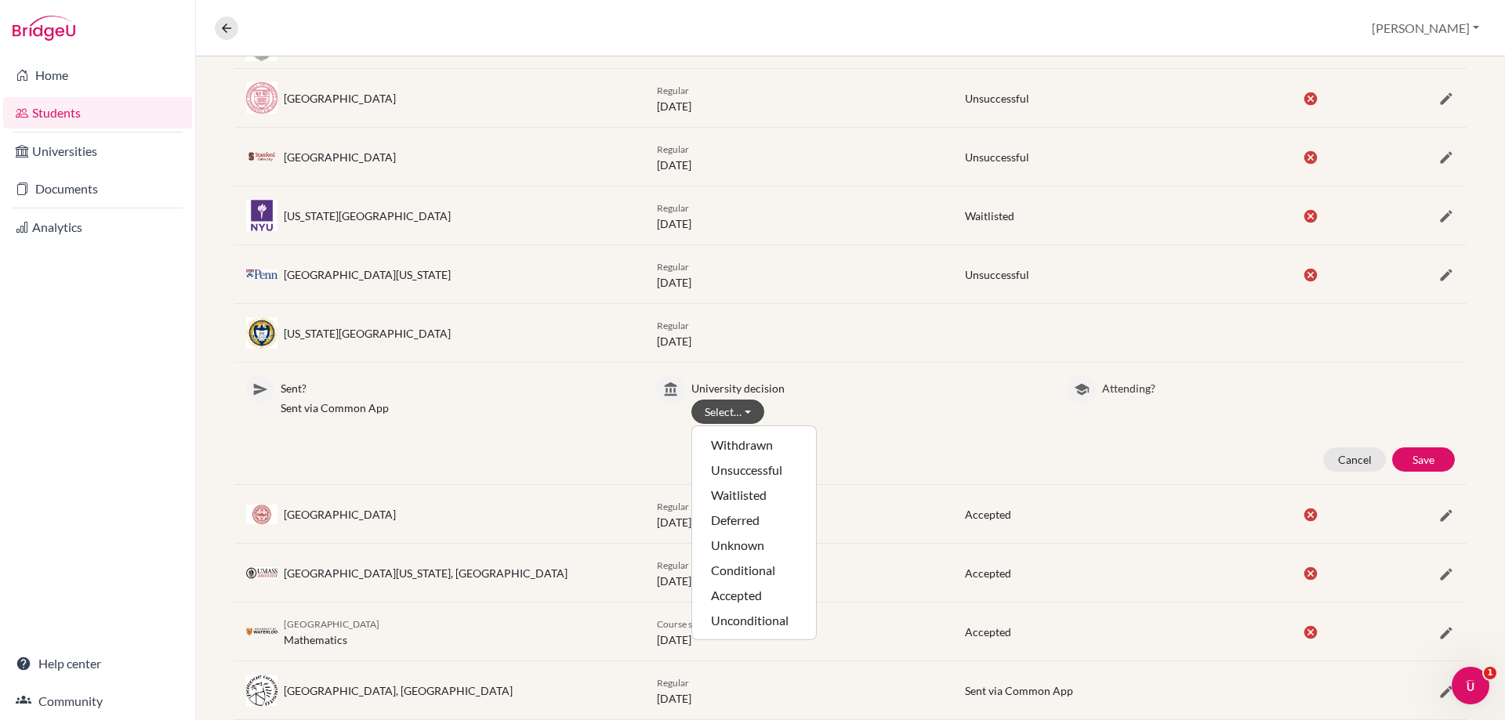
click at [884, 386] on p "University decision" at bounding box center [867, 385] width 353 height 21
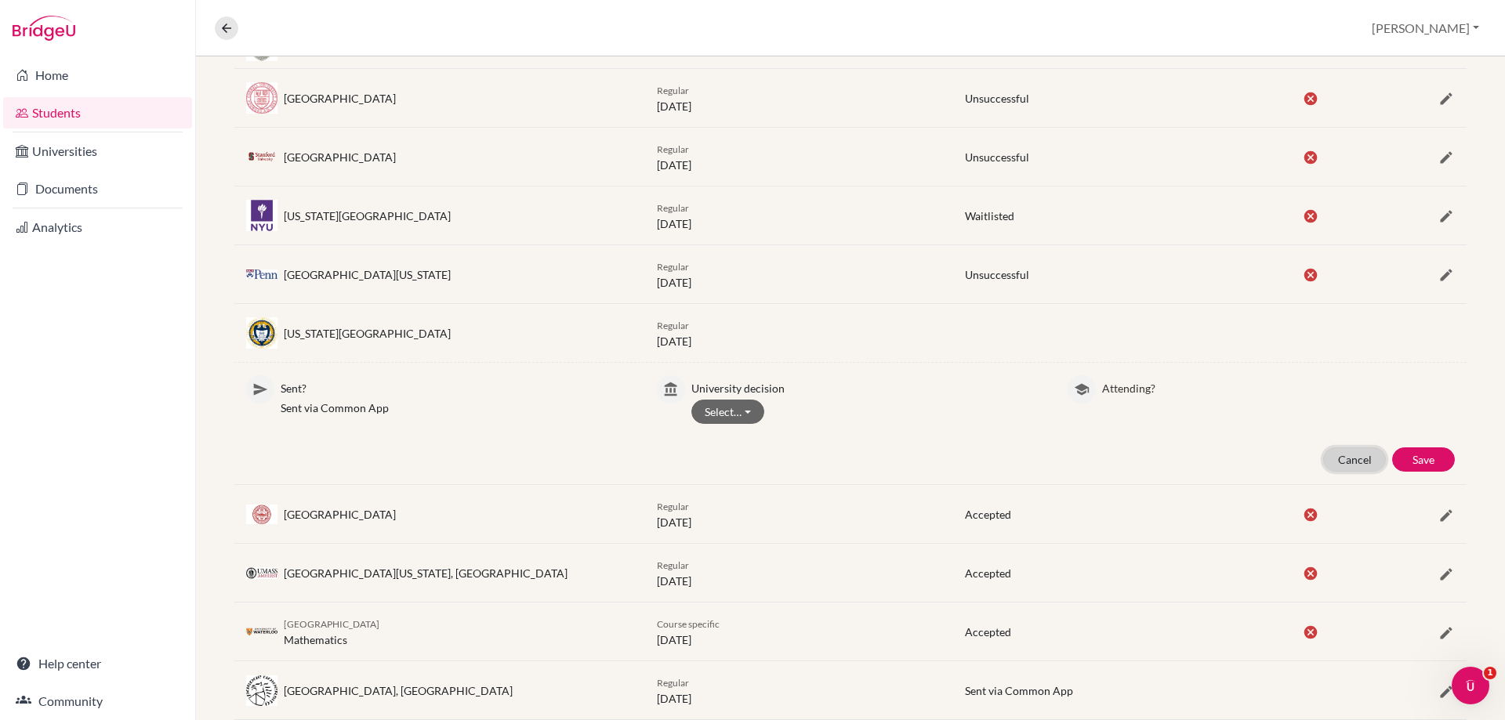
click at [1323, 457] on button "Cancel" at bounding box center [1354, 459] width 63 height 24
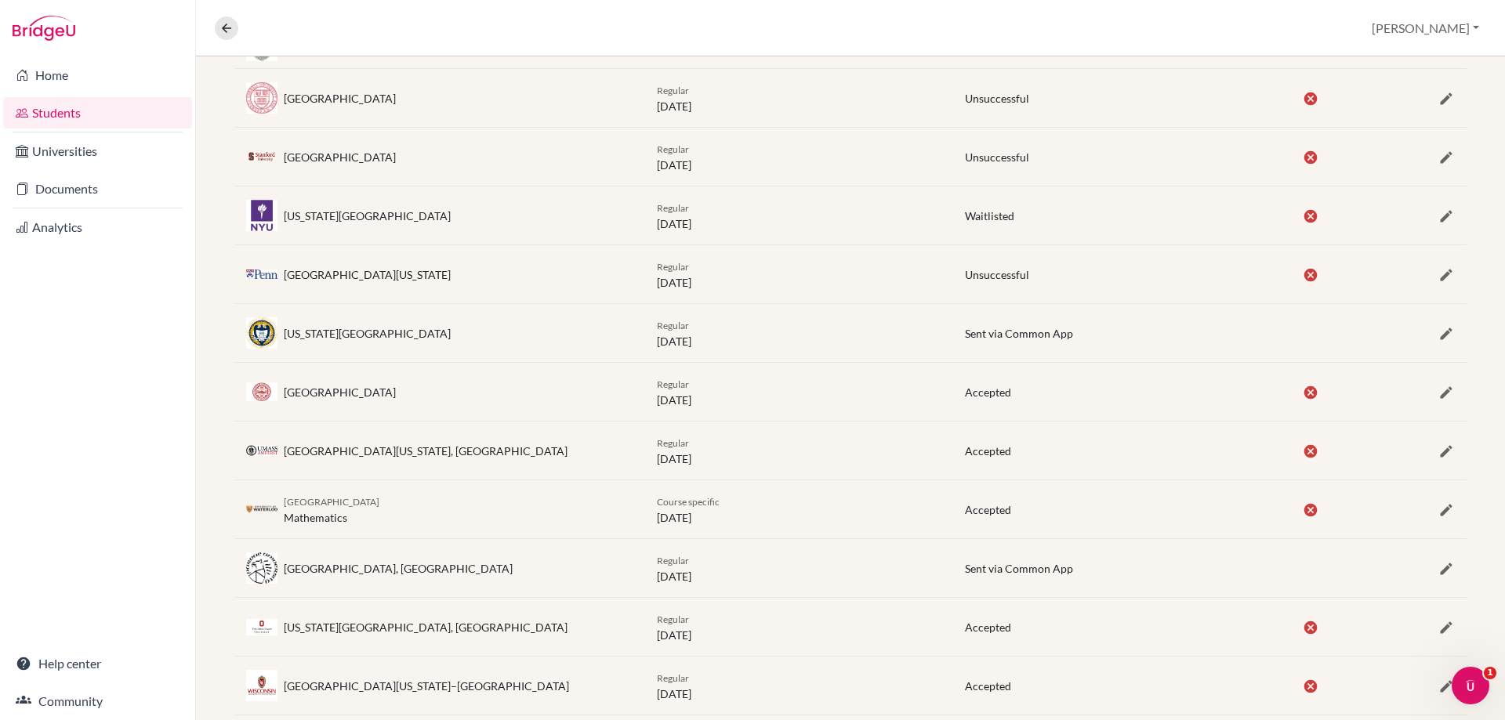
drag, startPoint x: 1317, startPoint y: 432, endPoint x: 1317, endPoint y: 415, distance: 16.5
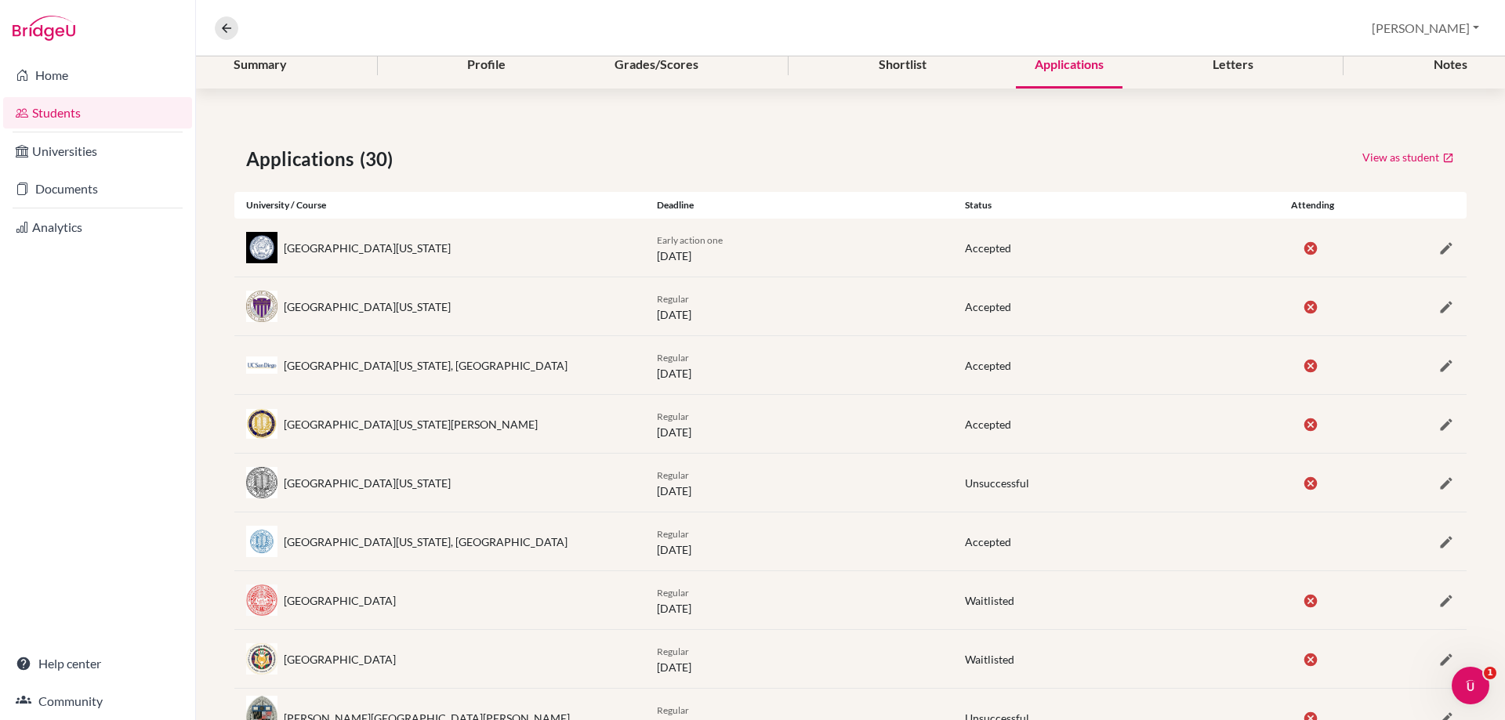
scroll to position [0, 0]
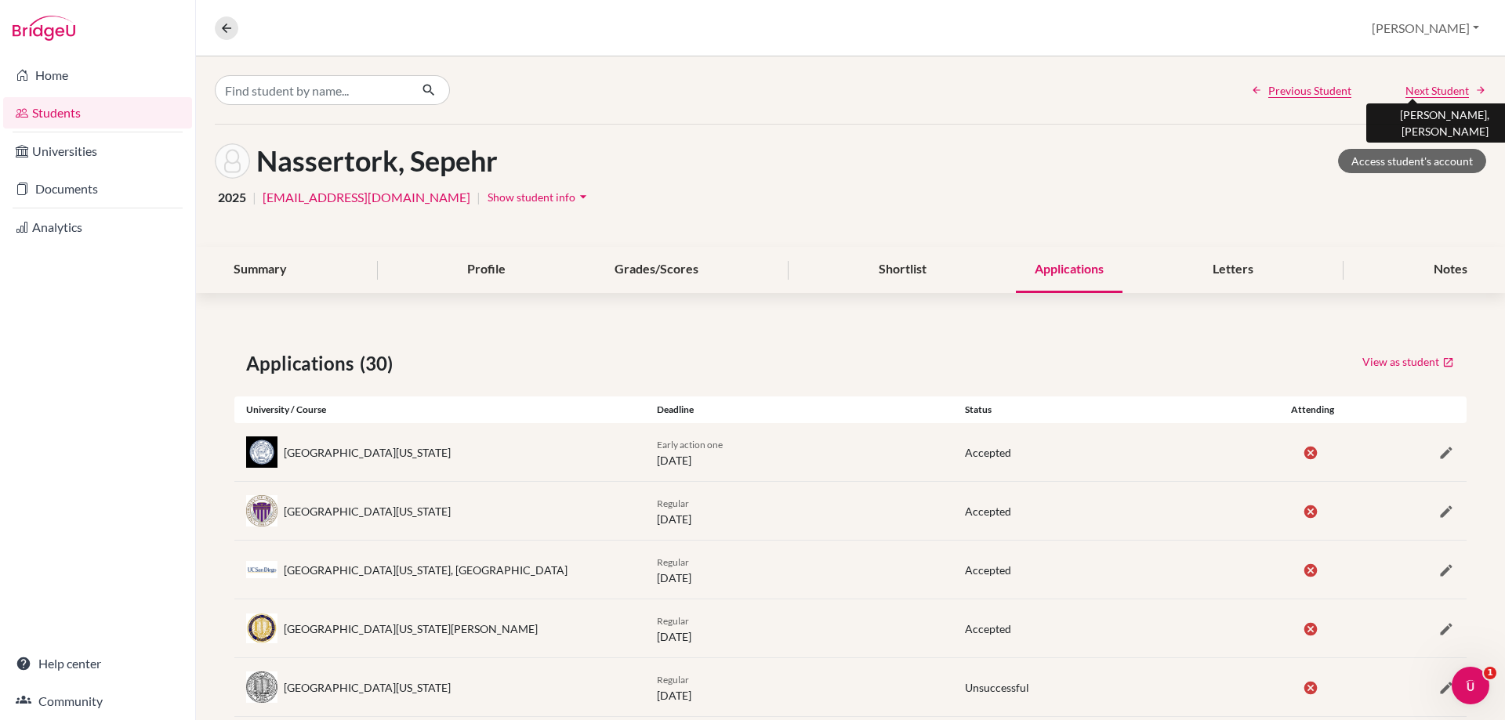
click at [1430, 95] on span "Next Student" at bounding box center [1436, 90] width 63 height 16
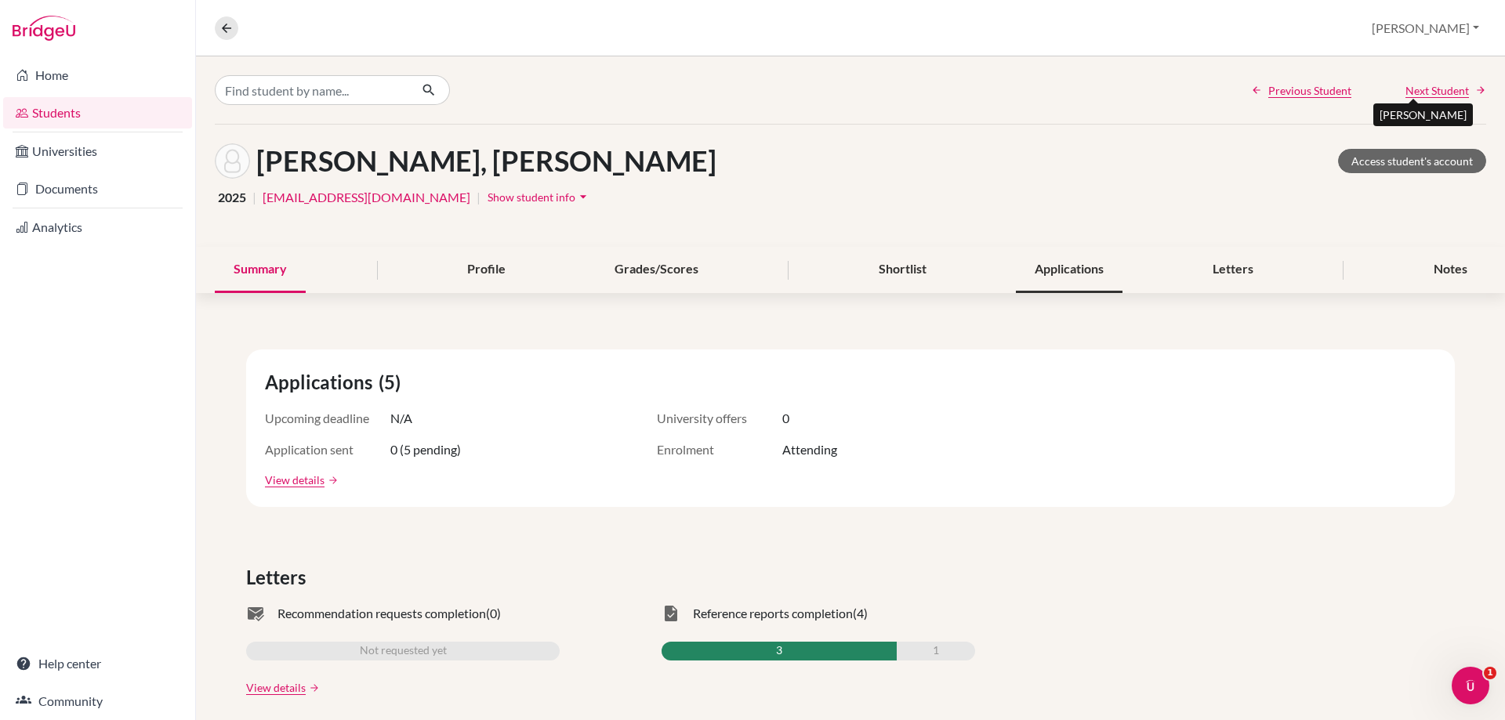
click at [1054, 290] on div "Applications" at bounding box center [1069, 270] width 107 height 46
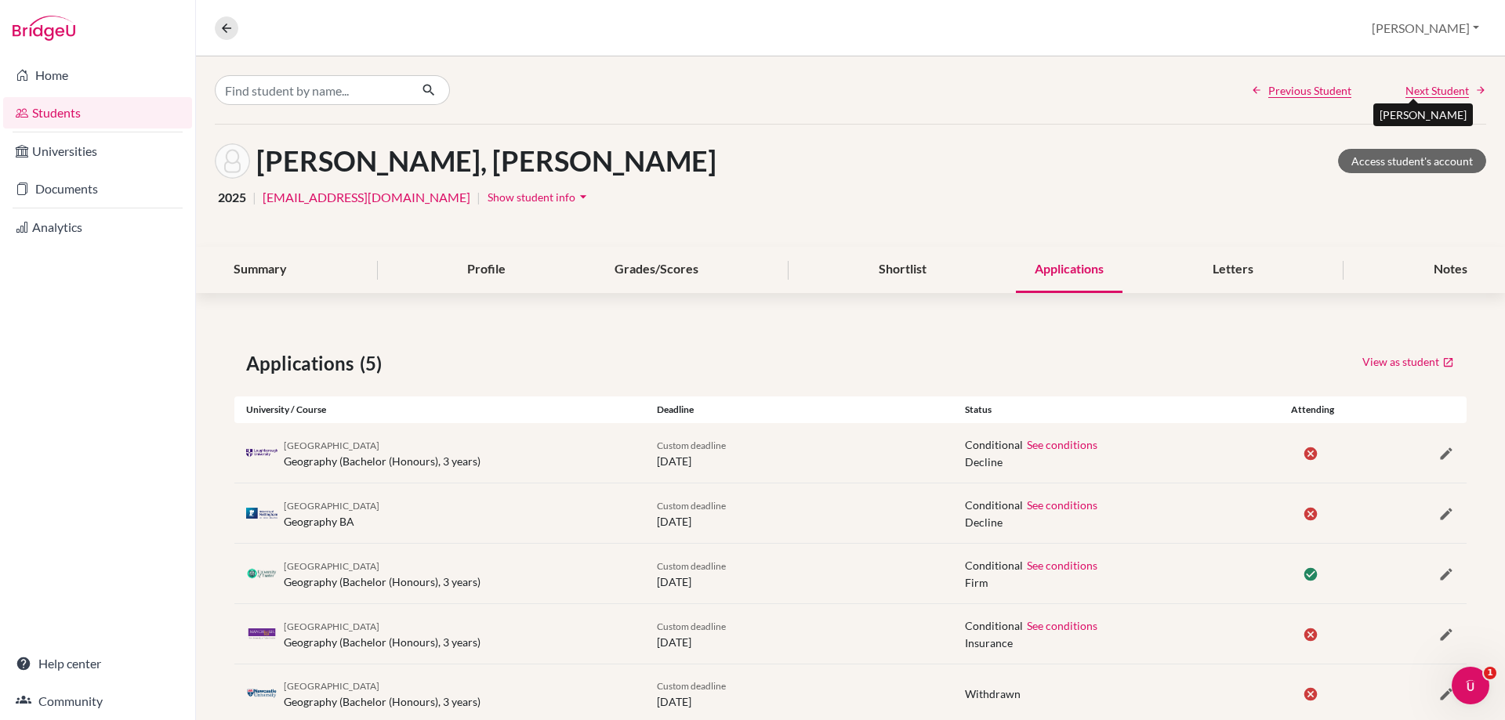
click at [1413, 88] on span "Next Student" at bounding box center [1436, 90] width 63 height 16
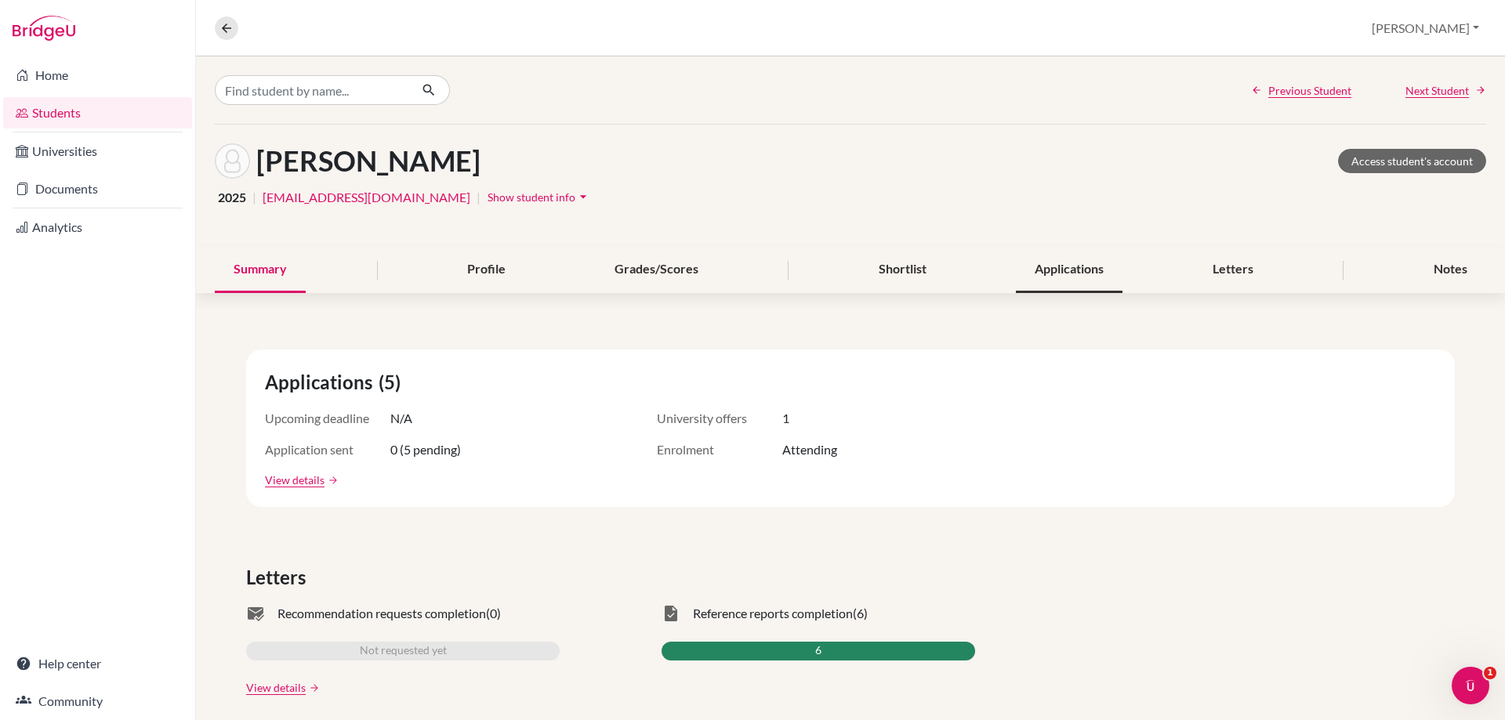
click at [1054, 274] on div "Applications" at bounding box center [1069, 270] width 107 height 46
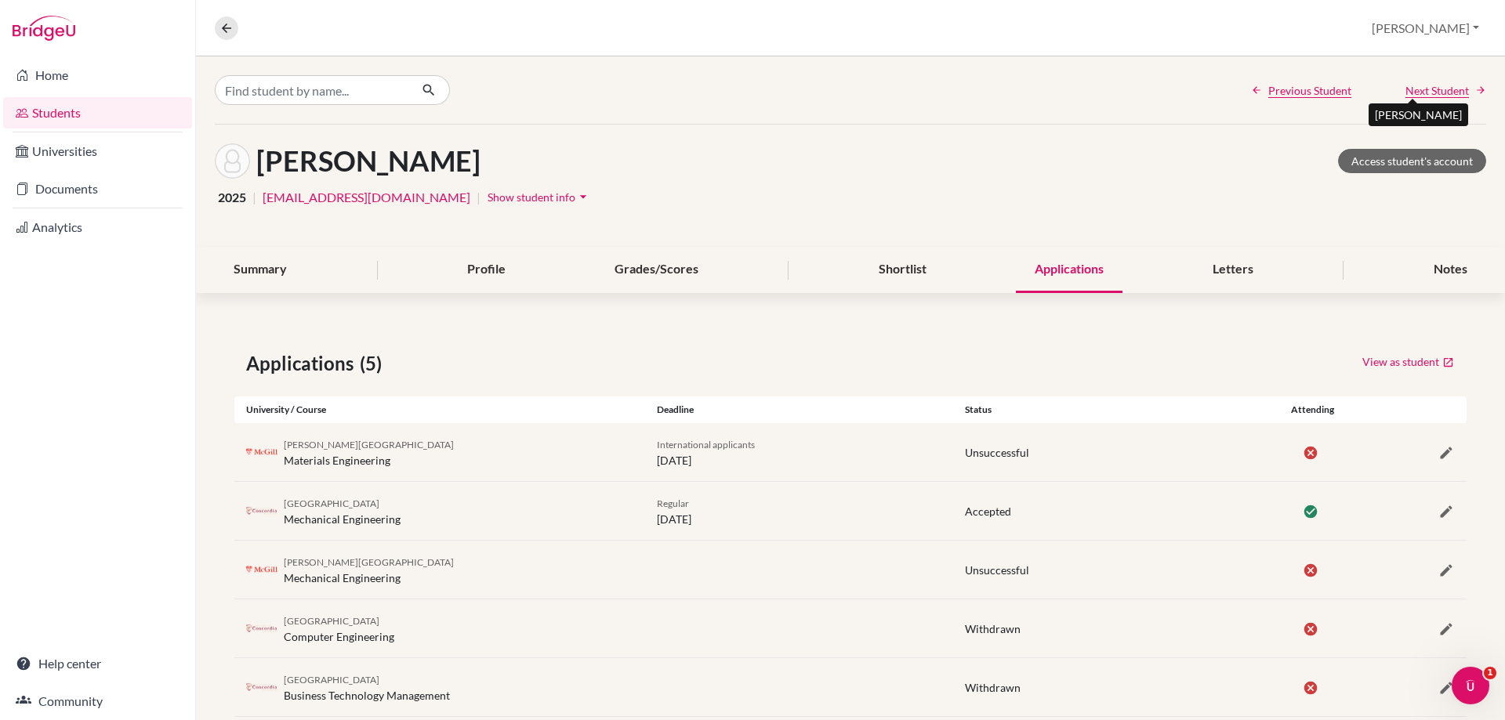
click at [1405, 86] on span "Next Student" at bounding box center [1436, 90] width 63 height 16
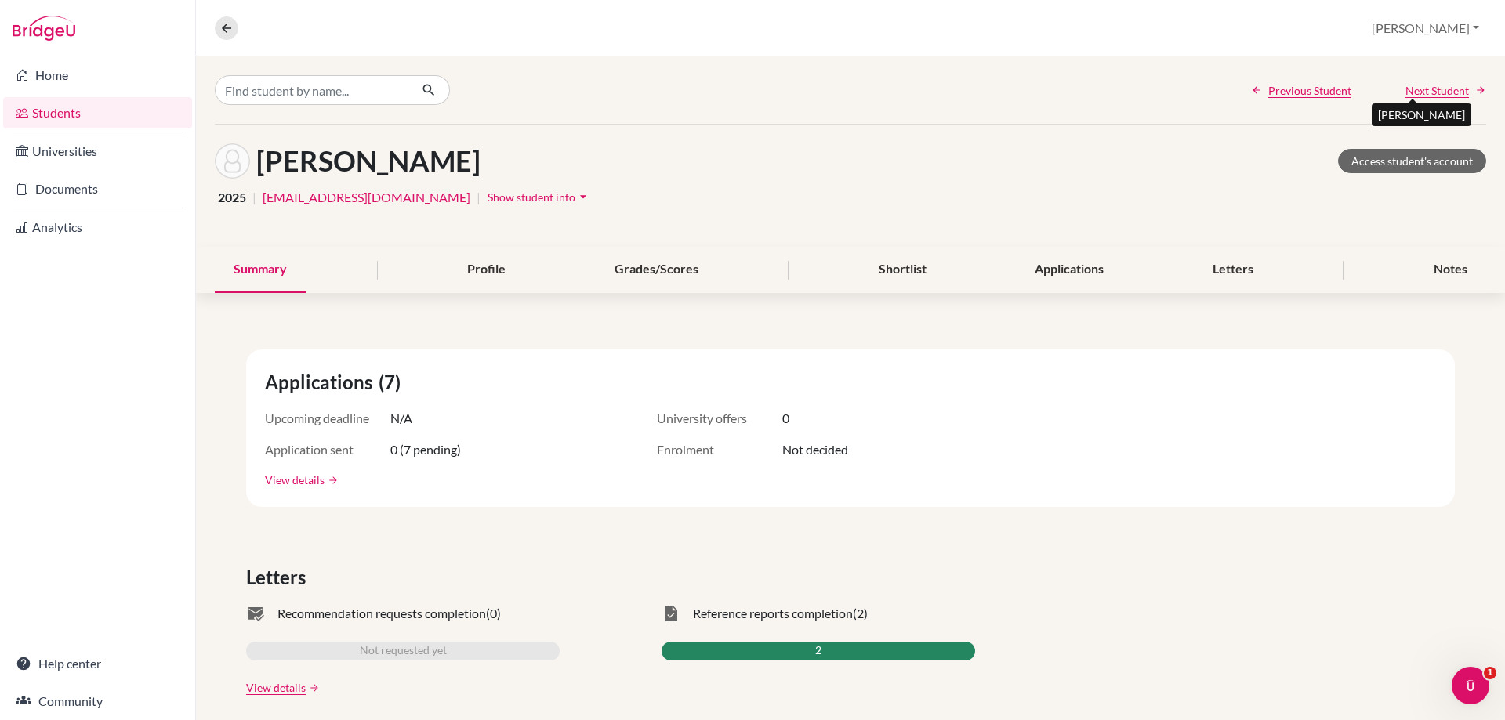
click at [1407, 84] on span "Next Student" at bounding box center [1436, 90] width 63 height 16
click at [1049, 279] on div "Applications" at bounding box center [1069, 270] width 107 height 46
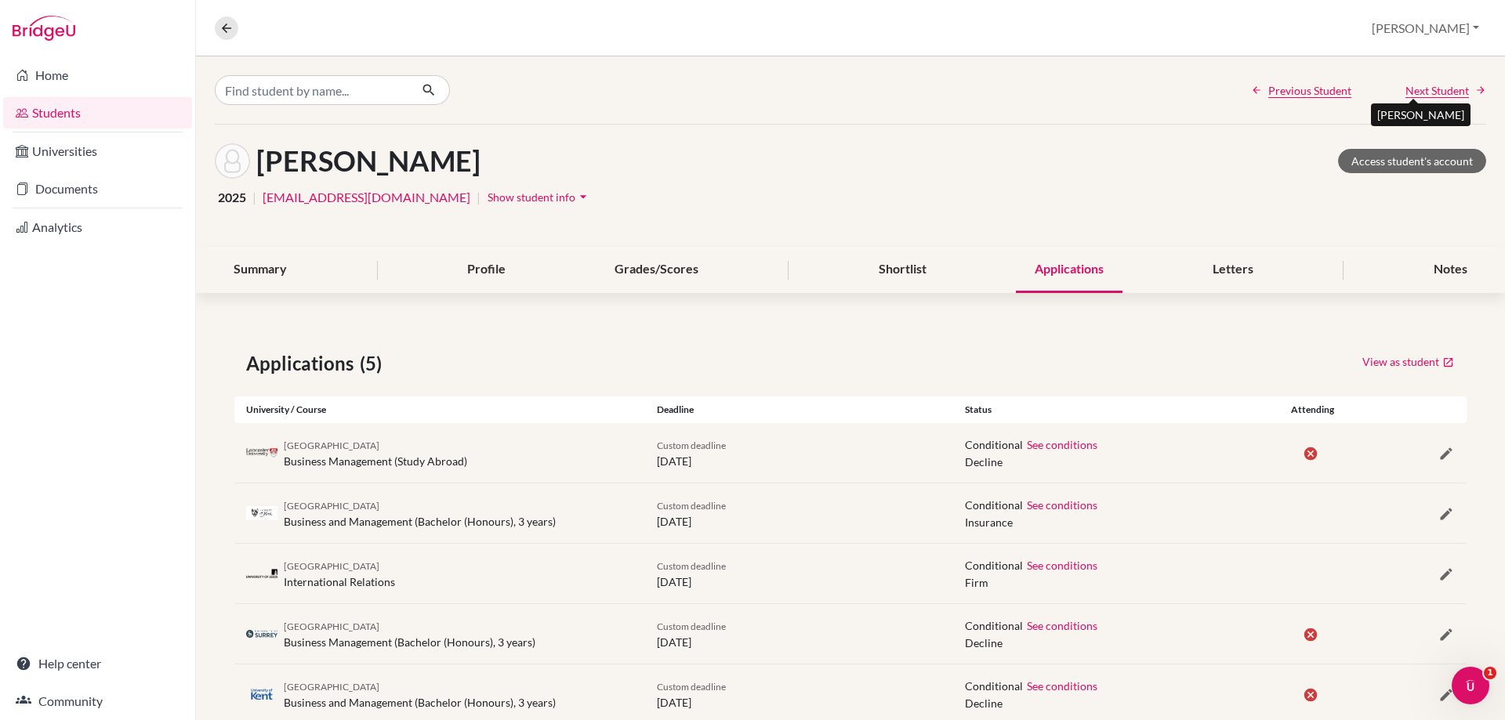
click at [1405, 85] on span "Next Student" at bounding box center [1436, 90] width 63 height 16
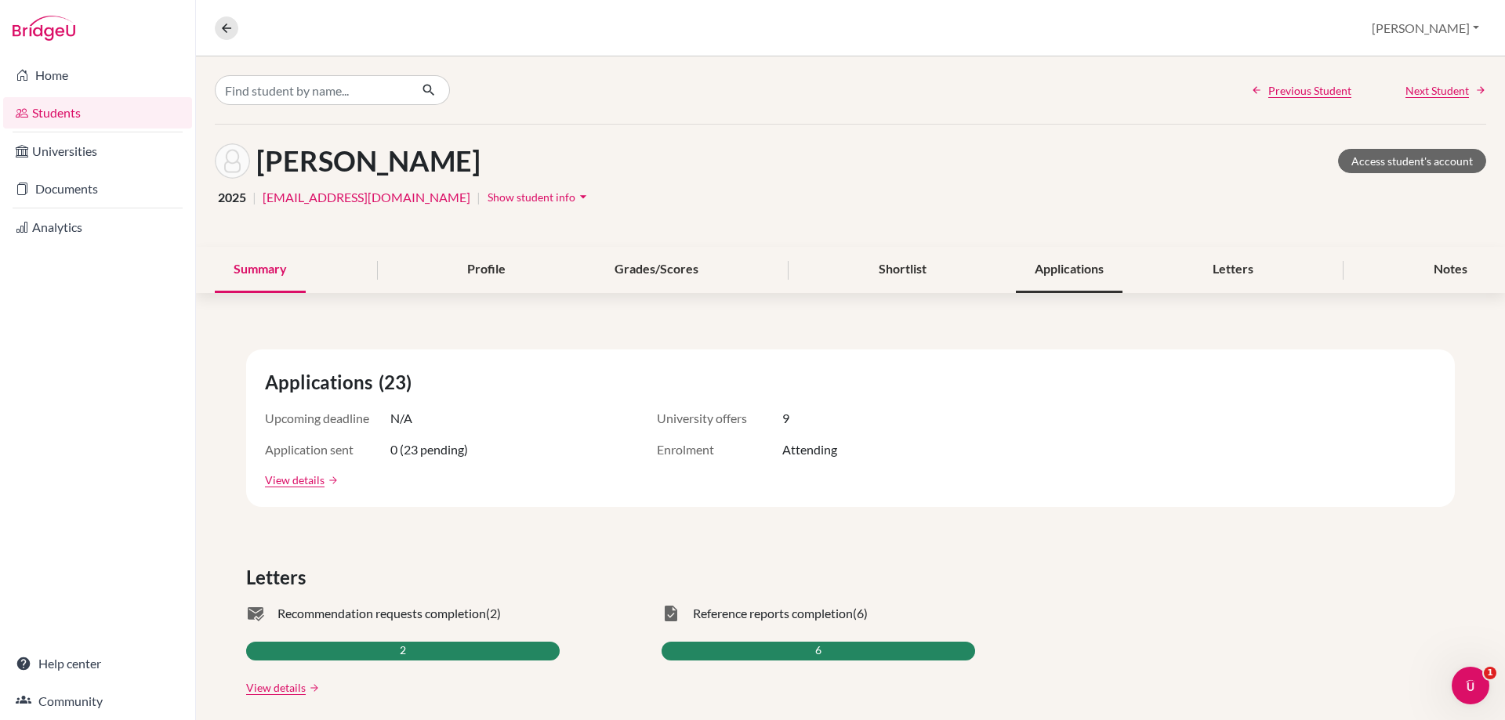
click at [1053, 263] on div "Applications" at bounding box center [1069, 270] width 107 height 46
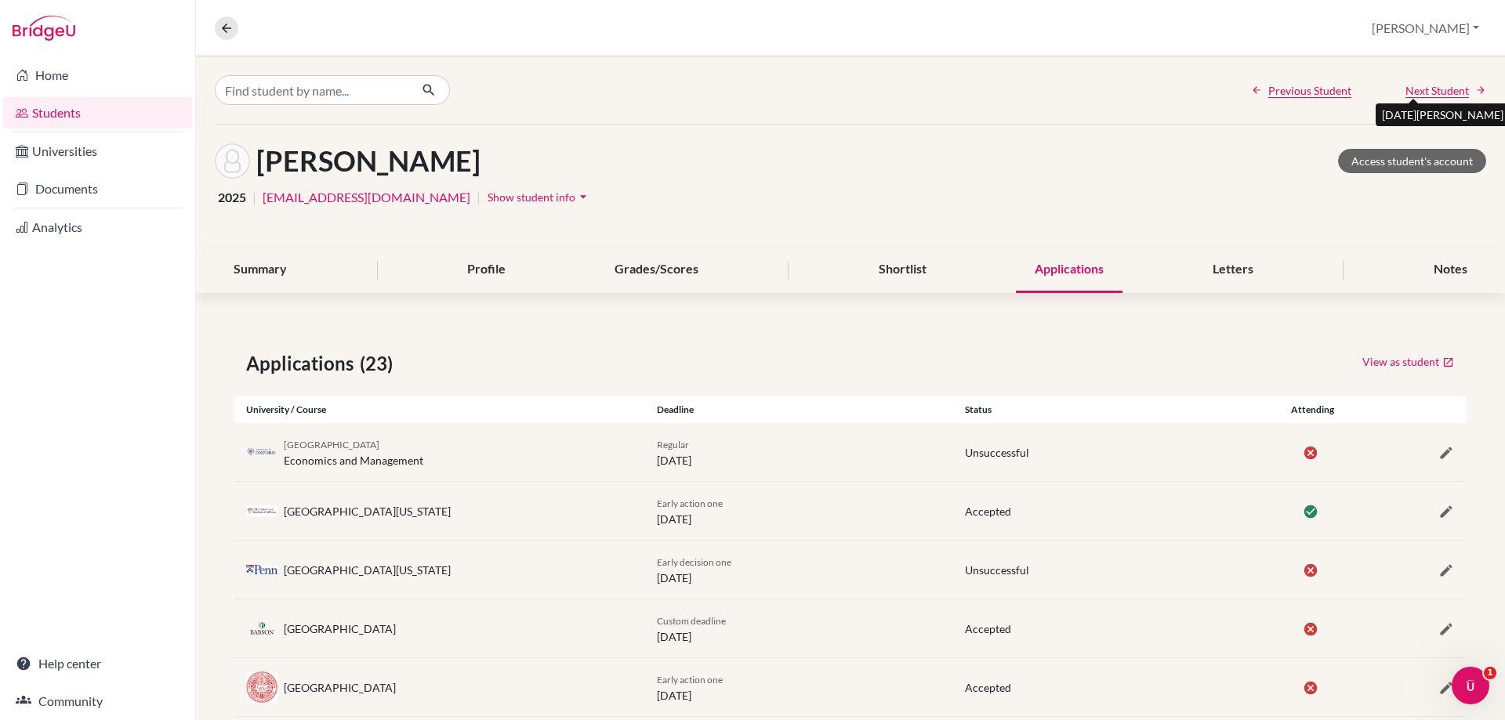
click at [1427, 82] on span "Next Student" at bounding box center [1436, 90] width 63 height 16
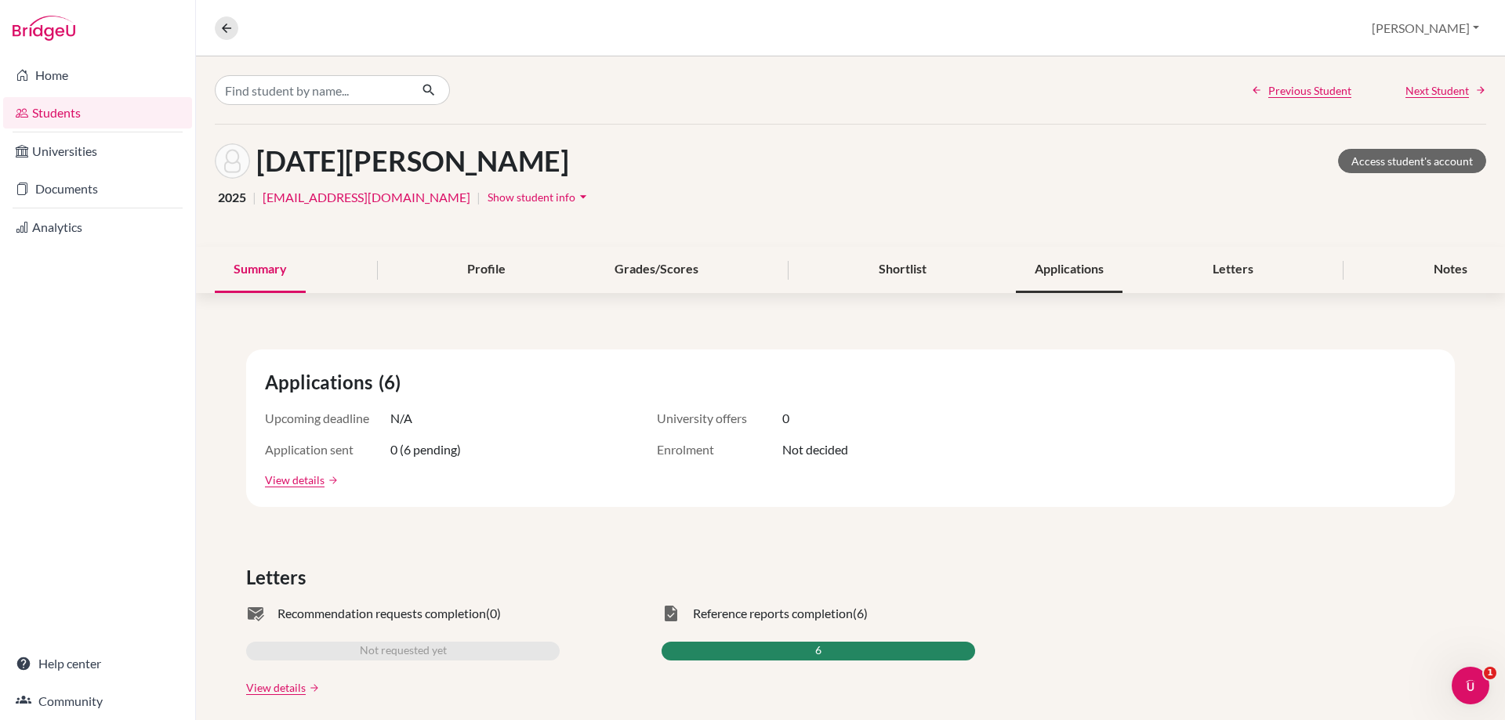
click at [1070, 271] on div "Applications" at bounding box center [1069, 270] width 107 height 46
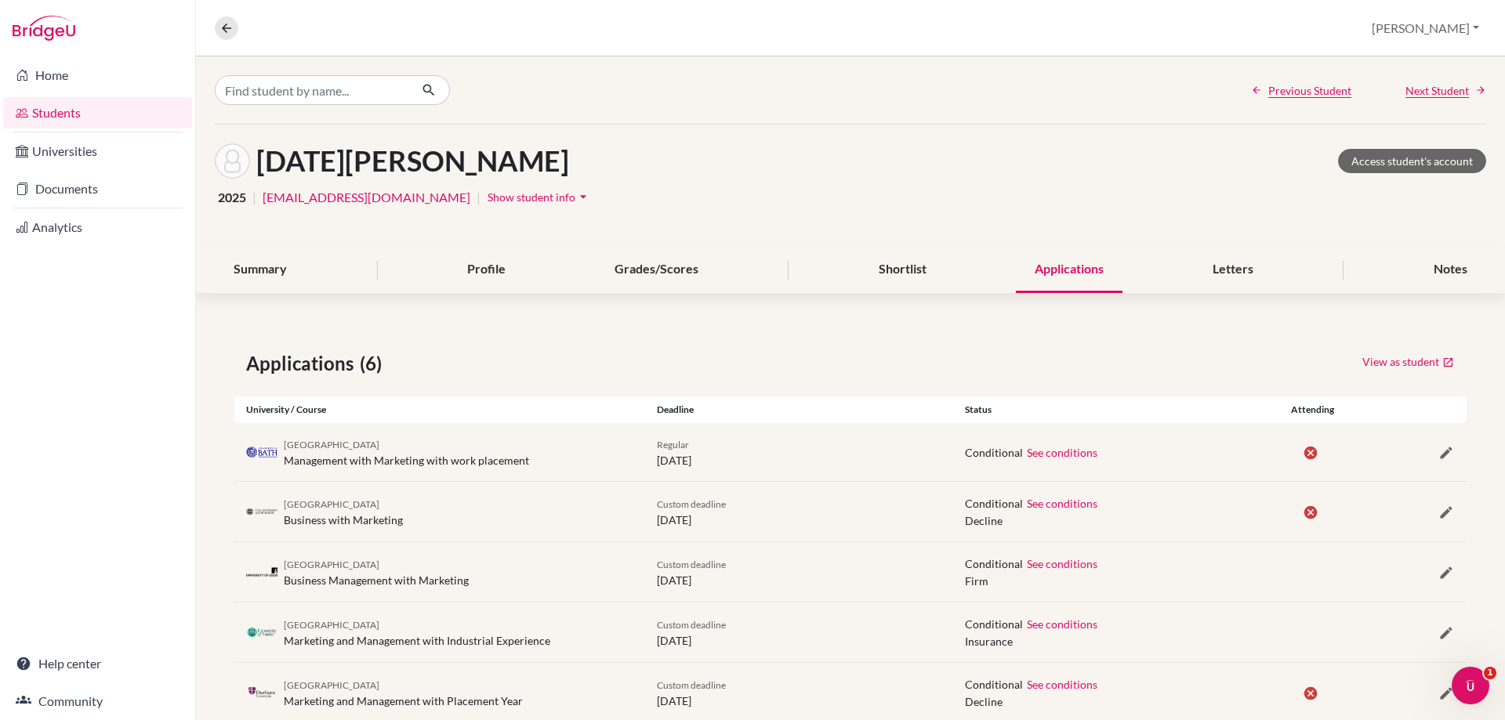
click at [1411, 103] on div "Previous Student Next Student" at bounding box center [850, 89] width 1309 height 67
click at [1411, 96] on span "Next Student" at bounding box center [1436, 90] width 63 height 16
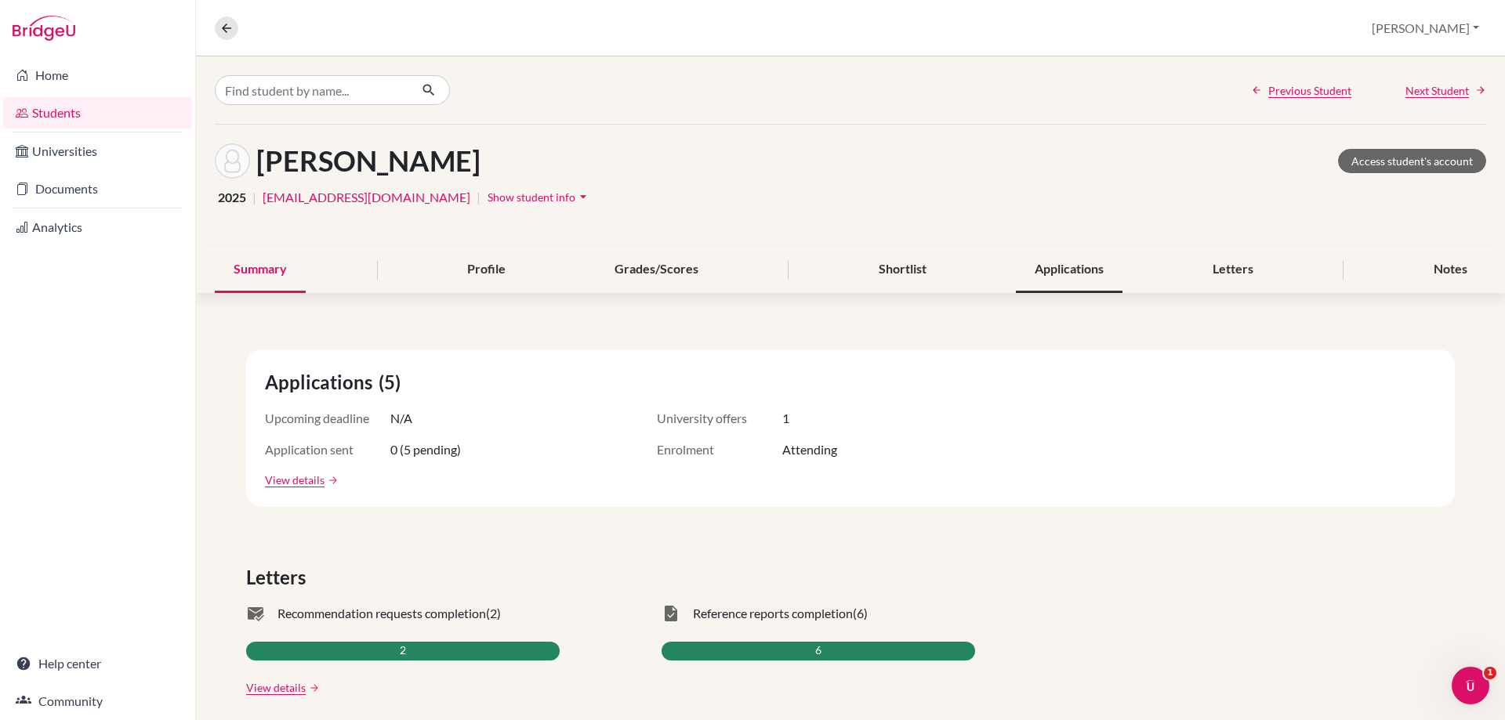
click at [1041, 259] on div "Applications" at bounding box center [1069, 270] width 107 height 46
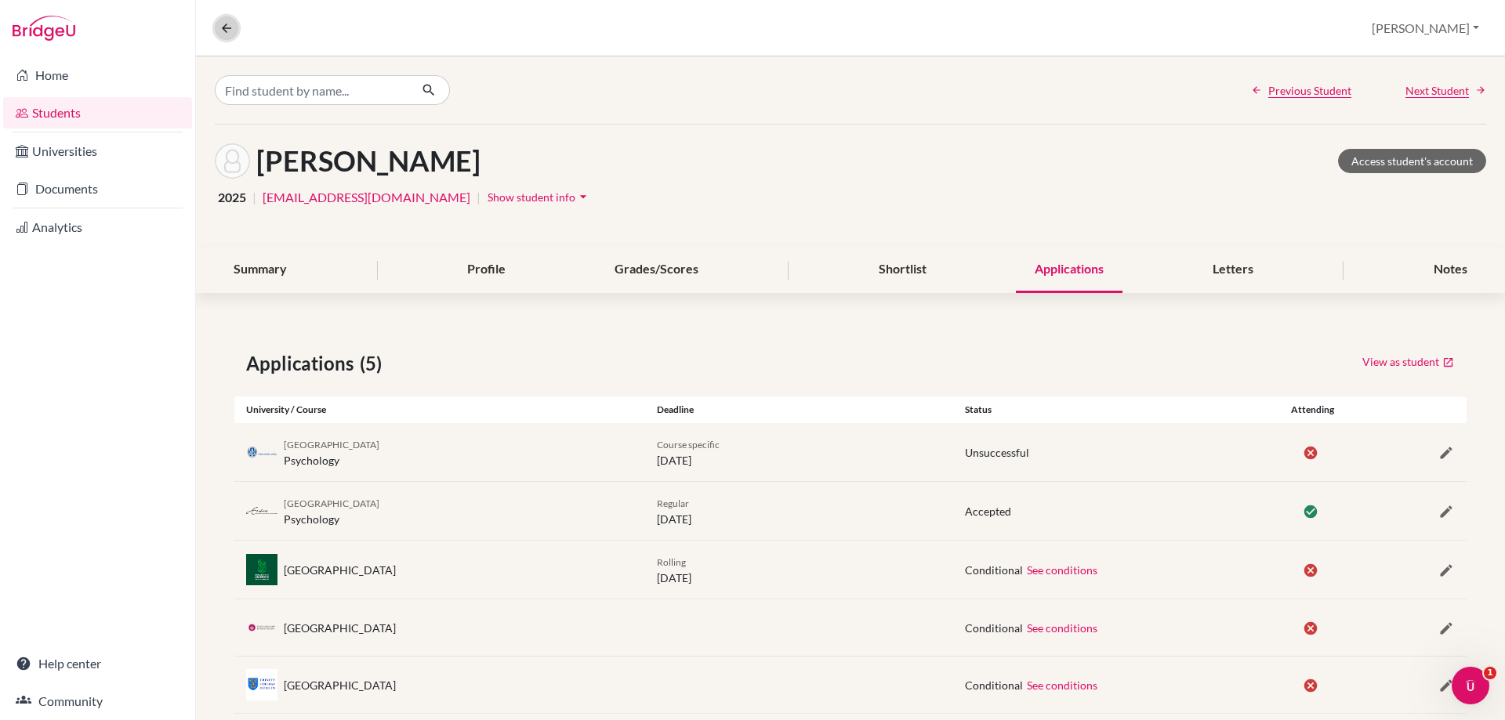
click at [229, 31] on icon at bounding box center [226, 28] width 14 height 14
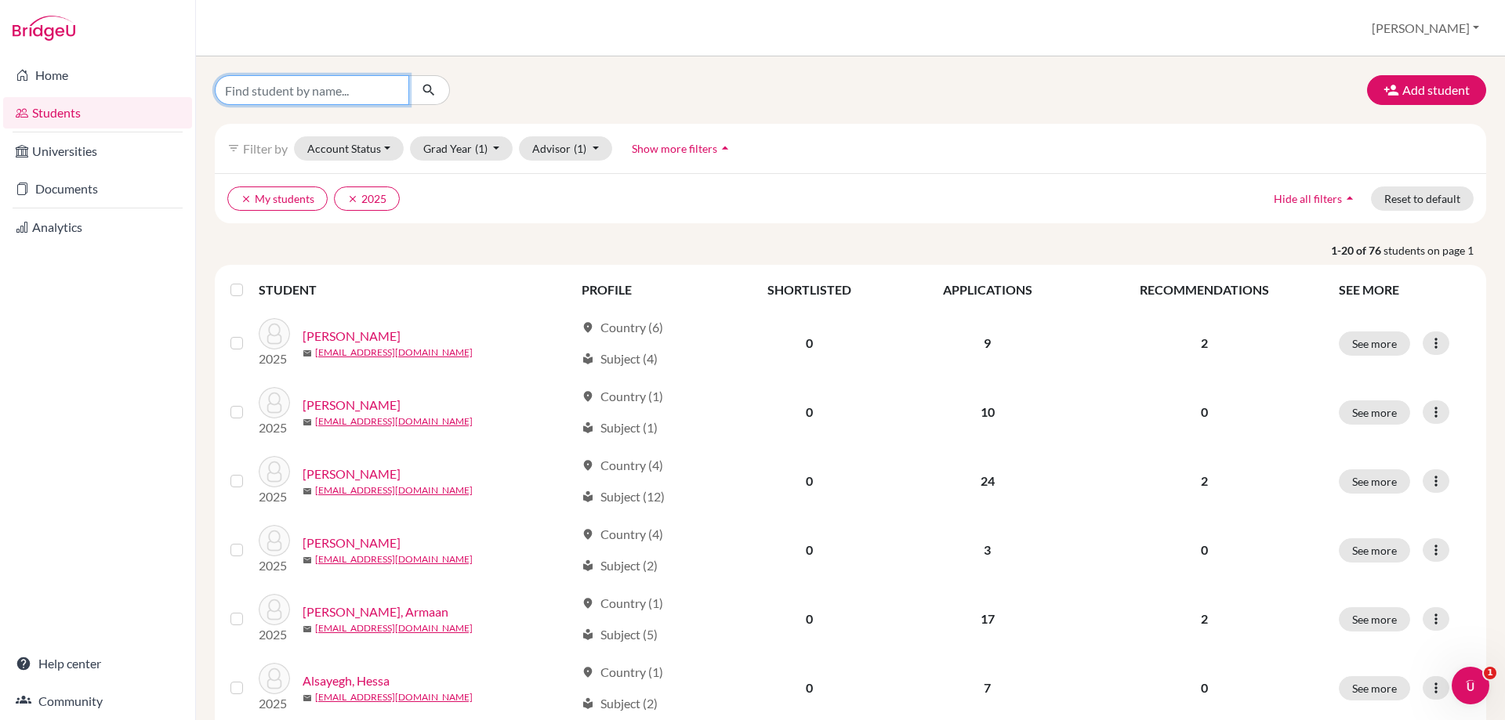
click at [302, 97] on input "Find student by name..." at bounding box center [312, 90] width 194 height 30
type input "hnery"
click button "submit" at bounding box center [429, 90] width 42 height 30
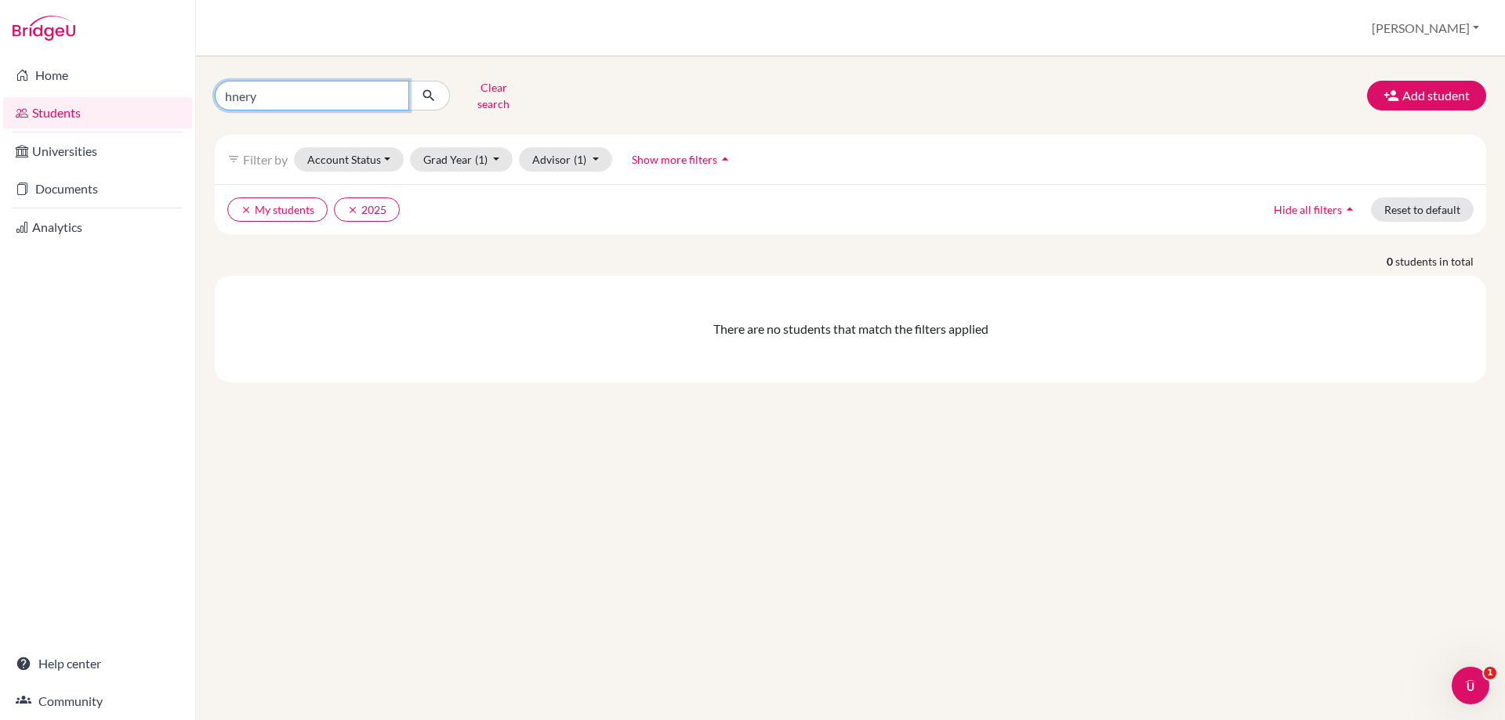
click at [267, 92] on input "hnery" at bounding box center [312, 96] width 194 height 30
type input "hemry"
click button "submit" at bounding box center [429, 96] width 42 height 30
click at [266, 91] on input "hemry" at bounding box center [312, 96] width 194 height 30
type input "henry"
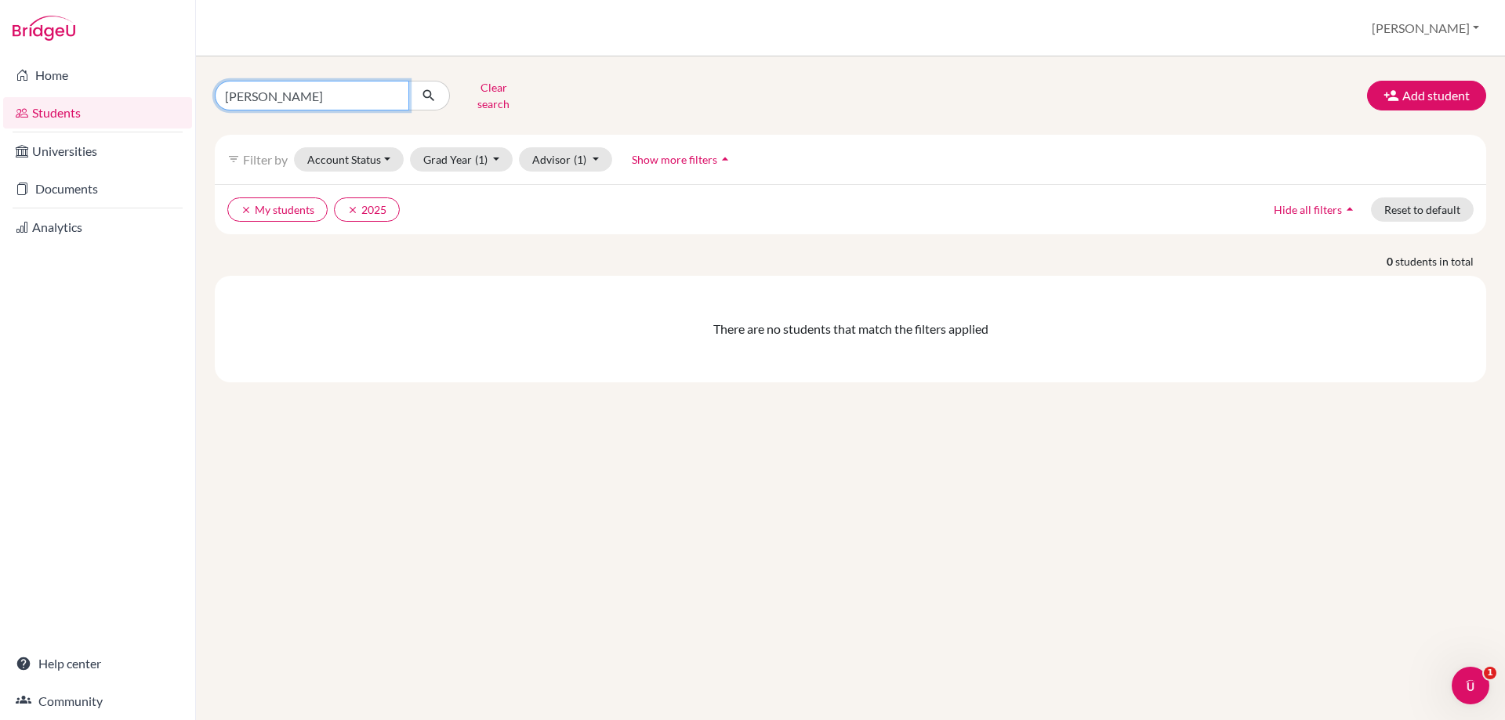
click button "submit" at bounding box center [429, 96] width 42 height 30
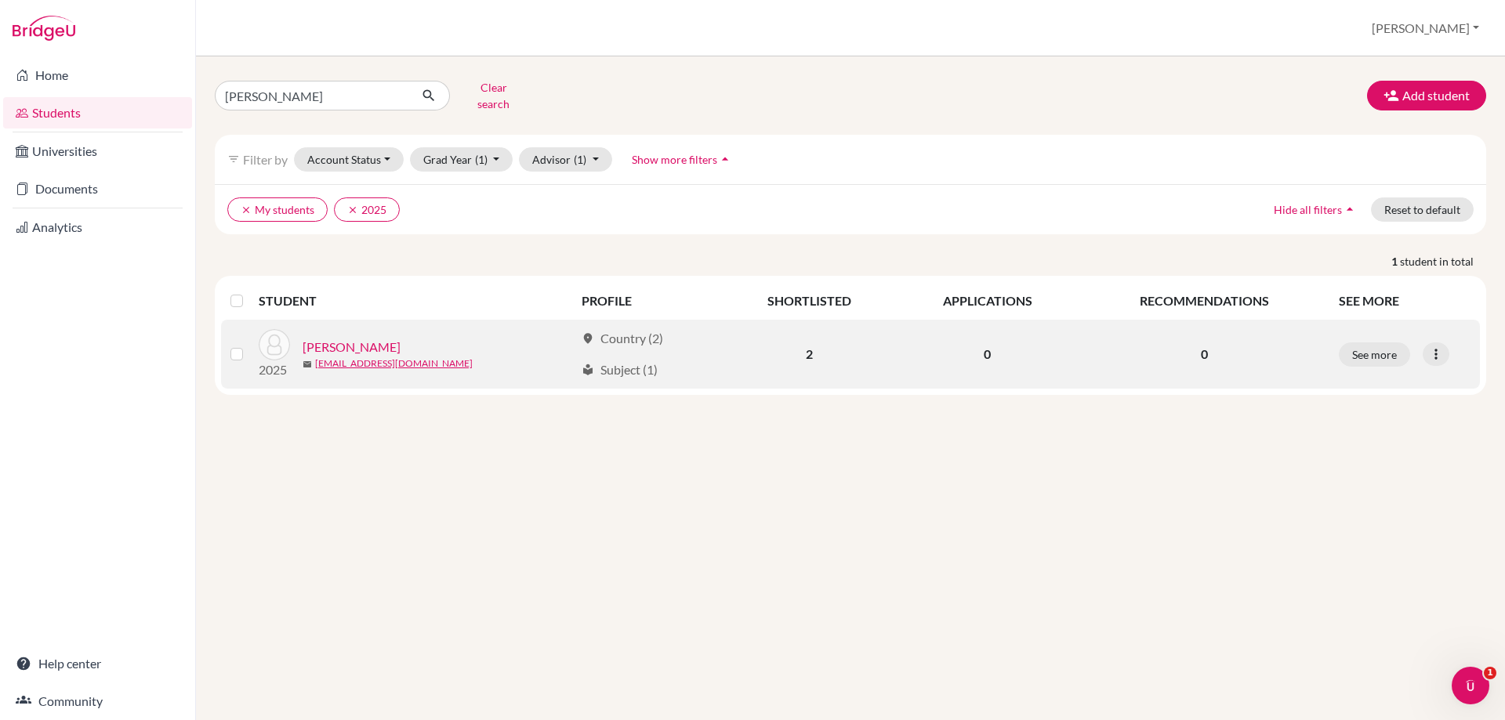
click at [327, 338] on link "Keown, Henry" at bounding box center [351, 347] width 98 height 19
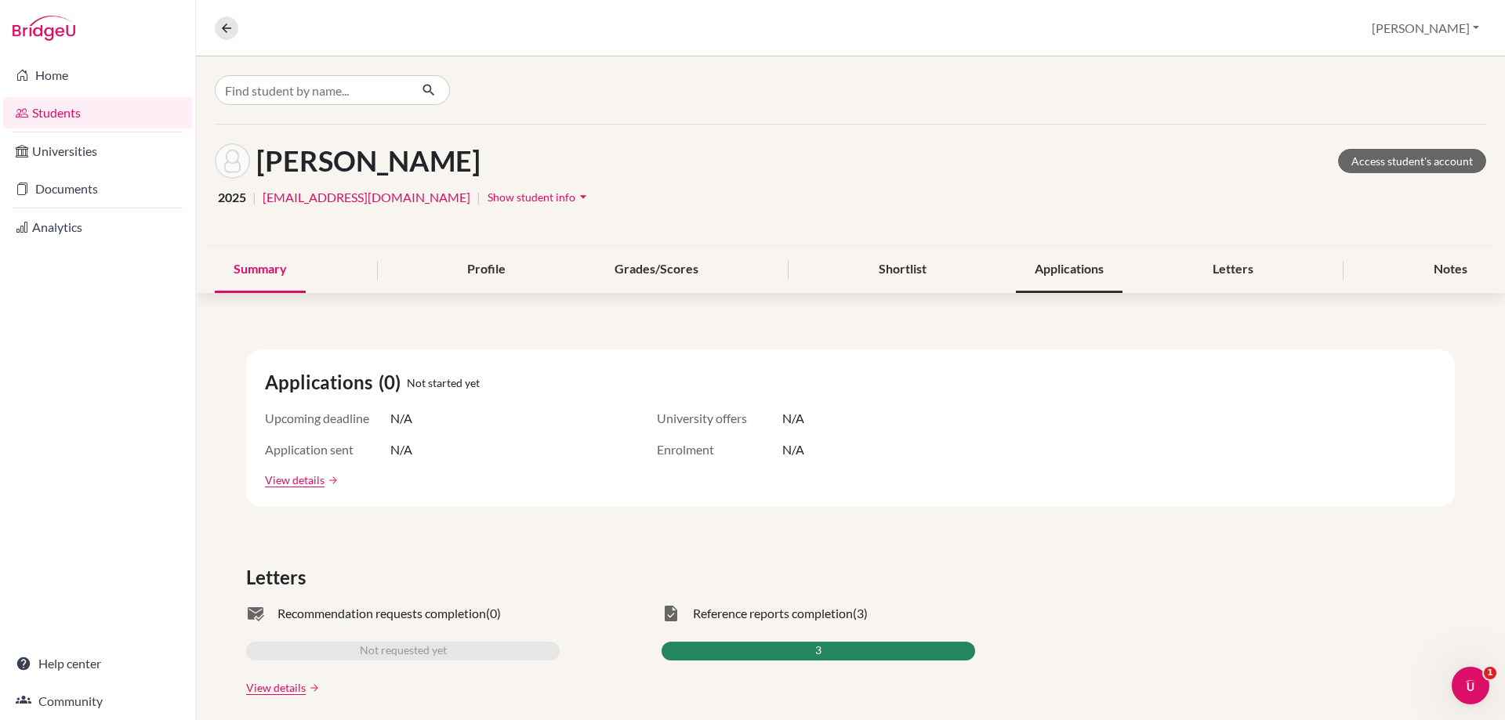
click at [1034, 269] on div "Applications" at bounding box center [1069, 270] width 107 height 46
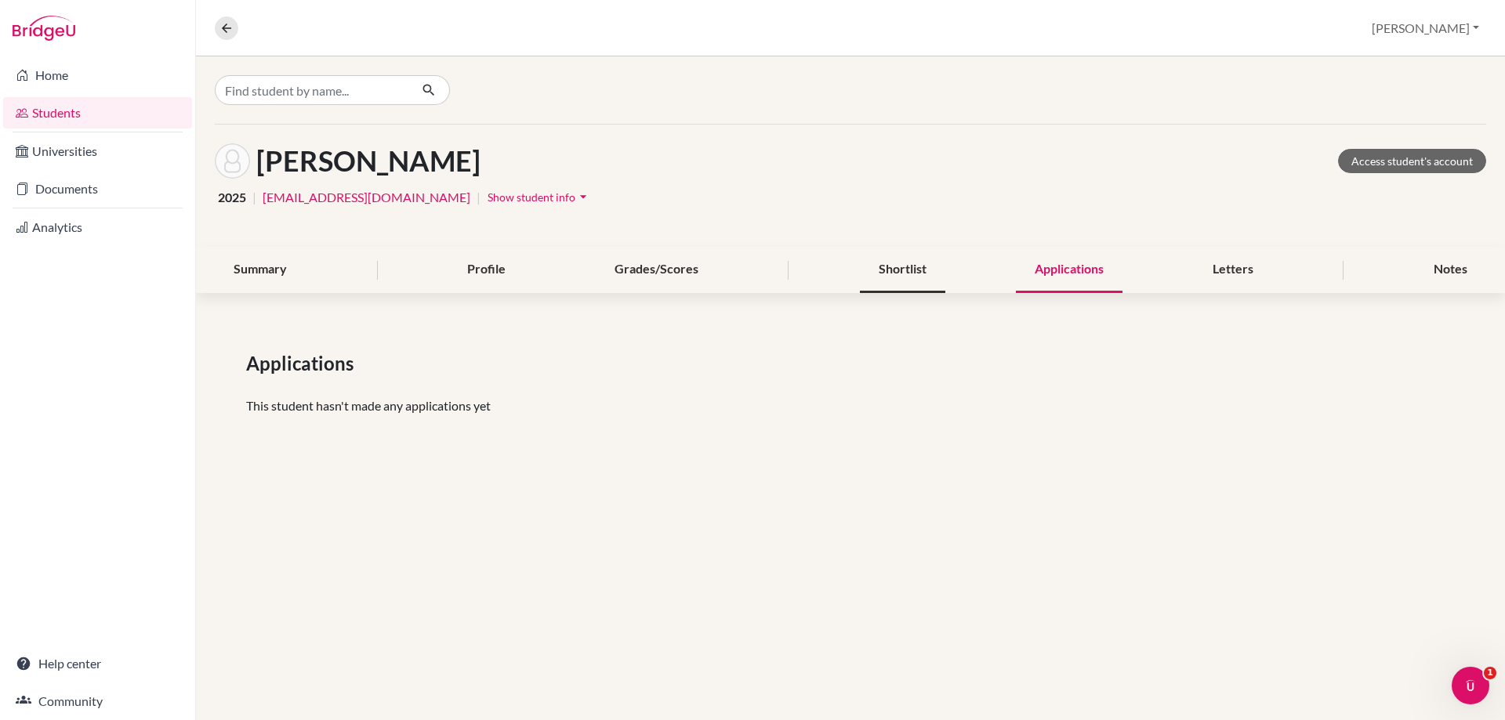
click at [919, 278] on div "Shortlist" at bounding box center [902, 270] width 85 height 46
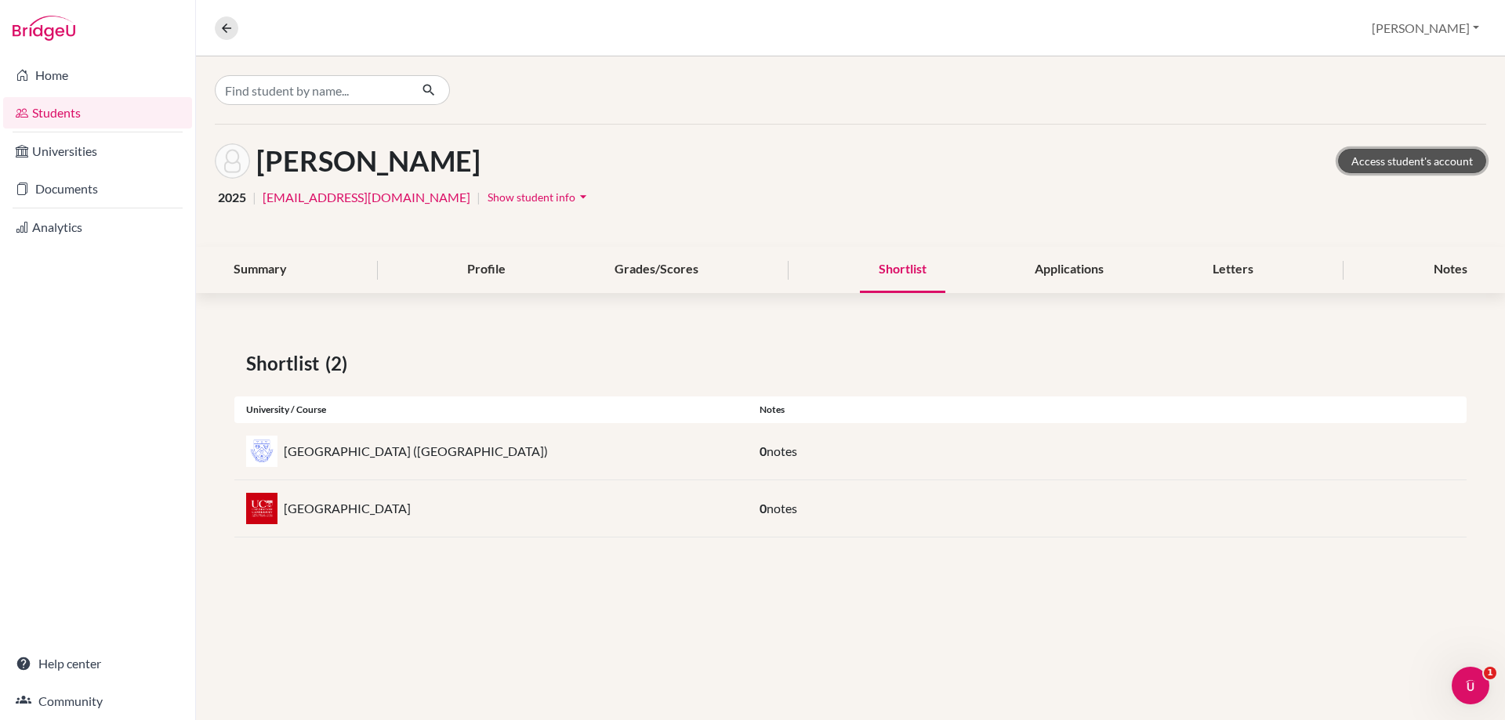
drag, startPoint x: 1386, startPoint y: 167, endPoint x: 1347, endPoint y: 166, distance: 38.4
click at [1386, 167] on link "Access student's account" at bounding box center [1412, 161] width 148 height 24
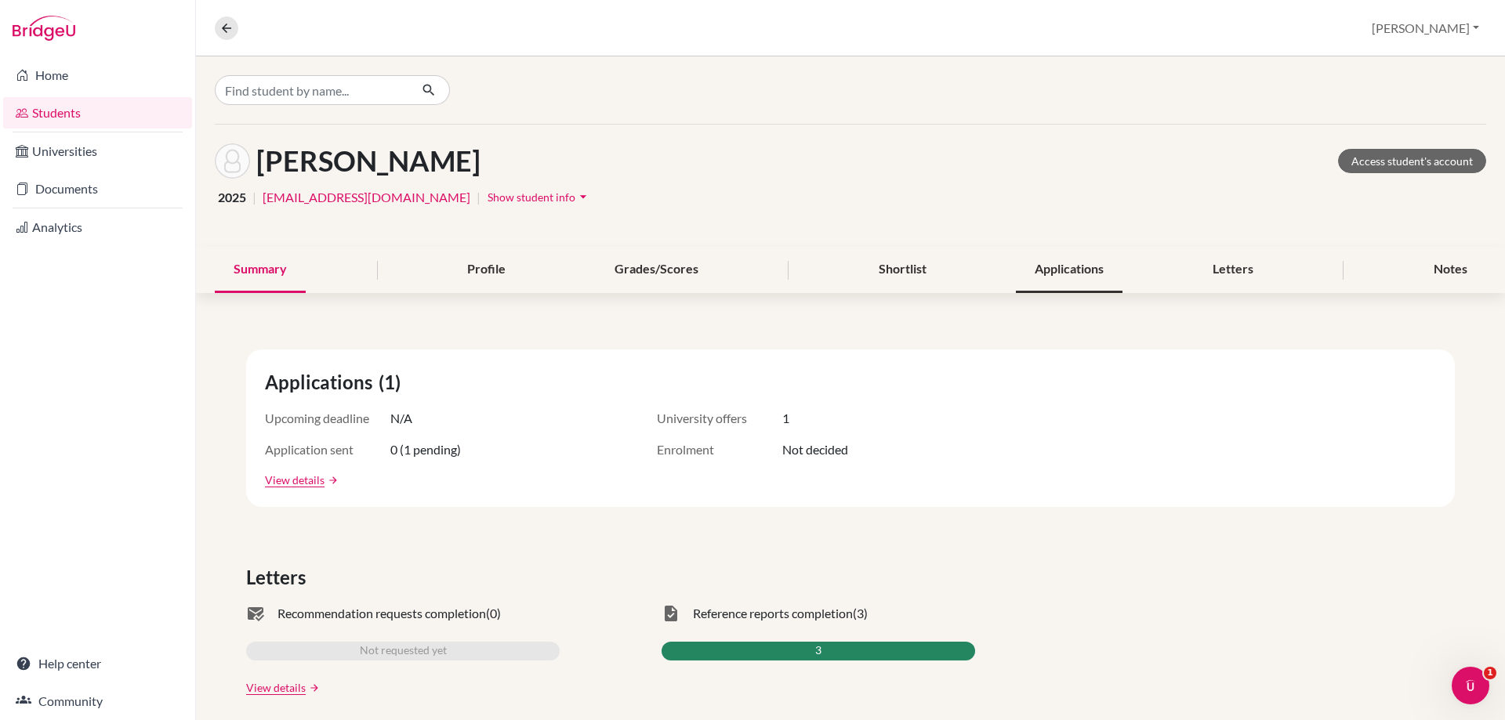
drag, startPoint x: 969, startPoint y: 277, endPoint x: 1006, endPoint y: 283, distance: 38.0
click at [977, 277] on div "Summary Profile Grades/Scores Shortlist Applications Letters Notes" at bounding box center [850, 270] width 1271 height 46
click at [1034, 283] on div "Applications" at bounding box center [1069, 270] width 107 height 46
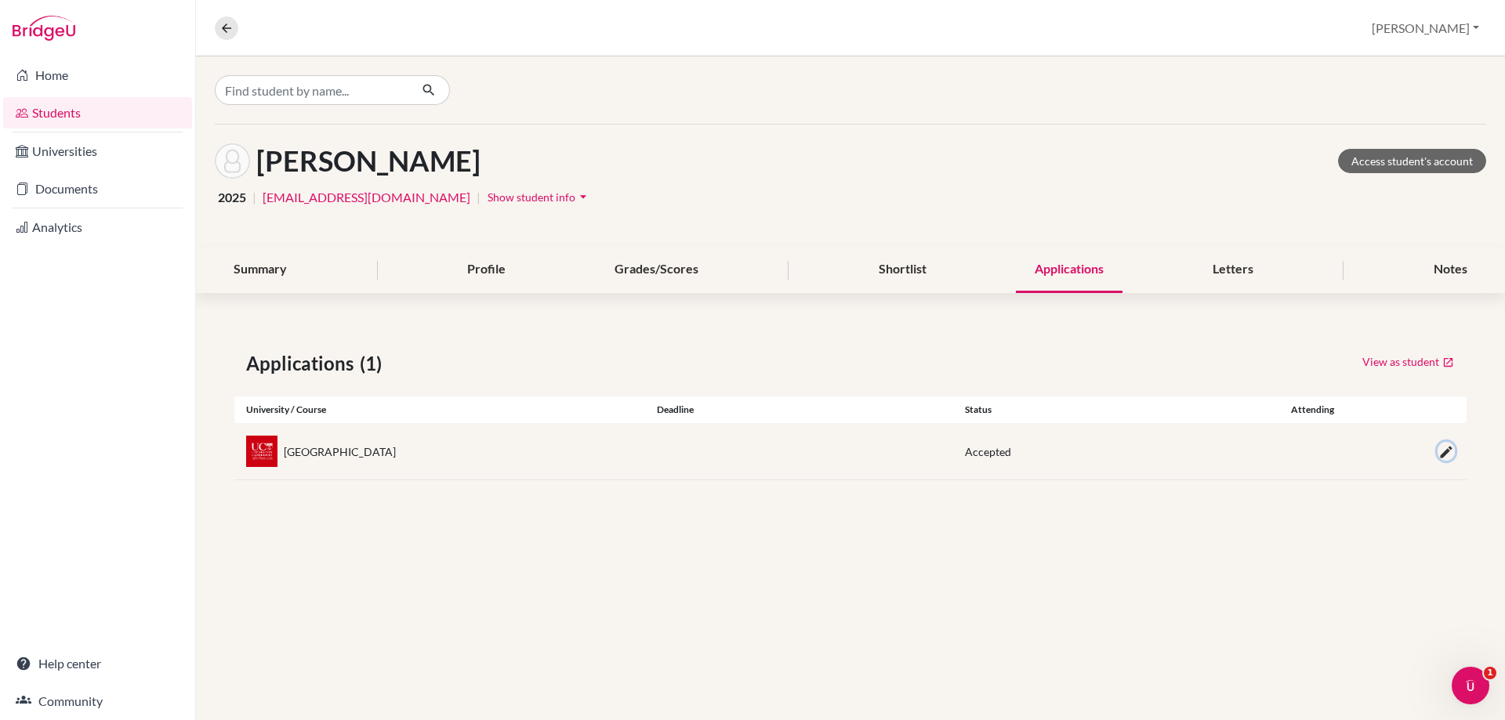
click at [1441, 456] on icon "button" at bounding box center [1446, 452] width 16 height 16
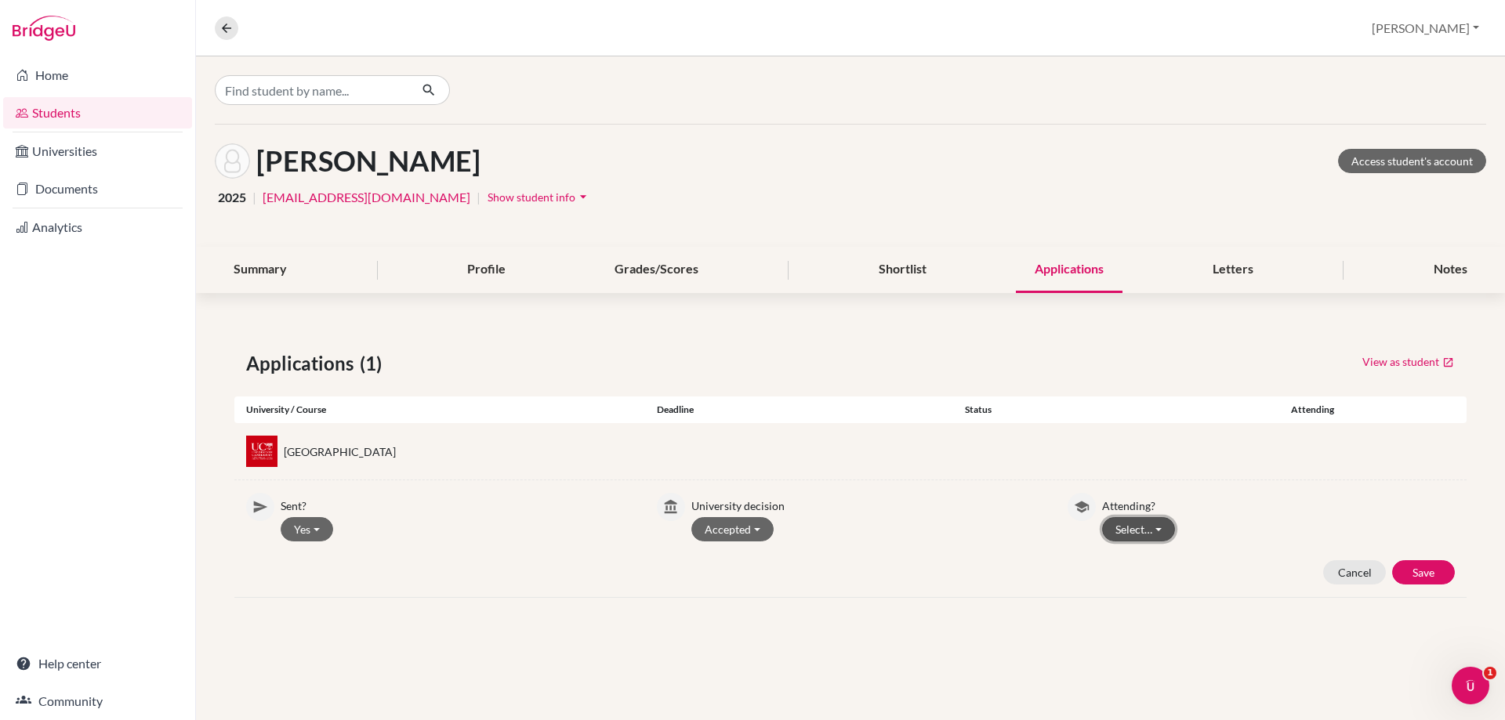
click at [1135, 533] on button "Select…" at bounding box center [1138, 529] width 73 height 24
click at [1146, 575] on button "Attending" at bounding box center [1165, 587] width 124 height 25
click at [1400, 568] on button "Save" at bounding box center [1423, 572] width 63 height 24
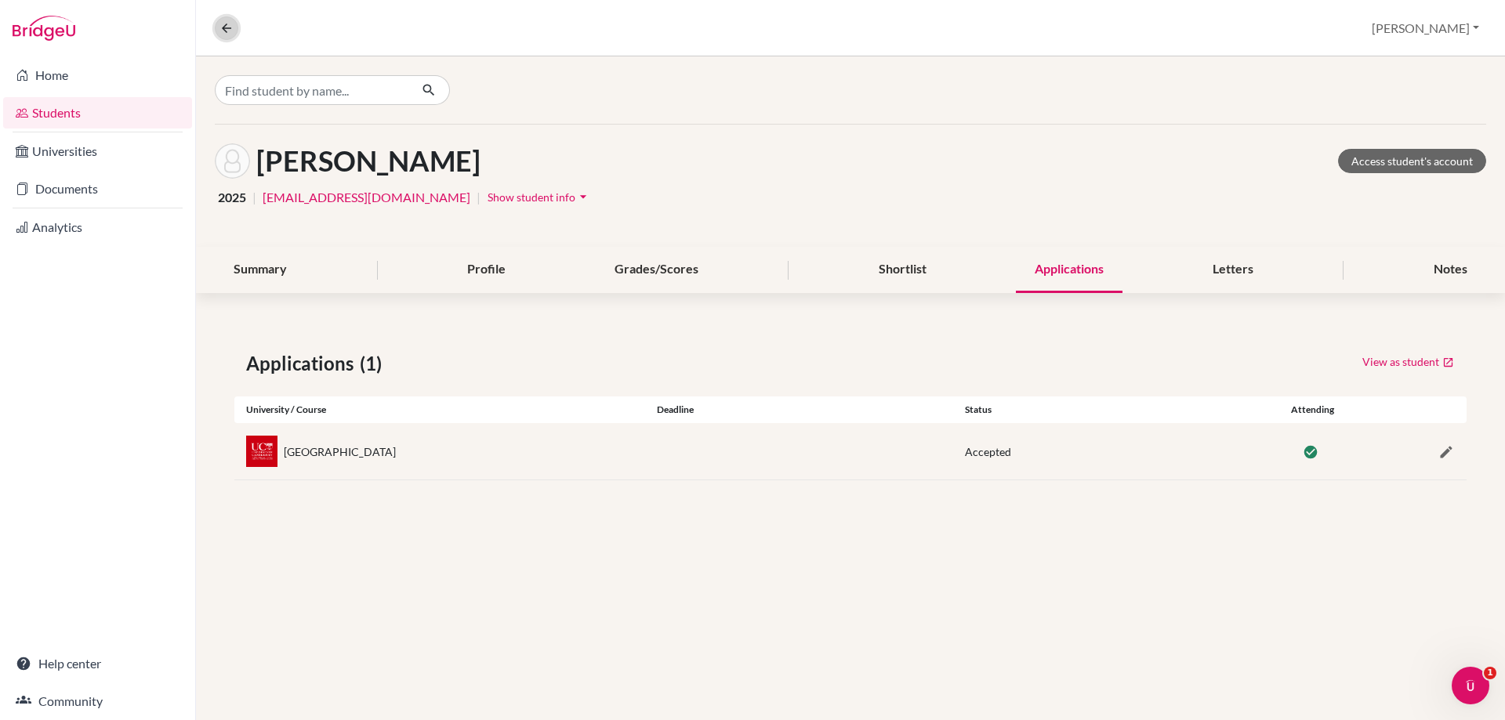
click at [231, 33] on icon at bounding box center [226, 28] width 14 height 14
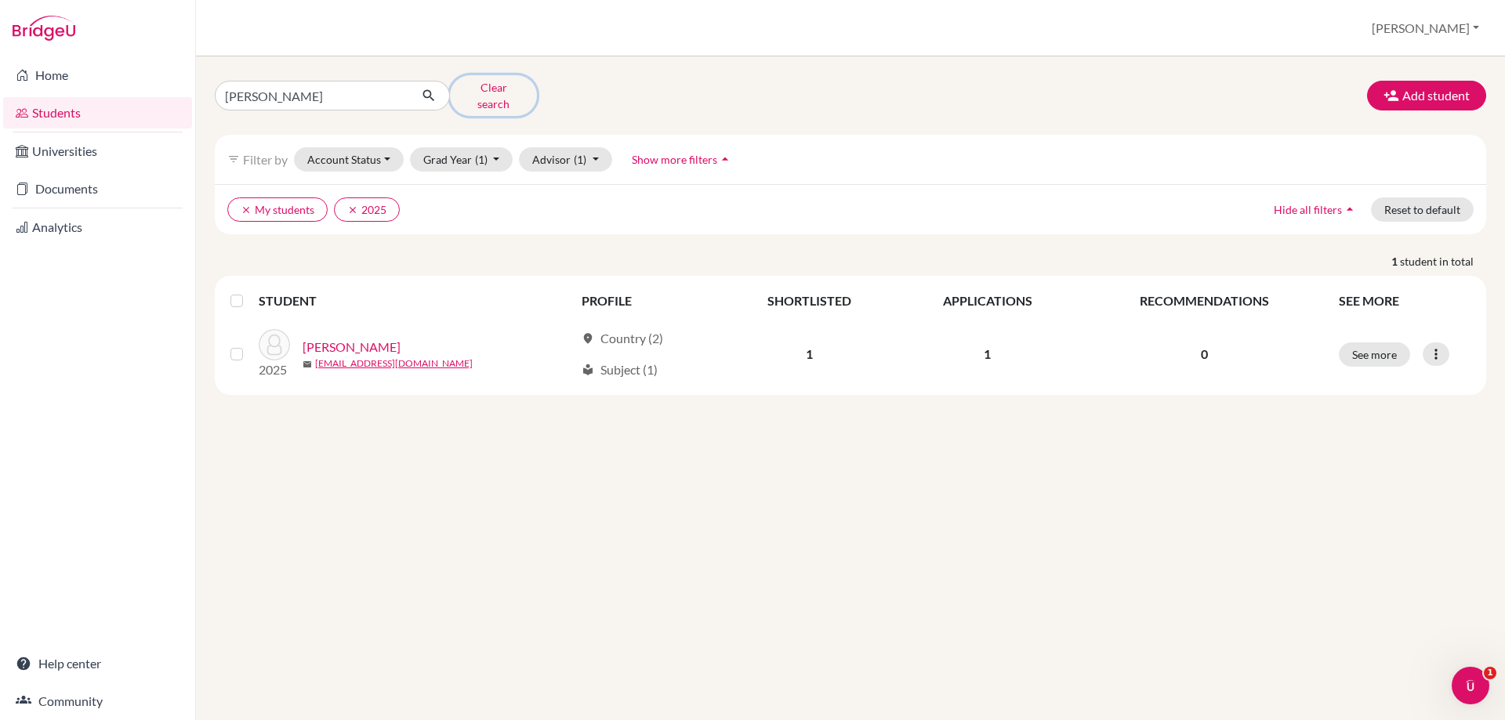
click at [485, 93] on button "Clear search" at bounding box center [493, 95] width 87 height 41
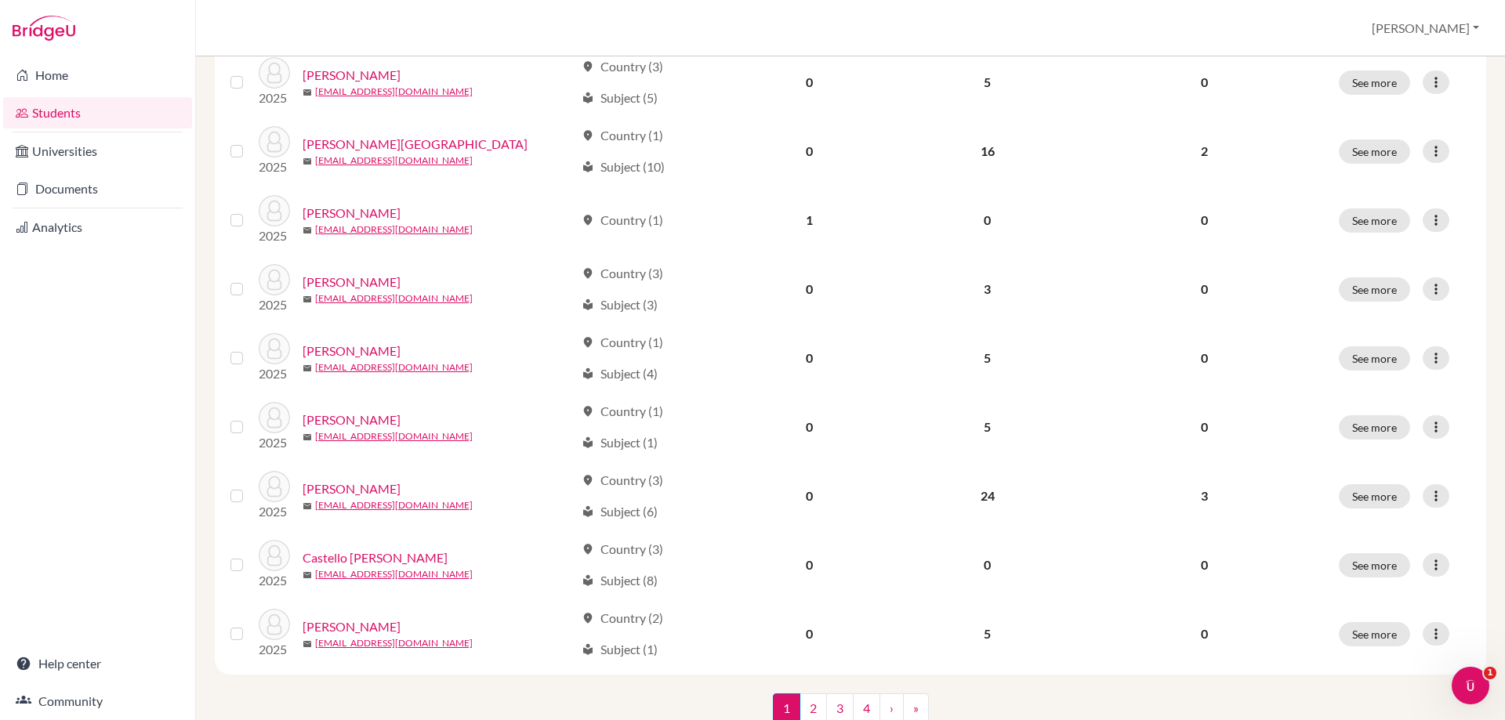
scroll to position [1073, 0]
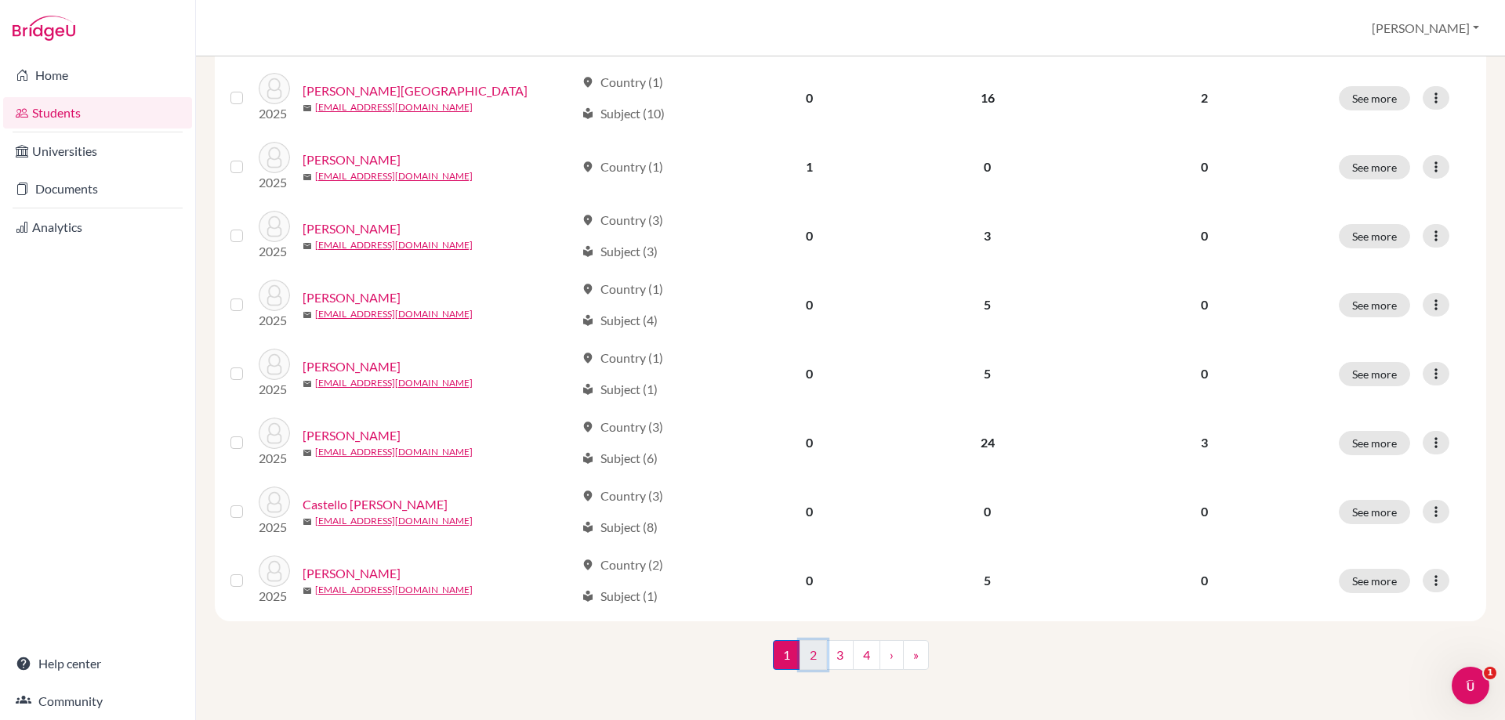
click at [802, 654] on link "2" at bounding box center [812, 655] width 27 height 30
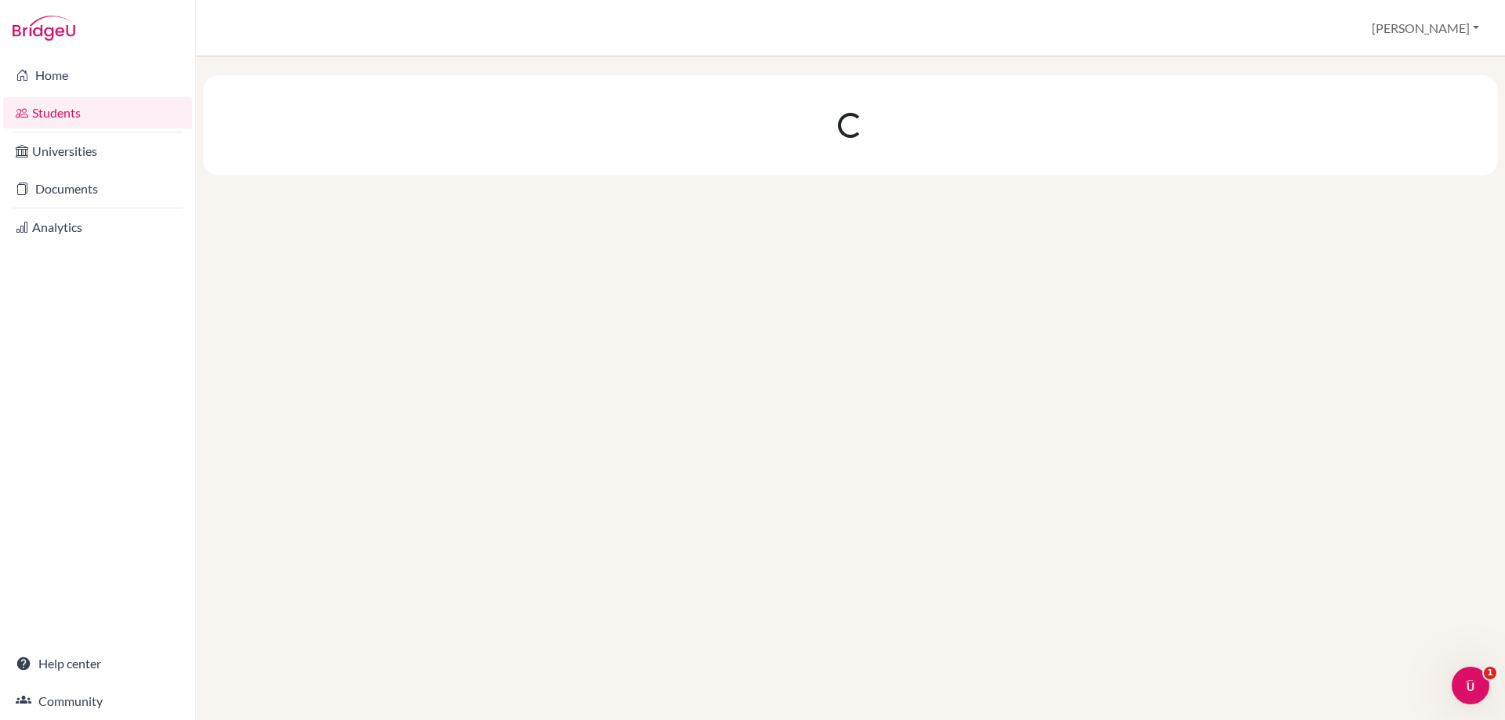
scroll to position [0, 0]
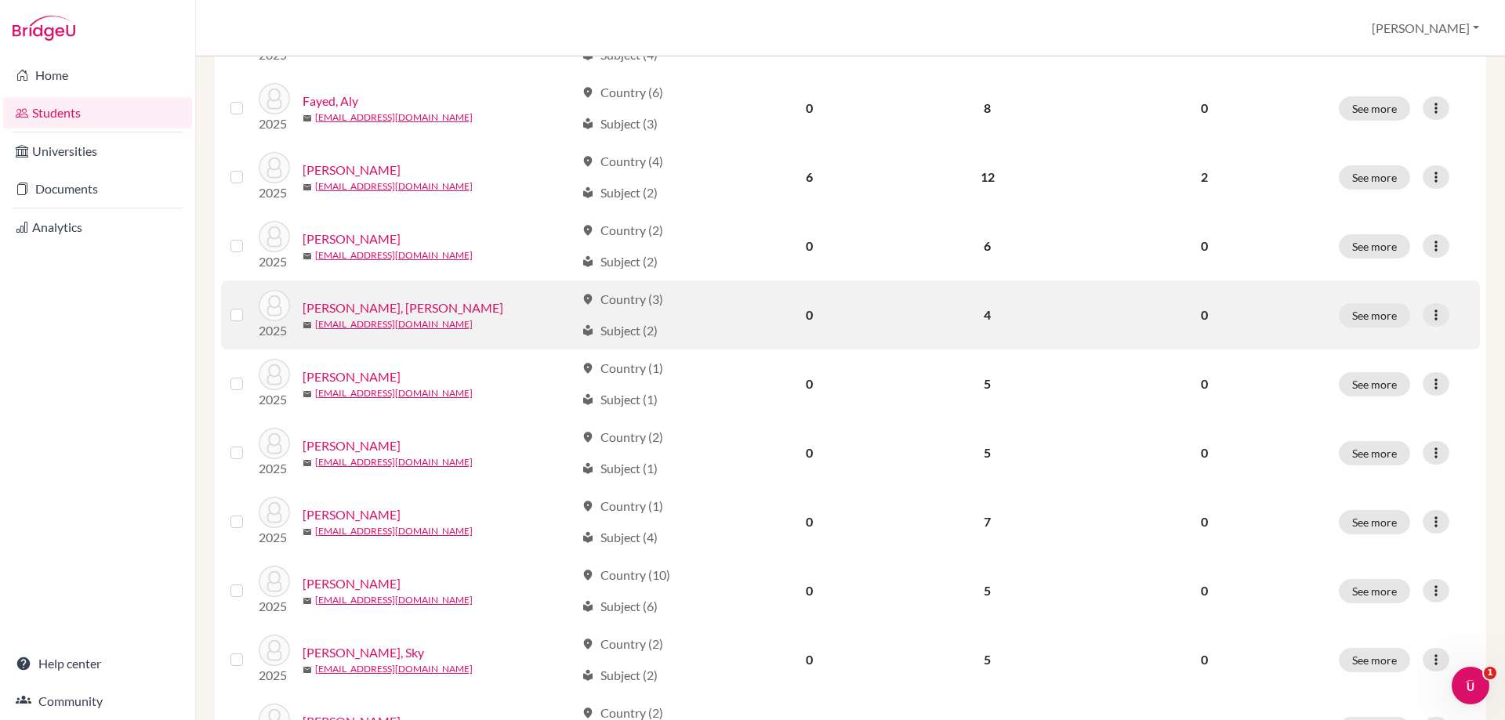
scroll to position [1073, 0]
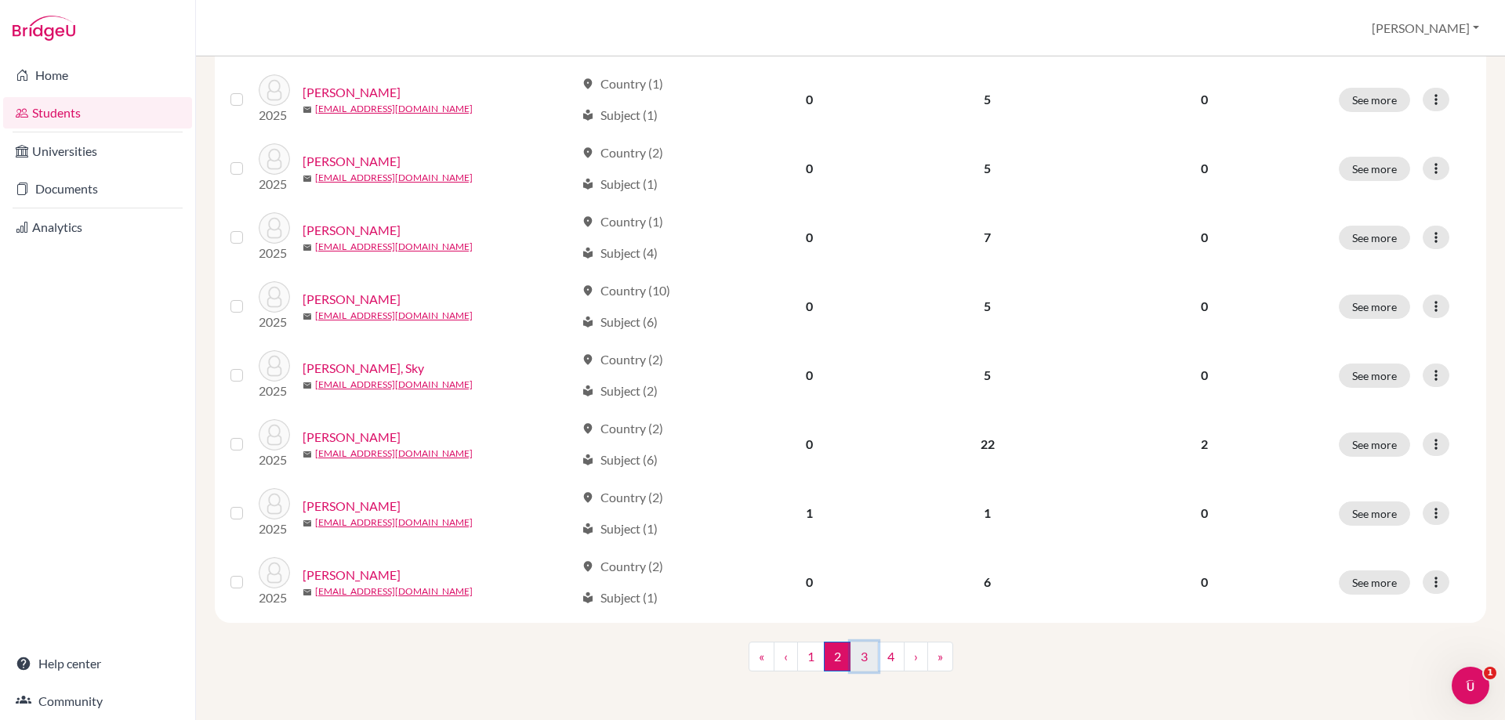
click at [863, 648] on link "3" at bounding box center [863, 657] width 27 height 30
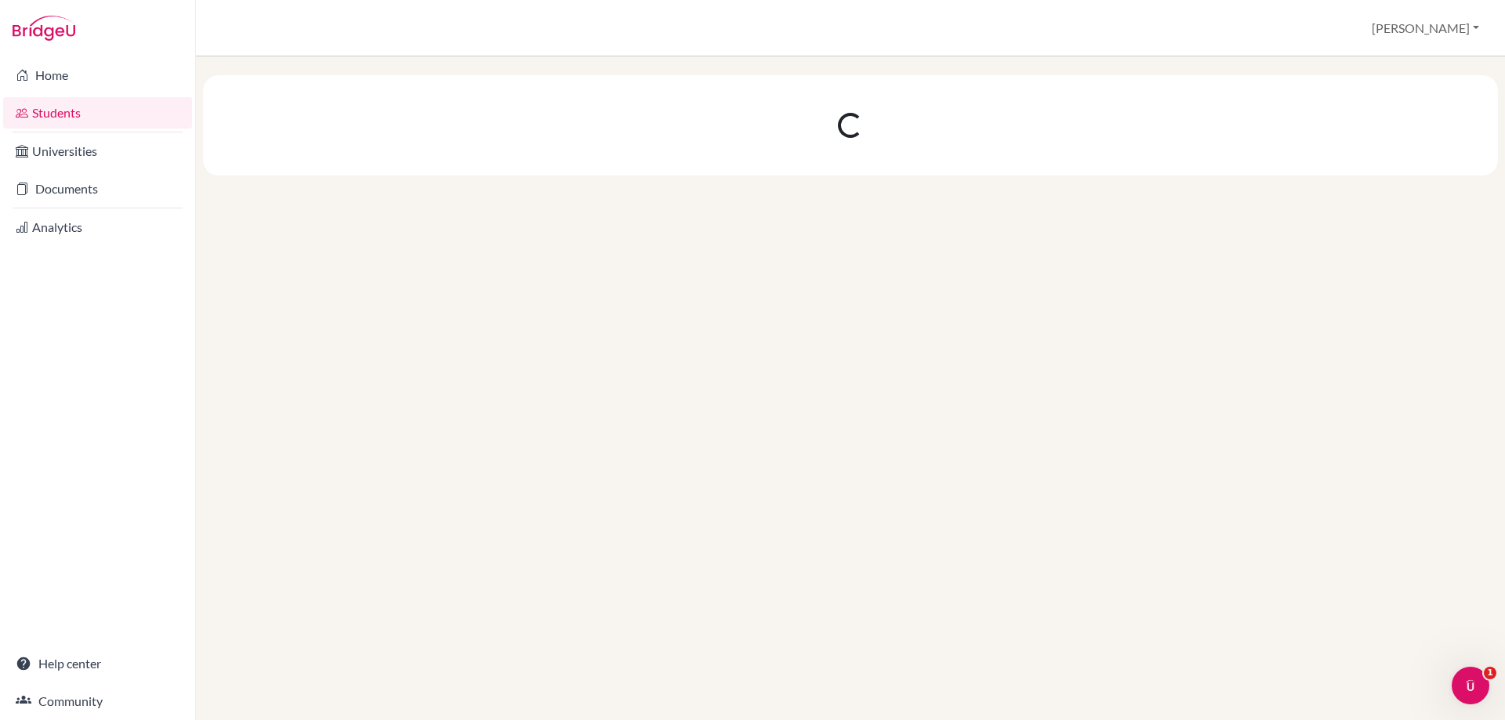
scroll to position [0, 0]
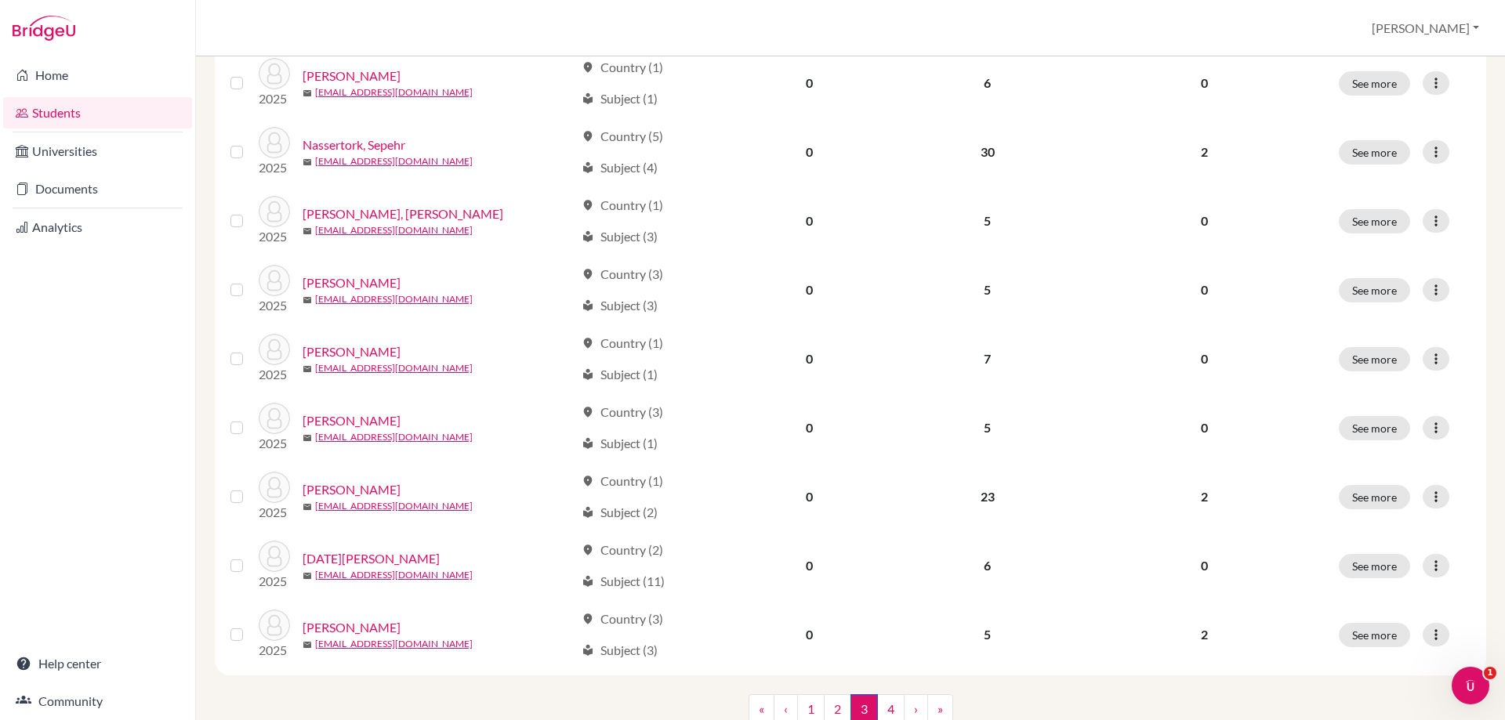
scroll to position [1073, 0]
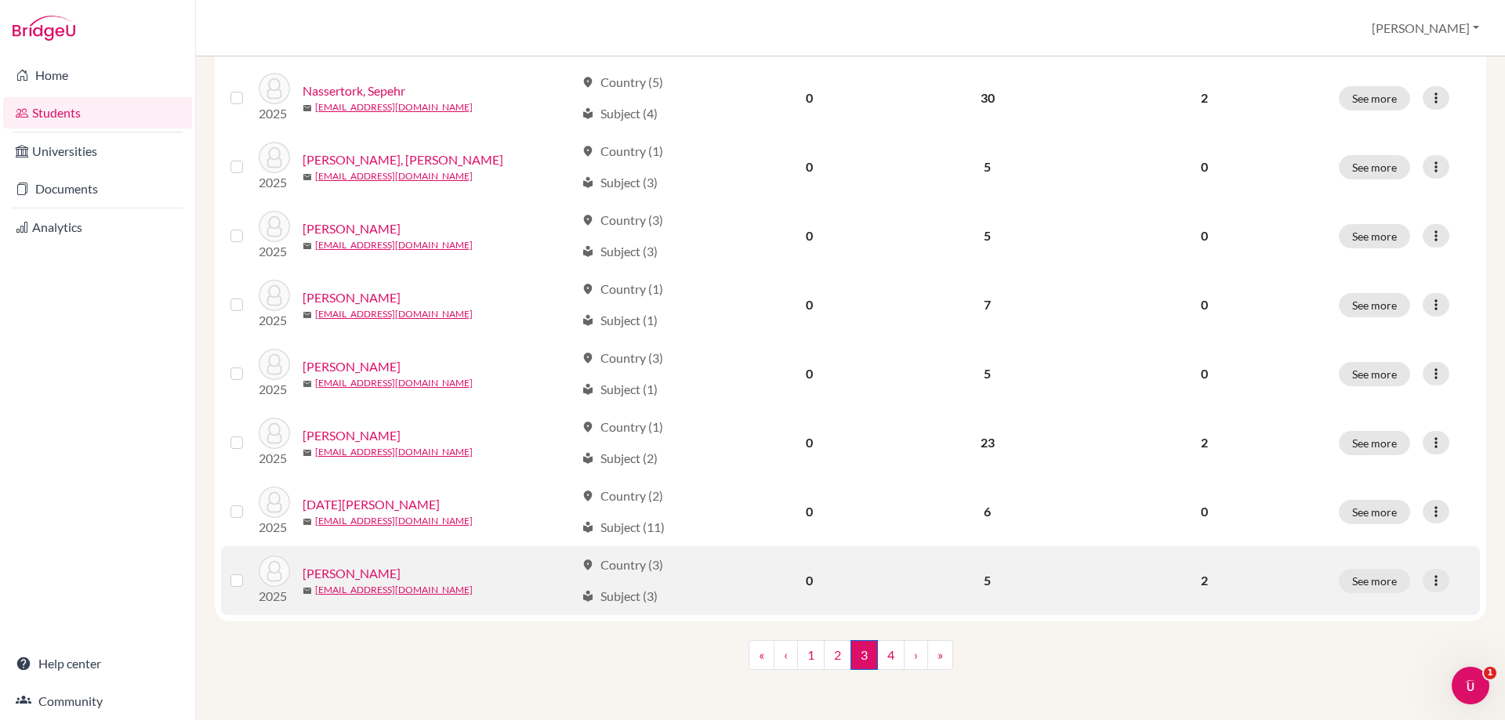
click at [328, 575] on link "[PERSON_NAME]" at bounding box center [351, 573] width 98 height 19
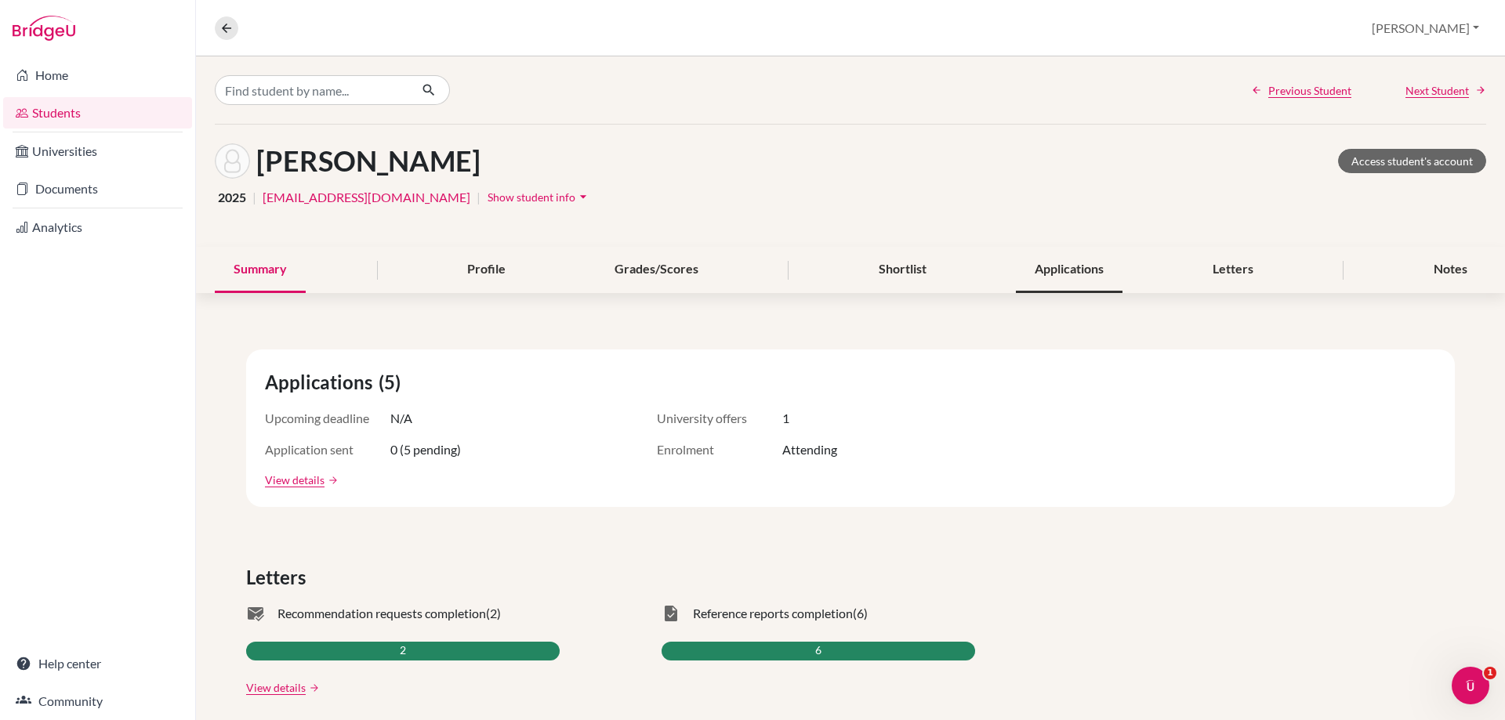
click at [1018, 266] on div "Applications" at bounding box center [1069, 270] width 107 height 46
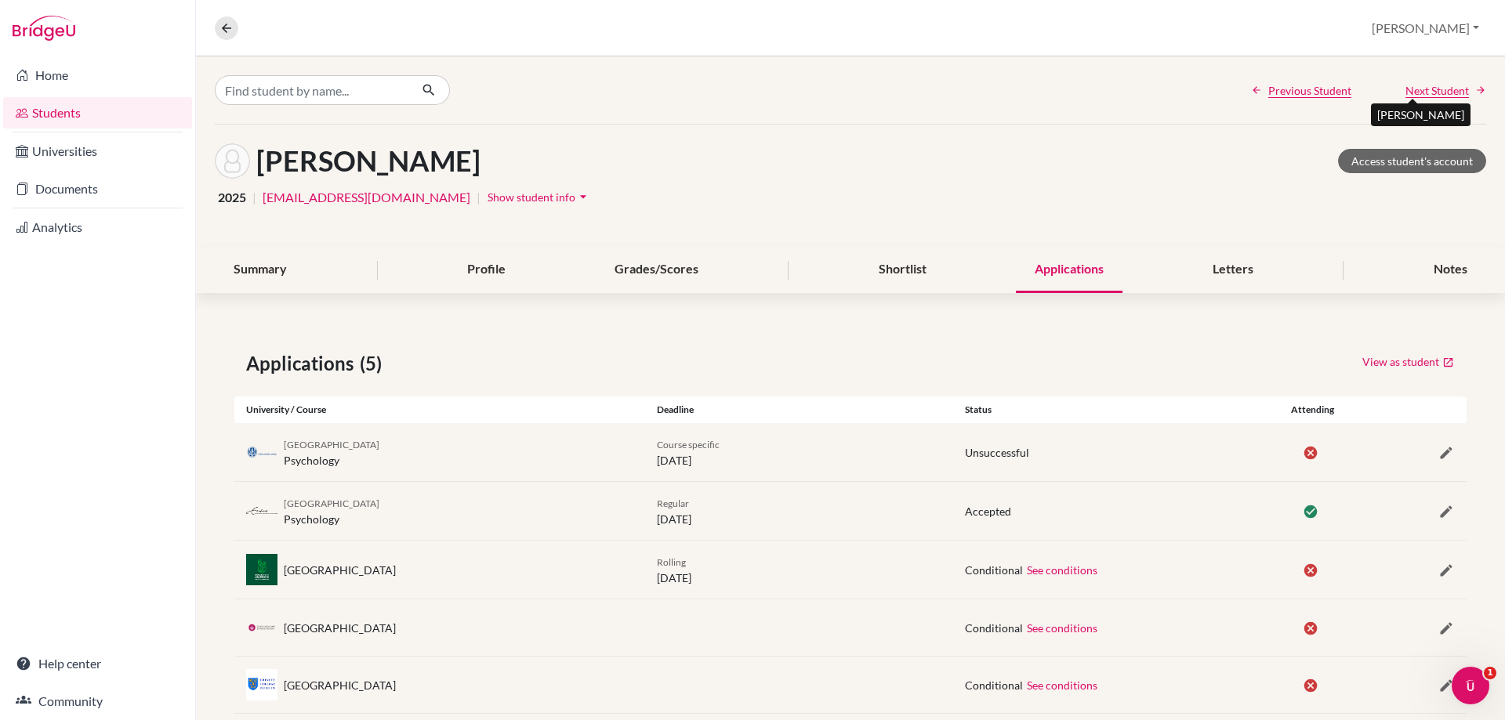
click at [1415, 90] on span "Next Student" at bounding box center [1436, 90] width 63 height 16
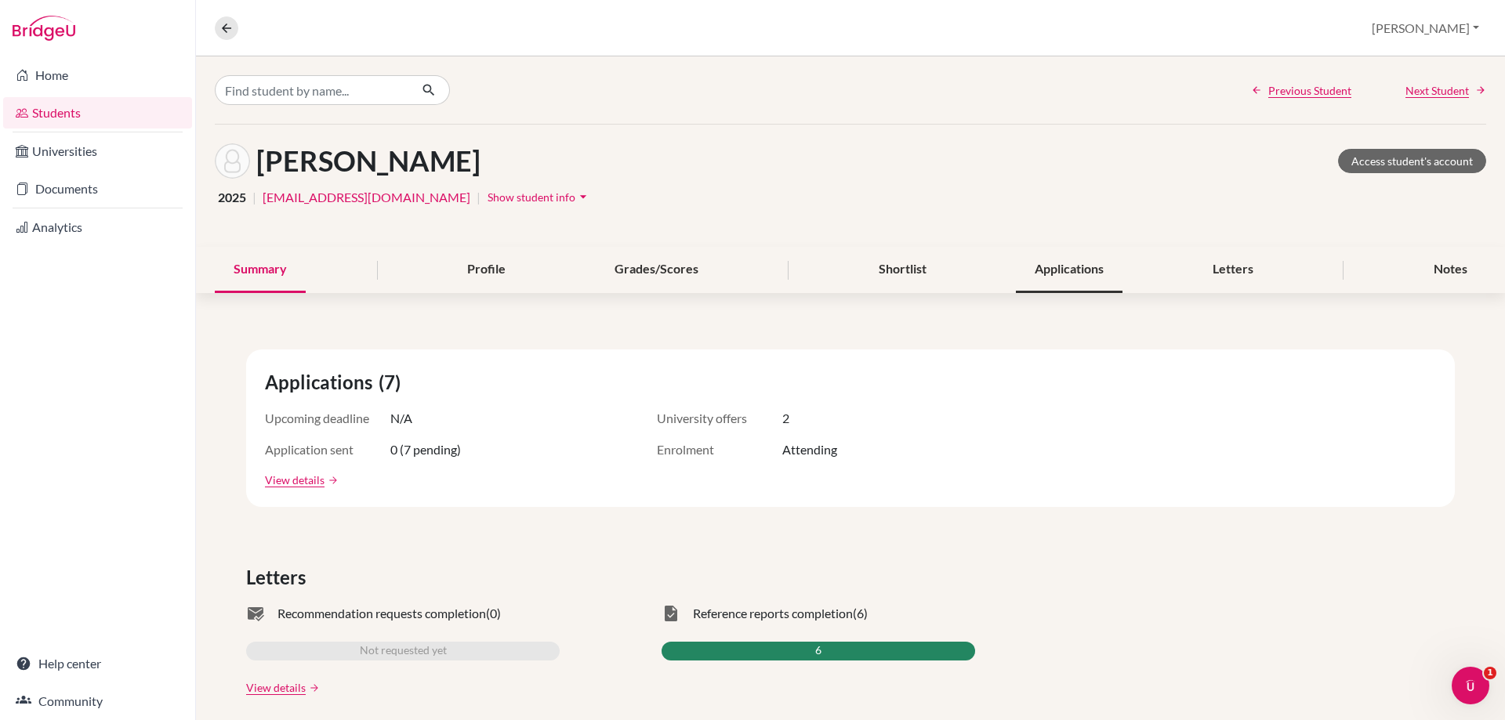
click at [1073, 269] on div "Applications" at bounding box center [1069, 270] width 107 height 46
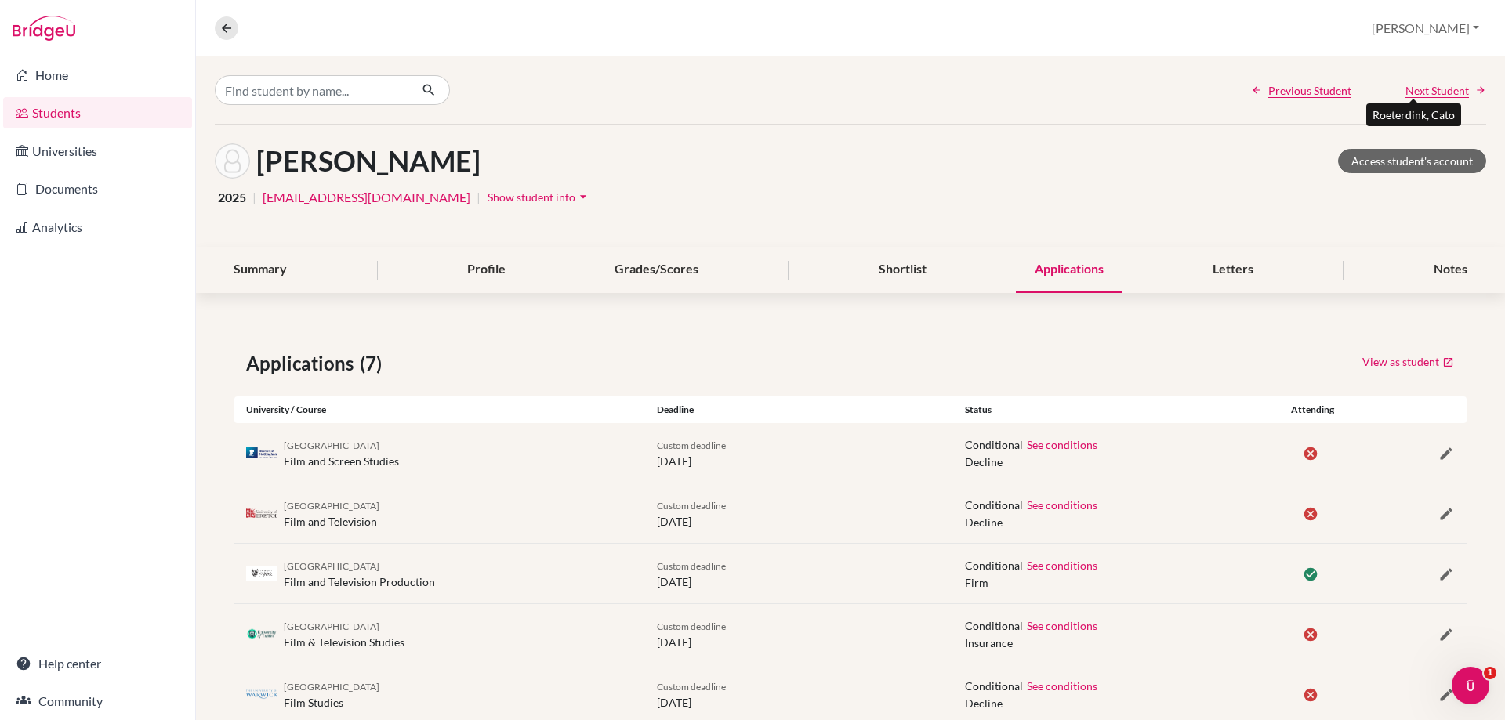
click at [1440, 95] on span "Next Student" at bounding box center [1436, 90] width 63 height 16
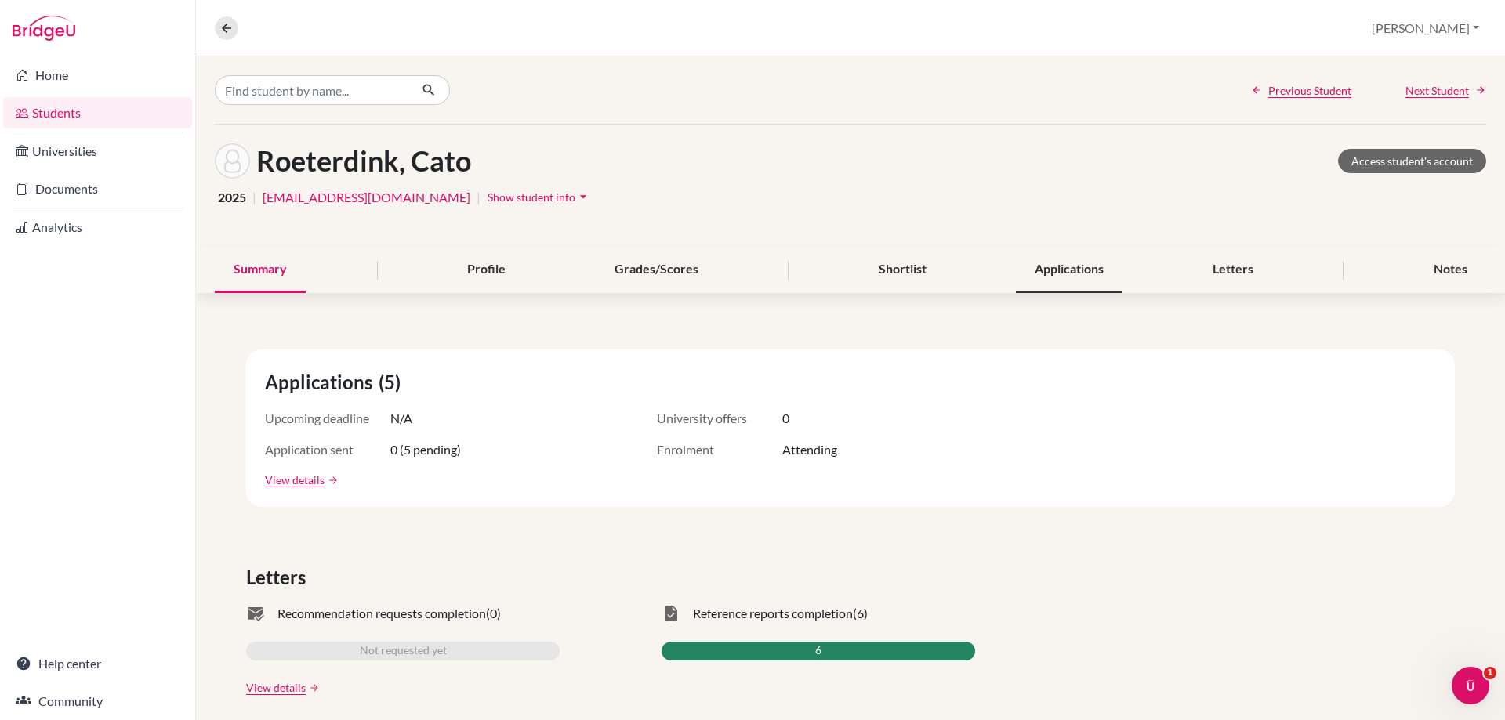
click at [1063, 270] on div "Applications" at bounding box center [1069, 270] width 107 height 46
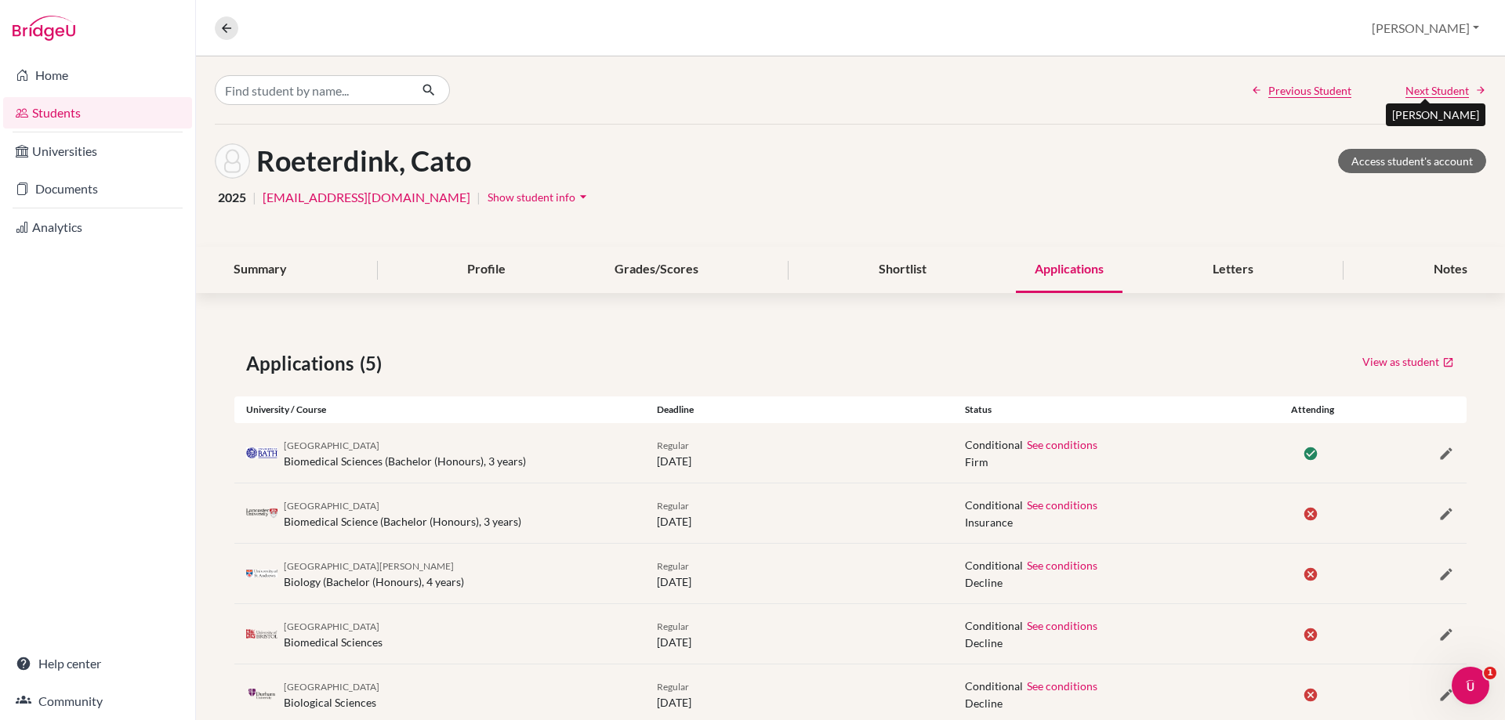
click at [1416, 91] on span "Next Student" at bounding box center [1436, 90] width 63 height 16
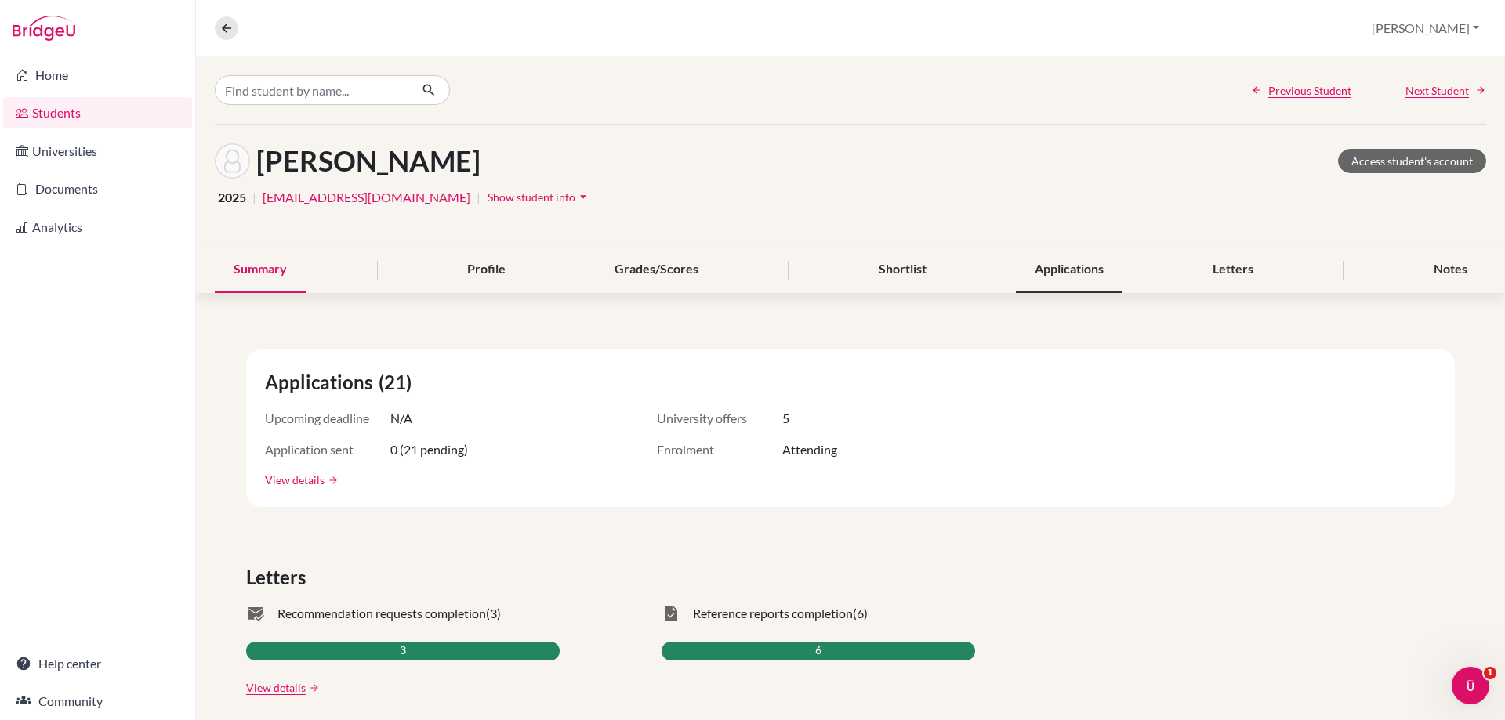
click at [1060, 265] on div "Applications" at bounding box center [1069, 270] width 107 height 46
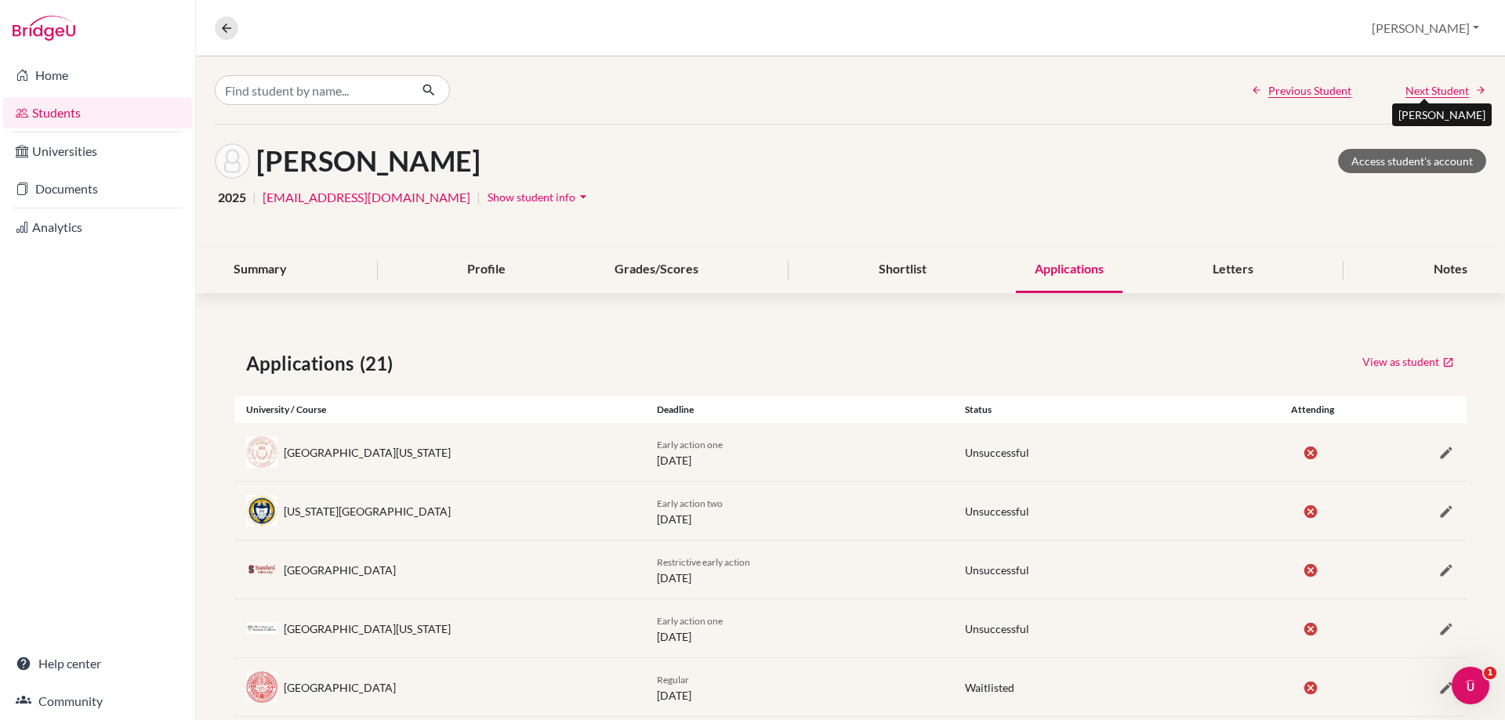
click at [1407, 87] on span "Next Student" at bounding box center [1436, 90] width 63 height 16
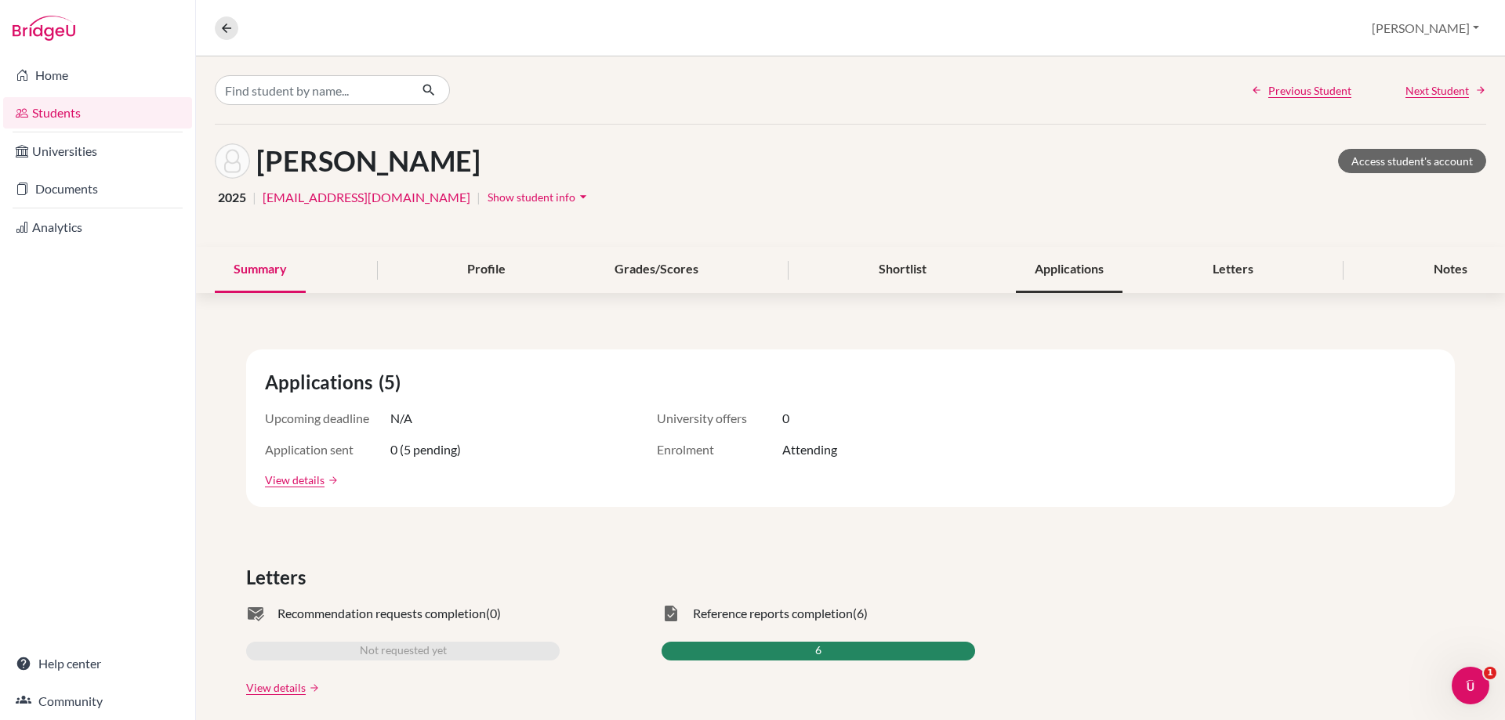
click at [1059, 268] on div "Applications" at bounding box center [1069, 270] width 107 height 46
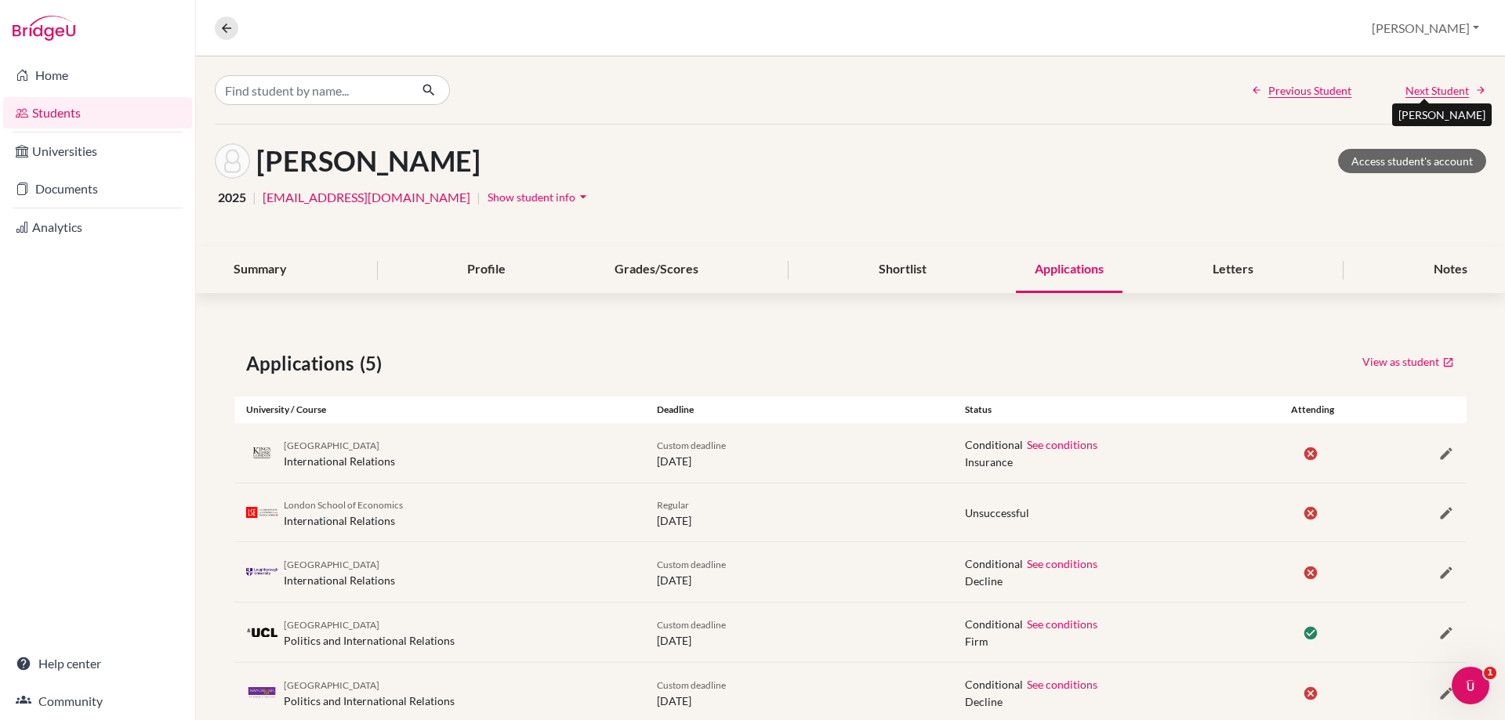
click at [1410, 87] on span "Next Student" at bounding box center [1436, 90] width 63 height 16
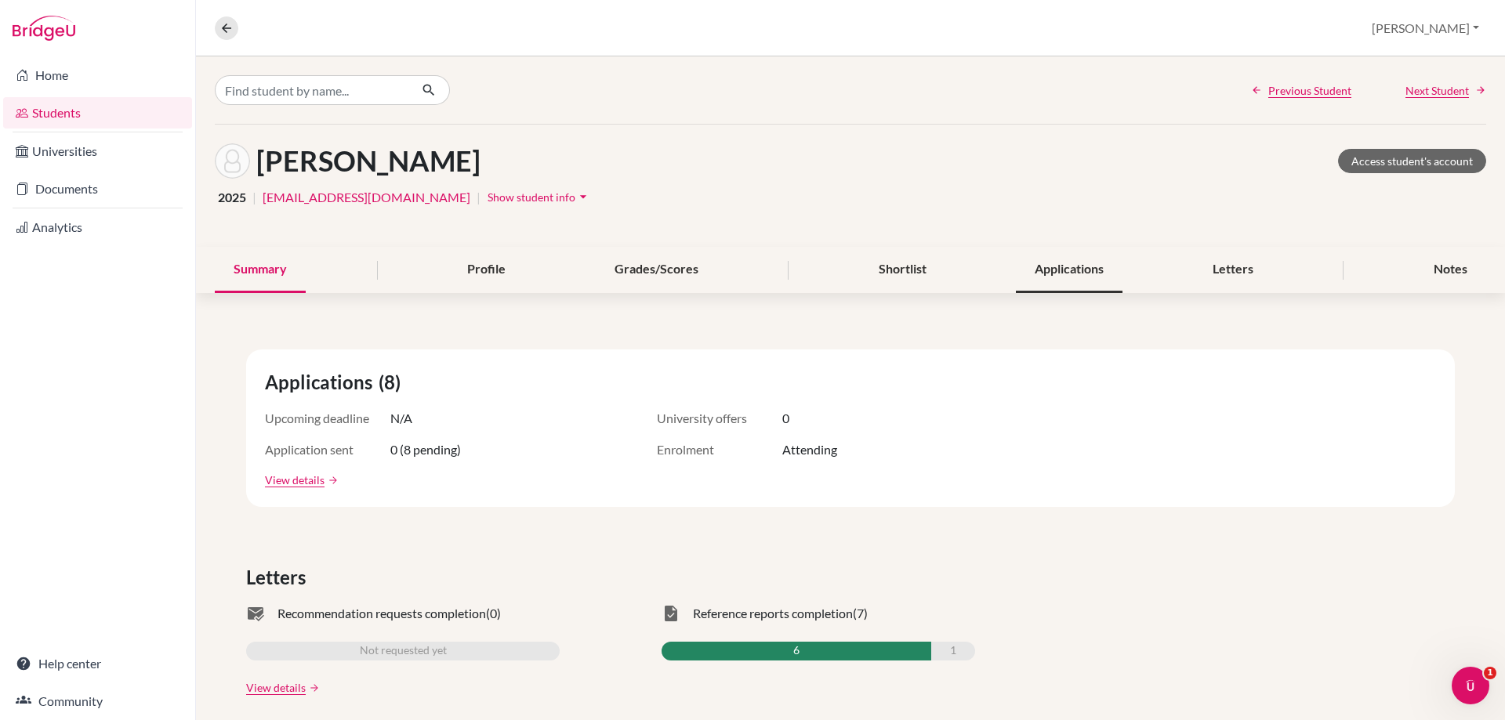
click at [1035, 261] on div "Applications" at bounding box center [1069, 270] width 107 height 46
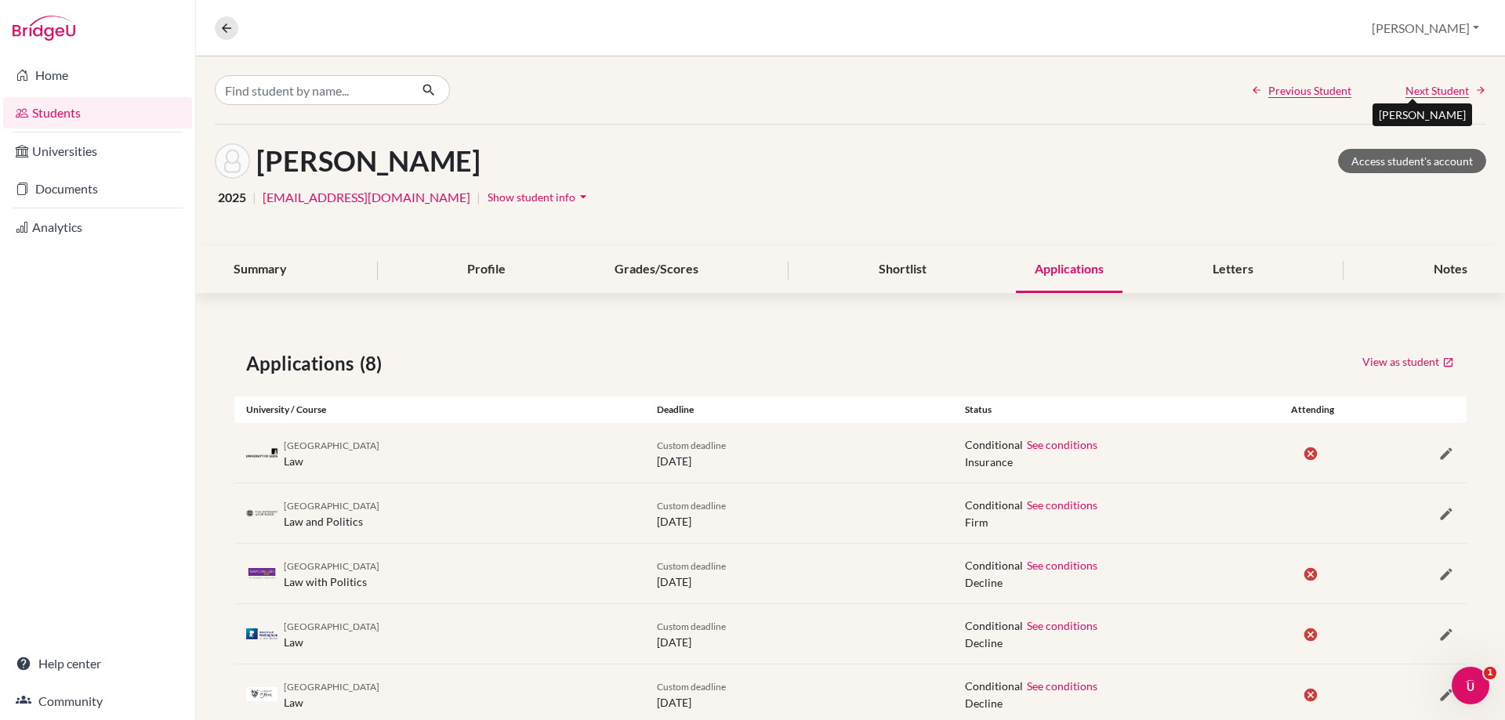
click at [1429, 98] on span "Next Student" at bounding box center [1436, 90] width 63 height 16
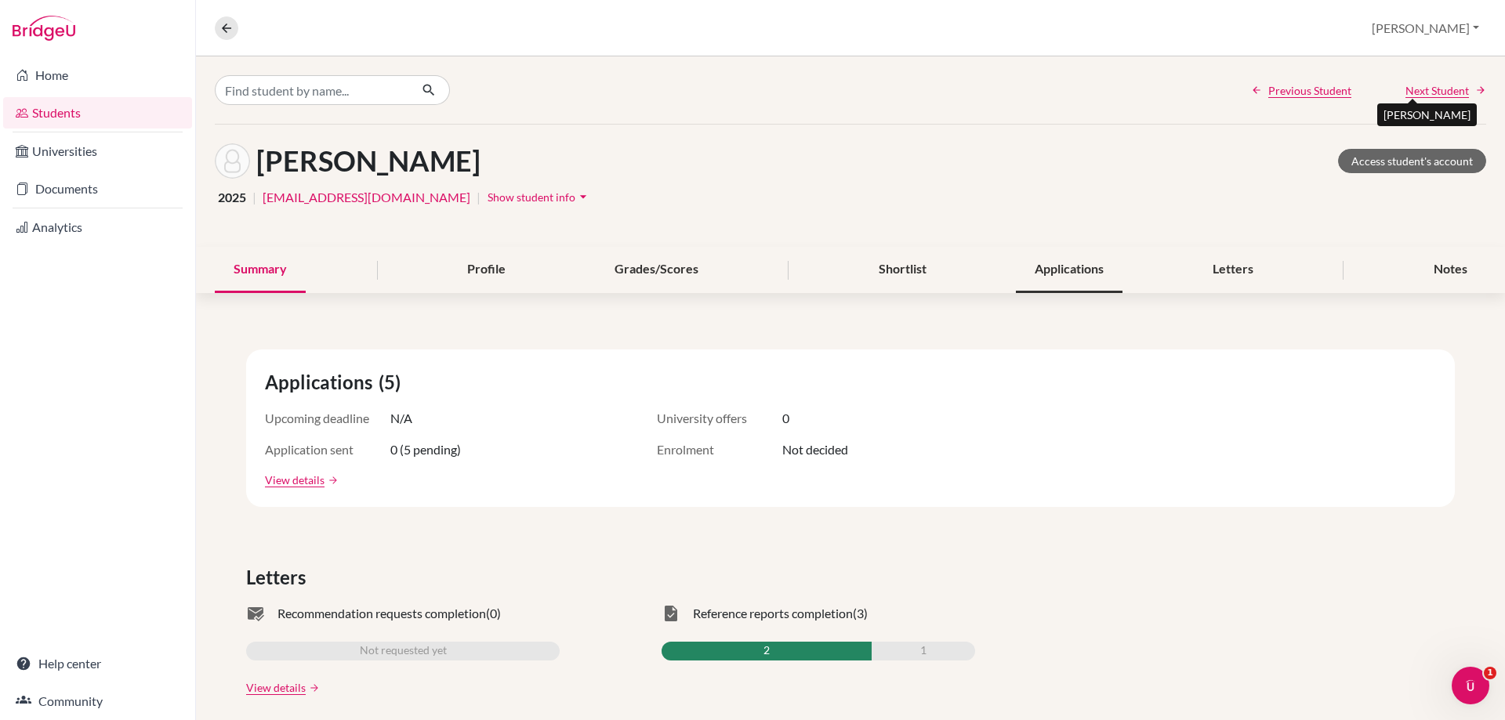
click at [1068, 272] on div "Applications" at bounding box center [1069, 270] width 107 height 46
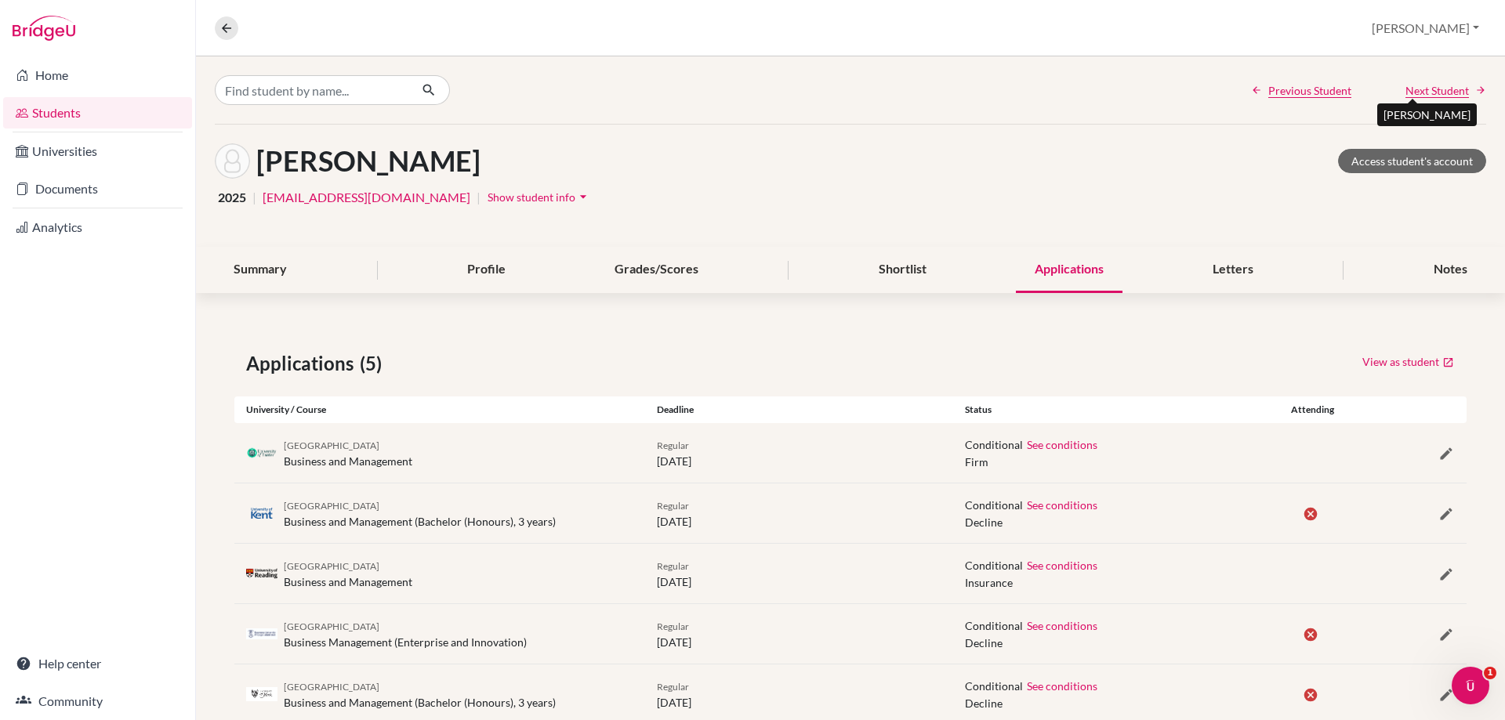
drag, startPoint x: 1397, startPoint y: 92, endPoint x: 1386, endPoint y: 96, distance: 12.4
click at [1405, 92] on span "Next Student" at bounding box center [1436, 90] width 63 height 16
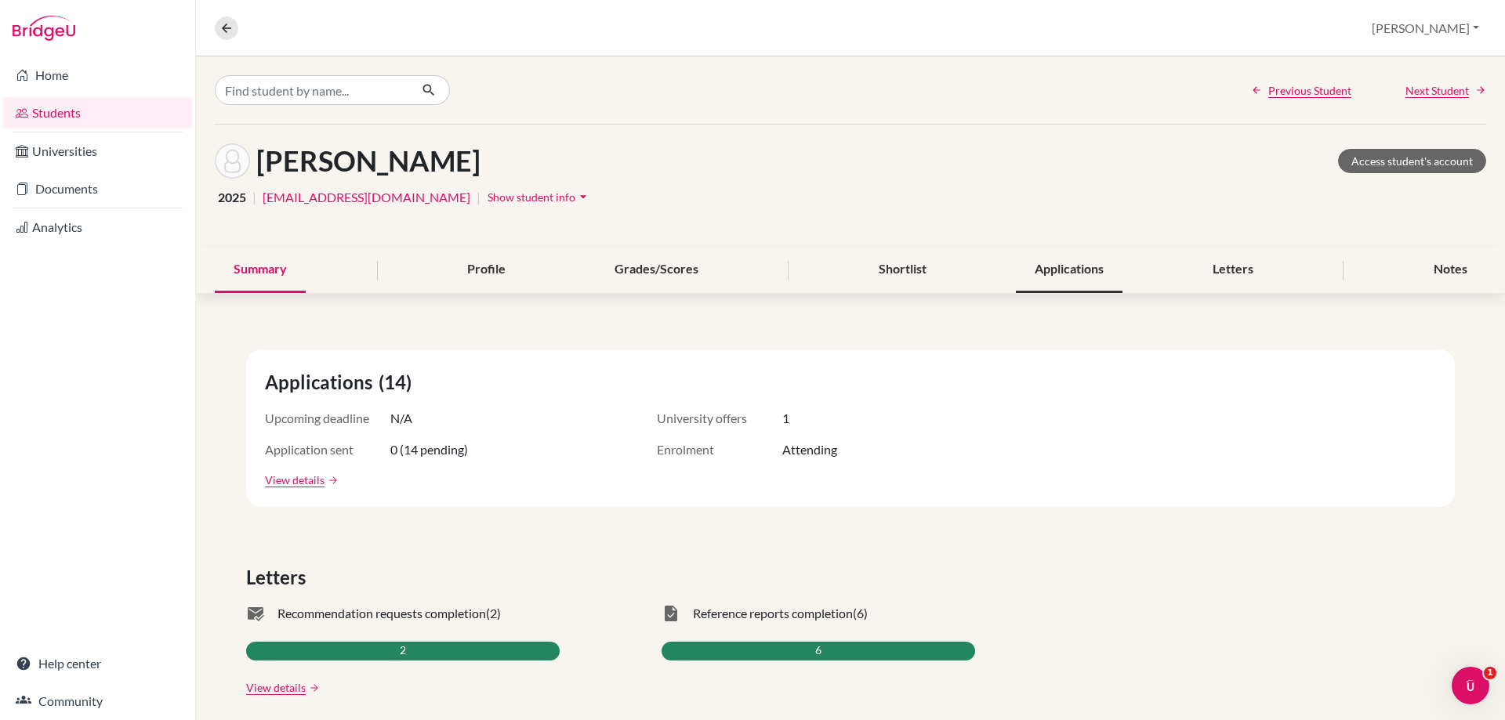
click at [1073, 278] on div "Applications" at bounding box center [1069, 270] width 107 height 46
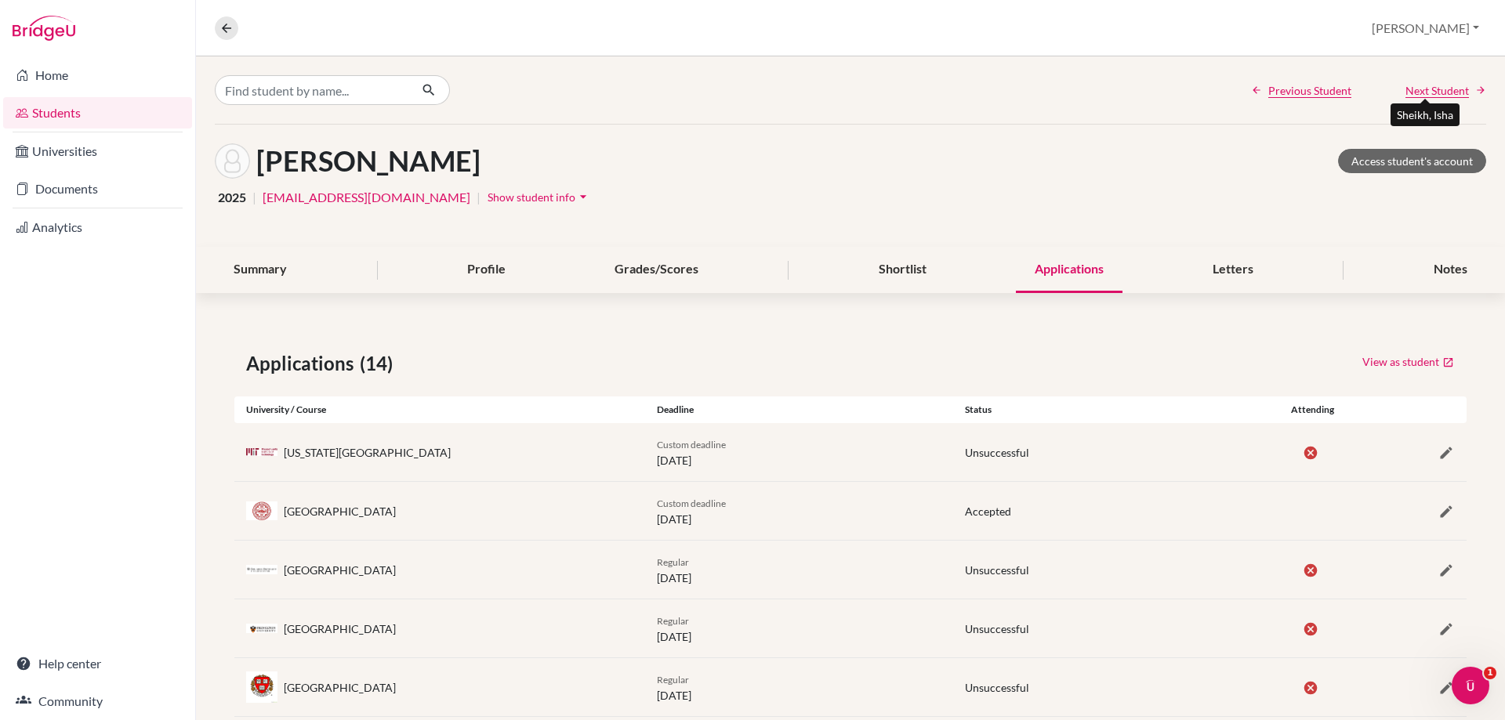
click at [1433, 90] on span "Next Student" at bounding box center [1436, 90] width 63 height 16
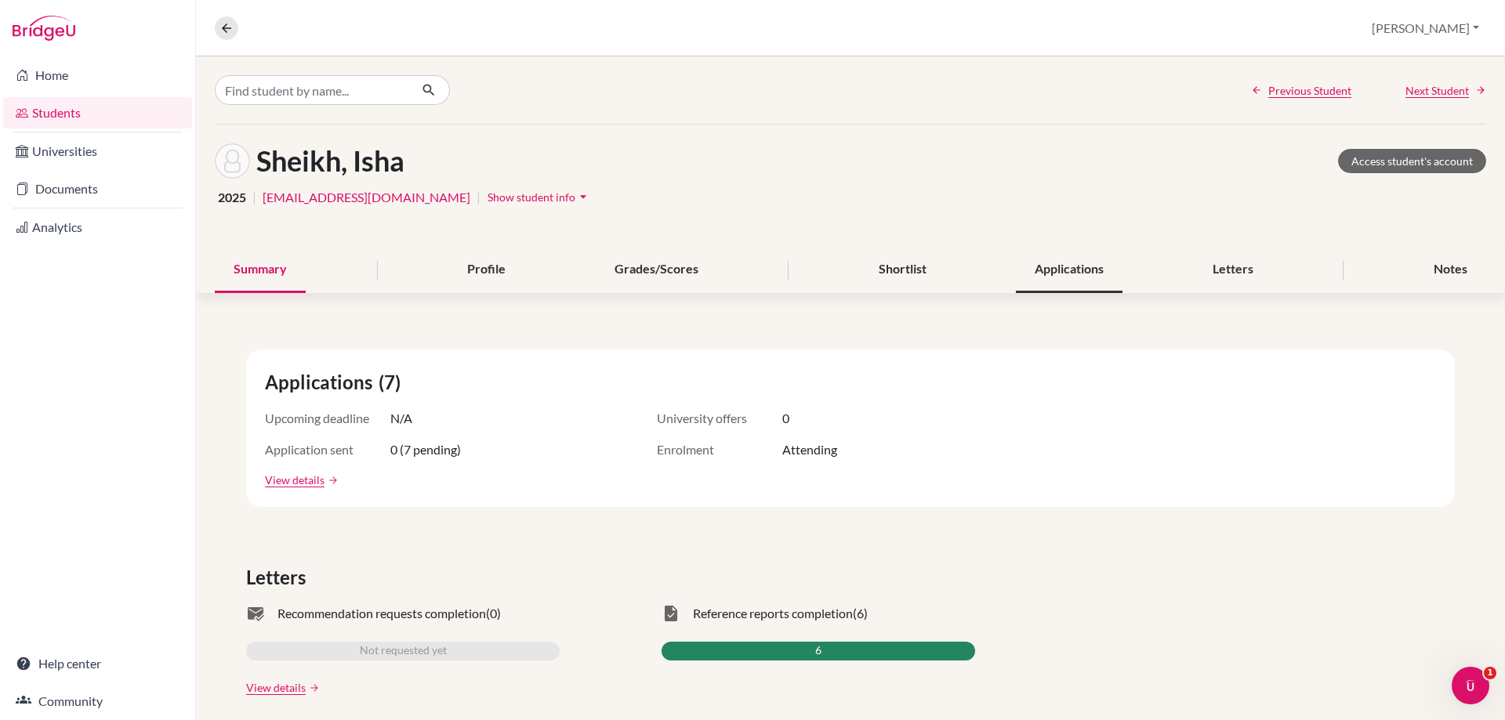
click at [1053, 270] on div "Applications" at bounding box center [1069, 270] width 107 height 46
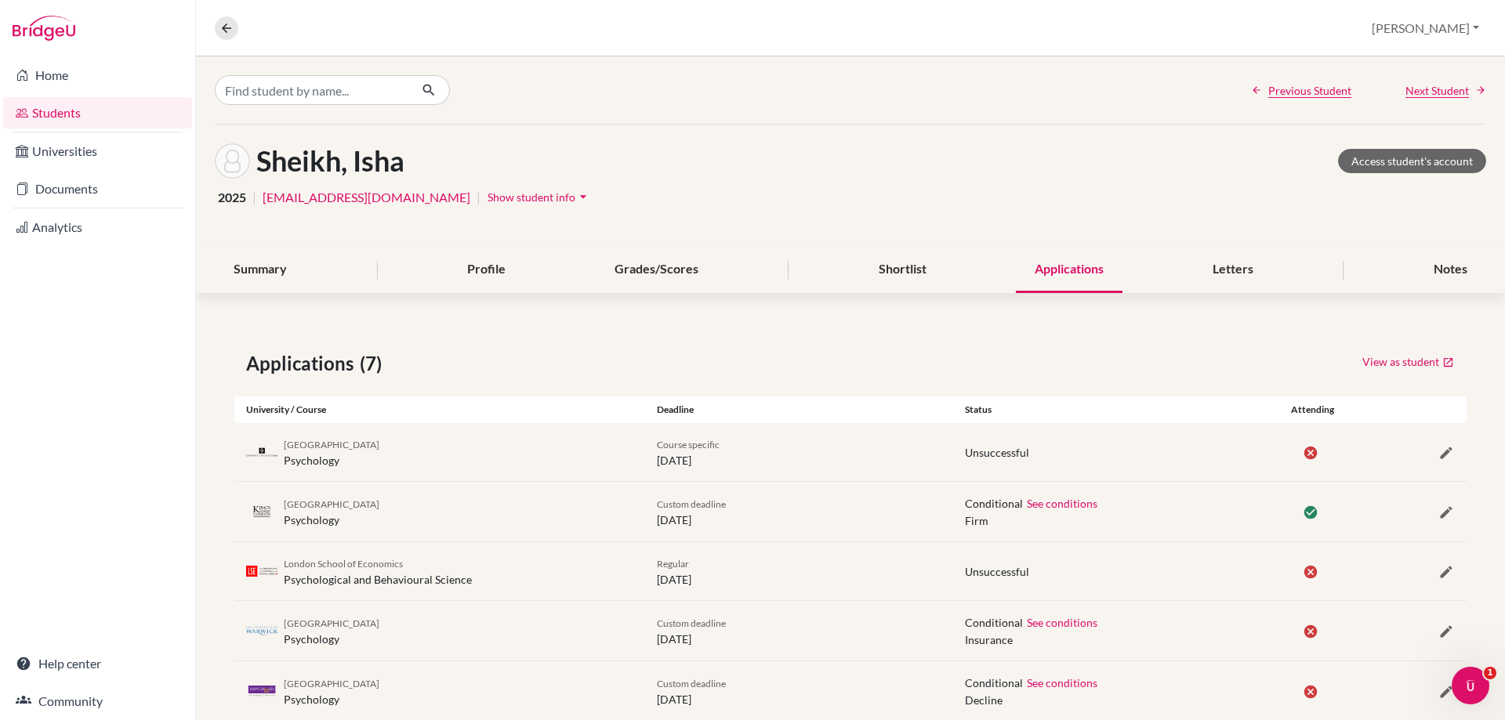
click at [1413, 89] on span "Next Student" at bounding box center [1436, 90] width 63 height 16
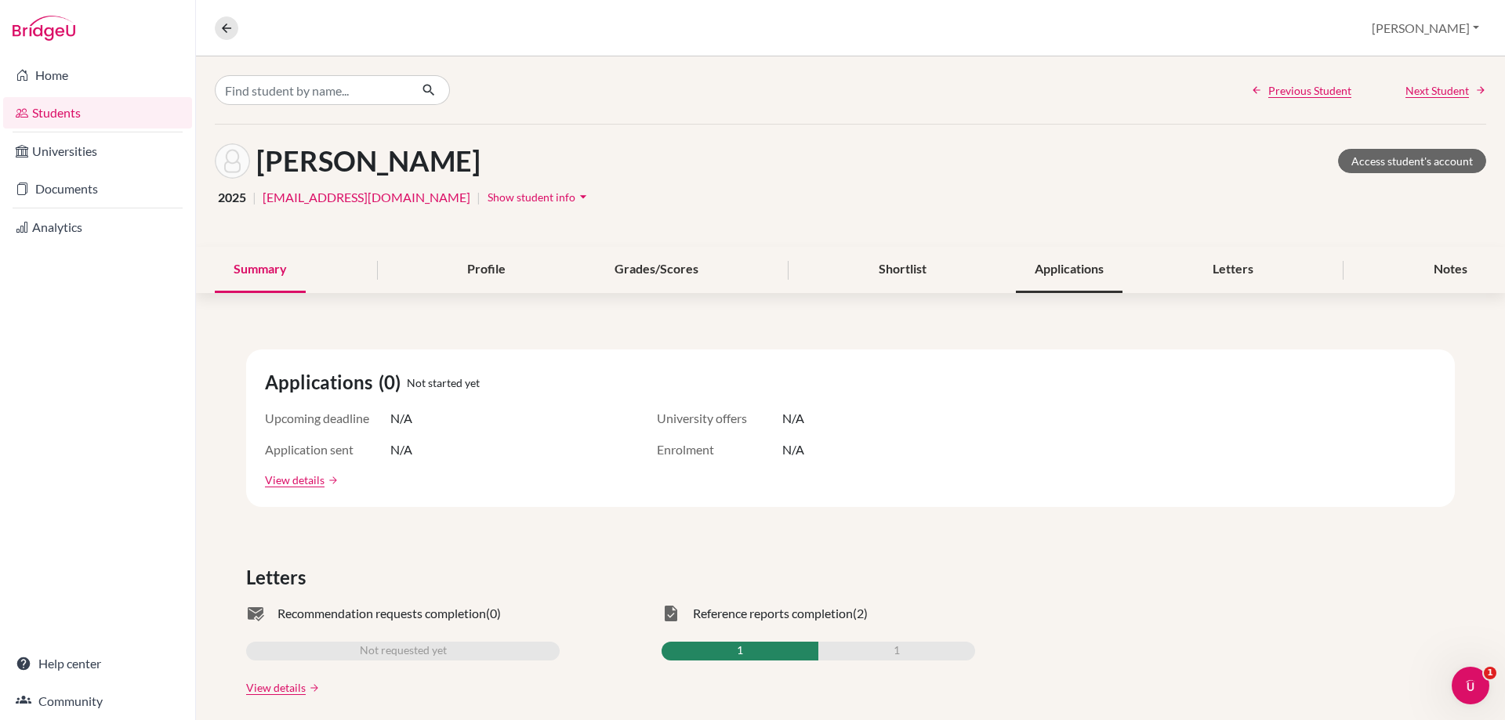
click at [1038, 267] on div "Applications" at bounding box center [1069, 270] width 107 height 46
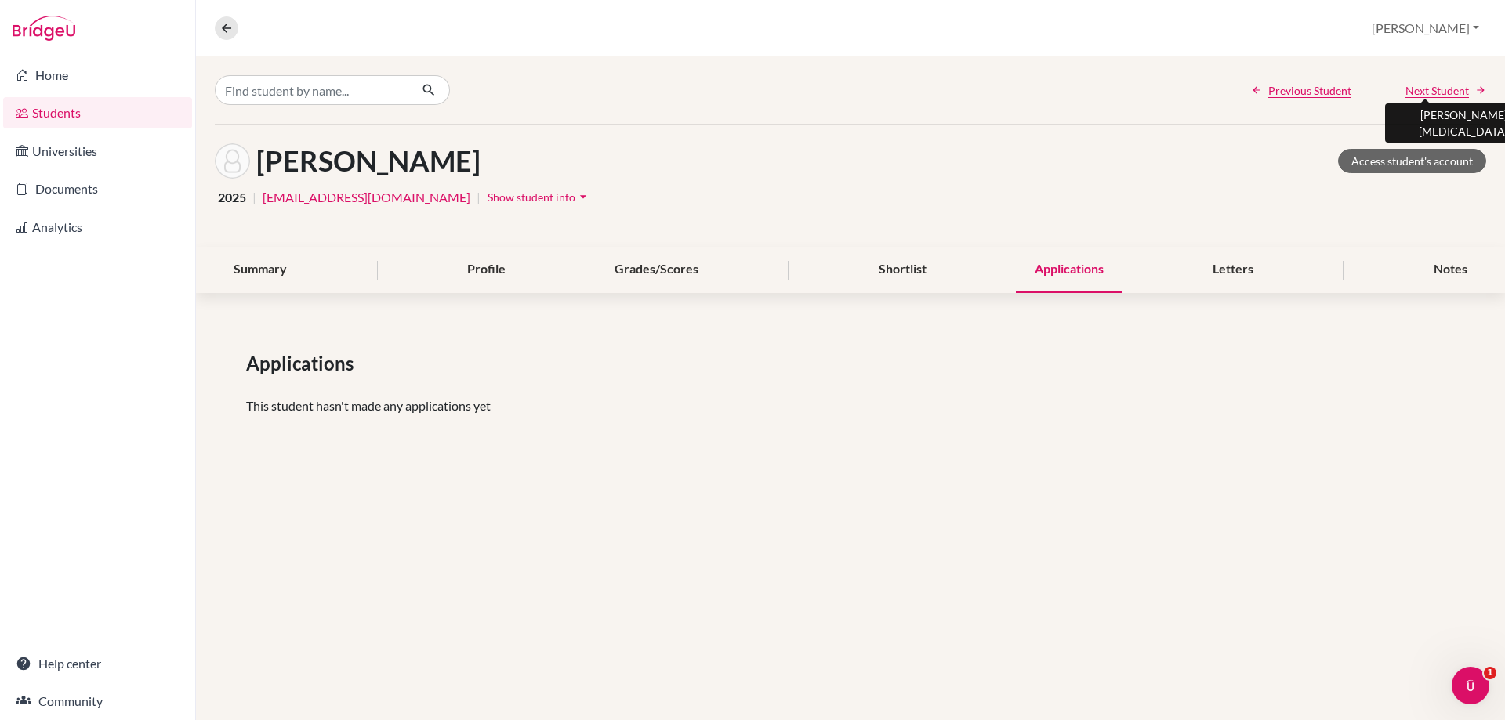
click at [1419, 92] on span "Next Student" at bounding box center [1436, 90] width 63 height 16
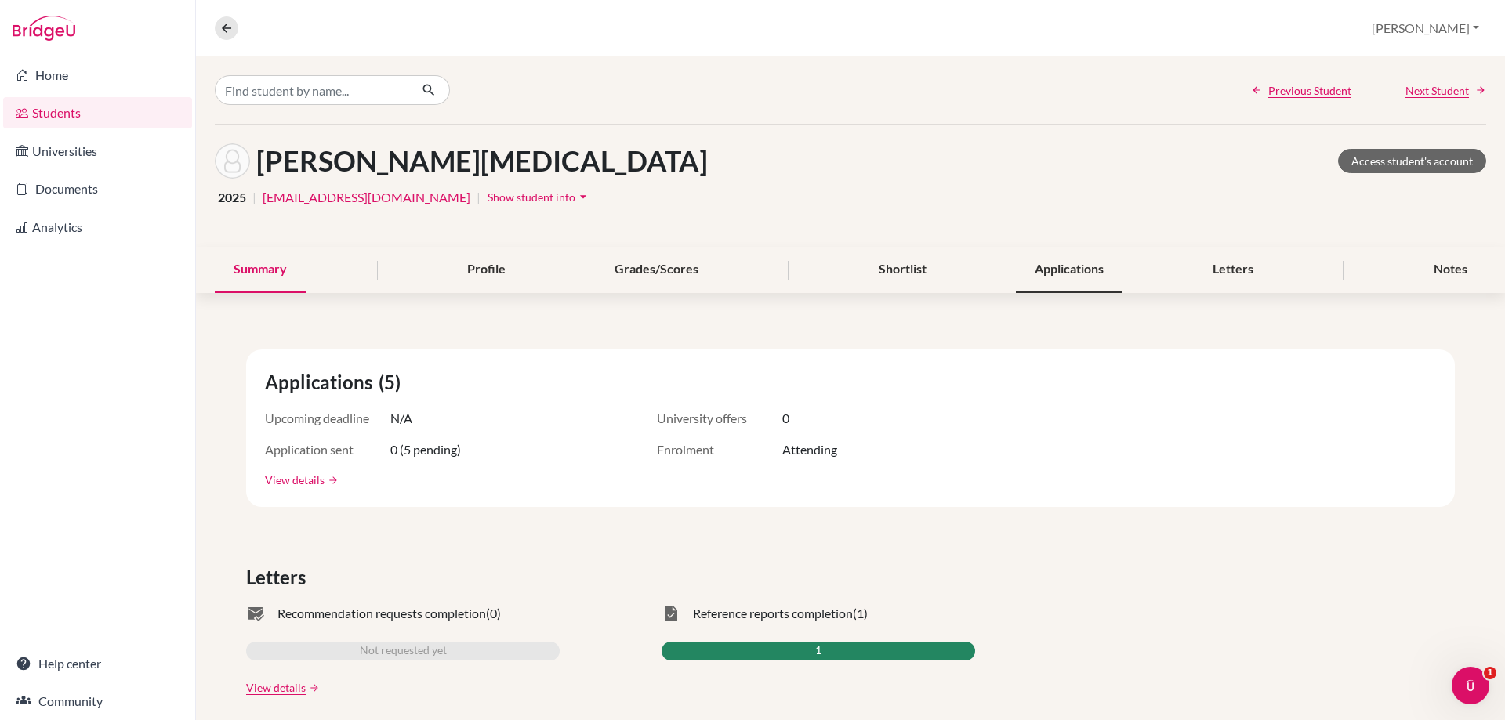
click at [1070, 276] on div "Applications" at bounding box center [1069, 270] width 107 height 46
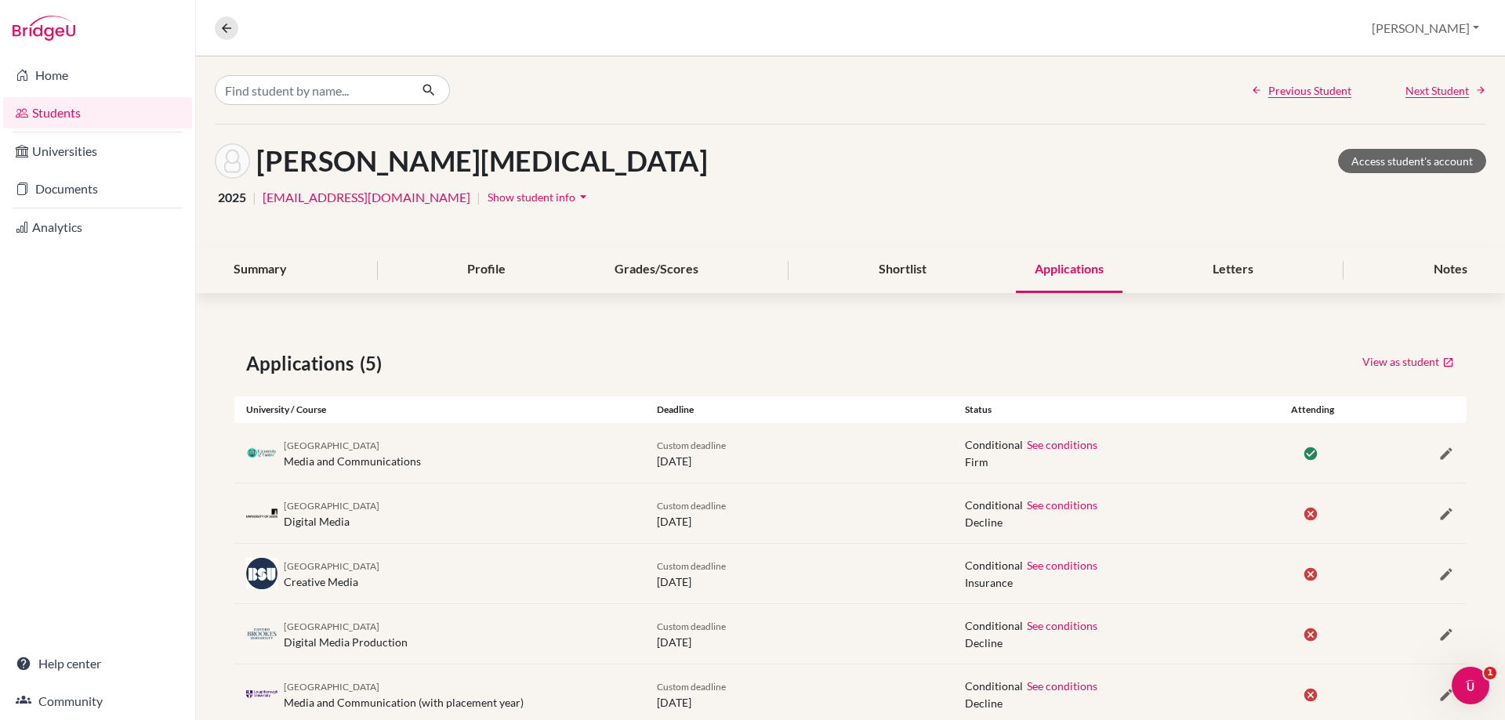
click at [1405, 85] on span "Next Student" at bounding box center [1436, 90] width 63 height 16
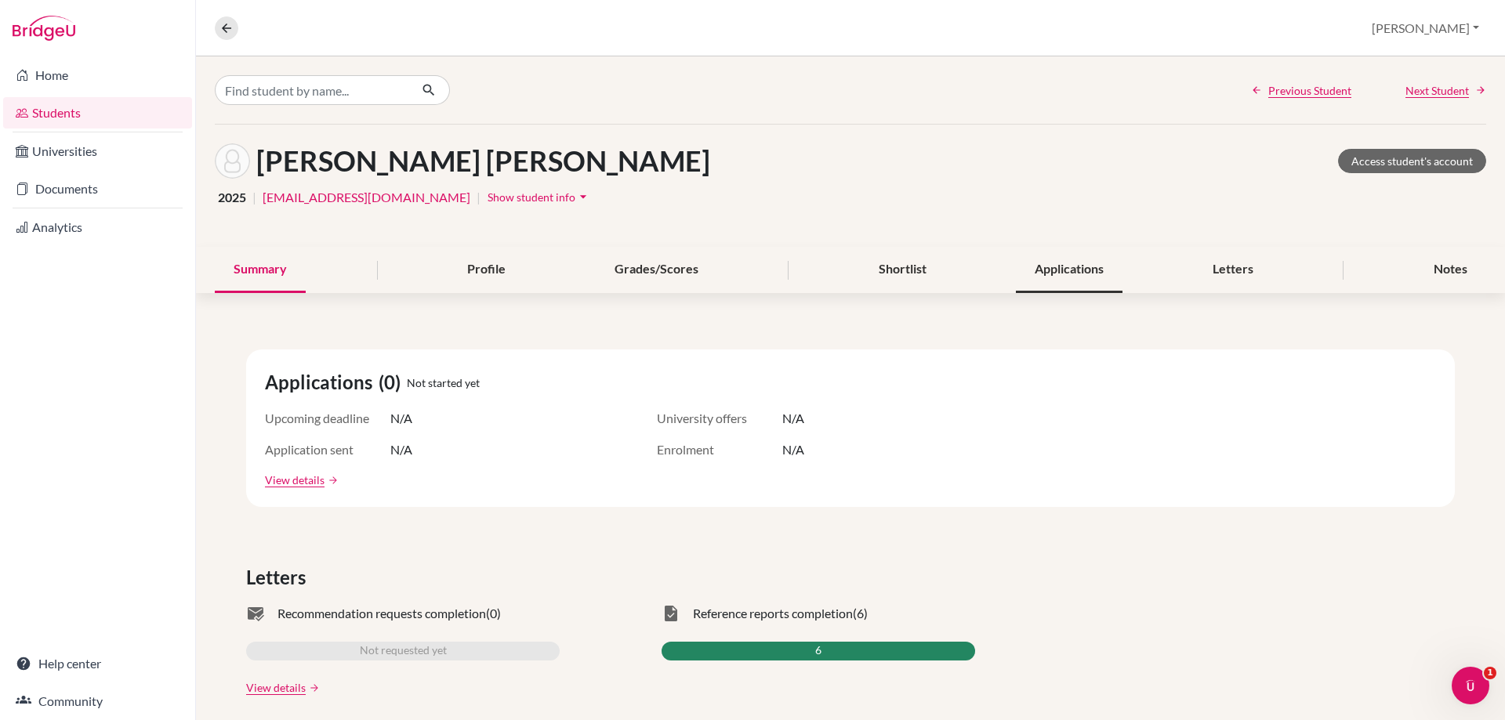
click at [1067, 263] on div "Applications" at bounding box center [1069, 270] width 107 height 46
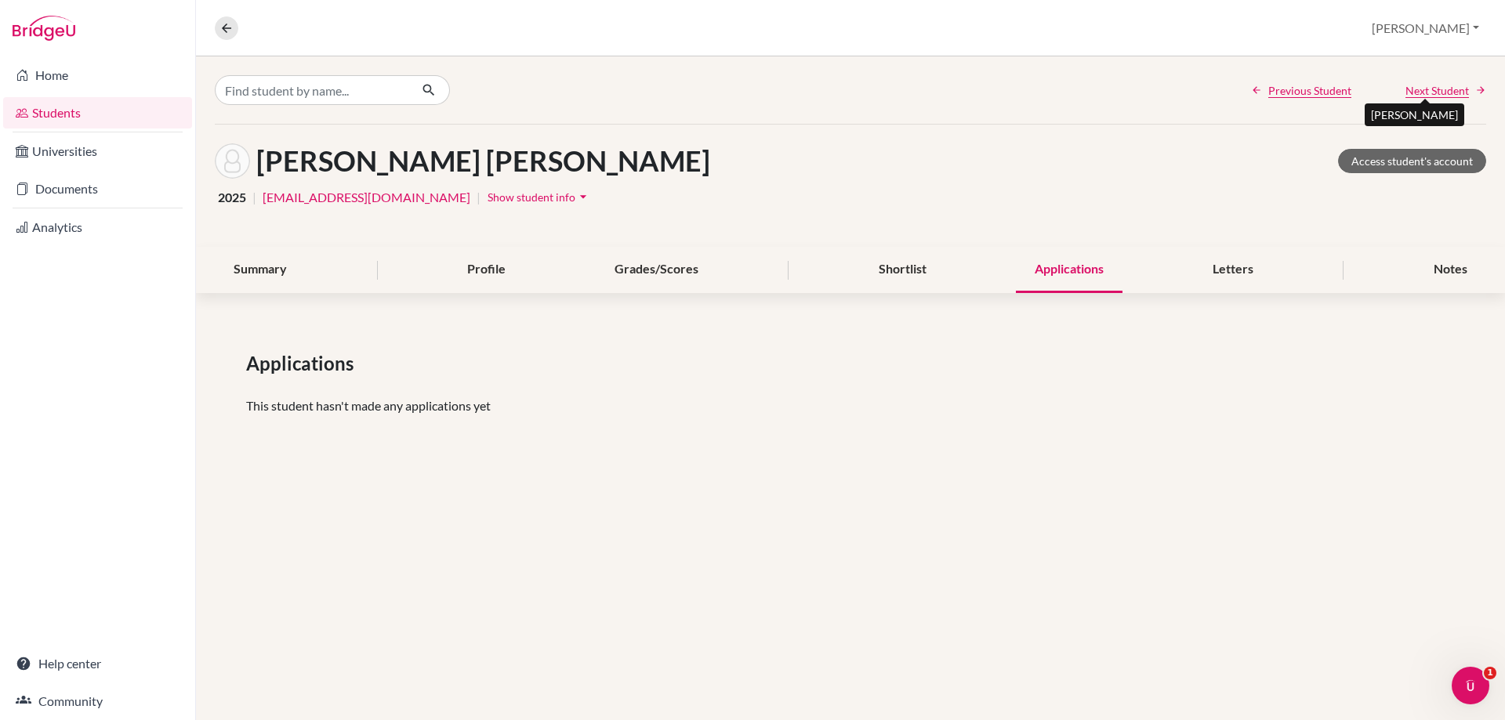
click at [1433, 91] on span "Next Student" at bounding box center [1436, 90] width 63 height 16
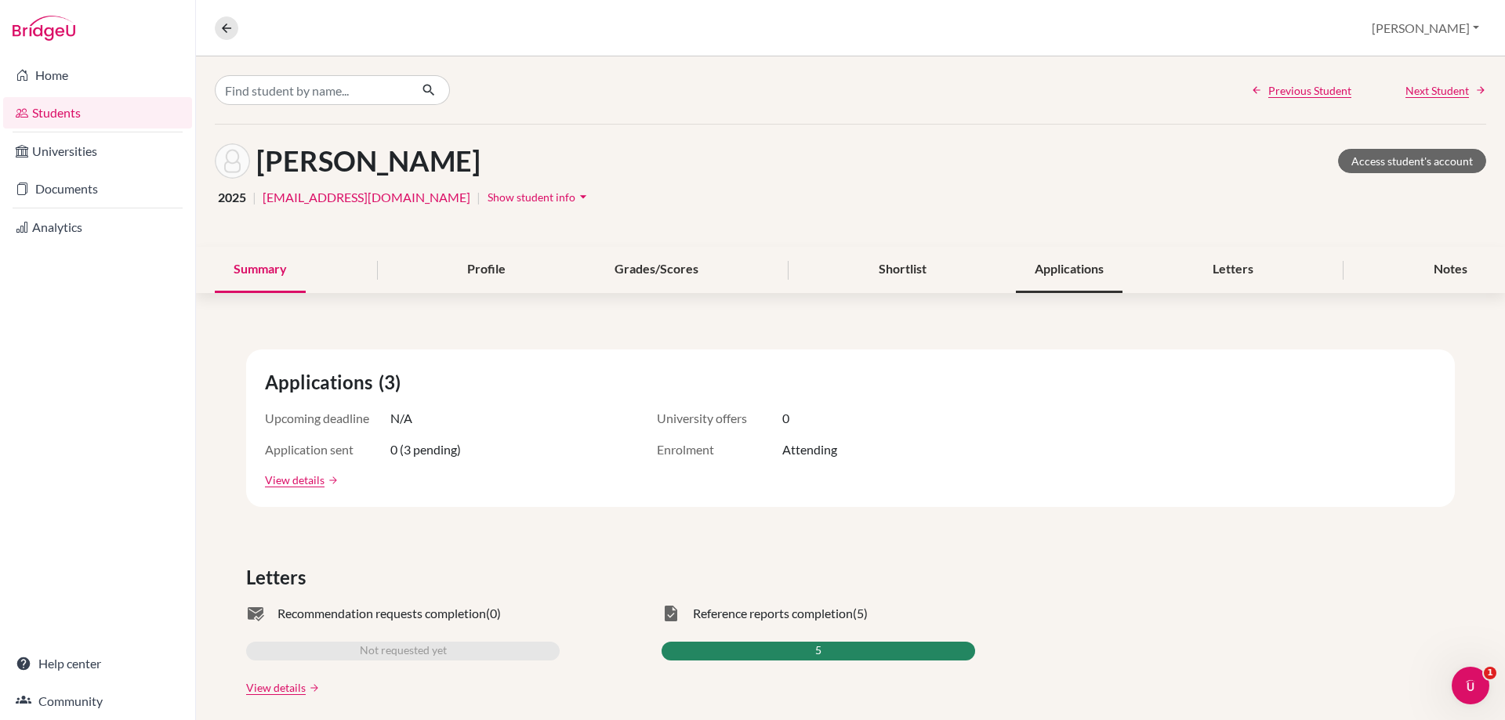
click at [1089, 269] on div "Applications" at bounding box center [1069, 270] width 107 height 46
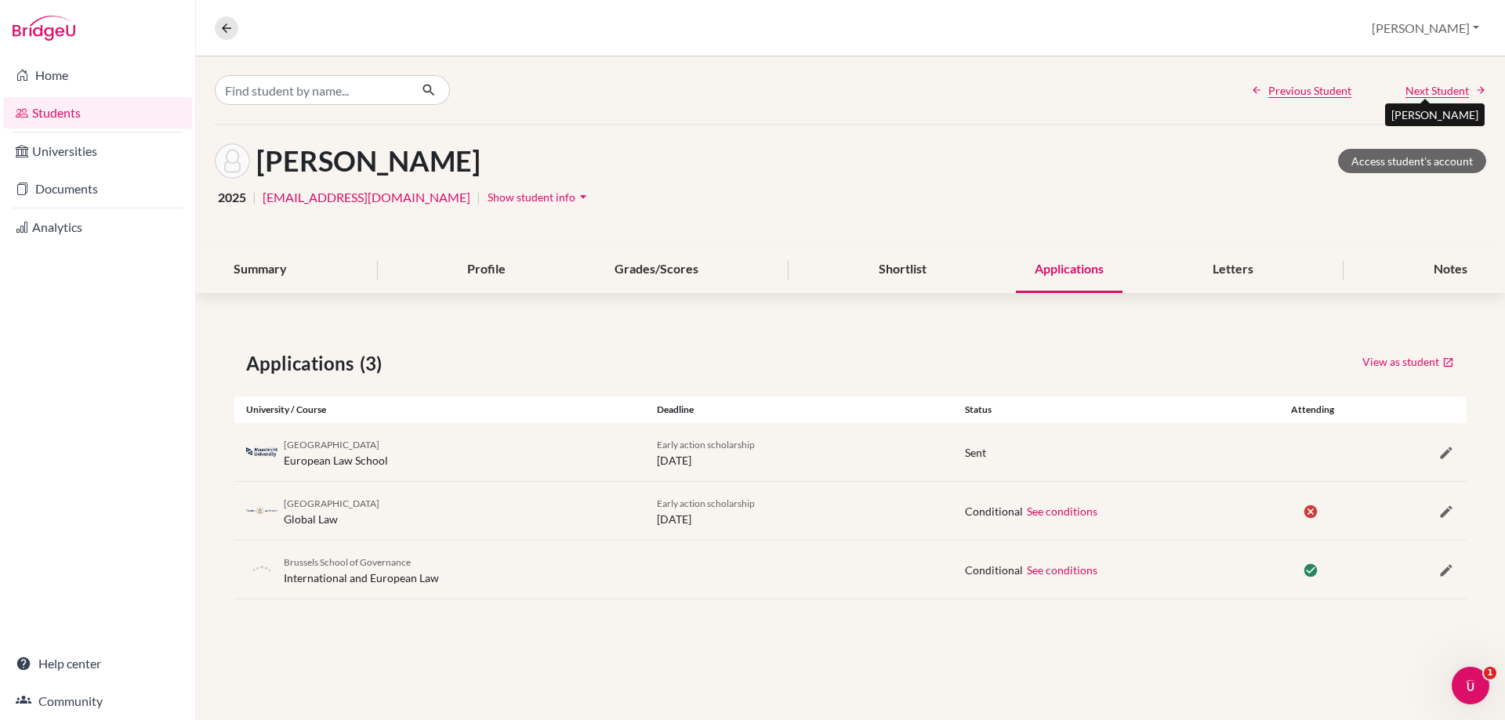
click at [1425, 87] on span "Next Student" at bounding box center [1436, 90] width 63 height 16
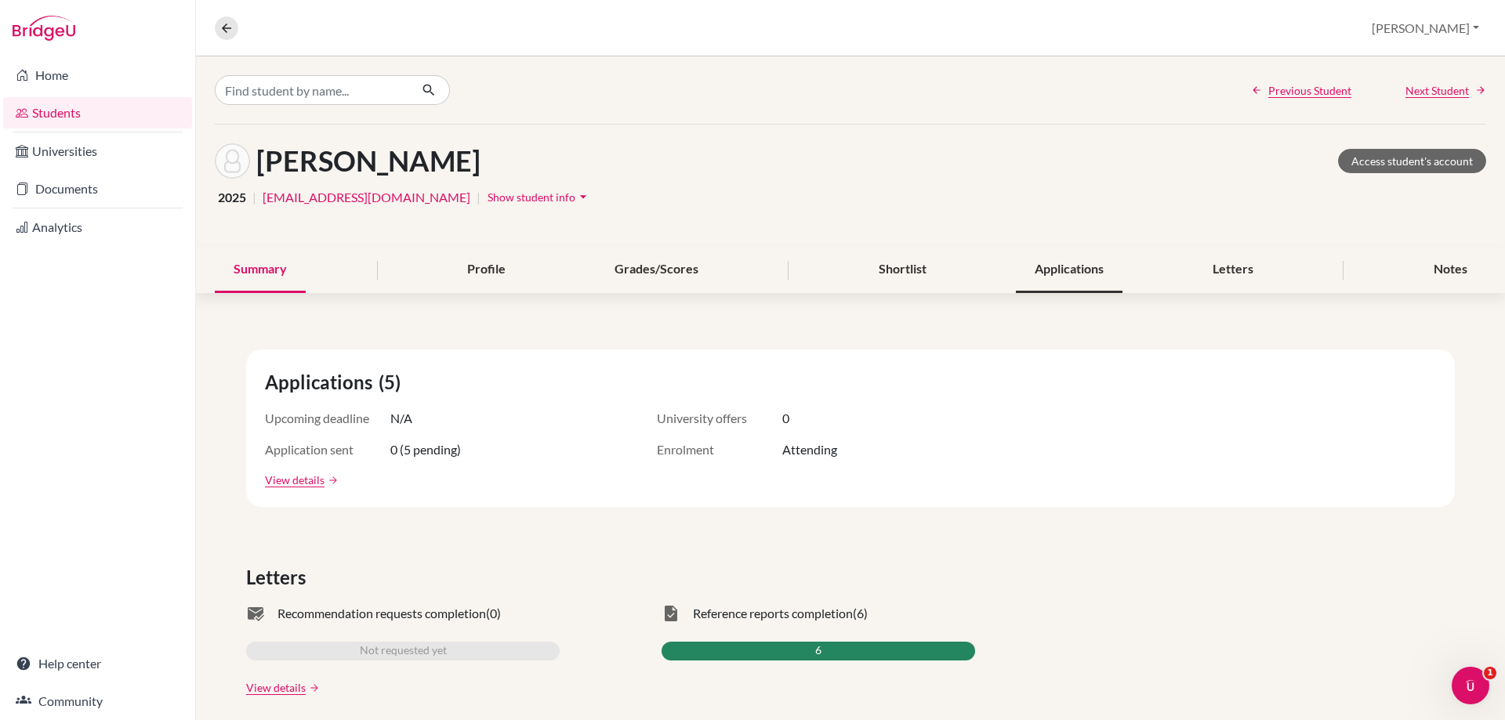
click at [1074, 274] on div "Applications" at bounding box center [1069, 270] width 107 height 46
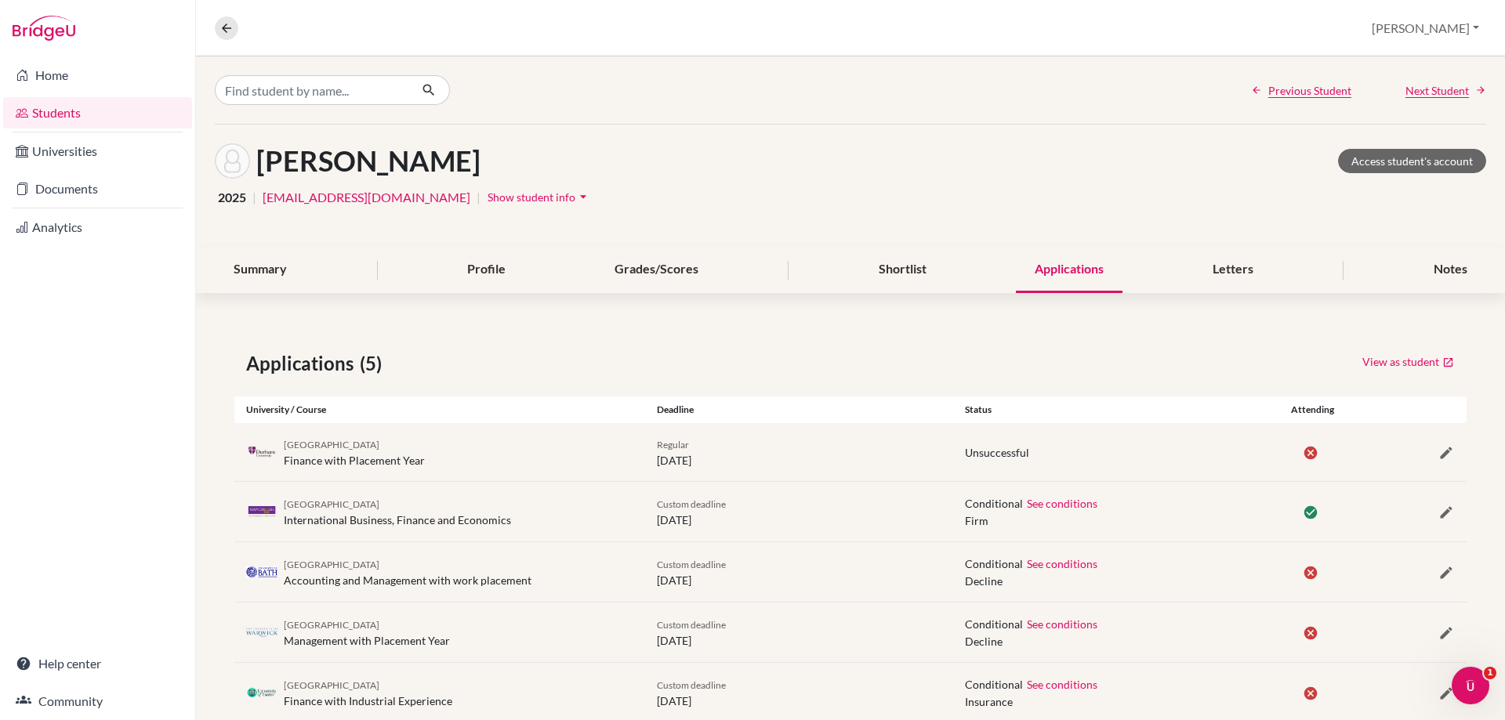
click at [1391, 89] on div "Previous Student Next Student" at bounding box center [1368, 90] width 235 height 16
click at [1405, 89] on span "Next Student" at bounding box center [1436, 90] width 63 height 16
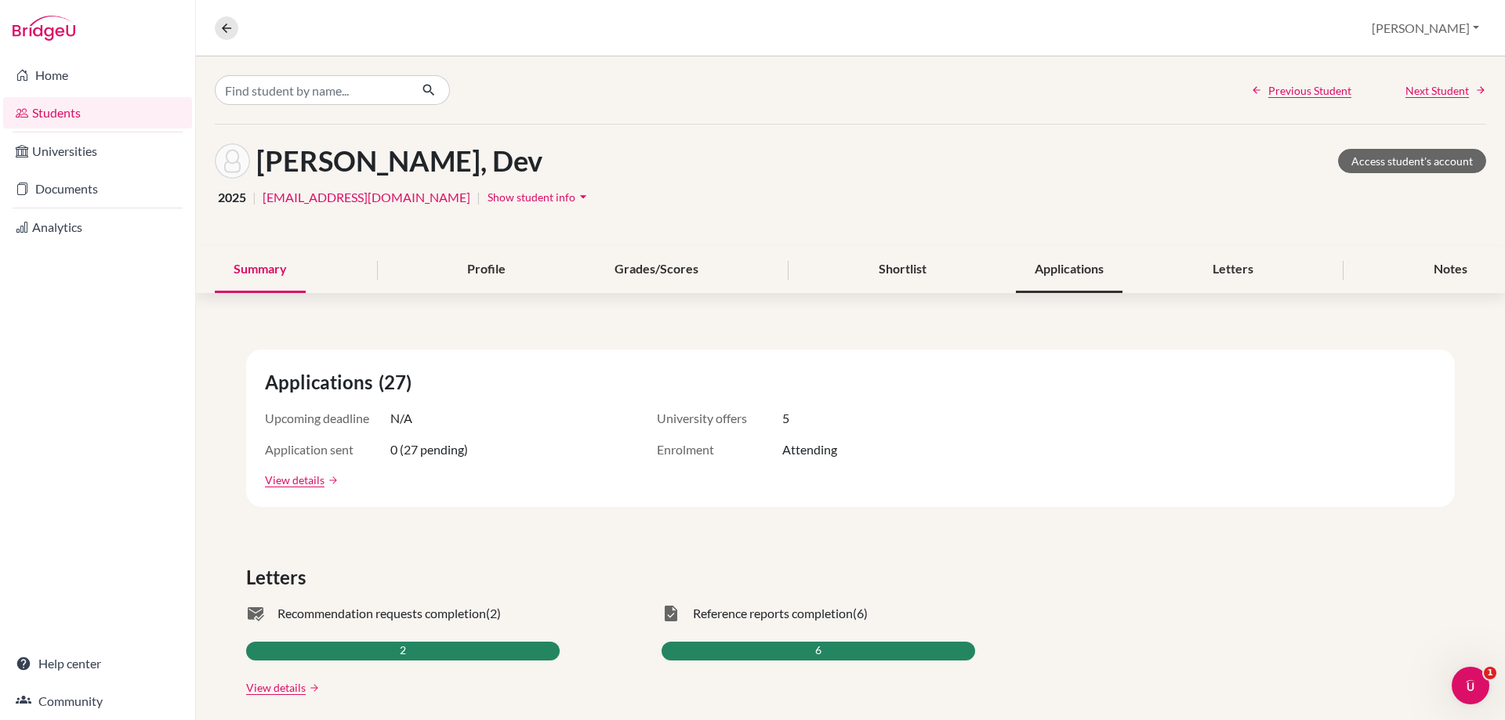
click at [1043, 266] on div "Applications" at bounding box center [1069, 270] width 107 height 46
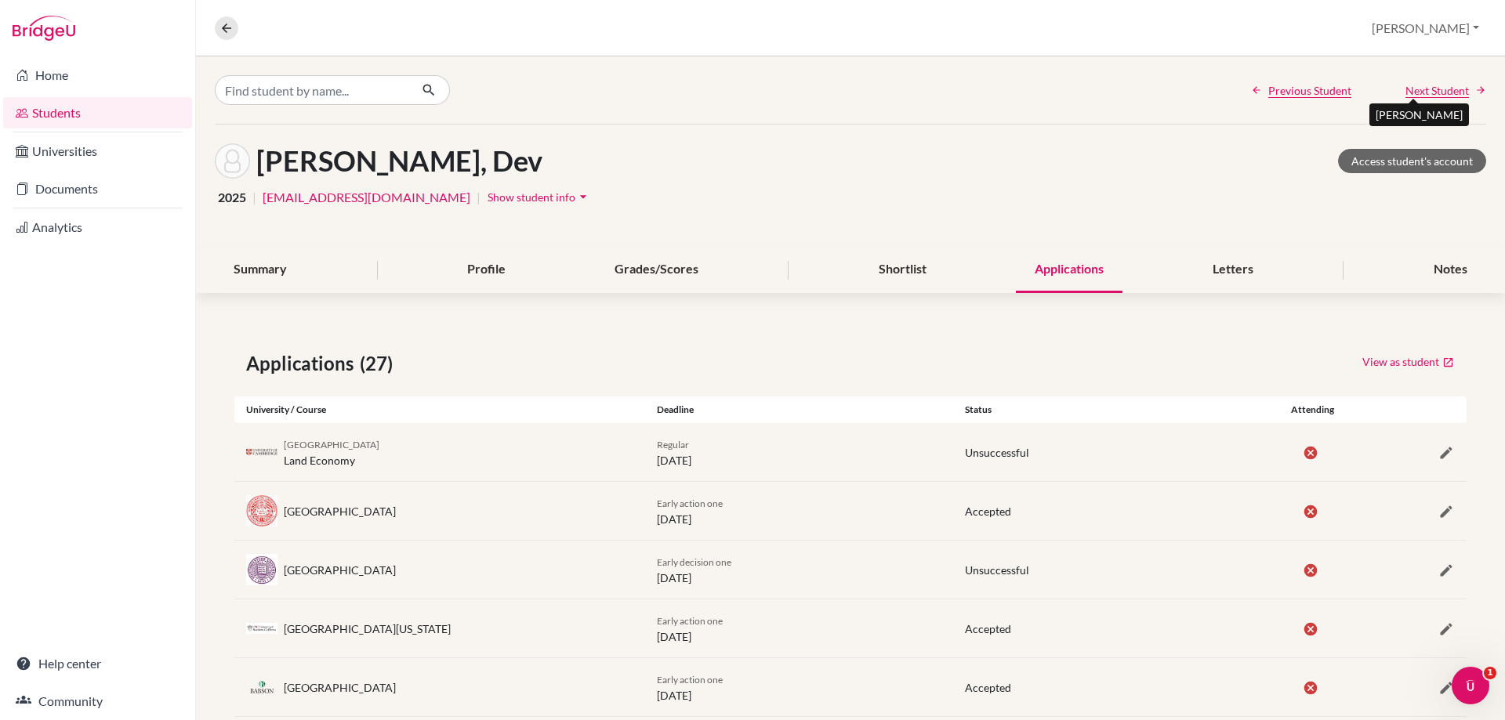
click at [1405, 85] on span "Next Student" at bounding box center [1436, 90] width 63 height 16
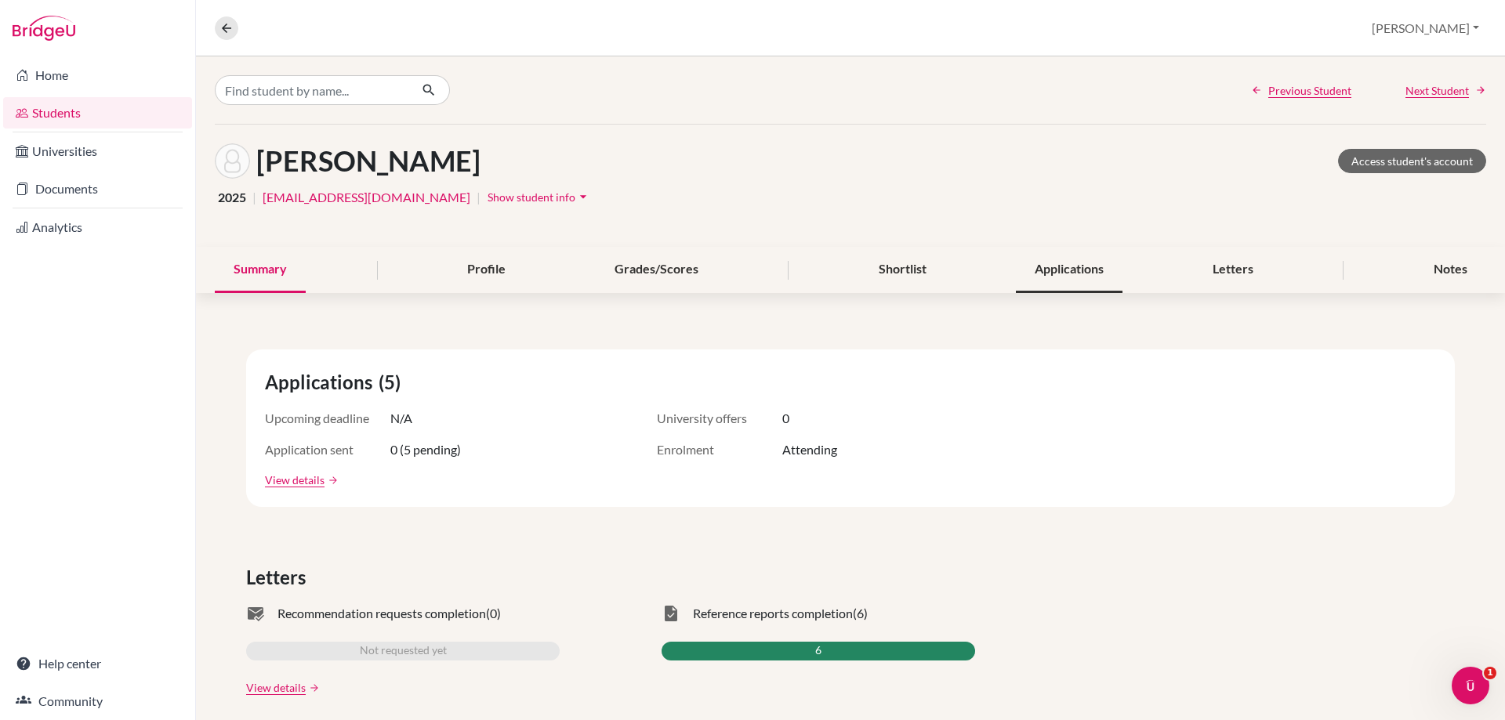
click at [1052, 277] on div "Applications" at bounding box center [1069, 270] width 107 height 46
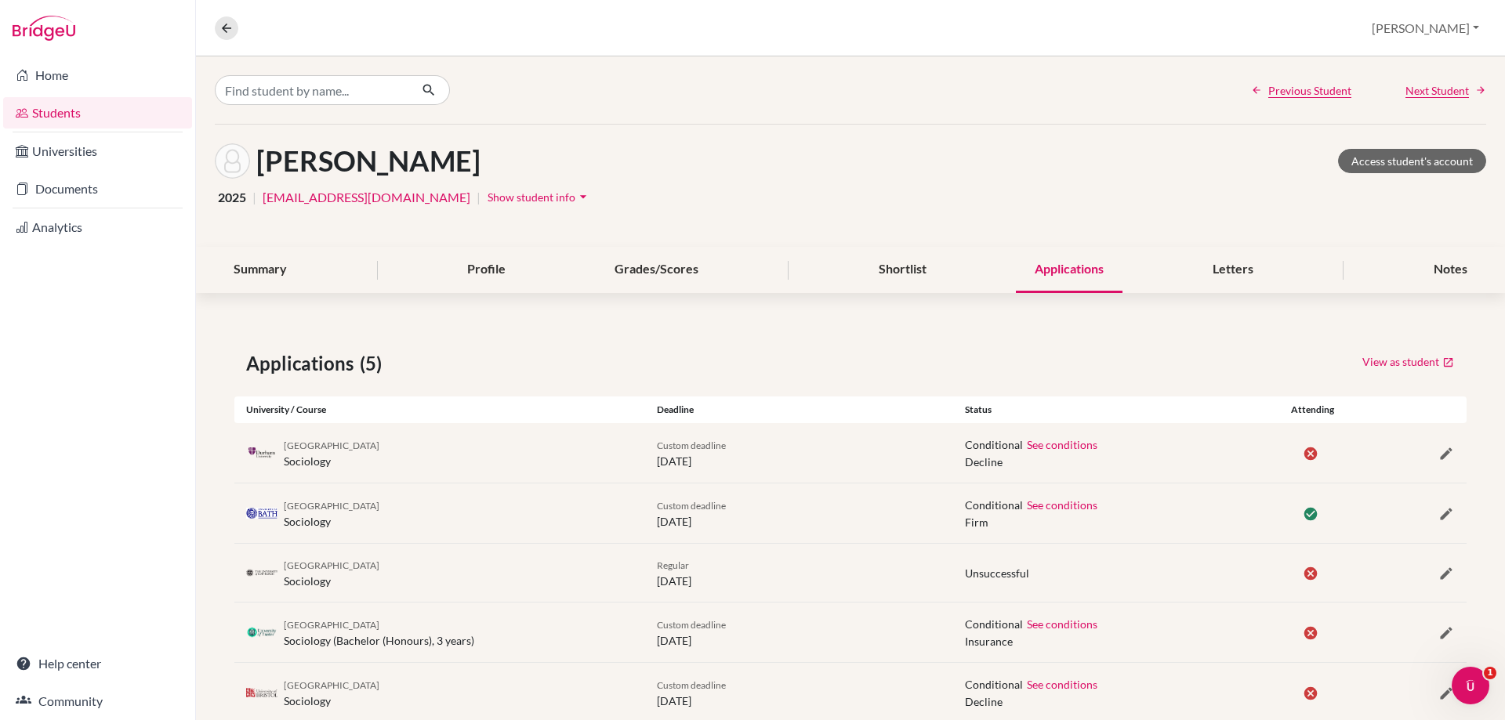
click at [1391, 90] on div "Previous Student Next Student" at bounding box center [1368, 90] width 235 height 16
click at [1405, 90] on span "Next Student" at bounding box center [1436, 90] width 63 height 16
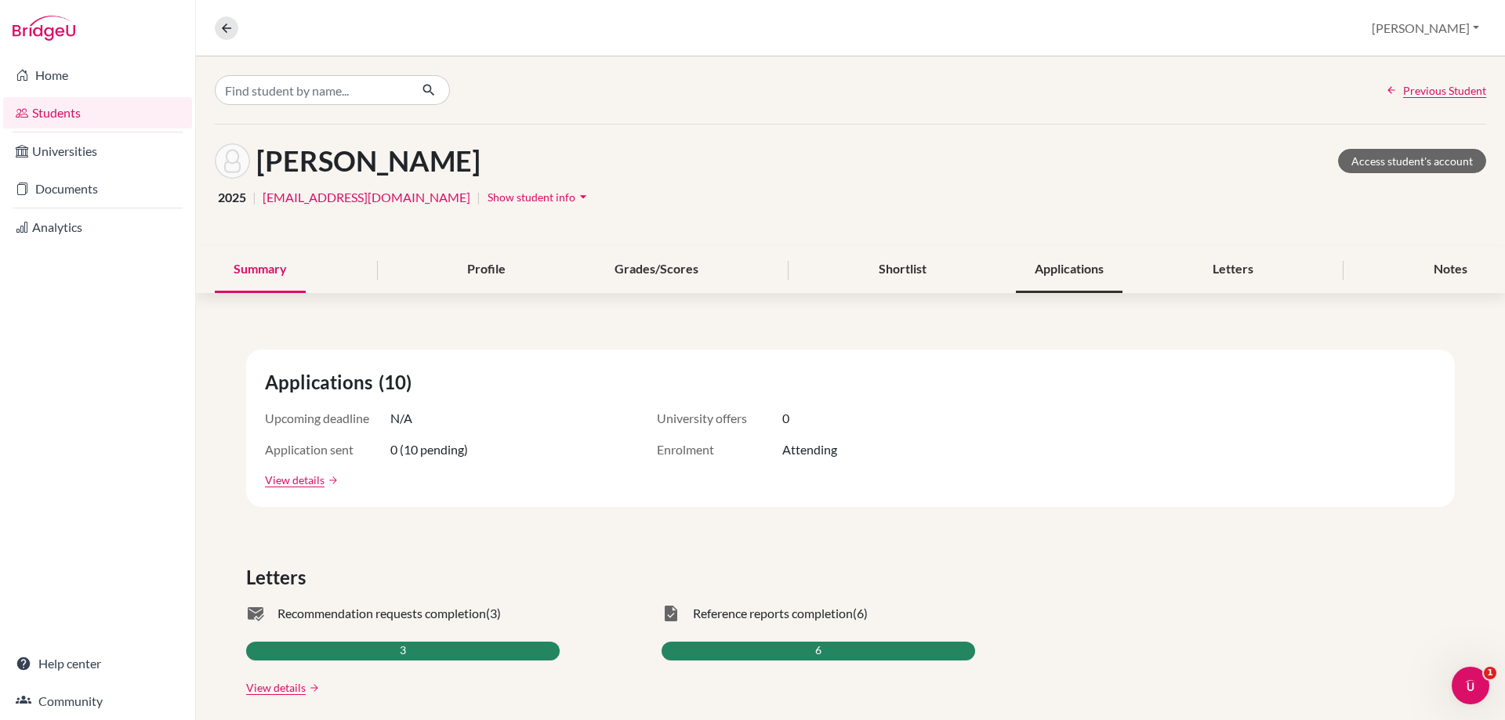
click at [1055, 261] on div "Applications" at bounding box center [1069, 270] width 107 height 46
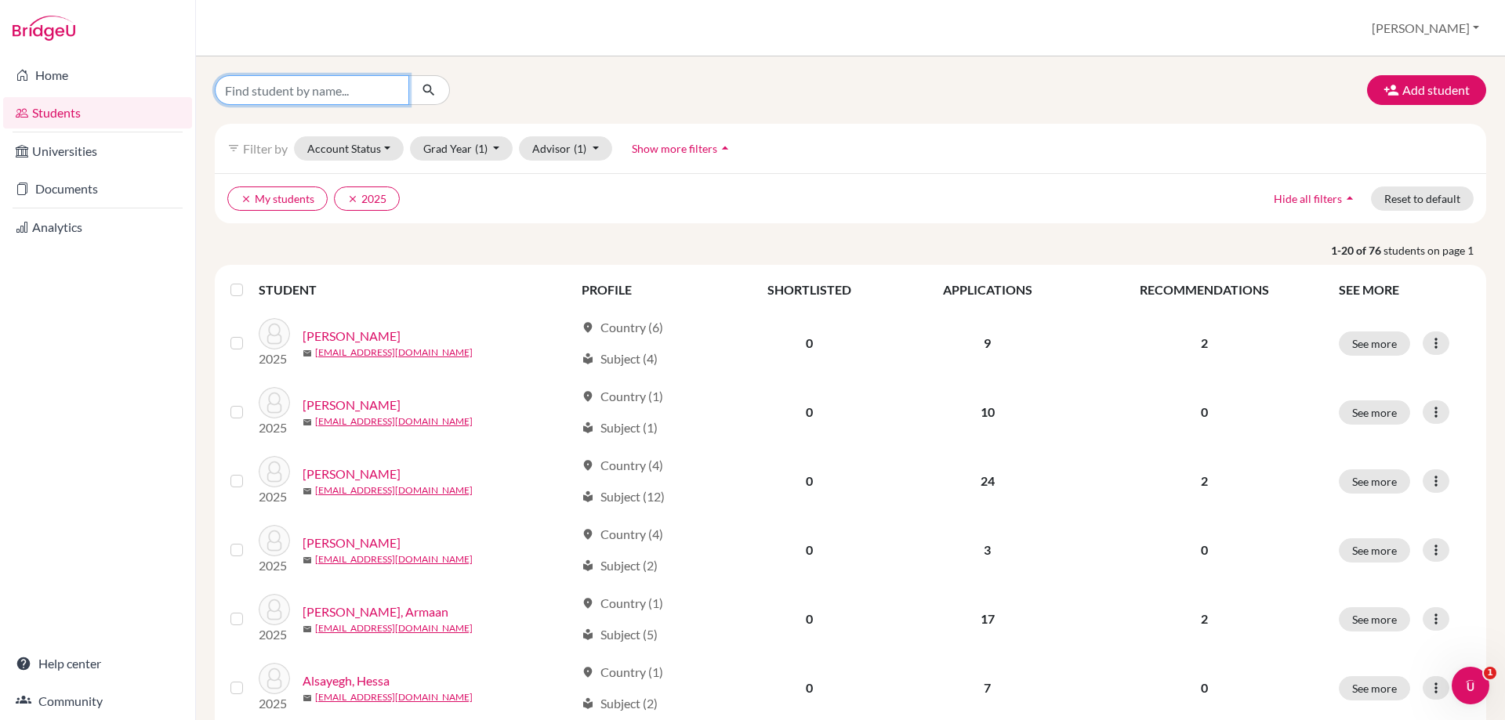
click at [258, 88] on input "Find student by name..." at bounding box center [312, 90] width 194 height 30
type input "jana"
click button "submit" at bounding box center [429, 90] width 42 height 30
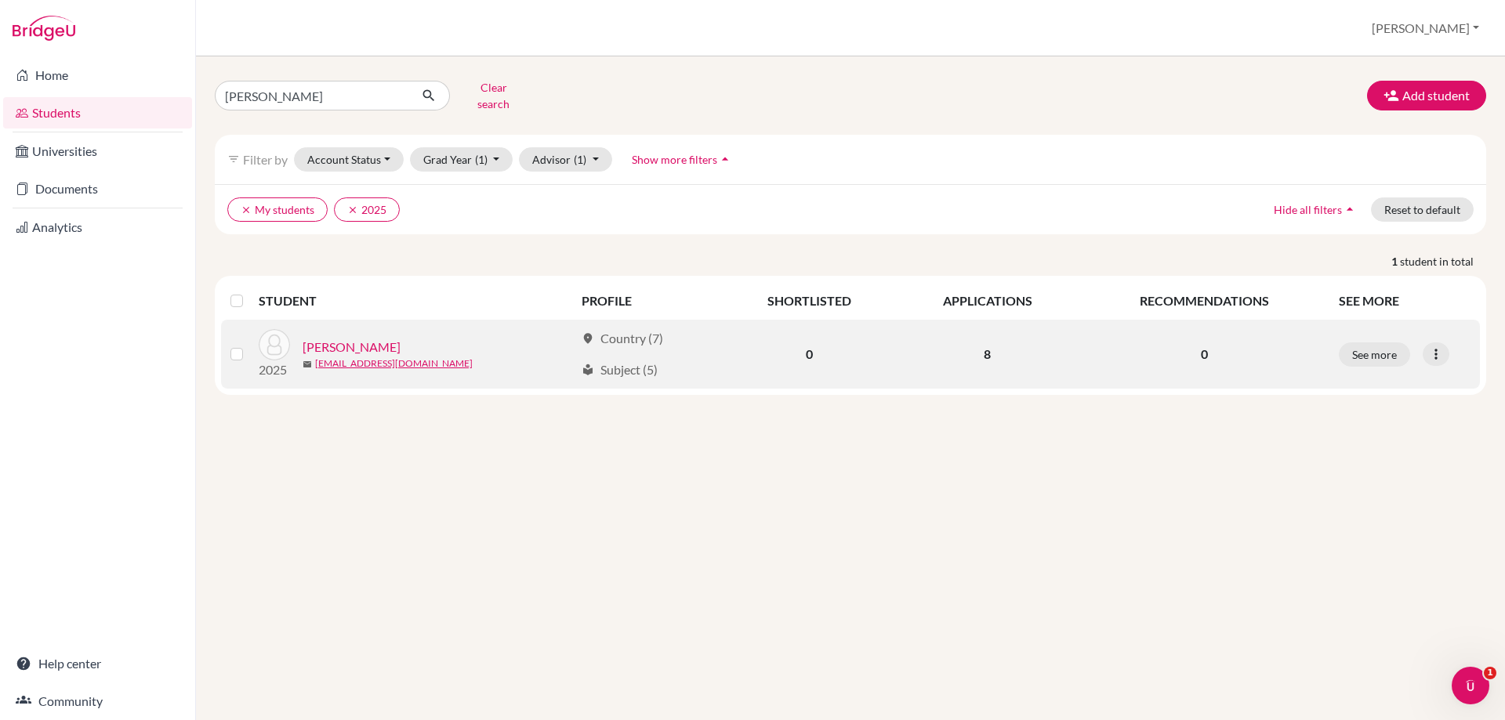
click at [343, 338] on link "Saleh, Jana" at bounding box center [351, 347] width 98 height 19
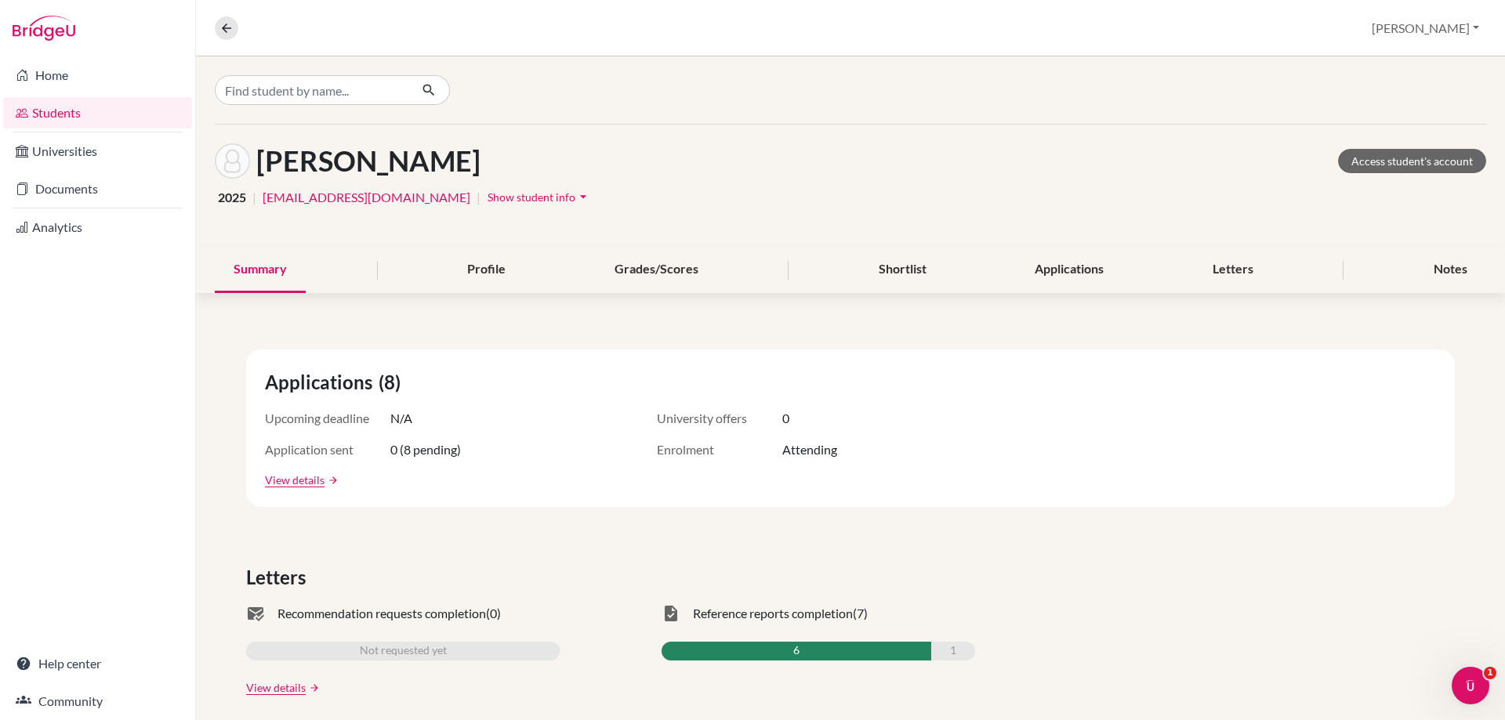
click at [487, 199] on span "Show student info" at bounding box center [531, 196] width 88 height 13
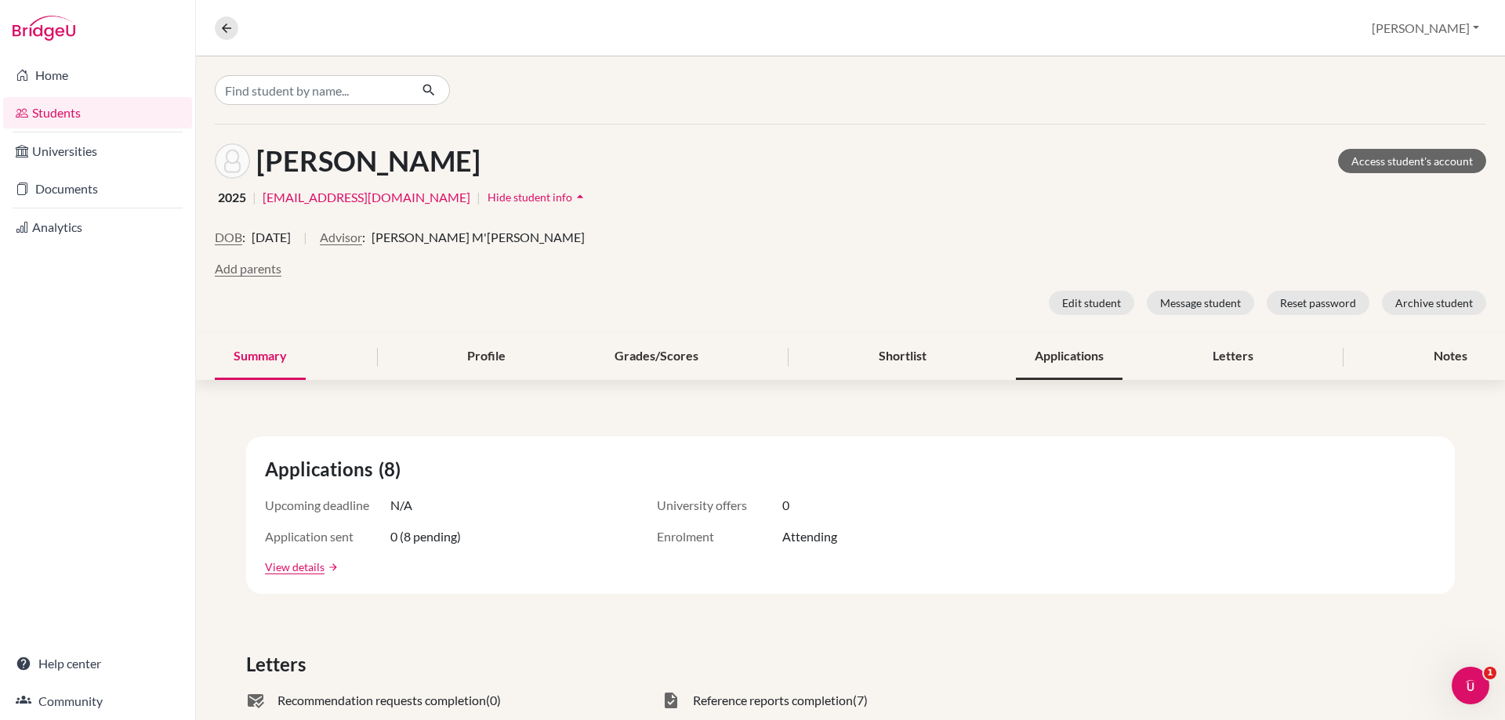
click at [1063, 357] on div "Applications" at bounding box center [1069, 357] width 107 height 46
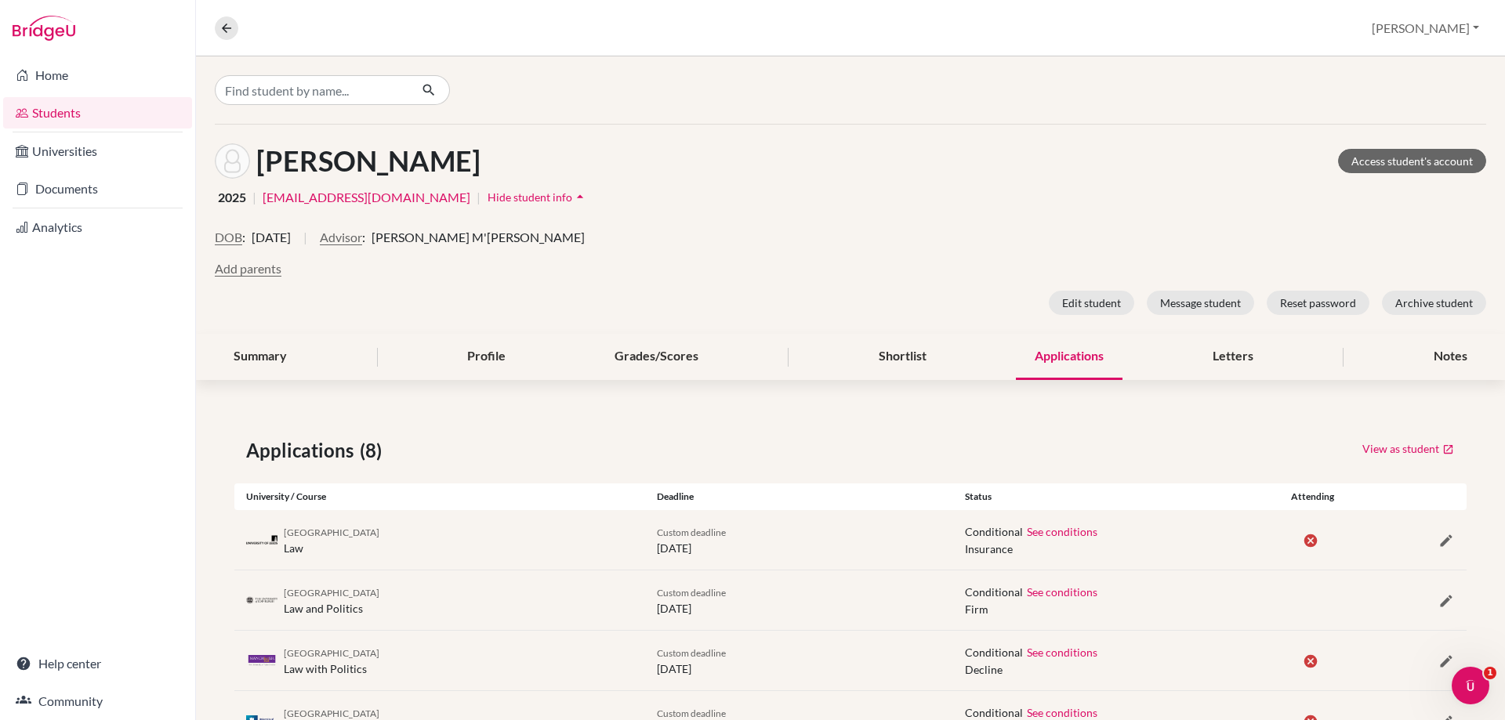
scroll to position [306, 0]
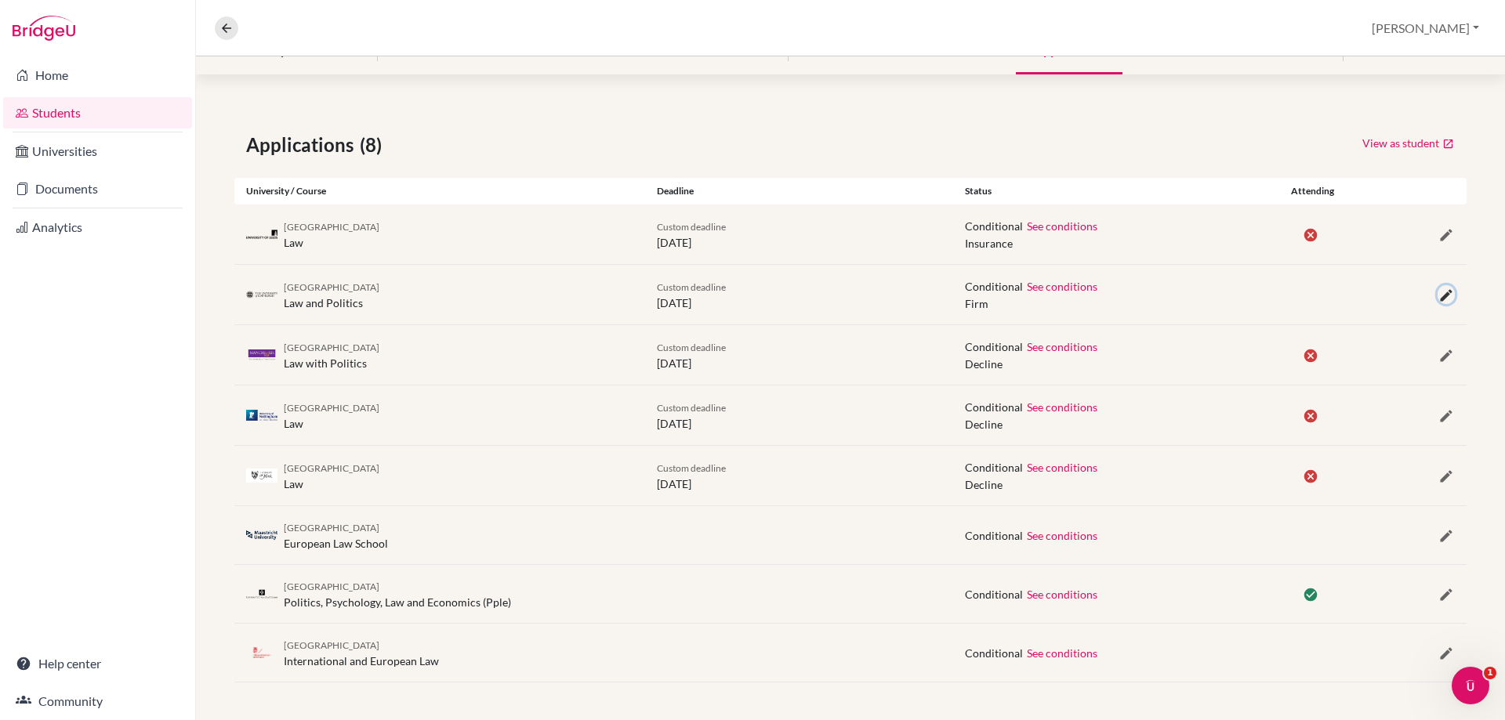
click at [1438, 293] on icon "button" at bounding box center [1446, 296] width 16 height 16
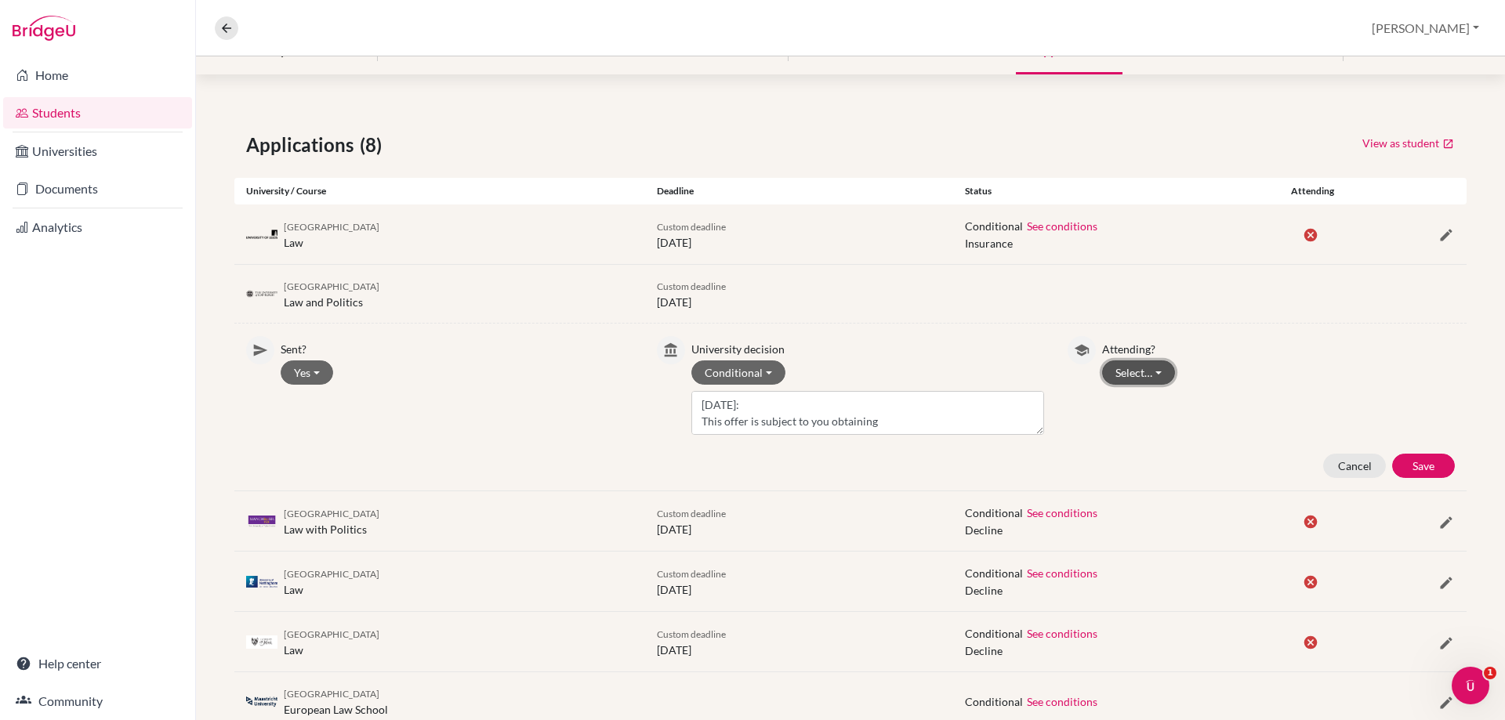
click at [1143, 365] on button "Select…" at bounding box center [1138, 372] width 73 height 24
click at [1139, 436] on button "Not attending" at bounding box center [1165, 430] width 124 height 25
click at [1418, 464] on button "Save" at bounding box center [1423, 466] width 63 height 24
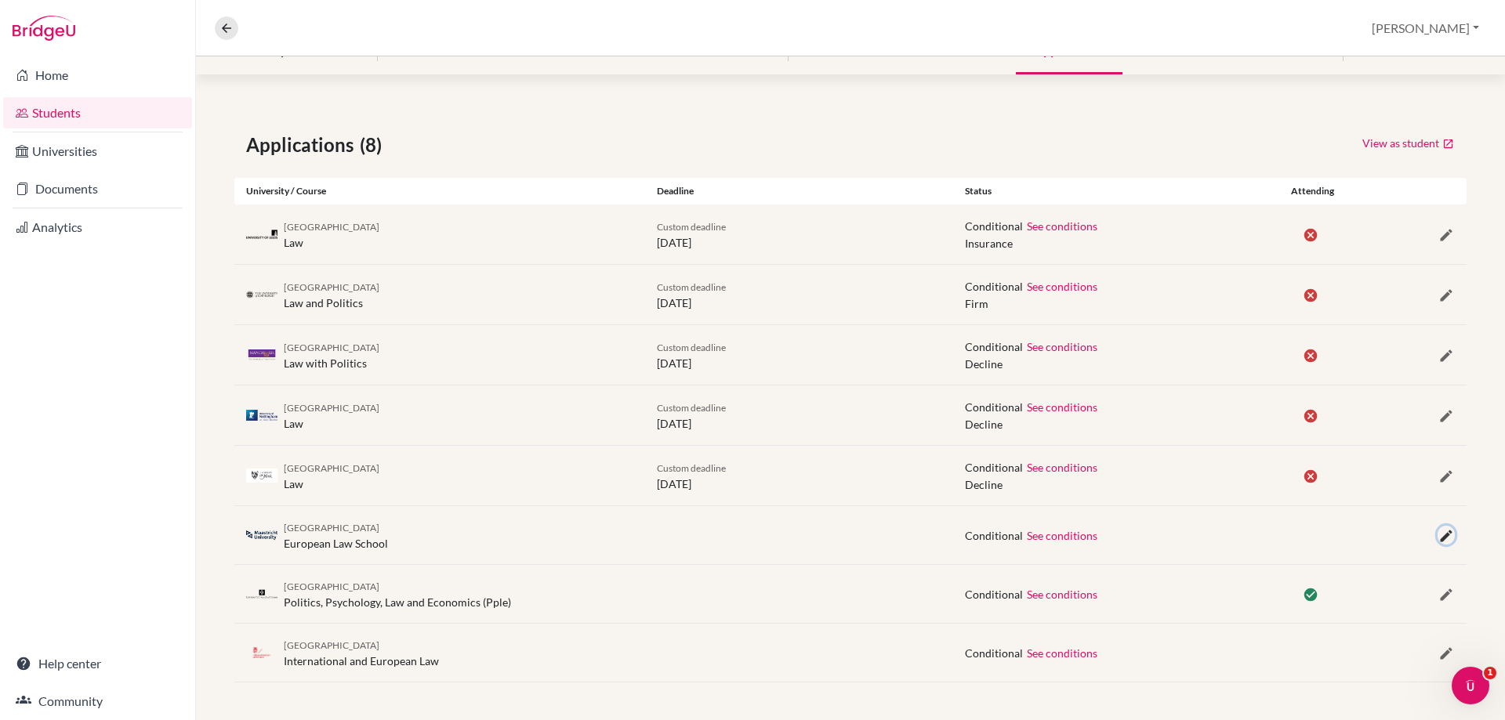
click at [1438, 538] on icon "button" at bounding box center [1446, 536] width 16 height 16
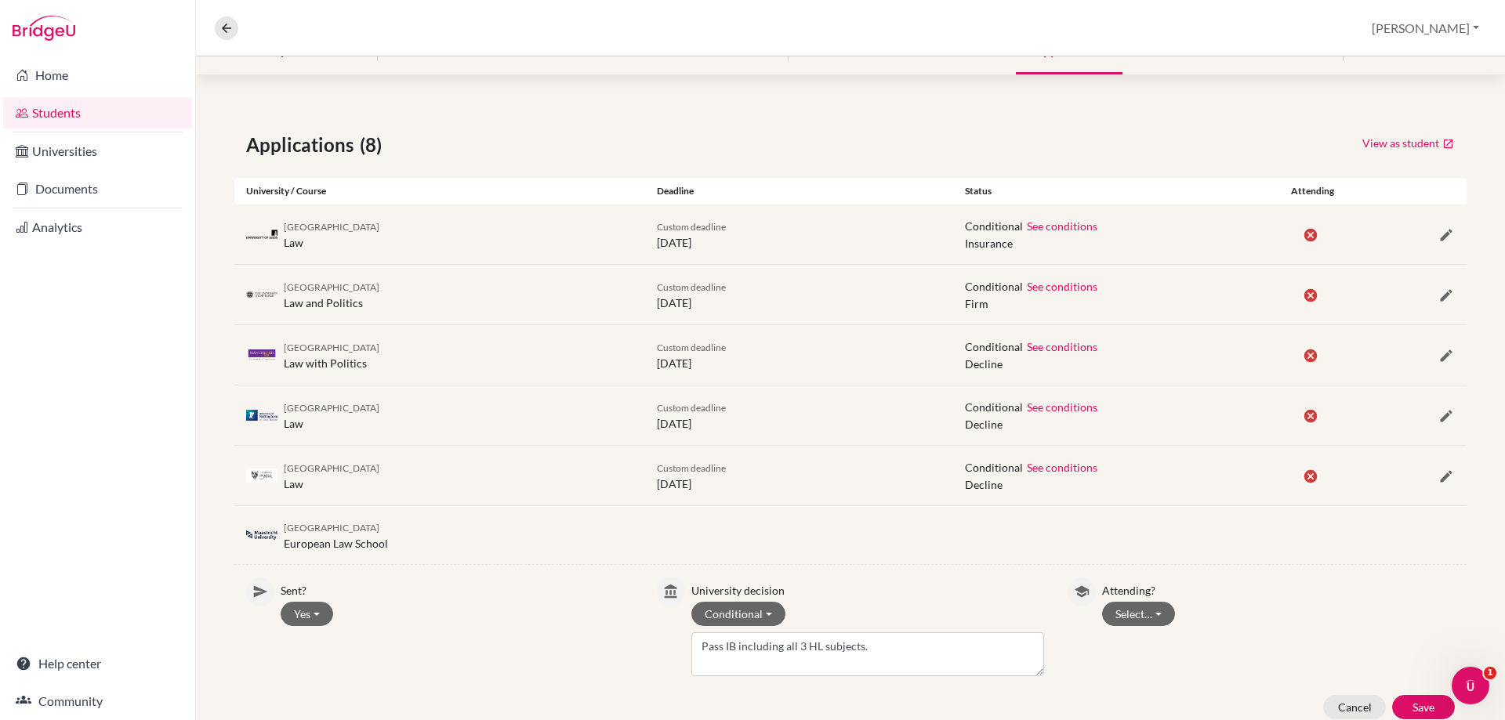
click at [1286, 584] on p "Attending?" at bounding box center [1278, 588] width 353 height 21
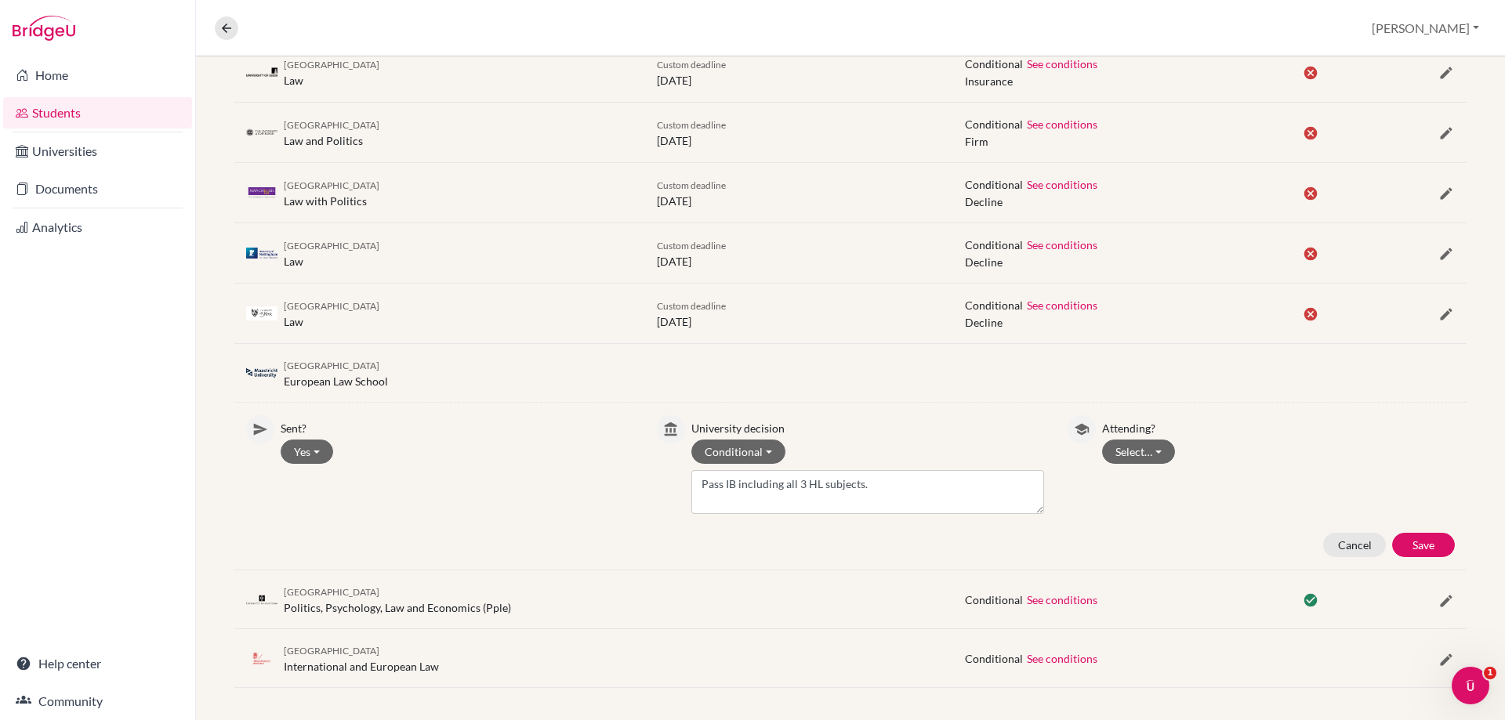
scroll to position [473, 0]
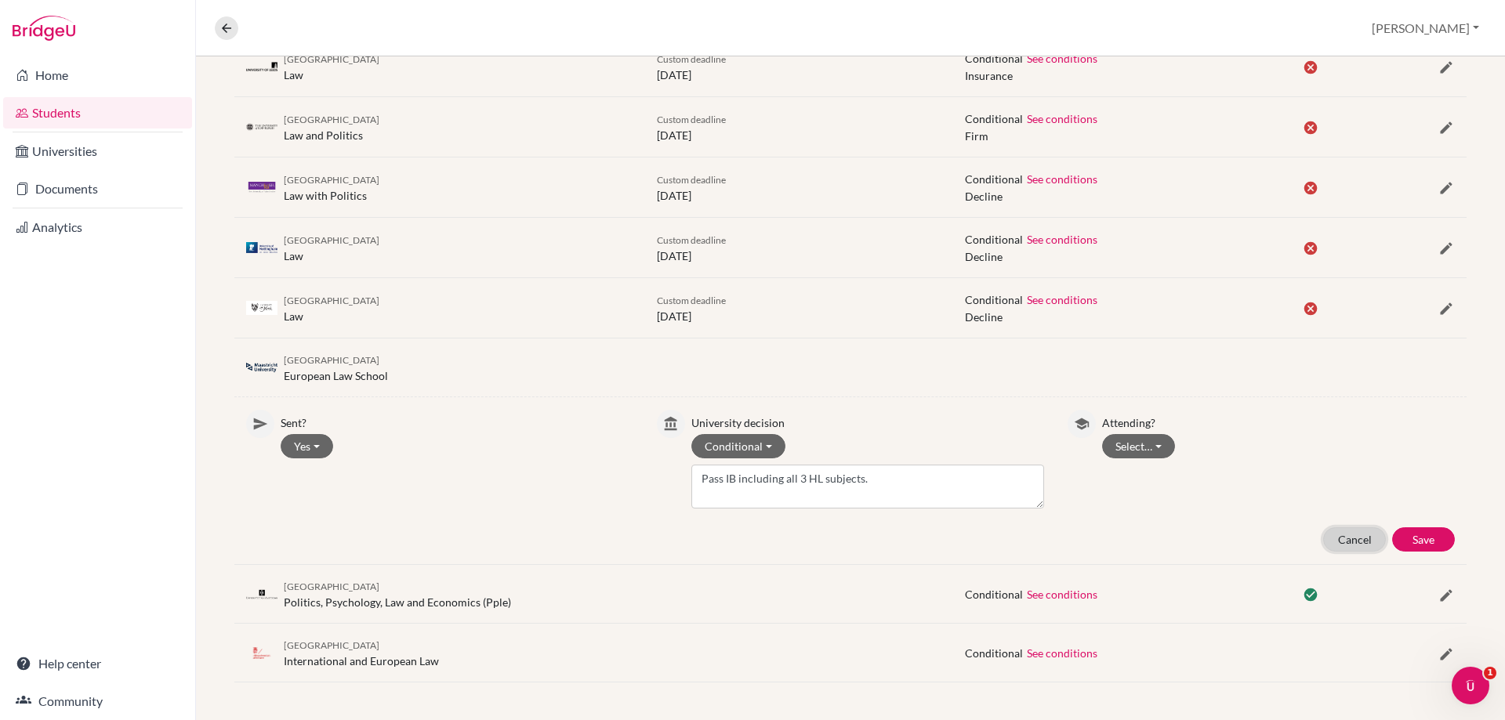
click at [1357, 544] on button "Cancel" at bounding box center [1354, 539] width 63 height 24
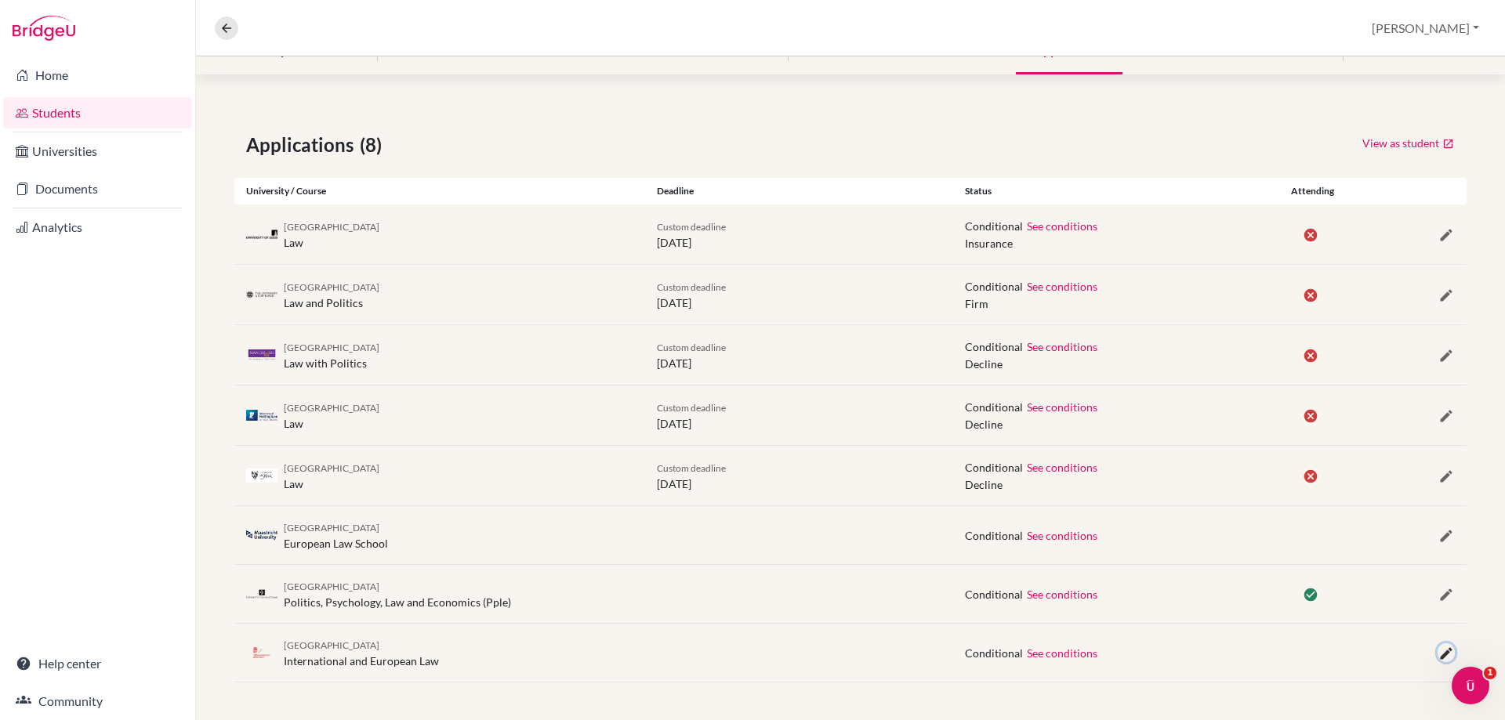
click at [1438, 655] on icon "button" at bounding box center [1446, 654] width 16 height 16
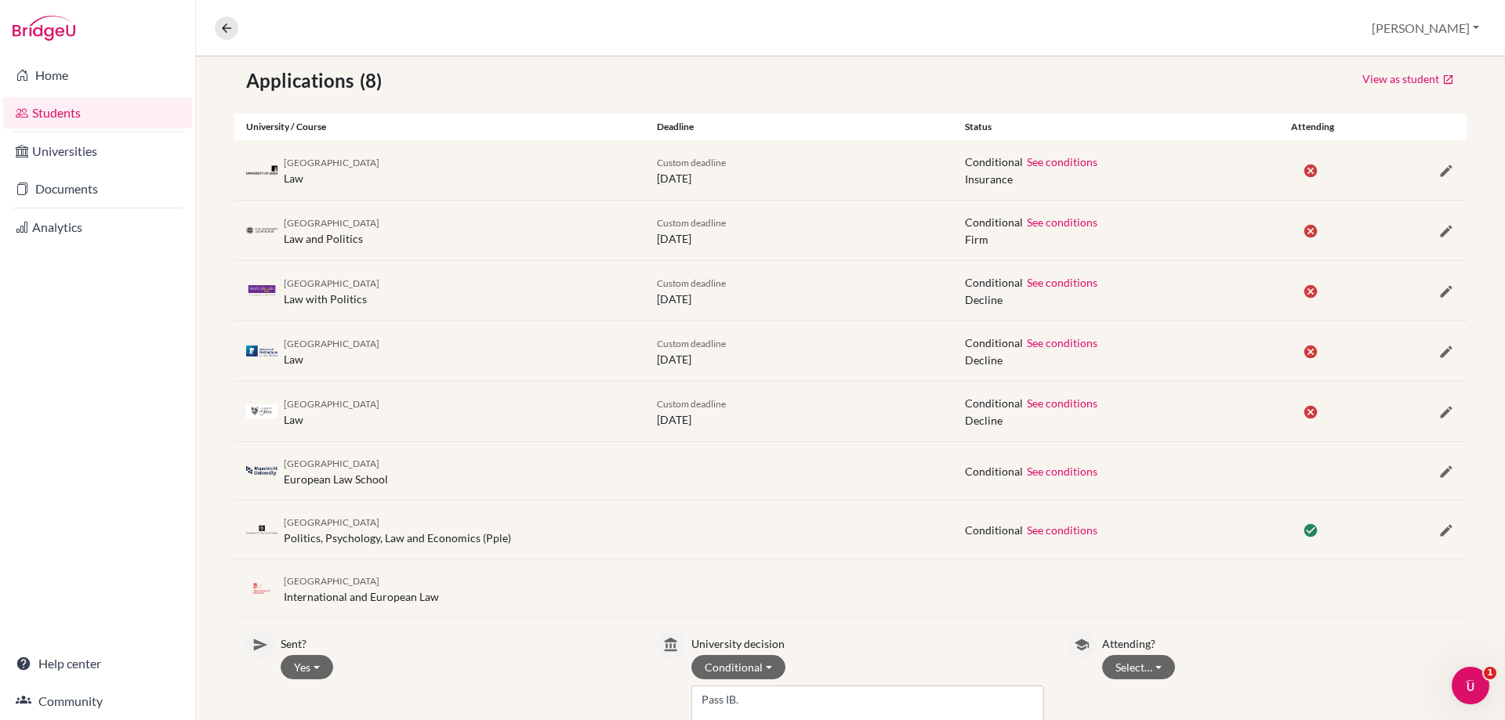
scroll to position [473, 0]
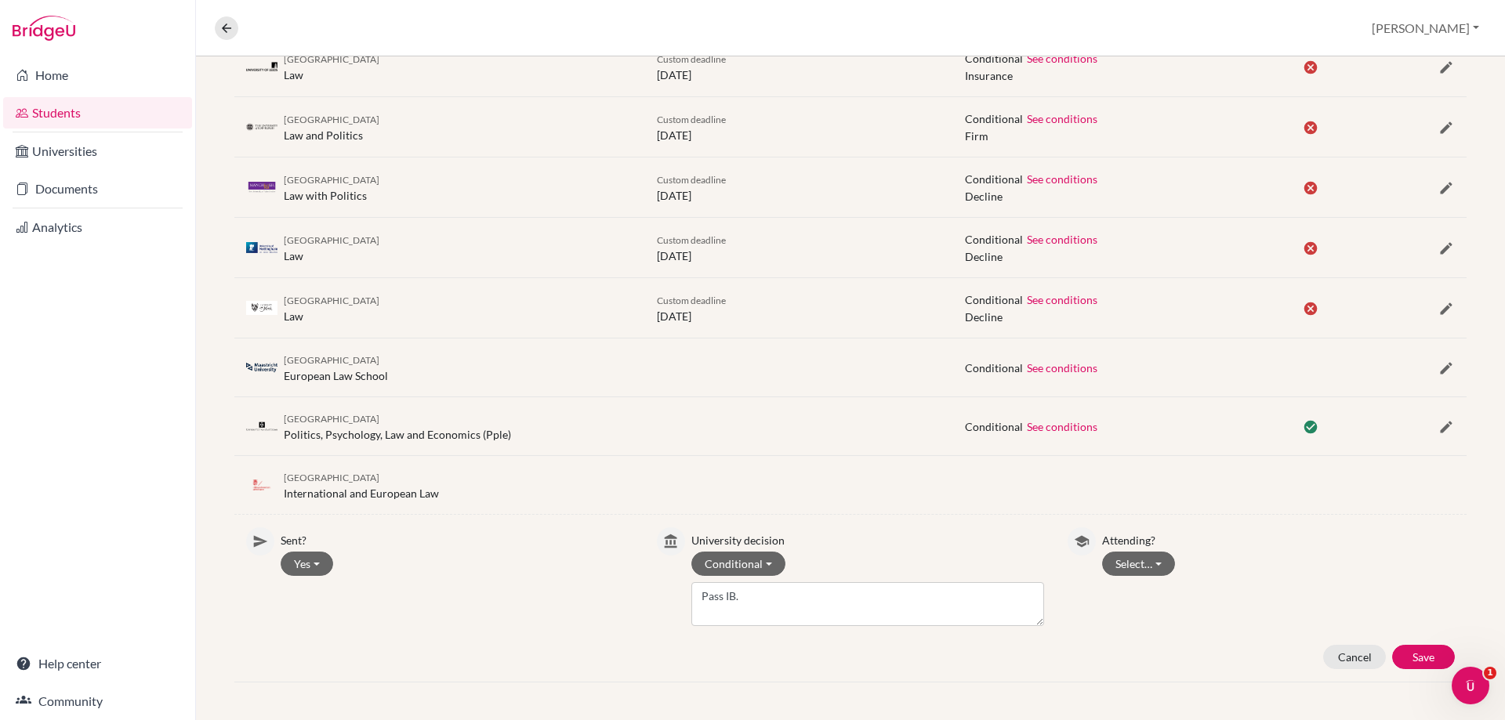
click at [1133, 546] on p "Attending?" at bounding box center [1278, 537] width 353 height 21
click at [1133, 571] on button "Select…" at bounding box center [1138, 564] width 73 height 24
click at [1133, 627] on button "Not attending" at bounding box center [1165, 622] width 124 height 25
click at [1399, 656] on button "Save" at bounding box center [1423, 657] width 63 height 24
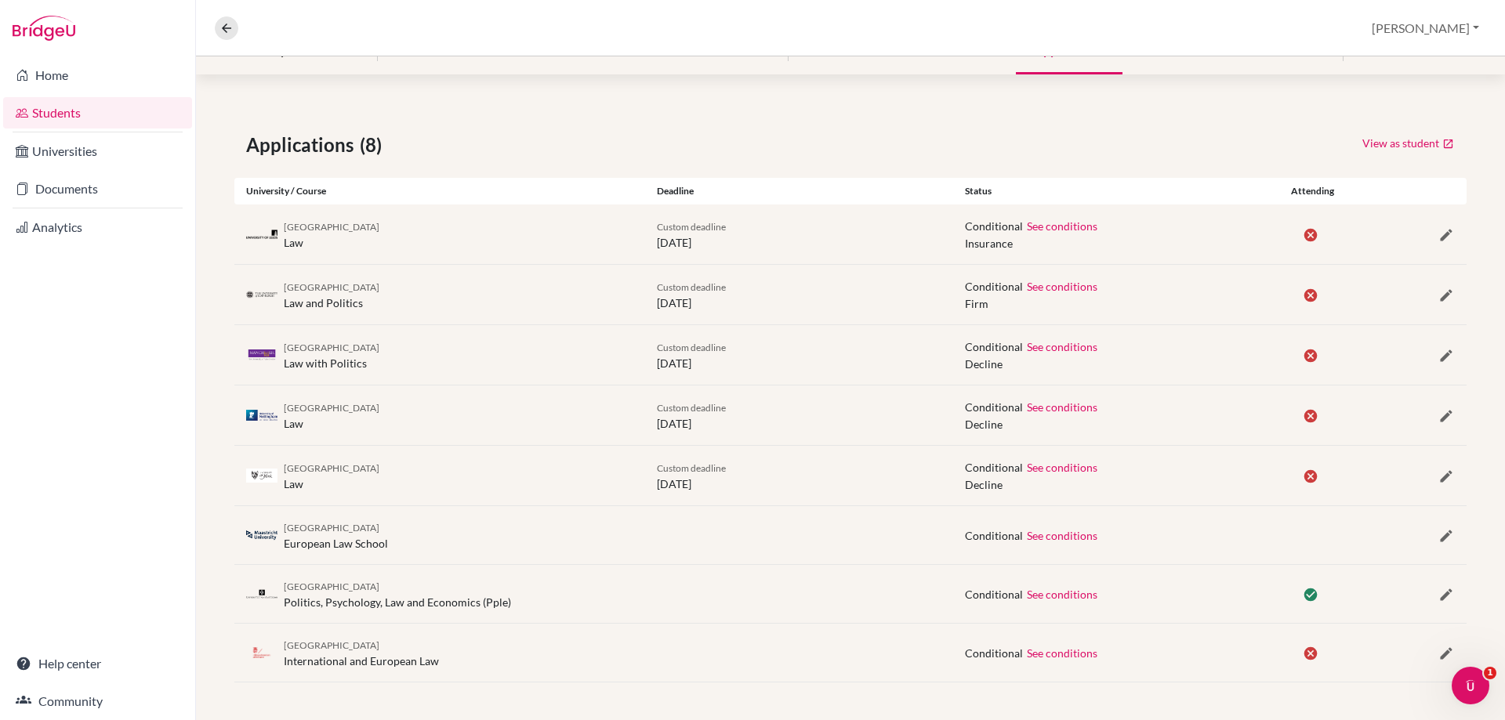
scroll to position [306, 0]
click at [1438, 538] on icon "button" at bounding box center [1446, 536] width 16 height 16
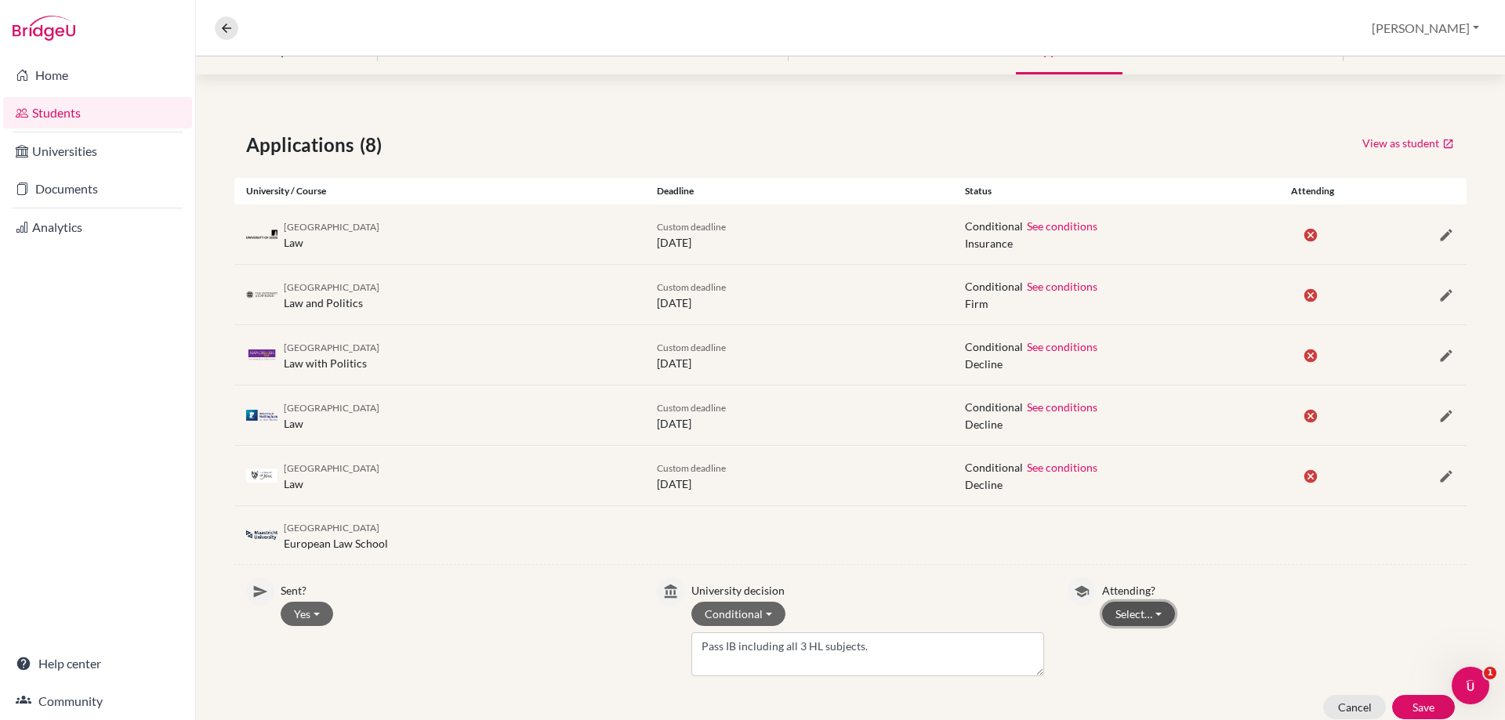
click at [1115, 608] on button "Select…" at bounding box center [1138, 614] width 73 height 24
click at [1123, 671] on button "Not attending" at bounding box center [1165, 672] width 124 height 25
click at [1392, 700] on button "Save" at bounding box center [1423, 707] width 63 height 24
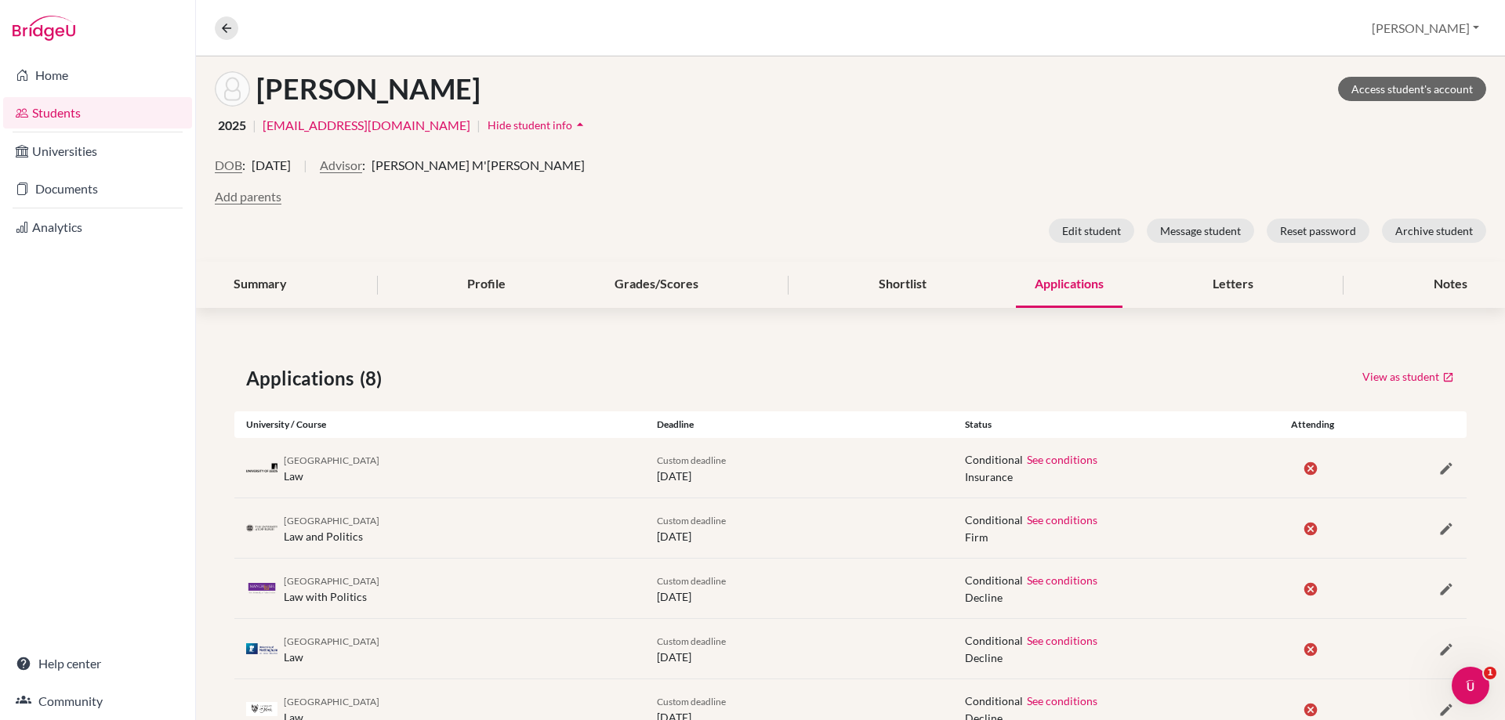
scroll to position [0, 0]
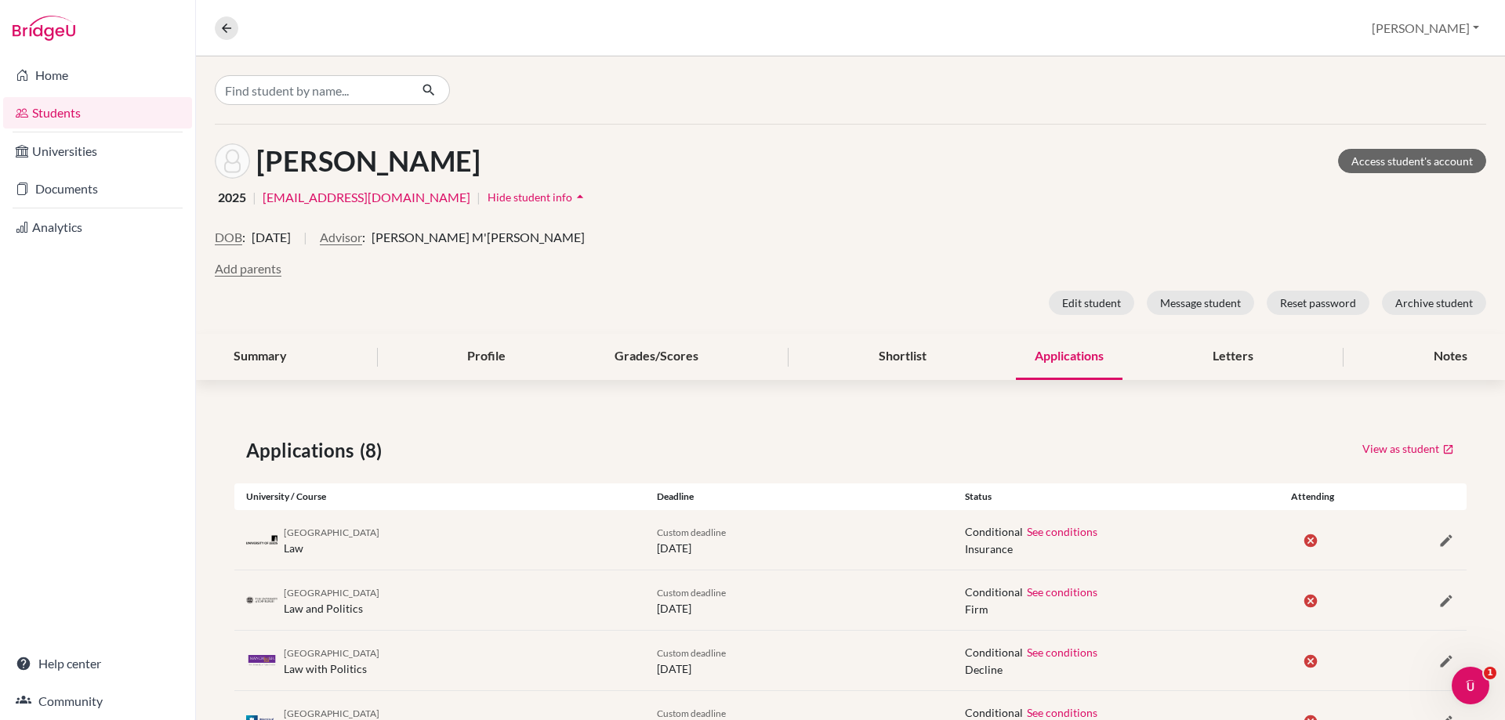
click at [59, 103] on link "Students" at bounding box center [97, 112] width 189 height 31
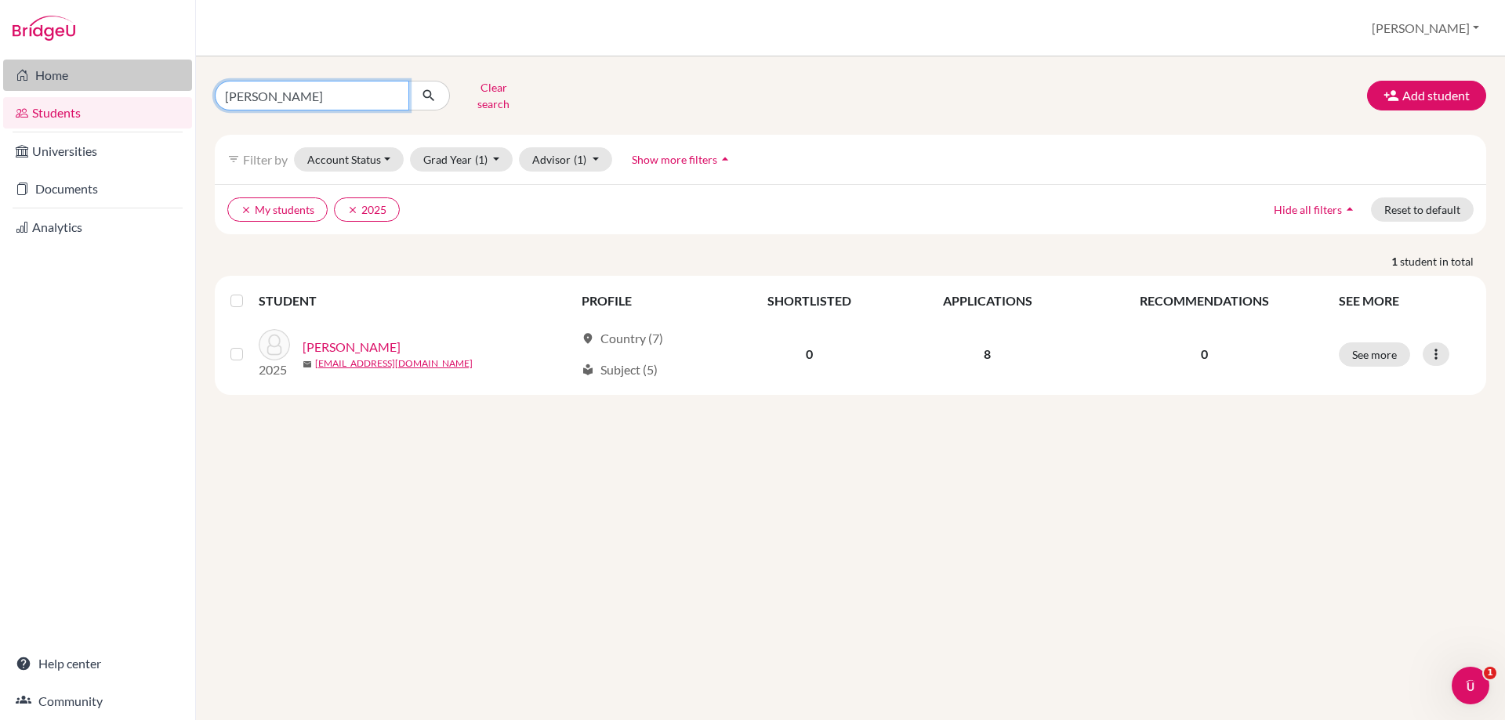
drag, startPoint x: 282, startPoint y: 83, endPoint x: 123, endPoint y: 74, distance: 159.4
click at [123, 74] on div "Home Students Universities Documents Analytics Help center Community Students o…" at bounding box center [752, 360] width 1505 height 720
type input "a"
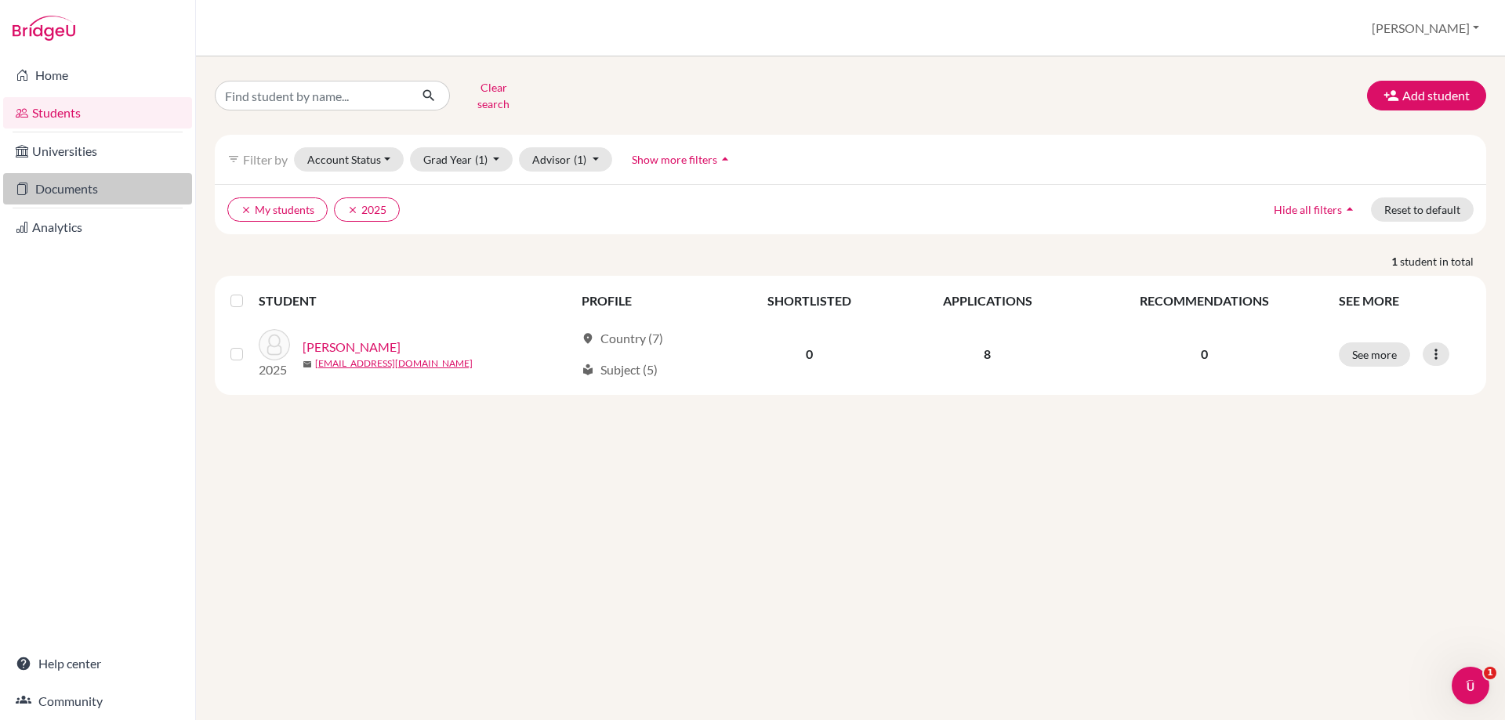
click at [55, 177] on link "Documents" at bounding box center [97, 188] width 189 height 31
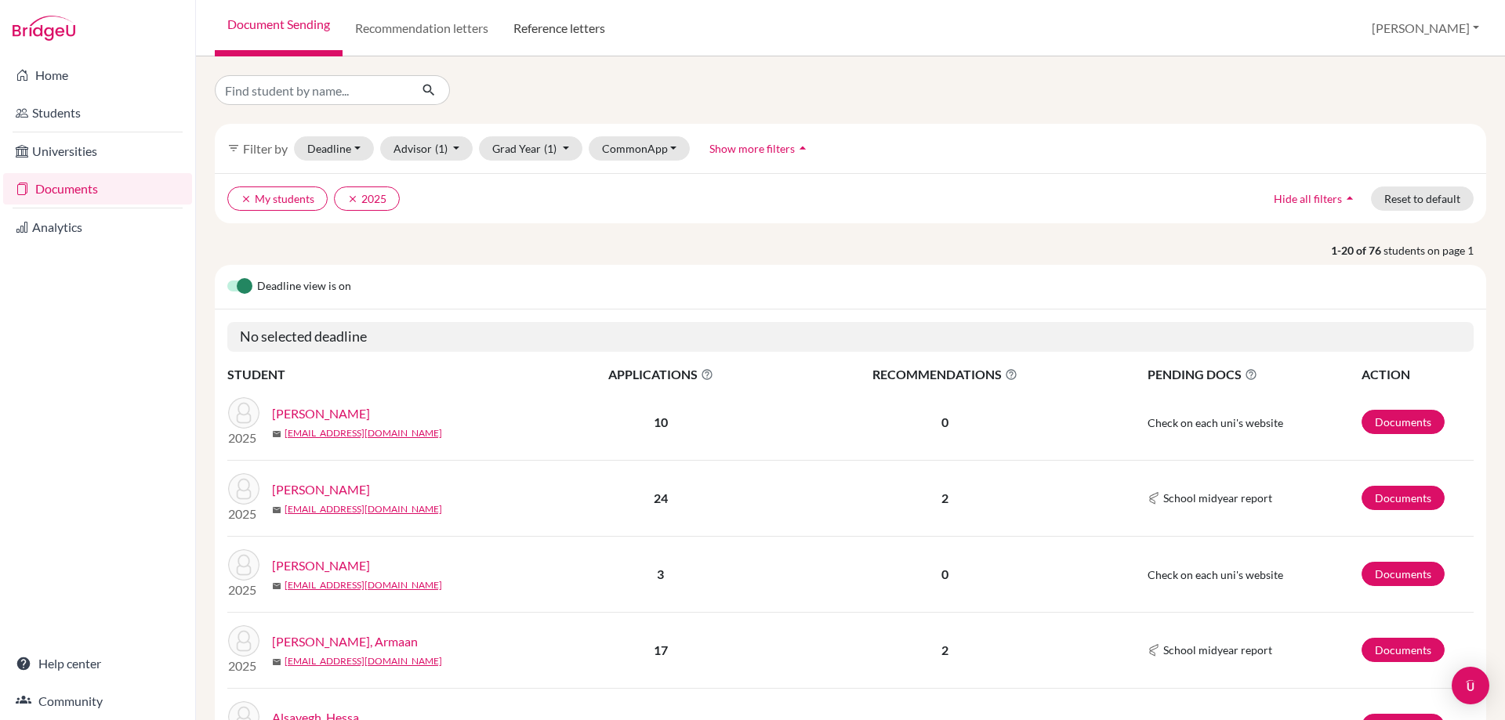
click at [544, 30] on link "Reference letters" at bounding box center [559, 28] width 117 height 56
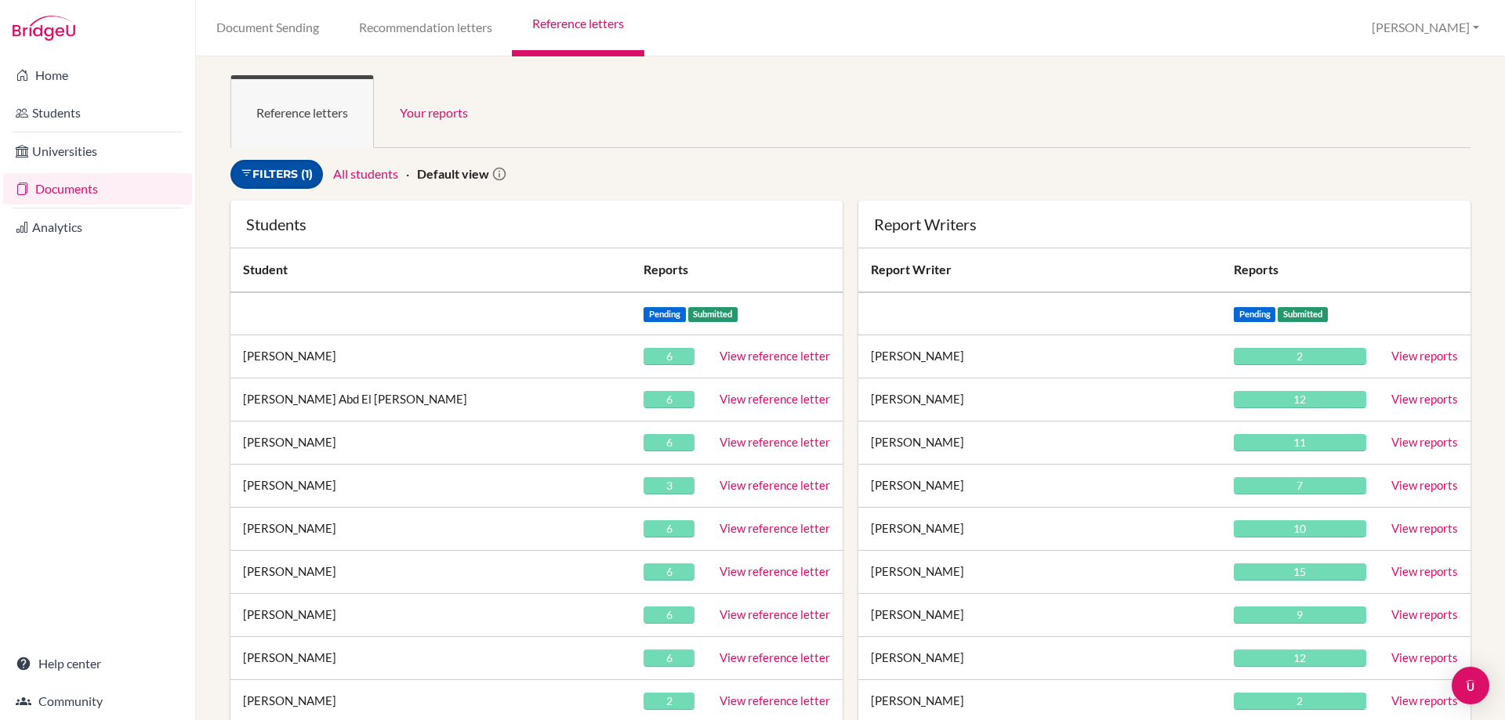
click at [300, 177] on link "Filters (1)" at bounding box center [276, 174] width 92 height 29
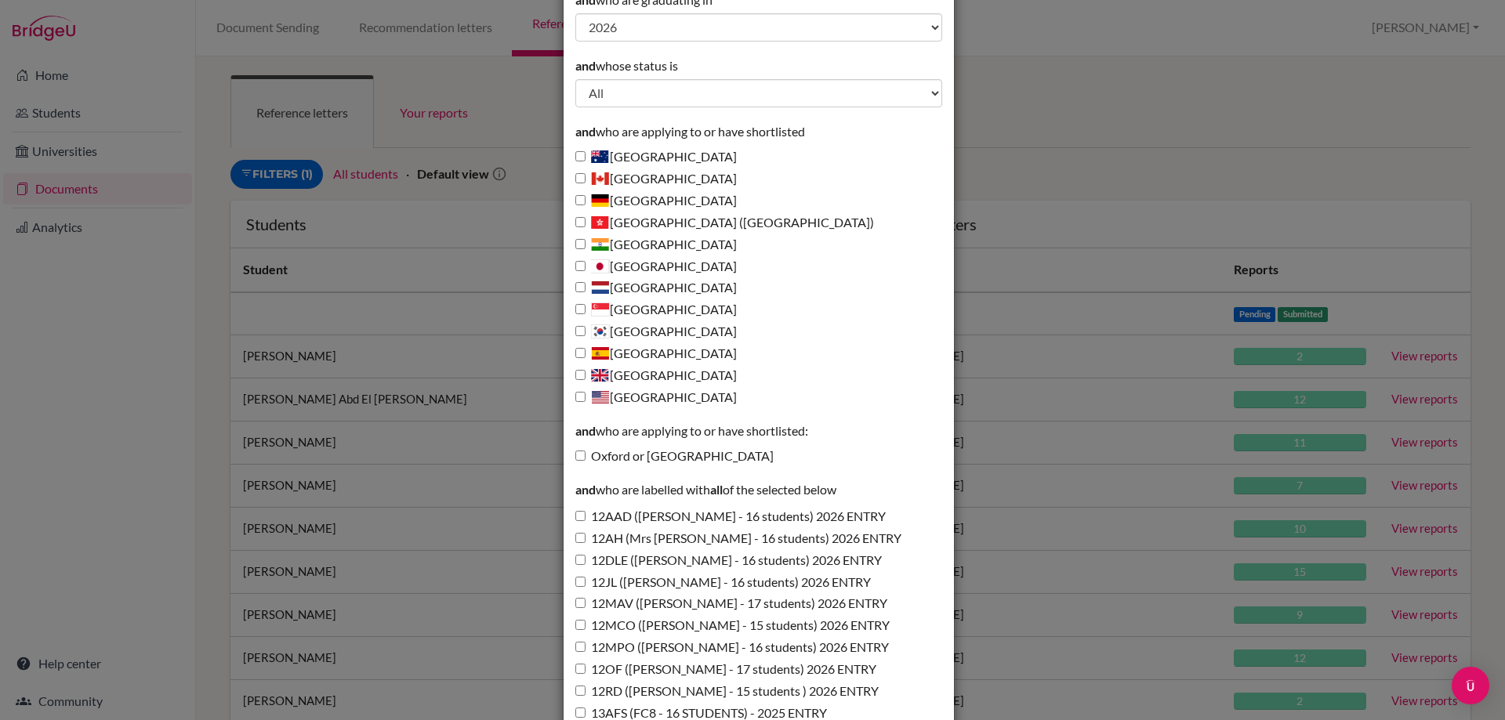
scroll to position [157, 0]
click at [575, 513] on input "12AAD (Miss Addis - 16 students) 2026 ENTRY" at bounding box center [580, 515] width 10 height 10
checkbox input "true"
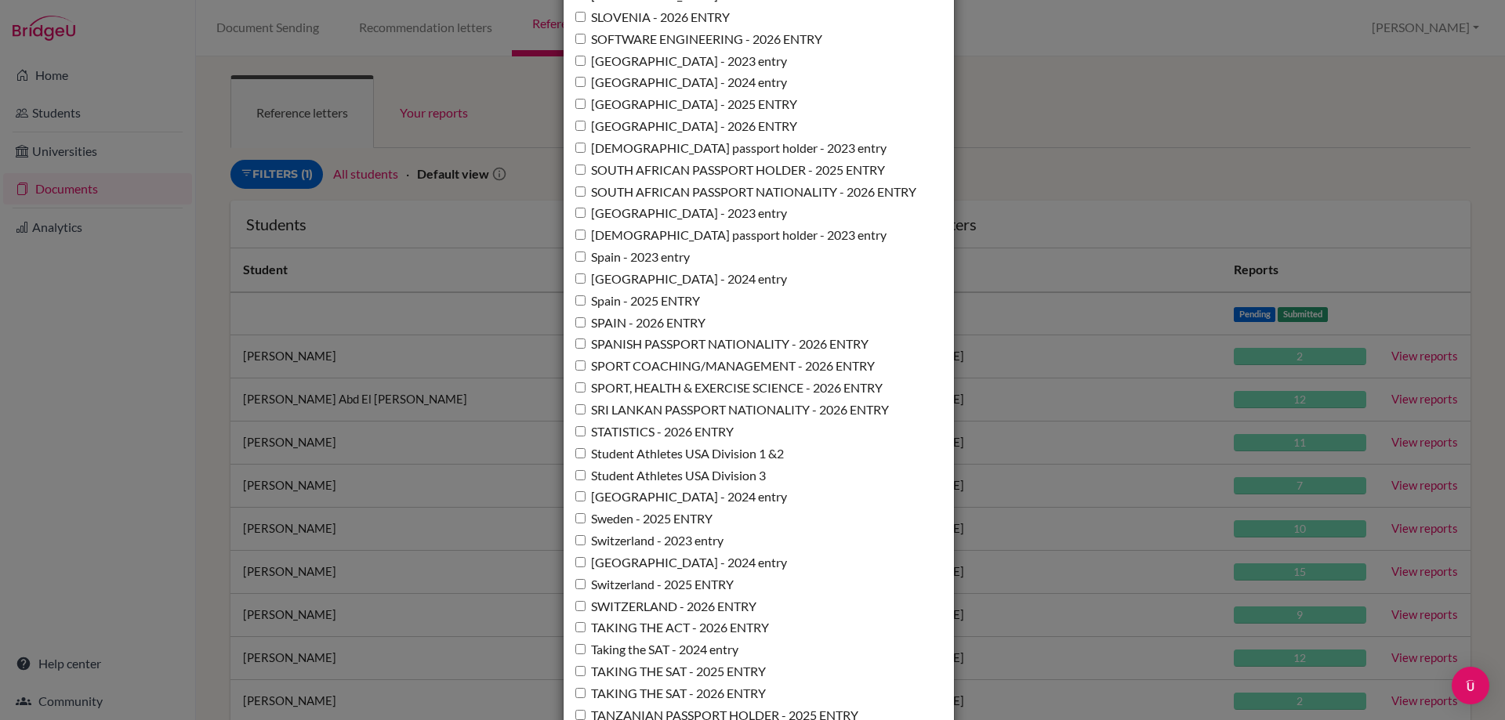
scroll to position [11374, 0]
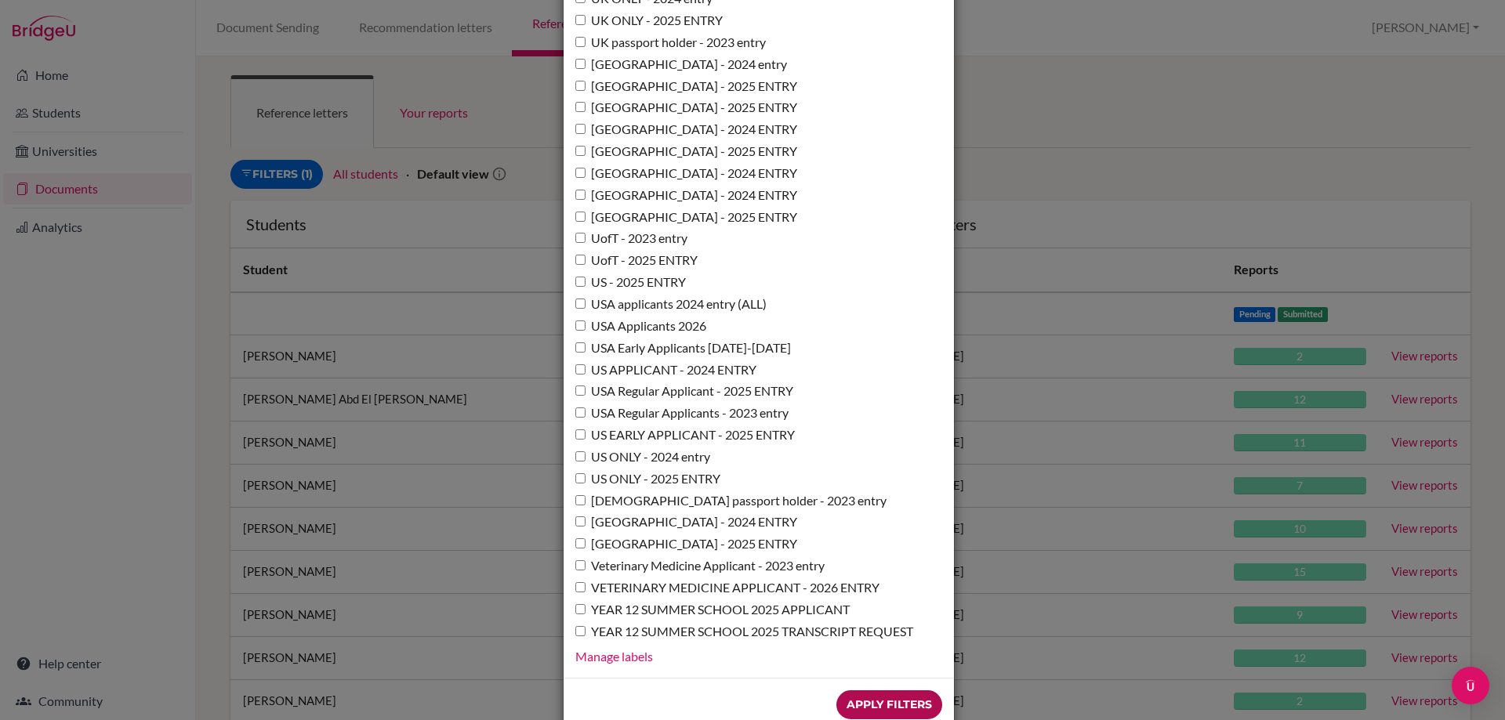
click at [859, 690] on input "Apply Filters" at bounding box center [889, 704] width 106 height 29
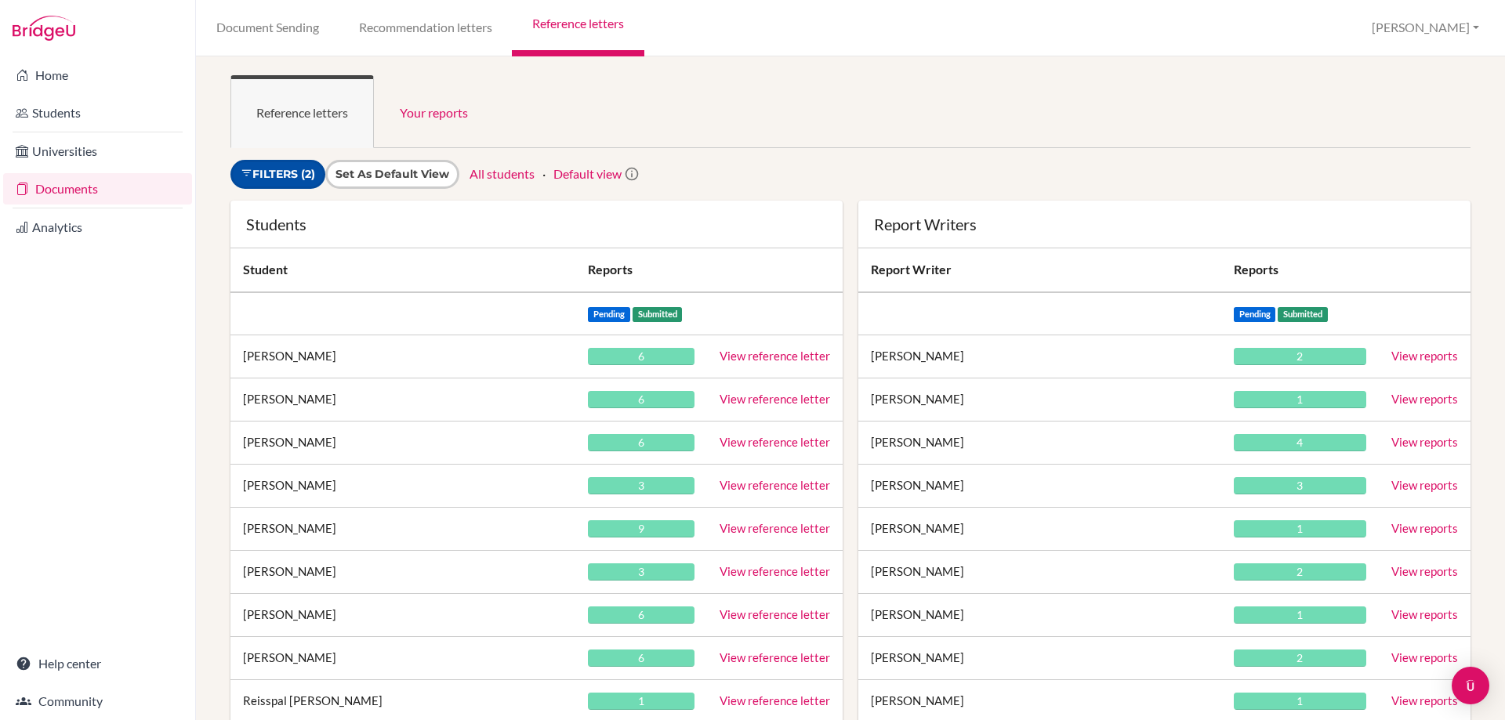
click at [280, 181] on link "Filters (2)" at bounding box center [277, 174] width 95 height 29
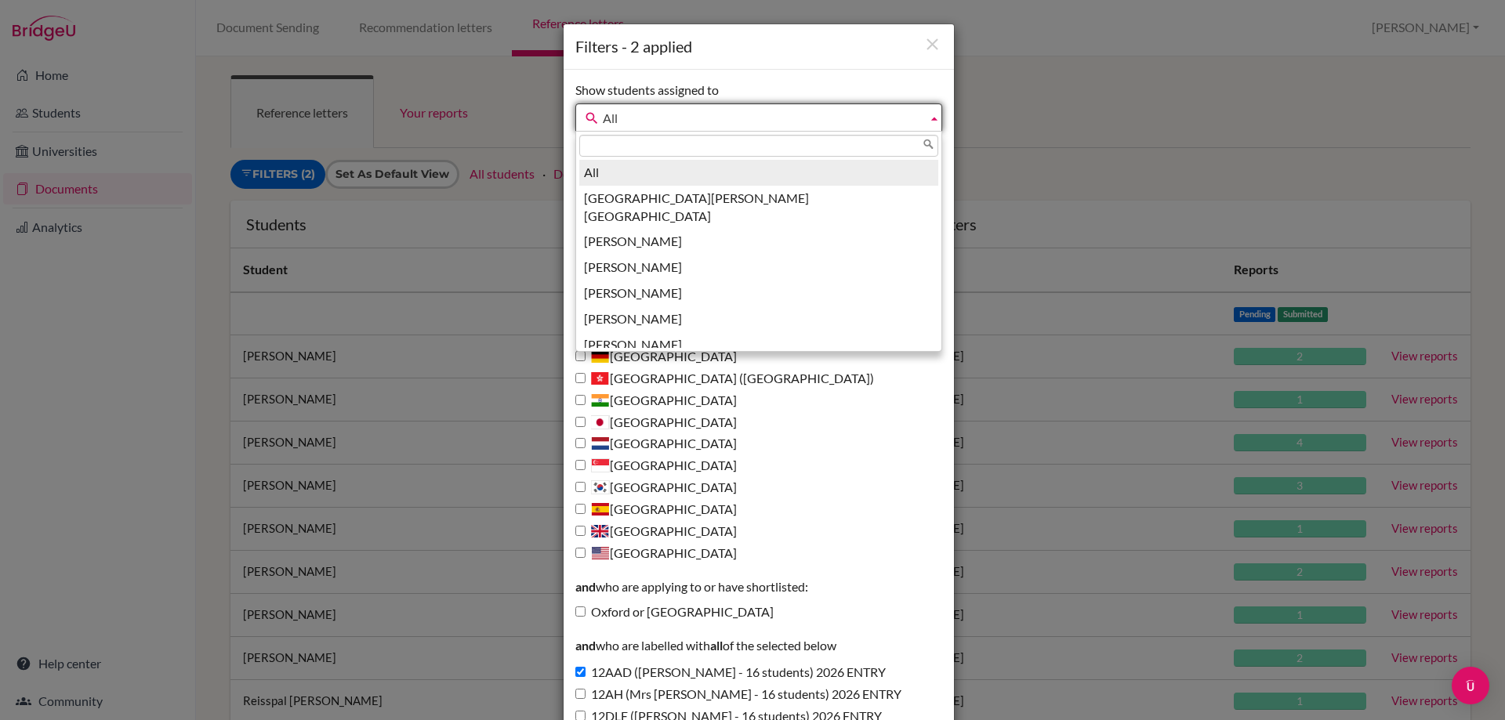
click at [621, 125] on span "All" at bounding box center [762, 118] width 318 height 28
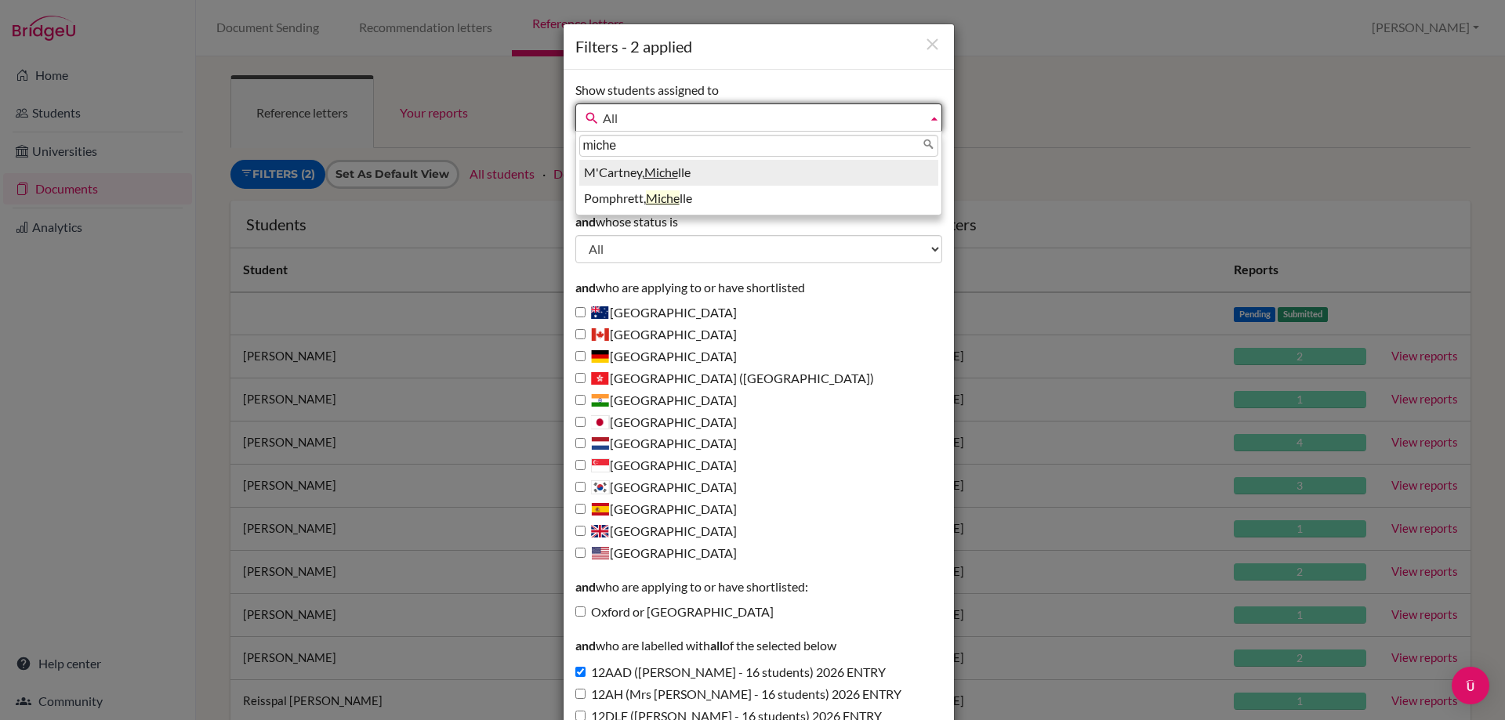
type input "miche"
click at [609, 175] on li "M'Cartney, Miche lle" at bounding box center [758, 173] width 359 height 26
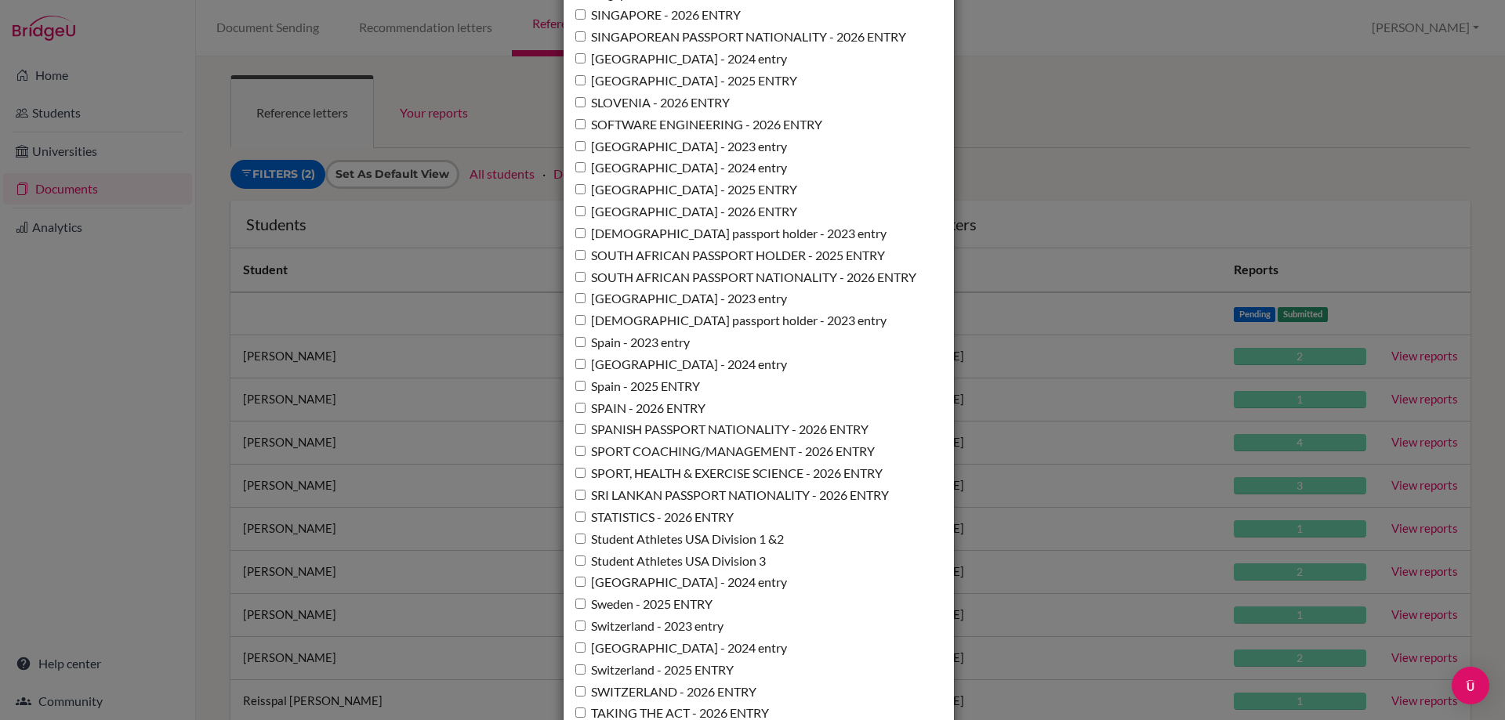
scroll to position [11374, 0]
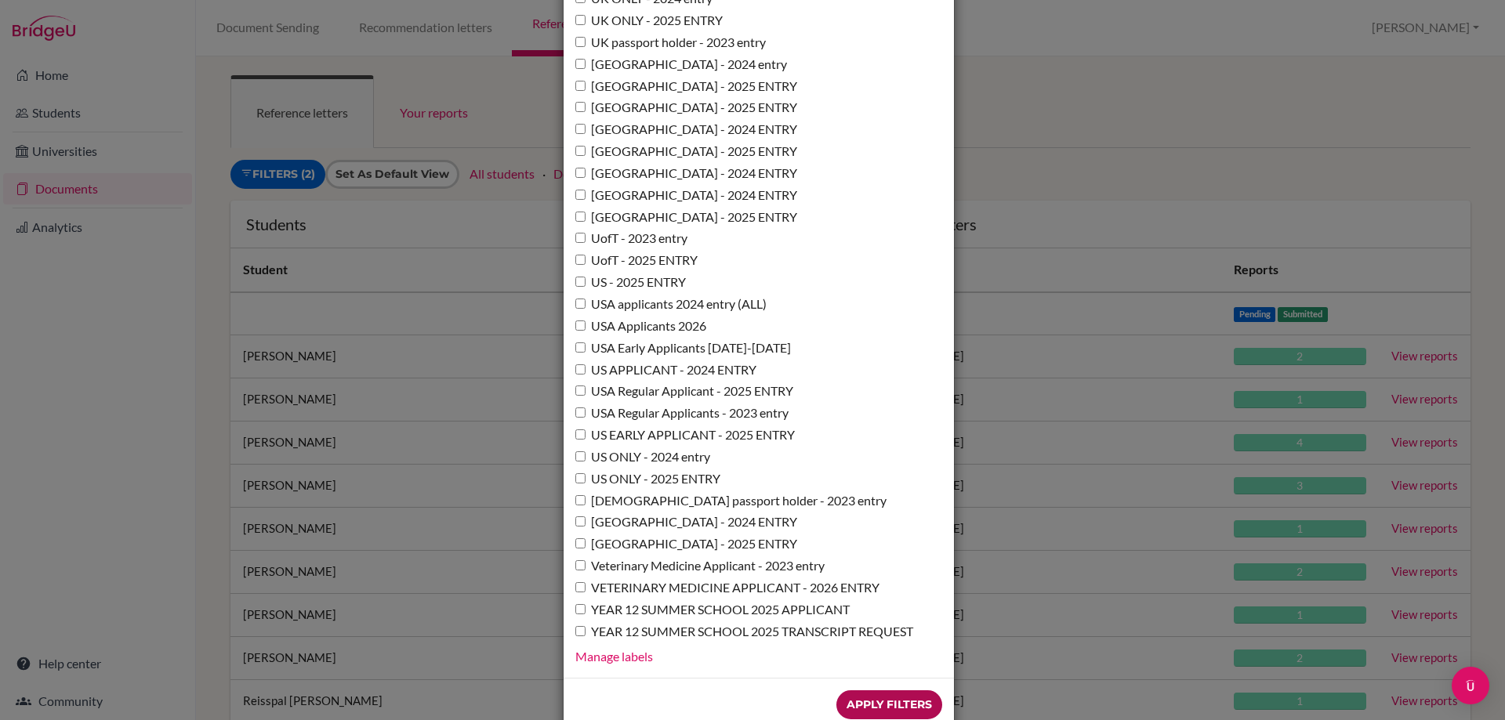
drag, startPoint x: 857, startPoint y: 674, endPoint x: 666, endPoint y: 392, distance: 340.4
click at [857, 690] on input "Apply Filters" at bounding box center [889, 704] width 106 height 29
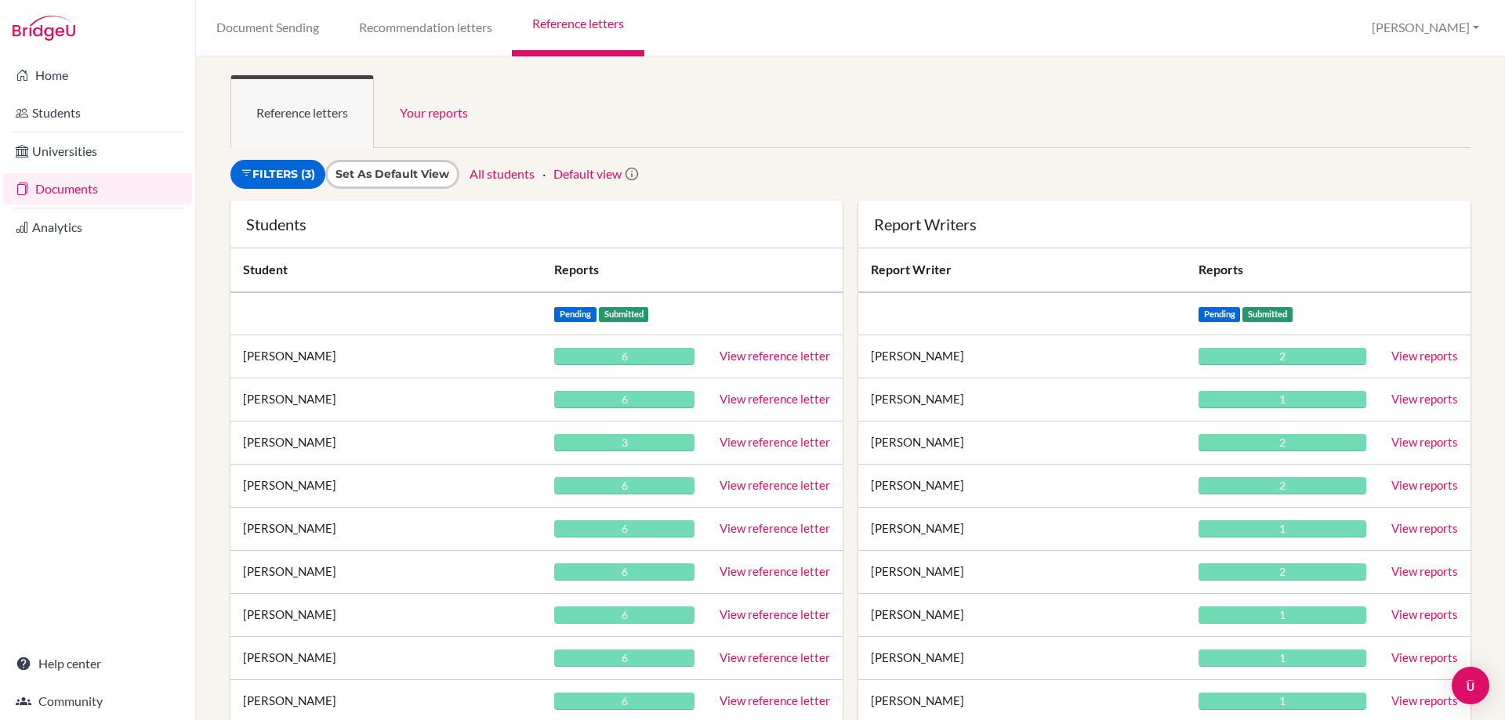
click at [774, 353] on link "View reference letter" at bounding box center [774, 356] width 110 height 14
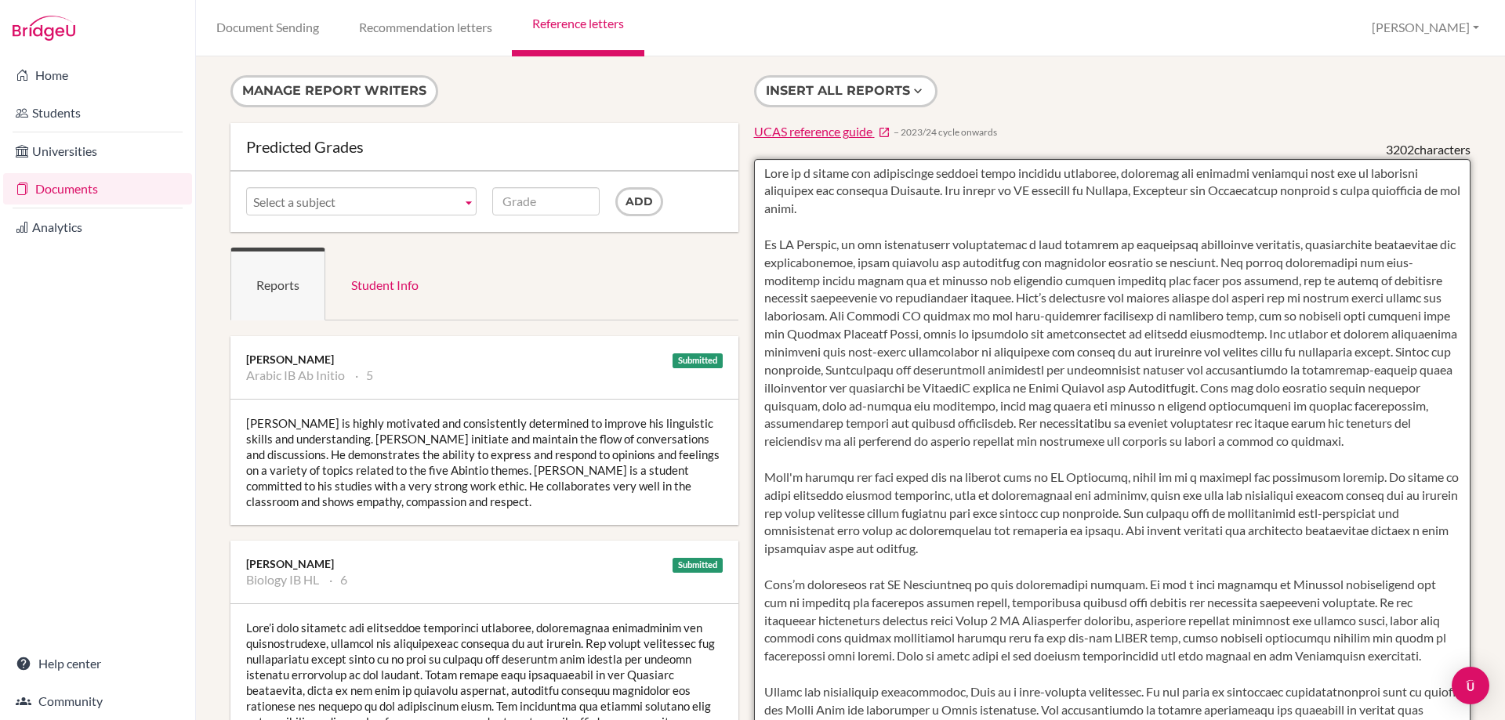
click at [1023, 546] on textarea at bounding box center [1112, 612] width 717 height 906
click at [1415, 447] on textarea "To enrich screen reader interactions, please activate Accessibility in Grammarl…" at bounding box center [1112, 612] width 717 height 906
click at [843, 213] on textarea "To enrich screen reader interactions, please activate Accessibility in Grammarl…" at bounding box center [1112, 612] width 717 height 906
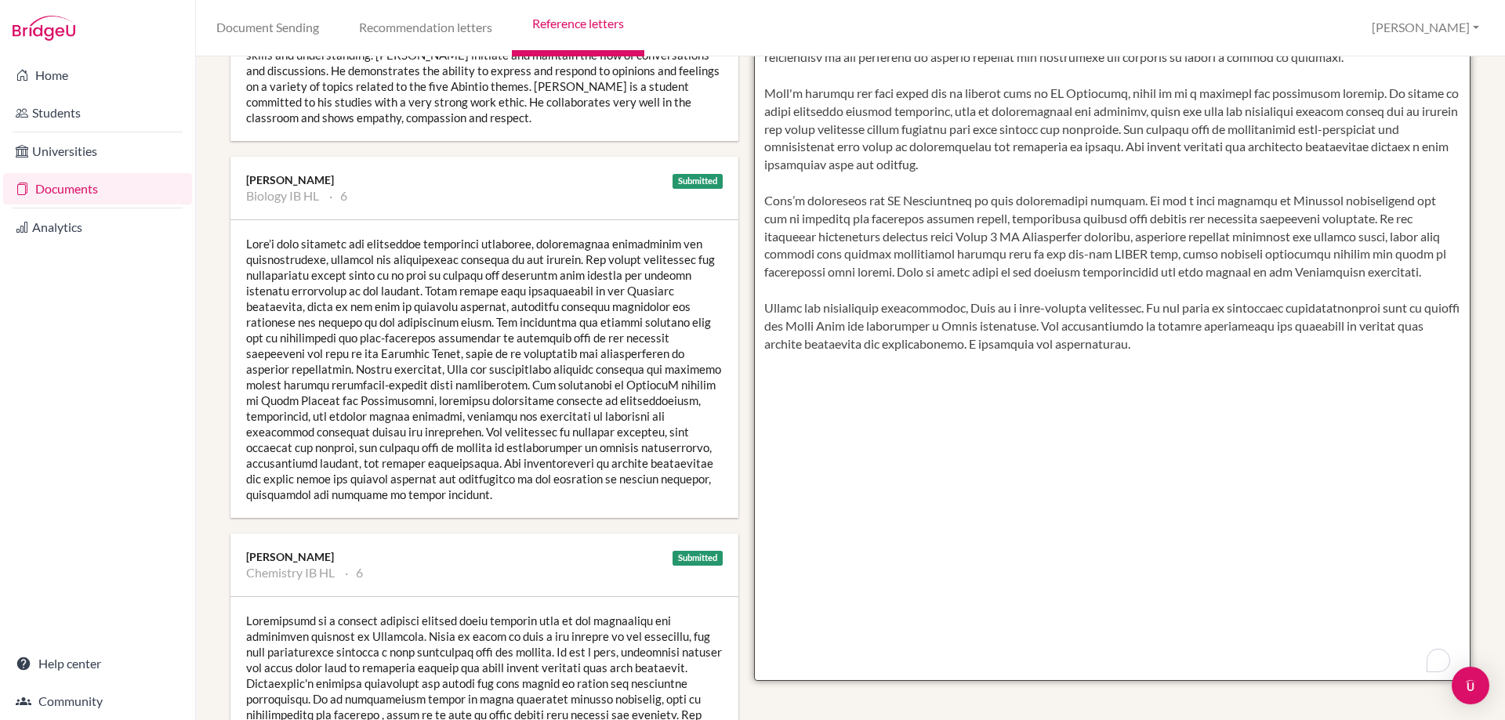
scroll to position [392, 0]
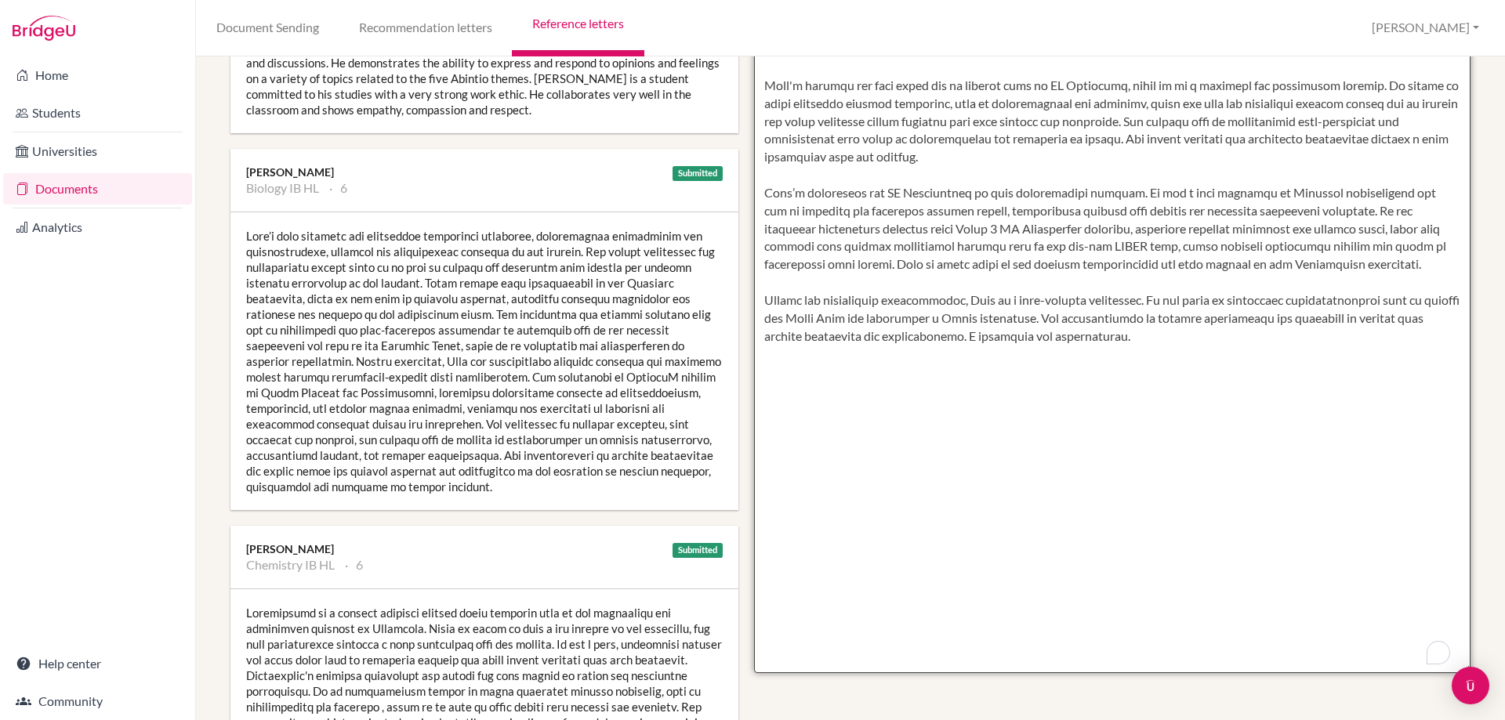
click at [1012, 418] on textarea "To enrich screen reader interactions, please activate Accessibility in Grammarl…" at bounding box center [1112, 220] width 717 height 906
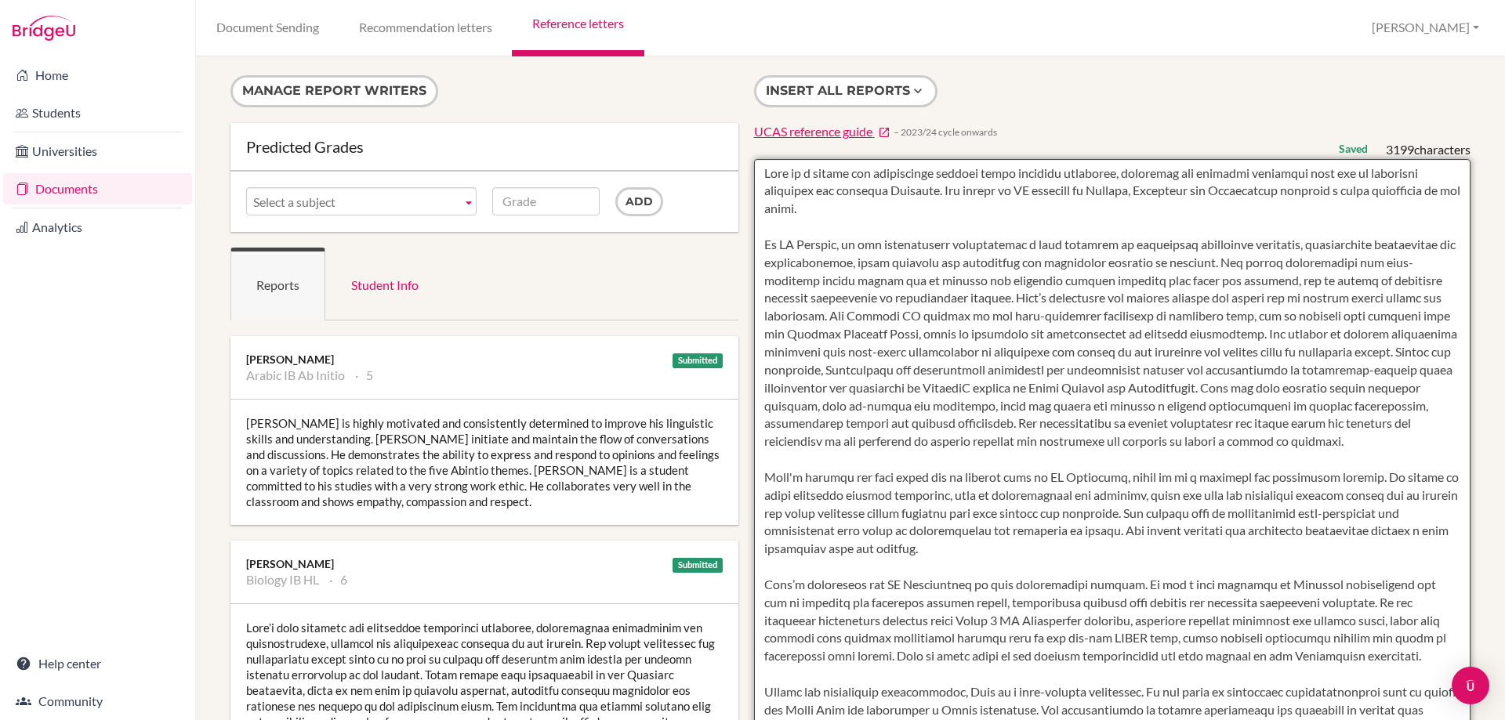
scroll to position [157, 0]
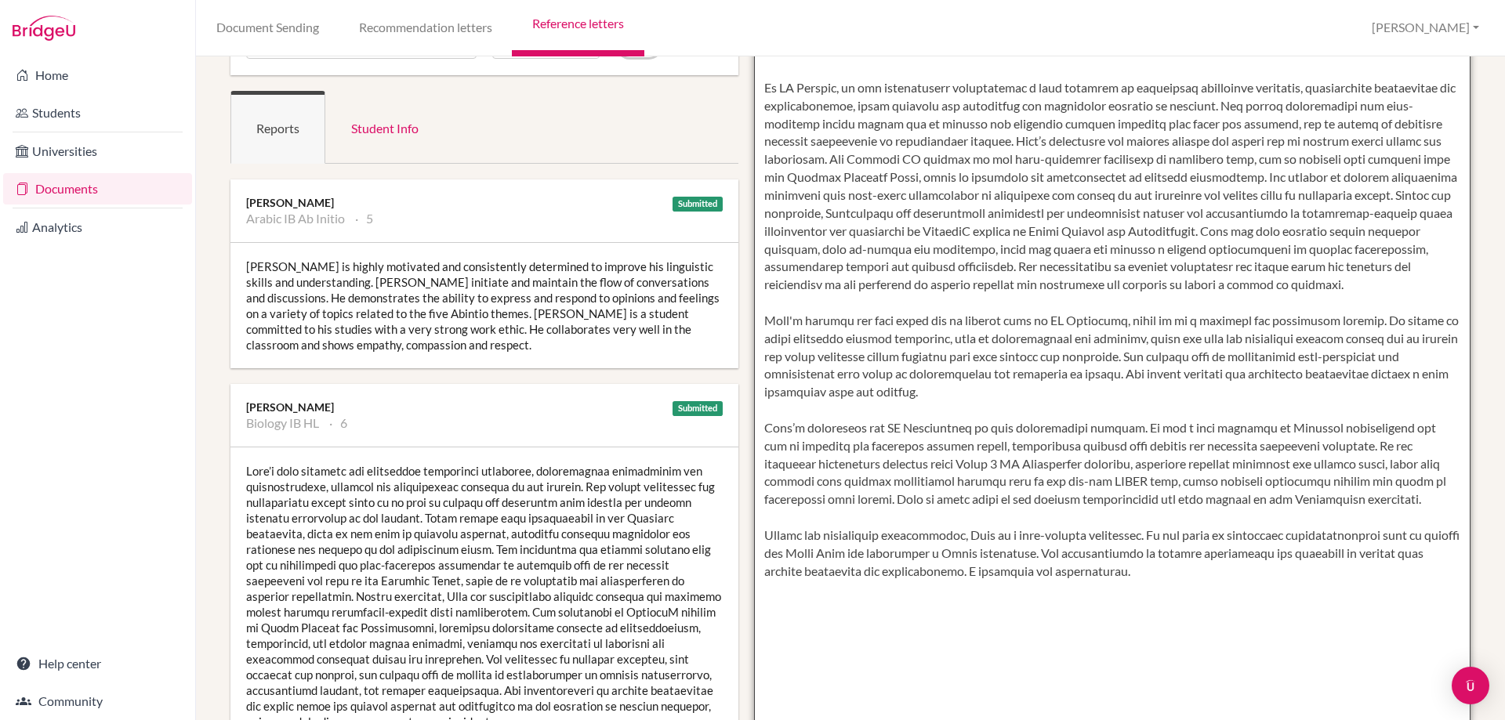
click at [1027, 386] on textarea "To enrich screen reader interactions, please activate Accessibility in Grammarl…" at bounding box center [1112, 455] width 717 height 906
click at [1443, 500] on textarea "To enrich screen reader interactions, please activate Accessibility in Grammarl…" at bounding box center [1112, 455] width 717 height 906
click at [1195, 584] on textarea "To enrich screen reader interactions, please activate Accessibility in Grammarl…" at bounding box center [1112, 455] width 717 height 906
click at [995, 395] on textarea "To enrich screen reader interactions, please activate Accessibility in Grammarl…" at bounding box center [1112, 455] width 717 height 906
click at [1415, 283] on textarea "To enrich screen reader interactions, please activate Accessibility in Grammarl…" at bounding box center [1112, 455] width 717 height 906
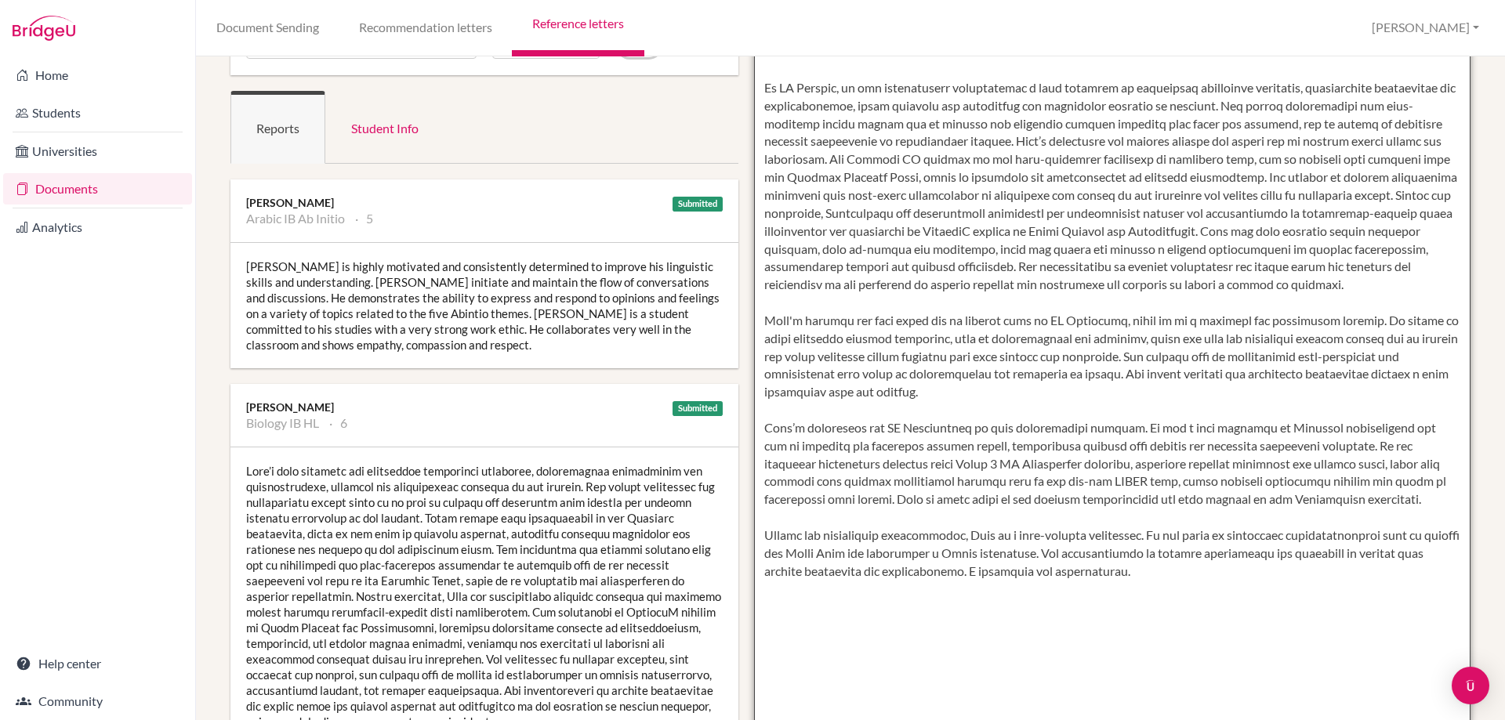
click at [1357, 282] on textarea "To enrich screen reader interactions, please activate Accessibility in Grammarl…" at bounding box center [1112, 455] width 717 height 906
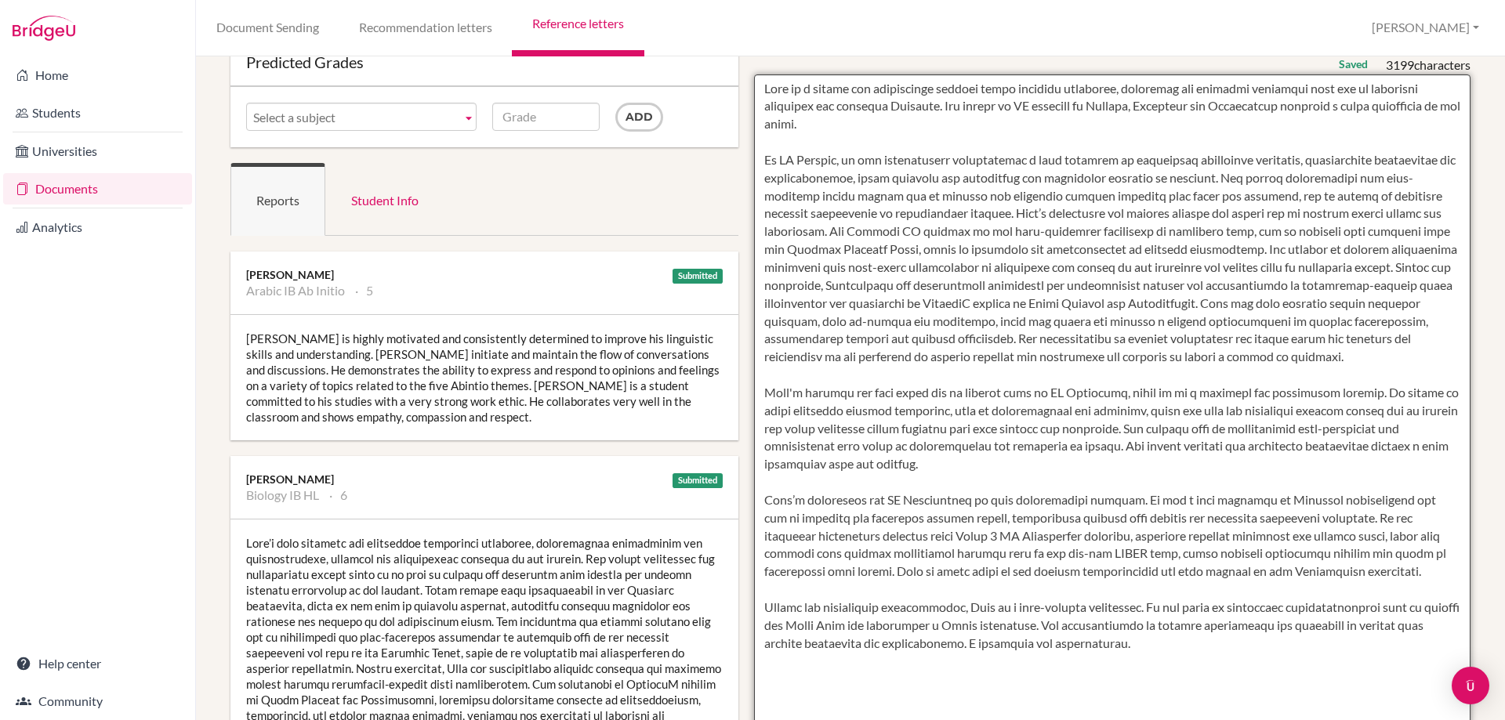
scroll to position [13, 0]
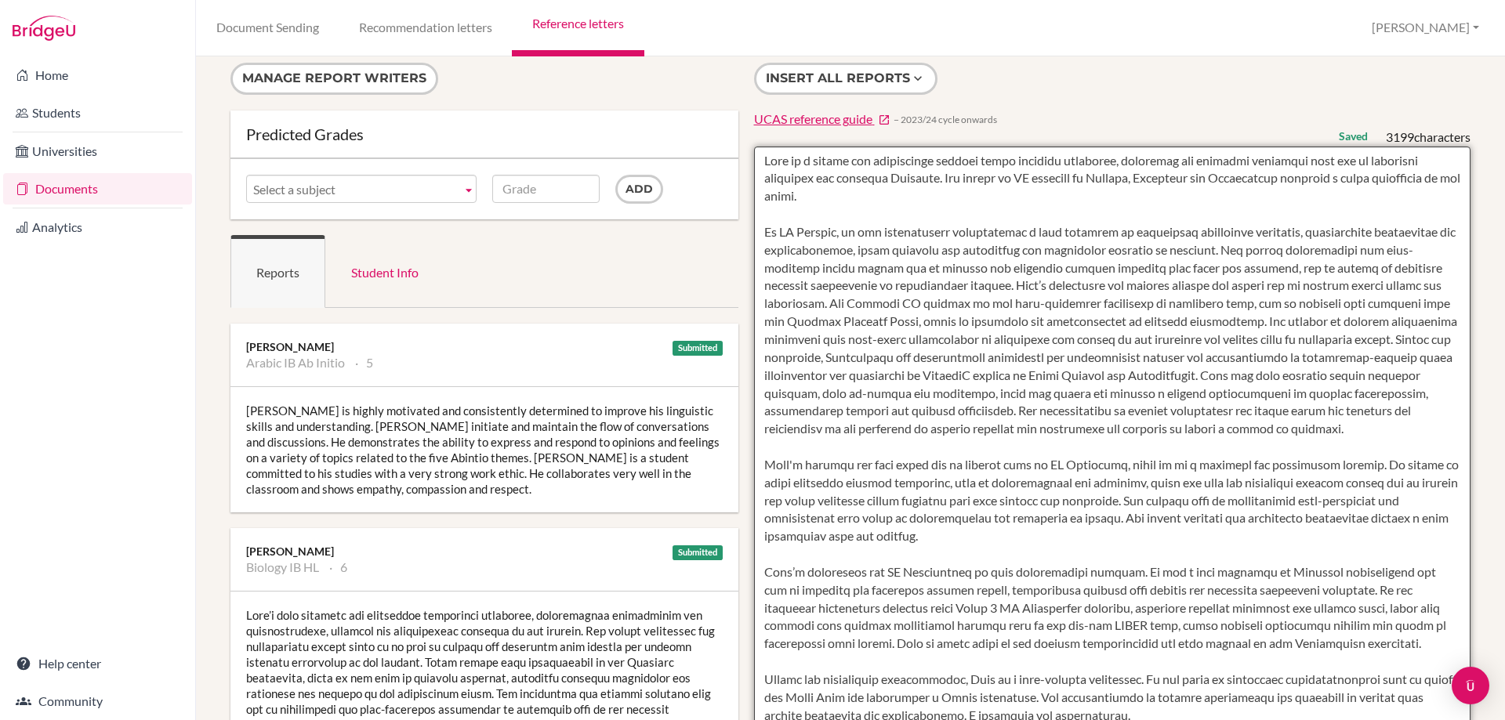
drag, startPoint x: 1158, startPoint y: 493, endPoint x: 751, endPoint y: 161, distance: 525.3
click at [754, 161] on textarea "To enrich screen reader interactions, please activate Accessibility in Grammarl…" at bounding box center [1112, 600] width 717 height 906
type textarea "Lore ip d sitame con adipiscinge seddoei tempo incididu utlaboree, doloremag al…"
